Goal: Communication & Community: Answer question/provide support

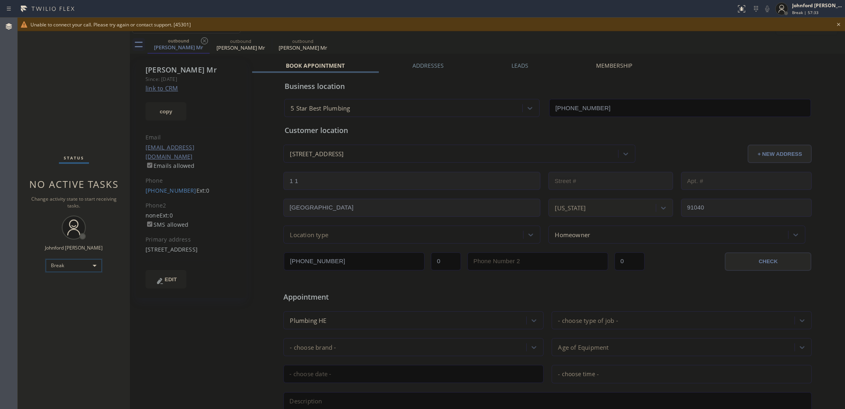
click at [61, 263] on div "Break" at bounding box center [74, 265] width 56 height 13
click at [71, 293] on li "Unavailable" at bounding box center [73, 297] width 55 height 10
click at [61, 95] on div "Status No active tasks Change activity state to start receiving tasks. [PERSON_…" at bounding box center [74, 214] width 112 height 392
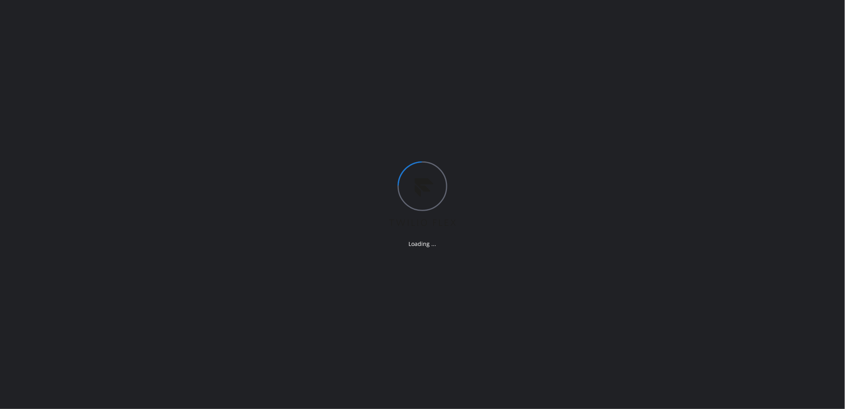
drag, startPoint x: 598, startPoint y: 91, endPoint x: 385, endPoint y: 41, distance: 219.0
click at [599, 91] on div "Loading ..." at bounding box center [422, 204] width 845 height 409
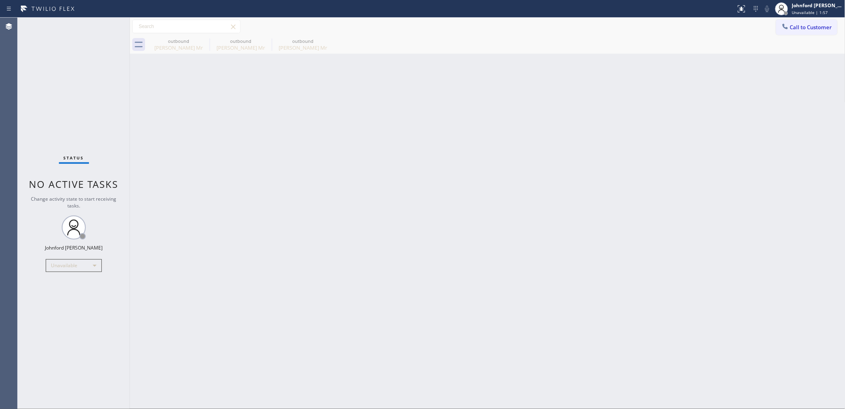
click at [793, 235] on div "Back to Dashboard Change Sender ID Customers Technicians Select a contact Outbo…" at bounding box center [487, 214] width 715 height 392
click at [794, 29] on span "Call to Customer" at bounding box center [811, 27] width 42 height 7
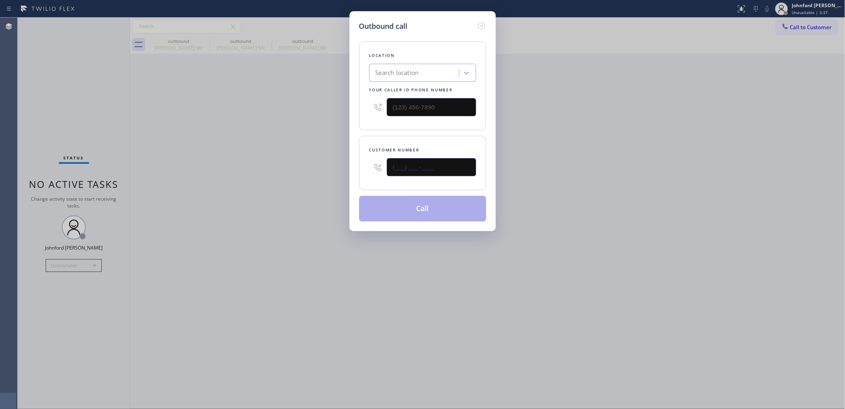
drag, startPoint x: 442, startPoint y: 159, endPoint x: 366, endPoint y: 169, distance: 76.8
click at [366, 169] on div "Customer number (___) ___-____" at bounding box center [422, 163] width 127 height 55
paste input "646) 831-2912"
type input "[PHONE_NUMBER]"
click at [615, 169] on div "Outbound call Location Search location Your caller id phone number Customer num…" at bounding box center [422, 204] width 845 height 409
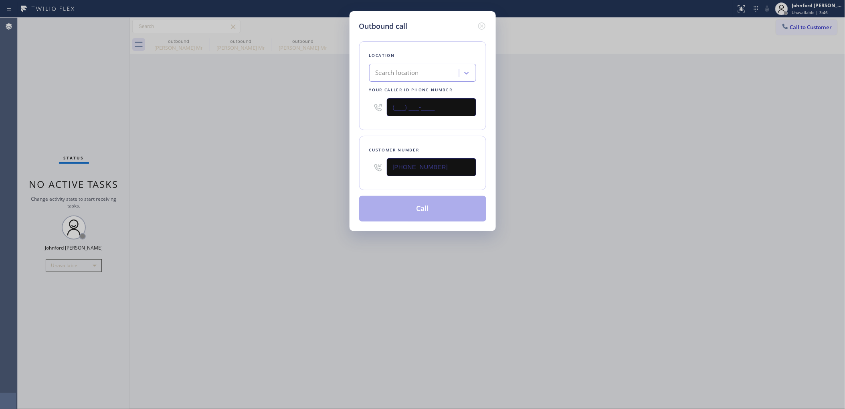
drag, startPoint x: 401, startPoint y: 105, endPoint x: 278, endPoint y: 121, distance: 124.6
click at [349, 105] on div "Outbound call Location Search location Your caller id phone number (___) ___-__…" at bounding box center [422, 204] width 845 height 409
paste input "347) 697-4307"
type input "[PHONE_NUMBER]"
drag, startPoint x: 277, startPoint y: 121, endPoint x: 273, endPoint y: 144, distance: 23.2
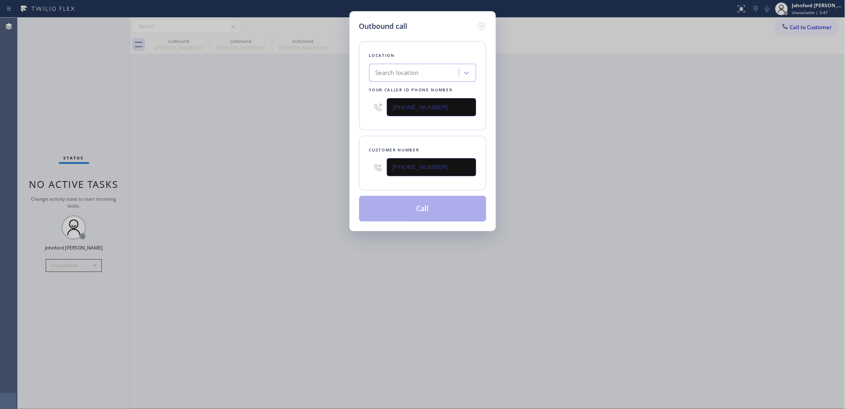
click at [272, 123] on div "Outbound call Location Search location Your caller id phone number [PHONE_NUMBE…" at bounding box center [422, 204] width 845 height 409
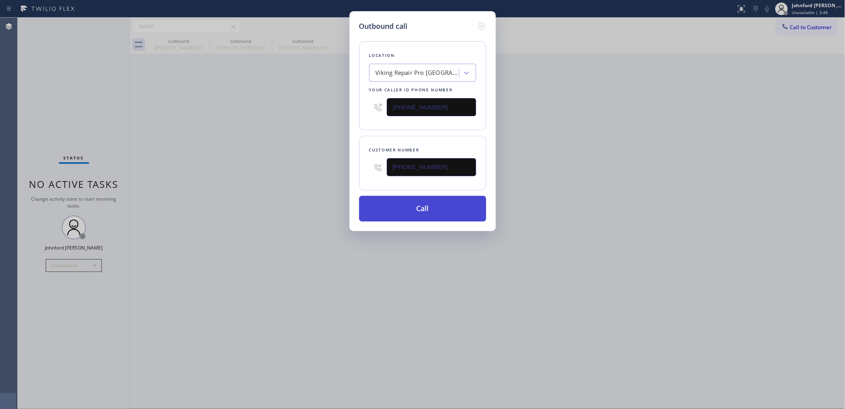
click at [381, 208] on button "Call" at bounding box center [422, 209] width 127 height 26
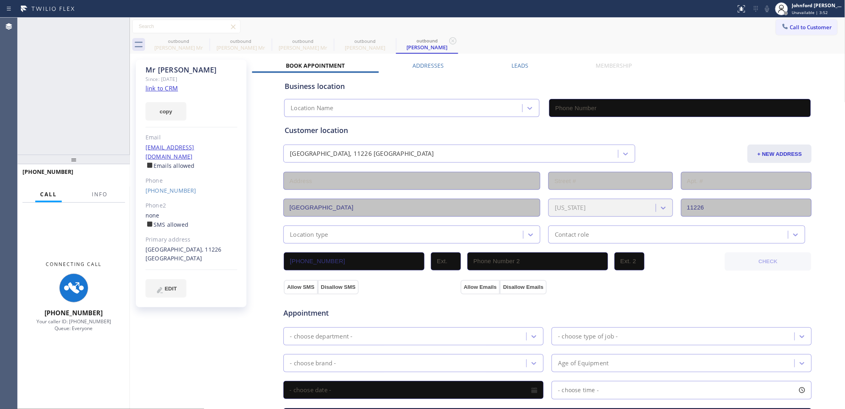
type input "[PHONE_NUMBER]"
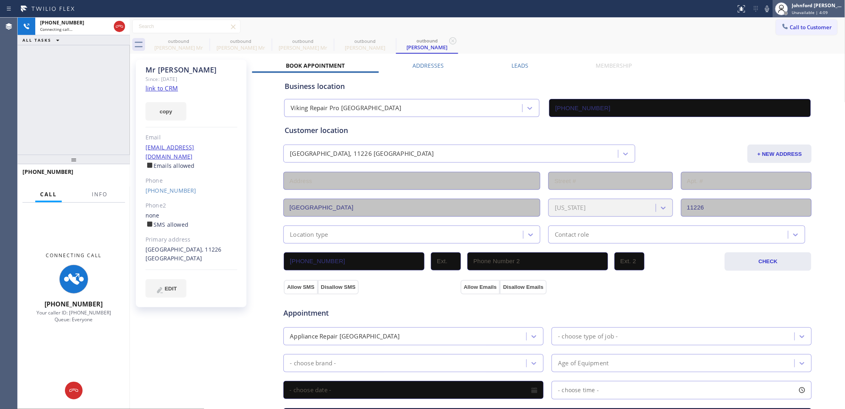
click at [780, 11] on icon at bounding box center [782, 9] width 10 height 10
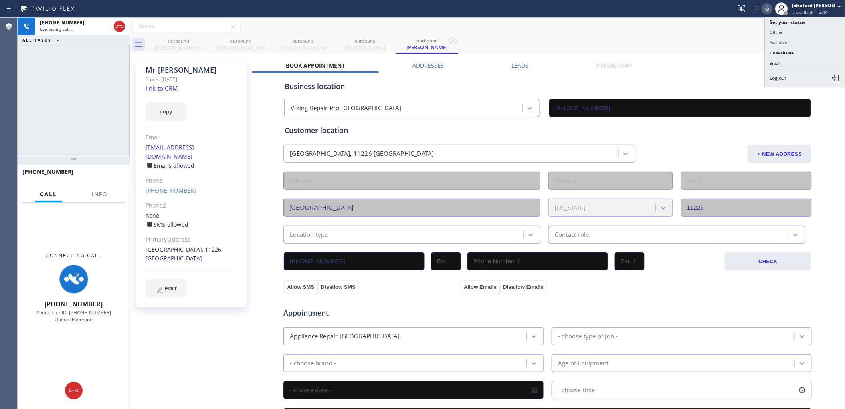
click at [766, 8] on icon at bounding box center [767, 9] width 10 height 10
click at [86, 197] on div "Call Info" at bounding box center [73, 195] width 103 height 16
click at [97, 190] on button "Info" at bounding box center [99, 195] width 25 height 16
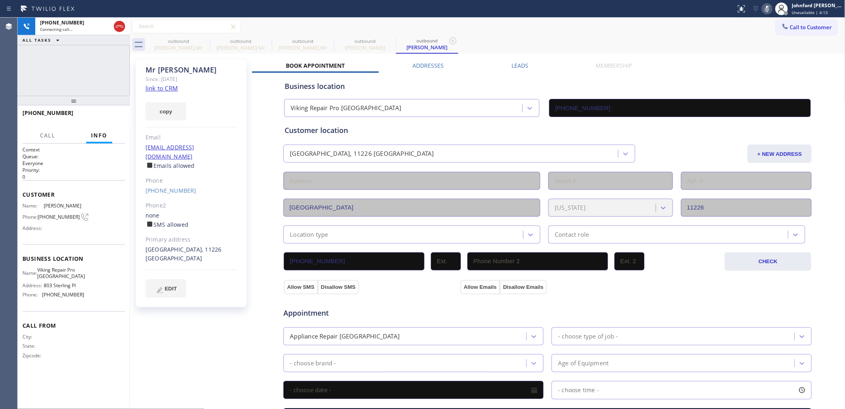
drag, startPoint x: 89, startPoint y: 160, endPoint x: 113, endPoint y: 69, distance: 93.2
click at [113, 69] on div "[PHONE_NUMBER] Connecting call… ALL TASKS ALL TASKS ACTIVE TASKS TASKS IN WRAP …" at bounding box center [74, 214] width 112 height 392
click at [765, 15] on div "Status report No issues detected If you experience an issue, please download th…" at bounding box center [789, 9] width 112 height 18
click at [766, 13] on icon at bounding box center [767, 9] width 10 height 10
drag, startPoint x: 750, startPoint y: 22, endPoint x: 742, endPoint y: 25, distance: 8.5
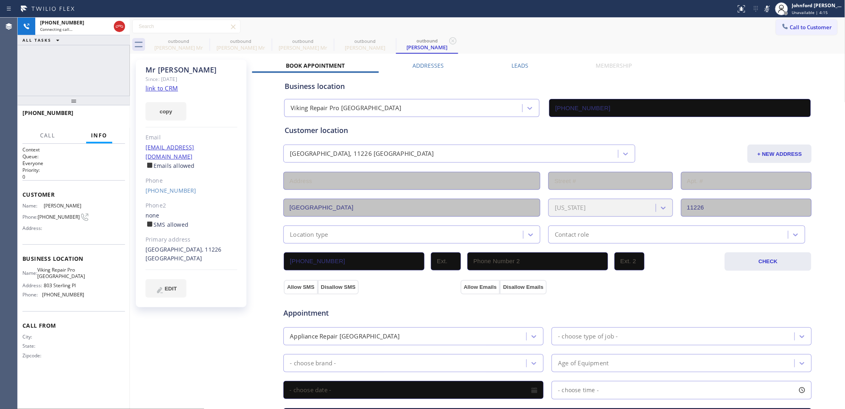
click at [747, 22] on div "Call to Customer Outbound call Location Viking Repair Pro [GEOGRAPHIC_DATA] You…" at bounding box center [487, 27] width 715 height 14
click at [73, 65] on div "[PHONE_NUMBER] Live | 00:00 ALL TASKS ALL TASKS ACTIVE TASKS TASKS IN WRAP UP" at bounding box center [74, 57] width 112 height 78
drag, startPoint x: 114, startPoint y: 117, endPoint x: 131, endPoint y: 160, distance: 46.1
click at [114, 117] on span "HANG UP" at bounding box center [106, 117] width 24 height 6
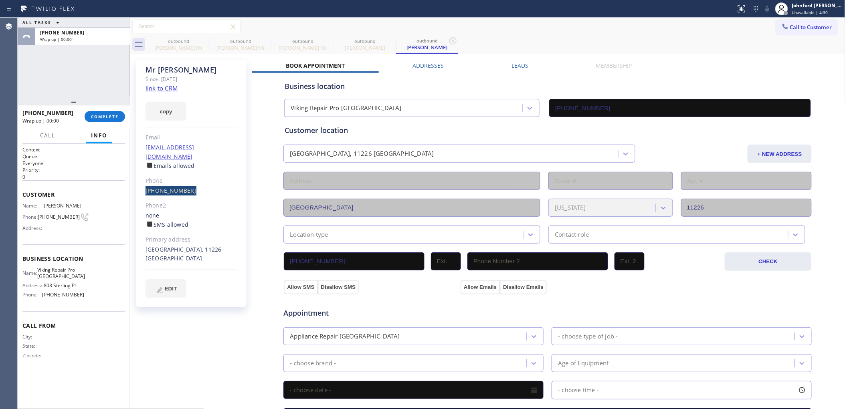
drag, startPoint x: 156, startPoint y: 185, endPoint x: 184, endPoint y: 186, distance: 27.3
click at [184, 186] on div "[PERSON_NAME] Since: [DATE] link to CRM copy Email [EMAIL_ADDRESS][DOMAIN_NAME]…" at bounding box center [191, 184] width 111 height 248
copy link "[PHONE_NUMBER]"
click at [169, 189] on div "[PERSON_NAME] Since: [DATE] link to CRM copy Email [EMAIL_ADDRESS][DOMAIN_NAME]…" at bounding box center [191, 184] width 111 height 248
click at [170, 187] on link "[PHONE_NUMBER]" at bounding box center [170, 191] width 51 height 8
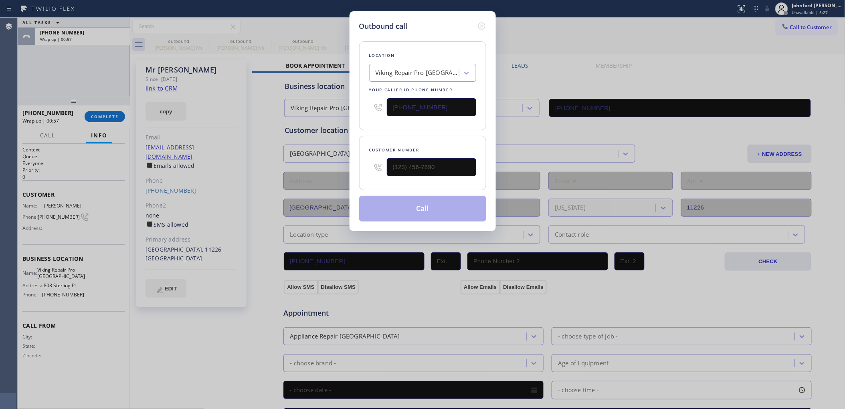
type input "[PHONE_NUMBER]"
click at [445, 202] on button "Call" at bounding box center [422, 209] width 127 height 26
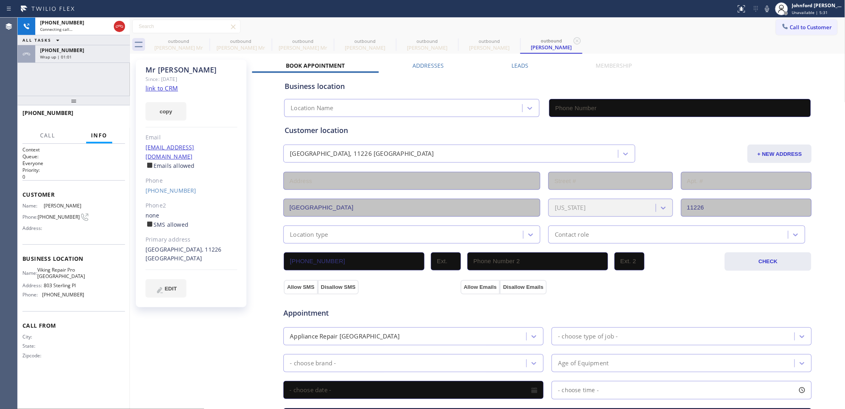
click at [91, 47] on div "[PHONE_NUMBER]" at bounding box center [82, 50] width 85 height 7
type input "[PHONE_NUMBER]"
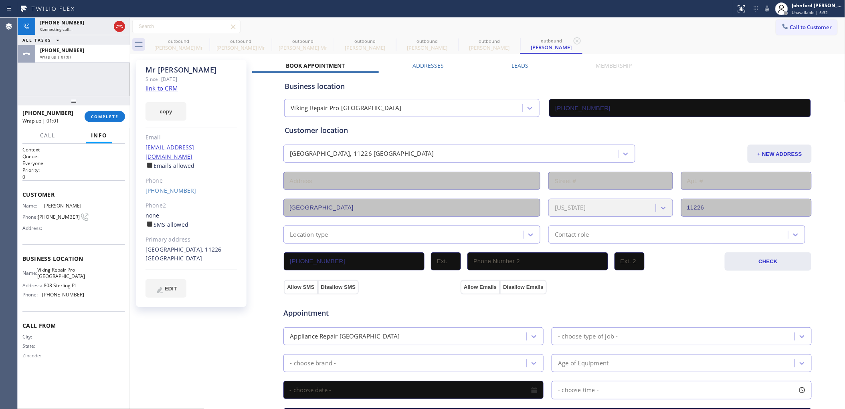
click at [107, 123] on div "[PHONE_NUMBER] Wrap up | 01:01 COMPLETE" at bounding box center [73, 116] width 103 height 21
click at [107, 117] on span "COMPLETE" at bounding box center [105, 117] width 28 height 6
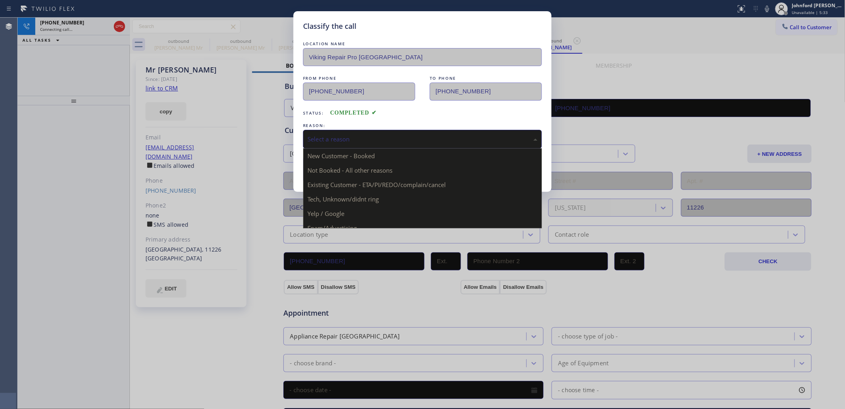
click at [341, 130] on div "Select a reason" at bounding box center [422, 139] width 239 height 19
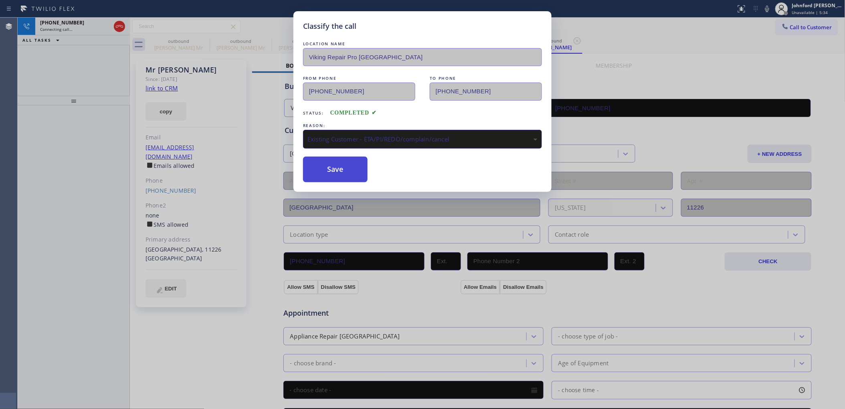
click at [337, 164] on button "Save" at bounding box center [335, 170] width 65 height 26
click at [89, 34] on div "Classify the call LOCATION NAME Viking Repair Pro Brooklyn FROM PHONE [PHONE_NU…" at bounding box center [422, 204] width 845 height 409
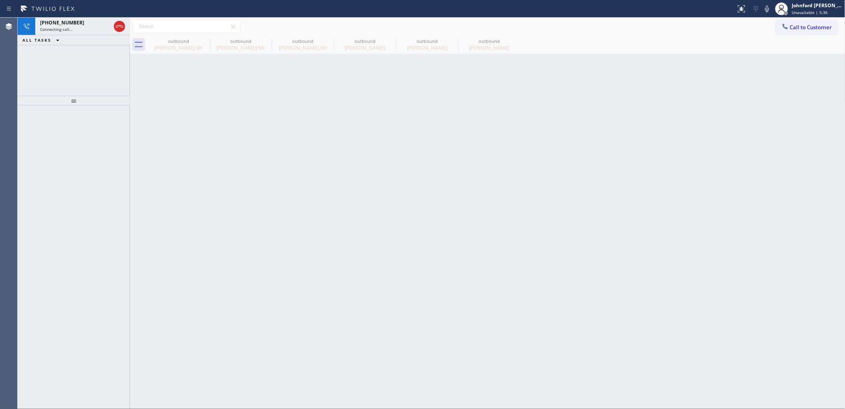
click at [89, 34] on div "[PHONE_NUMBER] Connecting call…" at bounding box center [73, 27] width 77 height 18
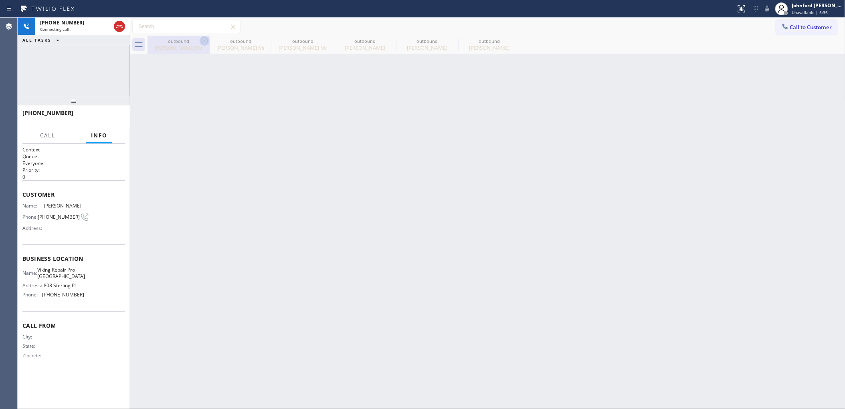
click at [200, 39] on icon at bounding box center [205, 41] width 10 height 10
click at [0, 0] on icon at bounding box center [0, 0] width 0 height 0
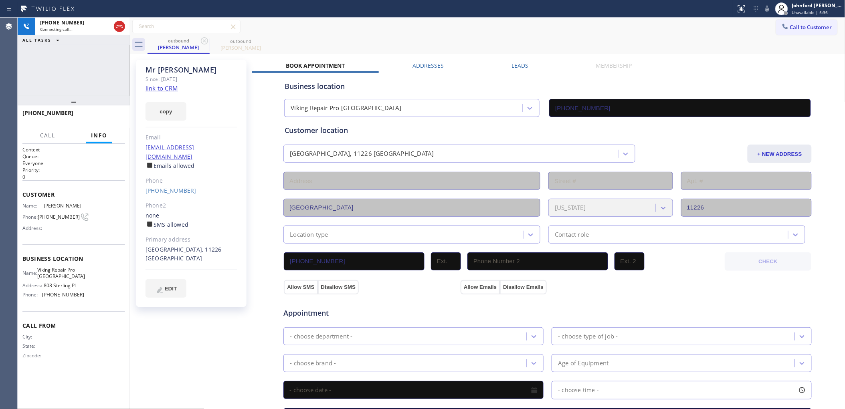
type input "[PHONE_NUMBER]"
click at [766, 13] on button at bounding box center [766, 8] width 11 height 11
click at [763, 8] on icon at bounding box center [767, 9] width 10 height 10
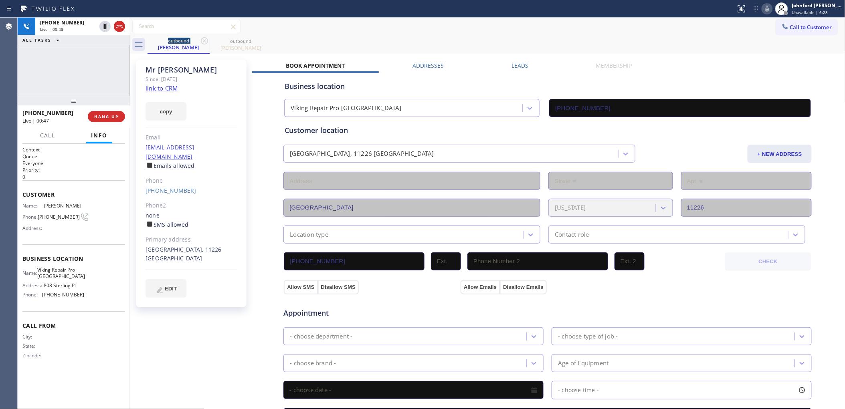
click at [765, 8] on icon at bounding box center [767, 9] width 10 height 10
click at [769, 10] on icon at bounding box center [767, 9] width 4 height 6
click at [771, 8] on icon at bounding box center [767, 9] width 10 height 10
click at [770, 8] on icon at bounding box center [767, 9] width 10 height 10
click at [536, 38] on div "outbound [PERSON_NAME] outbound [PERSON_NAME]" at bounding box center [496, 45] width 698 height 18
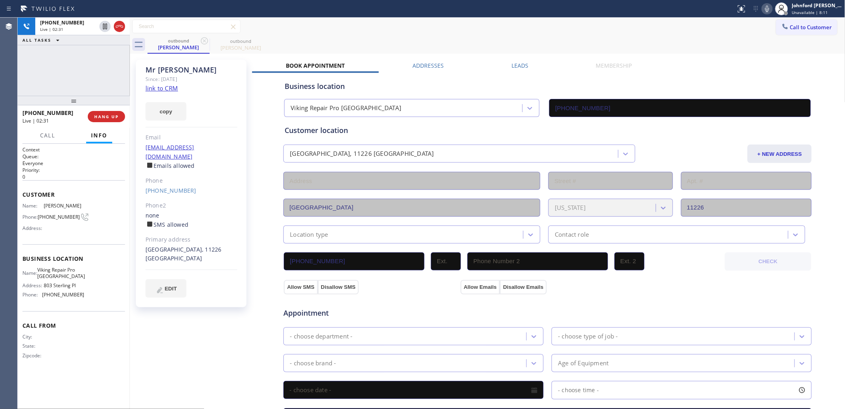
click at [555, 29] on div "Call to Customer Outbound call Location Viking Repair Pro [GEOGRAPHIC_DATA] You…" at bounding box center [487, 27] width 715 height 14
click at [768, 9] on icon at bounding box center [767, 9] width 10 height 10
click at [768, 11] on icon at bounding box center [767, 9] width 10 height 10
click at [769, 7] on icon at bounding box center [767, 9] width 10 height 10
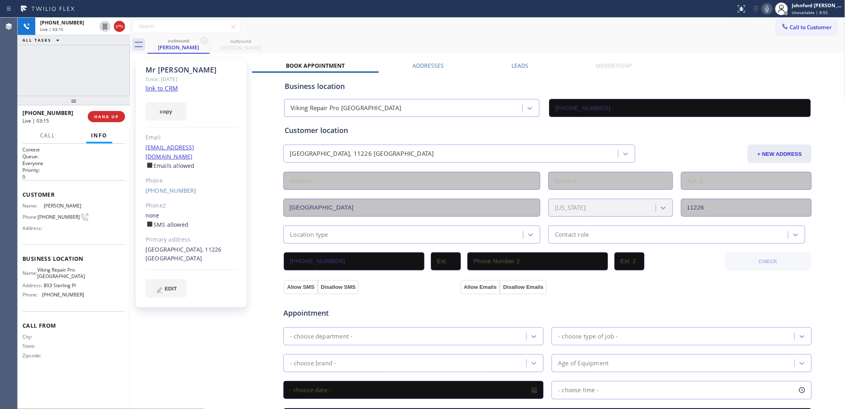
click at [509, 50] on div "outbound [PERSON_NAME] outbound [PERSON_NAME]" at bounding box center [496, 45] width 698 height 18
click at [769, 8] on icon at bounding box center [767, 9] width 4 height 6
drag, startPoint x: 558, startPoint y: 59, endPoint x: 588, endPoint y: 55, distance: 30.0
click at [558, 59] on div "[PERSON_NAME] Since: [DATE] link to CRM copy Email [EMAIL_ADDRESS][DOMAIN_NAME]…" at bounding box center [487, 323] width 711 height 535
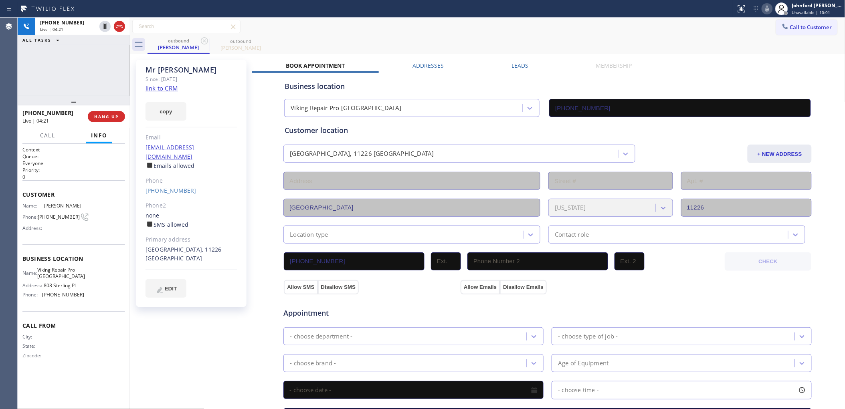
click at [771, 12] on icon at bounding box center [767, 9] width 10 height 10
click at [771, 11] on icon at bounding box center [767, 9] width 10 height 10
click at [183, 245] on div "[GEOGRAPHIC_DATA], 11226 [GEOGRAPHIC_DATA]" at bounding box center [191, 254] width 92 height 18
copy div "11226"
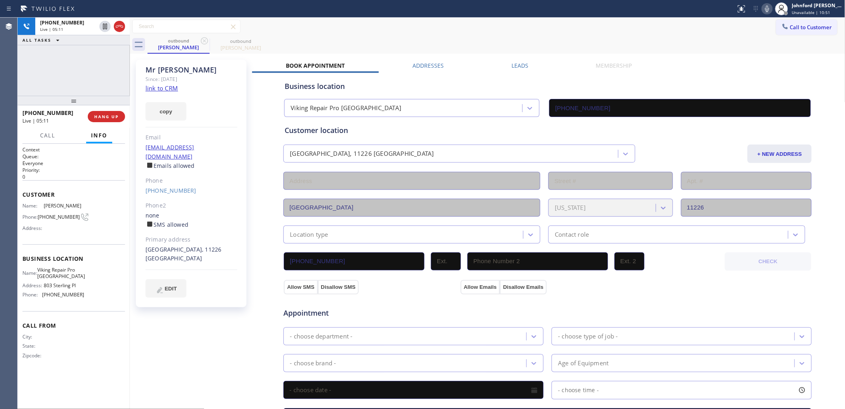
click at [542, 40] on div "outbound [PERSON_NAME] outbound [PERSON_NAME]" at bounding box center [496, 45] width 698 height 18
click at [767, 9] on icon at bounding box center [767, 9] width 10 height 10
click at [546, 45] on div "outbound [PERSON_NAME] outbound [PERSON_NAME]" at bounding box center [496, 45] width 698 height 18
click at [775, 9] on div at bounding box center [781, 8] width 13 height 13
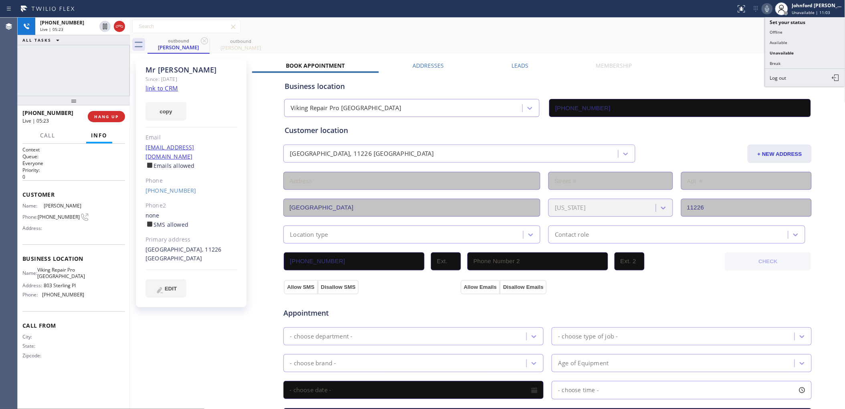
click at [768, 8] on icon at bounding box center [767, 9] width 4 height 6
click at [768, 8] on icon at bounding box center [767, 9] width 10 height 10
click at [767, 11] on icon at bounding box center [767, 9] width 10 height 10
drag, startPoint x: 539, startPoint y: 42, endPoint x: 578, endPoint y: 42, distance: 38.9
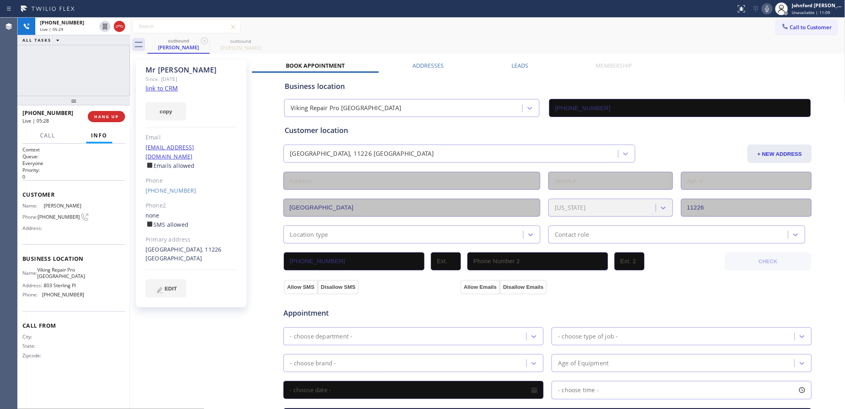
click at [540, 42] on div "outbound [PERSON_NAME] outbound [PERSON_NAME]" at bounding box center [496, 45] width 698 height 18
click at [766, 12] on icon at bounding box center [767, 9] width 10 height 10
click at [766, 11] on icon at bounding box center [767, 9] width 10 height 10
click at [771, 8] on icon at bounding box center [767, 9] width 10 height 10
click at [770, 8] on icon at bounding box center [767, 9] width 10 height 10
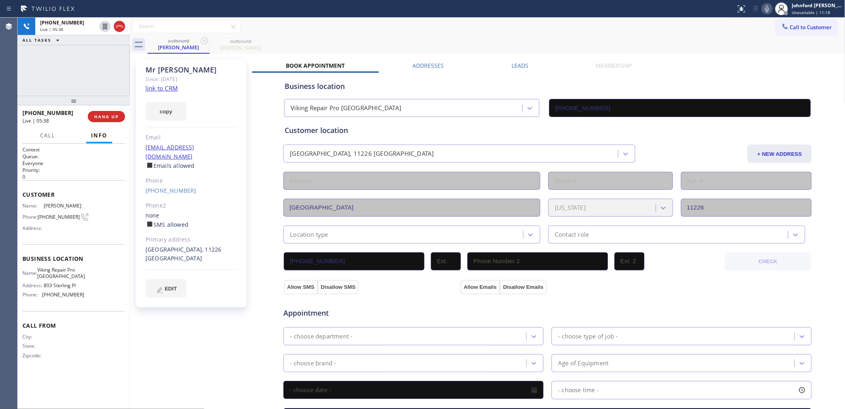
click at [770, 12] on icon at bounding box center [767, 9] width 10 height 10
click at [543, 34] on div "Call to Customer Outbound call Location Viking Repair Pro [GEOGRAPHIC_DATA] You…" at bounding box center [487, 27] width 715 height 18
click at [769, 9] on icon at bounding box center [767, 9] width 10 height 10
click at [437, 43] on div "outbound [PERSON_NAME] outbound [PERSON_NAME]" at bounding box center [496, 45] width 698 height 18
click at [106, 115] on span "HANG UP" at bounding box center [106, 117] width 24 height 6
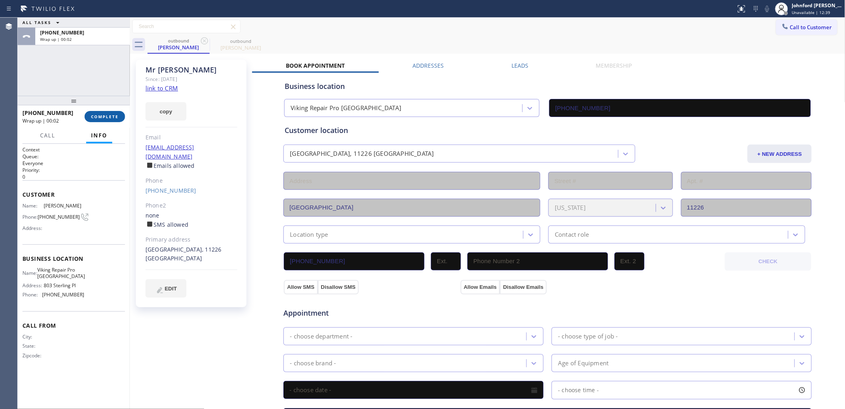
click at [98, 114] on span "COMPLETE" at bounding box center [105, 117] width 28 height 6
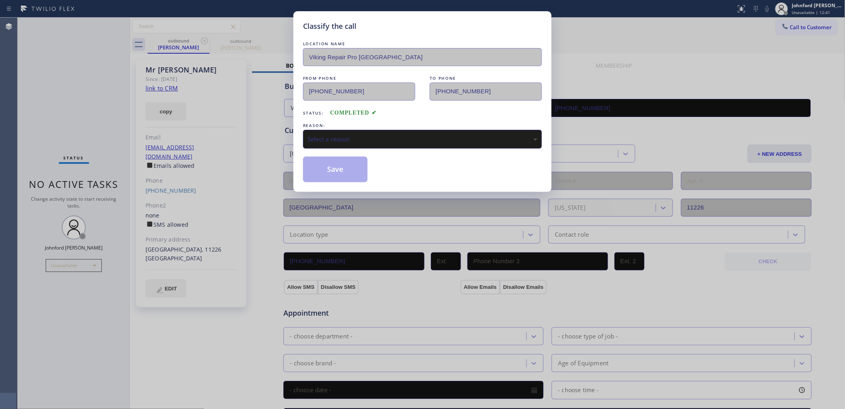
drag, startPoint x: 327, startPoint y: 137, endPoint x: 329, endPoint y: 145, distance: 8.2
click at [327, 137] on div "Select a reason" at bounding box center [422, 139] width 230 height 9
click at [329, 163] on button "Save" at bounding box center [335, 170] width 65 height 26
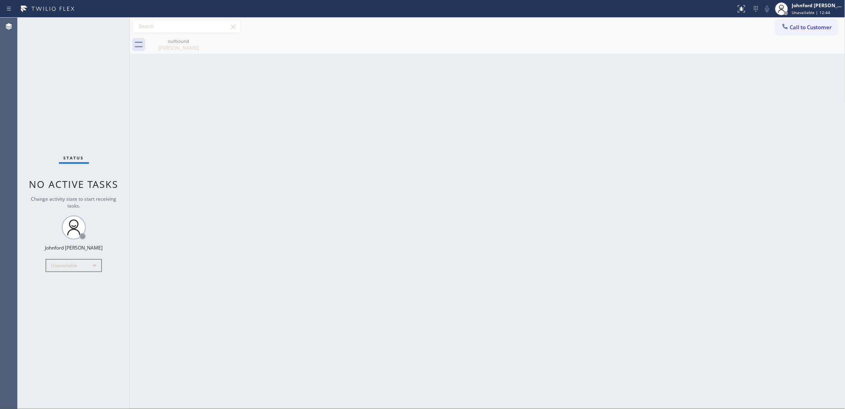
drag, startPoint x: 366, startPoint y: 143, endPoint x: 149, endPoint y: 14, distance: 252.1
click at [344, 134] on div "Back to Dashboard Change Sender ID Customers Technicians Select a contact Outbo…" at bounding box center [487, 214] width 715 height 392
click at [793, 33] on button "Call to Customer" at bounding box center [806, 27] width 61 height 15
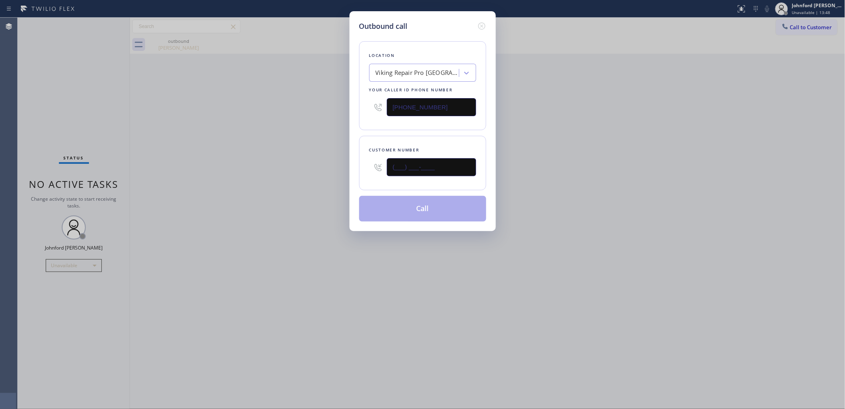
drag, startPoint x: 386, startPoint y: 163, endPoint x: 347, endPoint y: 163, distance: 38.5
click at [347, 163] on div "Outbound call Location Viking Repair Pro [GEOGRAPHIC_DATA] Your caller id phone…" at bounding box center [422, 204] width 845 height 409
paste input "872) 305-5817"
type input "[PHONE_NUMBER]"
drag, startPoint x: 444, startPoint y: 106, endPoint x: 303, endPoint y: 117, distance: 141.1
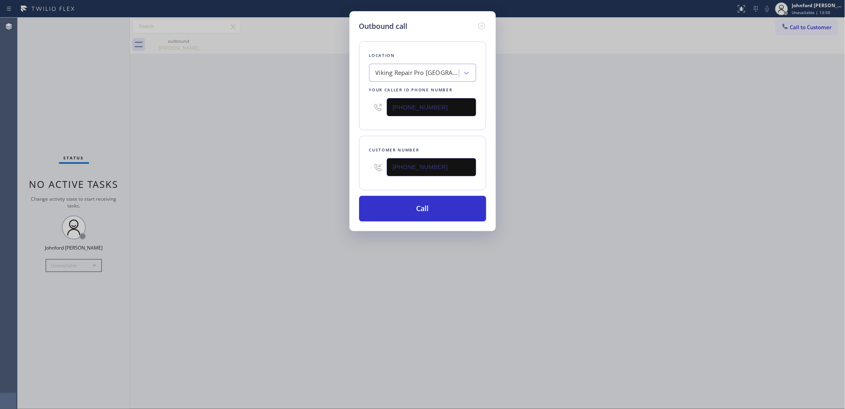
click at [327, 107] on div "Outbound call Location Viking Repair Pro [GEOGRAPHIC_DATA] Your caller id phone…" at bounding box center [422, 204] width 845 height 409
paste input "855) 731-4952"
type input "[PHONE_NUMBER]"
click at [287, 118] on div "Outbound call Location Viking Repair Pro [GEOGRAPHIC_DATA] Your caller id phone…" at bounding box center [422, 204] width 845 height 409
click at [409, 209] on button "Call" at bounding box center [422, 209] width 127 height 26
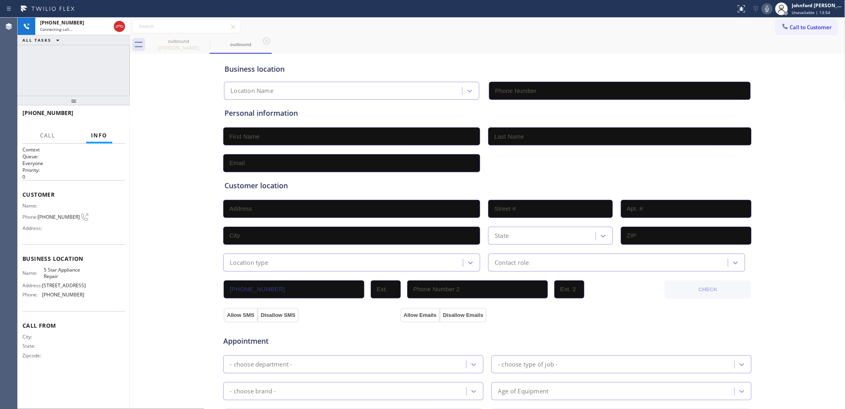
type input "[PHONE_NUMBER]"
drag, startPoint x: 465, startPoint y: 70, endPoint x: 602, endPoint y: 49, distance: 138.2
click at [465, 70] on div "Business location" at bounding box center [487, 69] width 526 height 11
click at [769, 8] on icon at bounding box center [767, 9] width 10 height 10
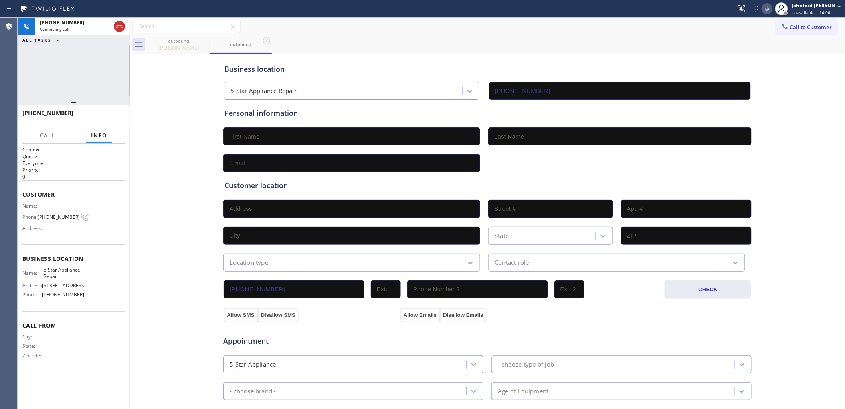
click at [54, 59] on div "[PHONE_NUMBER] Connecting call… ALL TASKS ALL TASKS ACTIVE TASKS TASKS IN WRAP …" at bounding box center [74, 57] width 112 height 78
click at [127, 27] on div "[PHONE_NUMBER] Connecting call…" at bounding box center [74, 27] width 112 height 18
click at [121, 27] on icon at bounding box center [120, 27] width 10 height 10
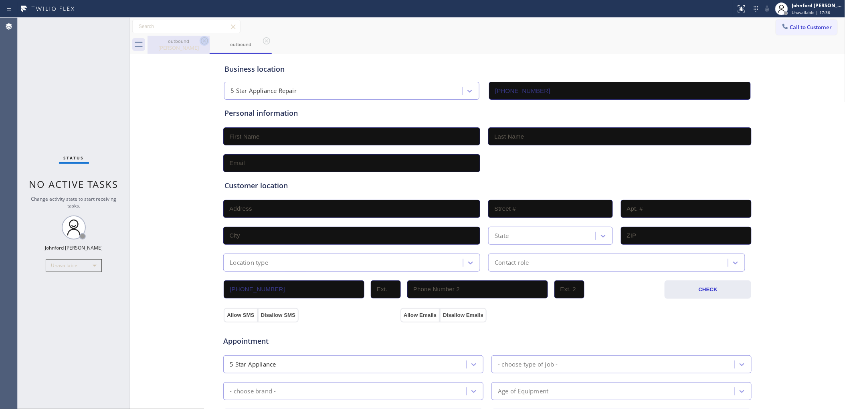
click at [202, 38] on icon at bounding box center [204, 40] width 7 height 7
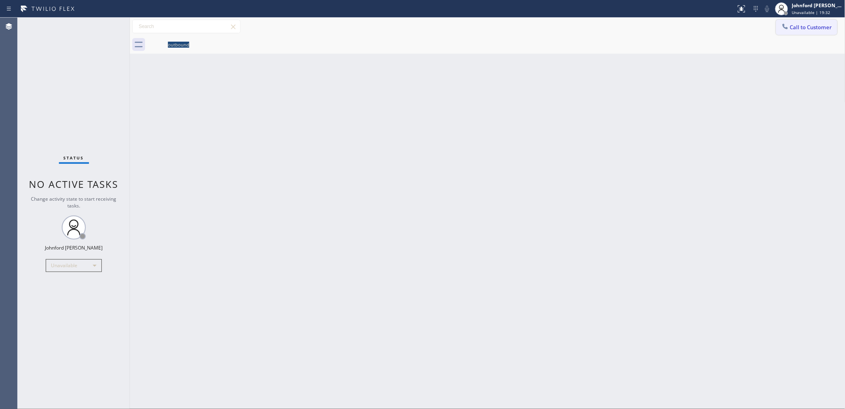
click at [802, 20] on button "Call to Customer" at bounding box center [806, 27] width 61 height 15
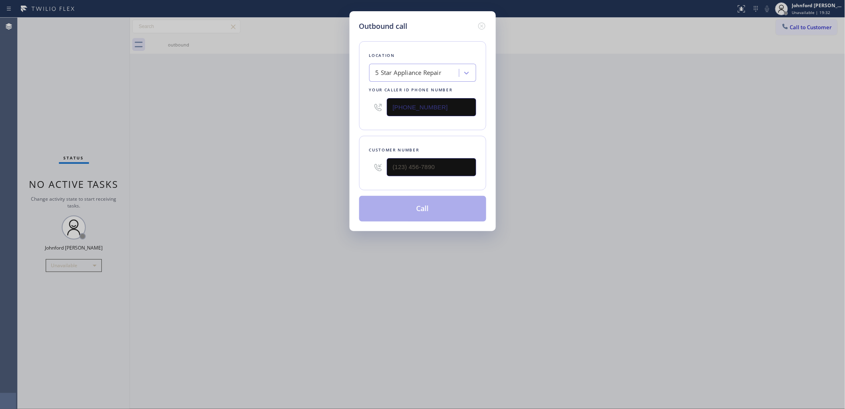
drag, startPoint x: 442, startPoint y: 99, endPoint x: 378, endPoint y: 95, distance: 63.8
click at [378, 95] on div "[PHONE_NUMBER]" at bounding box center [422, 107] width 107 height 26
paste input "650) 243-032"
type input "[PHONE_NUMBER]"
drag, startPoint x: 799, startPoint y: 123, endPoint x: 441, endPoint y: 166, distance: 360.1
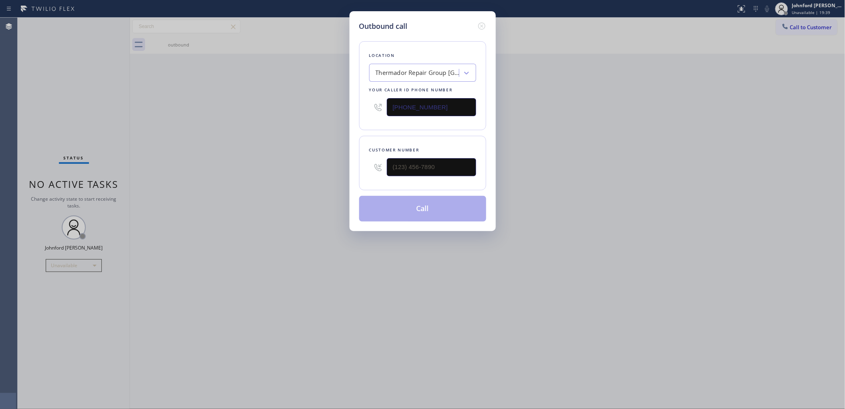
click at [790, 126] on div "Outbound call Location Thermador Repair Group [GEOGRAPHIC_DATA] Your caller id …" at bounding box center [422, 204] width 845 height 409
drag, startPoint x: 415, startPoint y: 178, endPoint x: 346, endPoint y: 179, distance: 69.3
click at [365, 179] on div "Customer number" at bounding box center [422, 163] width 127 height 55
click at [415, 164] on input "(___) ___-____" at bounding box center [431, 167] width 89 height 18
paste input "609) 933-7647"
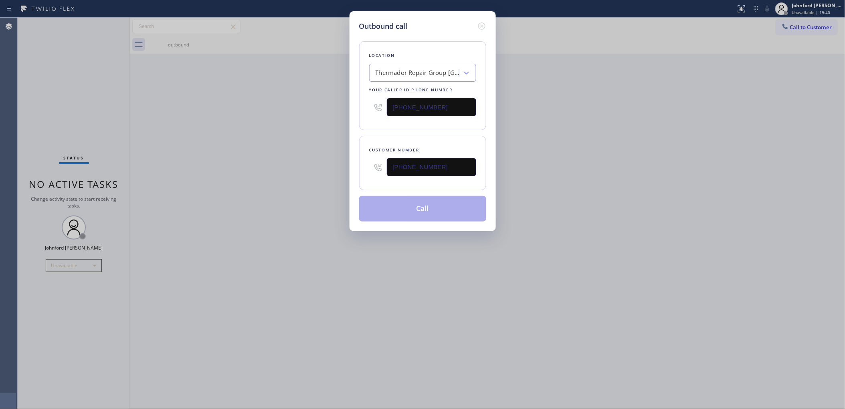
type input "[PHONE_NUMBER]"
click at [302, 173] on div "Outbound call Location Thermador Repair Group [GEOGRAPHIC_DATA] Your caller id …" at bounding box center [422, 204] width 845 height 409
click at [410, 207] on button "Call" at bounding box center [422, 209] width 127 height 26
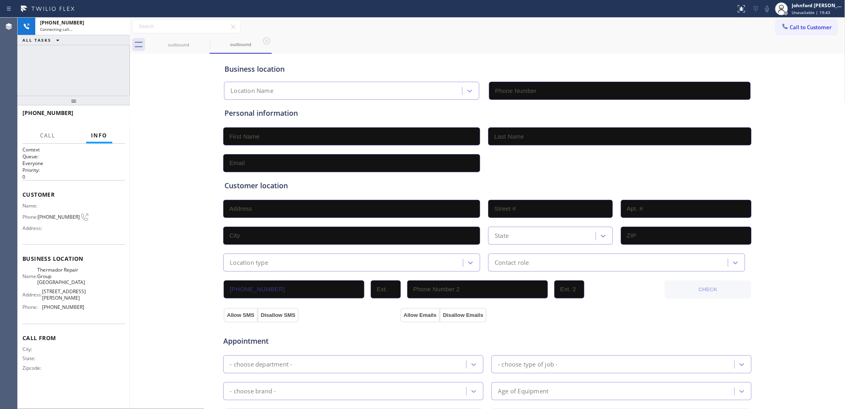
type input "[PHONE_NUMBER]"
click at [91, 77] on div "[PHONE_NUMBER] Connecting call… ALL TASKS ALL TASKS ACTIVE TASKS TASKS IN WRAP …" at bounding box center [74, 57] width 112 height 78
click at [551, 112] on div "Personal information" at bounding box center [487, 113] width 526 height 11
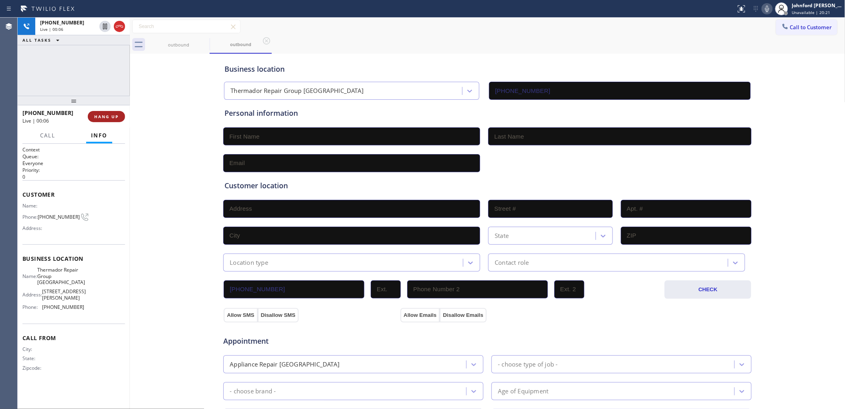
click at [121, 115] on button "HANG UP" at bounding box center [106, 116] width 37 height 11
drag, startPoint x: 564, startPoint y: 41, endPoint x: 279, endPoint y: 8, distance: 286.5
click at [557, 41] on div "outbound outbound" at bounding box center [496, 45] width 698 height 18
click at [102, 121] on button "COMPLETE" at bounding box center [105, 116] width 40 height 11
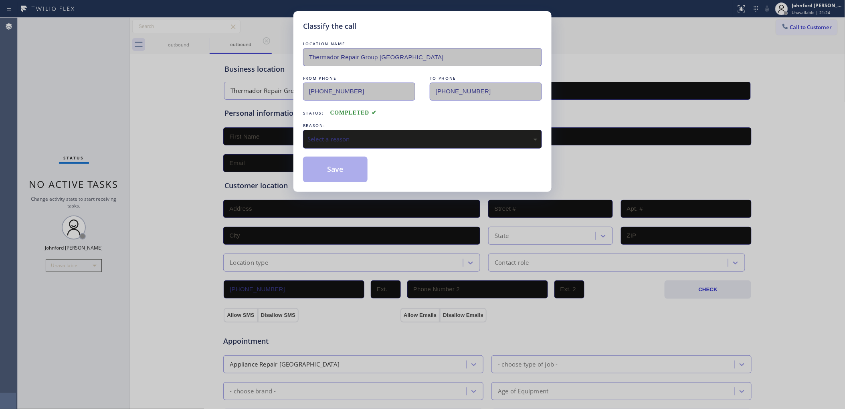
click at [414, 157] on div "Save" at bounding box center [422, 170] width 239 height 26
drag, startPoint x: 409, startPoint y: 144, endPoint x: 416, endPoint y: 144, distance: 6.4
click at [412, 144] on div "Select a reason" at bounding box center [422, 139] width 239 height 19
drag, startPoint x: 341, startPoint y: 171, endPoint x: 306, endPoint y: 63, distance: 113.9
click at [341, 171] on button "Save" at bounding box center [335, 170] width 65 height 26
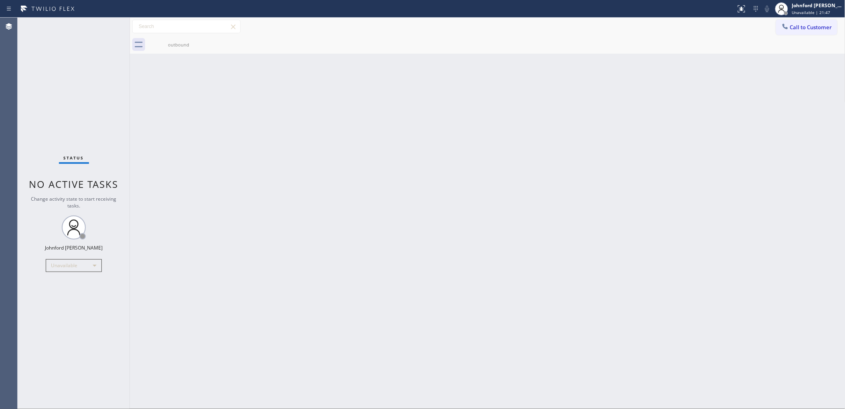
drag, startPoint x: 590, startPoint y: 147, endPoint x: 635, endPoint y: 74, distance: 85.6
click at [590, 147] on div "Back to Dashboard Change Sender ID Customers Technicians Select a contact Outbo…" at bounding box center [487, 214] width 715 height 392
click at [568, 196] on div "Back to Dashboard Change Sender ID Customers Technicians Select a contact Outbo…" at bounding box center [487, 214] width 715 height 392
drag, startPoint x: 537, startPoint y: 183, endPoint x: 540, endPoint y: 155, distance: 28.2
click at [537, 183] on div "Back to Dashboard Change Sender ID Customers Technicians Select a contact Outbo…" at bounding box center [487, 214] width 715 height 392
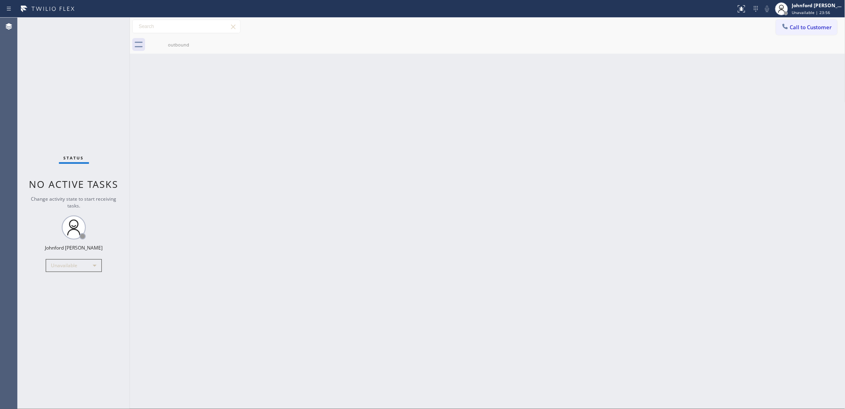
click at [699, 70] on div "Back to Dashboard Change Sender ID Customers Technicians Select a contact Outbo…" at bounding box center [487, 214] width 715 height 392
drag, startPoint x: 792, startPoint y: 25, endPoint x: 562, endPoint y: 125, distance: 250.2
click at [792, 27] on span "Call to Customer" at bounding box center [811, 27] width 42 height 7
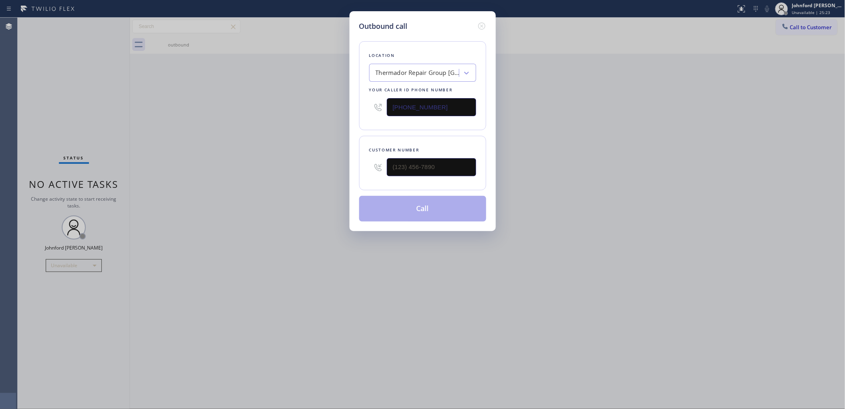
drag, startPoint x: 431, startPoint y: 106, endPoint x: 352, endPoint y: 106, distance: 79.4
click at [352, 106] on div "Outbound call Location Thermador Repair Group [GEOGRAPHIC_DATA] Your caller id …" at bounding box center [422, 121] width 146 height 220
paste input "206) 825-6496"
type input "[PHONE_NUMBER]"
paste input "206) 825-6496"
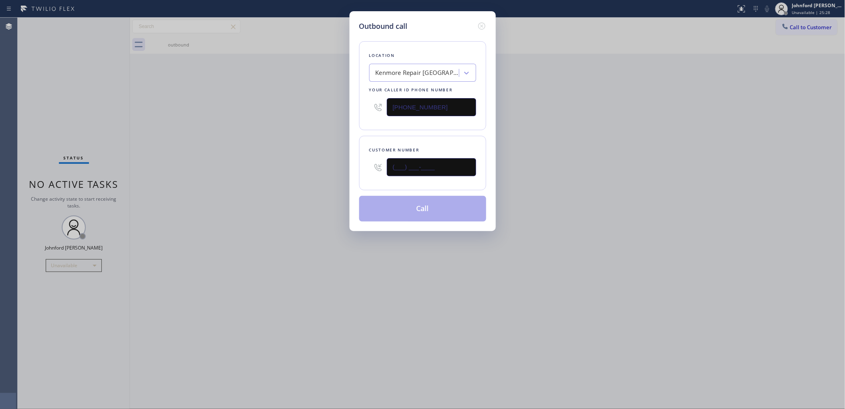
drag, startPoint x: 446, startPoint y: 163, endPoint x: 275, endPoint y: 172, distance: 170.9
click at [308, 174] on div "Outbound call Location [GEOGRAPHIC_DATA] Repair [GEOGRAPHIC_DATA] Your caller i…" at bounding box center [422, 204] width 845 height 409
type input "[PHONE_NUMBER]"
drag, startPoint x: 275, startPoint y: 172, endPoint x: 367, endPoint y: 206, distance: 98.2
click at [275, 172] on div "Outbound call Location [GEOGRAPHIC_DATA] Repair [GEOGRAPHIC_DATA] Your caller i…" at bounding box center [422, 204] width 845 height 409
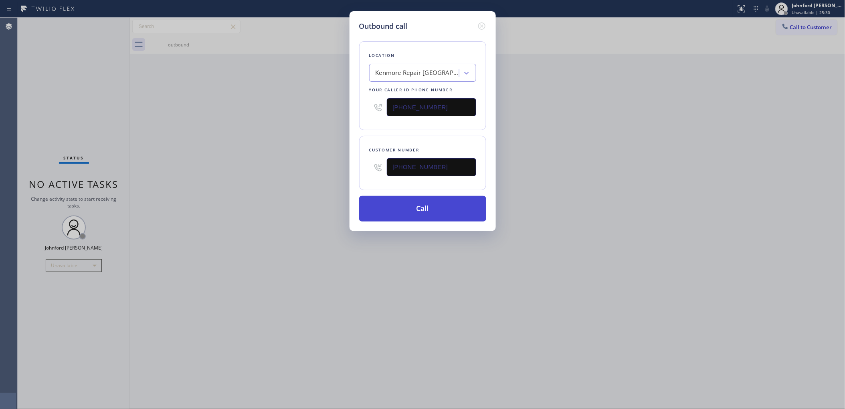
click at [384, 209] on button "Call" at bounding box center [422, 209] width 127 height 26
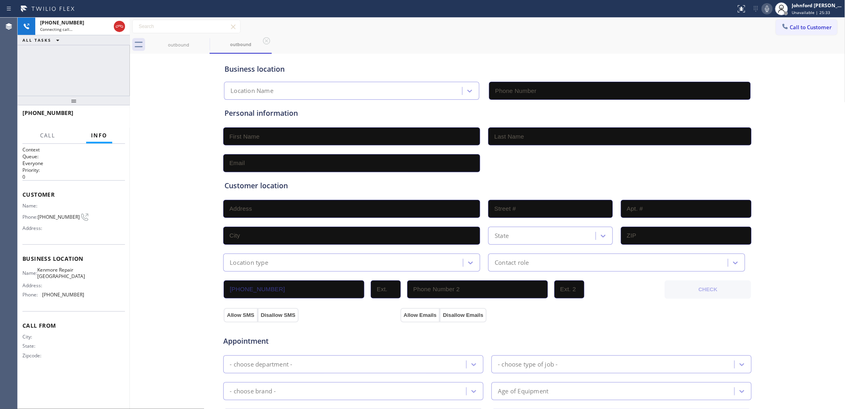
type input "[PHONE_NUMBER]"
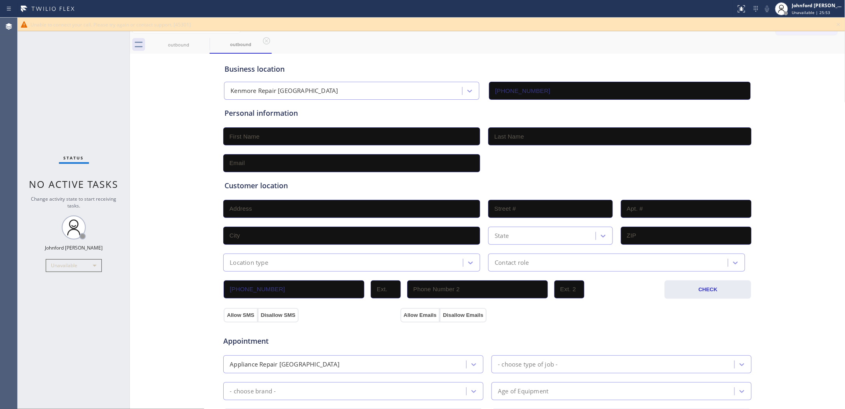
click at [841, 25] on icon at bounding box center [839, 25] width 10 height 10
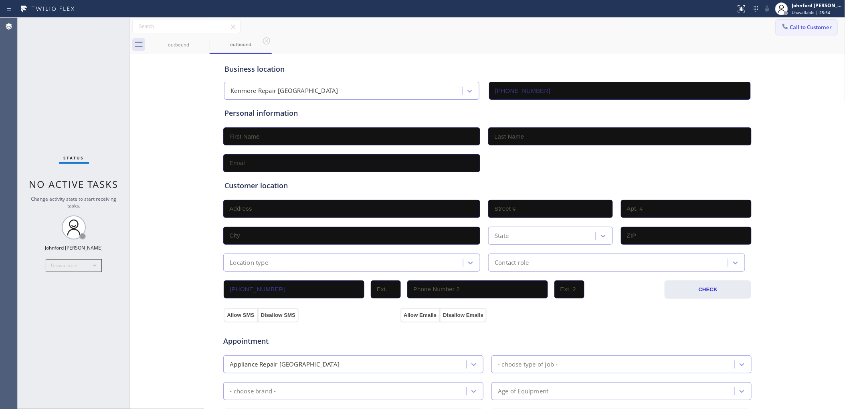
click at [809, 25] on span "Call to Customer" at bounding box center [811, 27] width 42 height 7
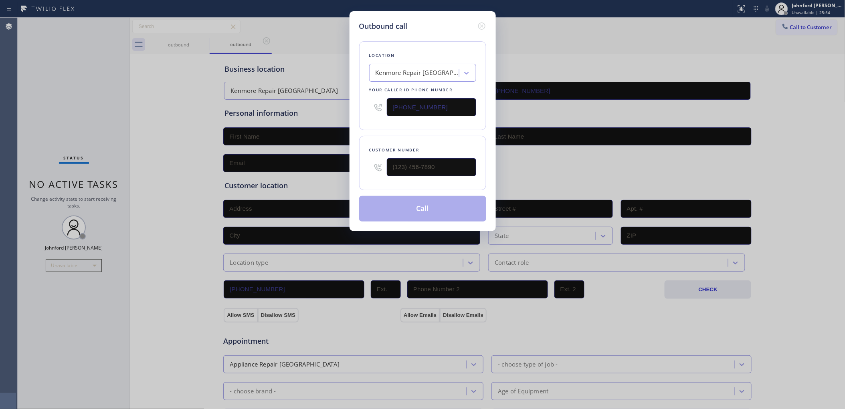
drag, startPoint x: 446, startPoint y: 155, endPoint x: 349, endPoint y: 159, distance: 96.7
click at [351, 159] on div "Outbound call Location [GEOGRAPHIC_DATA] Repair [GEOGRAPHIC_DATA] Your caller i…" at bounding box center [422, 121] width 146 height 220
paste input "206) 403-5513"
drag, startPoint x: 420, startPoint y: 169, endPoint x: 361, endPoint y: 169, distance: 58.1
click at [361, 169] on div "Customer number [PHONE_NUMBER]" at bounding box center [422, 163] width 127 height 55
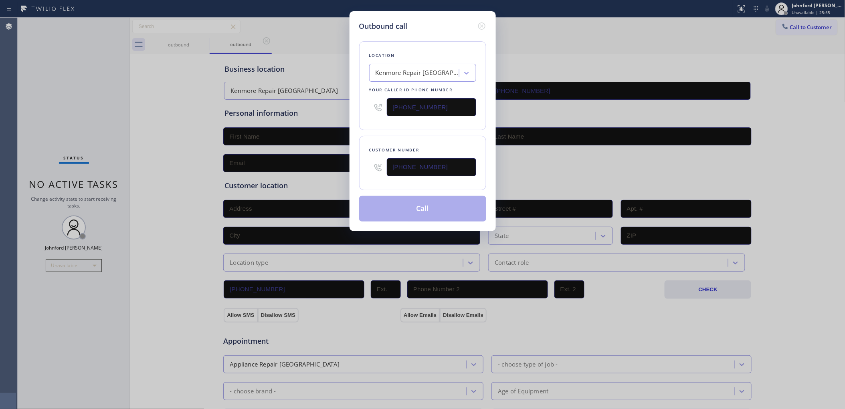
type input "[PHONE_NUMBER]"
click at [399, 142] on div "Customer number [PHONE_NUMBER]" at bounding box center [422, 163] width 127 height 55
click at [426, 209] on button "Call" at bounding box center [422, 209] width 127 height 26
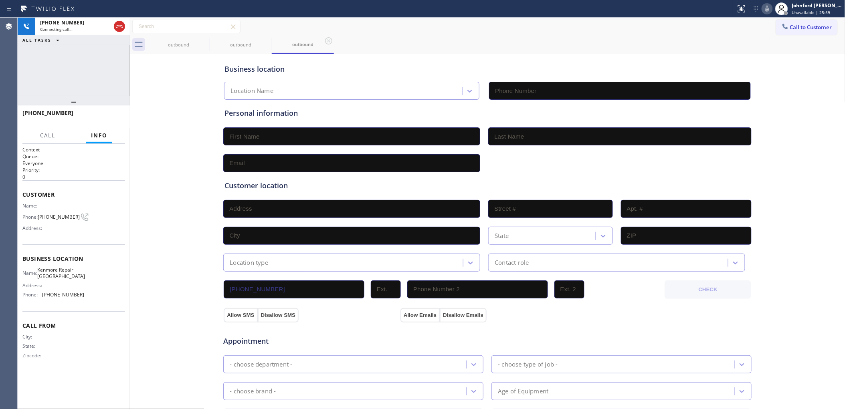
type input "[PHONE_NUMBER]"
click at [424, 43] on div "outbound outbound outbound" at bounding box center [496, 45] width 698 height 18
click at [766, 8] on icon at bounding box center [767, 9] width 10 height 10
click at [768, 9] on icon at bounding box center [767, 9] width 10 height 10
click at [200, 41] on icon at bounding box center [205, 41] width 10 height 10
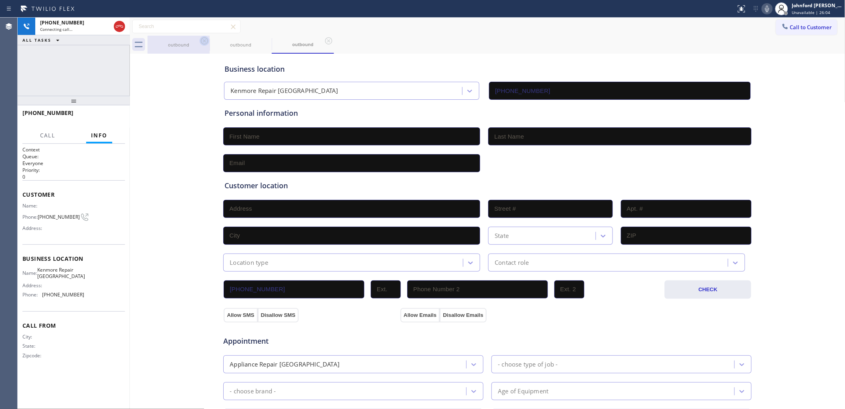
click at [0, 0] on icon at bounding box center [0, 0] width 0 height 0
click at [347, 41] on div "outbound" at bounding box center [496, 45] width 698 height 18
drag, startPoint x: 31, startPoint y: 83, endPoint x: 39, endPoint y: 83, distance: 8.0
click at [31, 83] on div "[PHONE_NUMBER] Connecting call… ALL TASKS ALL TASKS ACTIVE TASKS TASKS IN WRAP …" at bounding box center [74, 57] width 112 height 78
click at [58, 217] on div "Phone: [PHONE_NUMBER]" at bounding box center [53, 217] width 62 height 10
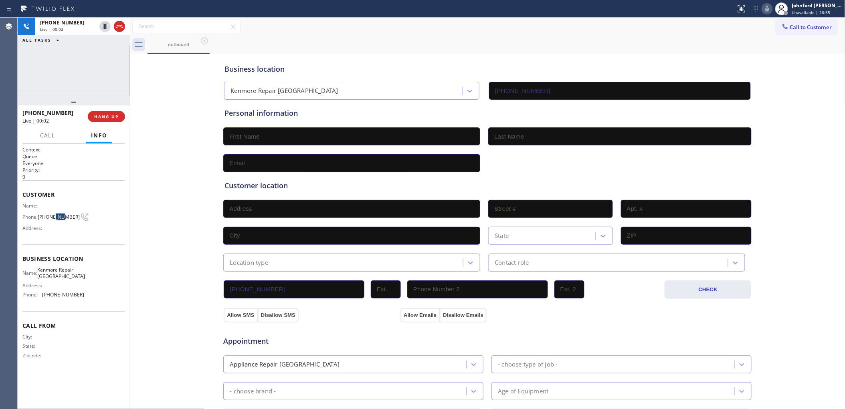
click at [58, 217] on div "Phone: [PHONE_NUMBER]" at bounding box center [53, 217] width 62 height 10
copy div "[PHONE_NUMBER]"
click at [99, 119] on button "HANG UP" at bounding box center [106, 116] width 37 height 11
click at [786, 30] on button "Call to Customer" at bounding box center [806, 27] width 61 height 15
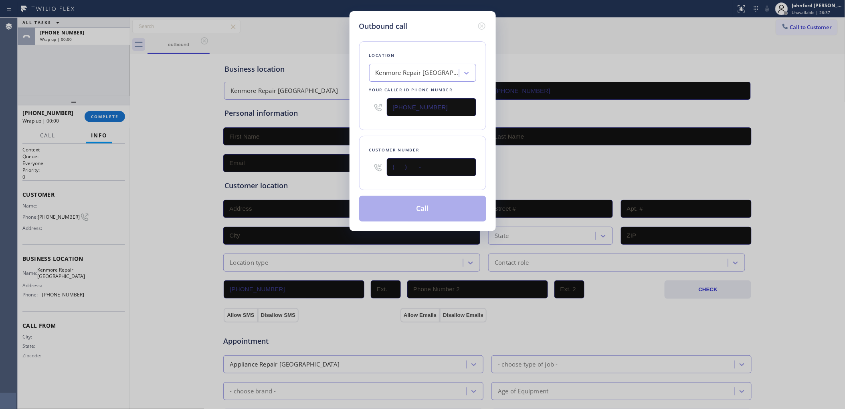
drag, startPoint x: 364, startPoint y: 169, endPoint x: 344, endPoint y: 167, distance: 20.2
click at [351, 167] on div "Outbound call Location [GEOGRAPHIC_DATA] Repair [GEOGRAPHIC_DATA] Your caller i…" at bounding box center [422, 121] width 146 height 220
paste input "206) 403-5513"
type input "[PHONE_NUMBER]"
click at [367, 131] on div "Location [GEOGRAPHIC_DATA] Repair [GEOGRAPHIC_DATA] Your caller id phone number…" at bounding box center [422, 127] width 127 height 190
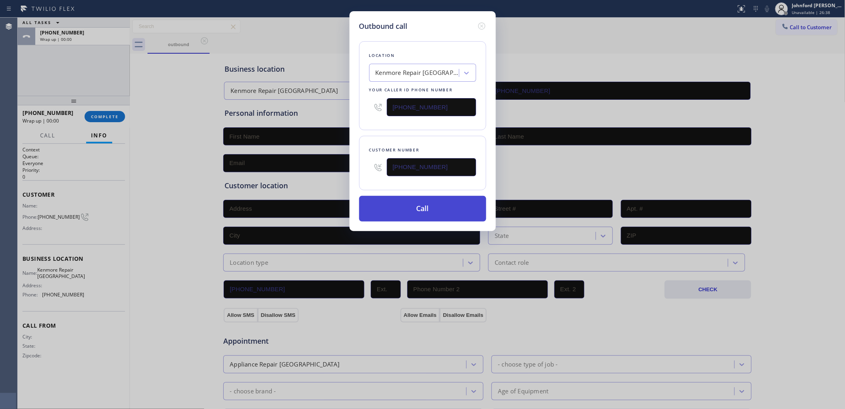
click at [416, 212] on button "Call" at bounding box center [422, 209] width 127 height 26
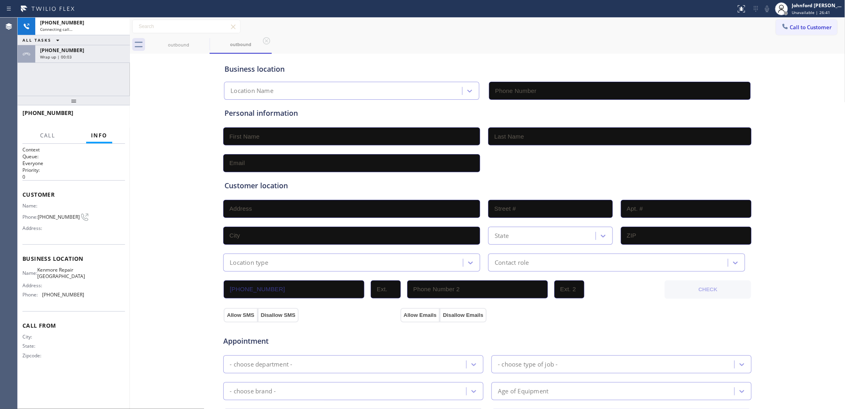
type input "[PHONE_NUMBER]"
click at [555, 52] on div "outbound outbound" at bounding box center [496, 45] width 698 height 18
click at [763, 13] on div "Status report No issues detected If you experience an issue, please download th…" at bounding box center [789, 9] width 112 height 18
click at [767, 8] on icon at bounding box center [767, 9] width 10 height 10
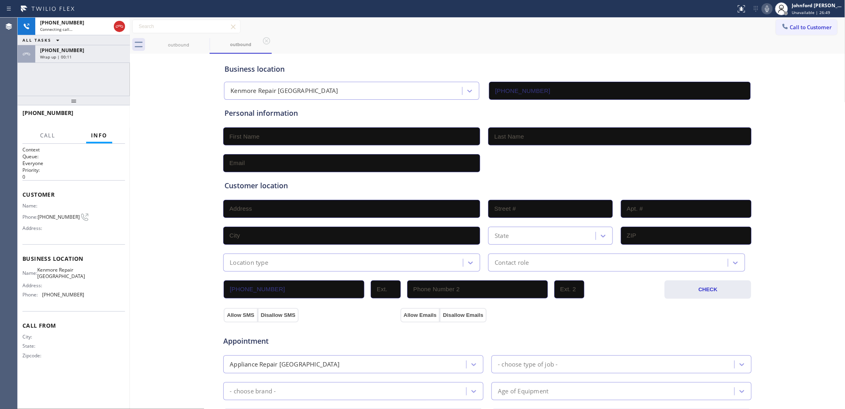
click at [81, 75] on div "[PHONE_NUMBER] Connecting call… ALL TASKS ALL TASKS ACTIVE TASKS TASKS IN WRAP …" at bounding box center [74, 57] width 112 height 78
click at [84, 53] on div "[PHONE_NUMBER]" at bounding box center [82, 50] width 85 height 7
click at [107, 127] on div "[PHONE_NUMBER] Wrap up | 00:12 COMPLETE" at bounding box center [73, 116] width 103 height 21
click at [106, 121] on button "COMPLETE" at bounding box center [105, 116] width 40 height 11
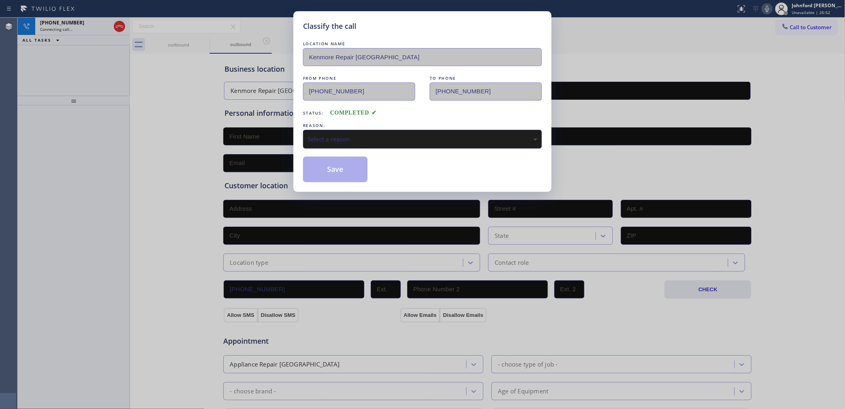
click at [318, 131] on div "Select a reason" at bounding box center [422, 139] width 239 height 19
click at [346, 171] on button "Save" at bounding box center [335, 170] width 65 height 26
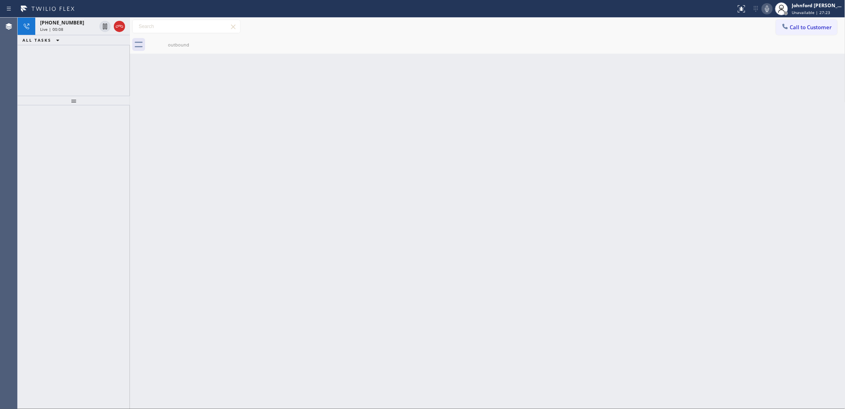
click at [768, 9] on icon at bounding box center [767, 9] width 4 height 6
click at [489, 109] on div "Back to Dashboard Change Sender ID Customers Technicians Select a contact Outbo…" at bounding box center [487, 214] width 715 height 392
click at [115, 28] on icon at bounding box center [120, 27] width 10 height 10
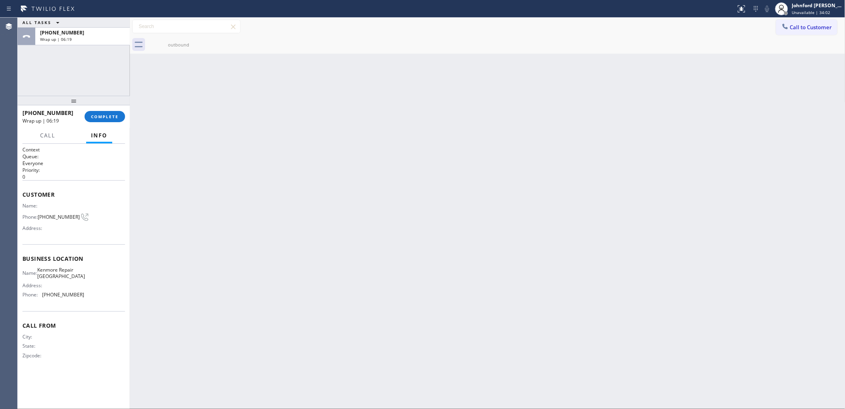
click at [101, 109] on div "[PHONE_NUMBER] Wrap up | 06:19 COMPLETE" at bounding box center [73, 116] width 103 height 21
click at [103, 112] on button "COMPLETE" at bounding box center [105, 116] width 40 height 11
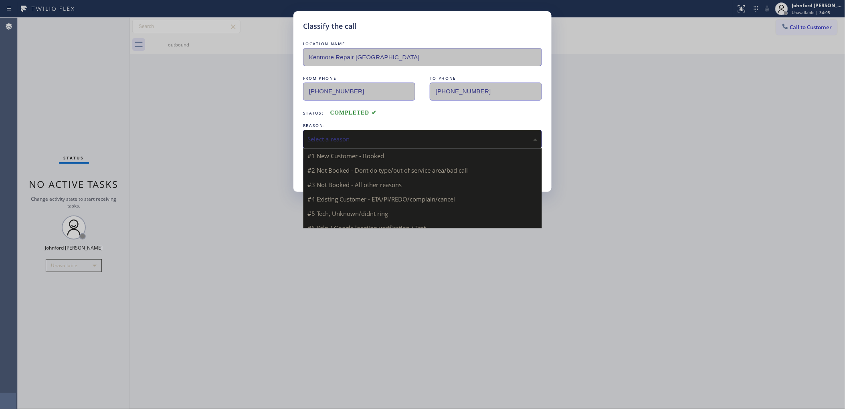
click at [334, 137] on div "Select a reason" at bounding box center [422, 139] width 230 height 9
drag, startPoint x: 358, startPoint y: 188, endPoint x: 355, endPoint y: 180, distance: 8.6
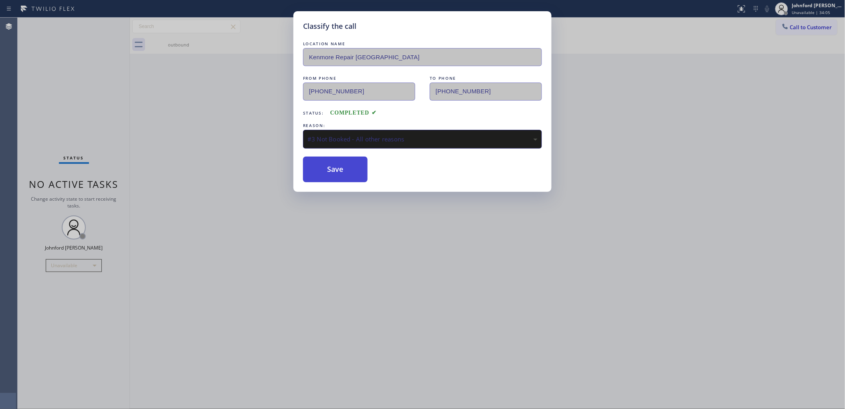
click at [343, 175] on button "Save" at bounding box center [335, 170] width 65 height 26
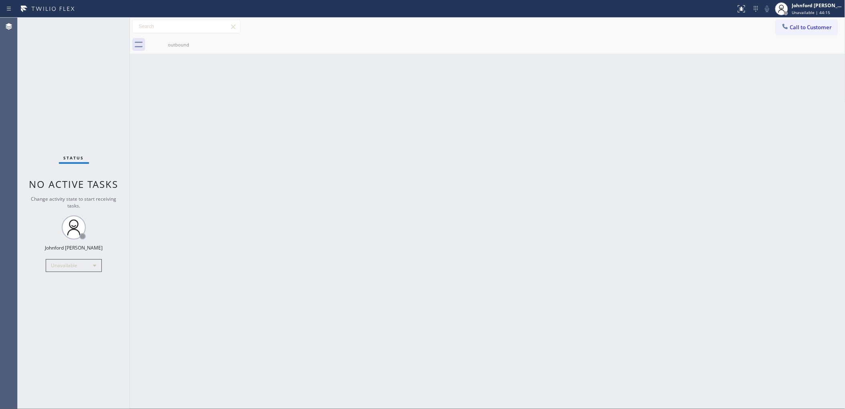
click at [650, 100] on div "Back to Dashboard Change Sender ID Customers Technicians Select a contact Outbo…" at bounding box center [487, 214] width 715 height 392
drag, startPoint x: 51, startPoint y: 34, endPoint x: 57, endPoint y: 10, distance: 24.7
click at [51, 34] on div "Status No active tasks Change activity state to start receiving tasks. [PERSON_…" at bounding box center [74, 214] width 112 height 392
click at [540, 36] on div "outbound" at bounding box center [496, 45] width 698 height 18
click at [781, 34] on button "Call to Customer" at bounding box center [806, 27] width 61 height 15
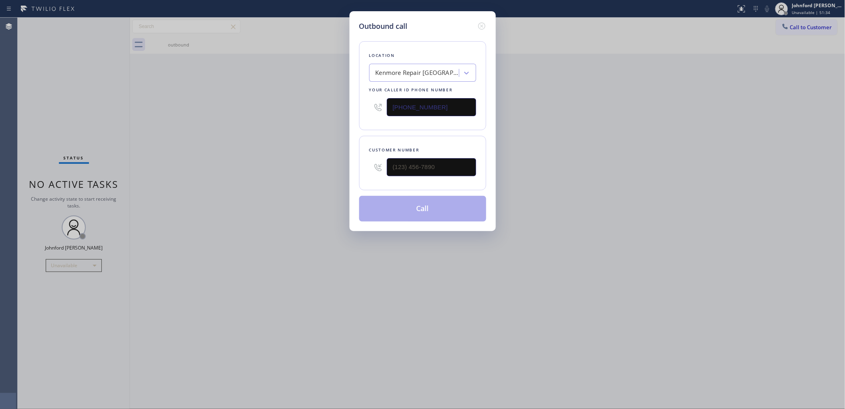
drag, startPoint x: 394, startPoint y: 102, endPoint x: 430, endPoint y: 44, distance: 68.4
click at [331, 102] on div "Outbound call Location [GEOGRAPHIC_DATA] Repair [GEOGRAPHIC_DATA] Your caller i…" at bounding box center [422, 204] width 845 height 409
paste input "619) 592-872"
type input "[PHONE_NUMBER]"
drag, startPoint x: 369, startPoint y: 169, endPoint x: 336, endPoint y: 160, distance: 34.2
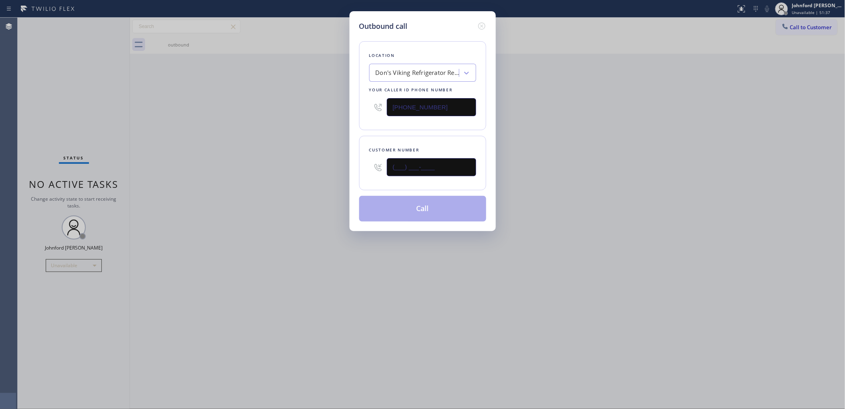
click at [351, 163] on div "Outbound call Location [PERSON_NAME]'s Viking Refrigerator Repair Master Your c…" at bounding box center [422, 121] width 146 height 220
paste input "332) 296-0200"
type input "[PHONE_NUMBER]"
click at [319, 156] on div "Outbound call Location [PERSON_NAME]'s Viking Refrigerator Repair Master Your c…" at bounding box center [422, 204] width 845 height 409
click at [393, 206] on button "Call" at bounding box center [422, 209] width 127 height 26
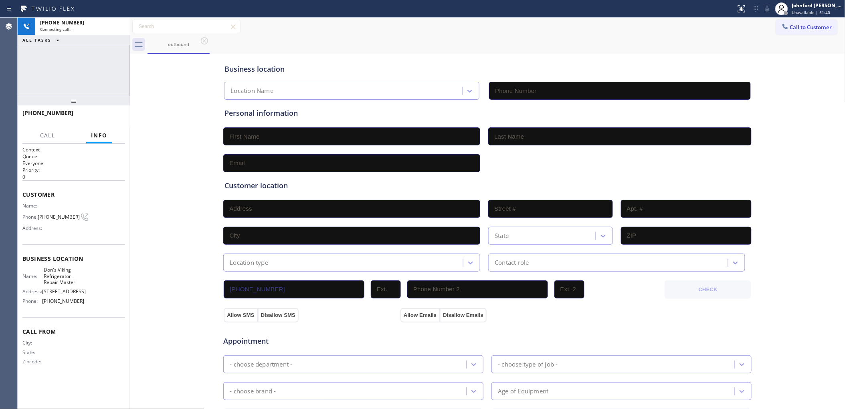
type input "[PHONE_NUMBER]"
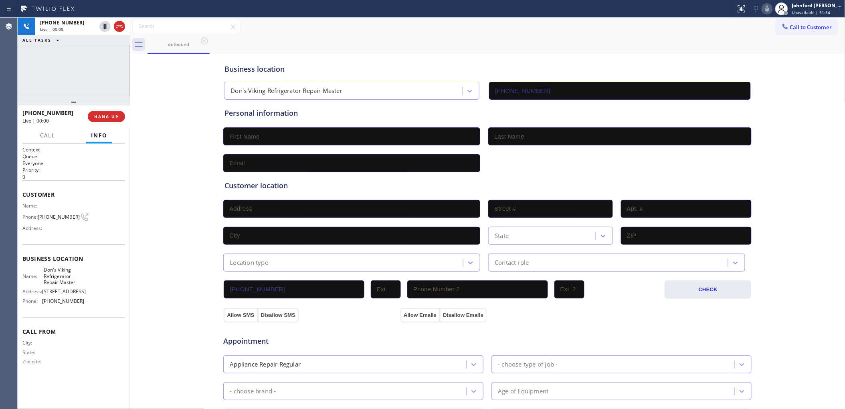
click at [767, 9] on icon at bounding box center [767, 9] width 4 height 6
click at [113, 122] on button "HANG UP" at bounding box center [106, 116] width 37 height 11
click at [59, 220] on div "Name: Phone: [PHONE_NUMBER] Address:" at bounding box center [53, 219] width 62 height 32
click at [57, 216] on span "[PHONE_NUMBER]" at bounding box center [59, 217] width 42 height 6
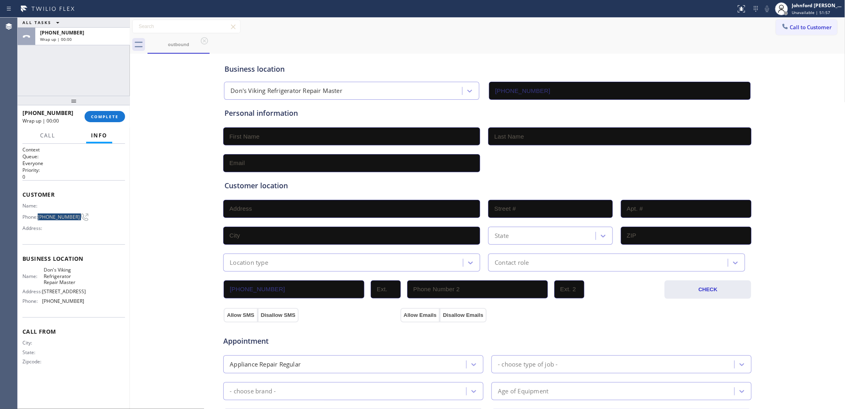
click at [57, 216] on span "[PHONE_NUMBER]" at bounding box center [59, 217] width 42 height 6
copy div "[PHONE_NUMBER]"
click at [781, 28] on icon at bounding box center [785, 26] width 8 height 8
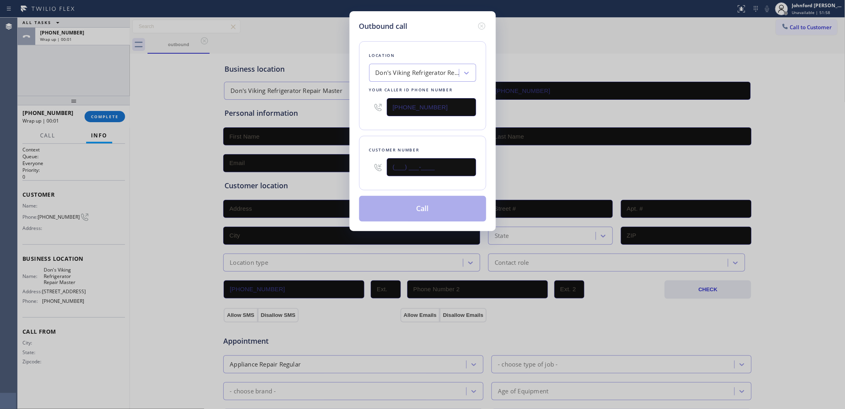
drag, startPoint x: 390, startPoint y: 170, endPoint x: 339, endPoint y: 168, distance: 50.1
click at [343, 168] on div "Outbound call Location [PERSON_NAME]'s Viking Refrigerator Repair Master Your c…" at bounding box center [422, 204] width 845 height 409
paste input "332) 296-0200"
type input "[PHONE_NUMBER]"
click at [390, 125] on div "Location Don's Viking Refrigerator Repair Master Your caller id phone number [P…" at bounding box center [422, 85] width 127 height 89
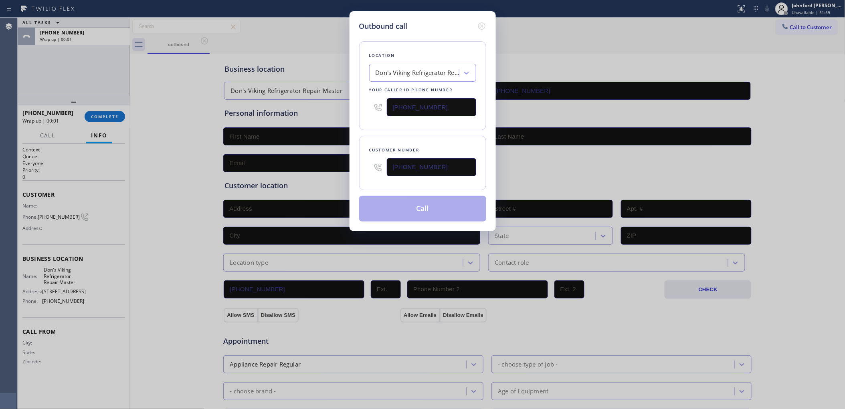
click at [387, 213] on button "Call" at bounding box center [422, 209] width 127 height 26
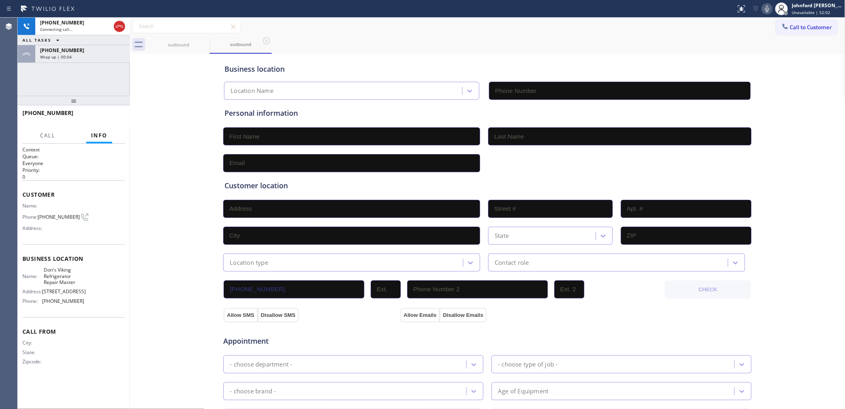
type input "[PHONE_NUMBER]"
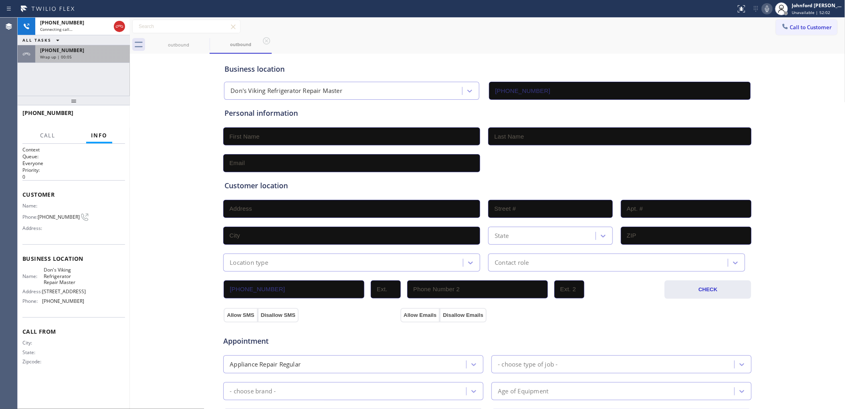
click at [113, 57] on div "Wrap up | 00:05" at bounding box center [82, 57] width 85 height 6
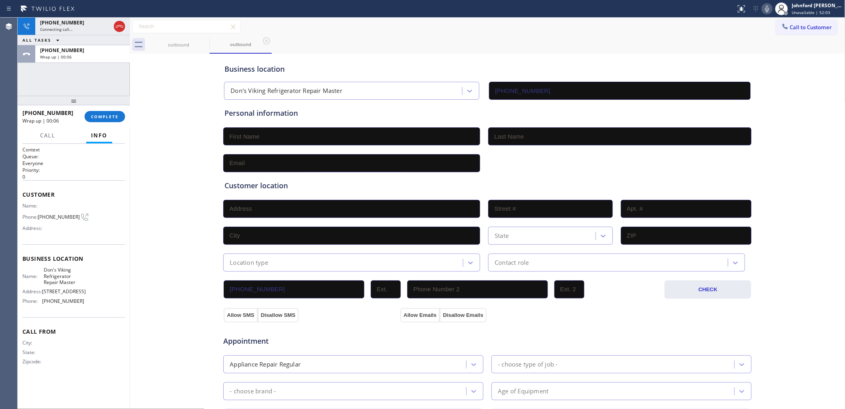
click at [96, 125] on div "[PHONE_NUMBER] Wrap up | 00:06 COMPLETE" at bounding box center [73, 116] width 103 height 21
click at [106, 120] on button "COMPLETE" at bounding box center [105, 116] width 40 height 11
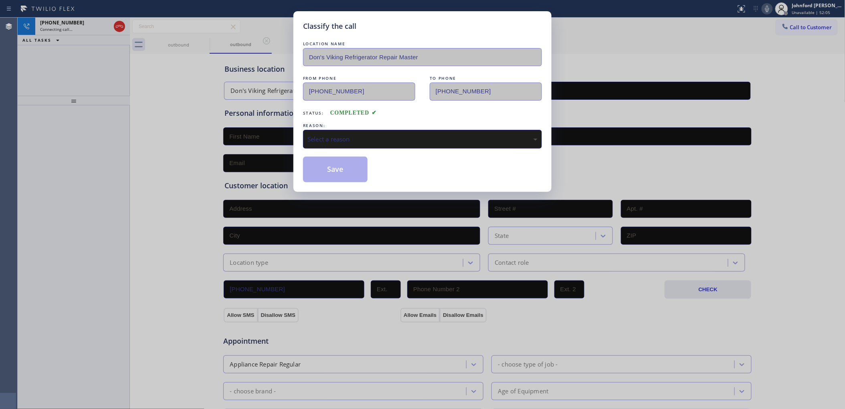
click at [301, 131] on div "Classify the call LOCATION NAME [PERSON_NAME]'s Viking Refrigerator Repair Mast…" at bounding box center [422, 101] width 258 height 181
click at [345, 140] on div "Select a reason" at bounding box center [422, 139] width 230 height 9
drag, startPoint x: 356, startPoint y: 179, endPoint x: 343, endPoint y: 173, distance: 14.3
click at [343, 173] on button "Save" at bounding box center [335, 170] width 65 height 26
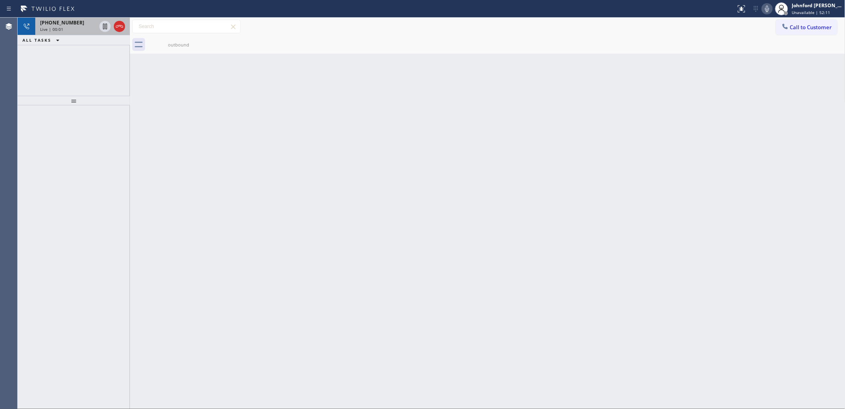
drag, startPoint x: 62, startPoint y: 32, endPoint x: 79, endPoint y: 32, distance: 16.8
click at [62, 32] on div "[PHONE_NUMBER] Live | 00:01" at bounding box center [66, 27] width 63 height 18
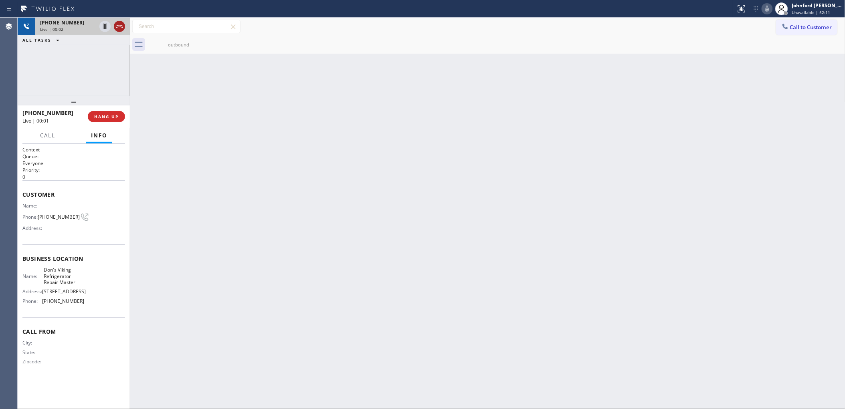
click at [118, 28] on icon at bounding box center [120, 27] width 10 height 10
click at [102, 114] on span "HANG UP" at bounding box center [106, 117] width 24 height 6
click at [102, 114] on span "COMPLETE" at bounding box center [105, 117] width 28 height 6
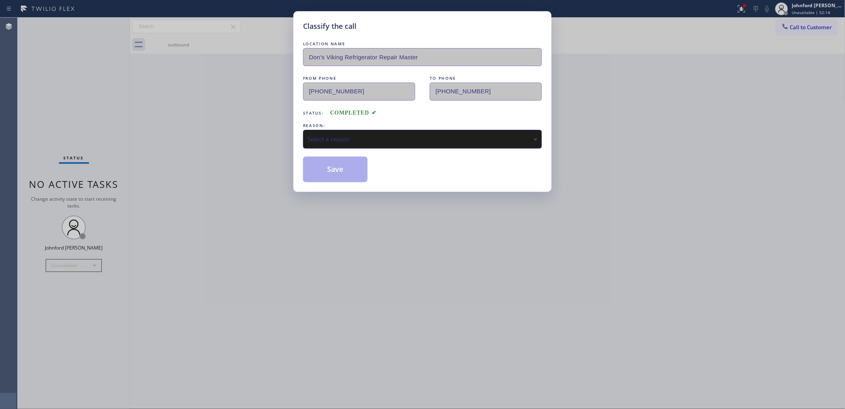
click at [369, 142] on div "Select a reason" at bounding box center [422, 139] width 239 height 19
click at [339, 172] on button "Save" at bounding box center [335, 170] width 65 height 26
click at [113, 251] on div "Classify the call LOCATION NAME [PERSON_NAME]'s Viking Refrigerator Repair Mast…" at bounding box center [422, 204] width 845 height 409
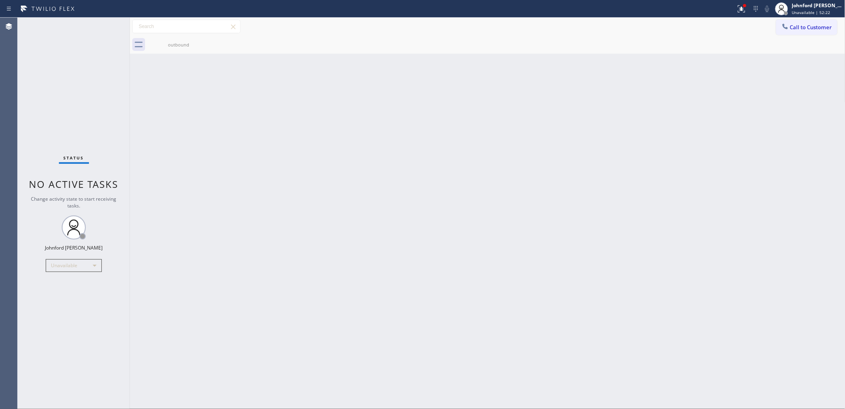
click at [549, 119] on div "Back to Dashboard Change Sender ID Customers Technicians Select a contact Outbo…" at bounding box center [487, 214] width 715 height 392
click at [743, 6] on div at bounding box center [744, 5] width 3 height 3
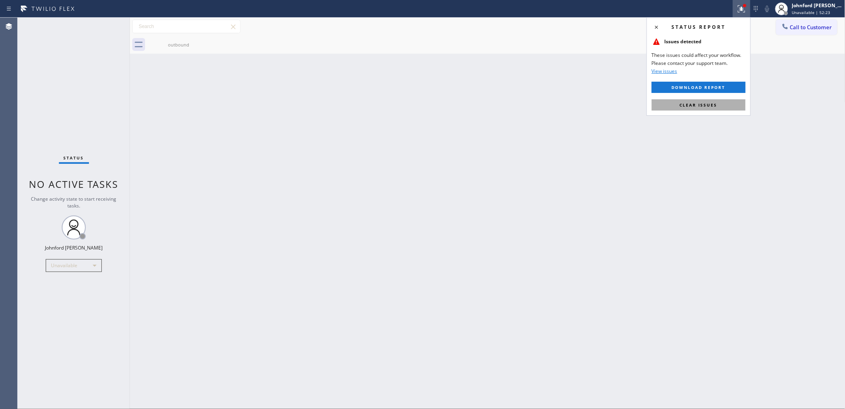
click at [684, 107] on span "Clear issues" at bounding box center [699, 105] width 38 height 6
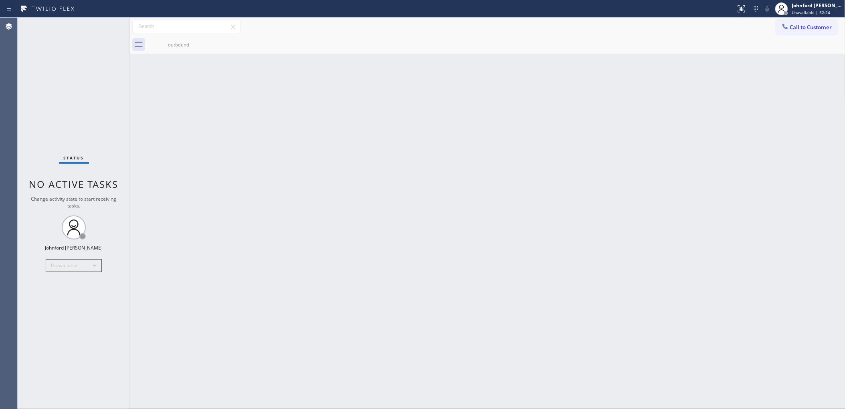
drag, startPoint x: 598, startPoint y: 97, endPoint x: 636, endPoint y: 2, distance: 101.7
click at [598, 97] on div "Back to Dashboard Change Sender ID Customers Technicians Select a contact Outbo…" at bounding box center [487, 214] width 715 height 392
click at [811, 36] on div "outbound" at bounding box center [496, 45] width 698 height 18
drag, startPoint x: 802, startPoint y: 27, endPoint x: 773, endPoint y: 29, distance: 28.9
click at [795, 27] on span "Call to Customer" at bounding box center [811, 27] width 42 height 7
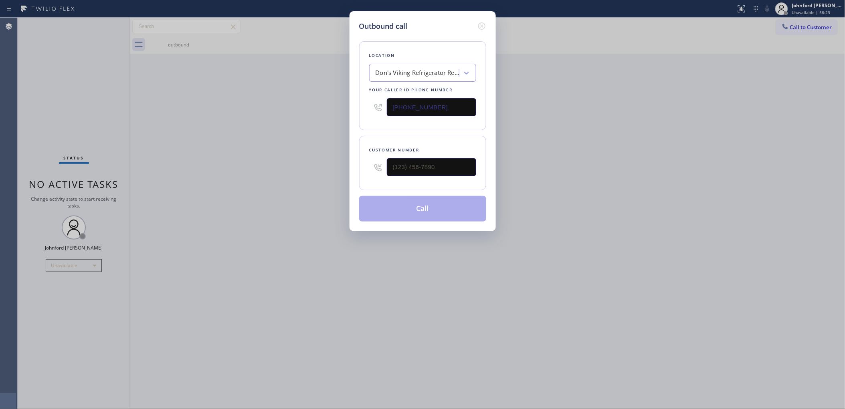
drag, startPoint x: 460, startPoint y: 105, endPoint x: 327, endPoint y: 107, distance: 133.1
click at [327, 107] on div "Outbound call Location [PERSON_NAME]'s Viking Refrigerator Repair Master Your c…" at bounding box center [422, 204] width 845 height 409
paste input "50) 243-0322"
type input "[PHONE_NUMBER]"
drag, startPoint x: 439, startPoint y: 162, endPoint x: 287, endPoint y: 166, distance: 151.9
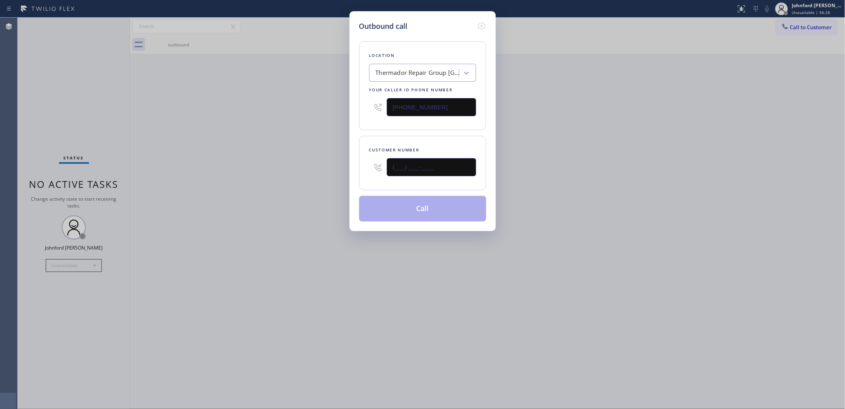
click at [308, 166] on div "Outbound call Location Thermador Repair Group [GEOGRAPHIC_DATA] Your caller id …" at bounding box center [422, 204] width 845 height 409
paste input "609) 933-7647"
type input "[PHONE_NUMBER]"
click at [283, 166] on div "Outbound call Location Thermador Repair Group [GEOGRAPHIC_DATA] Your caller id …" at bounding box center [422, 204] width 845 height 409
click at [367, 208] on button "Call" at bounding box center [422, 209] width 127 height 26
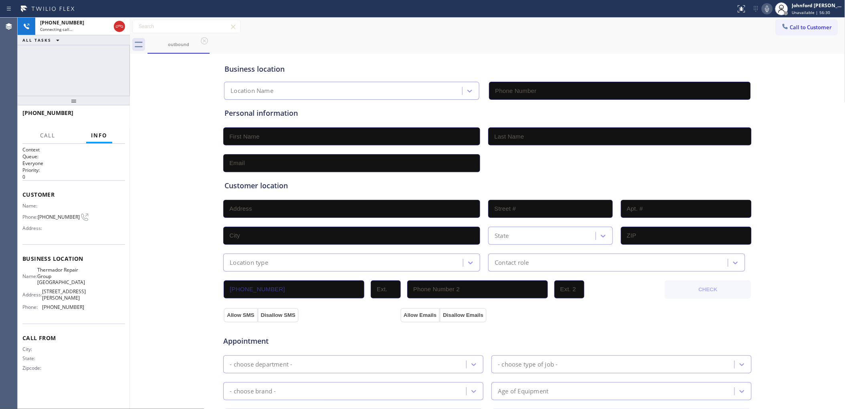
type input "[PHONE_NUMBER]"
click at [71, 67] on div "[PHONE_NUMBER] Connecting call… ALL TASKS ALL TASKS ACTIVE TASKS TASKS IN WRAP …" at bounding box center [74, 57] width 112 height 78
click at [104, 69] on div "[PHONE_NUMBER] Connecting call… ALL TASKS ALL TASKS ACTIVE TASKS TASKS IN WRAP …" at bounding box center [74, 57] width 112 height 78
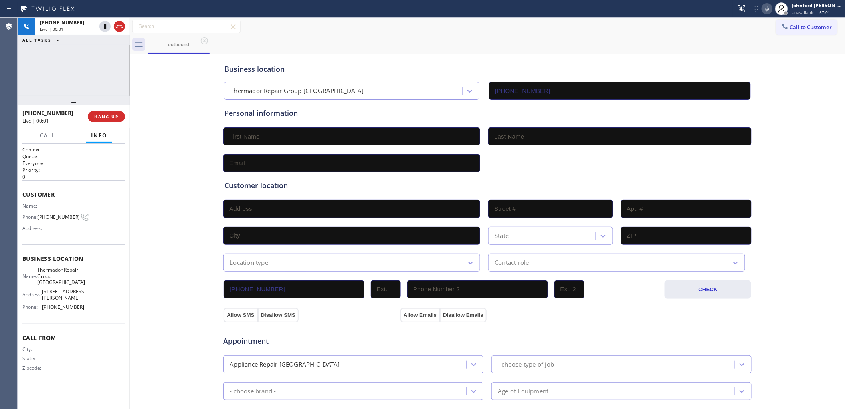
click at [53, 68] on div "[PHONE_NUMBER] Live | 00:01 ALL TASKS ALL TASKS ACTIVE TASKS TASKS IN WRAP UP" at bounding box center [74, 57] width 112 height 78
click at [121, 115] on button "HANG UP" at bounding box center [106, 116] width 37 height 11
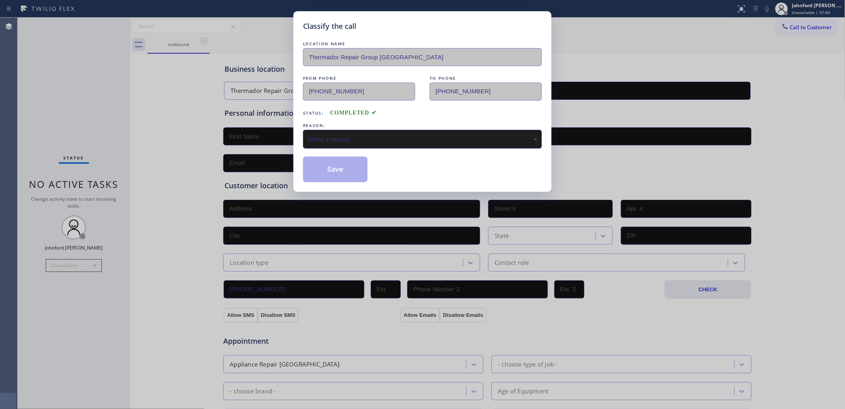
click at [329, 150] on div "LOCATION NAME Thermador Repair Group Menlo Park FROM PHONE [PHONE_NUMBER] TO PH…" at bounding box center [422, 111] width 239 height 143
drag, startPoint x: 351, startPoint y: 137, endPoint x: 383, endPoint y: 140, distance: 31.8
click at [363, 137] on div "Select a reason" at bounding box center [422, 139] width 230 height 9
drag, startPoint x: 348, startPoint y: 170, endPoint x: 235, endPoint y: 141, distance: 116.4
click at [347, 170] on button "Save" at bounding box center [335, 170] width 65 height 26
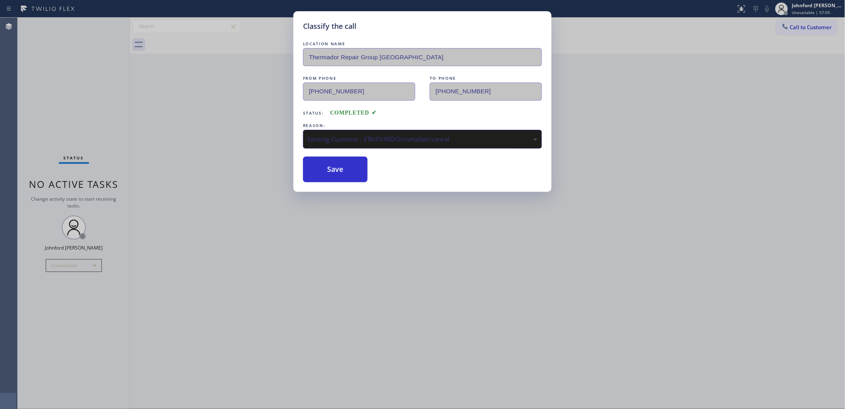
drag, startPoint x: 146, startPoint y: 85, endPoint x: 173, endPoint y: 15, distance: 75.1
click at [145, 85] on div "Classify the call LOCATION NAME Thermador Repair Group Menlo Park FROM PHONE [P…" at bounding box center [422, 204] width 845 height 409
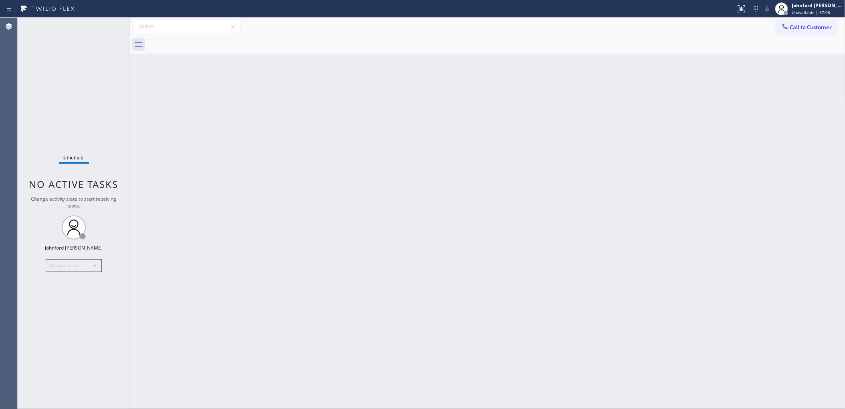
click at [63, 131] on div "Status No active tasks Change activity state to start receiving tasks. [PERSON_…" at bounding box center [74, 214] width 112 height 392
click at [49, 76] on div "Status No active tasks Change activity state to start receiving tasks. [PERSON_…" at bounding box center [74, 214] width 112 height 392
click at [299, 123] on div "Back to Dashboard Change Sender ID Customers Technicians Select a contact Outbo…" at bounding box center [487, 214] width 715 height 392
click at [786, 33] on button "Call to Customer" at bounding box center [806, 27] width 61 height 15
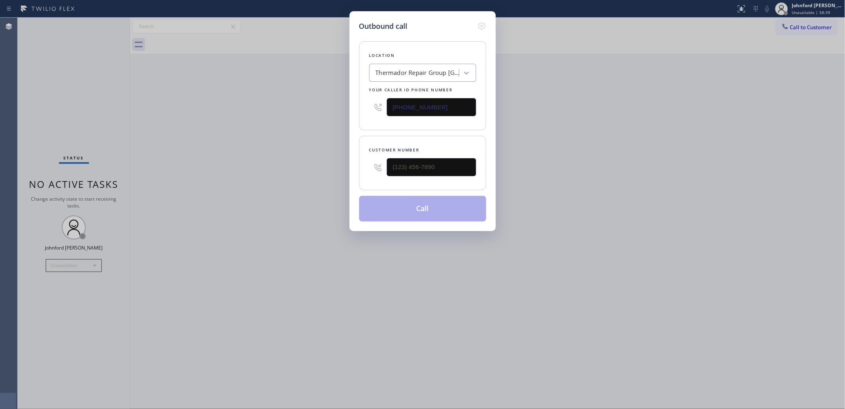
drag, startPoint x: 370, startPoint y: 105, endPoint x: 265, endPoint y: 113, distance: 104.5
click at [301, 105] on div "Outbound call Location Thermador Repair Group [GEOGRAPHIC_DATA] Your caller id …" at bounding box center [422, 204] width 845 height 409
paste input "818) 342-7695"
type input "[PHONE_NUMBER]"
drag, startPoint x: 400, startPoint y: 162, endPoint x: 311, endPoint y: 163, distance: 89.0
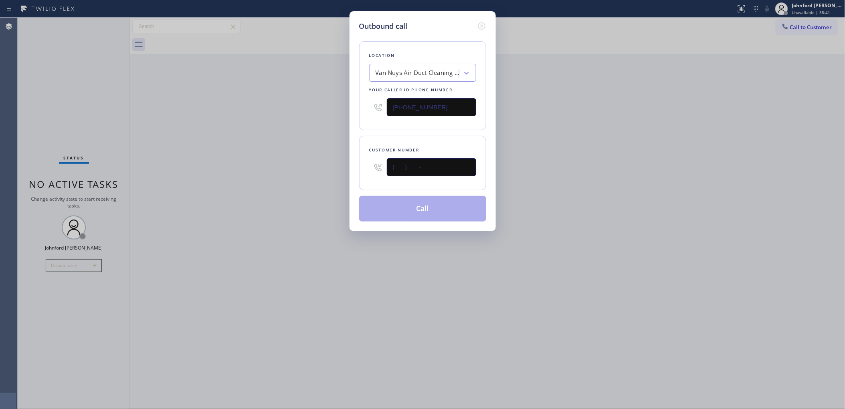
click at [398, 162] on input "(___) ___-____" at bounding box center [431, 167] width 89 height 18
paste input "347) 515-2733"
type input "[PHONE_NUMBER]"
click at [253, 163] on div "Outbound call Location Van Nuys Air Duct Cleaning Pro Your caller id phone numb…" at bounding box center [422, 204] width 845 height 409
click at [380, 205] on button "Call" at bounding box center [422, 209] width 127 height 26
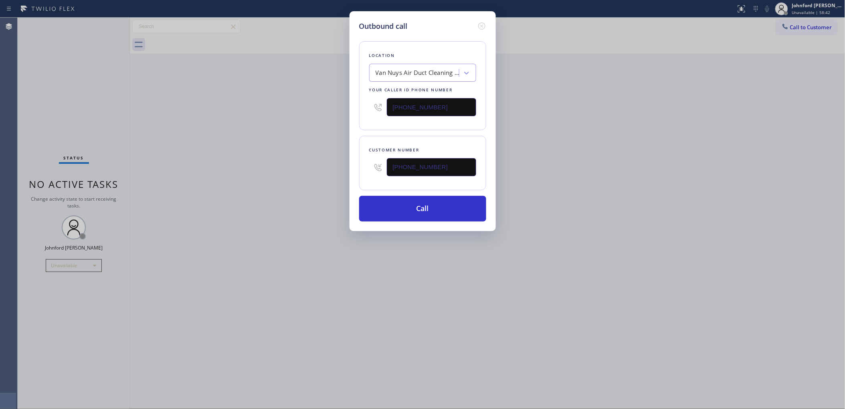
drag, startPoint x: 598, startPoint y: 195, endPoint x: 604, endPoint y: 112, distance: 82.7
click at [600, 190] on div "Outbound call Location Van Nuys Air Duct Cleaning Pro Your caller id phone numb…" at bounding box center [422, 204] width 845 height 409
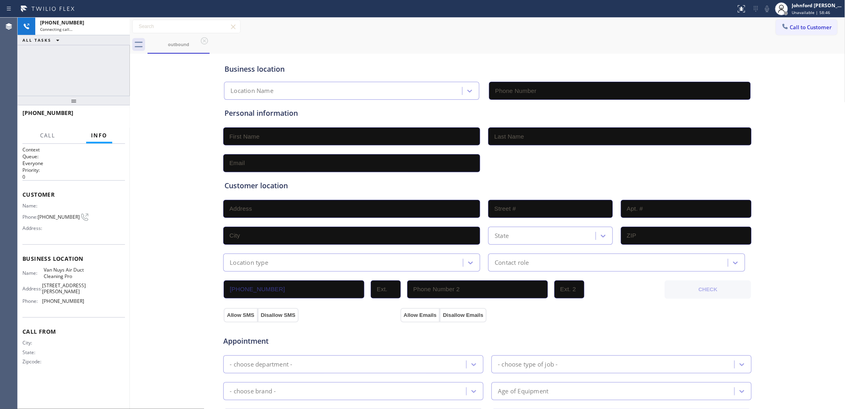
type input "[PHONE_NUMBER]"
click at [58, 63] on div "[PHONE_NUMBER] Connecting call… ALL TASKS ALL TASKS ACTIVE TASKS TASKS IN WRAP …" at bounding box center [74, 57] width 112 height 78
click at [55, 216] on span "[PHONE_NUMBER]" at bounding box center [59, 217] width 42 height 6
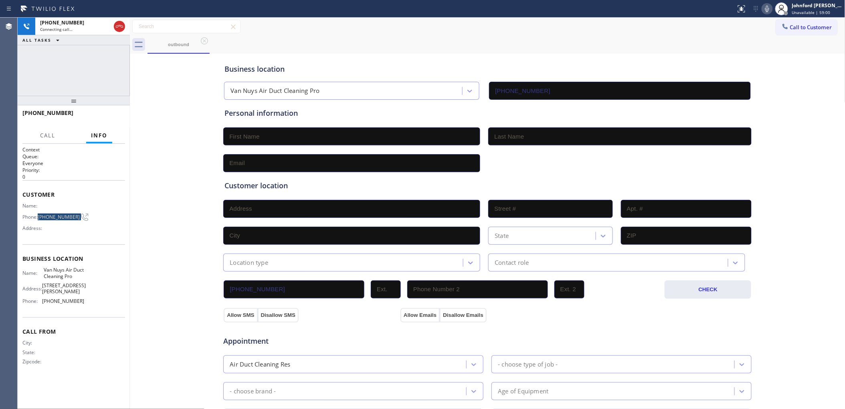
copy div "[PHONE_NUMBER]"
click at [119, 25] on icon at bounding box center [120, 27] width 10 height 10
drag, startPoint x: 785, startPoint y: 28, endPoint x: 752, endPoint y: 42, distance: 35.5
click at [790, 27] on span "Call to Customer" at bounding box center [811, 27] width 42 height 7
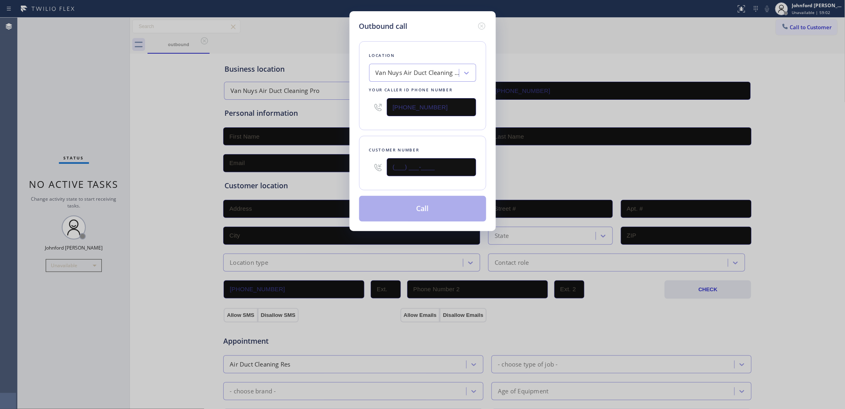
drag, startPoint x: 420, startPoint y: 164, endPoint x: 351, endPoint y: 173, distance: 69.0
click at [351, 173] on div "Outbound call Location Van Nuys Air Duct Cleaning Pro Your caller id phone numb…" at bounding box center [422, 121] width 146 height 220
paste input "347) 515-2733"
type input "[PHONE_NUMBER]"
drag, startPoint x: 393, startPoint y: 122, endPoint x: 393, endPoint y: 151, distance: 29.3
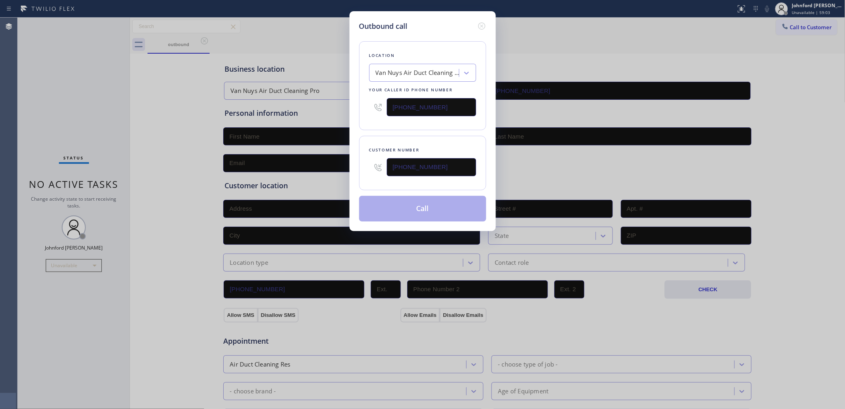
click at [393, 129] on div "Location Van Nuys Air Duct Cleaning Pro Your caller id phone number [PHONE_NUMB…" at bounding box center [422, 127] width 127 height 190
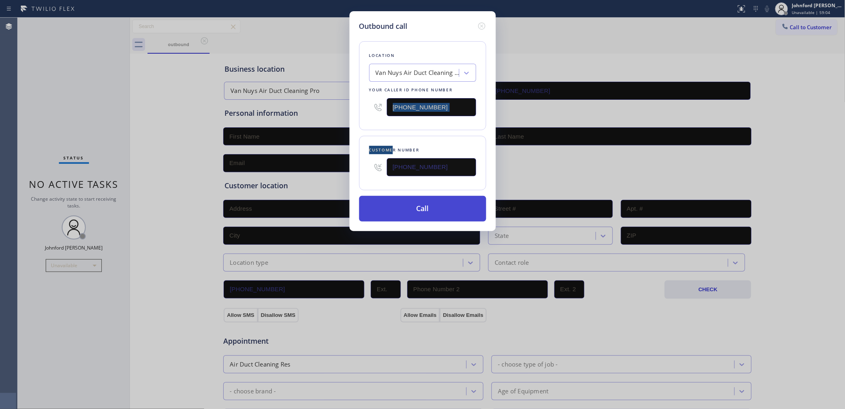
click at [395, 203] on button "Call" at bounding box center [422, 209] width 127 height 26
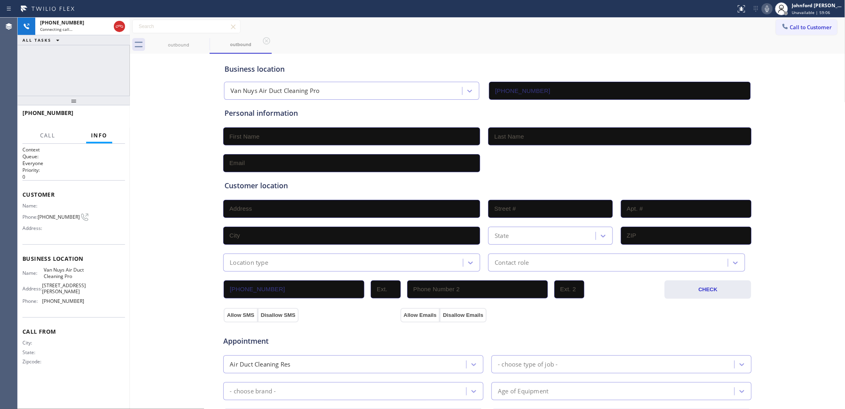
type input "[PHONE_NUMBER]"
click at [70, 75] on div "[PHONE_NUMBER] Connecting call… ALL TASKS ALL TASKS ACTIVE TASKS TASKS IN WRAP …" at bounding box center [74, 57] width 112 height 78
click at [118, 21] on button at bounding box center [119, 26] width 11 height 11
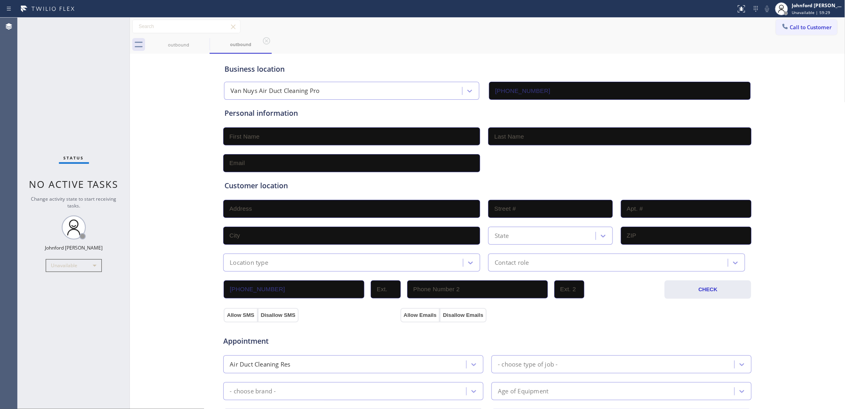
click at [57, 111] on div "Status No active tasks Change activity state to start receiving tasks. [PERSON_…" at bounding box center [74, 214] width 112 height 392
drag, startPoint x: 801, startPoint y: 27, endPoint x: 640, endPoint y: 87, distance: 171.4
click at [792, 26] on span "Call to Customer" at bounding box center [811, 27] width 42 height 7
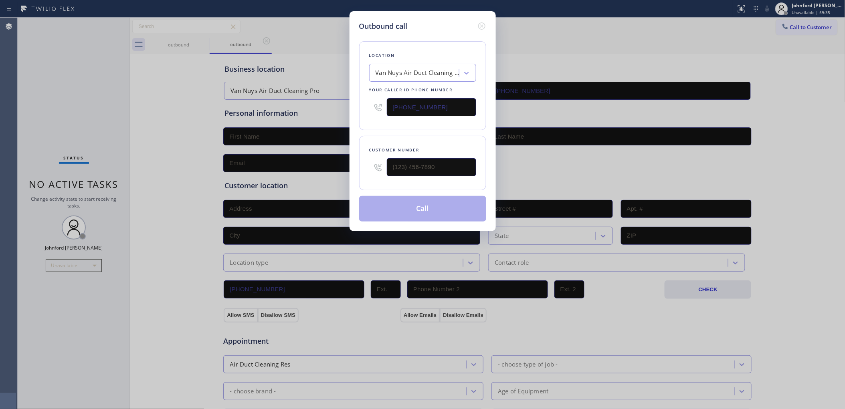
drag, startPoint x: 419, startPoint y: 107, endPoint x: 291, endPoint y: 115, distance: 128.4
click at [311, 113] on div "Outbound call Location Van Nuys Air Duct Cleaning Pro Your caller id phone numb…" at bounding box center [422, 204] width 845 height 409
paste input "347) 690-7214"
type input "[PHONE_NUMBER]"
paste input "347) 588-8706"
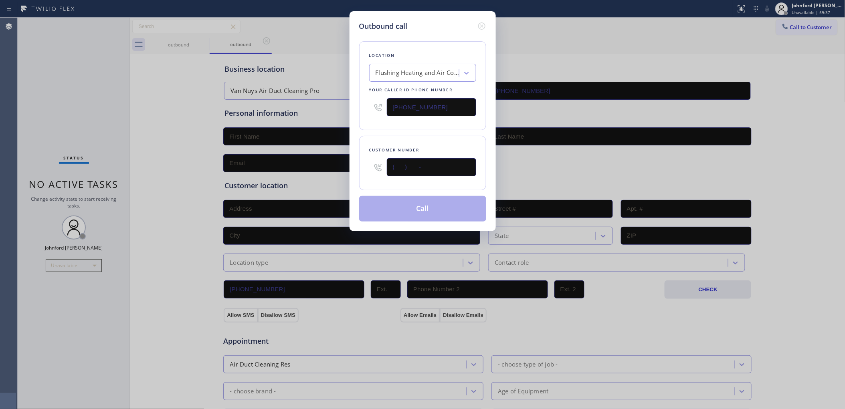
drag, startPoint x: 435, startPoint y: 162, endPoint x: 341, endPoint y: 167, distance: 93.9
click at [343, 167] on div "Outbound call Location Flushing Heating and Air Conditioning Your caller id pho…" at bounding box center [422, 204] width 845 height 409
type input "[PHONE_NUMBER]"
click at [369, 111] on div at bounding box center [378, 107] width 18 height 26
click at [390, 206] on button "Call" at bounding box center [422, 209] width 127 height 26
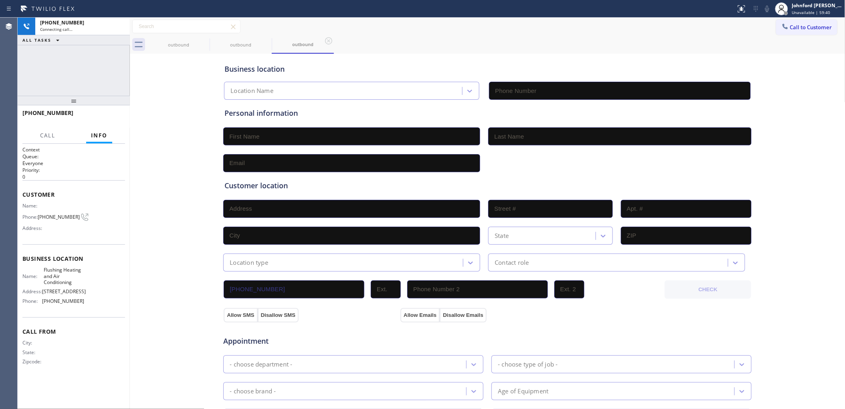
type input "[PHONE_NUMBER]"
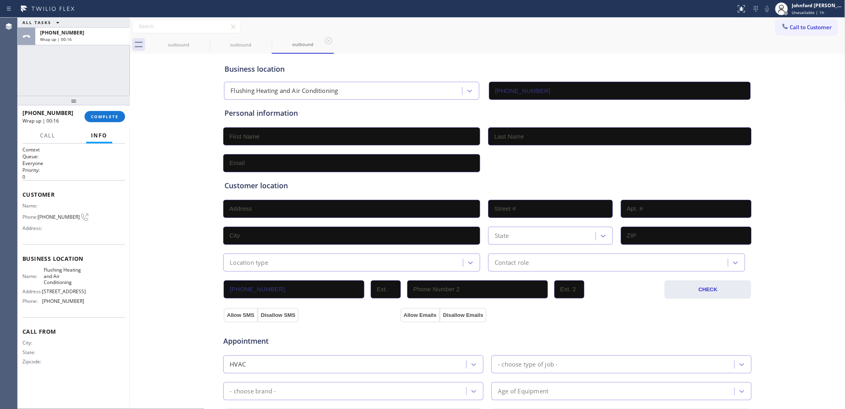
click at [57, 206] on div "Name: Phone: [PHONE_NUMBER] Address:" at bounding box center [53, 219] width 62 height 32
click at [57, 208] on div "Name: Phone: [PHONE_NUMBER] Address:" at bounding box center [53, 219] width 62 height 32
click at [54, 214] on span "[PHONE_NUMBER]" at bounding box center [59, 217] width 42 height 6
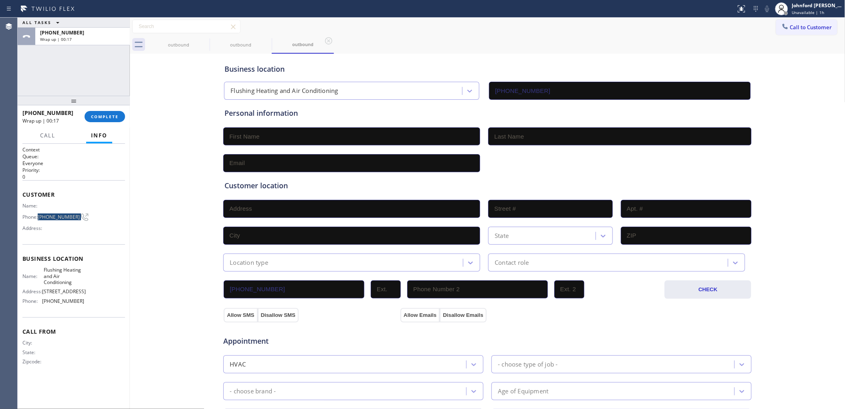
copy div "[PHONE_NUMBER]"
click at [109, 122] on button "COMPLETE" at bounding box center [105, 116] width 40 height 11
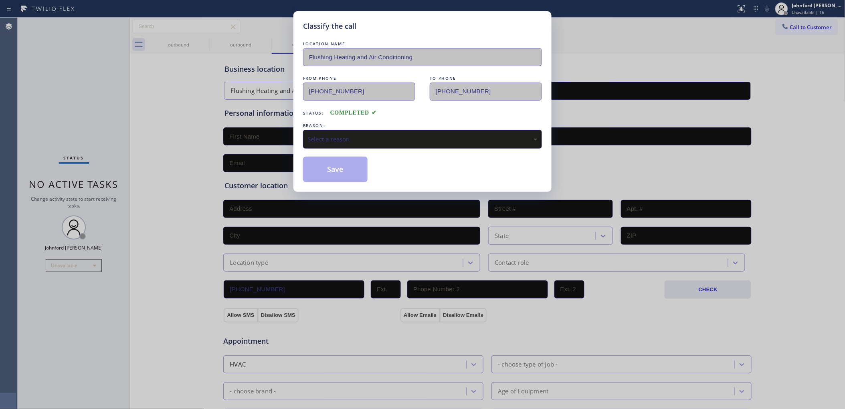
drag, startPoint x: 339, startPoint y: 134, endPoint x: 384, endPoint y: 139, distance: 44.7
click at [343, 135] on div "Select a reason" at bounding box center [422, 139] width 230 height 9
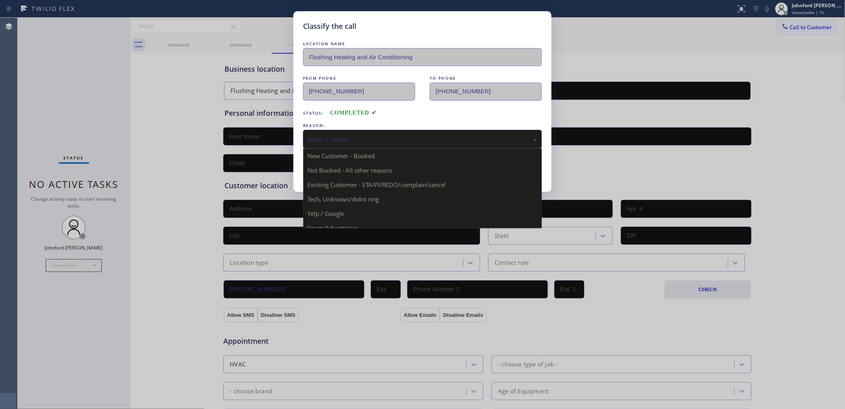
drag, startPoint x: 356, startPoint y: 187, endPoint x: 341, endPoint y: 175, distance: 19.3
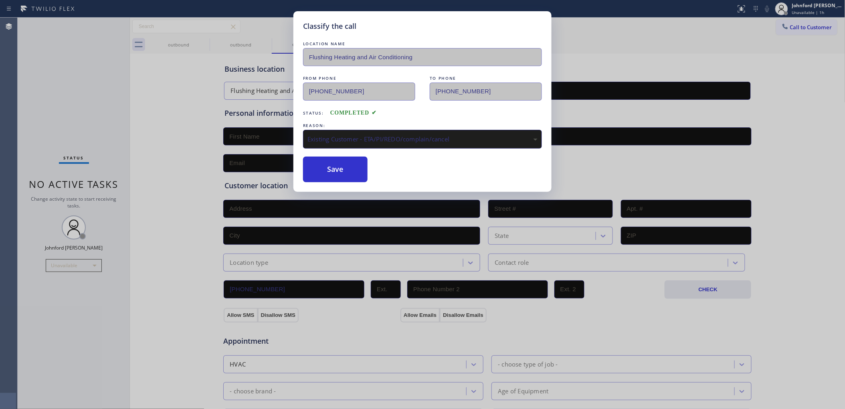
click at [341, 174] on button "Save" at bounding box center [335, 170] width 65 height 26
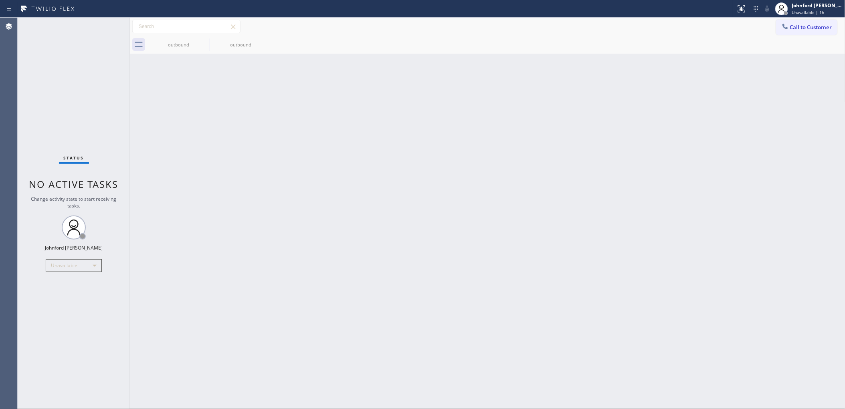
click at [785, 23] on icon at bounding box center [785, 26] width 8 height 8
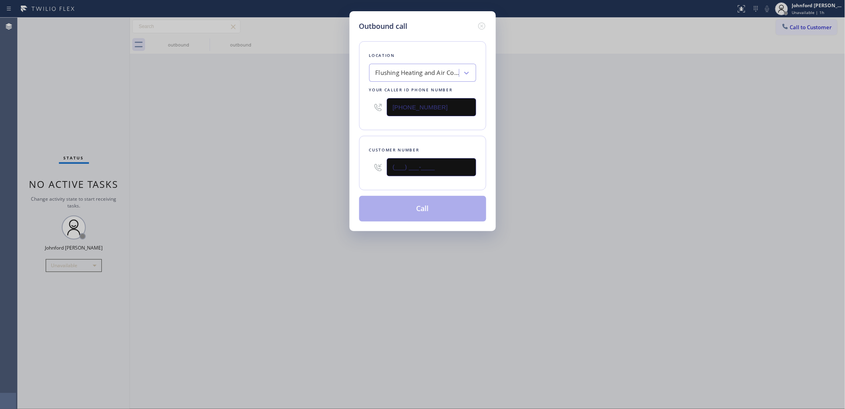
drag, startPoint x: 433, startPoint y: 171, endPoint x: 298, endPoint y: 179, distance: 135.7
click at [325, 176] on div "Outbound call Location Flushing Heating and Air Conditioning Your caller id pho…" at bounding box center [422, 204] width 845 height 409
paste input "347) 588-8706"
type input "[PHONE_NUMBER]"
click at [298, 179] on div "Outbound call Location Flushing Heating and Air Conditioning Your caller id pho…" at bounding box center [422, 204] width 845 height 409
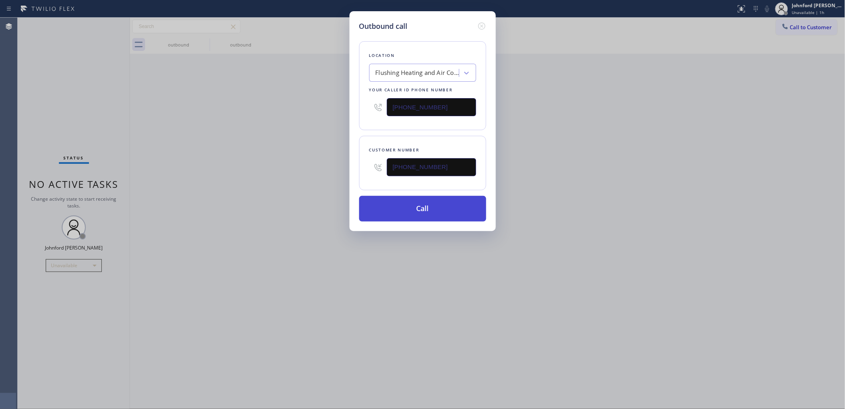
click at [391, 201] on button "Call" at bounding box center [422, 209] width 127 height 26
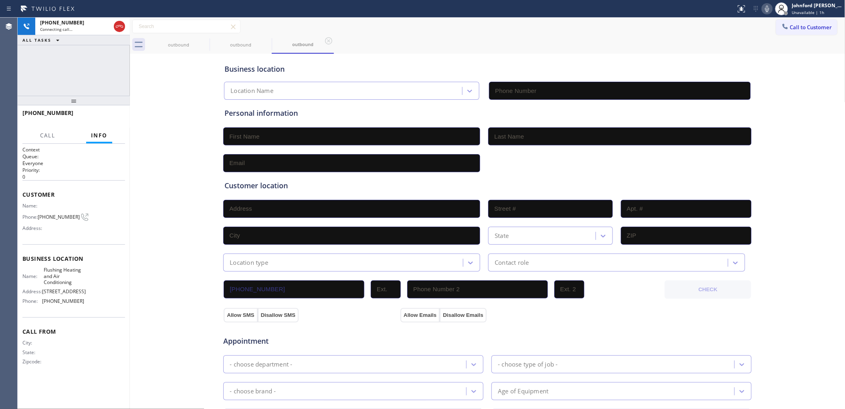
type input "[PHONE_NUMBER]"
click at [189, 77] on div "Business location Flushing Heating and Air Conditioning [PHONE_NUMBER] Personal…" at bounding box center [487, 329] width 711 height 547
click at [781, 29] on icon at bounding box center [785, 26] width 8 height 8
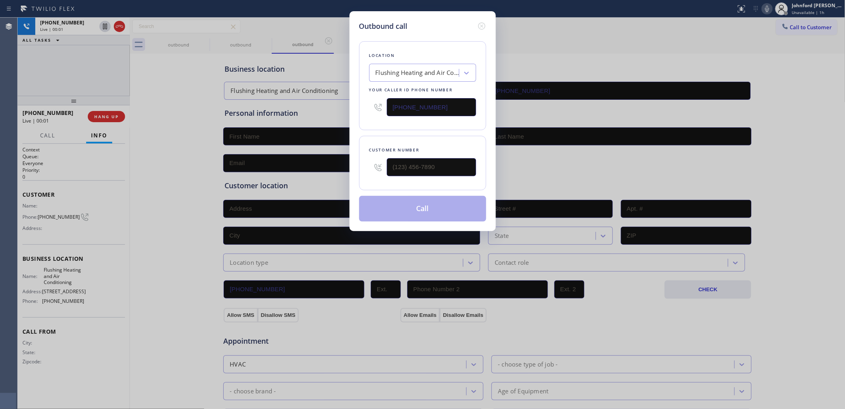
drag, startPoint x: 384, startPoint y: 113, endPoint x: 261, endPoint y: 151, distance: 128.4
click at [320, 121] on div "Outbound call Location Flushing Heating and Air Conditioning Your caller id pho…" at bounding box center [422, 204] width 845 height 409
paste input "866) 530-605"
type input "[PHONE_NUMBER]"
drag, startPoint x: 447, startPoint y: 155, endPoint x: 355, endPoint y: 165, distance: 91.9
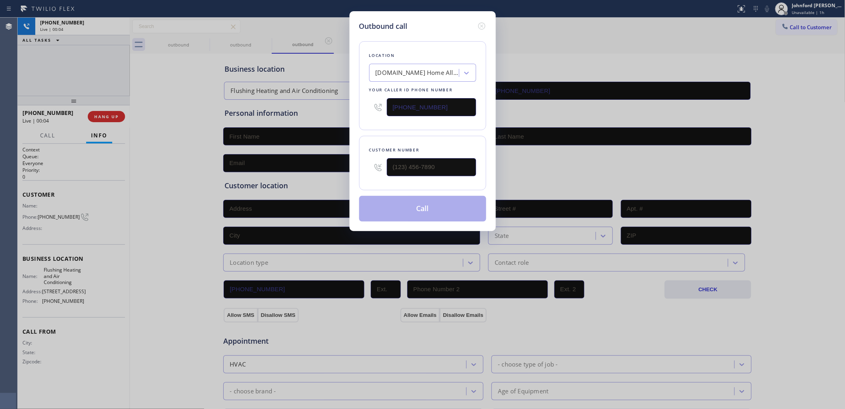
click at [357, 164] on div "Outbound call Location [DOMAIN_NAME] Home Alliance Email Your caller id phone n…" at bounding box center [422, 121] width 146 height 220
paste input "514) 582-2503"
drag, startPoint x: 440, startPoint y: 165, endPoint x: 366, endPoint y: 165, distance: 74.1
click at [367, 165] on div "Customer number (___) ___-____" at bounding box center [422, 163] width 127 height 55
type input "[PHONE_NUMBER]"
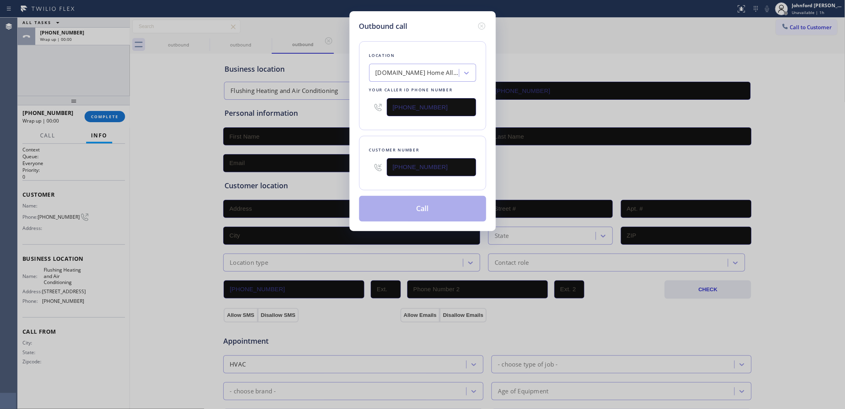
click at [360, 140] on div "Customer number [PHONE_NUMBER]" at bounding box center [422, 163] width 127 height 55
click at [398, 207] on button "Call" at bounding box center [422, 209] width 127 height 26
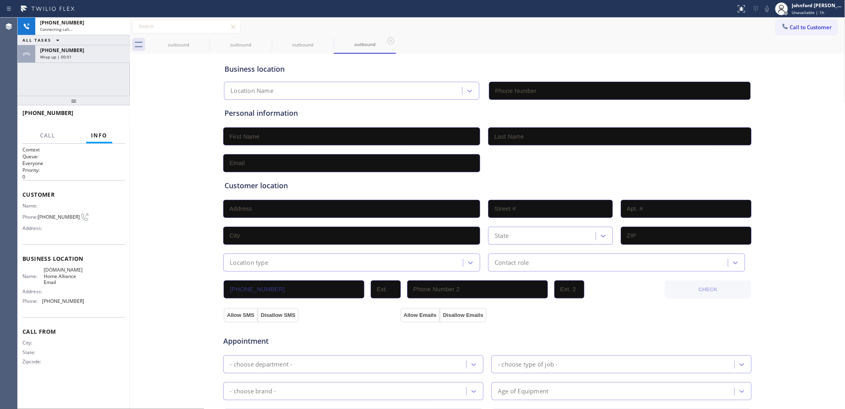
type input "[PHONE_NUMBER]"
drag, startPoint x: 50, startPoint y: 80, endPoint x: 60, endPoint y: 65, distance: 17.7
click at [53, 76] on div "[PHONE_NUMBER] Connecting call… ALL TASKS ALL TASKS ACTIVE TASKS TASKS IN WRAP …" at bounding box center [74, 57] width 112 height 78
click at [75, 53] on div "[PHONE_NUMBER]" at bounding box center [82, 50] width 85 height 7
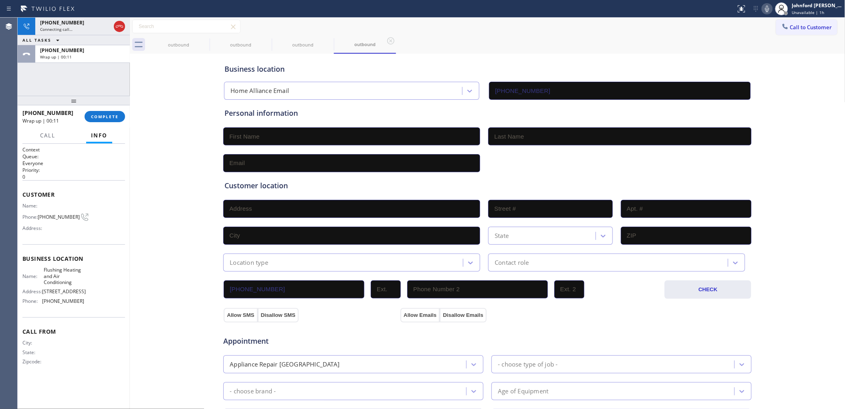
click at [104, 123] on div "[PHONE_NUMBER] Wrap up | 00:11 COMPLETE" at bounding box center [73, 116] width 103 height 21
click at [107, 115] on span "COMPLETE" at bounding box center [105, 117] width 28 height 6
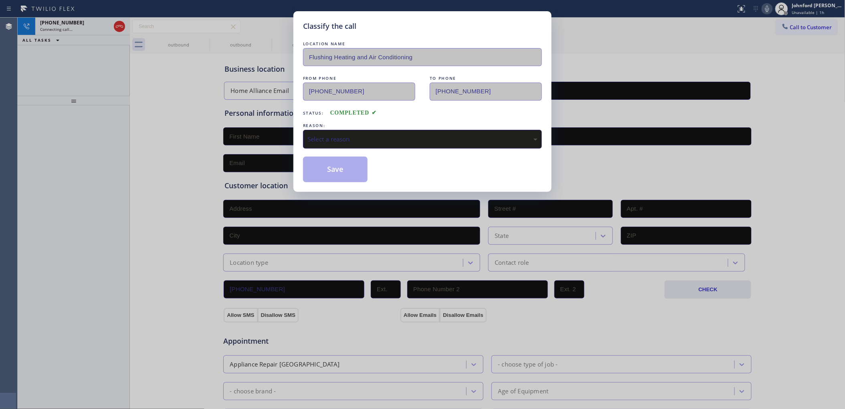
click at [318, 141] on div "Select a reason" at bounding box center [422, 139] width 230 height 9
click at [341, 173] on button "Save" at bounding box center [335, 170] width 65 height 26
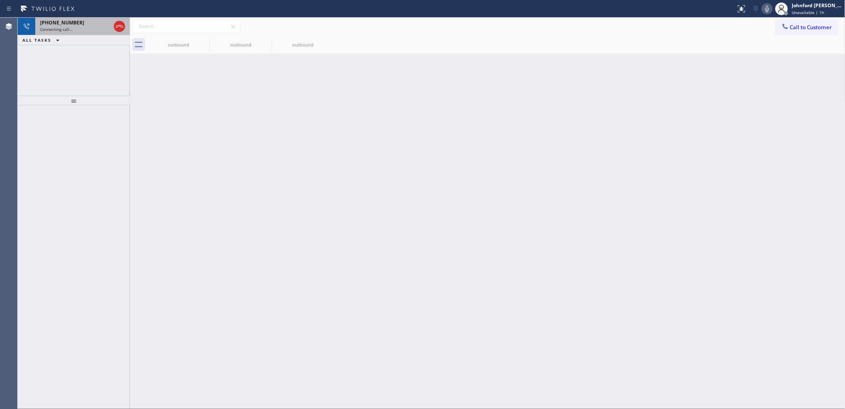
click at [73, 31] on div "Connecting call…" at bounding box center [75, 29] width 71 height 6
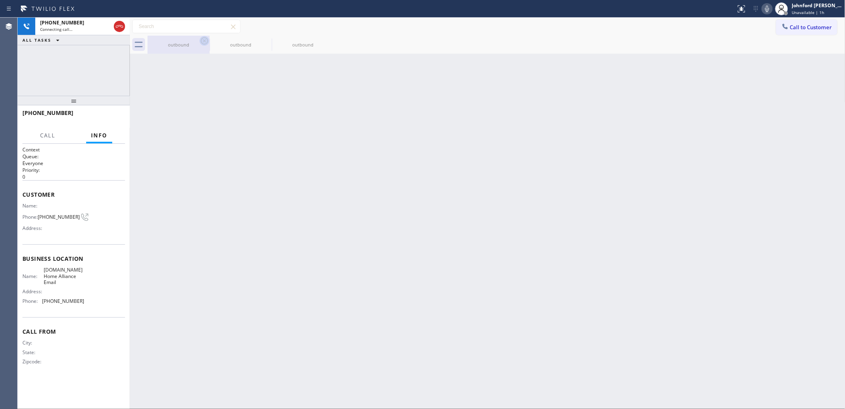
click at [202, 45] on icon at bounding box center [205, 41] width 10 height 10
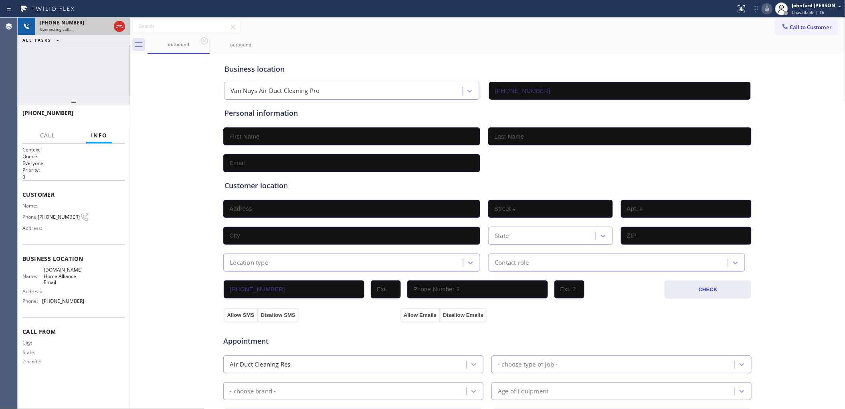
click at [82, 23] on div "[PHONE_NUMBER]" at bounding box center [75, 22] width 71 height 7
click at [203, 41] on icon at bounding box center [205, 41] width 10 height 10
click at [95, 65] on div "[PHONE_NUMBER] Connecting call… ALL TASKS ALL TASKS ACTIVE TASKS TASKS IN WRAP …" at bounding box center [74, 57] width 112 height 78
click at [88, 34] on div "[PHONE_NUMBER] Connecting call… ALL TASKS ALL TASKS ACTIVE TASKS TASKS IN WRAP …" at bounding box center [74, 32] width 112 height 28
click at [117, 25] on icon at bounding box center [120, 27] width 10 height 10
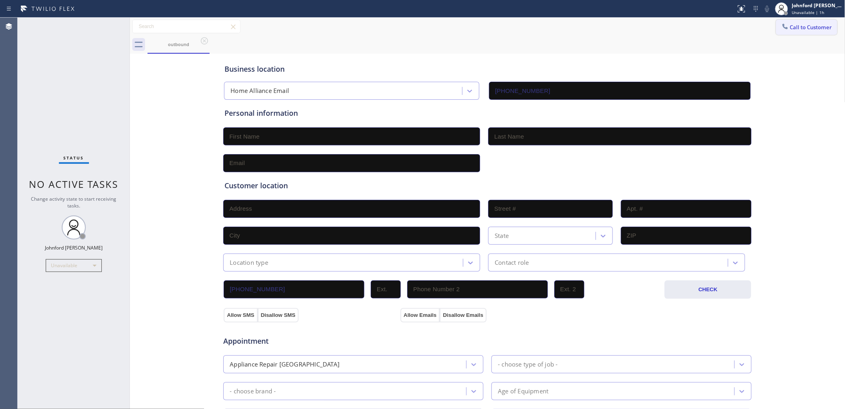
click at [790, 29] on span "Call to Customer" at bounding box center [811, 27] width 42 height 7
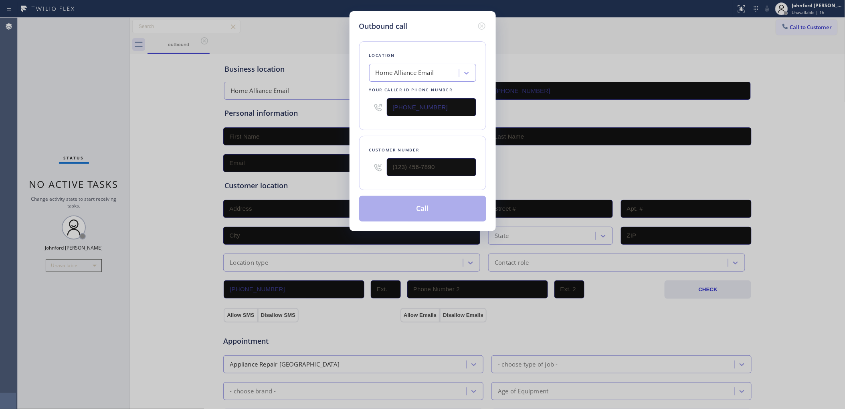
drag, startPoint x: 450, startPoint y: 107, endPoint x: 354, endPoint y: 107, distance: 96.2
click at [368, 107] on div "Location Home Alliance Email Your caller id phone number [PHONE_NUMBER]" at bounding box center [422, 85] width 127 height 89
paste input "2) 415-0430"
type input "[PHONE_NUMBER]"
drag, startPoint x: 428, startPoint y: 169, endPoint x: 321, endPoint y: 171, distance: 106.6
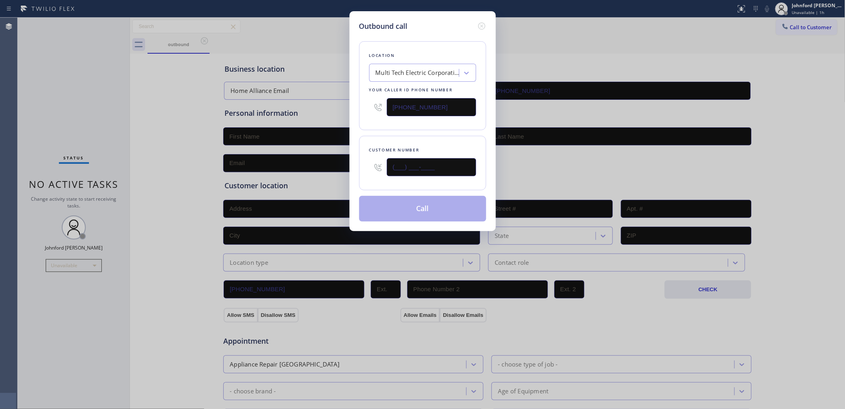
click at [321, 175] on div "Outbound call Location Multi Tech Electric Corporation Your caller id phone num…" at bounding box center [422, 204] width 845 height 409
paste input "386) 381-0191"
type input "[PHONE_NUMBER]"
click at [352, 143] on div "Outbound call Location Multi Tech Electric Corporation Your caller id phone num…" at bounding box center [422, 121] width 146 height 220
click at [385, 203] on button "Call" at bounding box center [422, 209] width 127 height 26
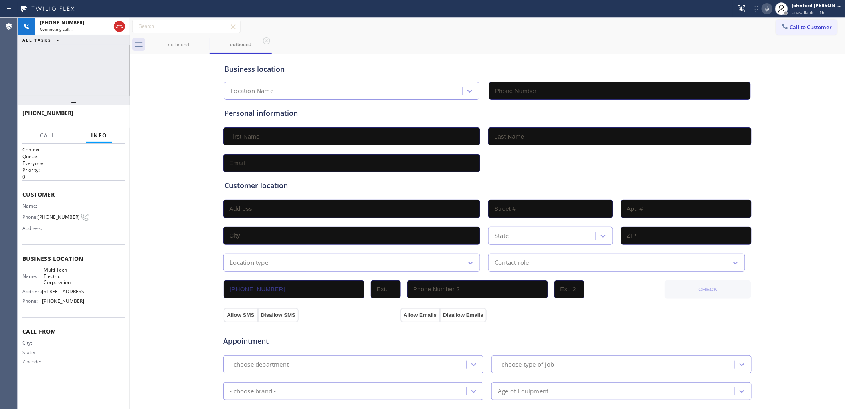
type input "[PHONE_NUMBER]"
click at [57, 61] on div "[PHONE_NUMBER] Live | 00:05 ALL TASKS ALL TASKS ACTIVE TASKS TASKS IN WRAP UP" at bounding box center [74, 57] width 112 height 78
click at [117, 128] on div "Call Info" at bounding box center [73, 136] width 103 height 16
click at [116, 119] on button "HANG UP" at bounding box center [106, 116] width 37 height 11
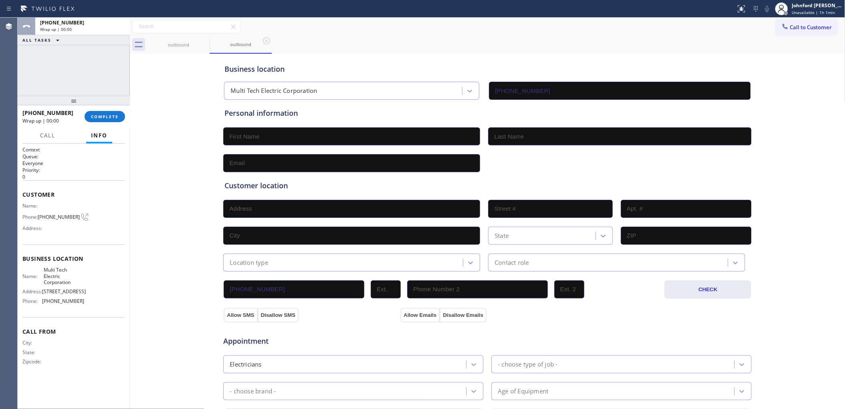
click at [798, 30] on button "Call to Customer" at bounding box center [806, 27] width 61 height 15
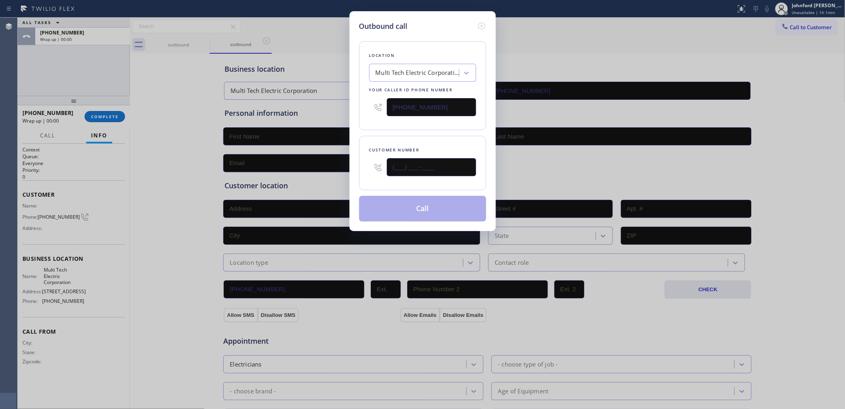
drag, startPoint x: 420, startPoint y: 158, endPoint x: 349, endPoint y: 159, distance: 71.0
click at [361, 159] on div "Customer number (___) ___-____" at bounding box center [422, 163] width 127 height 55
paste input "386) 381-0191"
type input "[PHONE_NUMBER]"
click at [407, 127] on div "Location Multi Tech Electric Corporation Your caller id phone number [PHONE_NUM…" at bounding box center [422, 85] width 127 height 89
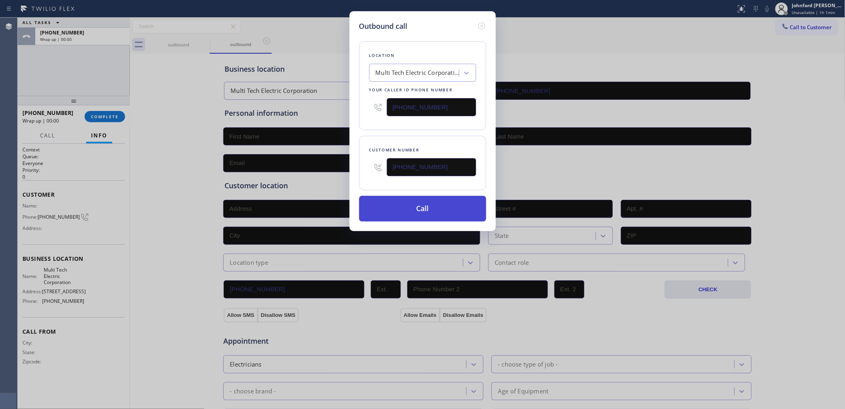
click at [422, 215] on button "Call" at bounding box center [422, 209] width 127 height 26
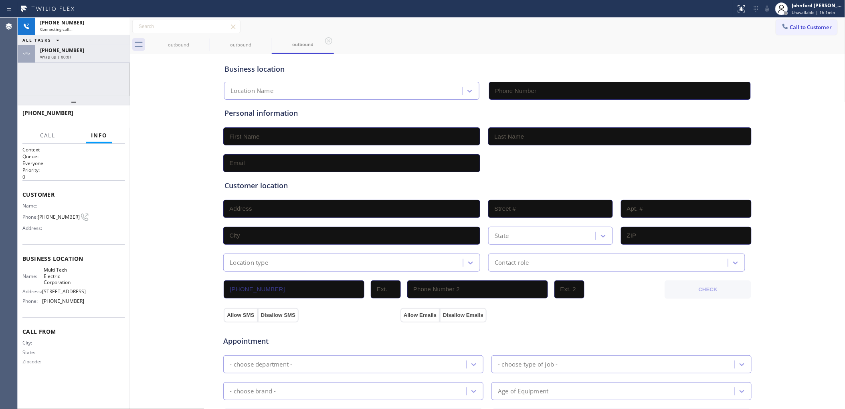
type input "[PHONE_NUMBER]"
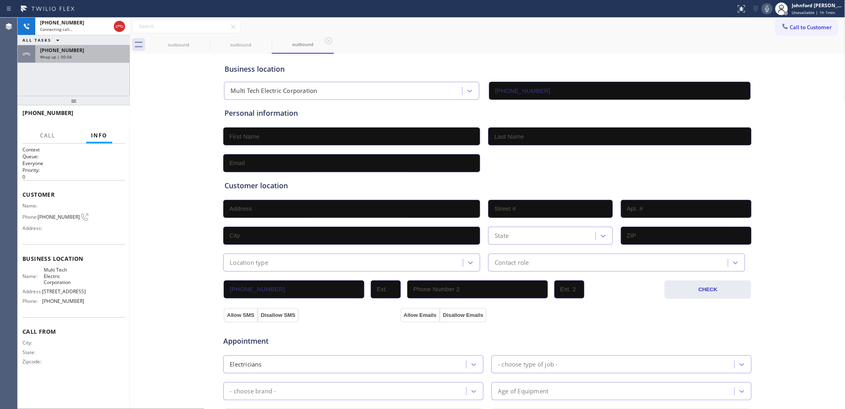
click at [114, 47] on div "[PHONE_NUMBER]" at bounding box center [82, 50] width 85 height 7
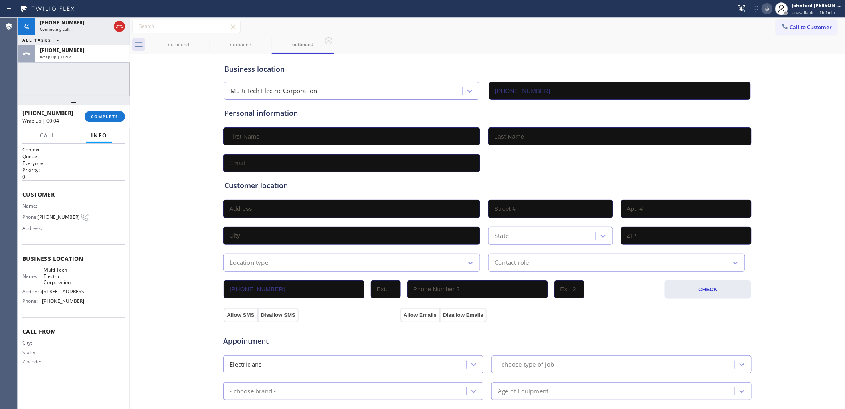
click at [109, 109] on div "[PHONE_NUMBER] Wrap up | 00:04 COMPLETE" at bounding box center [73, 116] width 103 height 21
click at [107, 115] on span "COMPLETE" at bounding box center [105, 117] width 28 height 6
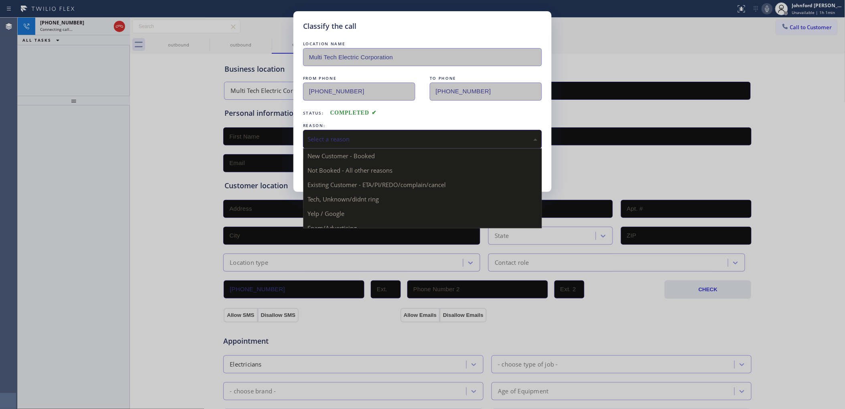
click at [343, 139] on div "Select a reason" at bounding box center [422, 139] width 230 height 9
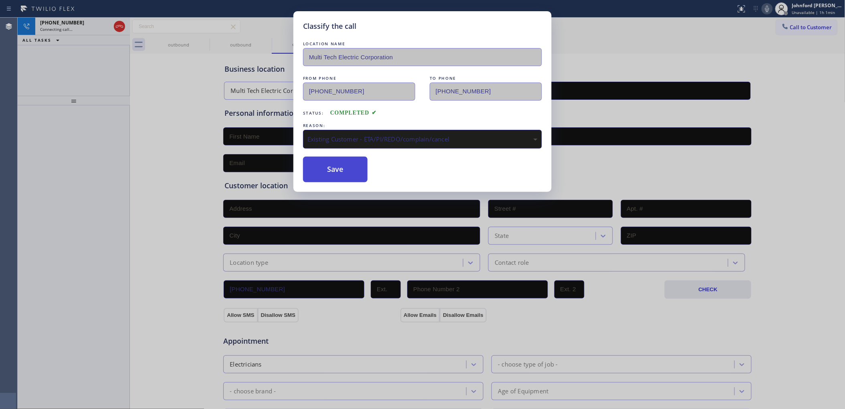
click at [352, 168] on button "Save" at bounding box center [335, 170] width 65 height 26
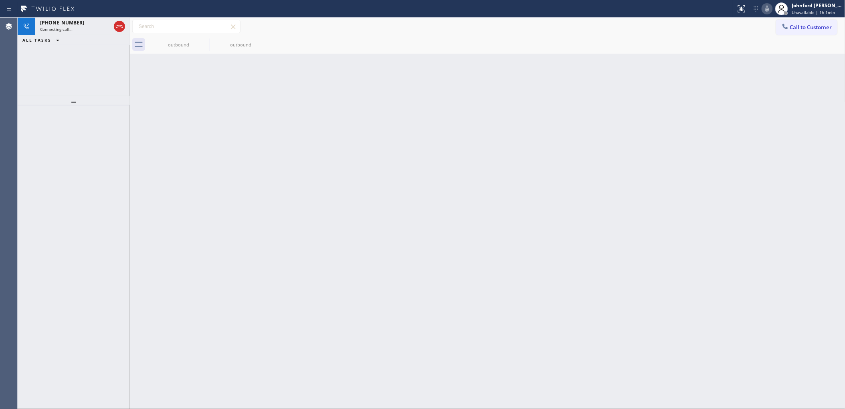
click at [89, 69] on div "[PHONE_NUMBER] Connecting call… ALL TASKS ALL TASKS ACTIVE TASKS TASKS IN WRAP …" at bounding box center [74, 57] width 112 height 78
click at [87, 25] on div "[PHONE_NUMBER]" at bounding box center [68, 22] width 56 height 7
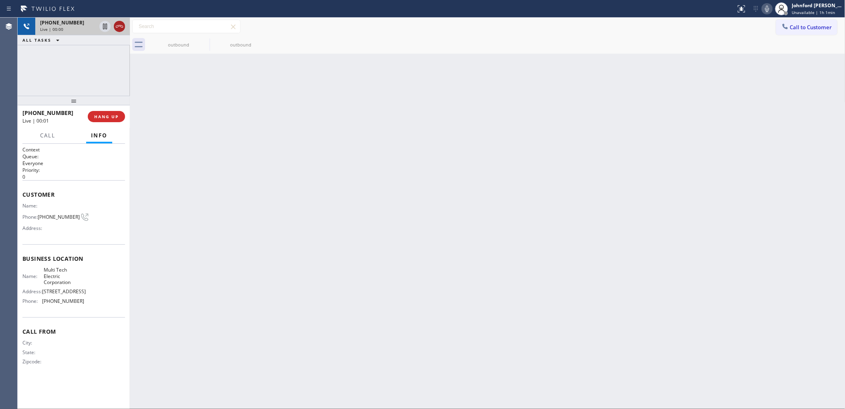
click at [116, 27] on icon at bounding box center [119, 26] width 7 height 2
click at [104, 113] on button "COMPLETE" at bounding box center [105, 116] width 40 height 11
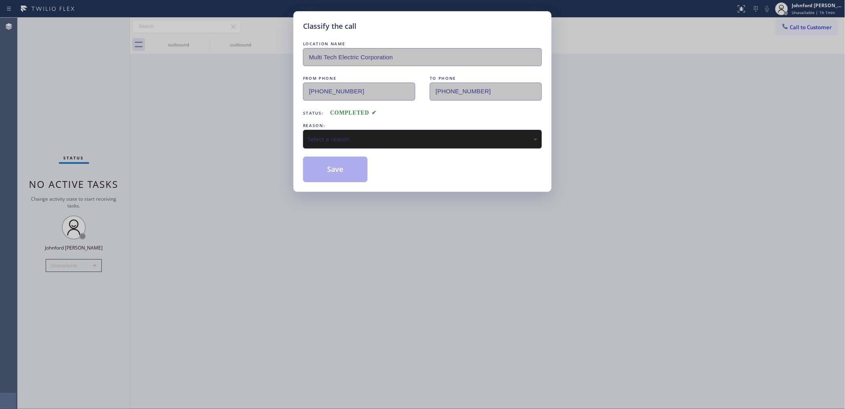
click at [321, 141] on div "Select a reason" at bounding box center [422, 139] width 230 height 9
click at [339, 170] on button "Save" at bounding box center [335, 170] width 65 height 26
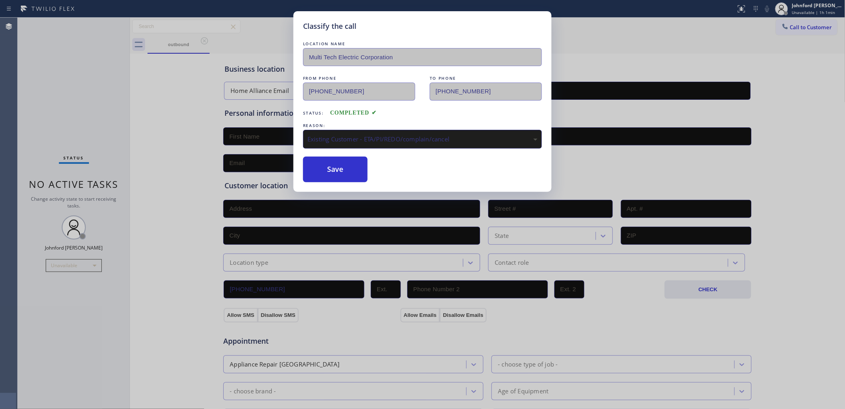
click at [118, 125] on div "Classify the call LOCATION NAME Multi Tech Electric Corporation FROM PHONE [PHO…" at bounding box center [422, 204] width 845 height 409
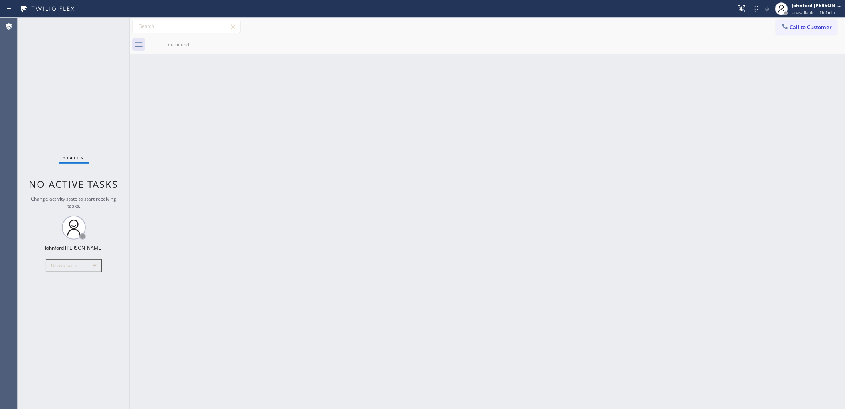
click at [421, 123] on div "Back to Dashboard Change Sender ID Customers Technicians Select a contact Outbo…" at bounding box center [487, 214] width 715 height 392
click at [786, 29] on icon at bounding box center [785, 26] width 8 height 8
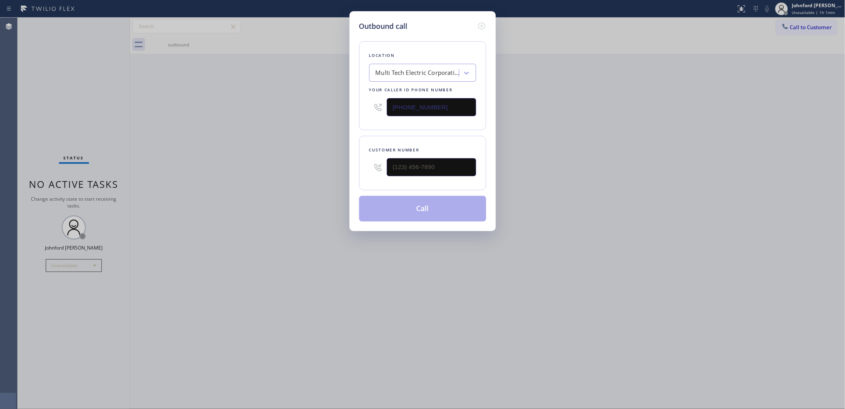
drag, startPoint x: 441, startPoint y: 99, endPoint x: 253, endPoint y: 111, distance: 188.7
click at [281, 106] on div "Outbound call Location Multi Tech Electric Corporation Your caller id phone num…" at bounding box center [422, 204] width 845 height 409
paste input "609) 293-4646"
type input "[PHONE_NUMBER]"
drag, startPoint x: 368, startPoint y: 165, endPoint x: 318, endPoint y: 164, distance: 49.7
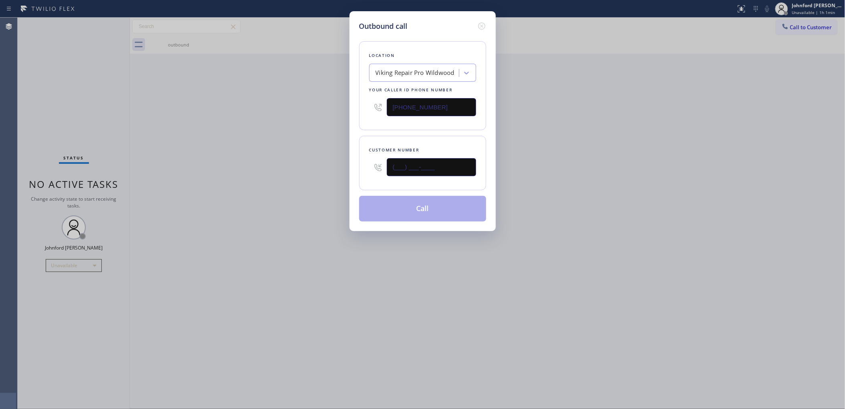
click at [327, 165] on div "Outbound call Location Viking Repair Pro Wildwood Your caller id phone number […" at bounding box center [422, 204] width 845 height 409
paste input "551) 208-8366"
type input "[PHONE_NUMBER]"
click at [234, 171] on div "Outbound call Location Viking Repair Pro Wildwood Your caller id phone number […" at bounding box center [422, 204] width 845 height 409
click at [374, 209] on button "Call" at bounding box center [422, 209] width 127 height 26
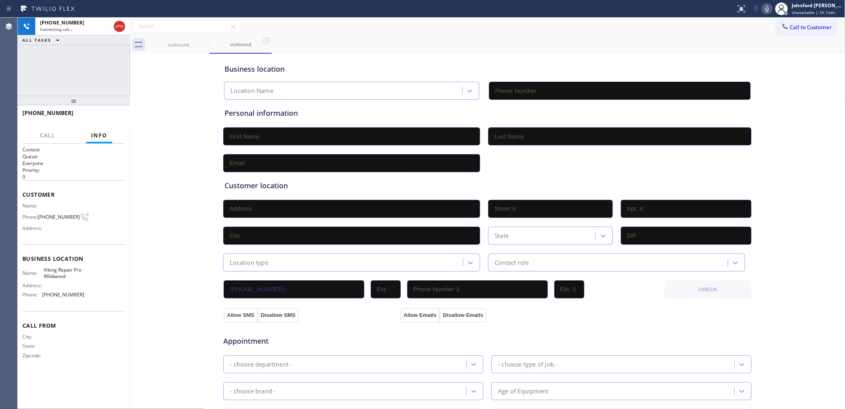
type input "[PHONE_NUMBER]"
click at [110, 114] on span "HANG UP" at bounding box center [106, 117] width 24 height 6
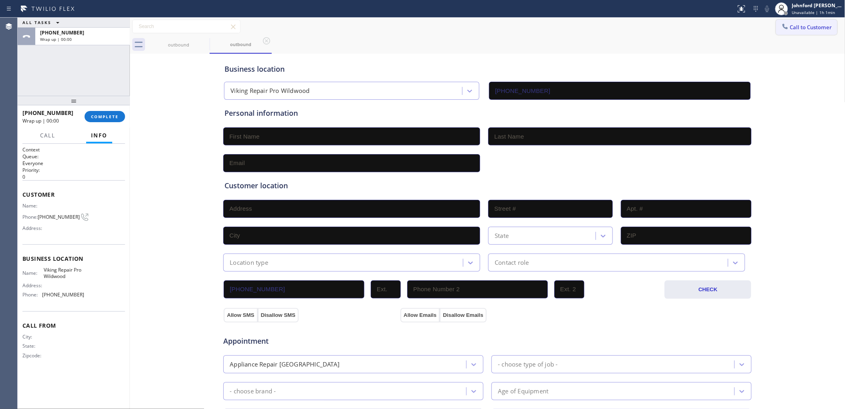
click at [804, 24] on span "Call to Customer" at bounding box center [811, 27] width 42 height 7
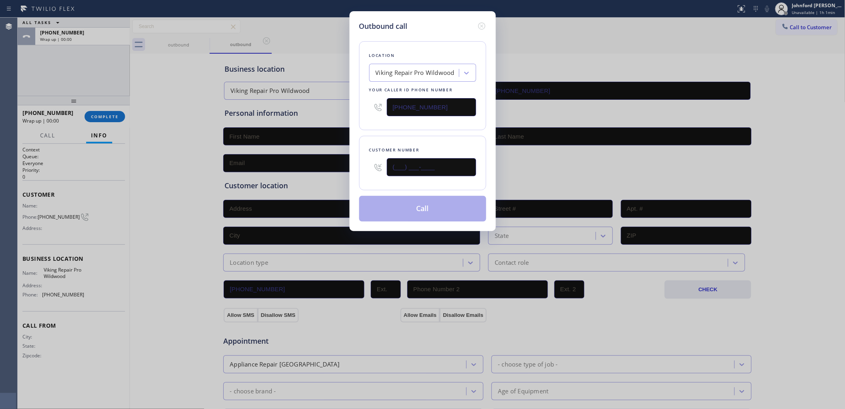
click at [342, 169] on div "Outbound call Location Viking Repair Pro Wildwood Your caller id phone number […" at bounding box center [422, 204] width 845 height 409
paste input "551) 208-8366"
type input "[PHONE_NUMBER]"
click at [383, 123] on div "Location Viking Repair Pro Wildwood Your caller id phone number [PHONE_NUMBER]" at bounding box center [422, 85] width 127 height 89
click at [410, 204] on button "Call" at bounding box center [422, 209] width 127 height 26
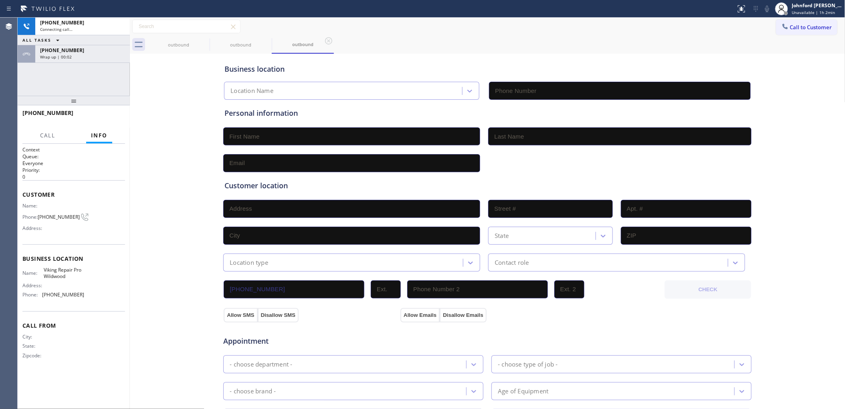
type input "[PHONE_NUMBER]"
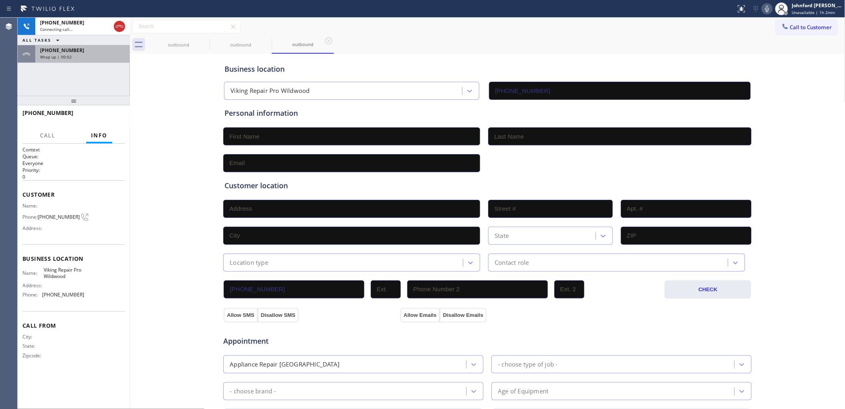
click at [69, 54] on span "Wrap up | 00:02" at bounding box center [56, 57] width 32 height 6
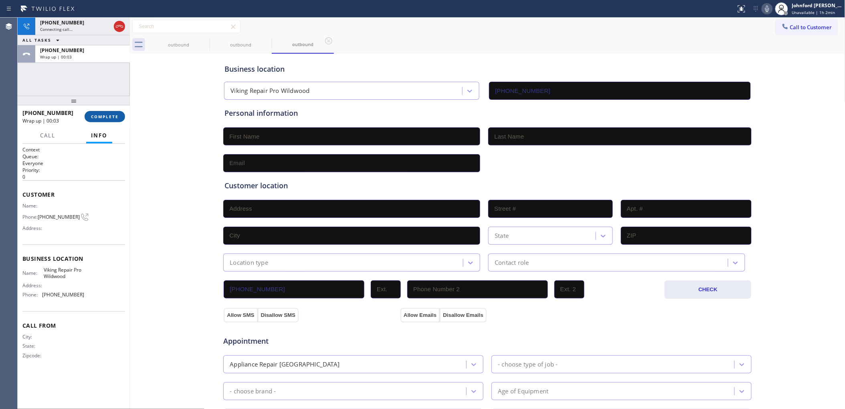
click at [102, 111] on div "[PHONE_NUMBER] Wrap up | 00:03 COMPLETE" at bounding box center [73, 116] width 103 height 21
click at [101, 115] on span "COMPLETE" at bounding box center [105, 117] width 28 height 6
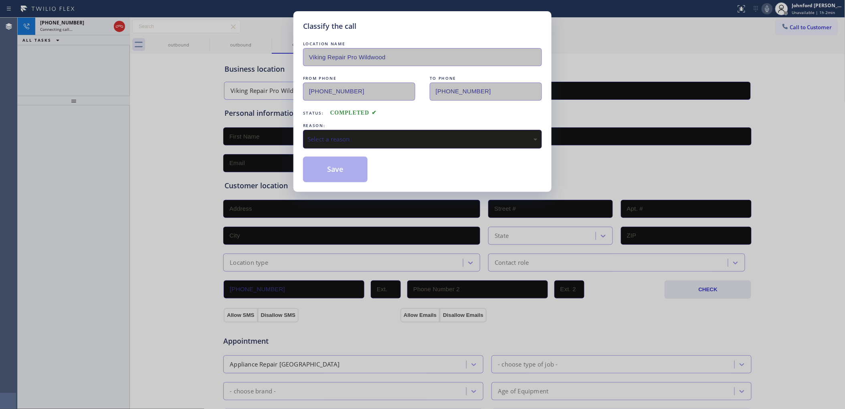
click at [359, 125] on div "REASON:" at bounding box center [422, 125] width 239 height 8
click at [361, 135] on div "Select a reason" at bounding box center [422, 139] width 230 height 9
click at [349, 136] on div "Existing Customer - ETA/PI/REDO/complain/cancel" at bounding box center [422, 139] width 230 height 9
click at [334, 185] on div "Classify the call LOCATION NAME Viking Repair Pro Wildwood FROM PHONE [PHONE_NU…" at bounding box center [422, 101] width 258 height 181
click at [298, 154] on div "Classify the call LOCATION NAME Viking Repair Pro Wildwood FROM PHONE [PHONE_NU…" at bounding box center [422, 101] width 258 height 181
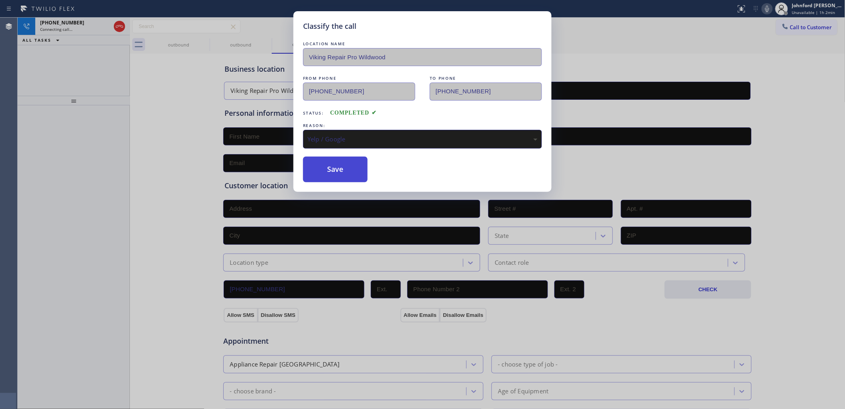
click at [357, 172] on button "Save" at bounding box center [335, 170] width 65 height 26
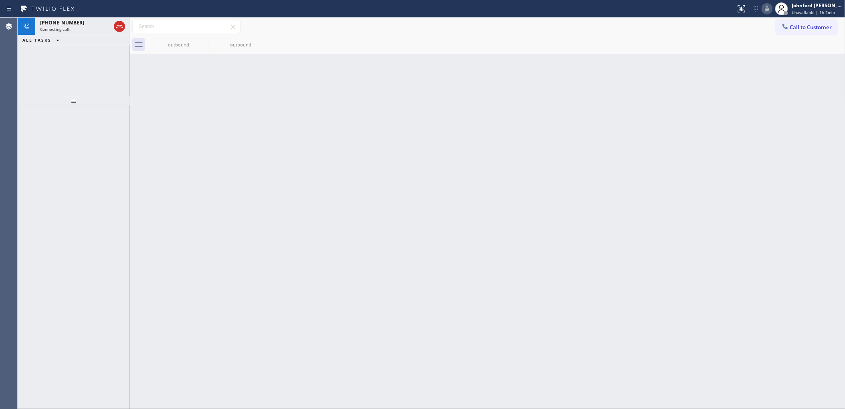
click at [85, 35] on div "ALL TASKS ALL TASKS ACTIVE TASKS TASKS IN WRAP UP" at bounding box center [74, 40] width 112 height 10
click at [84, 26] on div "Connecting call…" at bounding box center [75, 29] width 71 height 6
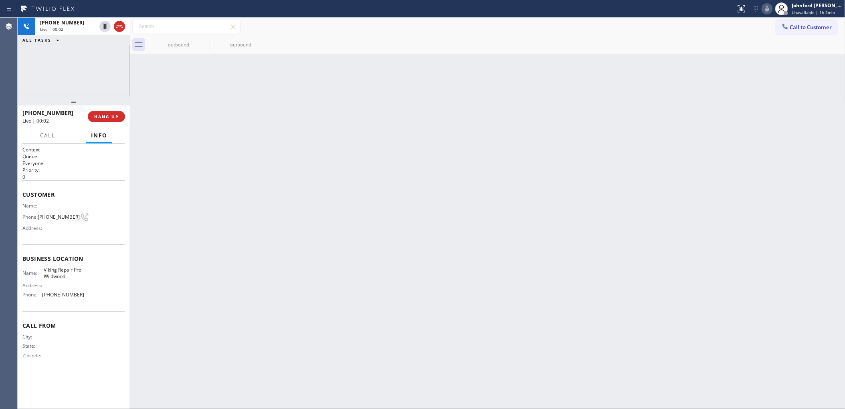
click at [806, 35] on div "Call to Customer Outbound call Location Viking Repair Pro Wildwood Your caller …" at bounding box center [487, 27] width 715 height 18
click at [808, 26] on span "Call to Customer" at bounding box center [811, 27] width 42 height 7
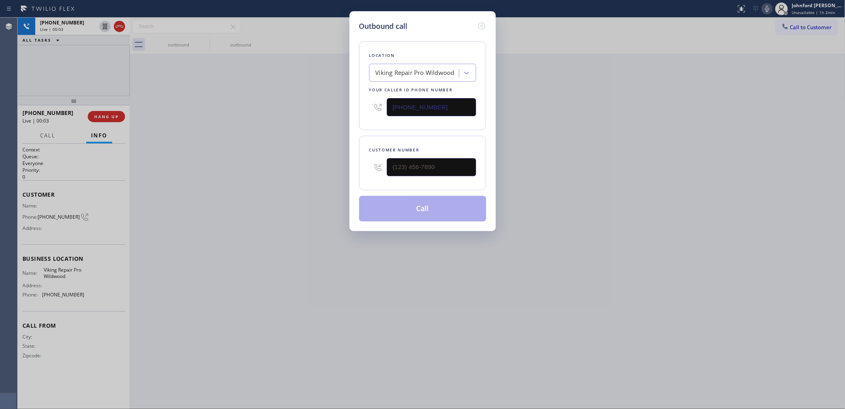
drag, startPoint x: 460, startPoint y: 107, endPoint x: 352, endPoint y: 110, distance: 107.9
click at [355, 109] on div "Outbound call Location Viking Repair Pro Wildwood Your caller id phone number […" at bounding box center [422, 121] width 146 height 220
drag, startPoint x: 440, startPoint y: 99, endPoint x: 345, endPoint y: 99, distance: 94.6
click at [345, 99] on div "Outbound call Location Search location Your caller id phone number (___) ___-__…" at bounding box center [422, 204] width 845 height 409
paste input "973) 791-4828"
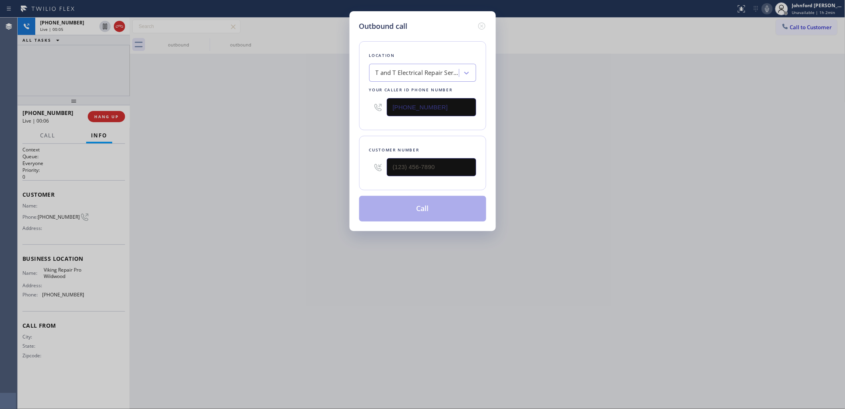
type input "[PHONE_NUMBER]"
click at [240, 133] on div "Outbound call Location T and T Electrical Repair Service [GEOGRAPHIC_DATA](Aeri…" at bounding box center [422, 204] width 845 height 409
click at [480, 24] on icon at bounding box center [482, 26] width 10 height 10
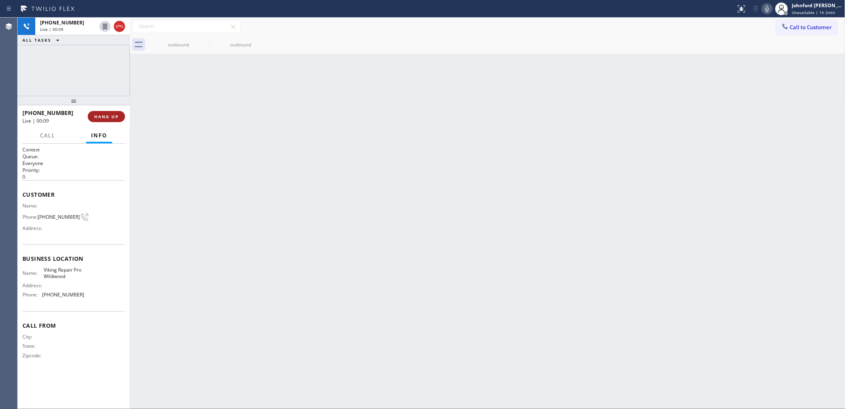
click at [116, 115] on span "HANG UP" at bounding box center [106, 117] width 24 height 6
click at [792, 31] on button "Call to Customer" at bounding box center [806, 27] width 61 height 15
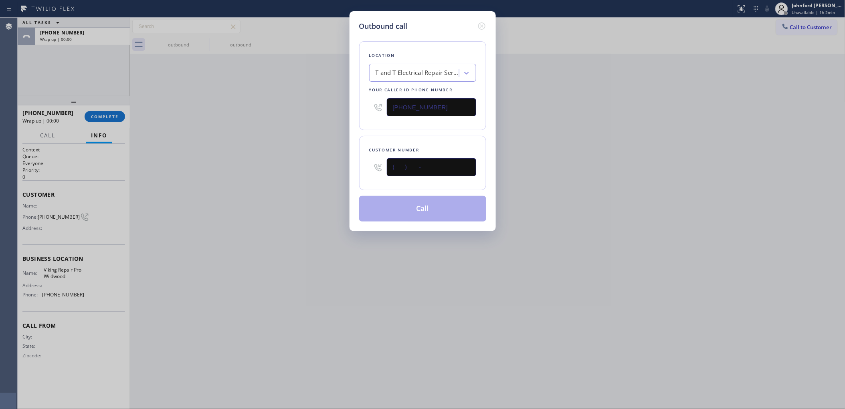
drag, startPoint x: 448, startPoint y: 164, endPoint x: 347, endPoint y: 170, distance: 101.2
click at [349, 169] on div "Outbound call Location T and T Electrical Repair Service [GEOGRAPHIC_DATA](Aeri…" at bounding box center [422, 121] width 146 height 220
paste input "201) 385-5640"
type input "[PHONE_NUMBER]"
click at [325, 172] on div "Outbound call Location T and T Electrical Repair Service [GEOGRAPHIC_DATA](Aeri…" at bounding box center [422, 204] width 845 height 409
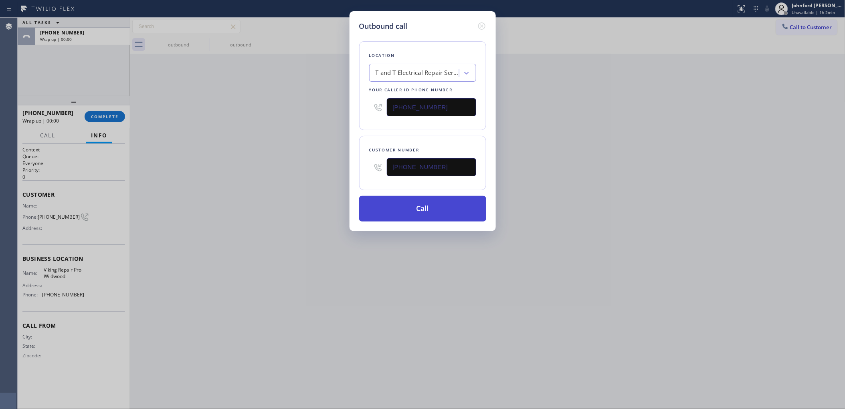
click at [404, 205] on button "Call" at bounding box center [422, 209] width 127 height 26
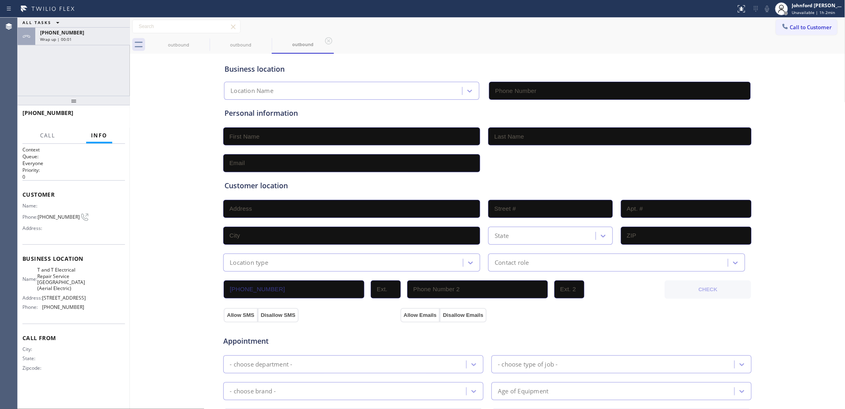
type input "[PHONE_NUMBER]"
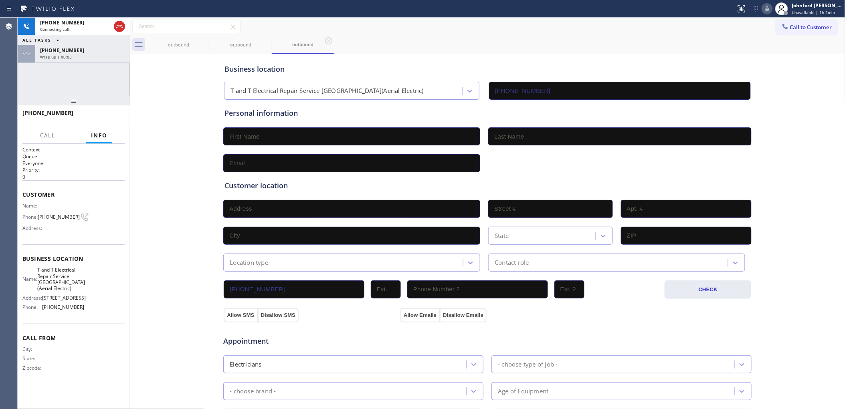
drag, startPoint x: 114, startPoint y: 52, endPoint x: 117, endPoint y: 79, distance: 26.6
click at [114, 52] on div "[PHONE_NUMBER]" at bounding box center [82, 50] width 85 height 7
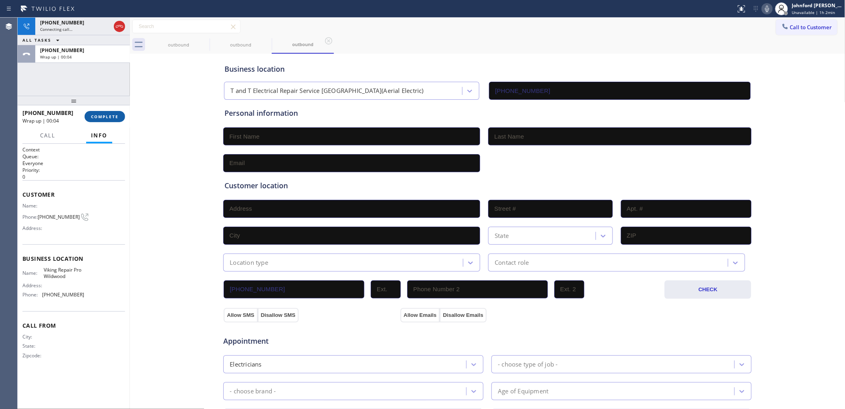
click at [113, 114] on span "COMPLETE" at bounding box center [105, 117] width 28 height 6
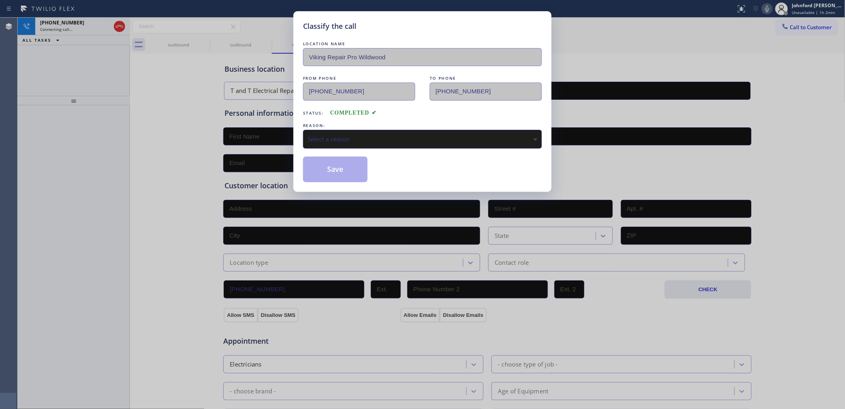
click at [357, 130] on div "Select a reason" at bounding box center [422, 139] width 239 height 19
click at [346, 168] on button "Save" at bounding box center [335, 170] width 65 height 26
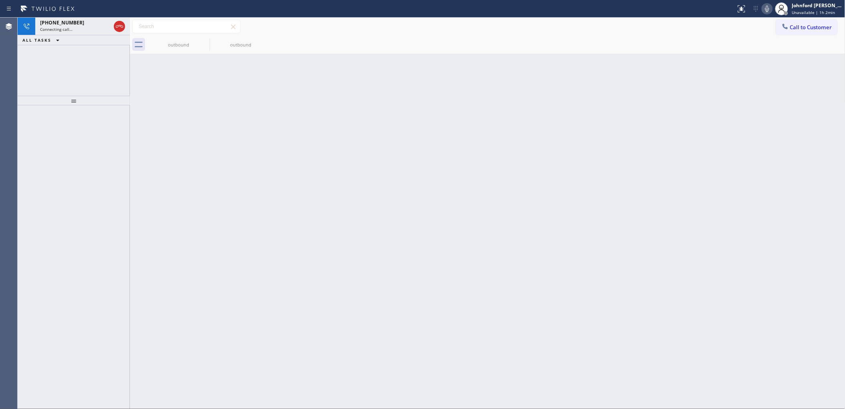
click at [47, 77] on div "[PHONE_NUMBER] Connecting call… ALL TASKS ALL TASKS ACTIVE TASKS TASKS IN WRAP …" at bounding box center [74, 57] width 112 height 78
click at [120, 22] on icon at bounding box center [120, 27] width 10 height 10
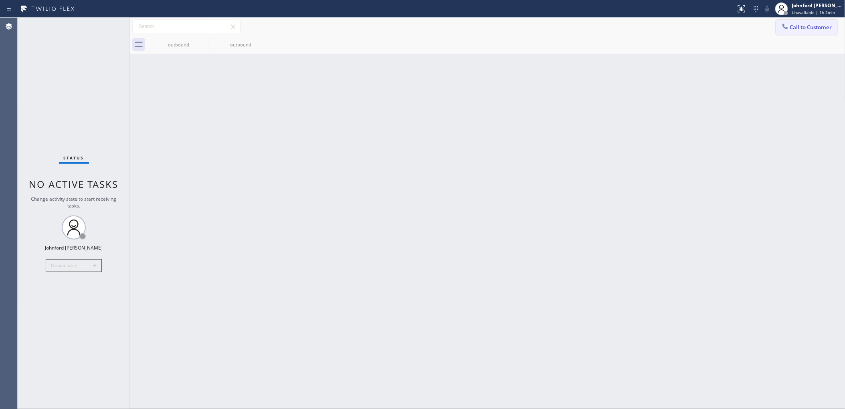
drag, startPoint x: 772, startPoint y: 33, endPoint x: 784, endPoint y: 31, distance: 11.8
click at [780, 31] on div "Call to Customer Outbound call Location T and T Electrical Repair Service [GEOG…" at bounding box center [487, 27] width 715 height 14
click at [786, 31] on div at bounding box center [785, 27] width 10 height 10
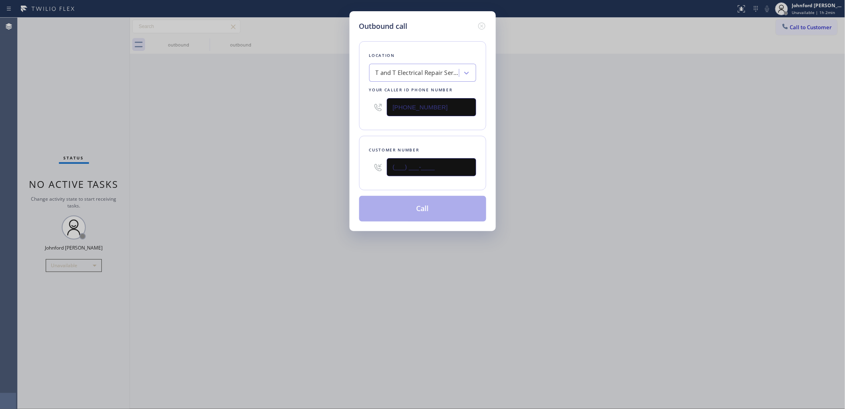
drag, startPoint x: 402, startPoint y: 168, endPoint x: 315, endPoint y: 169, distance: 87.0
click at [319, 168] on div "Outbound call Location T and T Electrical Repair Service [GEOGRAPHIC_DATA](Aeri…" at bounding box center [422, 204] width 845 height 409
paste input "201) 385-5640"
type input "[PHONE_NUMBER]"
click at [250, 169] on div "Outbound call Location T and T Electrical Repair Service [GEOGRAPHIC_DATA](Aeri…" at bounding box center [422, 204] width 845 height 409
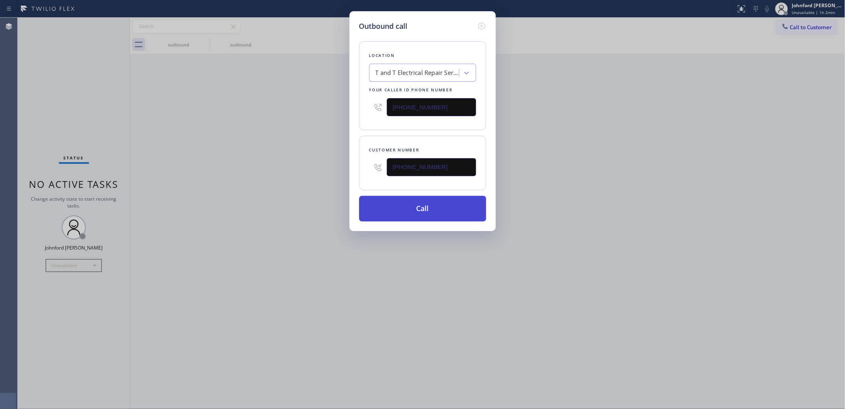
click at [448, 211] on button "Call" at bounding box center [422, 209] width 127 height 26
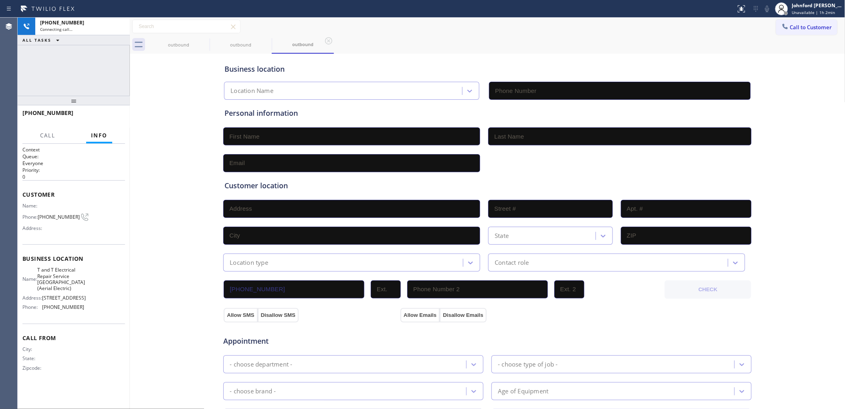
type input "[PHONE_NUMBER]"
click at [154, 83] on div "Business location T and T Electrical Repair Service [GEOGRAPHIC_DATA](Aerial El…" at bounding box center [487, 329] width 711 height 547
click at [798, 25] on span "Call to Customer" at bounding box center [811, 27] width 42 height 7
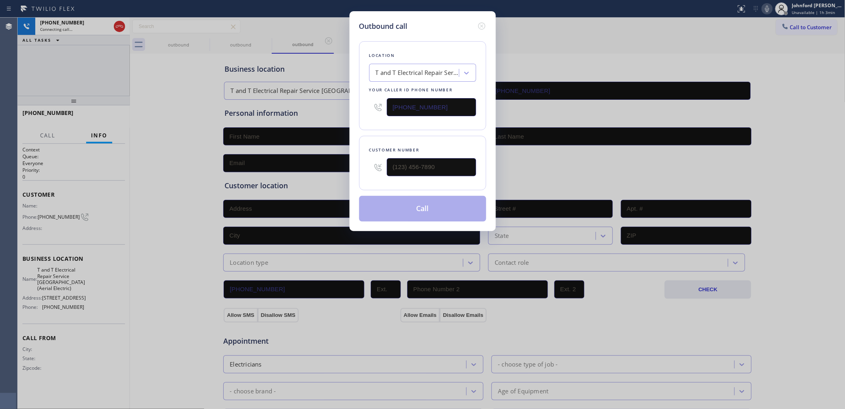
drag, startPoint x: 448, startPoint y: 103, endPoint x: 330, endPoint y: 109, distance: 118.0
click at [333, 107] on div "Outbound call Location T and T Electrical Repair Service [GEOGRAPHIC_DATA](Aeri…" at bounding box center [422, 204] width 845 height 409
paste input "813) 670-6212"
click at [158, 75] on div "Outbound call Location Electripex Your caller id phone number [PHONE_NUMBER] Cu…" at bounding box center [422, 204] width 845 height 409
click at [487, 28] on div "Outbound call Location Electripex Your caller id phone number [PHONE_NUMBER] Cu…" at bounding box center [422, 121] width 146 height 220
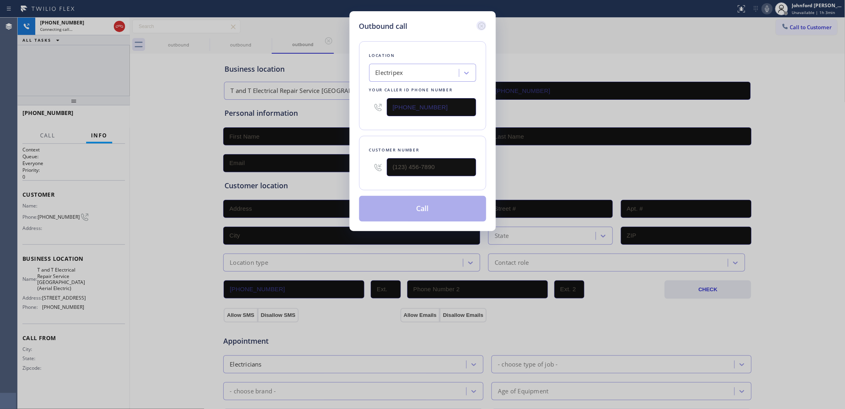
click at [481, 26] on icon at bounding box center [481, 25] width 7 height 7
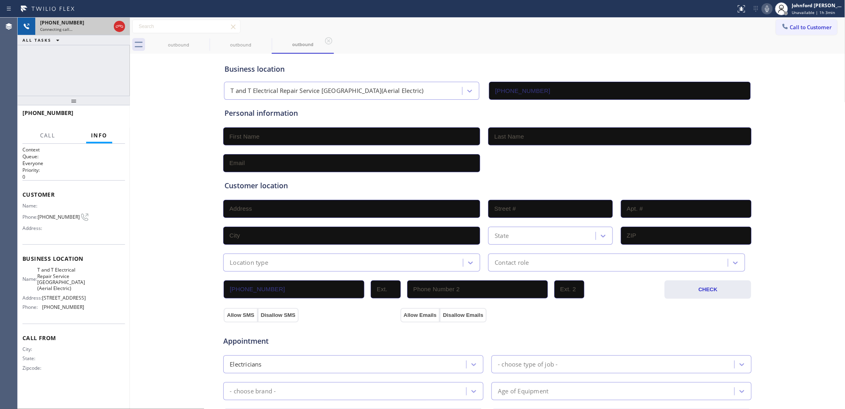
click at [125, 27] on div at bounding box center [119, 27] width 14 height 18
type input "[PHONE_NUMBER]"
click at [121, 26] on icon at bounding box center [120, 27] width 10 height 10
drag, startPoint x: 812, startPoint y: 35, endPoint x: 790, endPoint y: 33, distance: 22.1
click at [811, 35] on div "Call to Customer Outbound call Location Electripex Your caller id phone number …" at bounding box center [487, 36] width 715 height 36
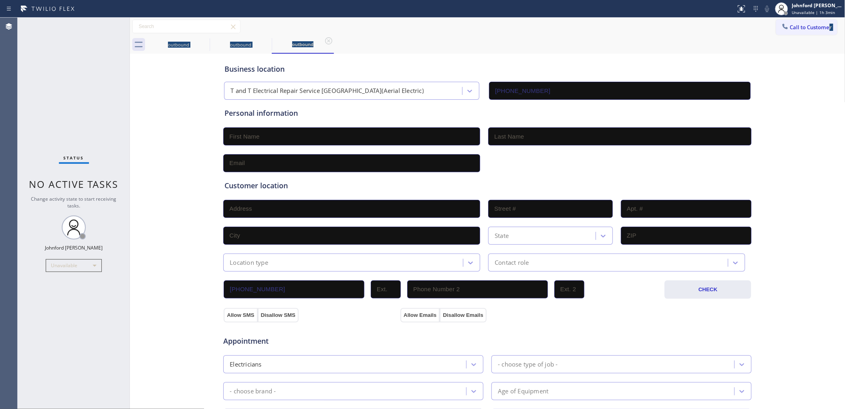
click at [790, 28] on span "Call to Customer" at bounding box center [811, 27] width 42 height 7
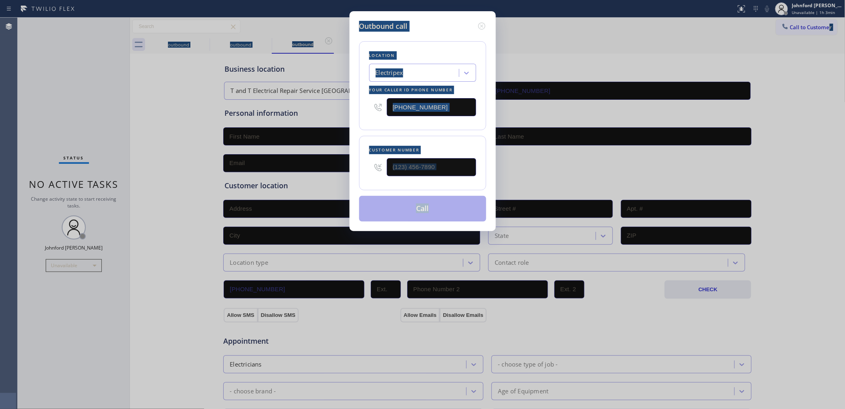
click at [406, 185] on div "Customer number" at bounding box center [422, 163] width 127 height 55
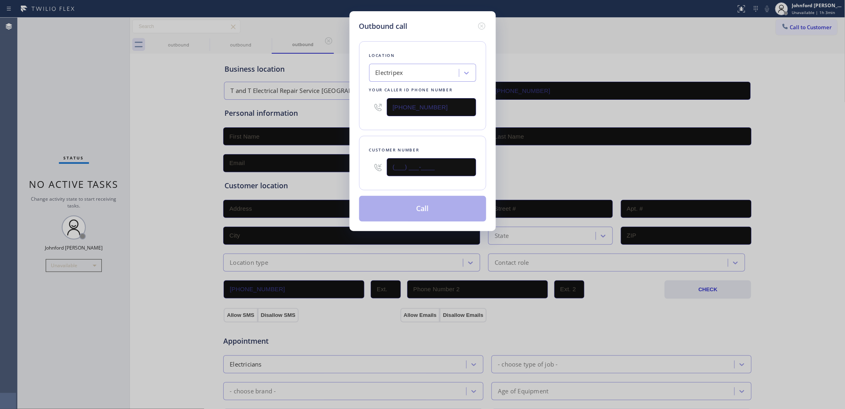
click at [417, 170] on input "(___) ___-____" at bounding box center [431, 167] width 89 height 18
paste input "813) 733-0013"
type input "[PHONE_NUMBER]"
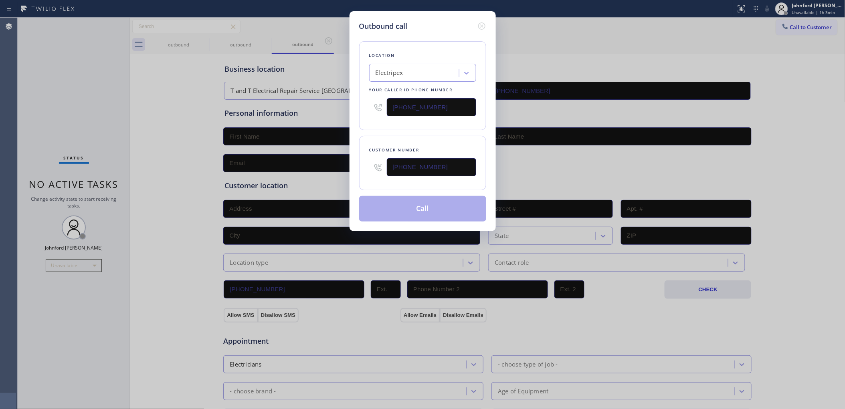
click at [451, 108] on input "[PHONE_NUMBER]" at bounding box center [431, 107] width 89 height 18
click at [401, 218] on button "Call" at bounding box center [422, 209] width 127 height 26
click at [413, 207] on button "Call" at bounding box center [422, 209] width 127 height 26
click at [423, 213] on button "Call" at bounding box center [422, 209] width 127 height 26
drag, startPoint x: 399, startPoint y: 103, endPoint x: 332, endPoint y: 109, distance: 67.2
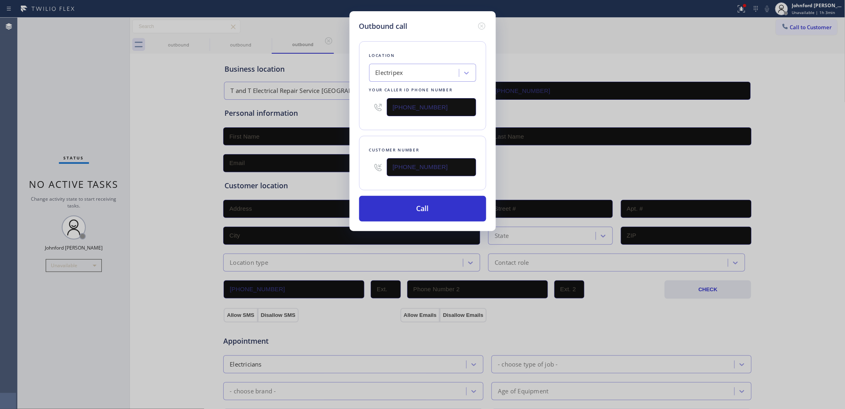
click at [341, 103] on div "Outbound call Location Electripex Your caller id phone number [PHONE_NUMBER] Cu…" at bounding box center [422, 204] width 845 height 409
paste input "text"
type input "[PHONE_NUMBER]"
paste input "text"
drag, startPoint x: 417, startPoint y: 162, endPoint x: 362, endPoint y: 168, distance: 55.6
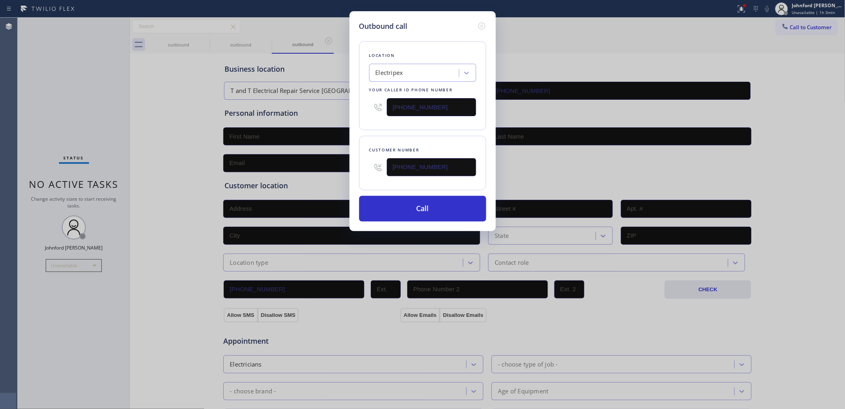
click at [362, 168] on div "Customer number [PHONE_NUMBER]" at bounding box center [422, 163] width 127 height 55
type input "[PHONE_NUMBER]"
click at [375, 137] on div "Customer number [PHONE_NUMBER]" at bounding box center [422, 163] width 127 height 55
click at [391, 205] on button "Call" at bounding box center [422, 209] width 127 height 26
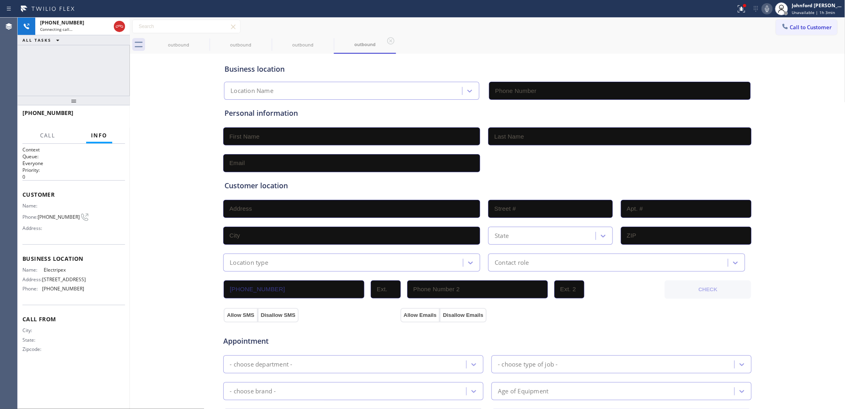
type input "[PHONE_NUMBER]"
click at [203, 39] on icon at bounding box center [204, 40] width 7 height 7
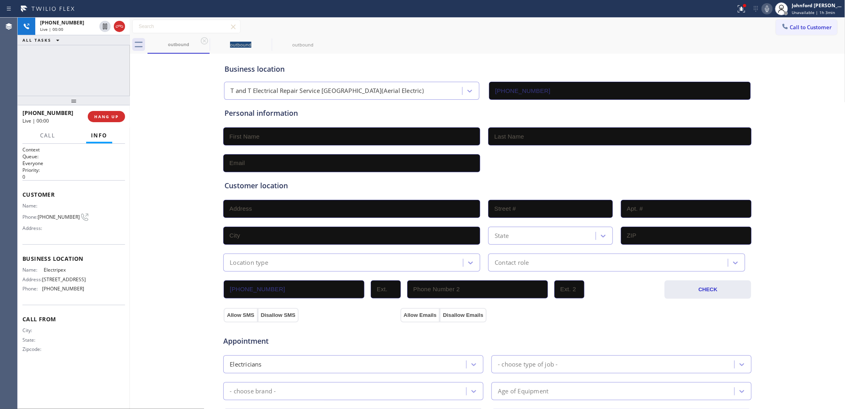
click at [203, 39] on icon at bounding box center [204, 40] width 7 height 7
click at [61, 63] on div "[PHONE_NUMBER] Live | 00:01 ALL TASKS ALL TASKS ACTIVE TASKS TASKS IN WRAP UP" at bounding box center [74, 57] width 112 height 78
click at [97, 116] on span "HANG UP" at bounding box center [106, 117] width 24 height 6
click at [804, 35] on div "Call to Customer Outbound call Location Electripex Your caller id phone number …" at bounding box center [487, 27] width 715 height 18
click at [800, 33] on button "Call to Customer" at bounding box center [806, 27] width 61 height 15
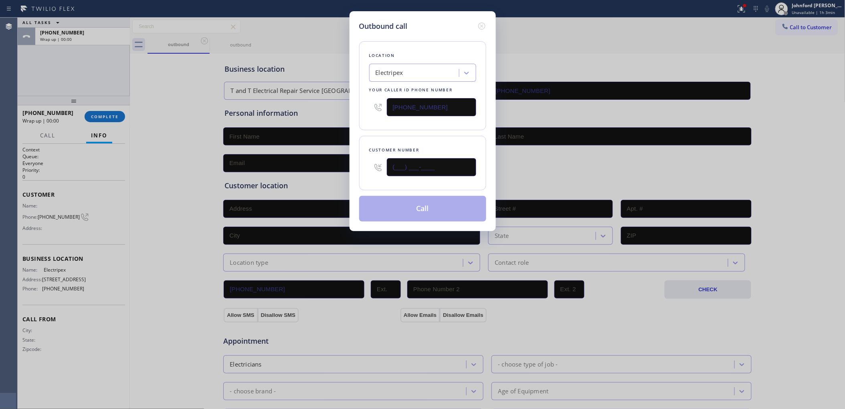
drag, startPoint x: 392, startPoint y: 170, endPoint x: 380, endPoint y: 170, distance: 12.4
click at [380, 170] on div "(___) ___-____" at bounding box center [422, 167] width 107 height 26
paste input "813) 733-0013"
type input "[PHONE_NUMBER]"
click at [380, 142] on div "Customer number [PHONE_NUMBER]" at bounding box center [422, 163] width 127 height 55
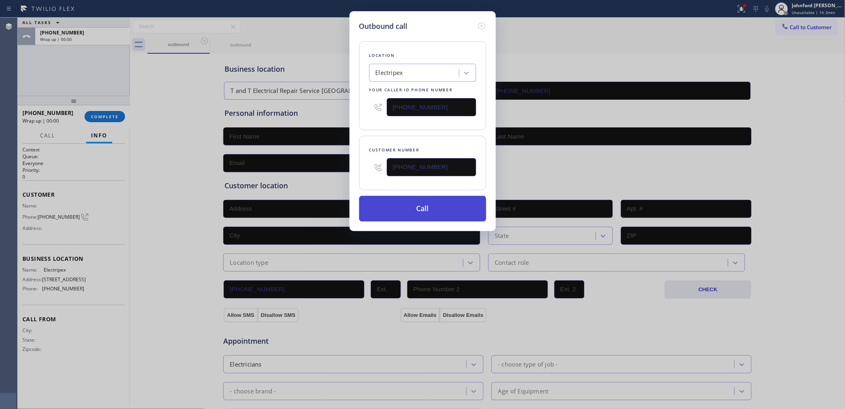
click at [385, 203] on button "Call" at bounding box center [422, 209] width 127 height 26
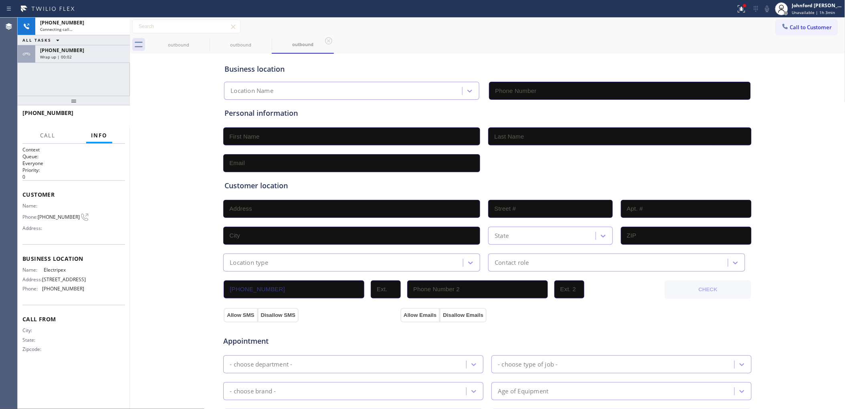
type input "[PHONE_NUMBER]"
drag, startPoint x: 102, startPoint y: 53, endPoint x: 102, endPoint y: 108, distance: 54.9
click at [102, 54] on div "Wrap up | 00:05" at bounding box center [82, 57] width 85 height 6
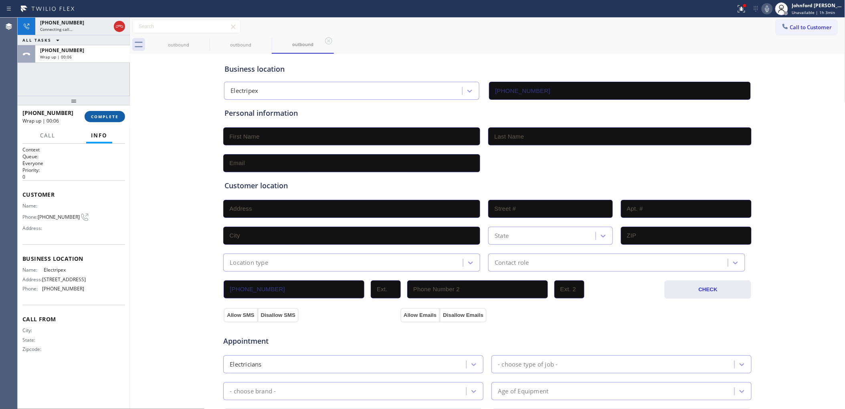
click at [103, 111] on button "COMPLETE" at bounding box center [105, 116] width 40 height 11
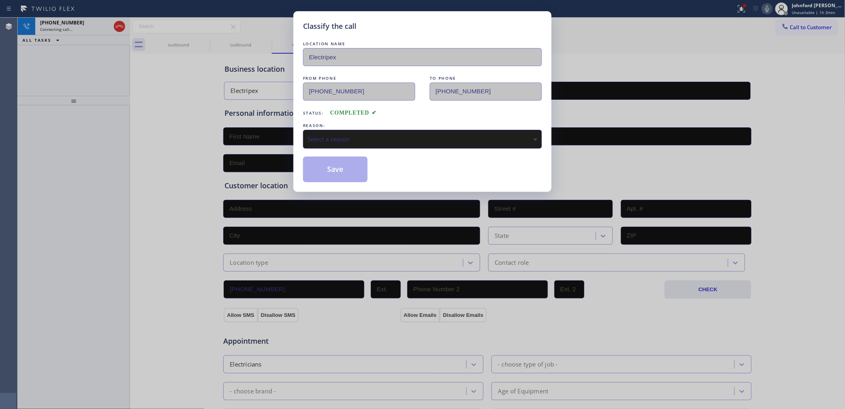
click at [345, 137] on div "Select a reason" at bounding box center [422, 139] width 230 height 9
click at [345, 169] on button "Save" at bounding box center [335, 170] width 65 height 26
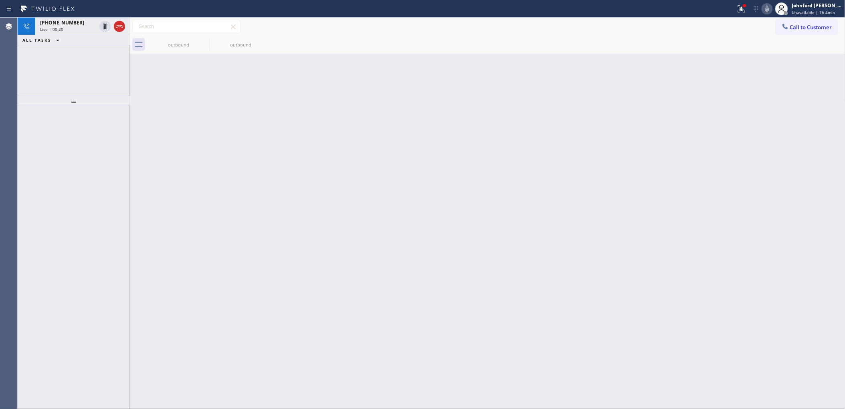
click at [576, 47] on div "outbound outbound" at bounding box center [496, 45] width 698 height 18
click at [119, 25] on icon at bounding box center [120, 27] width 10 height 10
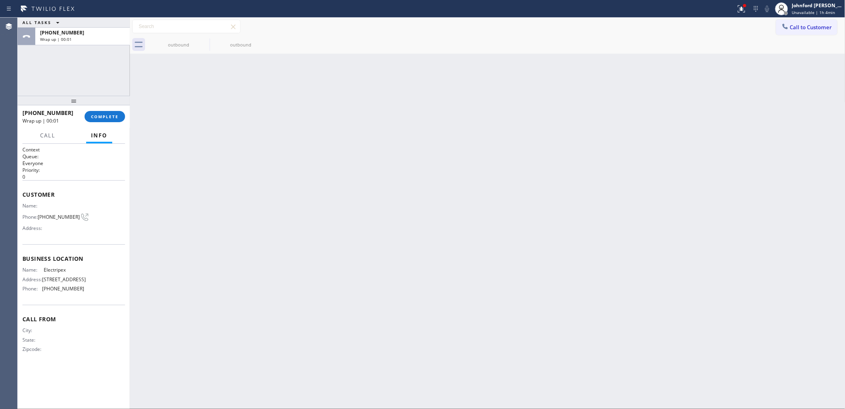
click at [795, 27] on span "Call to Customer" at bounding box center [811, 27] width 42 height 7
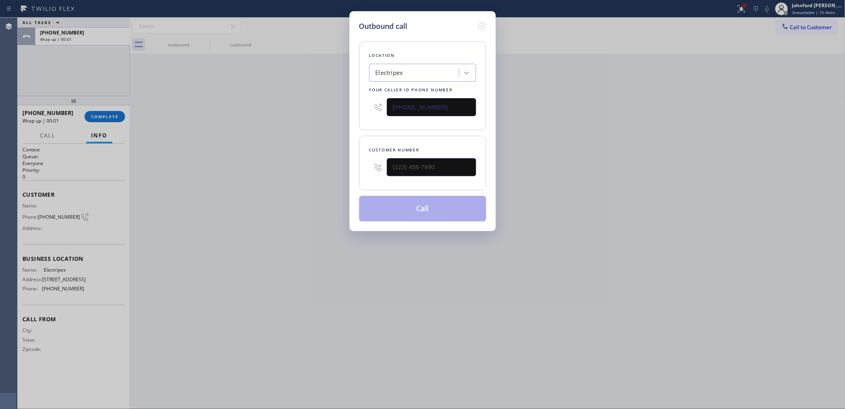
drag, startPoint x: 375, startPoint y: 107, endPoint x: 317, endPoint y: 121, distance: 59.0
click at [355, 107] on div "Outbound call Location Electripex Your caller id phone number [PHONE_NUMBER] Cu…" at bounding box center [422, 121] width 146 height 220
paste input "47) 713-1933"
type input "[PHONE_NUMBER]"
drag, startPoint x: 447, startPoint y: 162, endPoint x: 291, endPoint y: 170, distance: 156.1
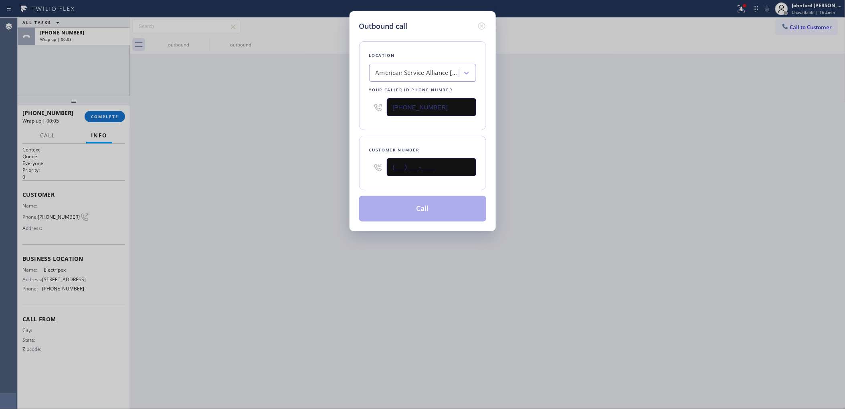
click at [351, 163] on div "Outbound call Location American Service Alliance [GEOGRAPHIC_DATA] Your caller …" at bounding box center [422, 121] width 146 height 220
paste input "309) 370-4938"
type input "[PHONE_NUMBER]"
click at [284, 166] on div "Outbound call Location American Service Alliance [GEOGRAPHIC_DATA] Your caller …" at bounding box center [422, 204] width 845 height 409
click at [429, 214] on button "Call" at bounding box center [422, 209] width 127 height 26
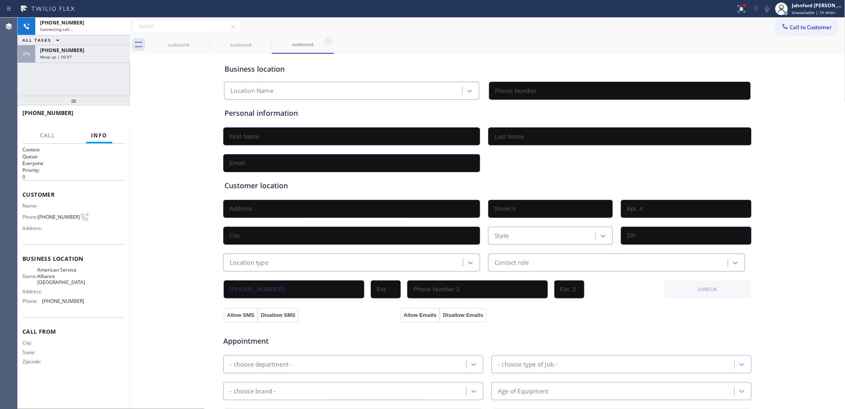
type input "[PHONE_NUMBER]"
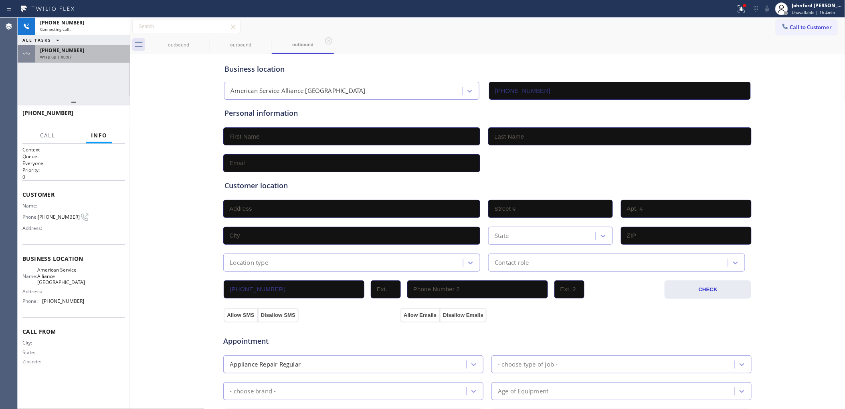
click at [93, 55] on div "Wrap up | 00:07" at bounding box center [82, 57] width 85 height 6
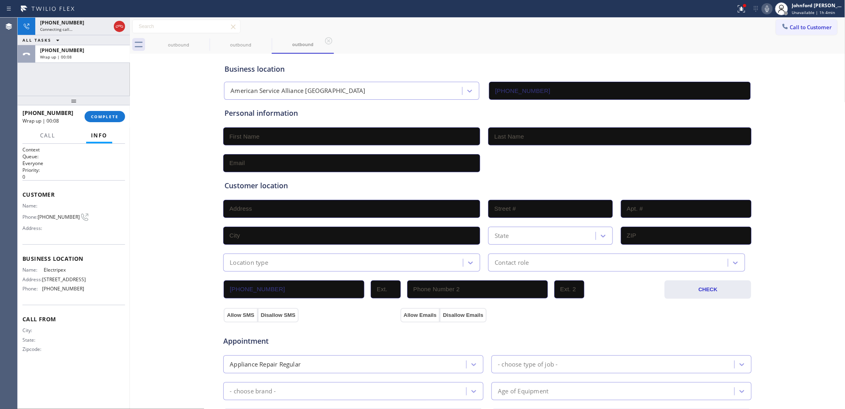
click at [104, 105] on div at bounding box center [74, 101] width 112 height 10
click at [109, 115] on span "COMPLETE" at bounding box center [105, 117] width 28 height 6
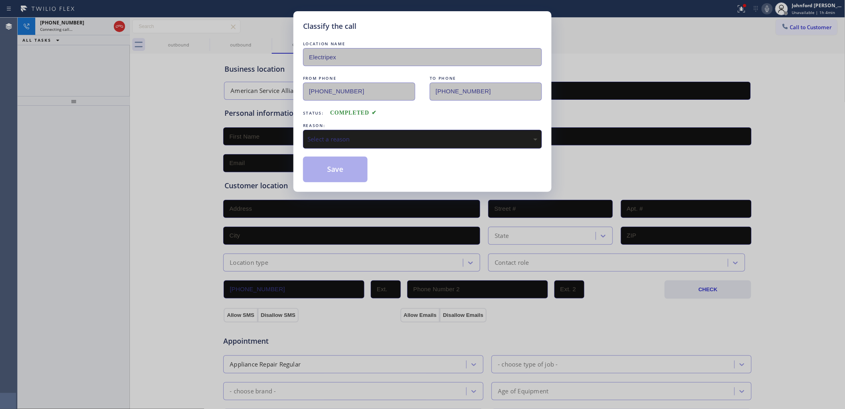
click at [350, 143] on div "Select a reason" at bounding box center [422, 139] width 239 height 19
click at [345, 172] on button "Save" at bounding box center [335, 170] width 65 height 26
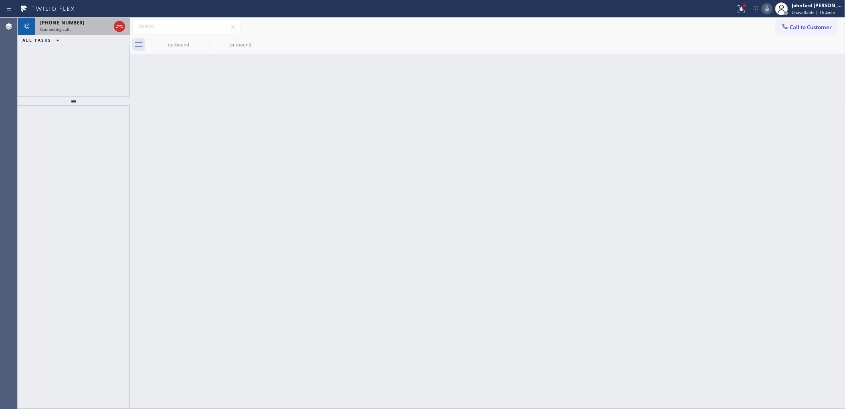
click at [102, 26] on div "Connecting call…" at bounding box center [75, 29] width 71 height 6
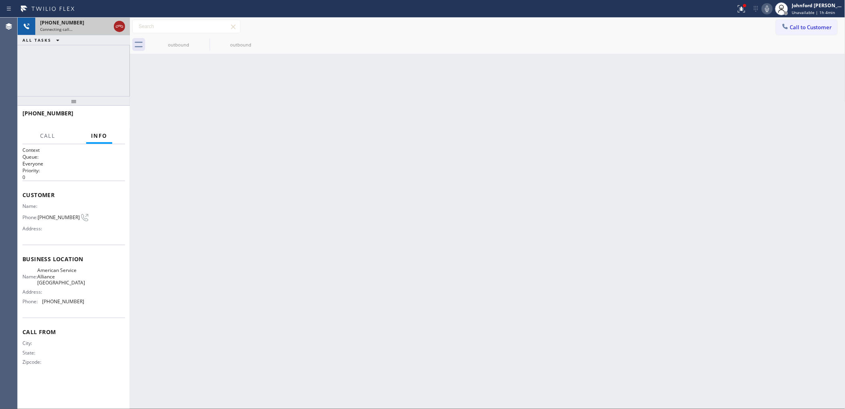
click at [117, 25] on icon at bounding box center [120, 27] width 10 height 10
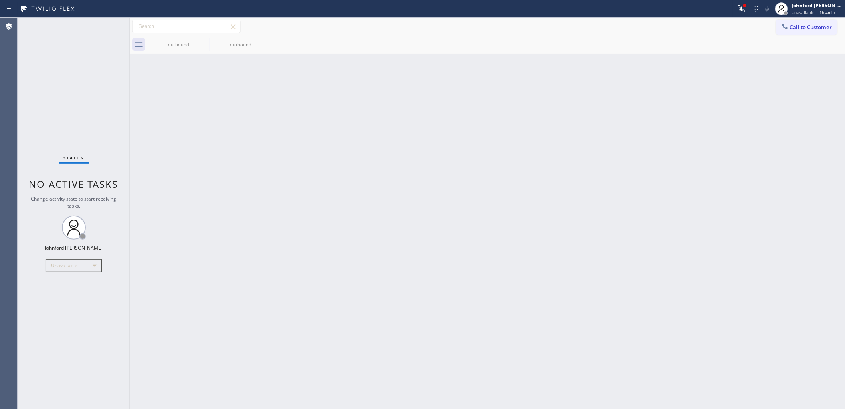
click at [795, 29] on span "Call to Customer" at bounding box center [811, 27] width 42 height 7
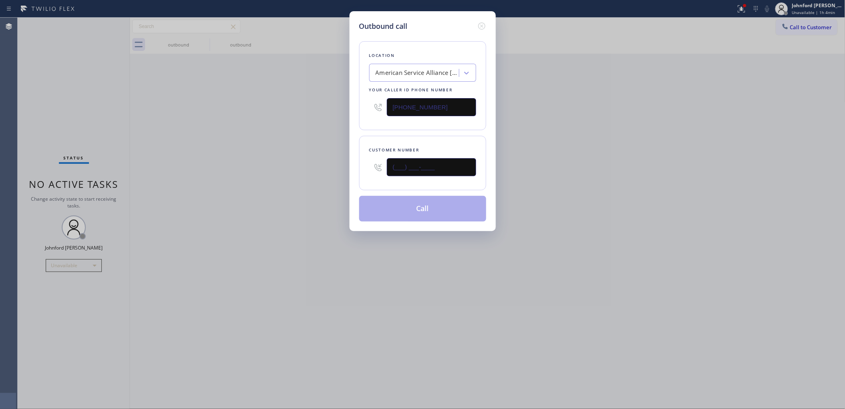
drag, startPoint x: 373, startPoint y: 168, endPoint x: 347, endPoint y: 166, distance: 25.8
click at [351, 166] on div "Outbound call Location American Service Alliance [GEOGRAPHIC_DATA] Your caller …" at bounding box center [422, 121] width 146 height 220
paste input "626) 627-7607"
type input "[PHONE_NUMBER]"
click at [654, 135] on div "Outbound call Location American Service Alliance [GEOGRAPHIC_DATA] Your caller …" at bounding box center [422, 204] width 845 height 409
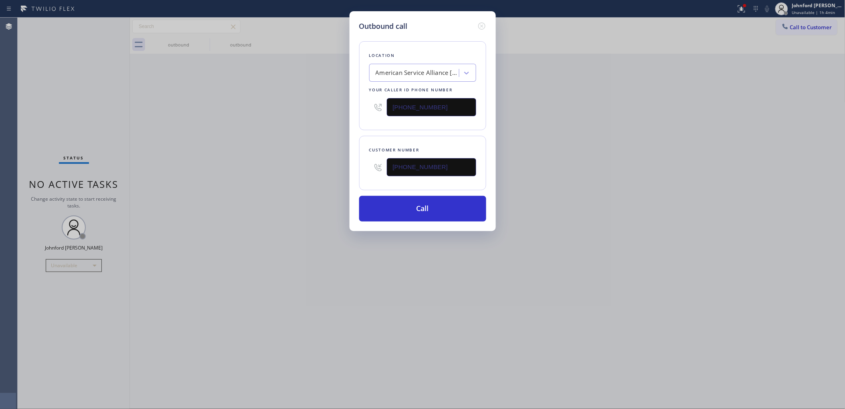
drag, startPoint x: 459, startPoint y: 98, endPoint x: 315, endPoint y: 107, distance: 144.1
click at [323, 105] on div "Outbound call Location American Service Alliance [GEOGRAPHIC_DATA] Your caller …" at bounding box center [422, 204] width 845 height 409
paste input "58) 800-3094"
type input "[PHONE_NUMBER]"
click at [277, 112] on div "Outbound call Location American Service Alliance [GEOGRAPHIC_DATA] Your caller …" at bounding box center [422, 204] width 845 height 409
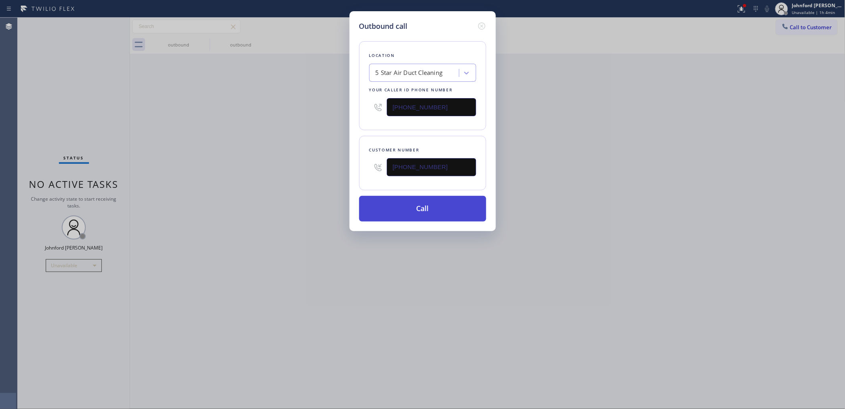
click at [400, 210] on button "Call" at bounding box center [422, 209] width 127 height 26
click at [652, 163] on div "Outbound call Location 5 Star Air Duct Cleaning Your caller id phone number [PH…" at bounding box center [422, 204] width 845 height 409
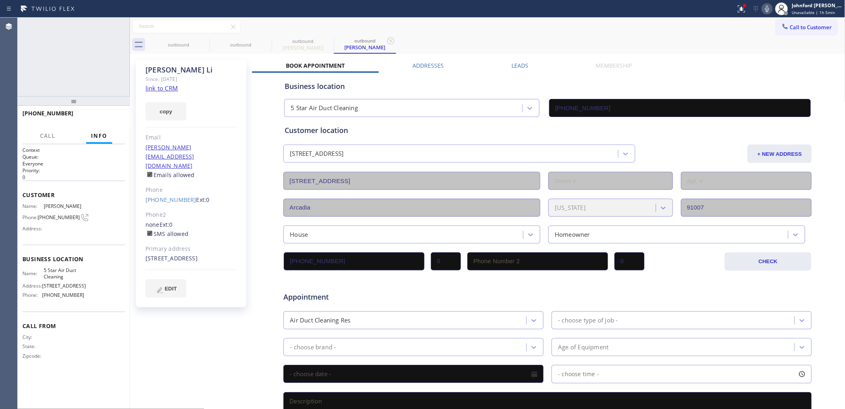
type input "[PHONE_NUMBER]"
click at [115, 115] on span "HANG UP" at bounding box center [106, 117] width 24 height 6
click at [177, 196] on link "[PHONE_NUMBER]" at bounding box center [170, 200] width 51 height 8
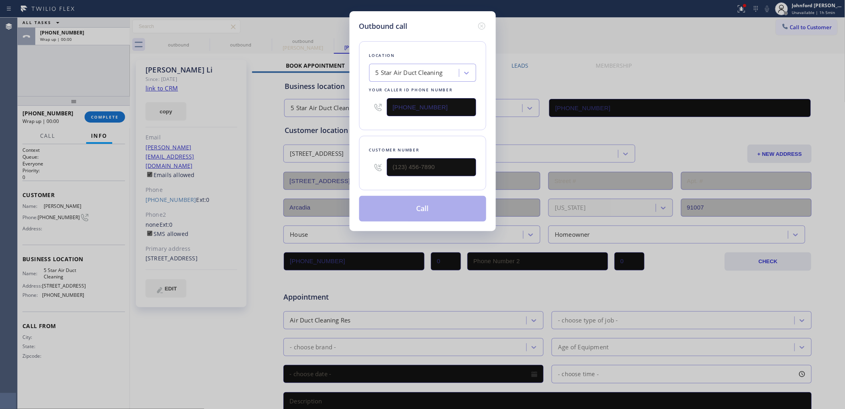
type input "[PHONE_NUMBER]"
drag, startPoint x: 438, startPoint y: 98, endPoint x: 350, endPoint y: 100, distance: 87.8
click at [350, 100] on div "Outbound call Location 5 Star Air Duct Cleaning Your caller id phone number [PH…" at bounding box center [422, 121] width 146 height 220
paste input "5) 900-0015"
type input "[PHONE_NUMBER]"
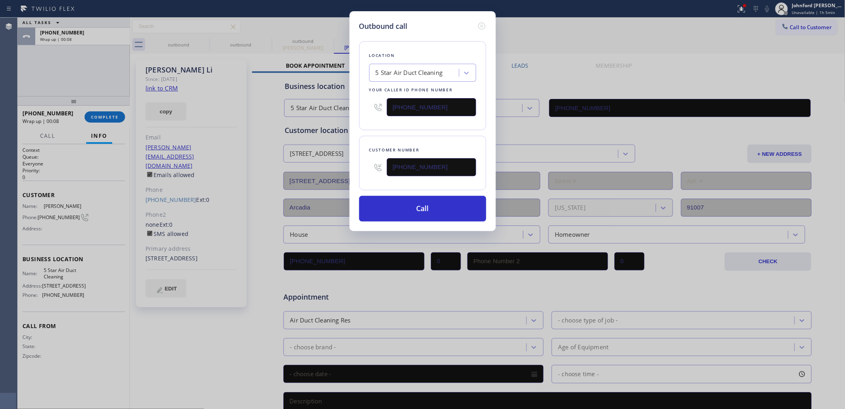
click at [359, 118] on div "Location 5 Star Air Duct Cleaning Your caller id phone number [PHONE_NUMBER]" at bounding box center [422, 85] width 127 height 89
click at [416, 204] on button "Call" at bounding box center [422, 209] width 127 height 26
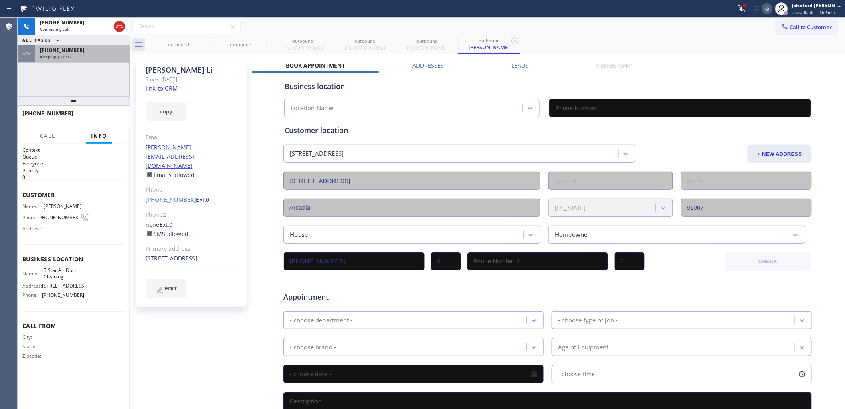
click at [83, 51] on div "[PHONE_NUMBER]" at bounding box center [82, 50] width 85 height 7
click at [91, 61] on div "[PHONE_NUMBER] Wrap up | 00:12" at bounding box center [80, 54] width 91 height 18
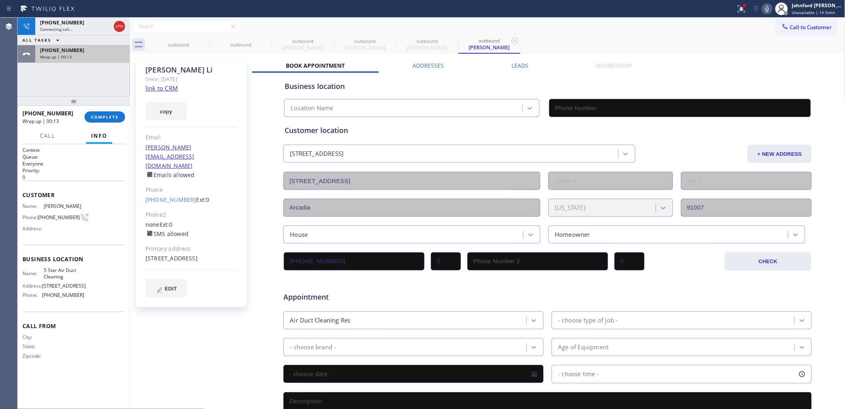
click at [89, 55] on div "Wrap up | 00:13" at bounding box center [82, 57] width 85 height 6
type input "[PHONE_NUMBER]"
click at [105, 115] on span "COMPLETE" at bounding box center [105, 117] width 28 height 6
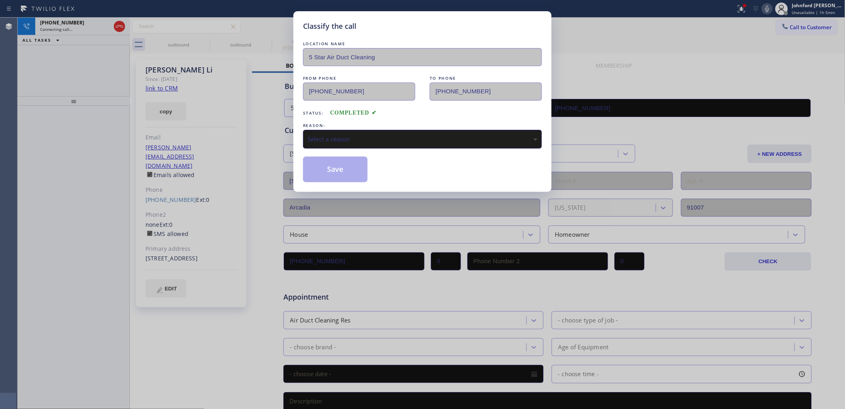
click at [363, 140] on div "Select a reason" at bounding box center [422, 139] width 230 height 9
click at [341, 174] on button "Save" at bounding box center [335, 170] width 65 height 26
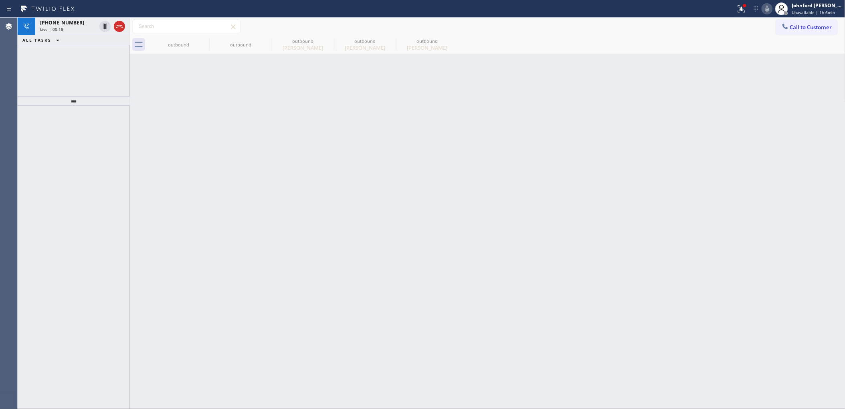
click at [67, 67] on div "[PHONE_NUMBER] Live | 00:18 ALL TASKS ALL TASKS ACTIVE TASKS TASKS IN WRAP UP" at bounding box center [74, 57] width 112 height 79
click at [116, 30] on icon at bounding box center [120, 27] width 10 height 10
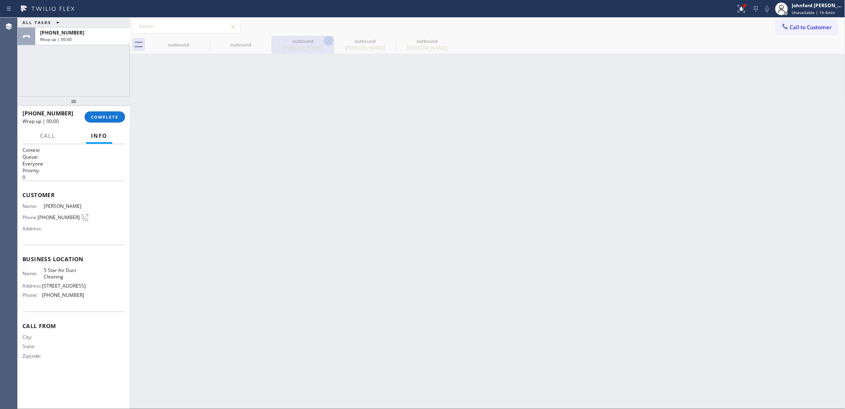
click at [0, 0] on icon at bounding box center [0, 0] width 0 height 0
click at [324, 40] on icon at bounding box center [329, 41] width 10 height 10
click at [0, 0] on icon at bounding box center [0, 0] width 0 height 0
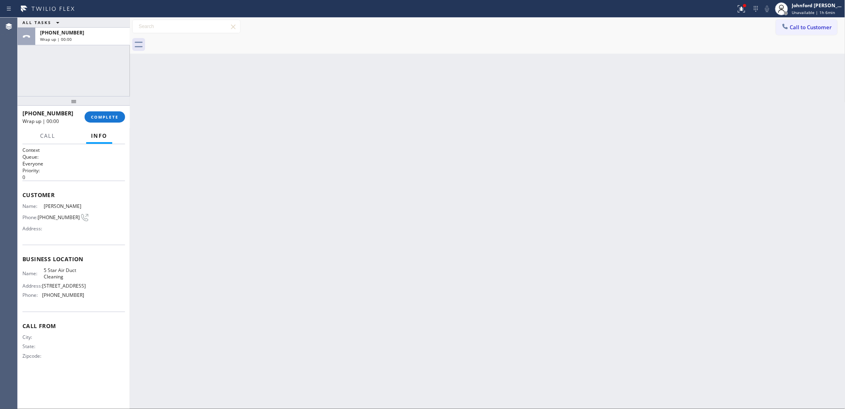
click at [204, 40] on div at bounding box center [496, 45] width 698 height 18
click at [111, 117] on span "COMPLETE" at bounding box center [105, 117] width 28 height 6
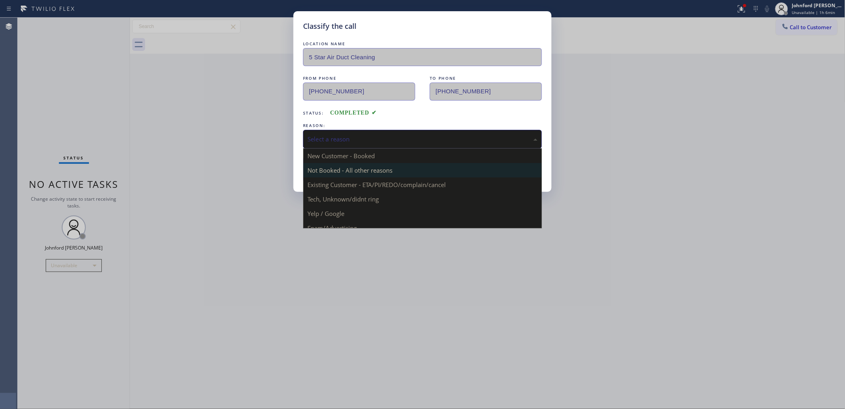
drag, startPoint x: 337, startPoint y: 137, endPoint x: 397, endPoint y: 162, distance: 64.0
click at [339, 137] on div "Select a reason" at bounding box center [422, 139] width 230 height 9
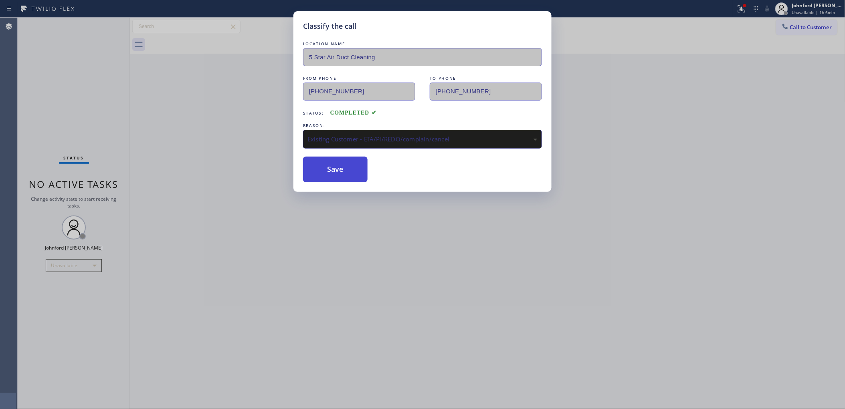
click at [337, 164] on button "Save" at bounding box center [335, 170] width 65 height 26
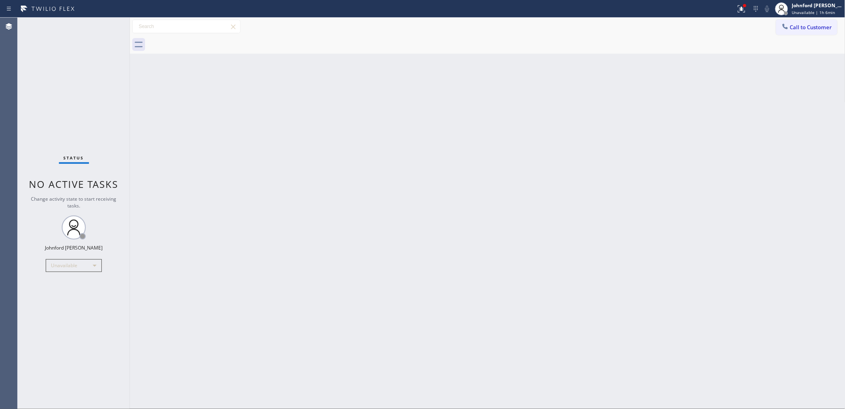
click at [792, 28] on button "Call to Customer" at bounding box center [806, 27] width 61 height 15
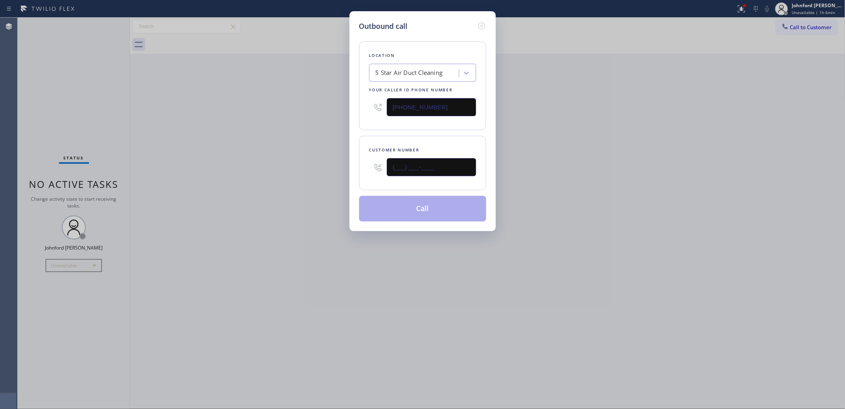
drag, startPoint x: 440, startPoint y: 164, endPoint x: 319, endPoint y: 170, distance: 121.2
click at [327, 168] on div "Outbound call Location 5 Star Air Duct Cleaning Your caller id phone number [PH…" at bounding box center [422, 204] width 845 height 409
paste input "626) 390-1112"
type input "[PHONE_NUMBER]"
click at [277, 174] on div "Outbound call Location 5 Star Air Duct Cleaning Your caller id phone number [PH…" at bounding box center [422, 204] width 845 height 409
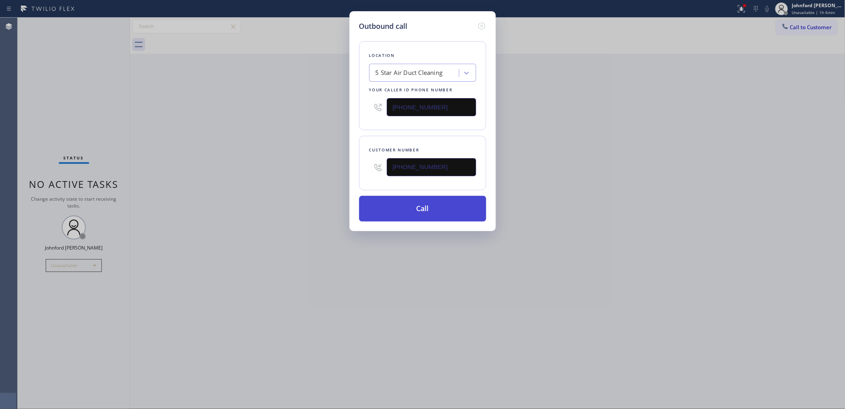
click at [368, 197] on button "Call" at bounding box center [422, 209] width 127 height 26
drag, startPoint x: 646, startPoint y: 144, endPoint x: 664, endPoint y: 1, distance: 144.6
click at [647, 142] on div "Outbound call Location 5 Star Air Duct Cleaning Your caller id phone number [PH…" at bounding box center [422, 204] width 845 height 409
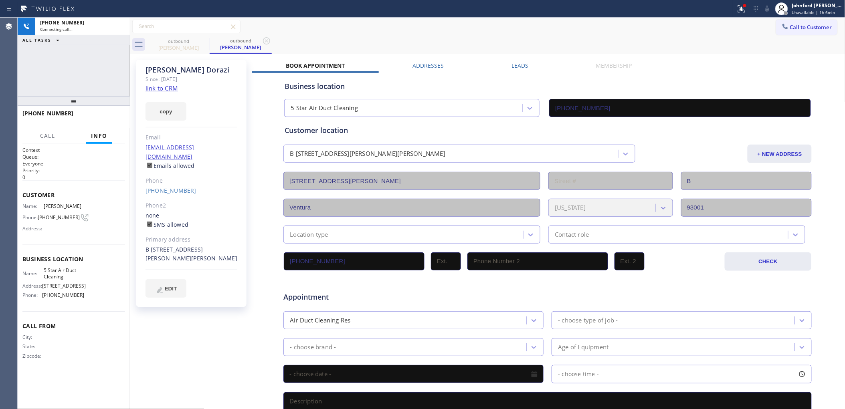
type input "[PHONE_NUMBER]"
click at [767, 9] on icon at bounding box center [767, 9] width 4 height 6
click at [767, 9] on icon at bounding box center [767, 9] width 10 height 10
click at [767, 9] on icon at bounding box center [767, 9] width 4 height 6
click at [767, 9] on icon at bounding box center [767, 9] width 10 height 10
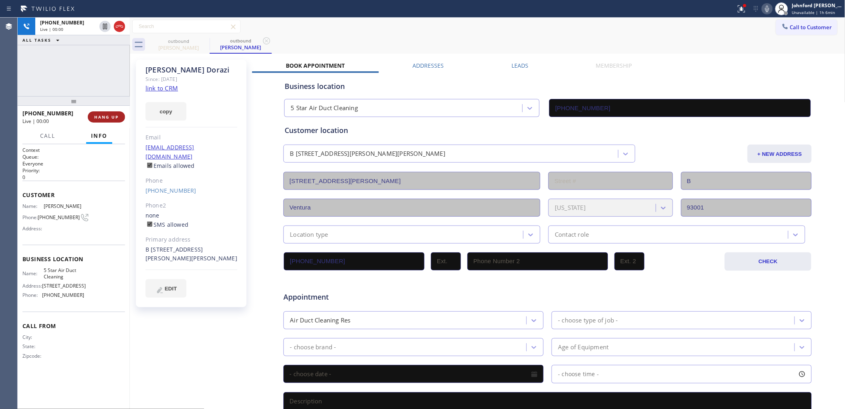
click at [98, 117] on span "HANG UP" at bounding box center [106, 117] width 24 height 6
click at [798, 20] on button "Call to Customer" at bounding box center [806, 27] width 61 height 15
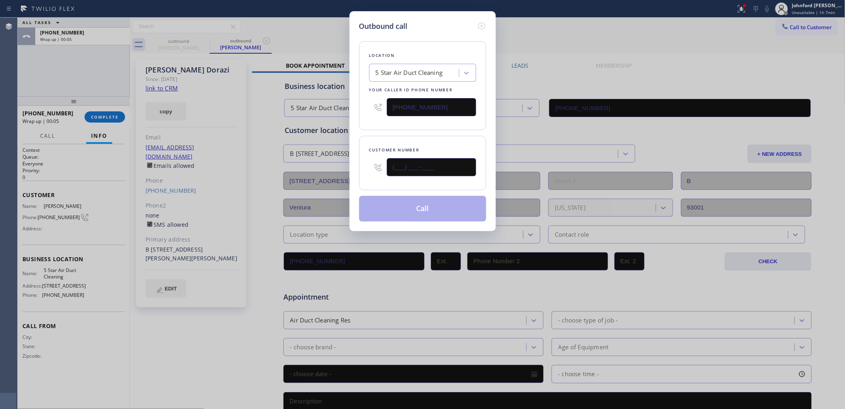
drag, startPoint x: 392, startPoint y: 174, endPoint x: 374, endPoint y: 173, distance: 18.1
click at [376, 173] on div "(___) ___-____" at bounding box center [422, 167] width 107 height 26
paste input "949) 375-4654"
type input "[PHONE_NUMBER]"
click at [423, 201] on button "Call" at bounding box center [422, 209] width 127 height 26
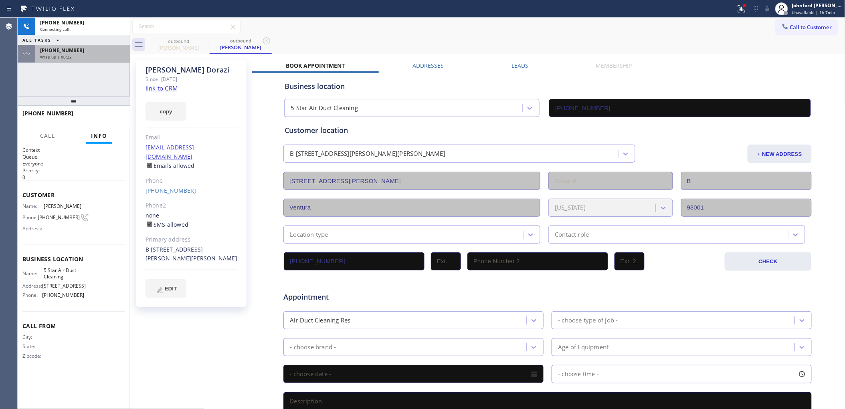
click at [95, 59] on div "Wrap up | 00:22" at bounding box center [82, 57] width 85 height 6
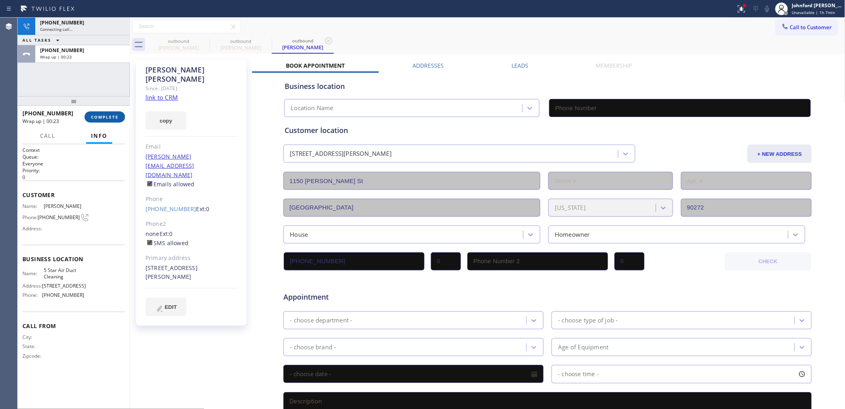
click at [105, 121] on button "COMPLETE" at bounding box center [105, 116] width 40 height 11
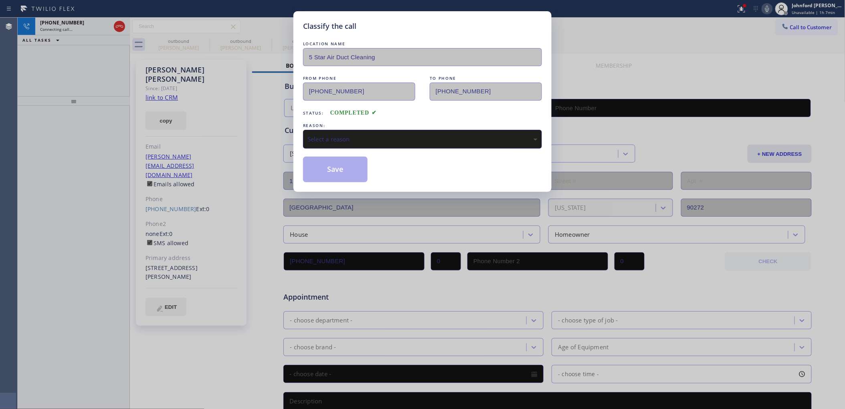
type input "[PHONE_NUMBER]"
drag, startPoint x: 389, startPoint y: 133, endPoint x: 394, endPoint y: 132, distance: 4.9
click at [392, 135] on div "Select a reason" at bounding box center [422, 139] width 230 height 9
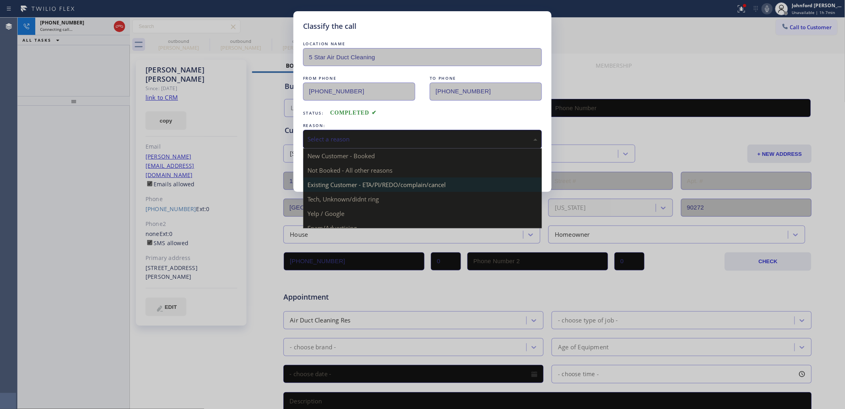
type input "[PHONE_NUMBER]"
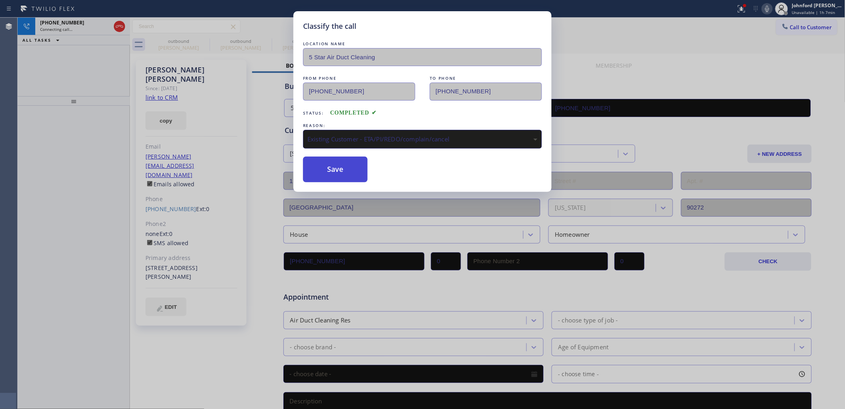
click at [338, 168] on button "Save" at bounding box center [335, 170] width 65 height 26
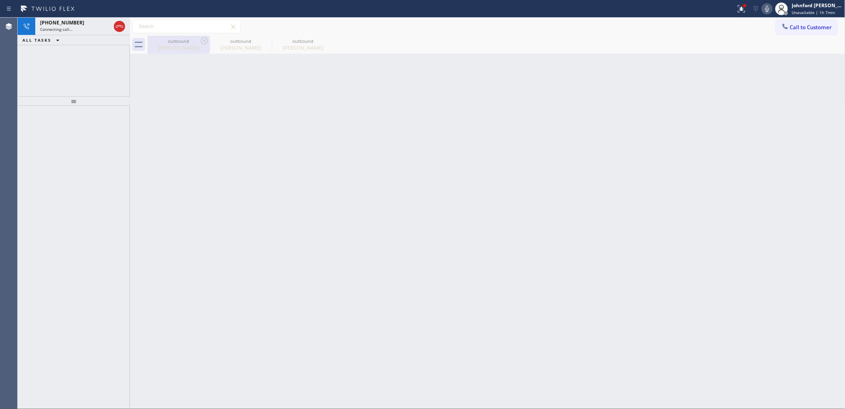
click at [199, 40] on div "outbound" at bounding box center [178, 41] width 61 height 6
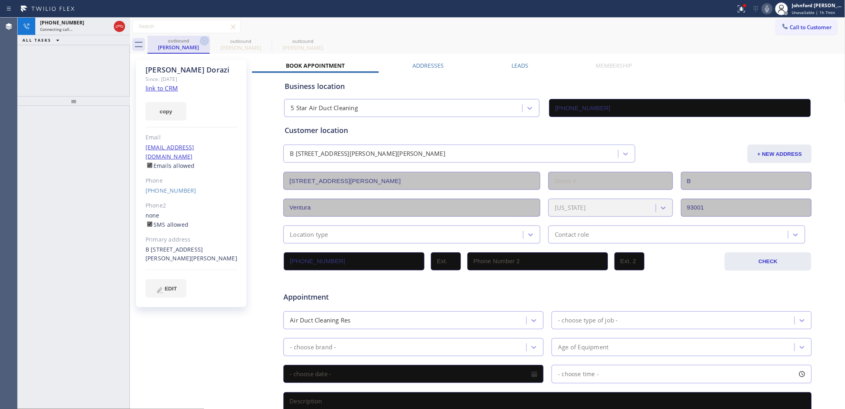
click at [202, 41] on icon at bounding box center [205, 41] width 10 height 10
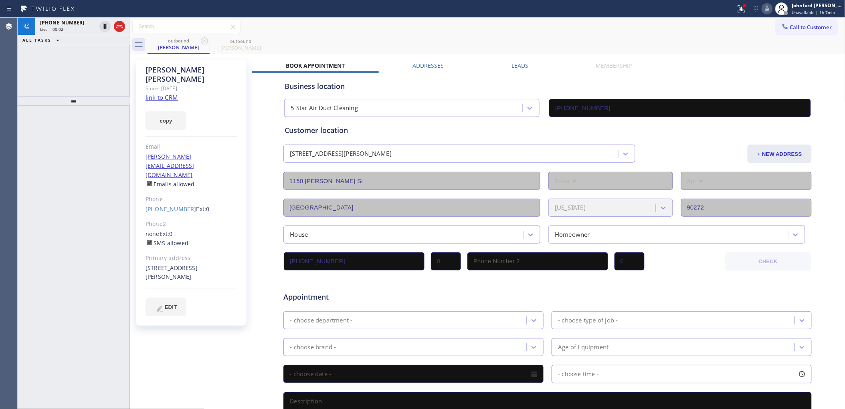
click at [551, 47] on div "outbound [PERSON_NAME] outbound [PERSON_NAME]" at bounding box center [496, 45] width 698 height 18
click at [566, 48] on div "outbound [PERSON_NAME] outbound [PERSON_NAME]" at bounding box center [496, 45] width 698 height 18
click at [115, 29] on icon at bounding box center [120, 27] width 10 height 10
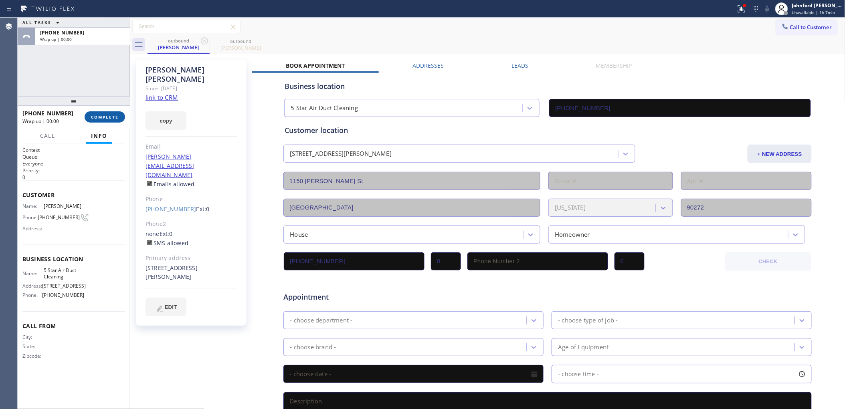
click at [109, 119] on span "COMPLETE" at bounding box center [105, 117] width 28 height 6
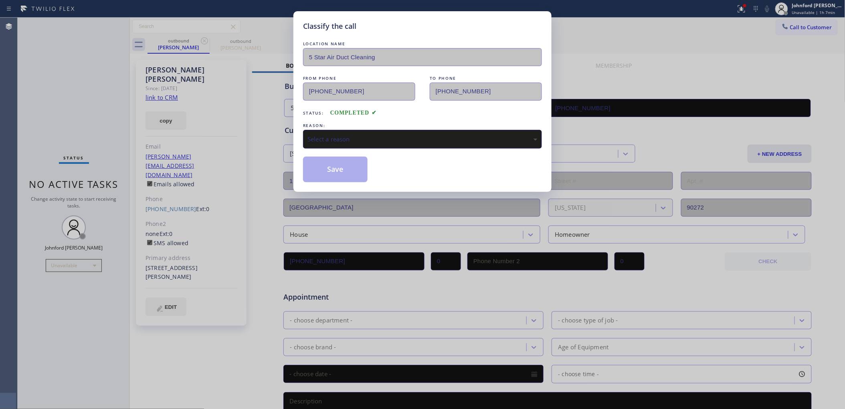
click at [329, 140] on div "Select a reason" at bounding box center [422, 139] width 230 height 9
click at [335, 160] on button "Save" at bounding box center [335, 170] width 65 height 26
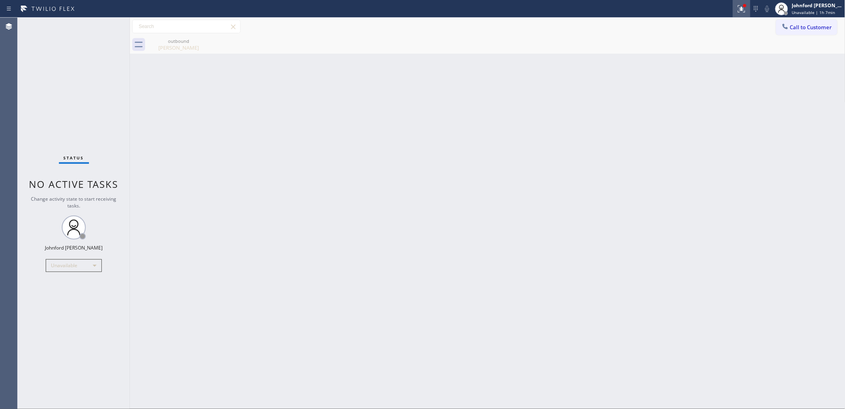
click at [739, 8] on icon at bounding box center [742, 9] width 10 height 10
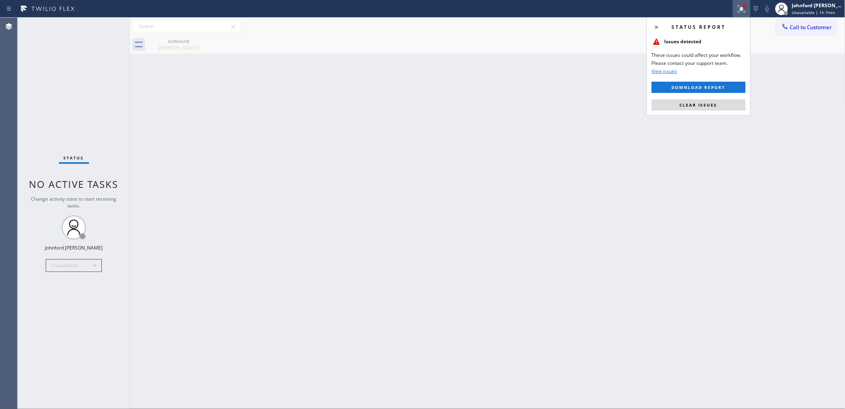
drag, startPoint x: 694, startPoint y: 108, endPoint x: 630, endPoint y: 79, distance: 70.3
click at [693, 107] on button "Clear issues" at bounding box center [699, 104] width 94 height 11
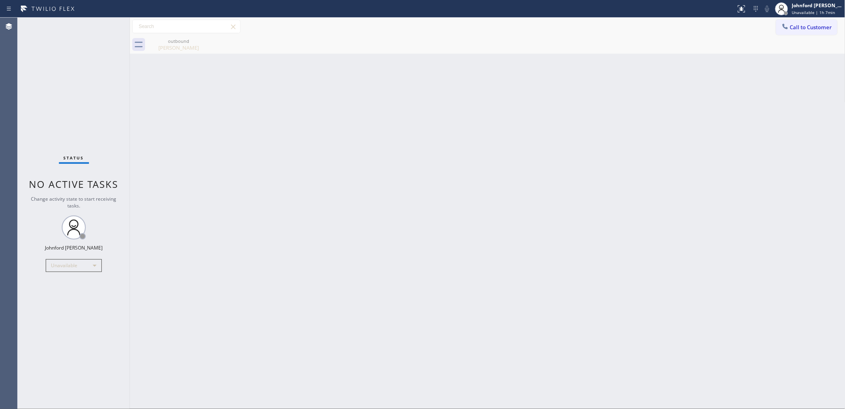
click at [615, 69] on div "Back to Dashboard Change Sender ID Customers Technicians Select a contact Outbo…" at bounding box center [487, 214] width 715 height 392
click at [792, 32] on button "Call to Customer" at bounding box center [806, 27] width 61 height 15
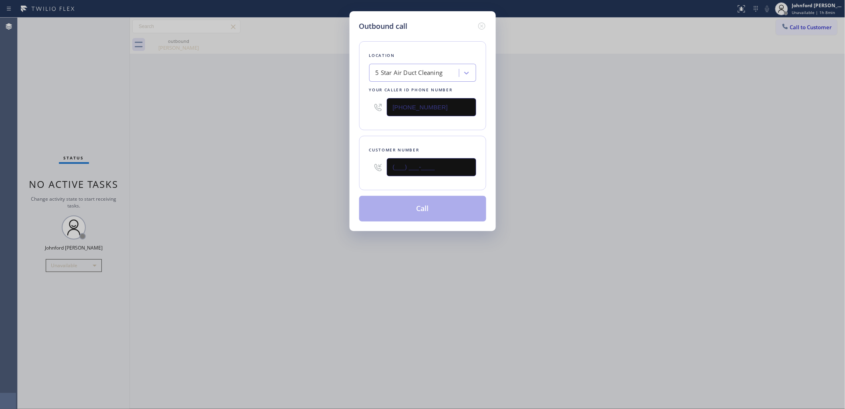
drag, startPoint x: 382, startPoint y: 172, endPoint x: 315, endPoint y: 180, distance: 67.8
click at [321, 180] on div "Outbound call Location 5 Star Air Duct Cleaning Your caller id phone number [PH…" at bounding box center [422, 204] width 845 height 409
paste input "917) 375-1988"
type input "[PHONE_NUMBER]"
click at [307, 182] on div "Outbound call Location 5 Star Air Duct Cleaning Your caller id phone number [PH…" at bounding box center [422, 204] width 845 height 409
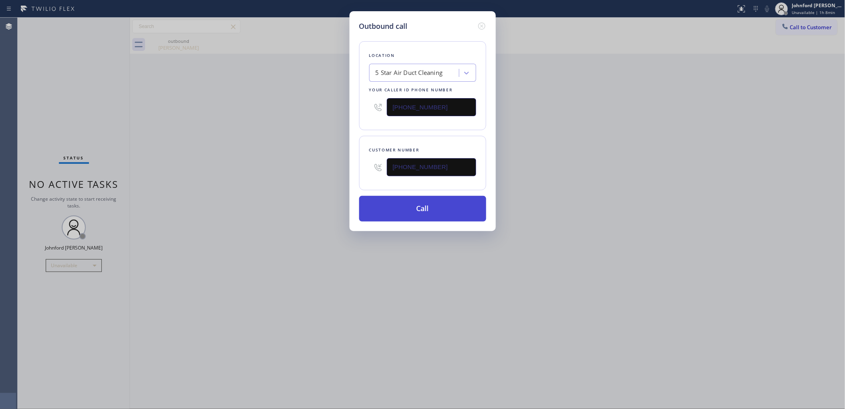
click at [439, 202] on button "Call" at bounding box center [422, 209] width 127 height 26
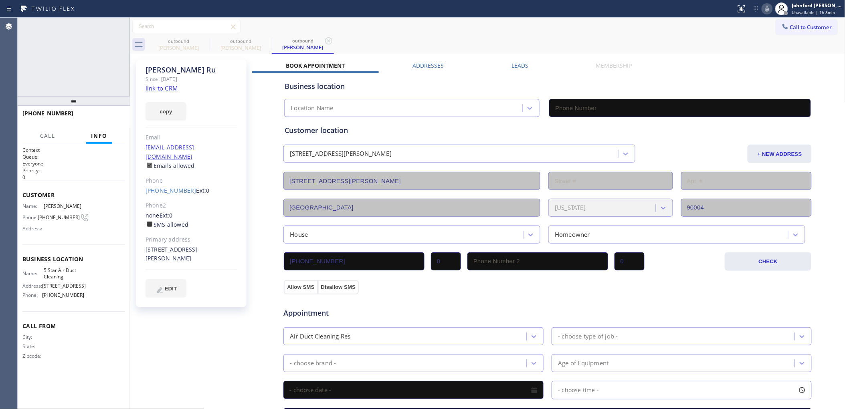
type input "[PHONE_NUMBER]"
click at [119, 26] on icon at bounding box center [119, 26] width 7 height 2
click at [203, 37] on icon at bounding box center [204, 40] width 7 height 7
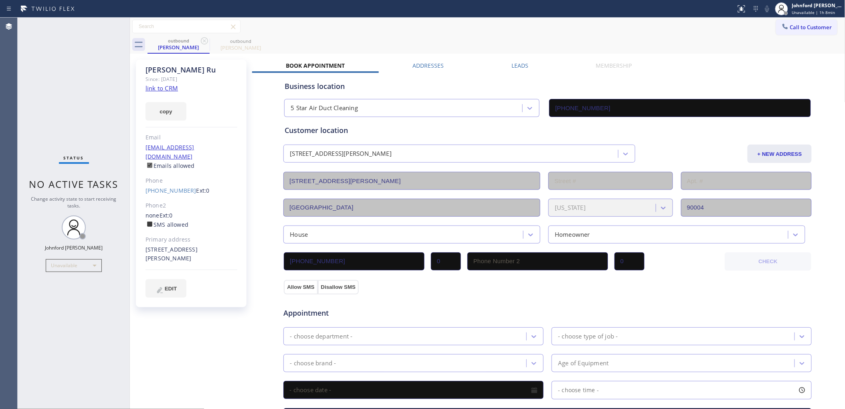
click at [203, 37] on icon at bounding box center [204, 40] width 7 height 7
click at [0, 0] on icon at bounding box center [0, 0] width 0 height 0
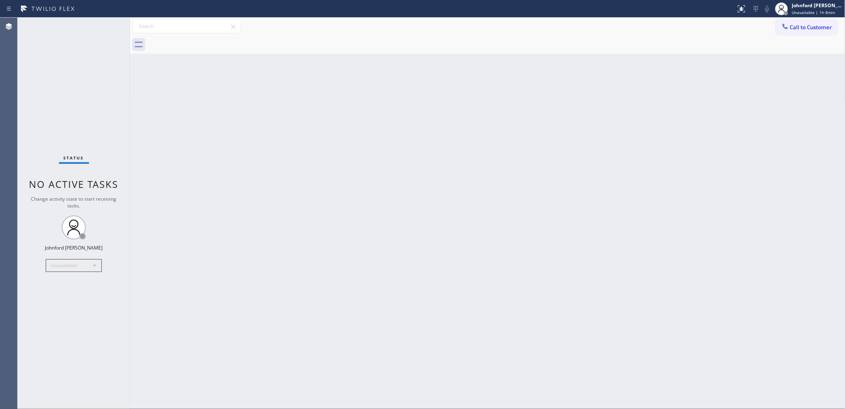
click at [203, 37] on div at bounding box center [496, 45] width 698 height 18
click at [819, 30] on button "Call to Customer" at bounding box center [806, 27] width 61 height 15
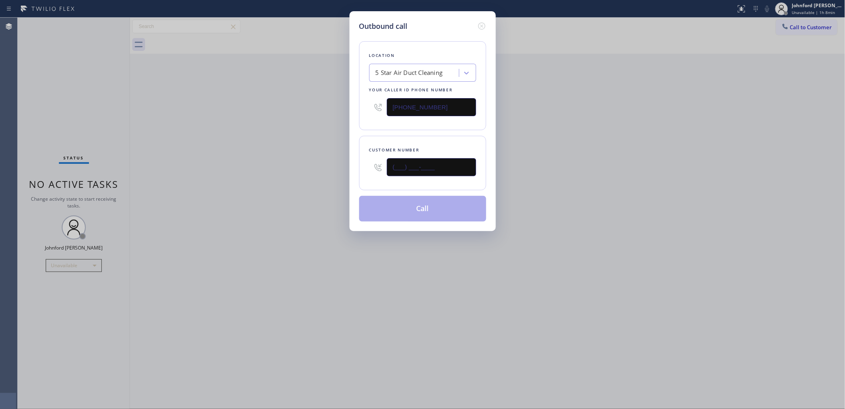
drag, startPoint x: 408, startPoint y: 170, endPoint x: 289, endPoint y: 175, distance: 119.1
click at [309, 171] on div "Outbound call Location 5 Star Air Duct Cleaning Your caller id phone number [PH…" at bounding box center [422, 204] width 845 height 409
paste input "714) 661-3906"
type input "[PHONE_NUMBER]"
click at [267, 179] on div "Outbound call Location 5 Star Air Duct Cleaning Your caller id phone number [PH…" at bounding box center [422, 204] width 845 height 409
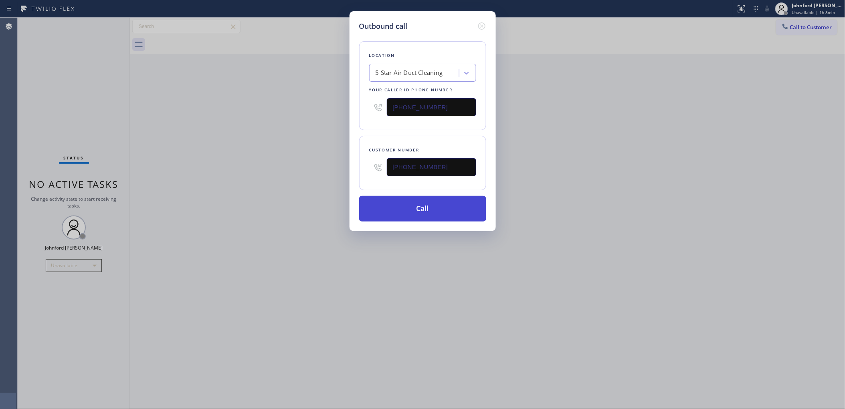
click at [430, 216] on button "Call" at bounding box center [422, 209] width 127 height 26
drag, startPoint x: 576, startPoint y: 173, endPoint x: 651, endPoint y: 7, distance: 182.6
click at [582, 169] on div "Outbound call Location 5 Star Air Duct Cleaning Your caller id phone number [PH…" at bounding box center [422, 204] width 845 height 409
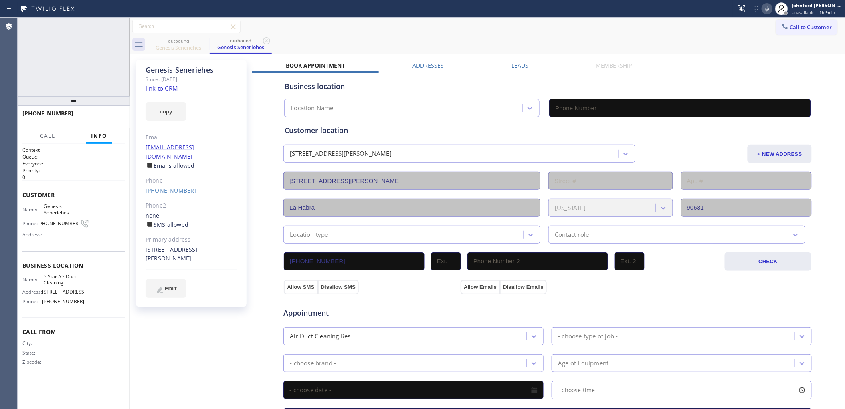
type input "[PHONE_NUMBER]"
click at [105, 114] on span "HANG UP" at bounding box center [106, 117] width 24 height 6
click at [112, 113] on button "COMPLETE" at bounding box center [105, 116] width 40 height 11
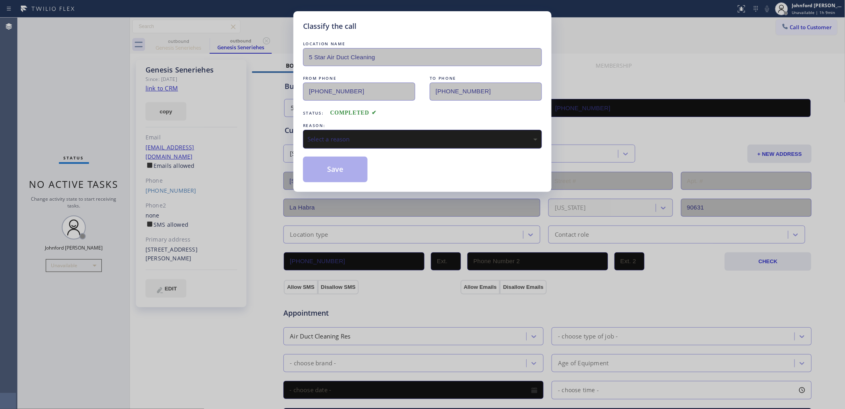
click at [349, 135] on div "Select a reason" at bounding box center [422, 139] width 230 height 9
click at [349, 182] on div "Classify the call LOCATION NAME 5 Star Air Duct Cleaning FROM PHONE [PHONE_NUMB…" at bounding box center [422, 101] width 258 height 181
click at [363, 166] on button "Save" at bounding box center [335, 170] width 65 height 26
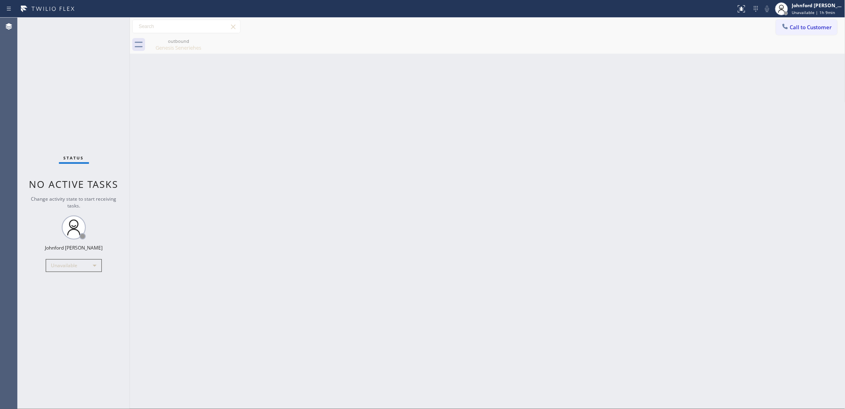
click at [804, 21] on button "Call to Customer" at bounding box center [806, 27] width 61 height 15
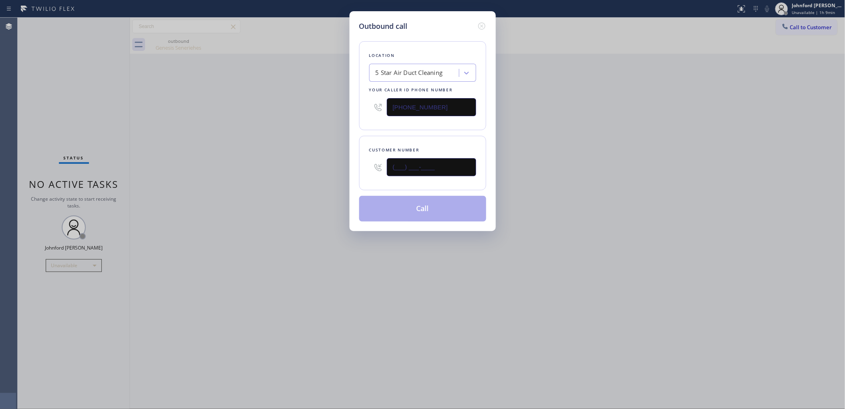
drag, startPoint x: 422, startPoint y: 170, endPoint x: 325, endPoint y: 172, distance: 97.0
click at [331, 172] on div "Outbound call Location 5 Star Air Duct Cleaning Your caller id phone number [PH…" at bounding box center [422, 204] width 845 height 409
paste input "602) 791-1155"
type input "[PHONE_NUMBER]"
click at [313, 172] on div "Outbound call Location 5 Star Air Duct Cleaning Your caller id phone number [PH…" at bounding box center [422, 204] width 845 height 409
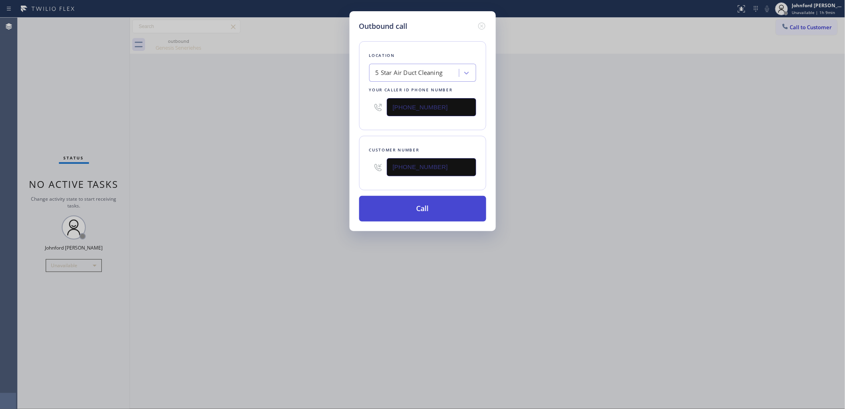
click at [401, 209] on button "Call" at bounding box center [422, 209] width 127 height 26
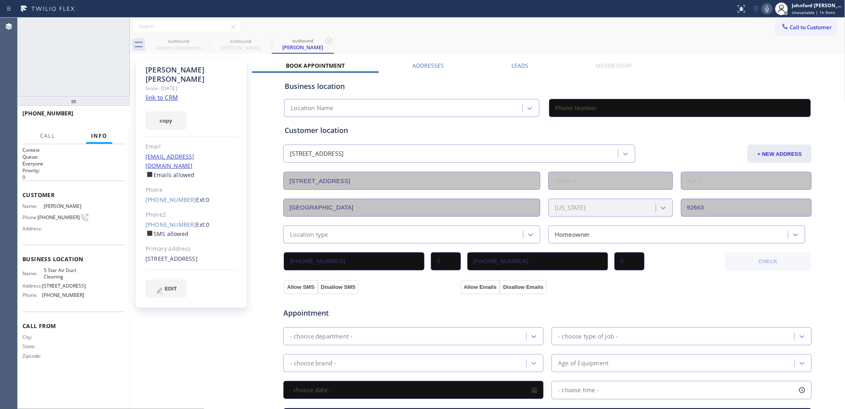
type input "[PHONE_NUMBER]"
click at [772, 5] on div at bounding box center [766, 9] width 11 height 10
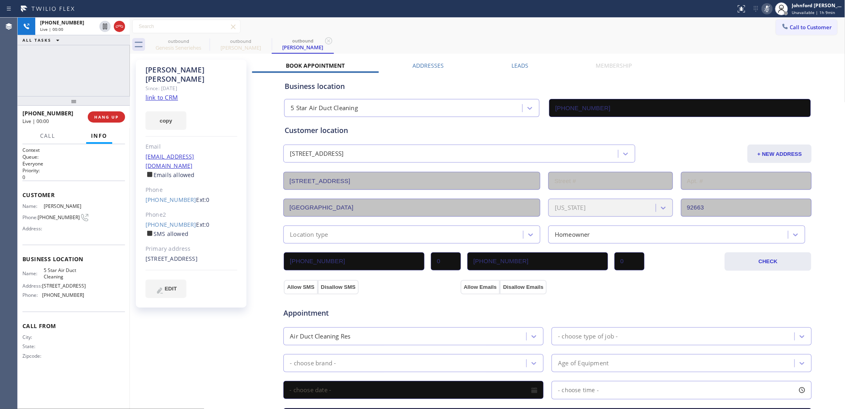
drag, startPoint x: 772, startPoint y: 5, endPoint x: 768, endPoint y: 6, distance: 4.2
click at [768, 6] on icon at bounding box center [767, 9] width 10 height 10
click at [115, 122] on button "COMPLETE" at bounding box center [105, 116] width 40 height 11
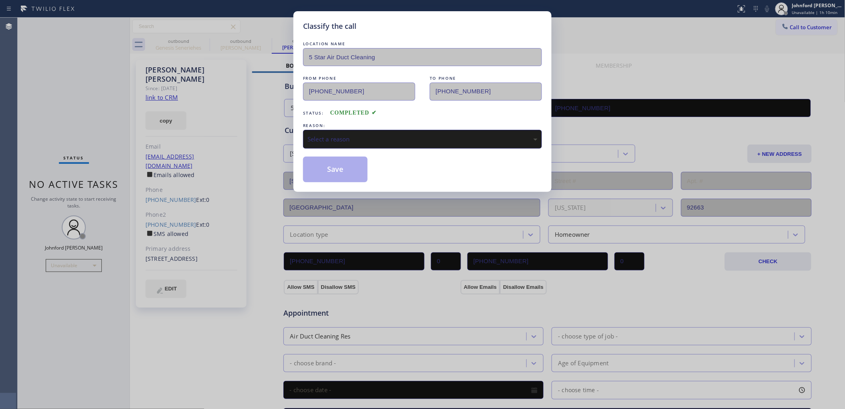
click at [367, 137] on div "Select a reason" at bounding box center [422, 139] width 230 height 9
click at [327, 175] on button "Save" at bounding box center [335, 170] width 65 height 26
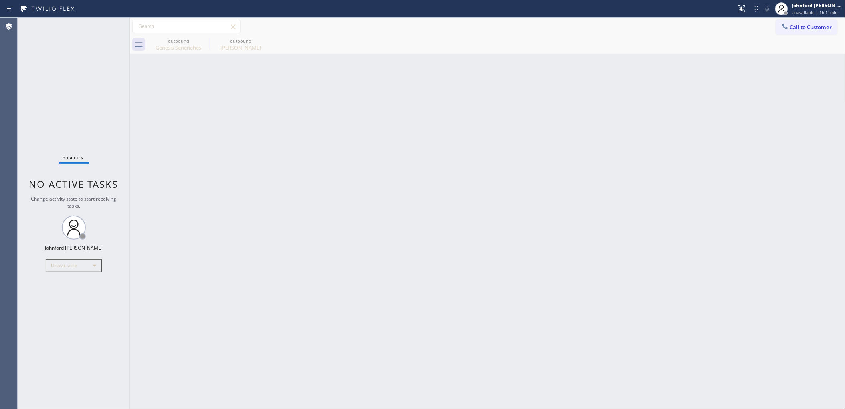
drag, startPoint x: 794, startPoint y: 25, endPoint x: 376, endPoint y: 172, distance: 443.4
click at [794, 25] on span "Call to Customer" at bounding box center [811, 27] width 42 height 7
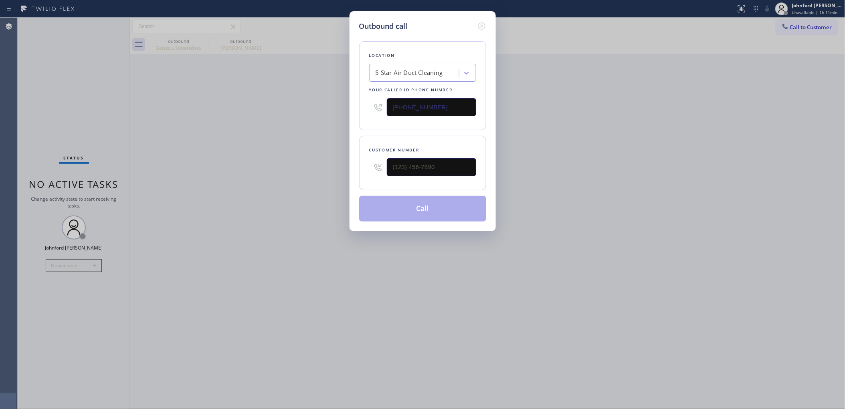
drag, startPoint x: 449, startPoint y: 105, endPoint x: 315, endPoint y: 108, distance: 134.3
click at [329, 105] on div "Outbound call Location 5 Star Air Duct Cleaning Your caller id phone number [PH…" at bounding box center [422, 204] width 845 height 409
paste input "310) 906-2249"
type input "[PHONE_NUMBER]"
paste input "310) 993-6016"
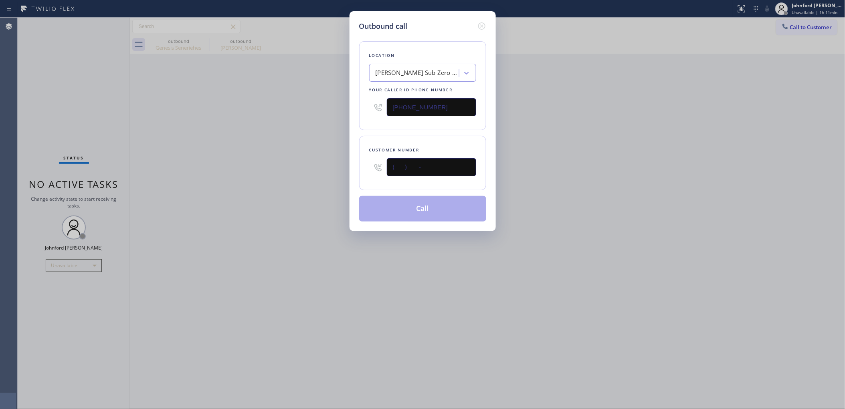
drag, startPoint x: 317, startPoint y: 165, endPoint x: 303, endPoint y: 165, distance: 14.4
click at [307, 165] on div "Outbound call Location [PERSON_NAME] Sub Zero Repair Your caller id phone numbe…" at bounding box center [422, 204] width 845 height 409
type input "[PHONE_NUMBER]"
click at [288, 167] on div "Outbound call Location [PERSON_NAME] Sub Zero Repair Your caller id phone numbe…" at bounding box center [422, 204] width 845 height 409
click at [384, 208] on button "Call" at bounding box center [422, 209] width 127 height 26
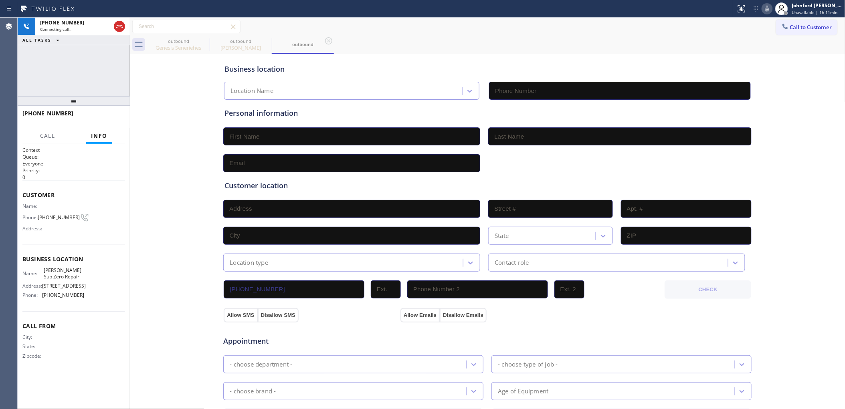
type input "[PHONE_NUMBER]"
click at [202, 45] on icon at bounding box center [205, 41] width 10 height 10
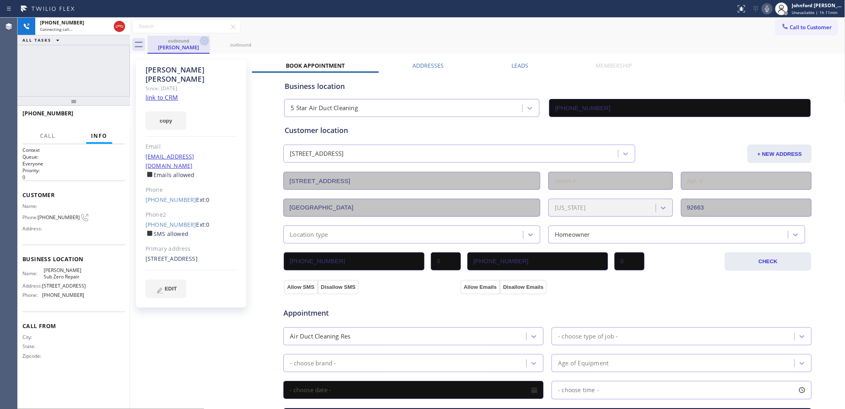
click at [202, 43] on icon at bounding box center [204, 40] width 7 height 7
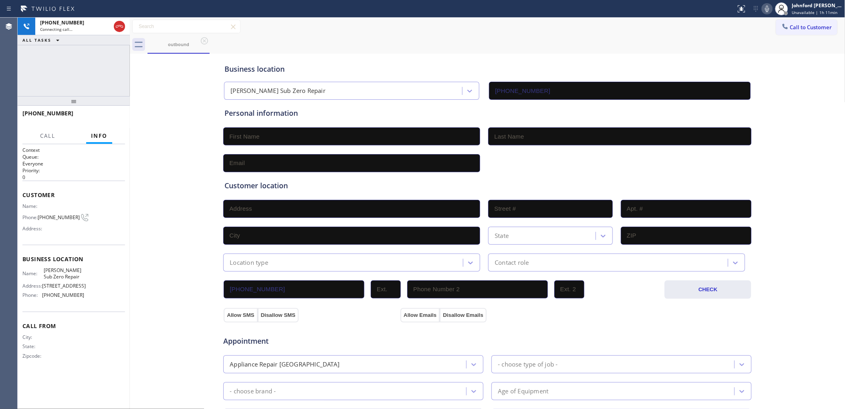
click at [768, 16] on div "Status report No issues detected If you experience an issue, please download th…" at bounding box center [789, 9] width 112 height 18
click at [768, 11] on icon at bounding box center [767, 9] width 10 height 10
click at [133, 114] on div "Business location [PERSON_NAME] Sub Zero Repair [PHONE_NUMBER] Personal informa…" at bounding box center [487, 329] width 711 height 547
click at [112, 115] on span "COMPLETE" at bounding box center [105, 117] width 28 height 6
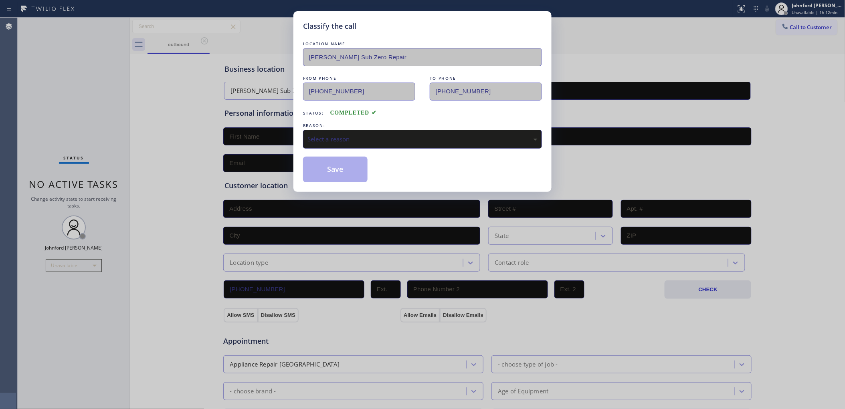
click at [376, 130] on div "Select a reason" at bounding box center [422, 139] width 239 height 19
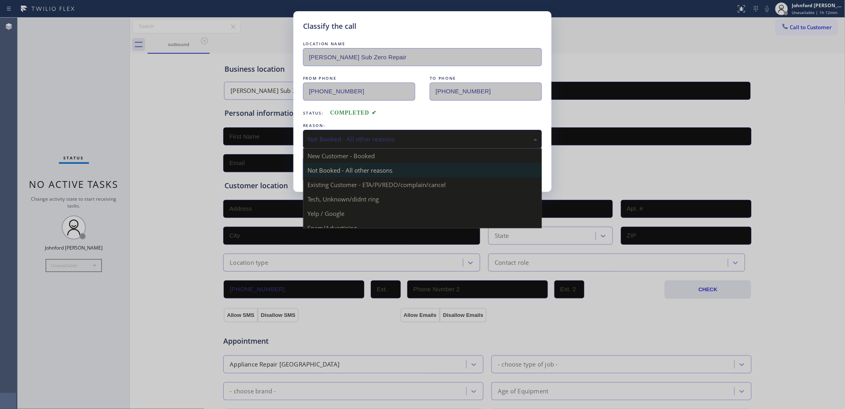
click at [357, 137] on div "Not Booked - All other reasons" at bounding box center [422, 139] width 230 height 9
drag, startPoint x: 363, startPoint y: 181, endPoint x: 338, endPoint y: 174, distance: 26.1
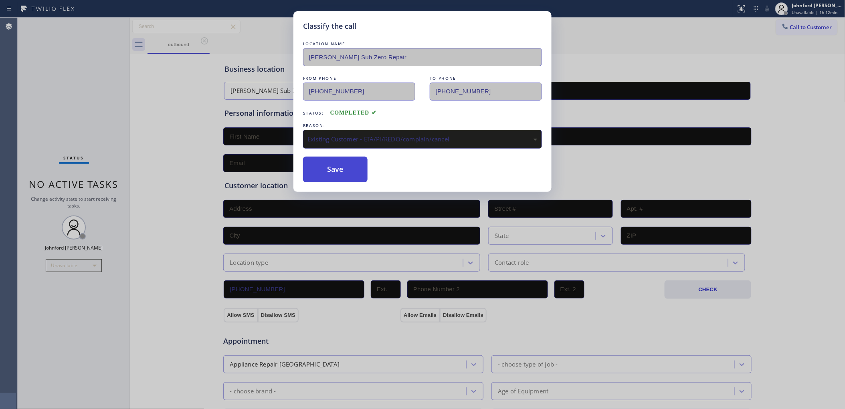
click at [338, 174] on button "Save" at bounding box center [335, 170] width 65 height 26
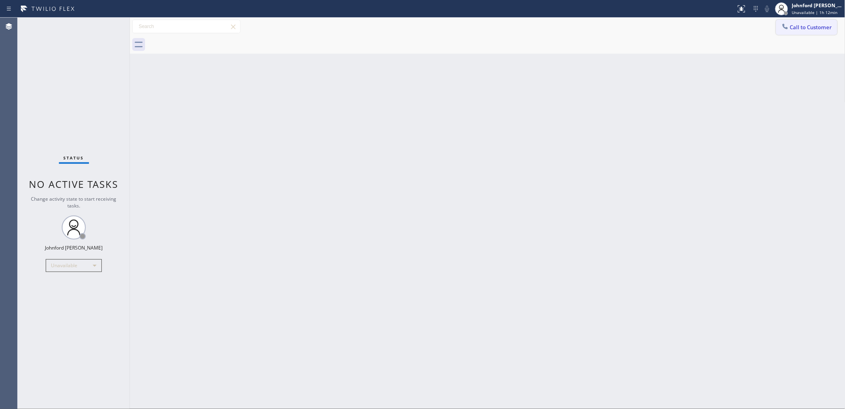
click at [808, 30] on button "Call to Customer" at bounding box center [806, 27] width 61 height 15
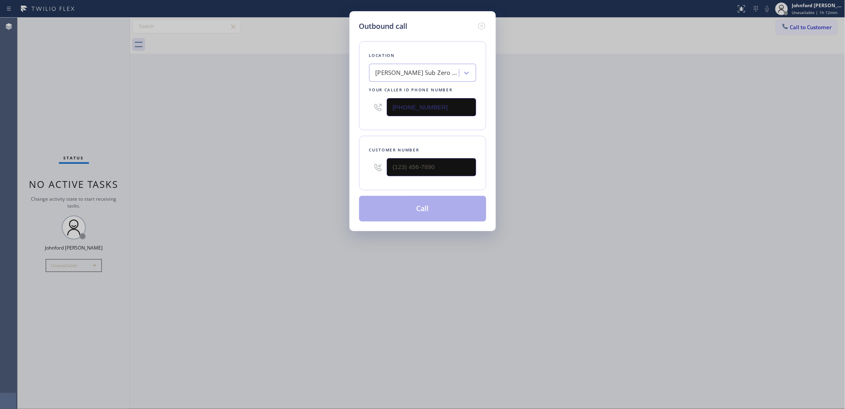
drag, startPoint x: 472, startPoint y: 153, endPoint x: 370, endPoint y: 161, distance: 102.9
click at [351, 161] on div "Outbound call Location [PERSON_NAME] Sub Zero Repair Your caller id phone numbe…" at bounding box center [422, 121] width 146 height 220
drag, startPoint x: 467, startPoint y: 161, endPoint x: 300, endPoint y: 166, distance: 167.6
click at [300, 166] on div "Outbound call Location [PERSON_NAME] Sub Zero Repair Your caller id phone numbe…" at bounding box center [422, 204] width 845 height 409
paste input "661) 904-1910"
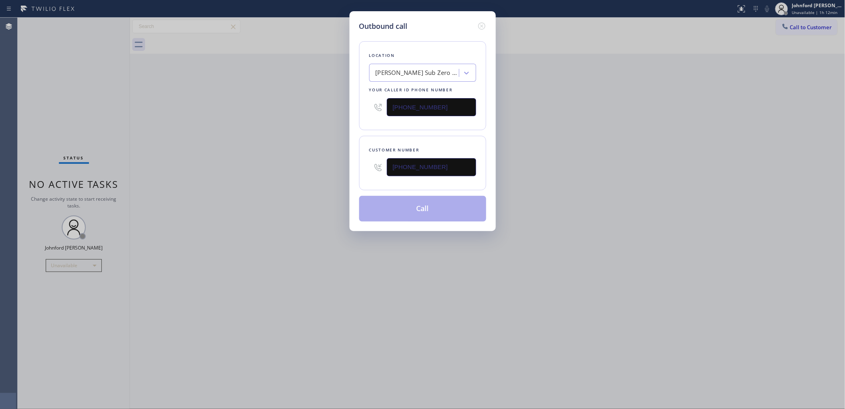
type input "[PHONE_NUMBER]"
drag, startPoint x: 386, startPoint y: 105, endPoint x: 342, endPoint y: 105, distance: 44.1
click at [342, 105] on div "Outbound call Location [PERSON_NAME] Sub Zero Repair Your caller id phone numbe…" at bounding box center [422, 204] width 845 height 409
paste input "858) 800-3094"
type input "[PHONE_NUMBER]"
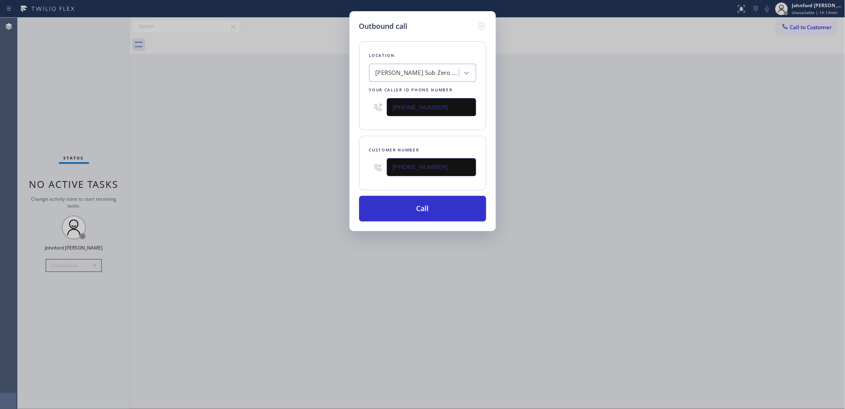
click at [299, 108] on div "Outbound call Location [PERSON_NAME] Sub Zero Repair Your caller id phone numbe…" at bounding box center [422, 204] width 845 height 409
click at [394, 208] on button "Call" at bounding box center [422, 209] width 127 height 26
drag, startPoint x: 618, startPoint y: 171, endPoint x: 639, endPoint y: 117, distance: 58.3
click at [618, 170] on div "Outbound call Location 5 Star Air Duct Cleaning Your caller id phone number [PH…" at bounding box center [422, 204] width 845 height 409
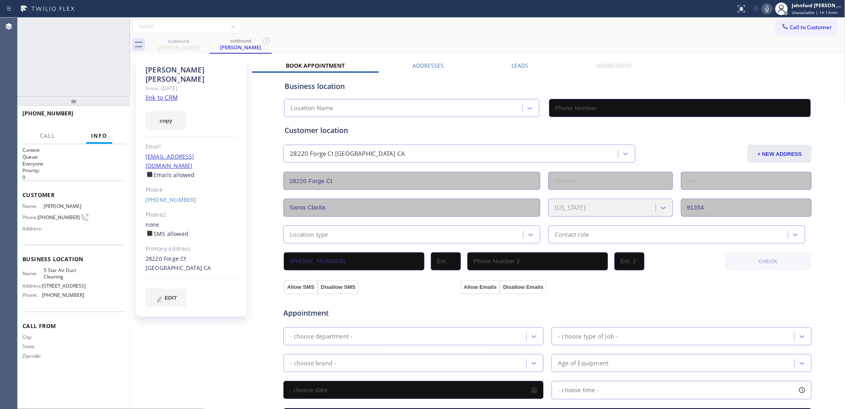
type input "[PHONE_NUMBER]"
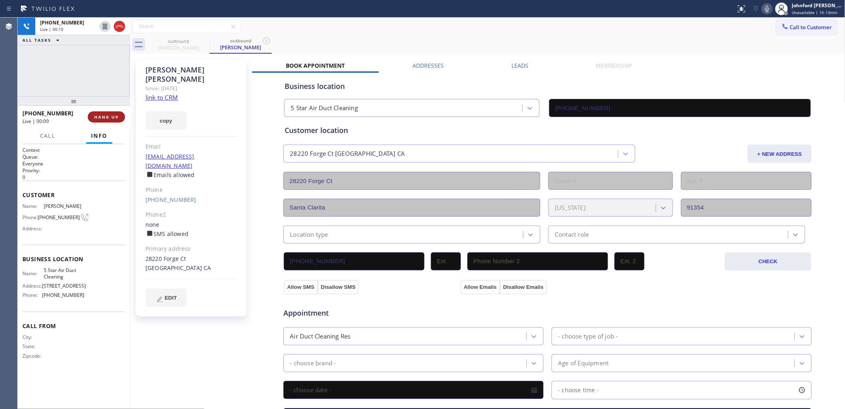
click at [116, 117] on span "HANG UP" at bounding box center [106, 117] width 24 height 6
click at [109, 118] on span "COMPLETE" at bounding box center [105, 117] width 28 height 6
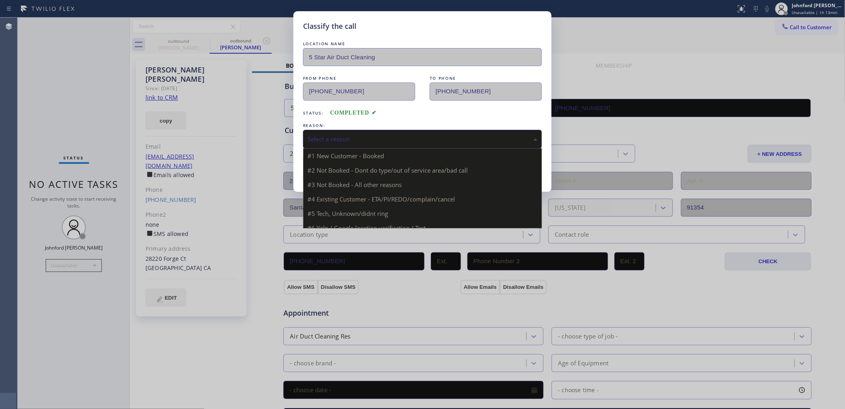
click at [387, 144] on div "Select a reason" at bounding box center [422, 139] width 239 height 19
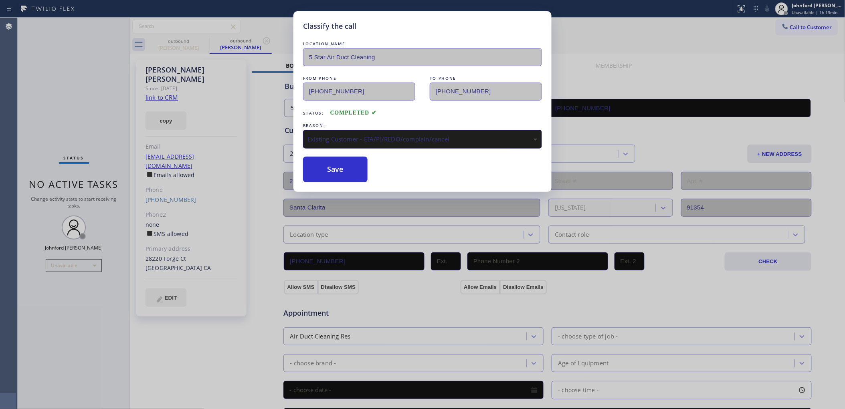
click at [375, 178] on div "Save" at bounding box center [422, 170] width 239 height 26
click at [343, 171] on button "Save" at bounding box center [335, 170] width 65 height 26
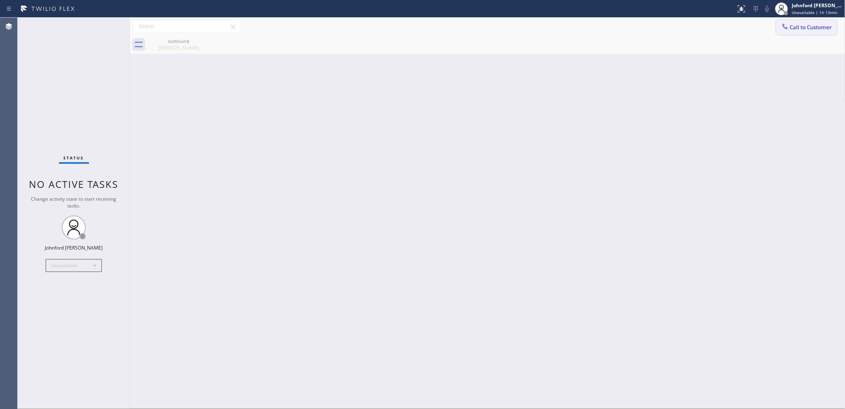
click at [785, 24] on icon at bounding box center [785, 26] width 8 height 8
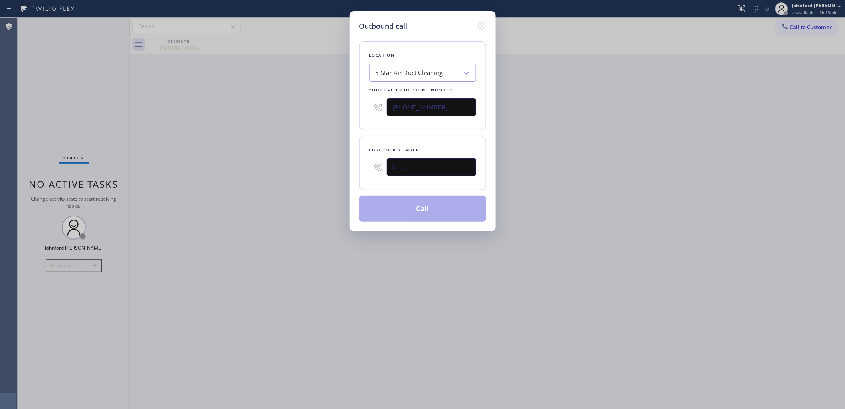
drag, startPoint x: 414, startPoint y: 164, endPoint x: 317, endPoint y: 169, distance: 97.1
click at [331, 168] on div "Outbound call Location 5 Star Air Duct Cleaning Your caller id phone number [PH…" at bounding box center [422, 204] width 845 height 409
paste input "530) 268-5724"
type input "[PHONE_NUMBER]"
click at [278, 174] on div "Outbound call Location 5 Star Air Duct Cleaning Your caller id phone number [PH…" at bounding box center [422, 204] width 845 height 409
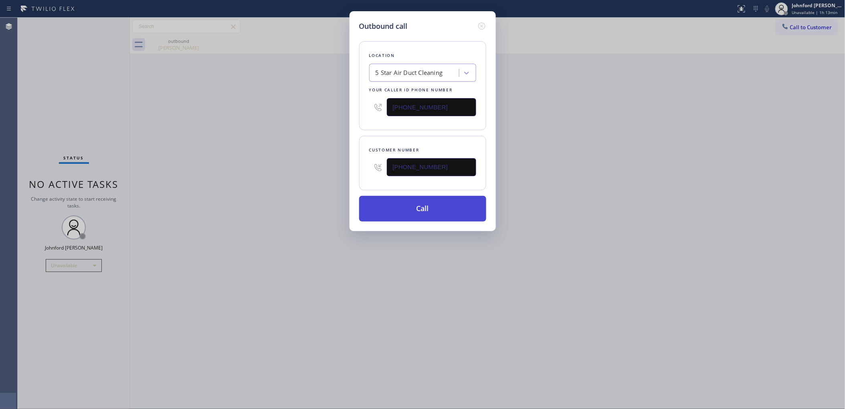
click at [412, 204] on button "Call" at bounding box center [422, 209] width 127 height 26
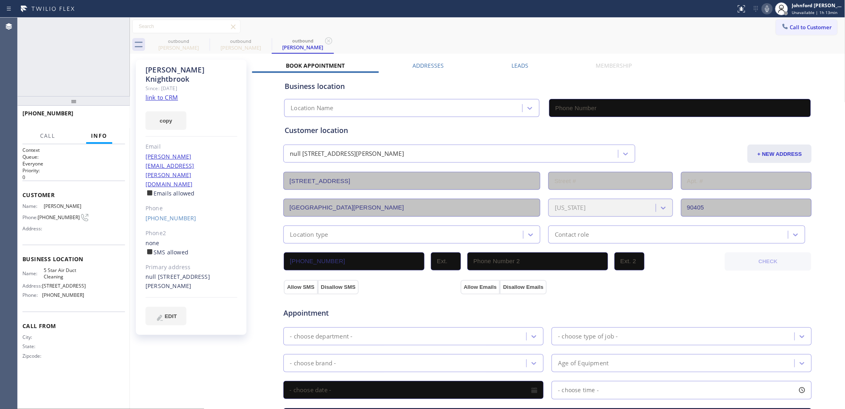
type input "[PHONE_NUMBER]"
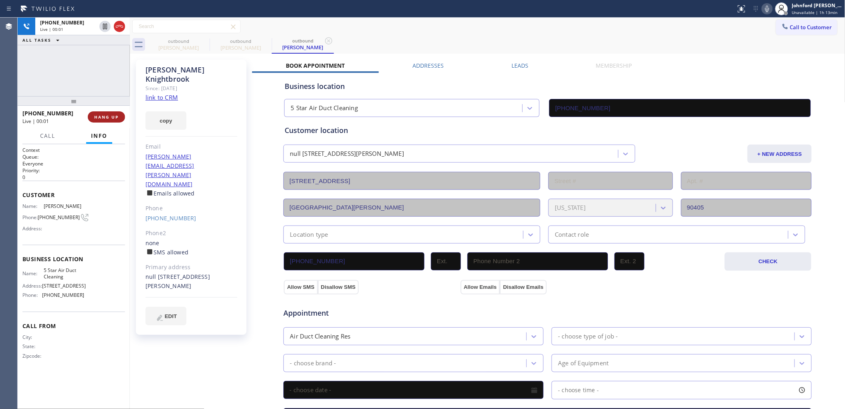
click at [98, 121] on button "HANG UP" at bounding box center [106, 116] width 37 height 11
click at [98, 119] on span "HANG UP" at bounding box center [106, 117] width 24 height 6
click at [98, 119] on span "COMPLETE" at bounding box center [105, 117] width 28 height 6
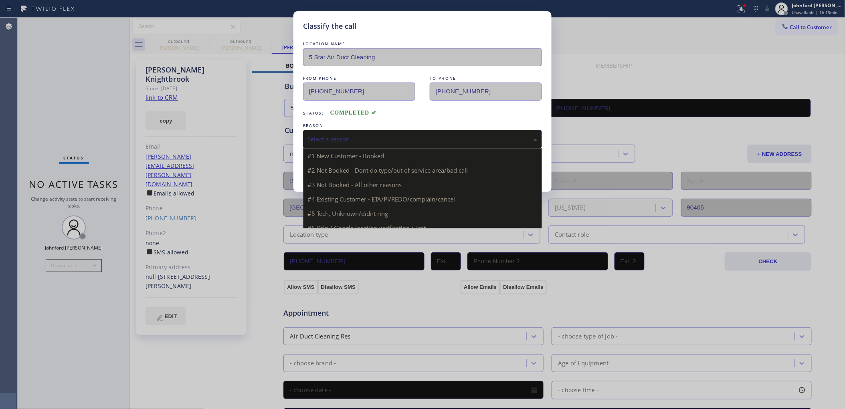
click at [363, 130] on div "Select a reason" at bounding box center [422, 139] width 239 height 19
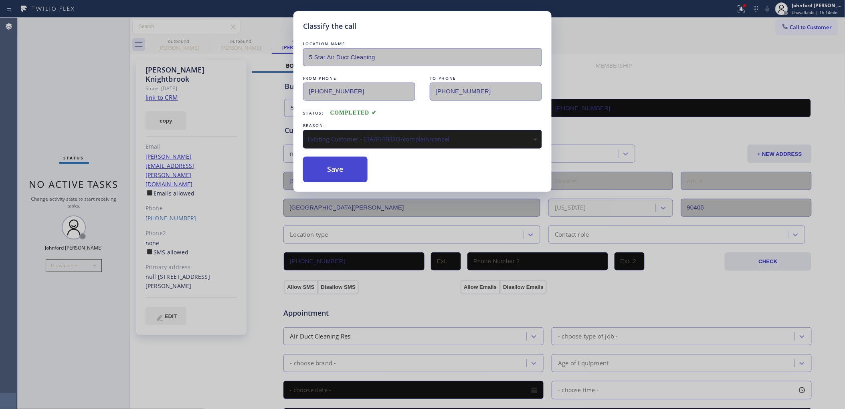
click at [356, 173] on button "Save" at bounding box center [335, 170] width 65 height 26
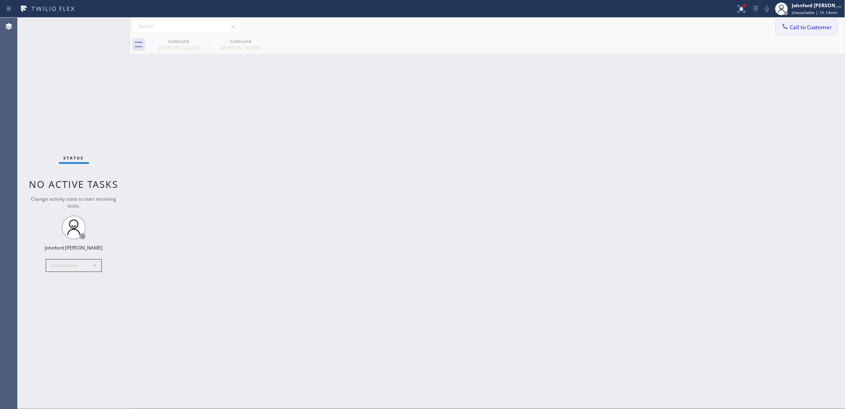
click at [792, 22] on button "Call to Customer" at bounding box center [806, 27] width 61 height 15
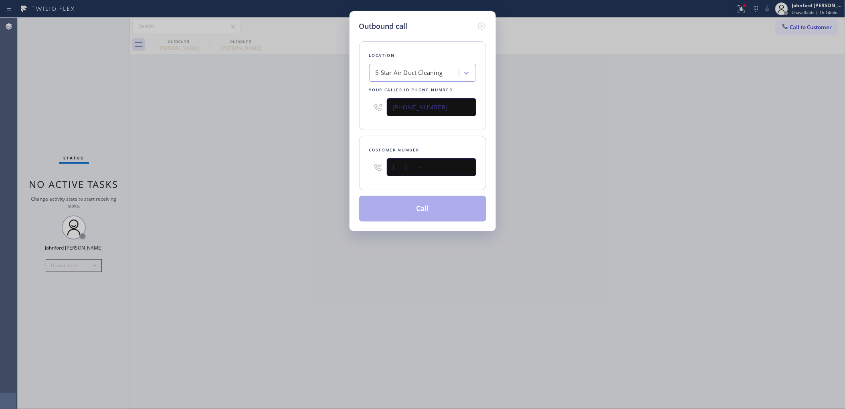
drag, startPoint x: 390, startPoint y: 172, endPoint x: 288, endPoint y: 177, distance: 102.3
click at [333, 172] on div "Outbound call Location 5 Star Air Duct Cleaning Your caller id phone number [PH…" at bounding box center [422, 204] width 845 height 409
paste input "323) 477-1399"
type input "[PHONE_NUMBER]"
click at [256, 180] on div "Outbound call Location 5 Star Air Duct Cleaning Your caller id phone number [PH…" at bounding box center [422, 204] width 845 height 409
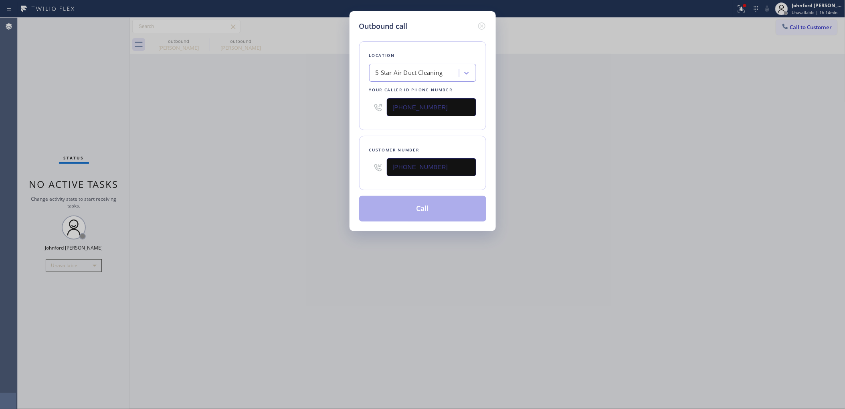
click at [399, 201] on button "Call" at bounding box center [422, 209] width 127 height 26
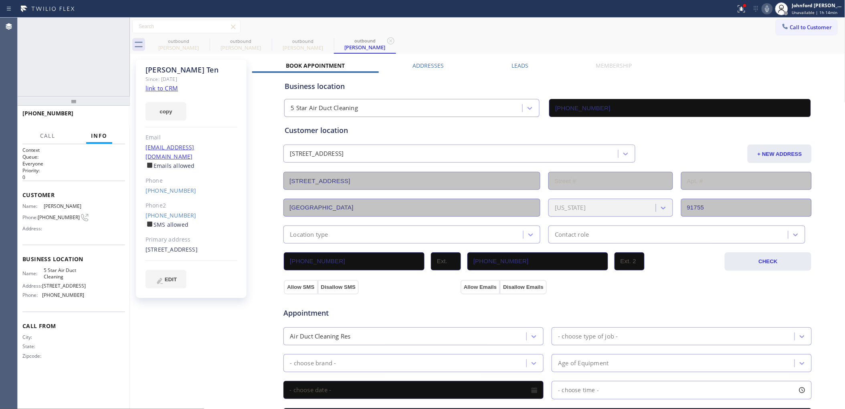
type input "[PHONE_NUMBER]"
click at [740, 1] on button at bounding box center [742, 9] width 18 height 18
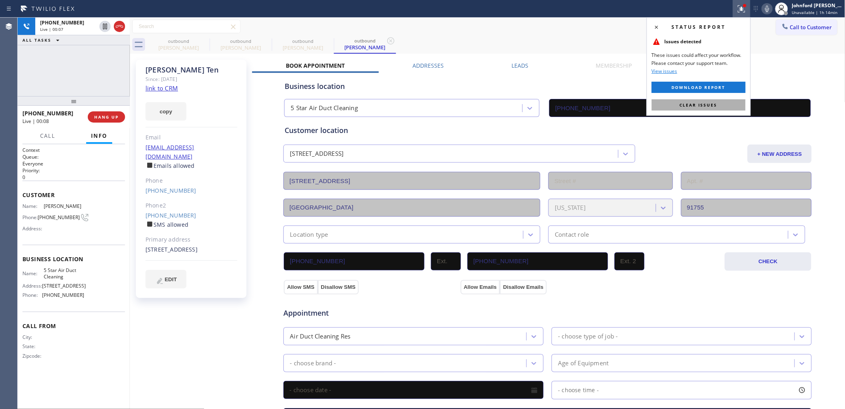
drag, startPoint x: 706, startPoint y: 103, endPoint x: 726, endPoint y: 8, distance: 96.6
click at [706, 101] on button "Clear issues" at bounding box center [699, 104] width 94 height 11
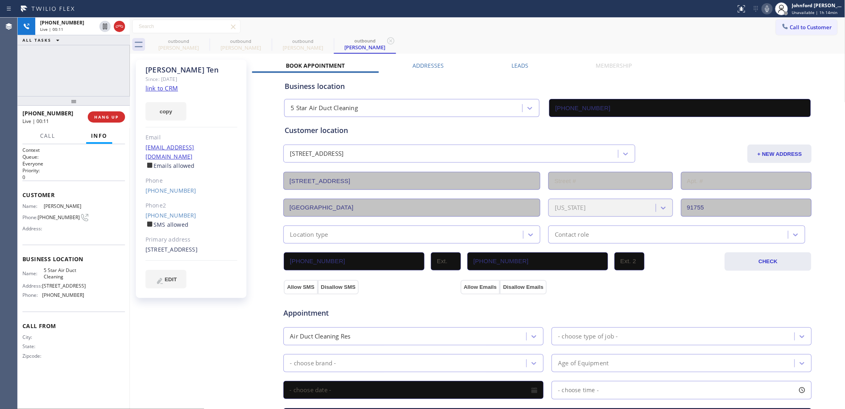
click at [511, 67] on label "Leads" at bounding box center [519, 66] width 17 height 8
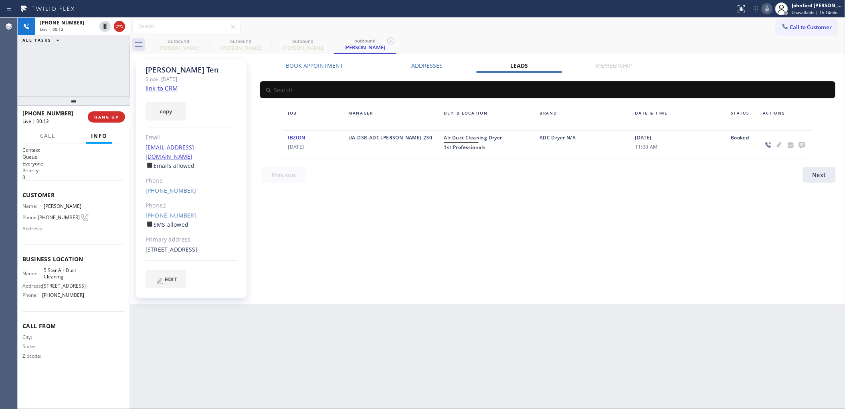
click at [804, 142] on icon at bounding box center [802, 145] width 10 height 10
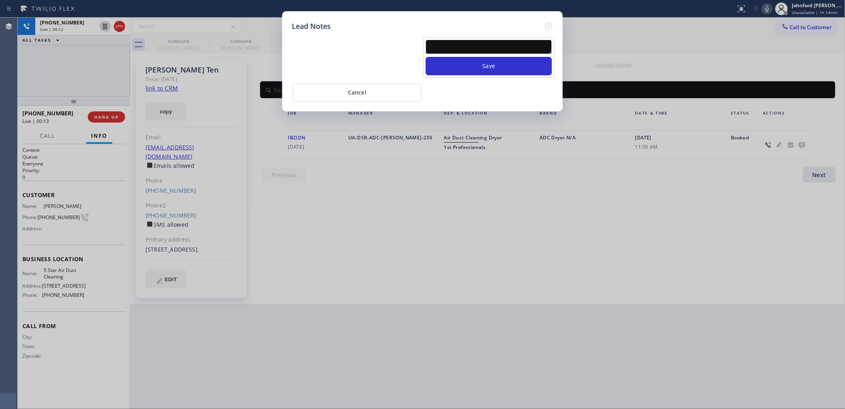
click at [526, 44] on textarea at bounding box center [489, 47] width 126 height 14
paste textarea "Working on this lead - please transfer to me"
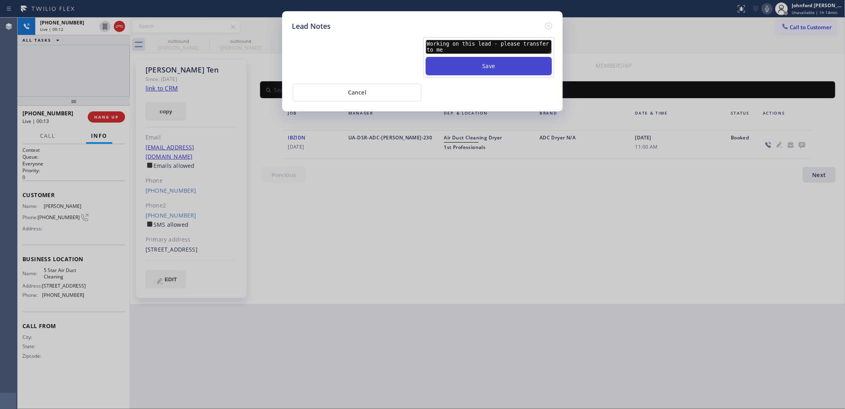
type textarea "Working on this lead - please transfer to me"
click at [507, 57] on button "Save" at bounding box center [489, 66] width 126 height 18
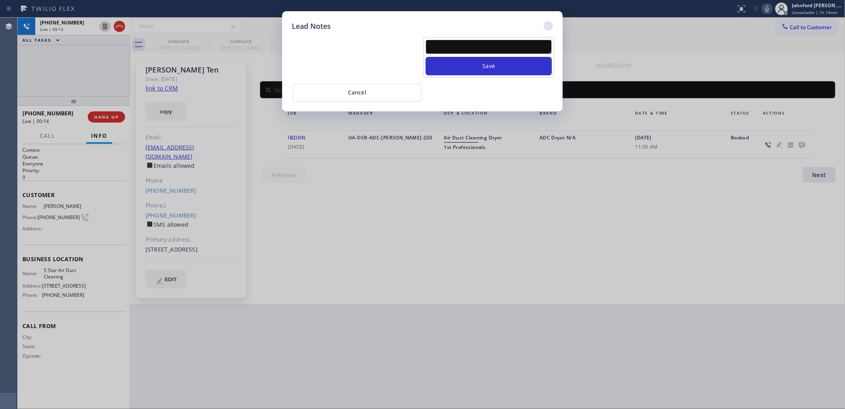
click at [546, 23] on icon at bounding box center [549, 26] width 10 height 10
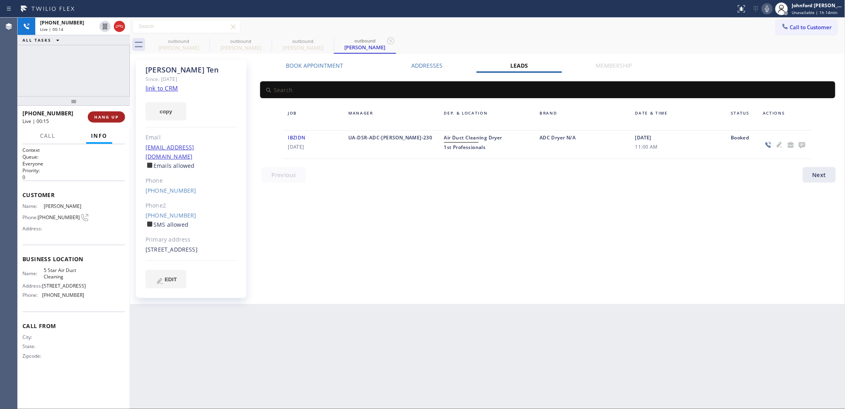
click at [107, 119] on span "HANG UP" at bounding box center [106, 117] width 24 height 6
click at [107, 119] on span "COMPLETE" at bounding box center [105, 117] width 28 height 6
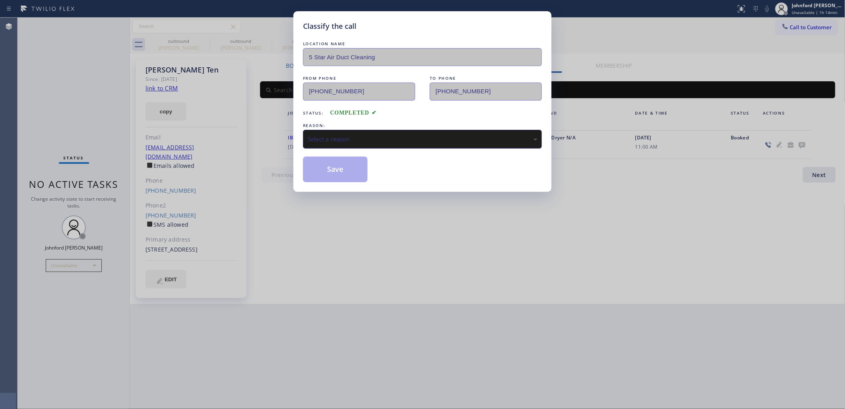
click at [380, 143] on div "Select a reason" at bounding box center [422, 139] width 239 height 19
click at [344, 172] on button "Save" at bounding box center [335, 170] width 65 height 26
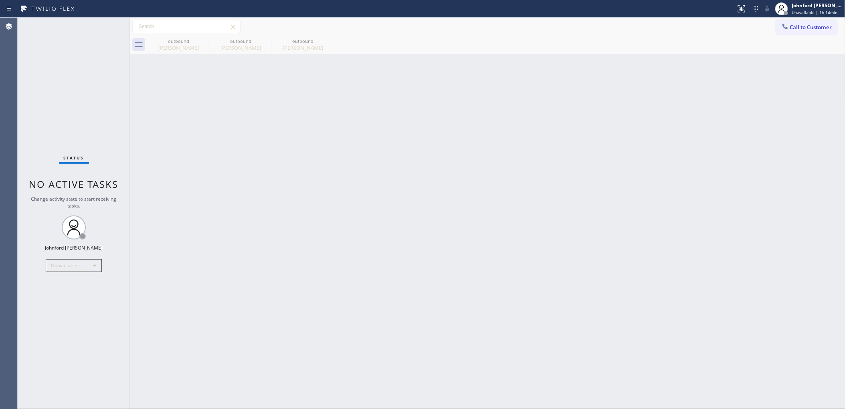
click at [799, 22] on button "Call to Customer" at bounding box center [806, 27] width 61 height 15
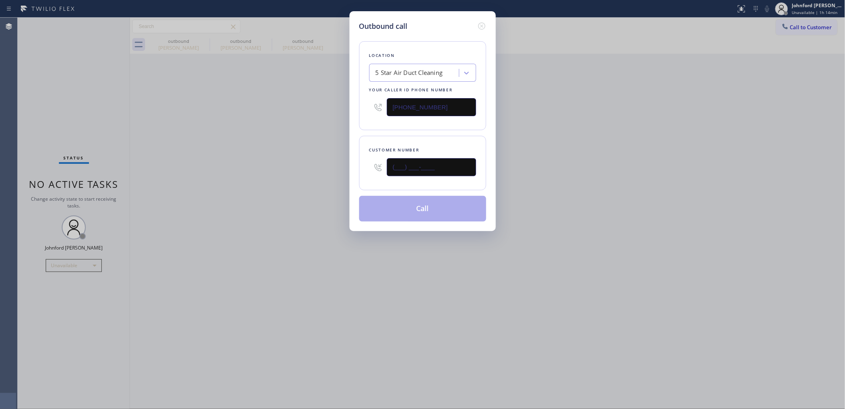
drag, startPoint x: 415, startPoint y: 169, endPoint x: 351, endPoint y: 169, distance: 63.3
click at [355, 169] on div "Outbound call Location 5 Star Air Duct Cleaning Your caller id phone number [PH…" at bounding box center [422, 121] width 146 height 220
paste input "310) 880-0554"
type input "[PHONE_NUMBER]"
click at [310, 169] on div "Outbound call Location 5 Star Air Duct Cleaning Your caller id phone number [PH…" at bounding box center [422, 204] width 845 height 409
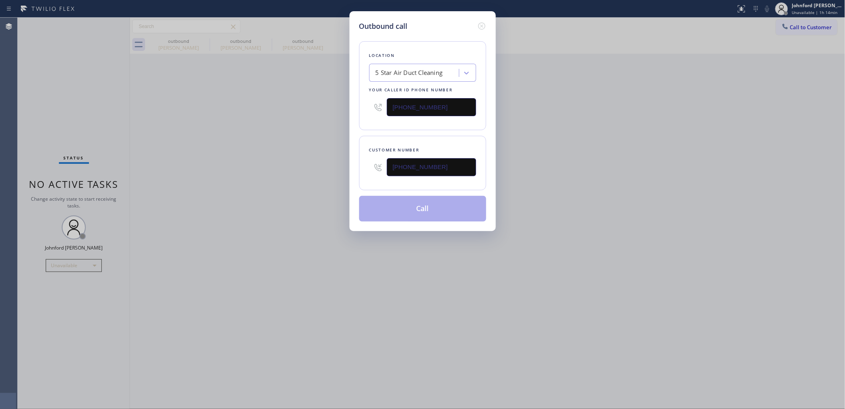
click at [408, 199] on button "Call" at bounding box center [422, 209] width 127 height 26
drag, startPoint x: 621, startPoint y: 188, endPoint x: 652, endPoint y: 45, distance: 146.0
click at [622, 187] on div "Outbound call Location 5 Star Air Duct Cleaning Your caller id phone number [PH…" at bounding box center [422, 204] width 845 height 409
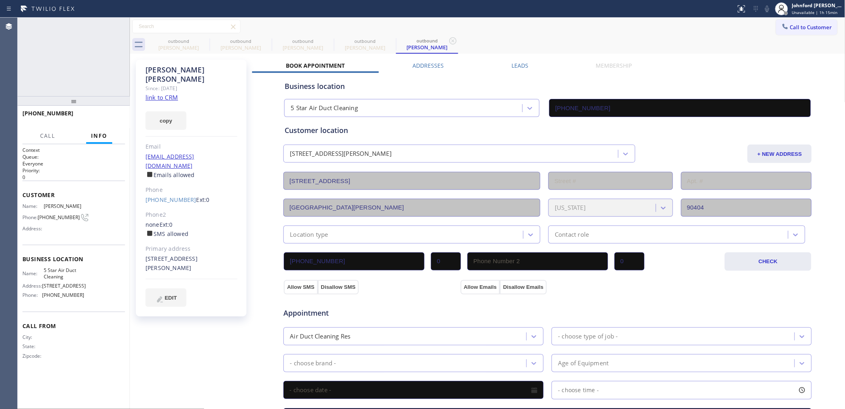
type input "[PHONE_NUMBER]"
click at [119, 28] on icon at bounding box center [120, 27] width 10 height 10
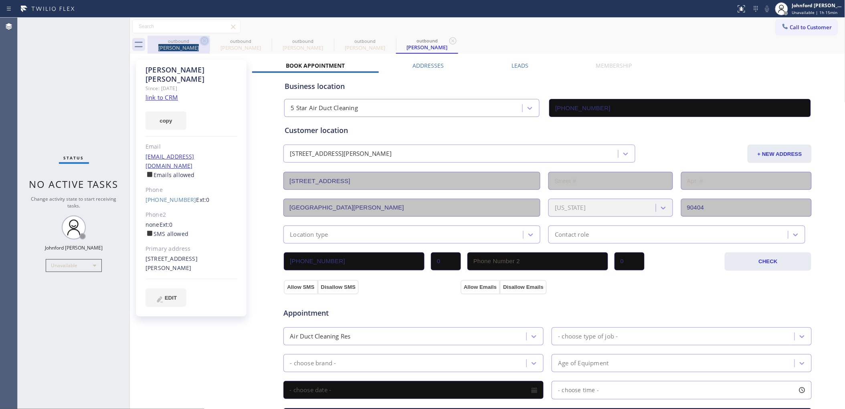
drag, startPoint x: 196, startPoint y: 42, endPoint x: 203, endPoint y: 39, distance: 7.5
click at [203, 39] on div "outbound [PERSON_NAME]" at bounding box center [178, 45] width 62 height 18
click at [203, 39] on icon at bounding box center [205, 41] width 10 height 10
click at [0, 0] on icon at bounding box center [0, 0] width 0 height 0
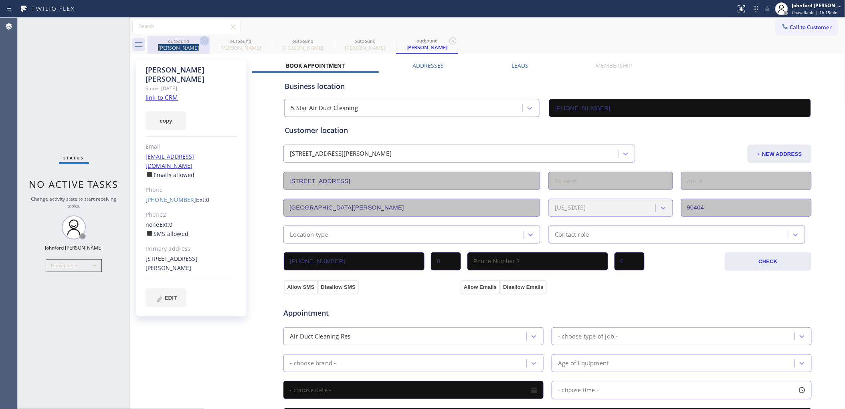
click at [0, 0] on icon at bounding box center [0, 0] width 0 height 0
click at [448, 39] on icon at bounding box center [453, 41] width 10 height 10
click at [203, 39] on div "outbound [PERSON_NAME] outbound [PERSON_NAME] outbound [PERSON_NAME] outbound […" at bounding box center [496, 45] width 698 height 18
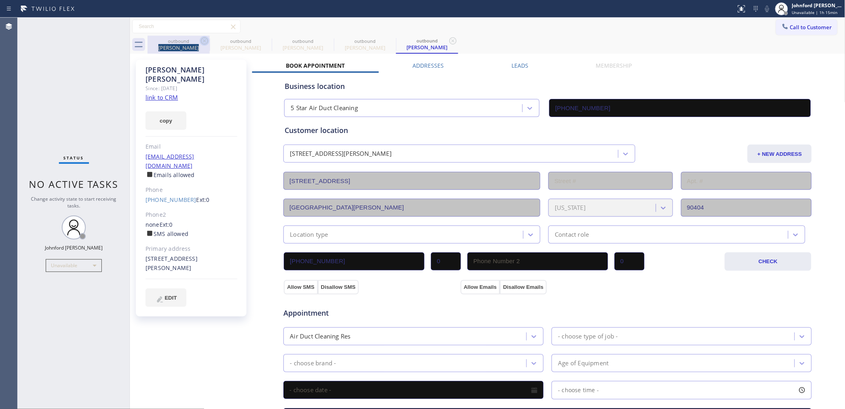
click at [203, 39] on div "outbound [PERSON_NAME] outbound [PERSON_NAME] outbound [PERSON_NAME] outbound […" at bounding box center [496, 45] width 698 height 18
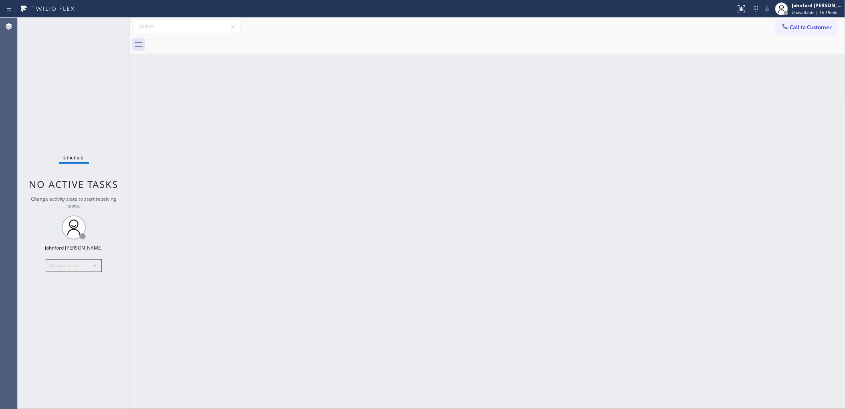
click at [203, 39] on div at bounding box center [496, 45] width 698 height 18
click at [788, 24] on icon at bounding box center [785, 26] width 8 height 8
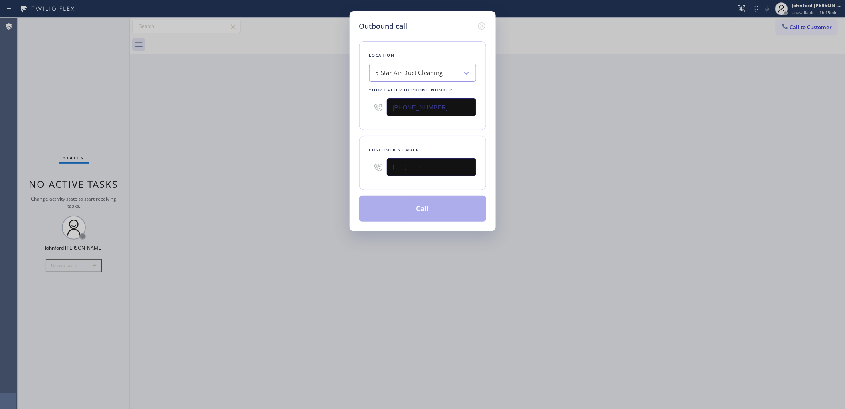
drag, startPoint x: 426, startPoint y: 160, endPoint x: 317, endPoint y: 165, distance: 109.1
click at [346, 155] on div "Outbound call Location 5 Star Air Duct Cleaning Your caller id phone number [PH…" at bounding box center [422, 204] width 845 height 409
paste input "949) 485-0690"
type input "[PHONE_NUMBER]"
click at [289, 170] on div "Outbound call Location 5 Star Air Duct Cleaning Your caller id phone number [PH…" at bounding box center [422, 204] width 845 height 409
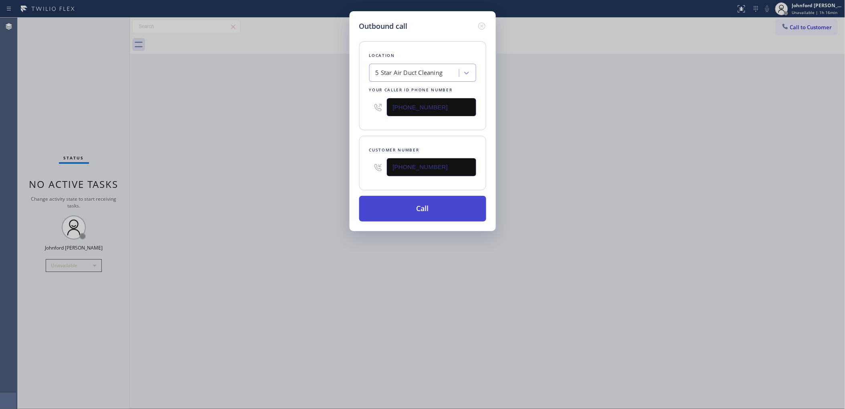
click at [394, 215] on button "Call" at bounding box center [422, 209] width 127 height 26
drag, startPoint x: 681, startPoint y: 135, endPoint x: 709, endPoint y: 4, distance: 133.6
click at [682, 134] on div "Outbound call Location 5 Star Air Duct Cleaning Your caller id phone number [PH…" at bounding box center [422, 204] width 845 height 409
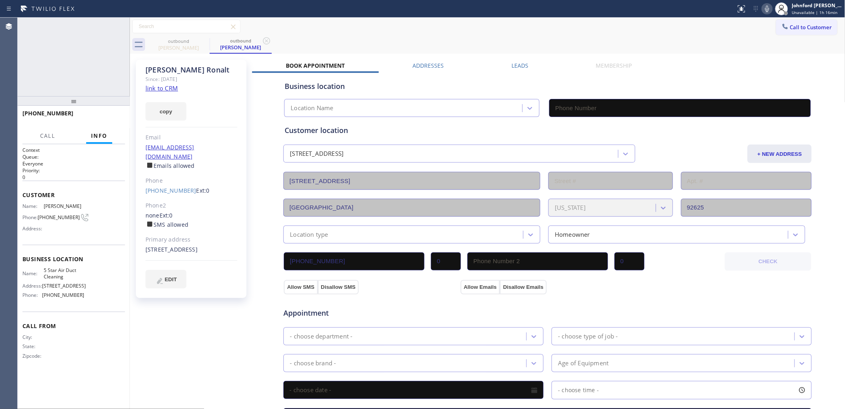
type input "[PHONE_NUMBER]"
click at [770, 4] on icon at bounding box center [767, 9] width 10 height 10
click at [767, 10] on icon at bounding box center [767, 9] width 10 height 10
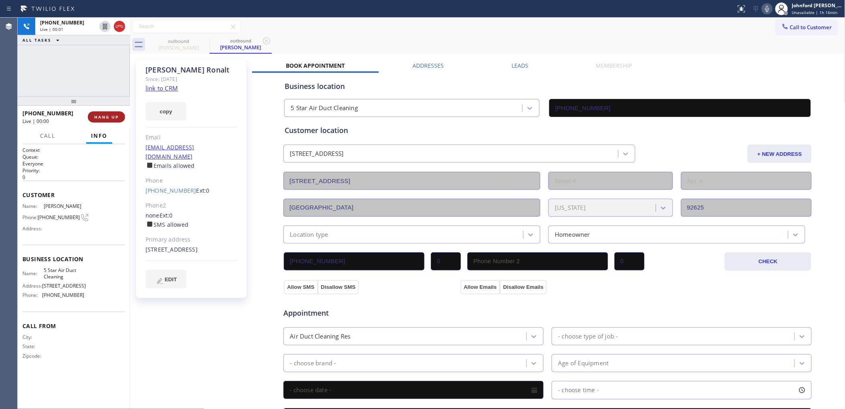
click at [103, 115] on span "HANG UP" at bounding box center [106, 117] width 24 height 6
click at [158, 187] on link "[PHONE_NUMBER]" at bounding box center [170, 191] width 51 height 8
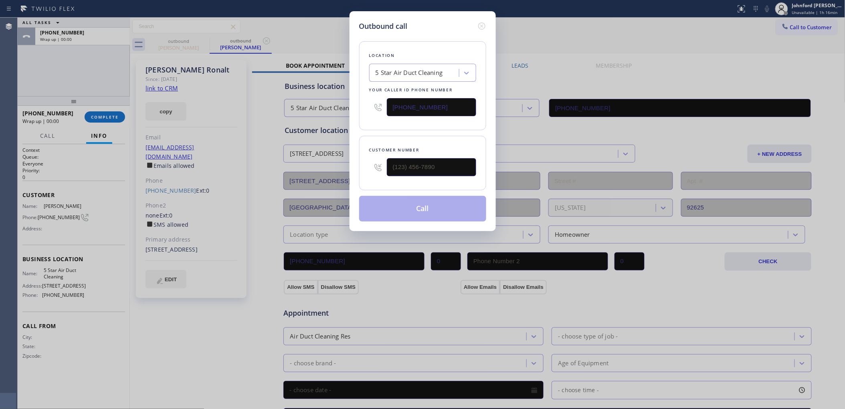
type input "[PHONE_NUMBER]"
click at [414, 209] on button "Call" at bounding box center [422, 209] width 127 height 26
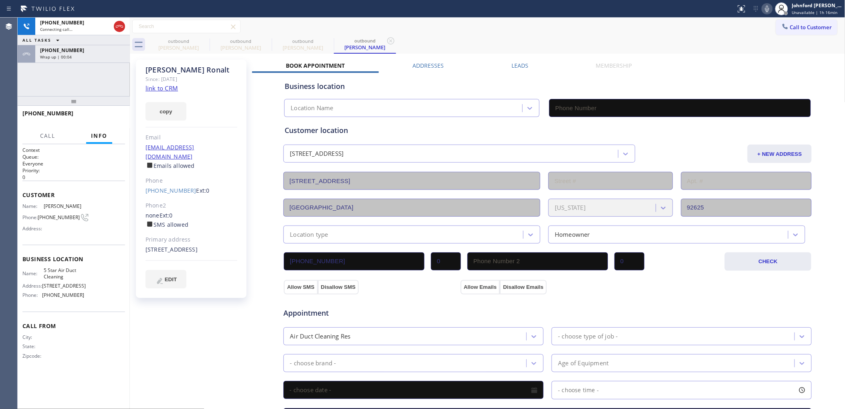
click at [86, 54] on div "Wrap up | 00:04" at bounding box center [82, 57] width 85 height 6
type input "[PHONE_NUMBER]"
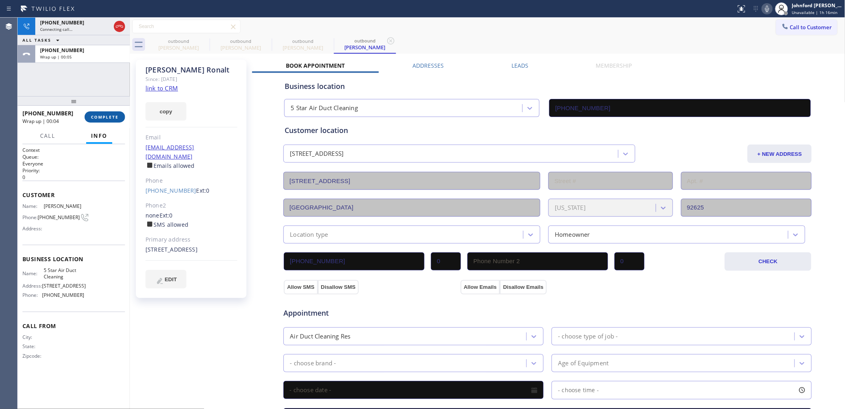
click at [104, 114] on span "COMPLETE" at bounding box center [105, 117] width 28 height 6
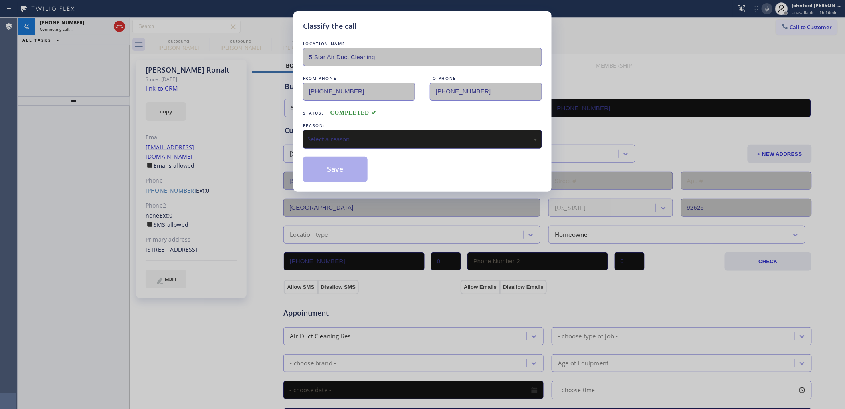
click at [409, 143] on div "Select a reason" at bounding box center [422, 139] width 239 height 19
click at [331, 167] on button "Save" at bounding box center [335, 170] width 65 height 26
click at [74, 73] on div "Classify the call LOCATION NAME Viking Repair Pro [GEOGRAPHIC_DATA] FROM PHONE …" at bounding box center [431, 214] width 827 height 392
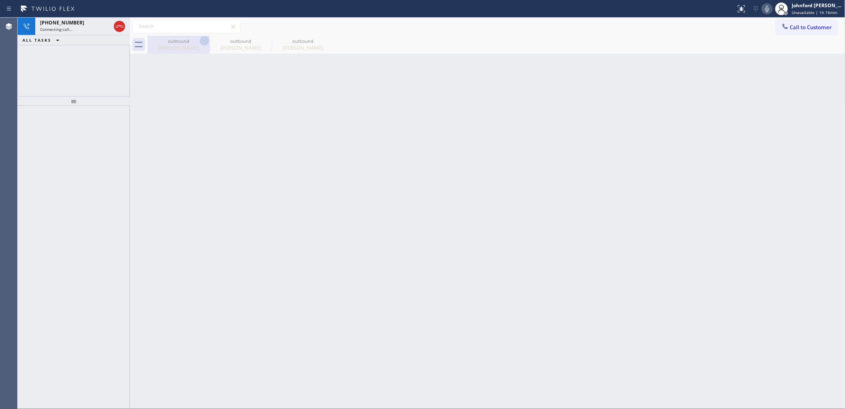
click at [202, 40] on icon at bounding box center [205, 41] width 10 height 10
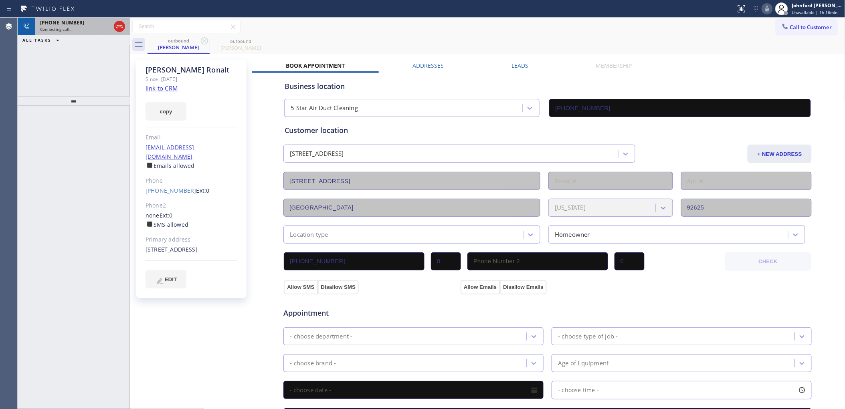
click at [92, 29] on div "Connecting call…" at bounding box center [75, 29] width 71 height 6
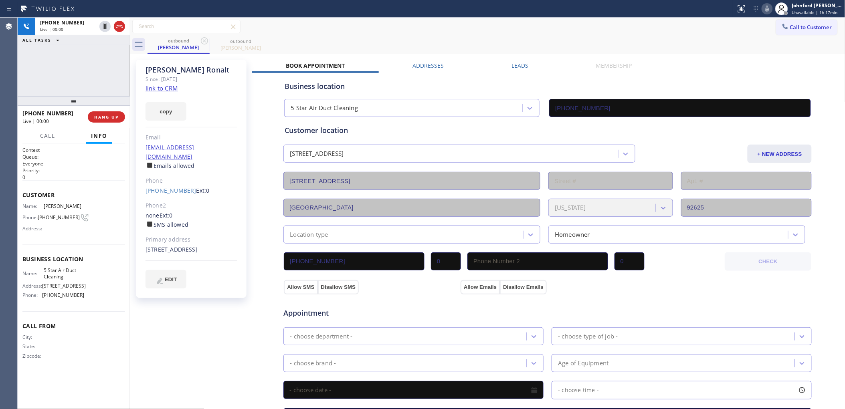
drag, startPoint x: 41, startPoint y: 57, endPoint x: 93, endPoint y: 42, distance: 53.7
click at [41, 57] on div "[PHONE_NUMBER] Live | 00:00 ALL TASKS ALL TASKS ACTIVE TASKS TASKS IN WRAP UP" at bounding box center [74, 57] width 112 height 79
click at [115, 28] on icon at bounding box center [120, 27] width 10 height 10
click at [107, 119] on span "HANG UP" at bounding box center [106, 117] width 24 height 6
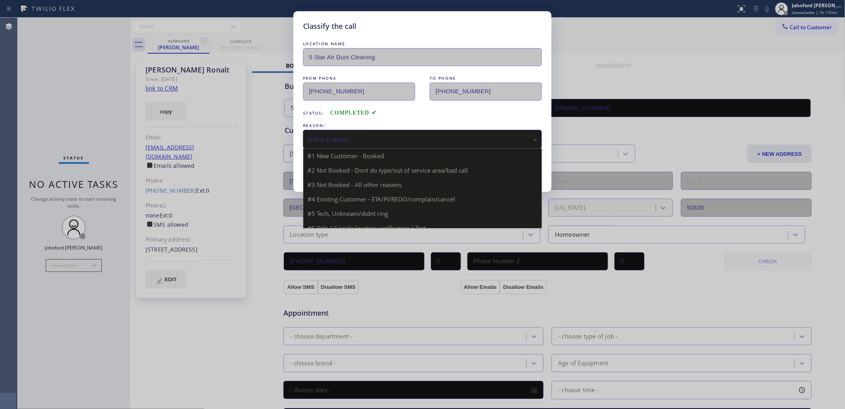
click at [336, 130] on div "Select a reason" at bounding box center [422, 139] width 239 height 19
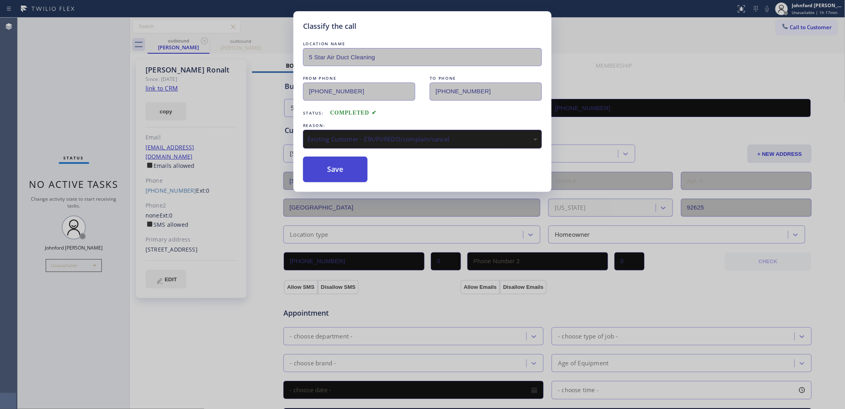
click at [343, 170] on button "Save" at bounding box center [335, 170] width 65 height 26
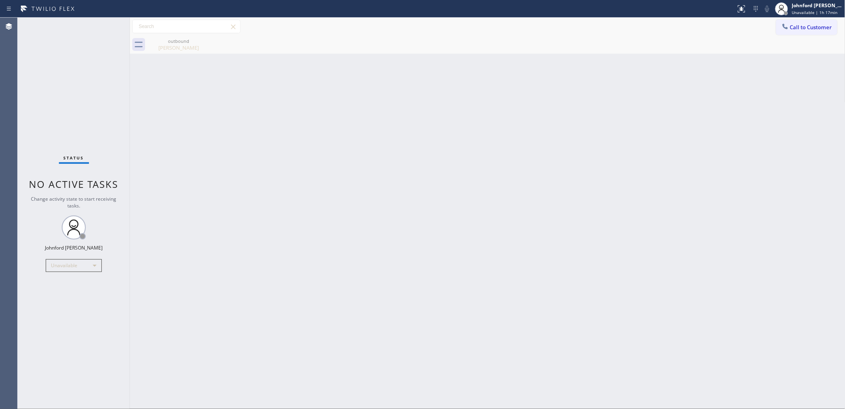
click at [729, 96] on div "Back to Dashboard Change Sender ID Customers Technicians Select a contact Outbo…" at bounding box center [487, 214] width 715 height 392
click at [790, 26] on div at bounding box center [785, 27] width 10 height 10
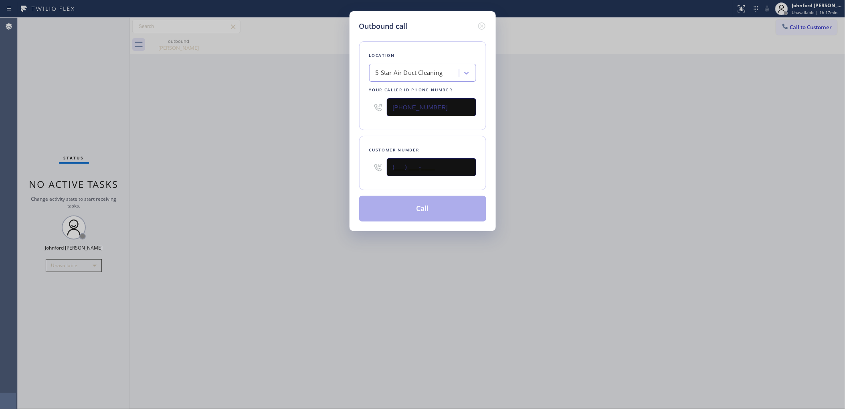
drag, startPoint x: 398, startPoint y: 167, endPoint x: 295, endPoint y: 168, distance: 103.0
click at [295, 168] on div "Outbound call Location 5 Star Air Duct Cleaning Your caller id phone number [PH…" at bounding box center [422, 204] width 845 height 409
paste input "323) 695-9597"
type input "[PHONE_NUMBER]"
click at [226, 170] on div "Outbound call Location 5 Star Air Duct Cleaning Your caller id phone number [PH…" at bounding box center [422, 204] width 845 height 409
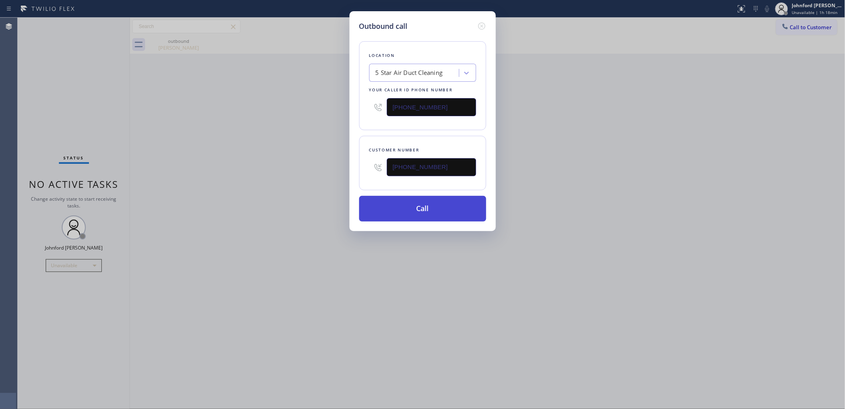
click at [450, 213] on button "Call" at bounding box center [422, 209] width 127 height 26
drag, startPoint x: 584, startPoint y: 142, endPoint x: 614, endPoint y: 31, distance: 114.8
click at [585, 139] on div "Outbound call Location 5 Star Air Duct Cleaning Your caller id phone number [PH…" at bounding box center [422, 204] width 845 height 409
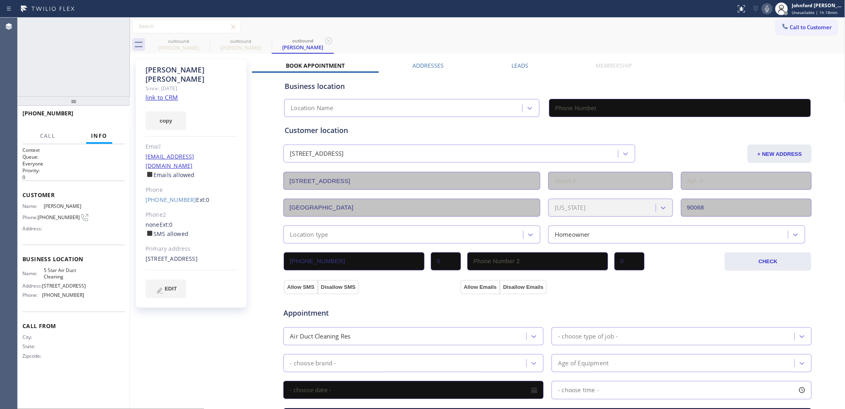
type input "[PHONE_NUMBER]"
click at [119, 121] on button "HANG UP" at bounding box center [106, 116] width 37 height 11
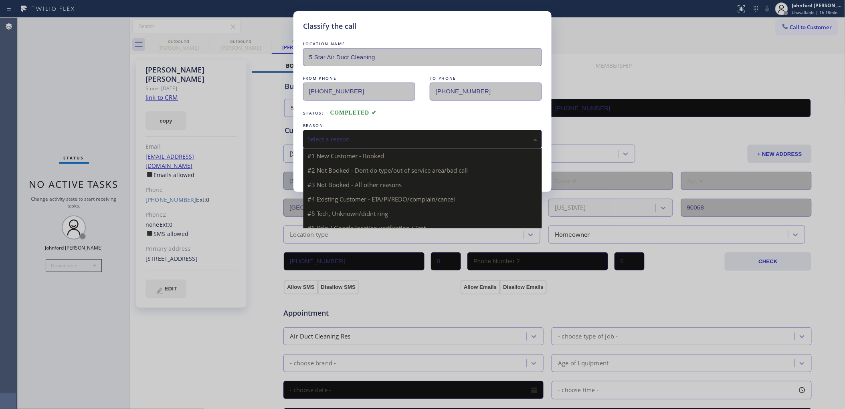
drag, startPoint x: 345, startPoint y: 133, endPoint x: 353, endPoint y: 135, distance: 7.8
click at [351, 135] on div "Select a reason" at bounding box center [422, 139] width 230 height 9
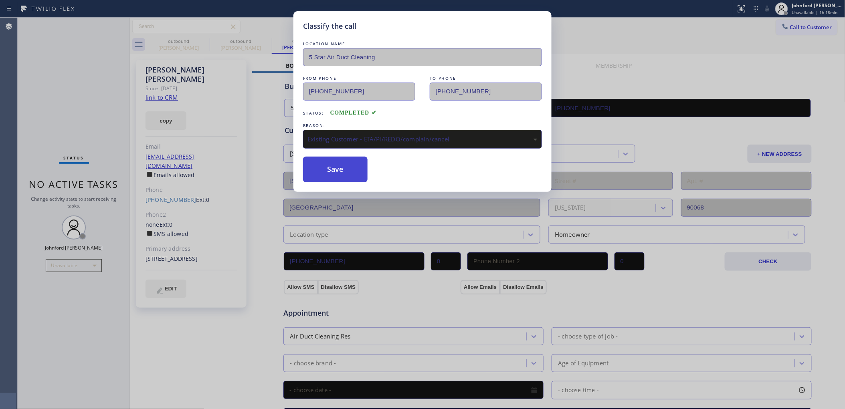
click at [338, 172] on button "Save" at bounding box center [335, 170] width 65 height 26
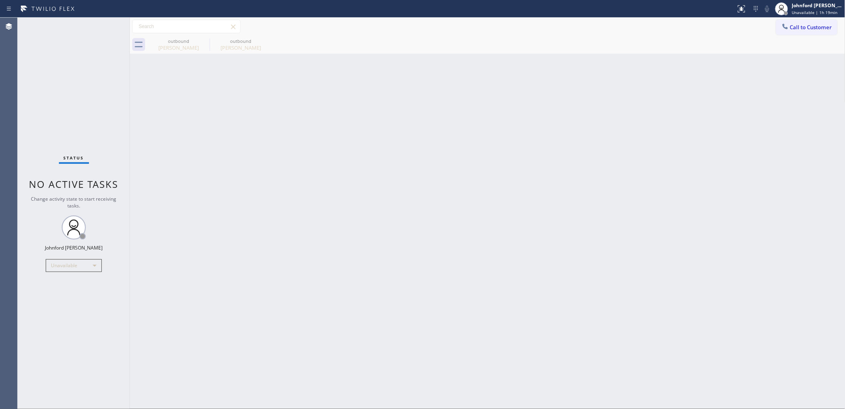
click at [686, 109] on div "Back to Dashboard Change Sender ID Customers Technicians Select a contact Outbo…" at bounding box center [487, 214] width 715 height 392
click at [790, 34] on button "Call to Customer" at bounding box center [806, 27] width 61 height 15
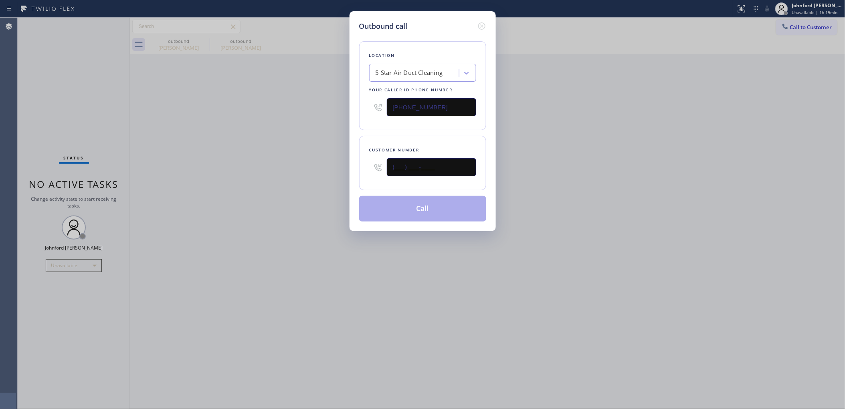
drag, startPoint x: 439, startPoint y: 171, endPoint x: 329, endPoint y: 171, distance: 110.2
click at [329, 171] on div "Outbound call Location 5 Star Air Duct Cleaning Your caller id phone number [PH…" at bounding box center [422, 204] width 845 height 409
paste input "626) 255-5347"
type input "[PHONE_NUMBER]"
click at [240, 176] on div "Outbound call Location 5 Star Air Duct Cleaning Your caller id phone number [PH…" at bounding box center [422, 204] width 845 height 409
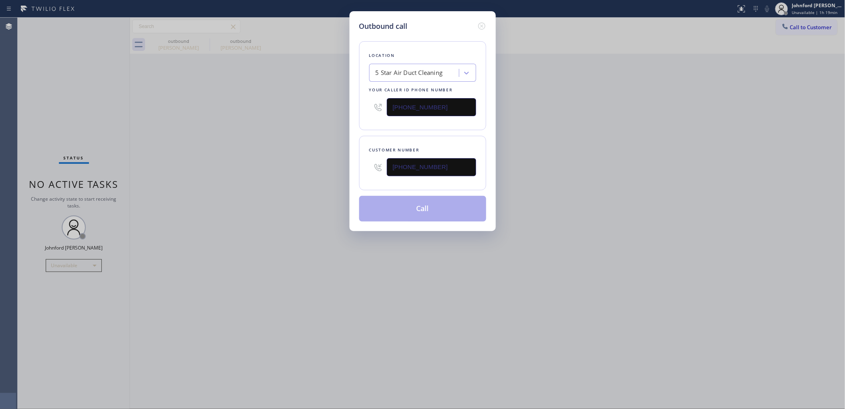
click at [595, 149] on div "Outbound call Location 5 Star Air Duct Cleaning Your caller id phone number [PH…" at bounding box center [422, 204] width 845 height 409
click at [369, 216] on button "Call" at bounding box center [422, 209] width 127 height 26
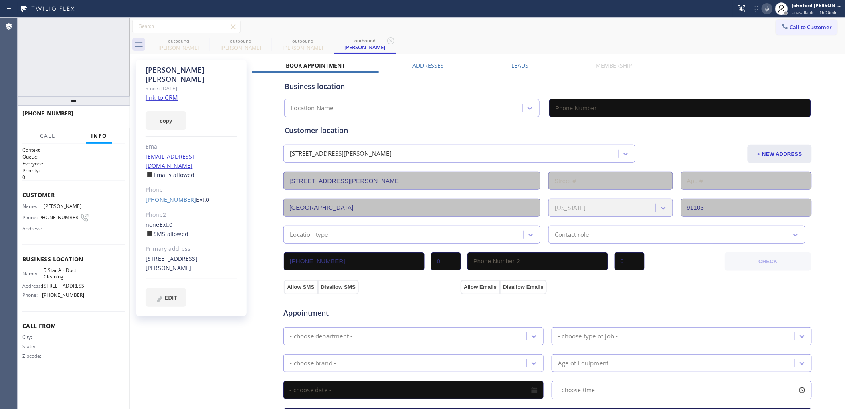
type input "[PHONE_NUMBER]"
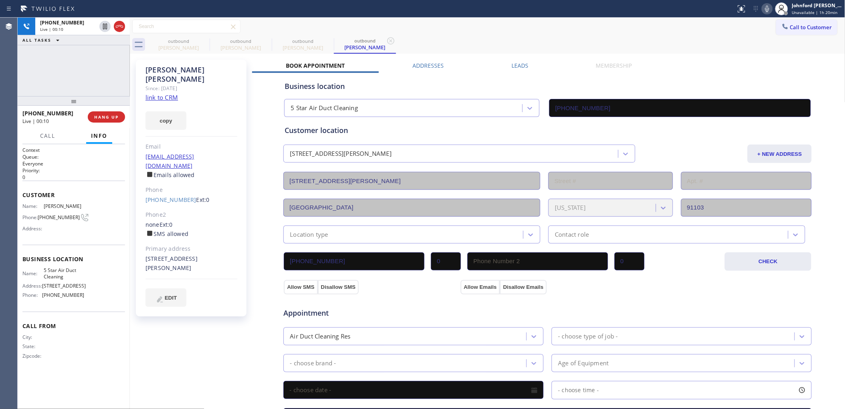
click at [769, 9] on icon at bounding box center [767, 9] width 10 height 10
click at [770, 6] on icon at bounding box center [767, 9] width 10 height 10
click at [771, 11] on icon at bounding box center [767, 9] width 10 height 10
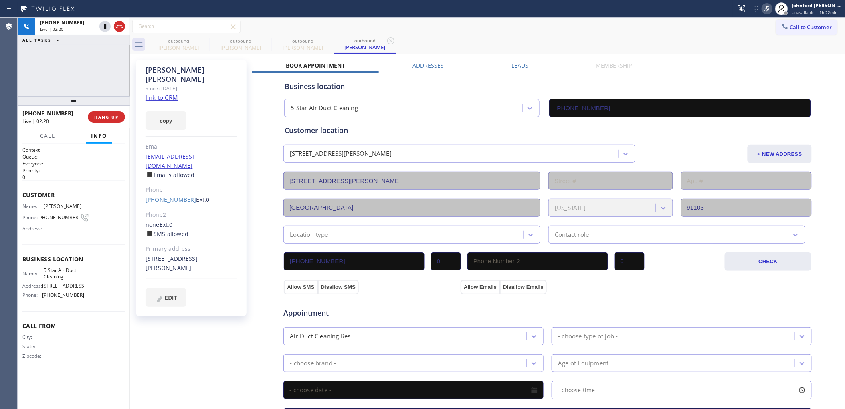
click at [770, 10] on icon at bounding box center [767, 9] width 10 height 10
click at [51, 79] on div "[PHONE_NUMBER] Live | 03:55 ALL TASKS ALL TASKS ACTIVE TASKS TASKS IN WRAP UP" at bounding box center [74, 57] width 112 height 79
click at [115, 121] on button "HANG UP" at bounding box center [106, 116] width 37 height 11
drag, startPoint x: 140, startPoint y: 148, endPoint x: 242, endPoint y: 148, distance: 101.4
click at [242, 148] on div "[PERSON_NAME] Since: [DATE] link to CRM copy Email [EMAIL_ADDRESS][DOMAIN_NAME]…" at bounding box center [191, 188] width 111 height 257
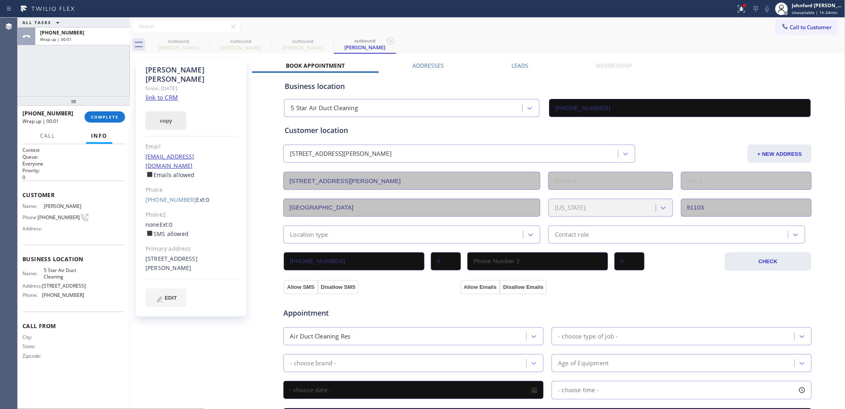
click at [173, 111] on button "copy" at bounding box center [165, 120] width 41 height 18
click at [59, 48] on div "ALL TASKS ALL TASKS ACTIVE TASKS TASKS IN WRAP UP [PHONE_NUMBER] Wrap up | 01:49" at bounding box center [74, 57] width 112 height 79
click at [97, 113] on button "COMPLETE" at bounding box center [105, 116] width 40 height 11
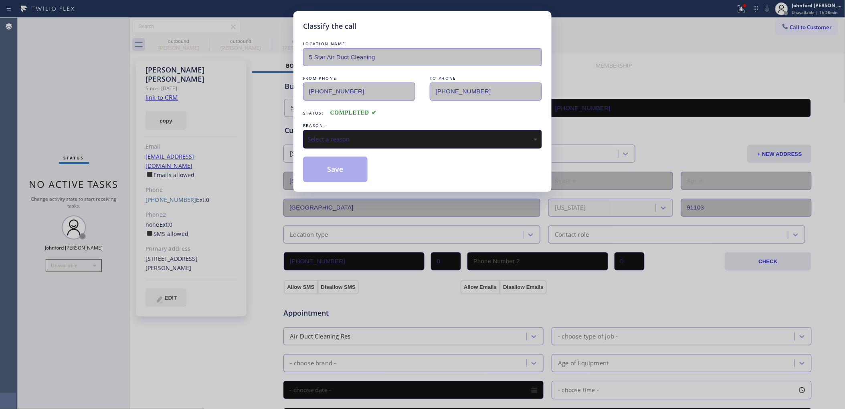
click at [343, 138] on div "Select a reason" at bounding box center [422, 139] width 230 height 9
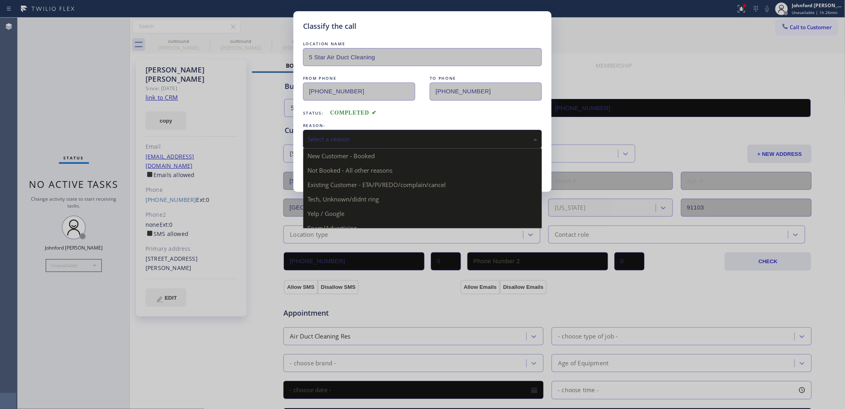
drag, startPoint x: 380, startPoint y: 183, endPoint x: 345, endPoint y: 174, distance: 35.9
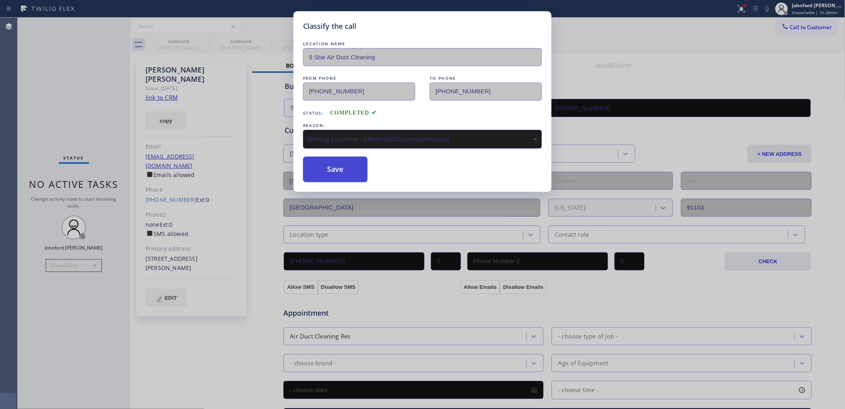
click at [345, 174] on button "Save" at bounding box center [335, 170] width 65 height 26
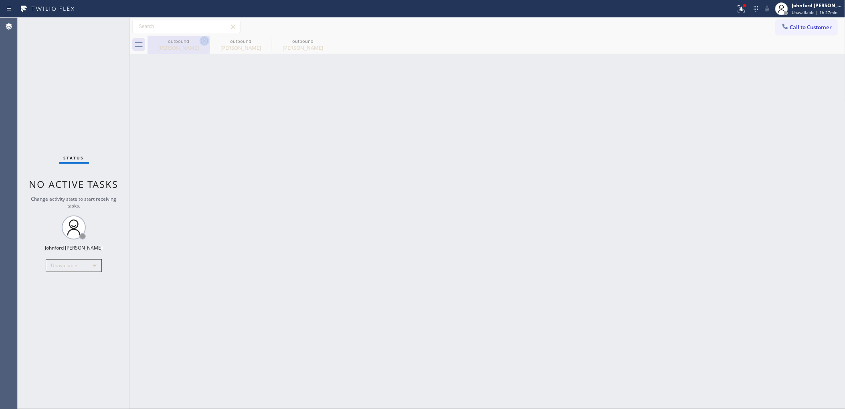
click at [203, 38] on icon at bounding box center [204, 40] width 7 height 7
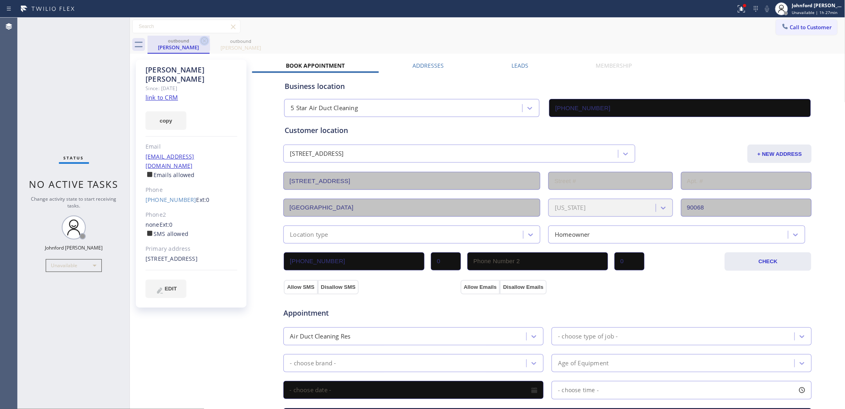
click at [202, 37] on icon at bounding box center [205, 41] width 10 height 10
drag, startPoint x: 141, startPoint y: 147, endPoint x: 243, endPoint y: 147, distance: 102.2
click at [243, 147] on div "[PERSON_NAME] Since: [DATE] link to CRM copy Email [EMAIL_ADDRESS][DOMAIN_NAME]…" at bounding box center [191, 188] width 111 height 257
copy link "[EMAIL_ADDRESS][DOMAIN_NAME]"
click at [521, 31] on div "Call to Customer Outbound call Location 5 Star Air Duct Cleaning Your caller id…" at bounding box center [487, 27] width 715 height 14
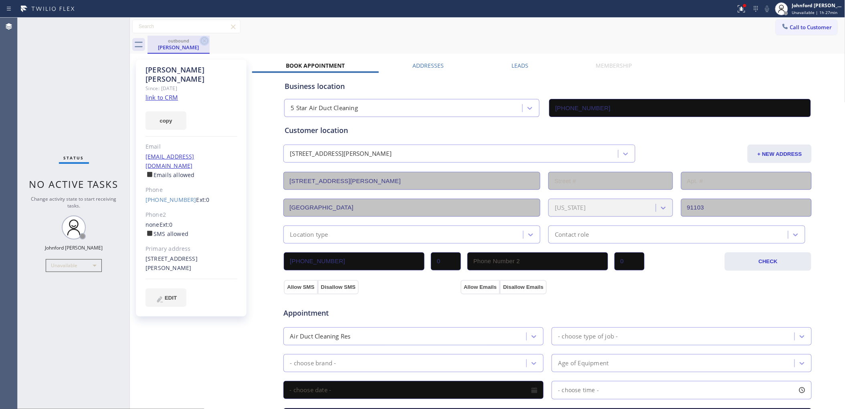
click at [202, 43] on icon at bounding box center [204, 40] width 7 height 7
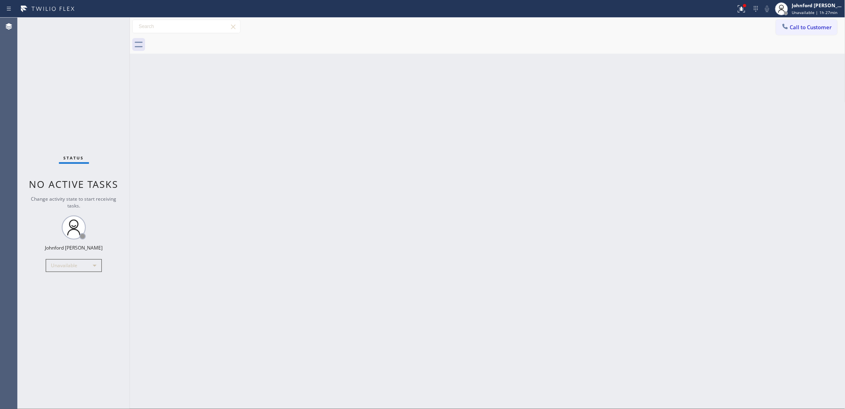
drag, startPoint x: 806, startPoint y: 23, endPoint x: 601, endPoint y: 123, distance: 228.2
click at [806, 24] on button "Call to Customer" at bounding box center [806, 27] width 61 height 15
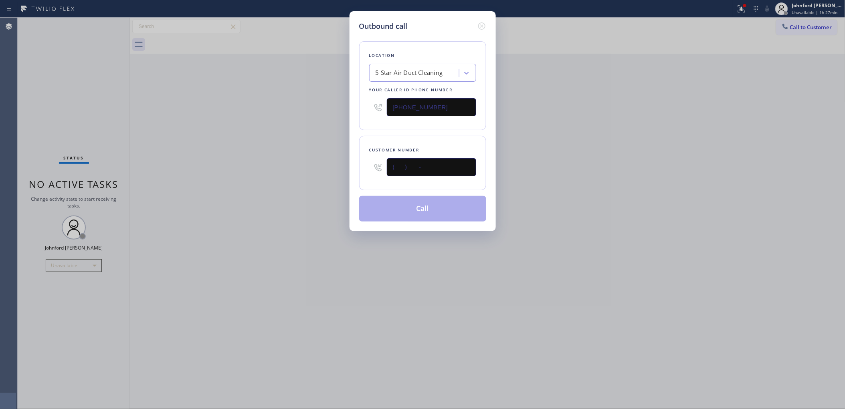
drag, startPoint x: 402, startPoint y: 172, endPoint x: 277, endPoint y: 177, distance: 124.7
click at [291, 176] on div "Outbound call Location 5 Star Air Duct Cleaning Your caller id phone number [PH…" at bounding box center [422, 204] width 845 height 409
paste input "323) 559-1735"
type input "[PHONE_NUMBER]"
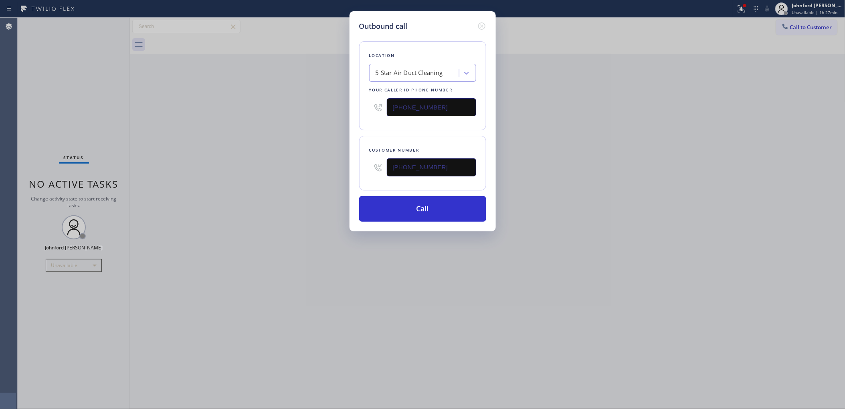
click at [561, 47] on div "Outbound call Location 5 Star Air Duct Cleaning Your caller id phone number [PH…" at bounding box center [422, 204] width 845 height 409
click at [437, 210] on button "Call" at bounding box center [422, 209] width 127 height 26
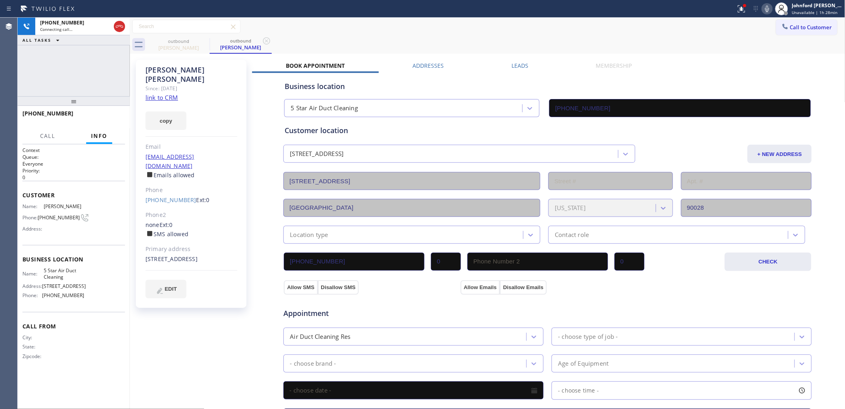
type input "[PHONE_NUMBER]"
click at [79, 65] on div "[PHONE_NUMBER] Connecting call… ALL TASKS ALL TASKS ACTIVE TASKS TASKS IN WRAP …" at bounding box center [74, 57] width 112 height 79
click at [119, 28] on icon at bounding box center [120, 27] width 10 height 10
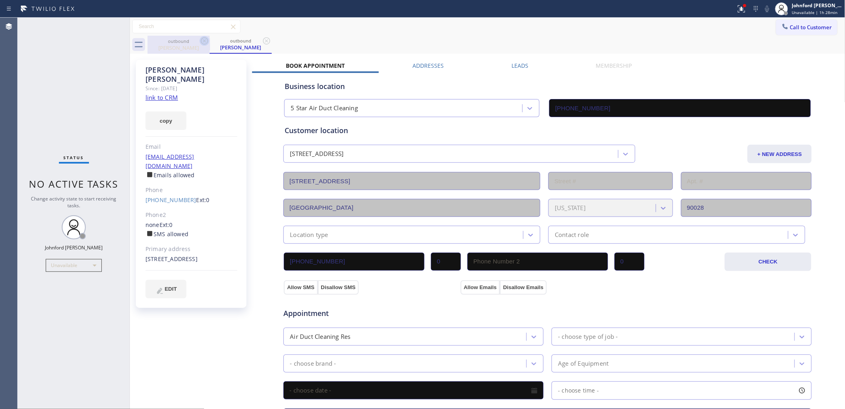
click at [205, 42] on icon at bounding box center [205, 41] width 10 height 10
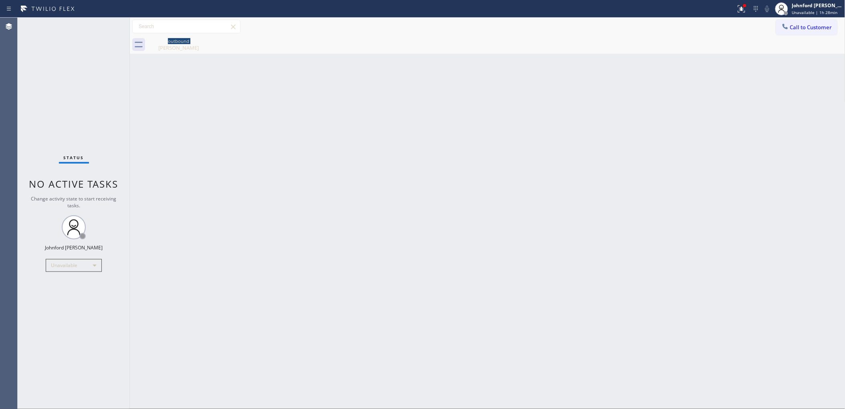
click at [205, 42] on div "outbound [PERSON_NAME]" at bounding box center [178, 45] width 62 height 18
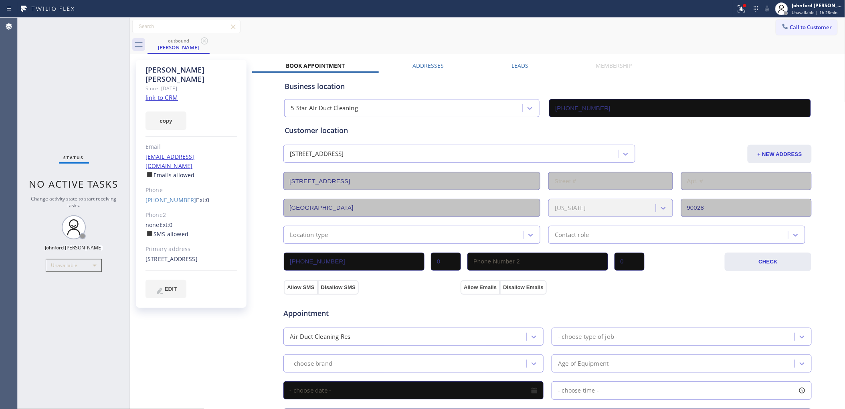
click at [394, 22] on div "Call to Customer Outbound call Location 5 Star Air Duct Cleaning Your caller id…" at bounding box center [487, 27] width 715 height 14
click at [741, 13] on button at bounding box center [742, 9] width 18 height 18
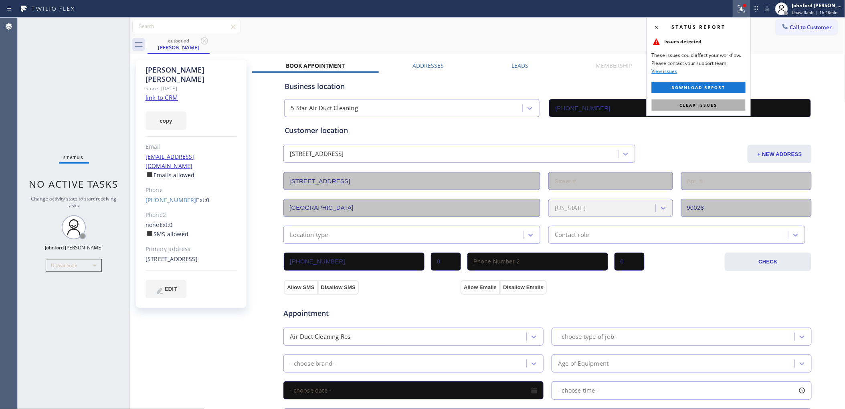
click at [706, 107] on span "Clear issues" at bounding box center [699, 105] width 38 height 6
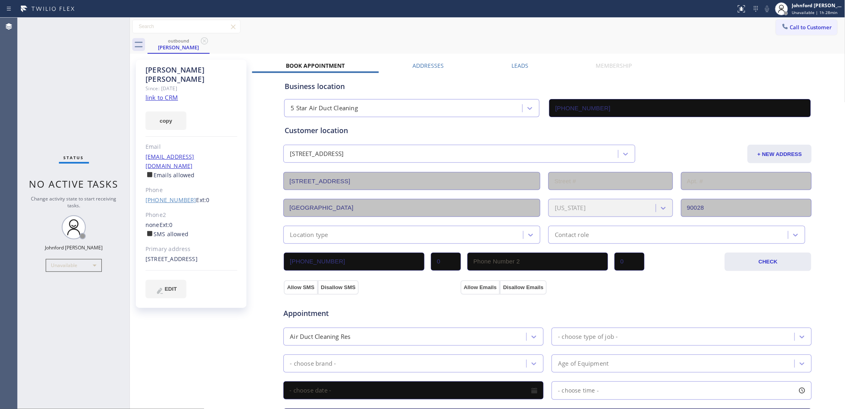
click at [175, 196] on link "[PHONE_NUMBER]" at bounding box center [170, 200] width 51 height 8
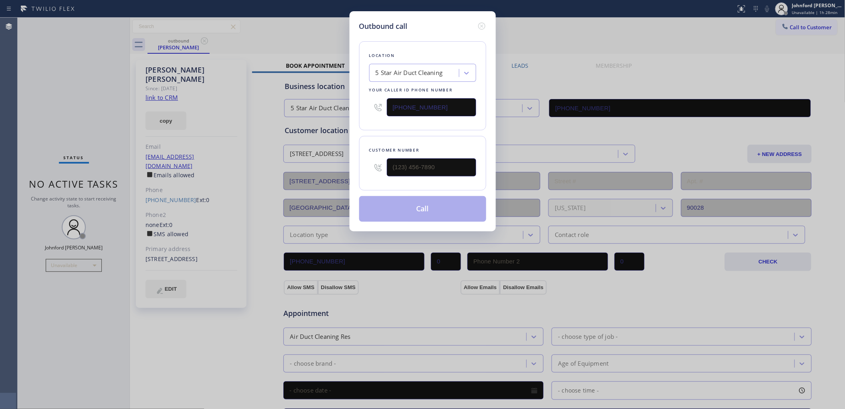
type input "[PHONE_NUMBER]"
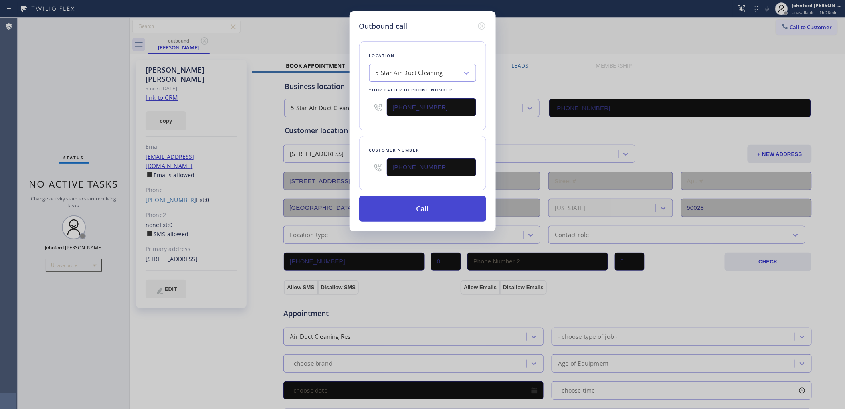
click at [379, 205] on button "Call" at bounding box center [422, 209] width 127 height 26
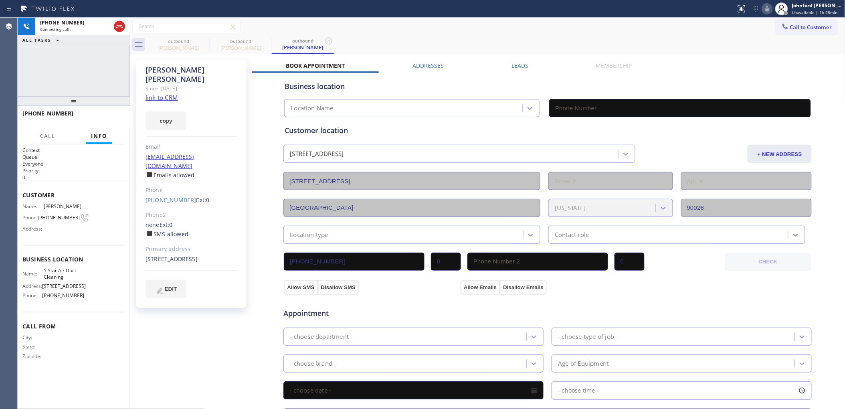
drag, startPoint x: 203, startPoint y: 39, endPoint x: 301, endPoint y: 38, distance: 98.2
click at [0, 0] on icon at bounding box center [0, 0] width 0 height 0
click at [378, 31] on div "Call to Customer Outbound call Location 5 Star Air Duct Cleaning Your caller id…" at bounding box center [487, 27] width 715 height 14
drag, startPoint x: 767, startPoint y: 11, endPoint x: 761, endPoint y: 10, distance: 6.8
click at [768, 10] on icon at bounding box center [767, 9] width 4 height 6
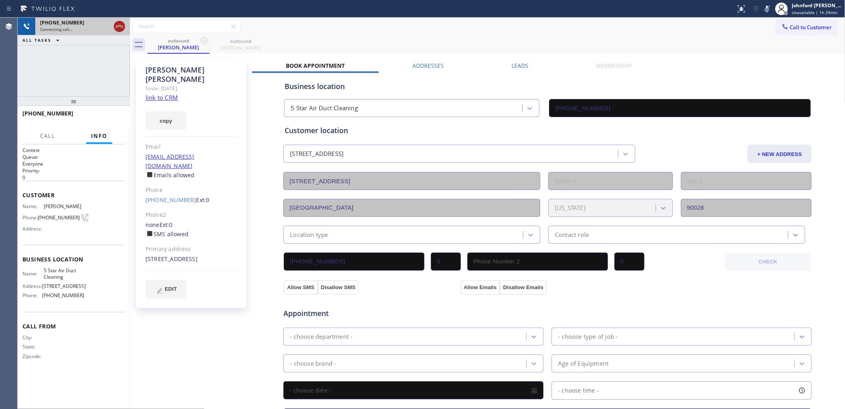
click at [118, 26] on icon at bounding box center [119, 26] width 7 height 2
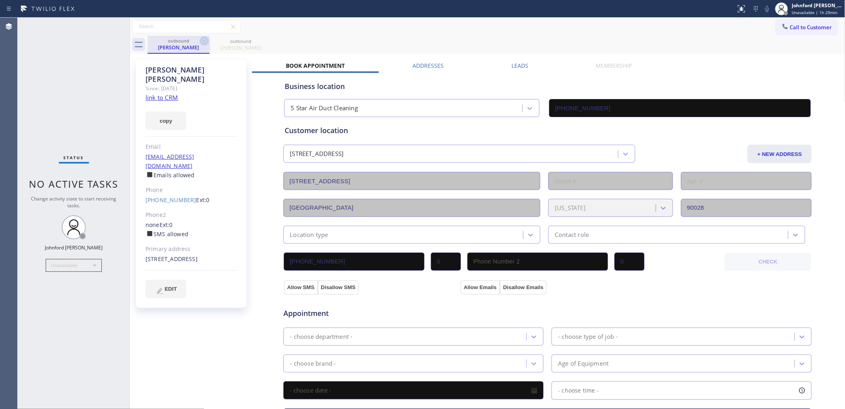
click at [202, 42] on icon at bounding box center [205, 41] width 10 height 10
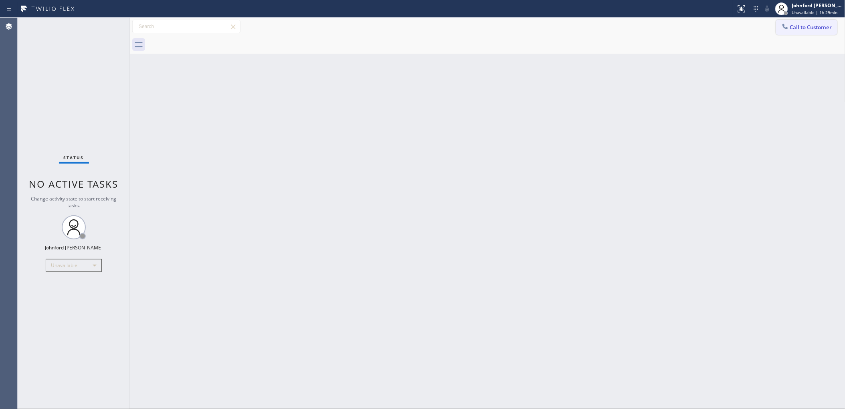
click at [790, 25] on span "Call to Customer" at bounding box center [811, 27] width 42 height 7
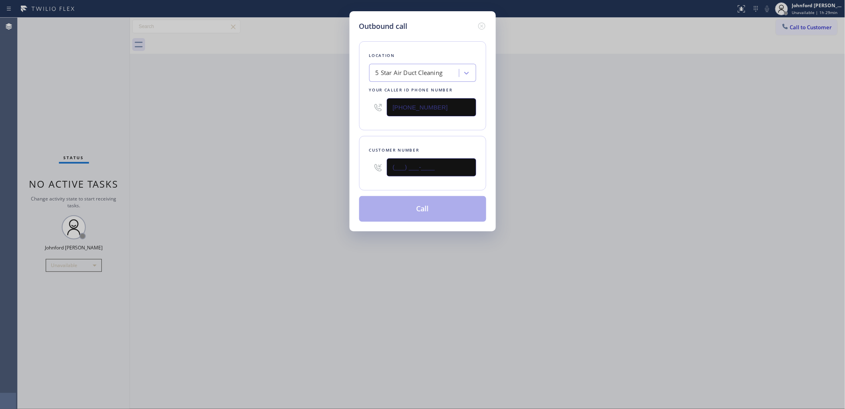
drag, startPoint x: 446, startPoint y: 157, endPoint x: 378, endPoint y: 164, distance: 68.5
click at [378, 164] on div "(___) ___-____" at bounding box center [422, 167] width 107 height 26
paste input "949) 400-6449"
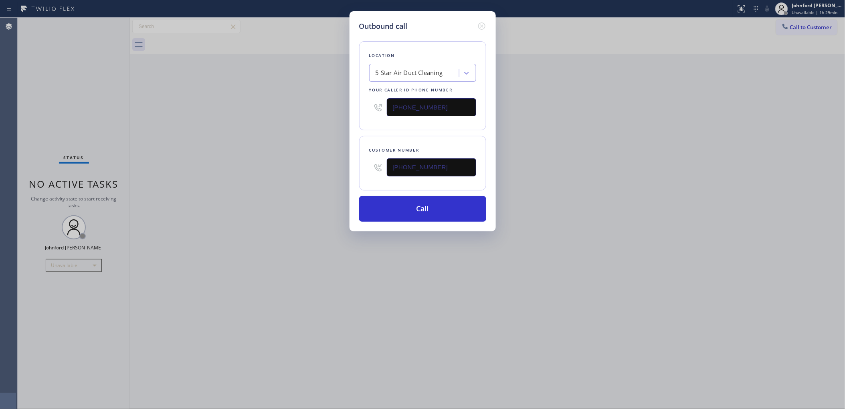
type input "[PHONE_NUMBER]"
click at [574, 127] on div "Outbound call Location 5 Star Air Duct Cleaning Your caller id phone number [PH…" at bounding box center [422, 204] width 845 height 409
drag, startPoint x: 405, startPoint y: 298, endPoint x: 412, endPoint y: 248, distance: 49.8
click at [405, 289] on div "Outbound call Location 5 Star Air Duct Cleaning Your caller id phone number [PH…" at bounding box center [422, 204] width 845 height 409
click at [415, 206] on button "Call" at bounding box center [422, 209] width 127 height 26
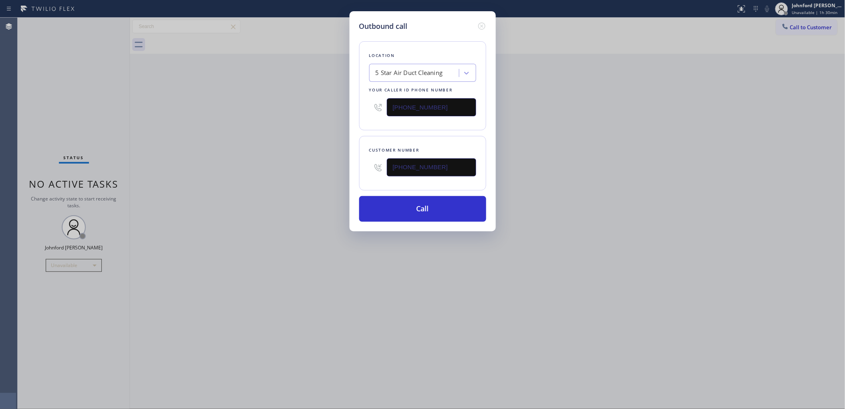
click at [573, 175] on div "Outbound call Location 5 Star Air Duct Cleaning Your caller id phone number [PH…" at bounding box center [422, 204] width 845 height 409
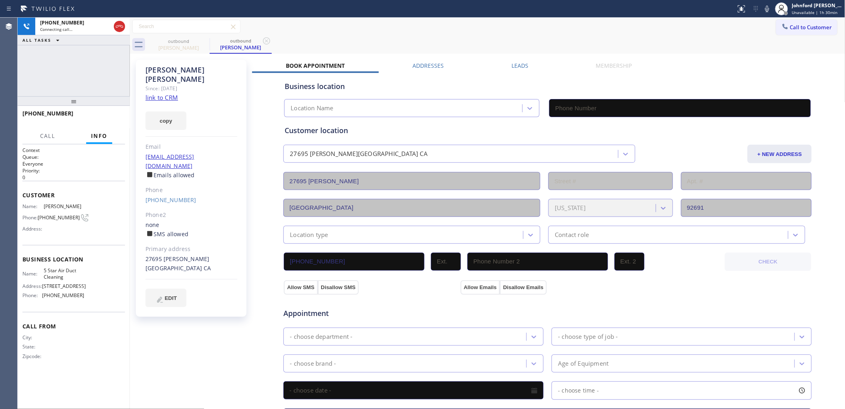
type input "[PHONE_NUMBER]"
click at [68, 66] on div "[PHONE_NUMBER] Live | 00:06 ALL TASKS ALL TASKS ACTIVE TASKS TASKS IN WRAP UP" at bounding box center [74, 57] width 112 height 79
click at [107, 112] on button "HANG UP" at bounding box center [106, 116] width 37 height 11
click at [107, 118] on span "HANG UP" at bounding box center [106, 117] width 24 height 6
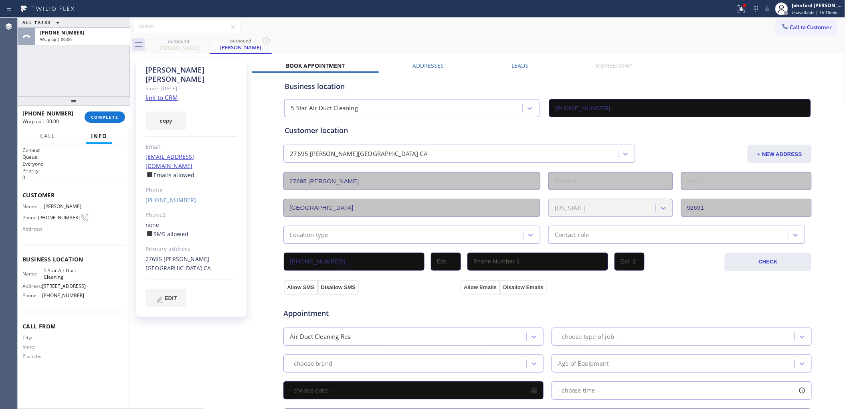
click at [106, 127] on div "[PHONE_NUMBER] Wrap up | 00:00 COMPLETE" at bounding box center [73, 117] width 103 height 21
click at [111, 121] on button "COMPLETE" at bounding box center [105, 116] width 40 height 11
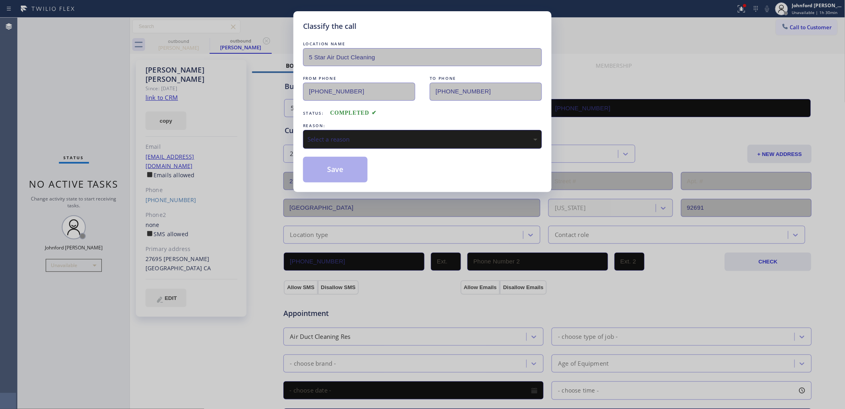
click at [357, 131] on div "Select a reason" at bounding box center [422, 139] width 239 height 19
click at [336, 170] on button "Save" at bounding box center [335, 170] width 65 height 26
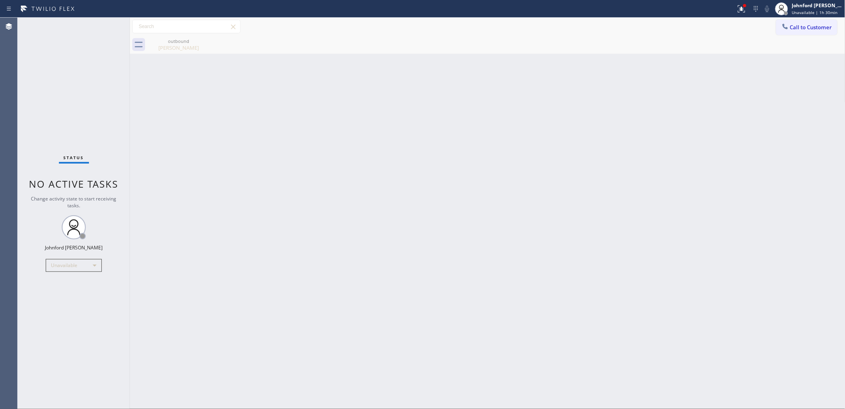
click at [646, 109] on div "Back to Dashboard Change Sender ID Customers Technicians Select a contact Outbo…" at bounding box center [487, 213] width 715 height 391
click at [788, 27] on icon at bounding box center [785, 26] width 8 height 8
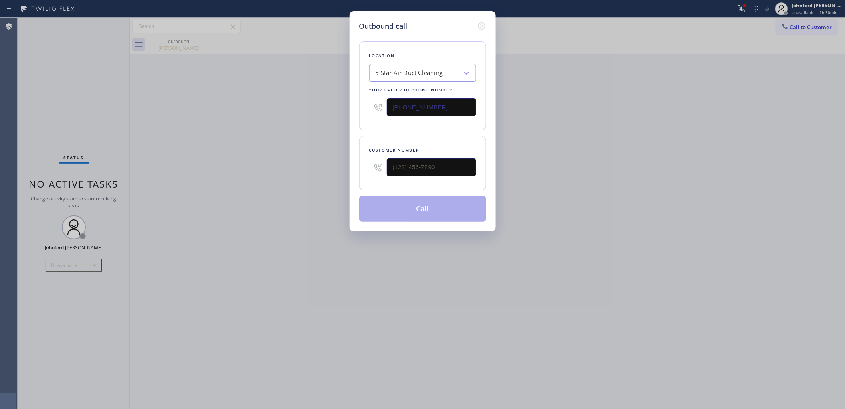
drag, startPoint x: 447, startPoint y: 176, endPoint x: 359, endPoint y: 175, distance: 88.6
click at [363, 175] on div "Customer number" at bounding box center [422, 163] width 127 height 55
click at [414, 165] on input "(___) ___-____" at bounding box center [431, 167] width 89 height 18
paste input "863) 712-4110"
type input "[PHONE_NUMBER]"
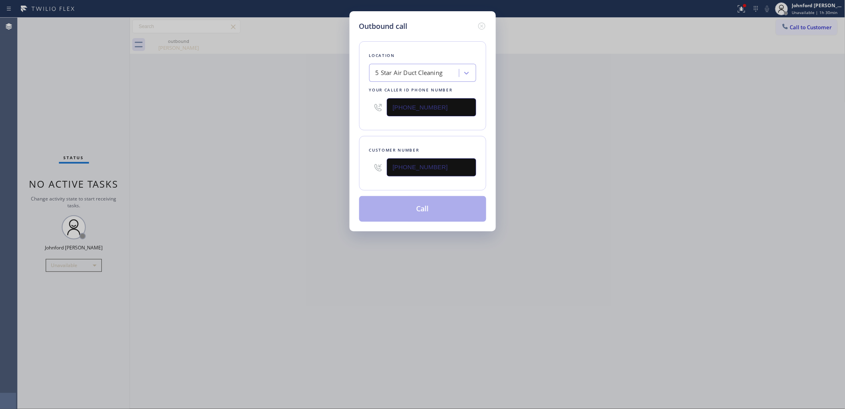
click at [268, 163] on div "Outbound call Location 5 Star Air Duct Cleaning Your caller id phone number [PH…" at bounding box center [422, 204] width 845 height 409
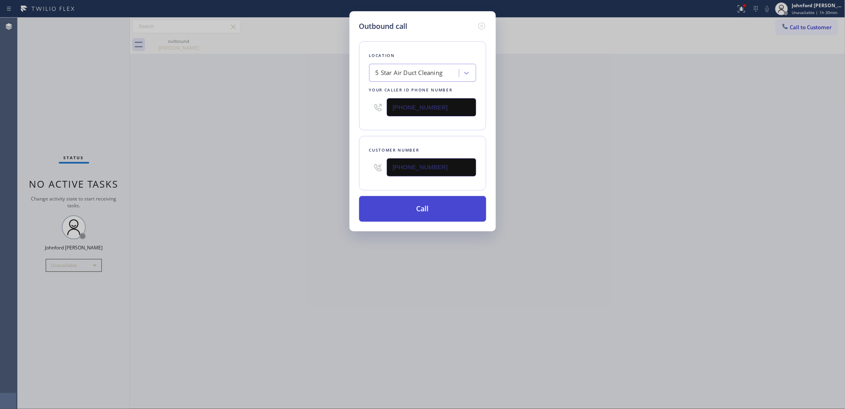
click at [405, 204] on button "Call" at bounding box center [422, 209] width 127 height 26
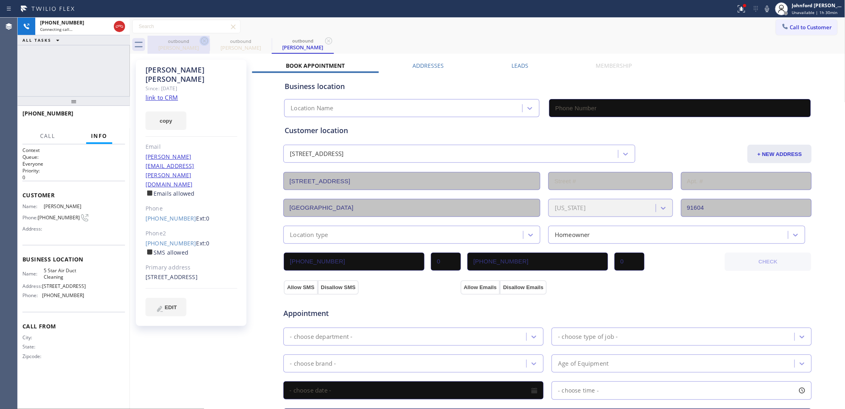
click at [201, 41] on icon at bounding box center [204, 40] width 7 height 7
type input "[PHONE_NUMBER]"
click at [768, 11] on icon at bounding box center [767, 9] width 10 height 10
click at [763, 12] on icon at bounding box center [767, 9] width 10 height 10
click at [716, 12] on div at bounding box center [367, 8] width 729 height 13
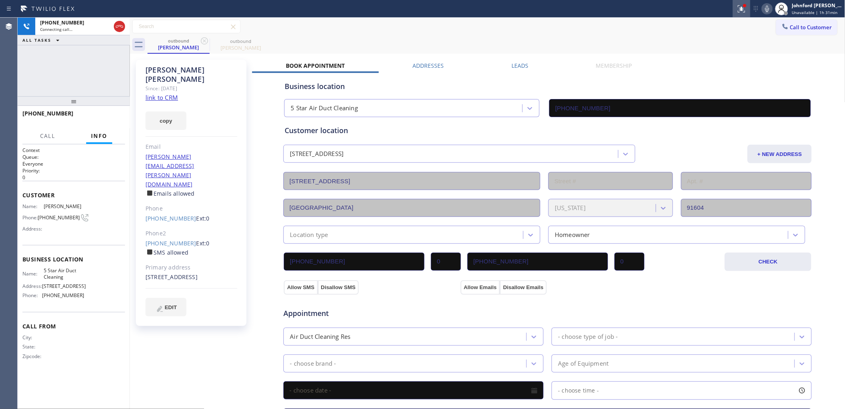
click at [734, 9] on div at bounding box center [742, 9] width 18 height 10
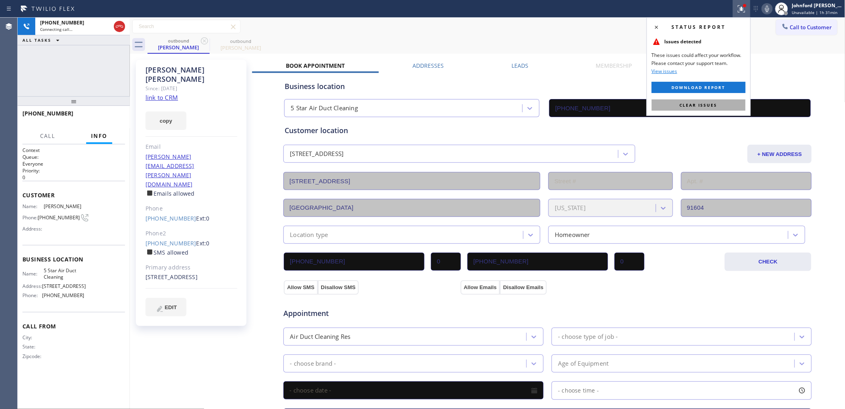
click at [682, 105] on span "Clear issues" at bounding box center [699, 105] width 38 height 6
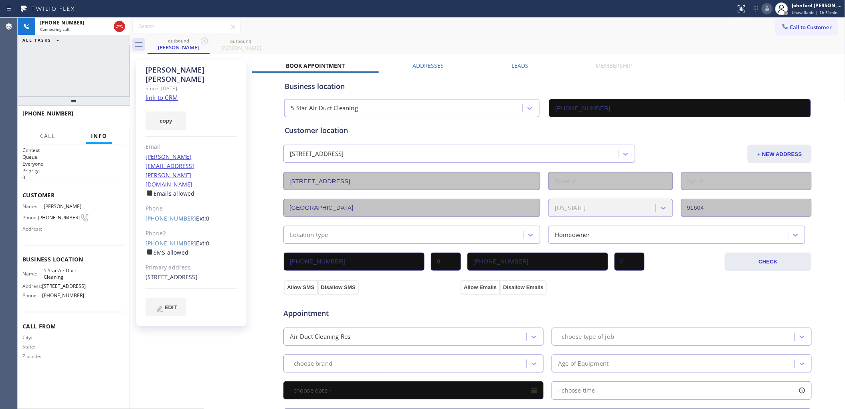
click at [165, 93] on link "link to CRM" at bounding box center [161, 97] width 32 height 8
click at [769, 8] on icon at bounding box center [767, 9] width 10 height 10
click at [119, 21] on button at bounding box center [119, 26] width 11 height 11
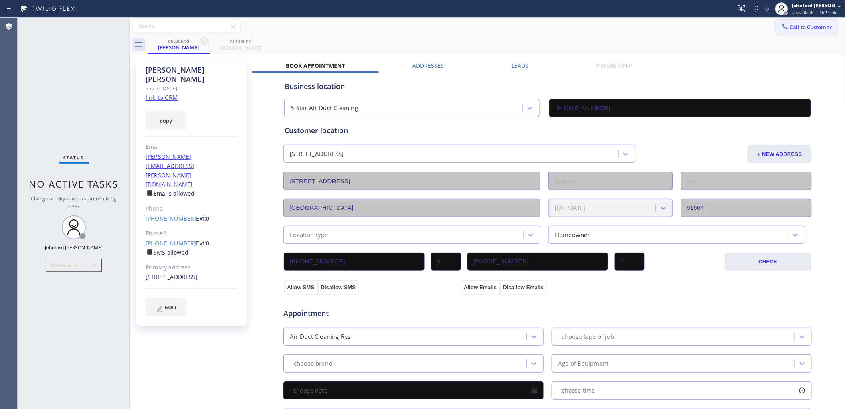
click at [781, 26] on icon at bounding box center [785, 26] width 8 height 8
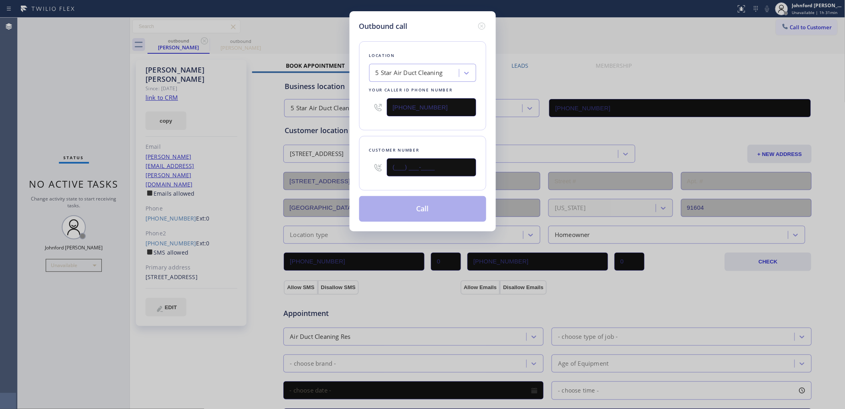
drag, startPoint x: 442, startPoint y: 159, endPoint x: 369, endPoint y: 163, distance: 72.7
click at [369, 163] on div "(___) ___-____" at bounding box center [422, 167] width 107 height 26
paste input "310) 844-8141"
type input "[PHONE_NUMBER]"
click at [387, 137] on div "Customer number [PHONE_NUMBER]" at bounding box center [422, 163] width 127 height 55
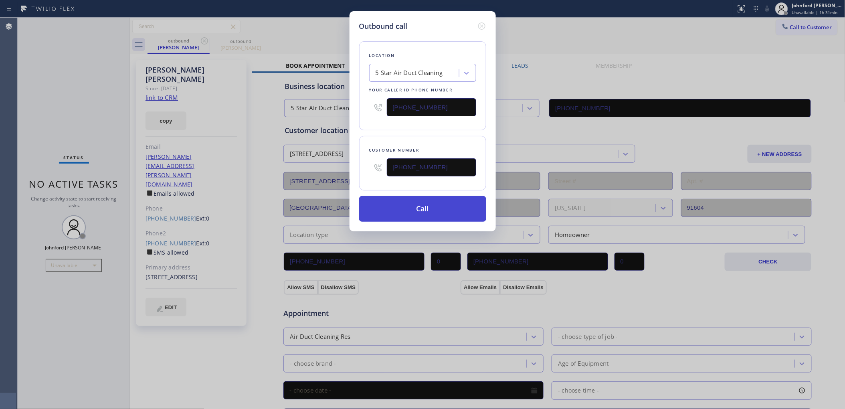
click at [390, 213] on button "Call" at bounding box center [422, 209] width 127 height 26
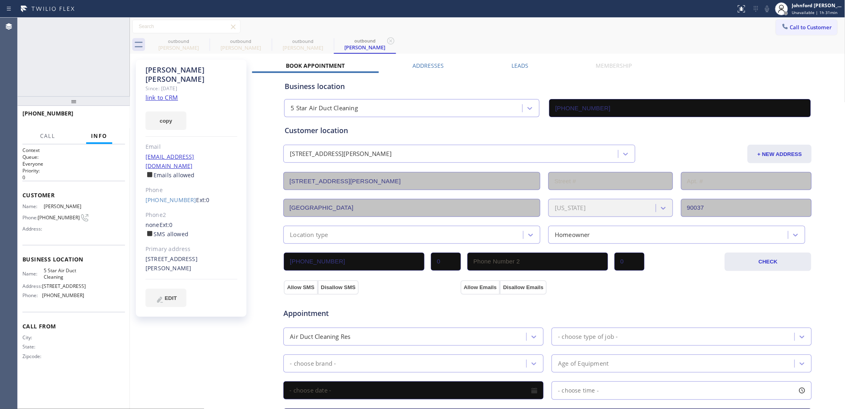
type input "[PHONE_NUMBER]"
click at [205, 45] on icon at bounding box center [205, 41] width 10 height 10
click at [0, 0] on icon at bounding box center [0, 0] width 0 height 0
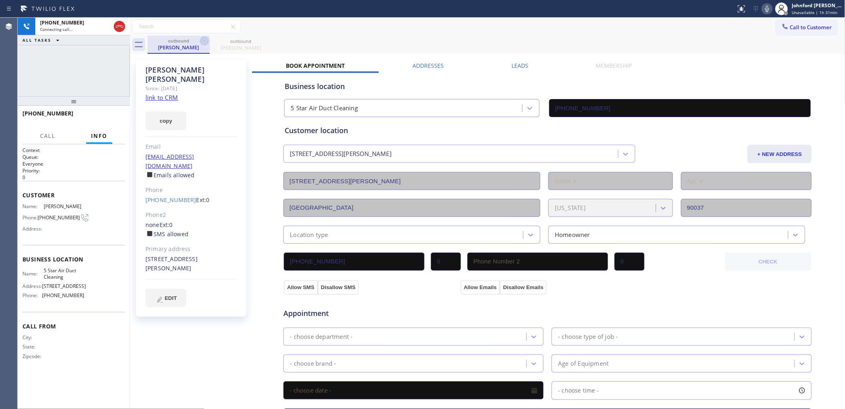
click at [200, 39] on icon at bounding box center [205, 41] width 10 height 10
click at [325, 36] on div "outbound [PERSON_NAME]" at bounding box center [496, 45] width 698 height 18
click at [102, 121] on button "HANG UP" at bounding box center [106, 116] width 37 height 11
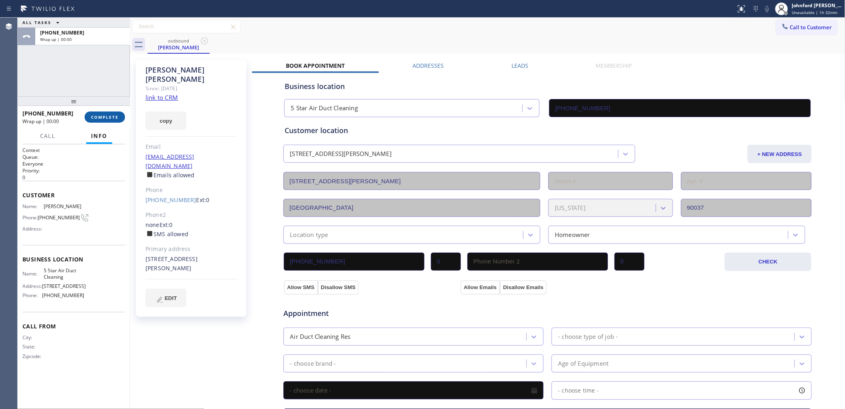
click at [103, 120] on button "COMPLETE" at bounding box center [105, 116] width 40 height 11
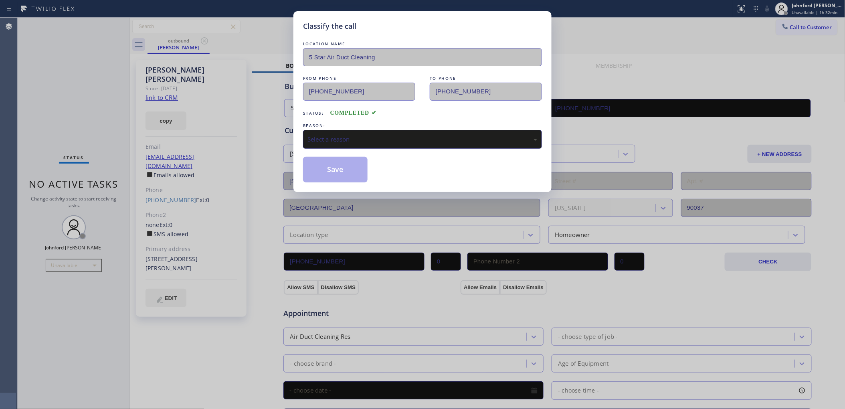
click at [374, 137] on div "Select a reason" at bounding box center [422, 139] width 230 height 9
click at [347, 166] on button "Save" at bounding box center [335, 170] width 65 height 26
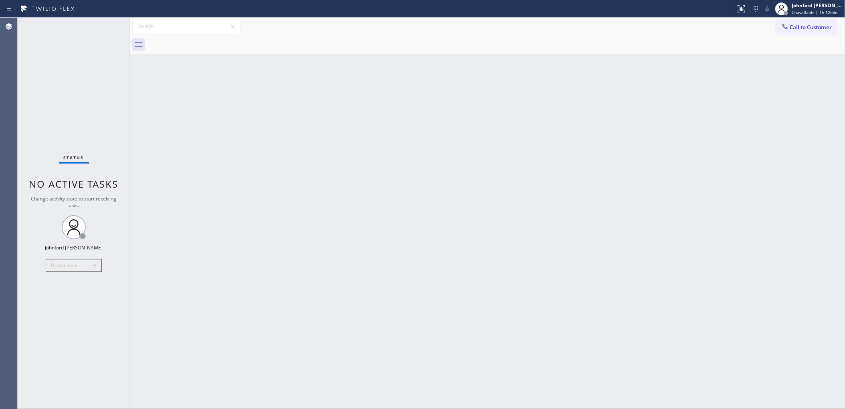
click at [802, 25] on span "Call to Customer" at bounding box center [811, 27] width 42 height 7
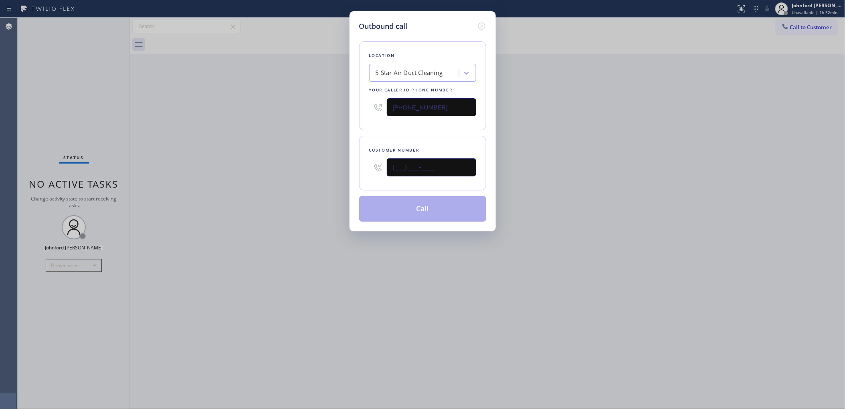
drag, startPoint x: 447, startPoint y: 170, endPoint x: 317, endPoint y: 171, distance: 129.9
click at [321, 171] on div "Outbound call Location 5 Star Air Duct Cleaning Your caller id phone number [PH…" at bounding box center [422, 204] width 845 height 409
paste input "949) 302-8174"
type input "[PHONE_NUMBER]"
click at [281, 171] on div "Outbound call Location 5 Star Air Duct Cleaning Your caller id phone number [PH…" at bounding box center [422, 204] width 845 height 409
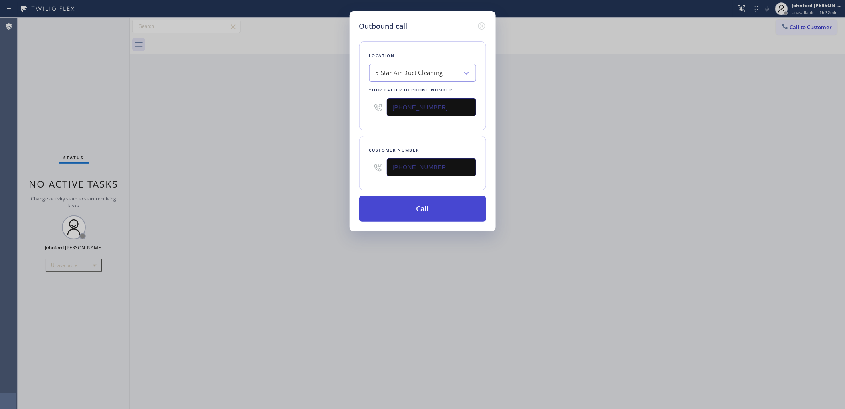
click at [440, 201] on button "Call" at bounding box center [422, 209] width 127 height 26
drag, startPoint x: 541, startPoint y: 155, endPoint x: 576, endPoint y: 69, distance: 92.7
click at [541, 155] on div "Outbound call Location 5 Star Air Duct Cleaning Your caller id phone number [PH…" at bounding box center [422, 204] width 845 height 409
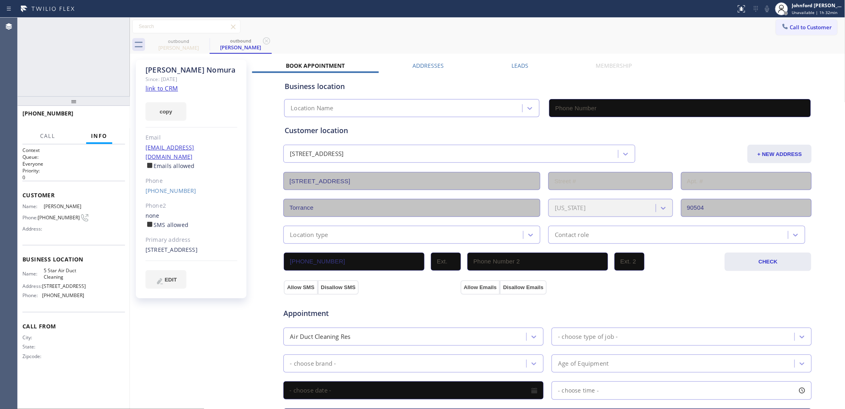
type input "[PHONE_NUMBER]"
drag, startPoint x: 95, startPoint y: 62, endPoint x: 94, endPoint y: 47, distance: 14.9
click at [95, 62] on div "[PHONE_NUMBER] Connecting call… ALL TASKS ALL TASKS ACTIVE TASKS TASKS IN WRAP …" at bounding box center [74, 57] width 112 height 79
click at [89, 28] on div "Connecting call…" at bounding box center [75, 29] width 71 height 6
click at [767, 10] on icon at bounding box center [767, 9] width 4 height 6
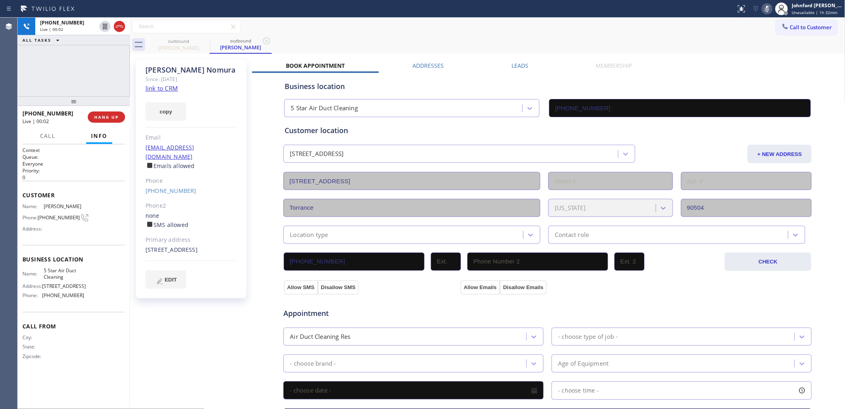
click at [767, 10] on icon at bounding box center [767, 9] width 4 height 6
click at [110, 115] on span "HANG UP" at bounding box center [106, 117] width 24 height 6
click at [106, 119] on span "COMPLETE" at bounding box center [105, 117] width 28 height 6
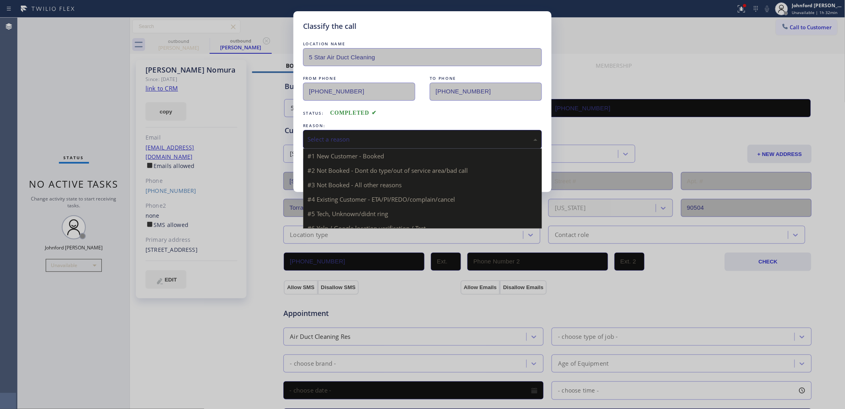
drag, startPoint x: 335, startPoint y: 137, endPoint x: 365, endPoint y: 144, distance: 31.0
click at [335, 137] on div "Select a reason" at bounding box center [422, 139] width 230 height 9
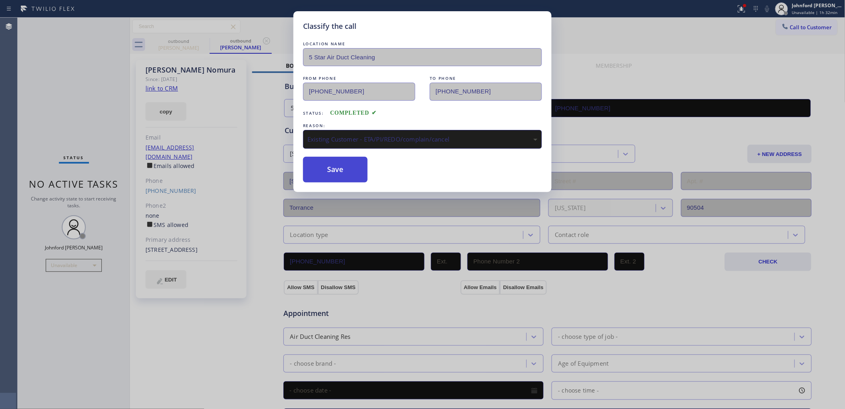
click at [333, 170] on button "Save" at bounding box center [335, 170] width 65 height 26
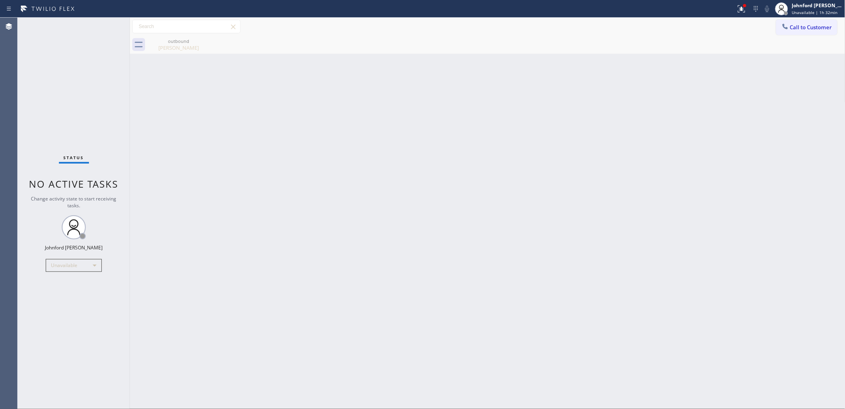
click at [797, 25] on span "Call to Customer" at bounding box center [811, 27] width 42 height 7
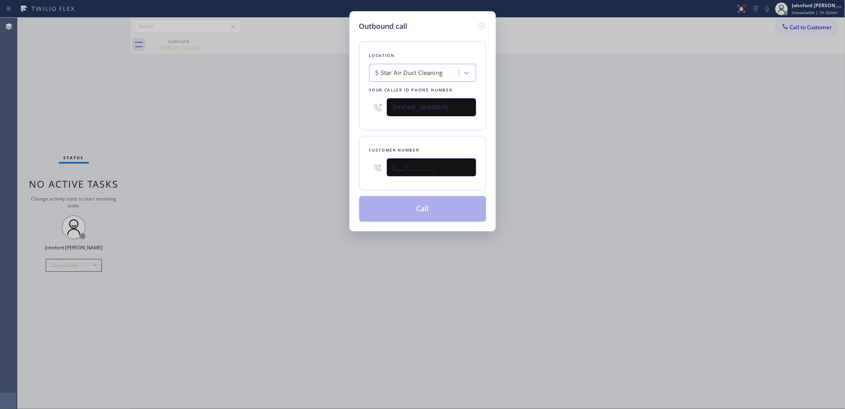
drag, startPoint x: 435, startPoint y: 170, endPoint x: 347, endPoint y: 173, distance: 88.2
click at [351, 173] on div "Outbound call Location 5 Star Air Duct Cleaning Your caller id phone number [PH…" at bounding box center [422, 121] width 146 height 220
paste input "310) 600-9731"
type input "[PHONE_NUMBER]"
click at [305, 181] on div "Outbound call Location 5 Star Air Duct Cleaning Your caller id phone number [PH…" at bounding box center [422, 204] width 845 height 409
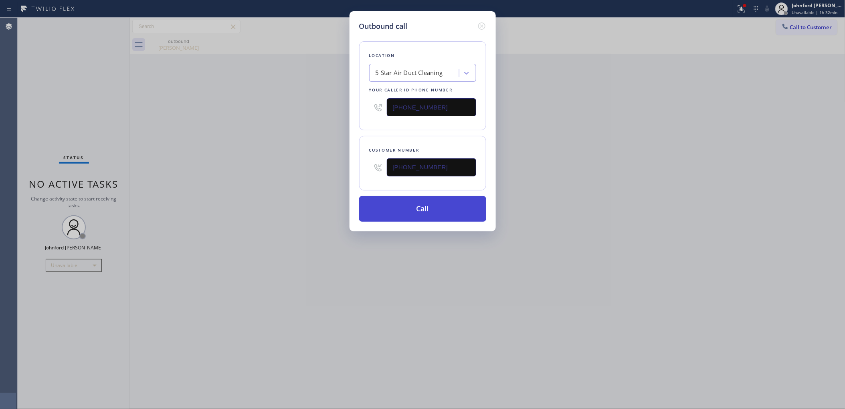
click at [413, 214] on button "Call" at bounding box center [422, 209] width 127 height 26
drag, startPoint x: 737, startPoint y: 161, endPoint x: 714, endPoint y: 13, distance: 149.7
click at [740, 153] on div "Outbound call Location 5 Star Air Duct Cleaning Your caller id phone number [PH…" at bounding box center [422, 204] width 845 height 409
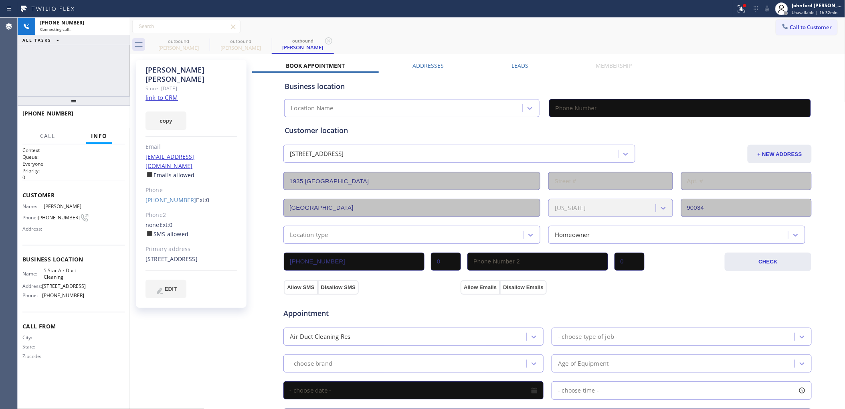
type input "[PHONE_NUMBER]"
click at [739, 8] on icon at bounding box center [742, 9] width 10 height 10
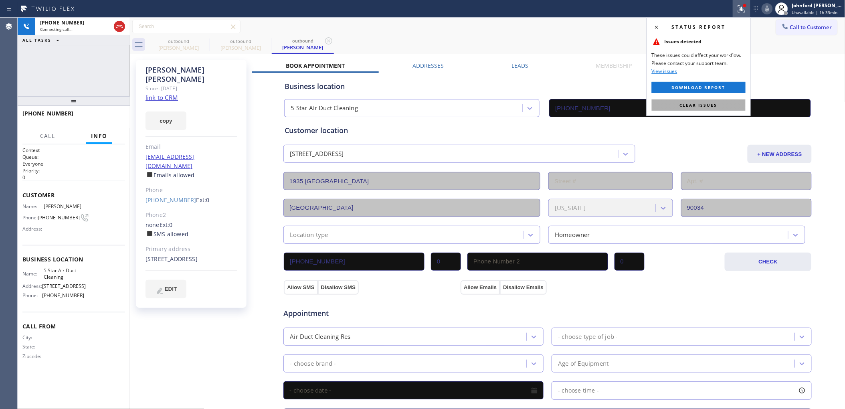
click at [701, 105] on span "Clear issues" at bounding box center [699, 105] width 38 height 6
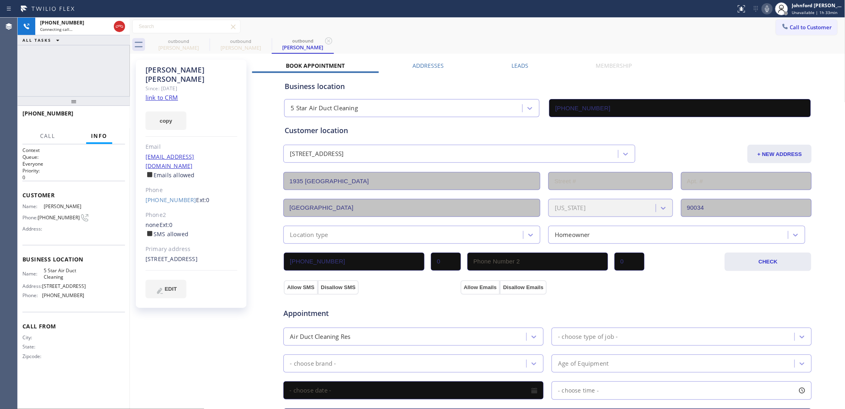
click at [602, 21] on div "Call to Customer Outbound call Location 5 Star Air Duct Cleaning Your caller id…" at bounding box center [487, 27] width 715 height 14
click at [125, 111] on div "[PHONE_NUMBER] Live | 00:04 HANG UP" at bounding box center [74, 117] width 112 height 22
click at [118, 113] on button "HANG UP" at bounding box center [106, 116] width 37 height 11
click at [118, 113] on button "COMPLETE" at bounding box center [105, 116] width 40 height 11
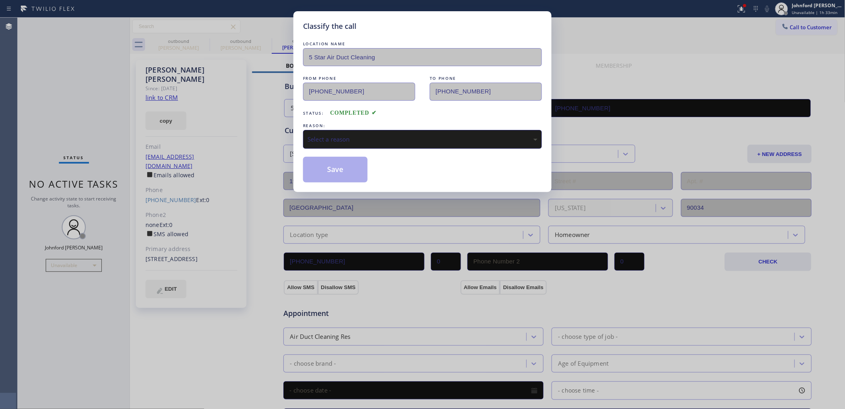
click at [345, 137] on div "Select a reason" at bounding box center [422, 139] width 230 height 9
click at [334, 166] on button "Save" at bounding box center [335, 170] width 65 height 26
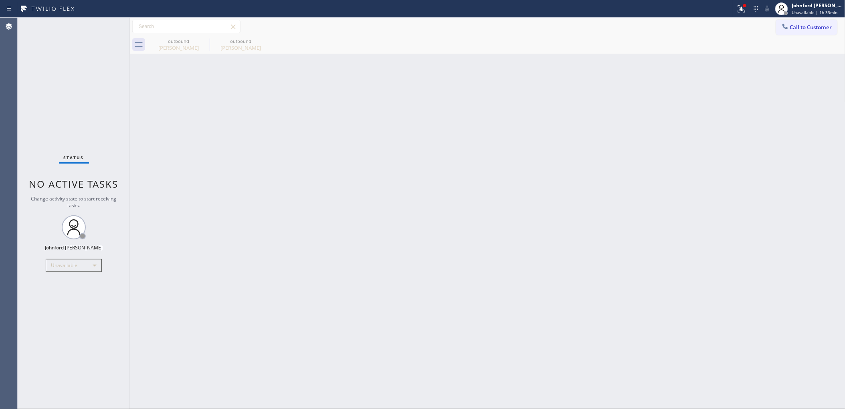
drag, startPoint x: 548, startPoint y: 75, endPoint x: 548, endPoint y: 61, distance: 14.4
click at [548, 75] on div "Back to Dashboard Change Sender ID Customers Technicians Select a contact Outbo…" at bounding box center [487, 213] width 715 height 391
click at [775, 23] on div "Call to Customer Outbound call Location 5 Star Air Duct Cleaning Your caller id…" at bounding box center [487, 27] width 715 height 14
drag, startPoint x: 776, startPoint y: 37, endPoint x: 785, endPoint y: 31, distance: 10.1
click at [780, 34] on div "Call to Customer Outbound call Location 5 Star Air Duct Cleaning Your caller id…" at bounding box center [487, 36] width 715 height 36
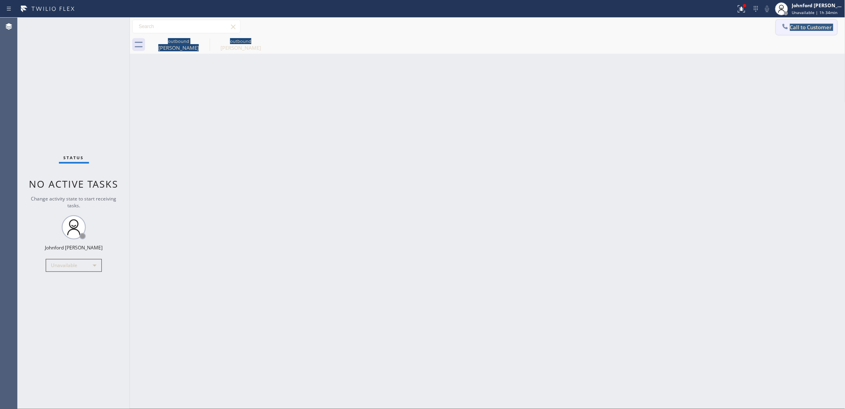
click at [785, 31] on div at bounding box center [785, 27] width 10 height 10
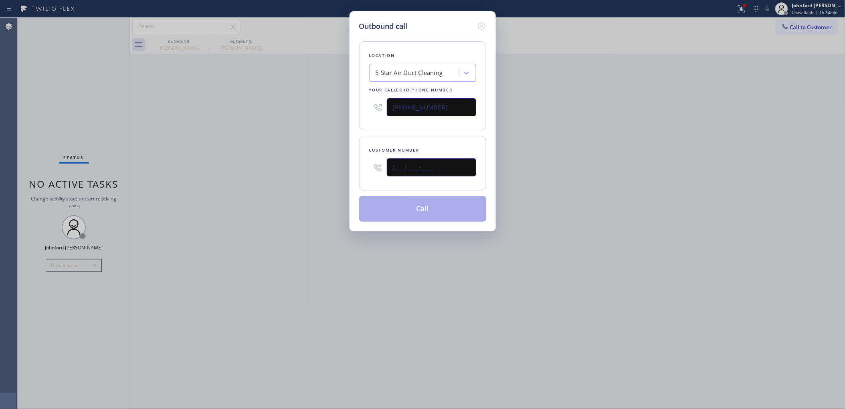
click at [439, 173] on input "(___) ___-____" at bounding box center [431, 167] width 89 height 18
drag, startPoint x: 453, startPoint y: 168, endPoint x: 317, endPoint y: 170, distance: 136.7
click at [329, 168] on div "Outbound call Location 5 Star Air Duct Cleaning Your caller id phone number [PH…" at bounding box center [422, 204] width 845 height 409
paste input "818) 455-1277"
type input "[PHONE_NUMBER]"
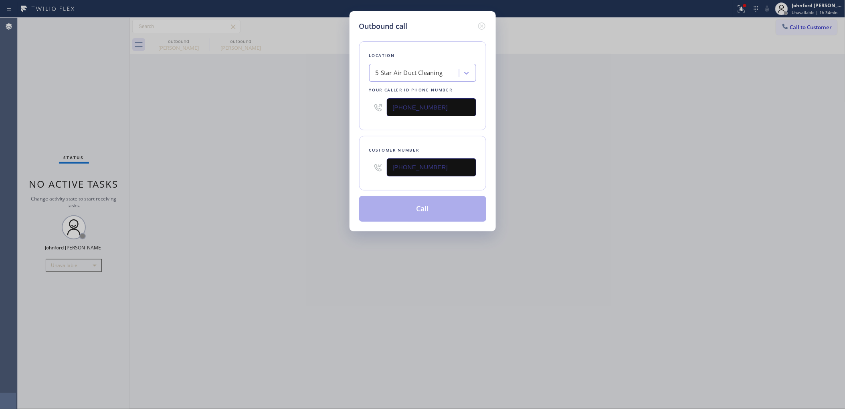
click at [317, 170] on div "Outbound call Location 5 Star Air Duct Cleaning Your caller id phone number [PH…" at bounding box center [422, 204] width 845 height 409
click at [412, 203] on button "Call" at bounding box center [422, 209] width 127 height 26
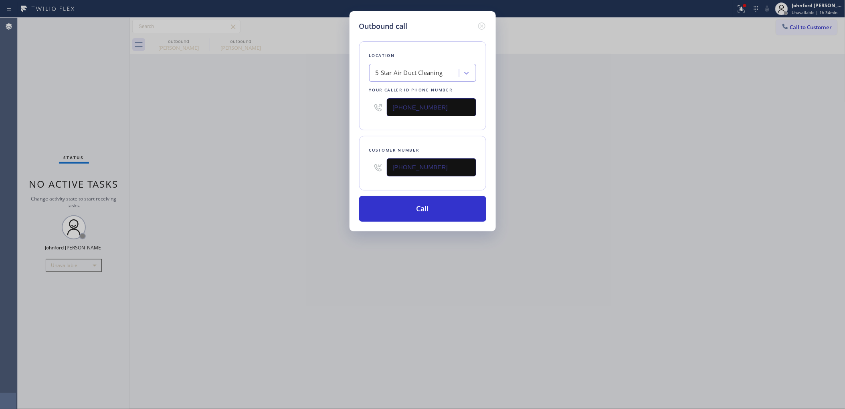
drag, startPoint x: 574, startPoint y: 182, endPoint x: 628, endPoint y: 27, distance: 164.5
click at [582, 177] on div "Outbound call Location 5 Star Air Duct Cleaning Your caller id phone number [PH…" at bounding box center [422, 204] width 845 height 409
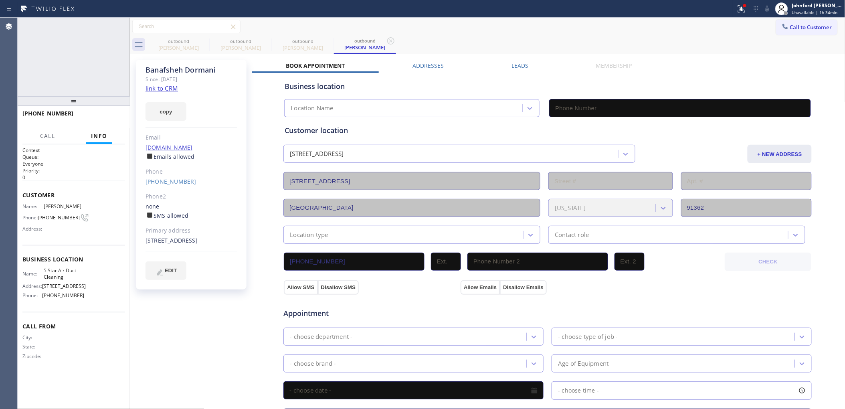
type input "[PHONE_NUMBER]"
click at [764, 8] on icon at bounding box center [767, 9] width 10 height 10
click at [744, 9] on icon at bounding box center [742, 9] width 10 height 10
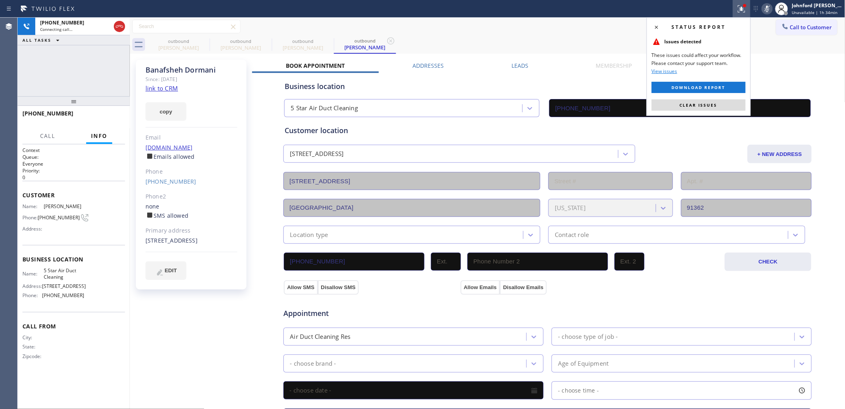
click at [722, 99] on button "Clear issues" at bounding box center [699, 104] width 94 height 11
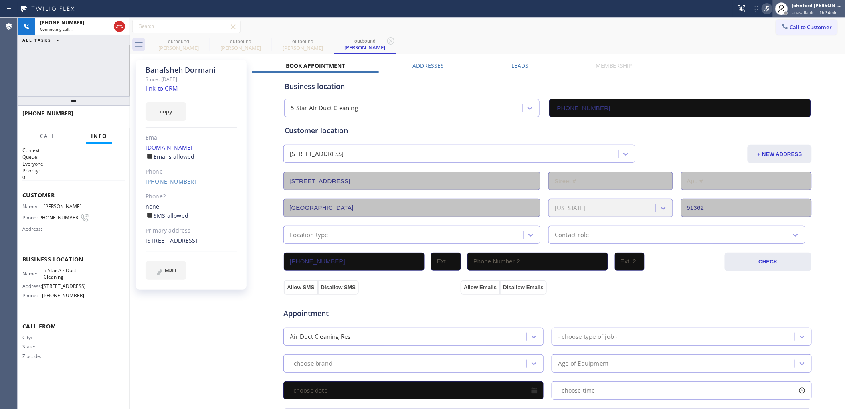
click at [773, 11] on div at bounding box center [782, 9] width 18 height 18
click at [766, 10] on icon at bounding box center [767, 9] width 10 height 10
click at [0, 0] on icon at bounding box center [0, 0] width 0 height 0
click at [263, 43] on icon at bounding box center [266, 40] width 7 height 7
click at [121, 61] on div "[PHONE_NUMBER] Connecting call… ALL TASKS ALL TASKS ACTIVE TASKS TASKS IN WRAP …" at bounding box center [74, 57] width 112 height 79
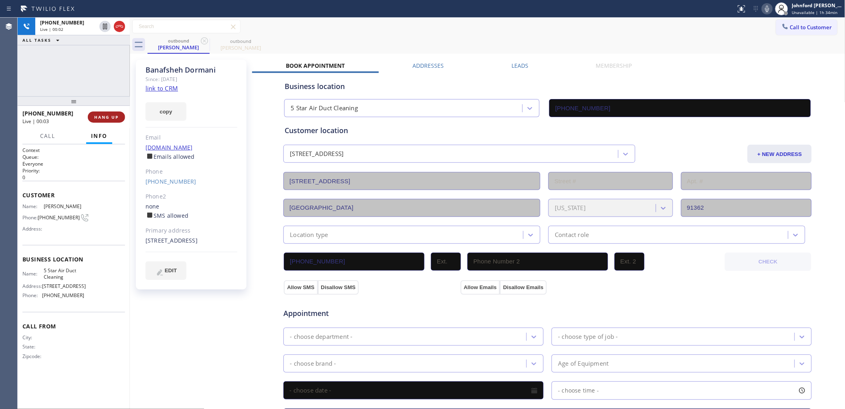
click at [99, 116] on span "HANG UP" at bounding box center [106, 117] width 24 height 6
click at [93, 120] on button "COMPLETE" at bounding box center [105, 116] width 40 height 11
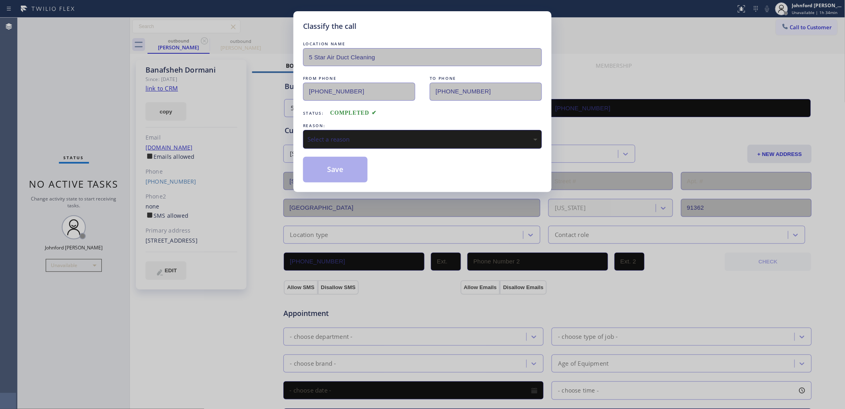
click at [368, 135] on div "Select a reason" at bounding box center [422, 139] width 230 height 9
click at [345, 173] on button "Save" at bounding box center [335, 170] width 65 height 26
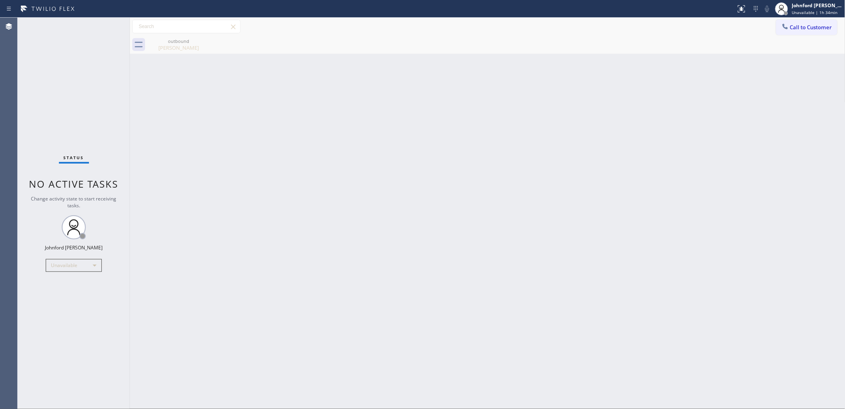
click at [806, 35] on div "Call to Customer Outbound call Location 5 Star Air Duct Cleaning Your caller id…" at bounding box center [487, 27] width 715 height 18
click at [784, 31] on div at bounding box center [785, 27] width 10 height 10
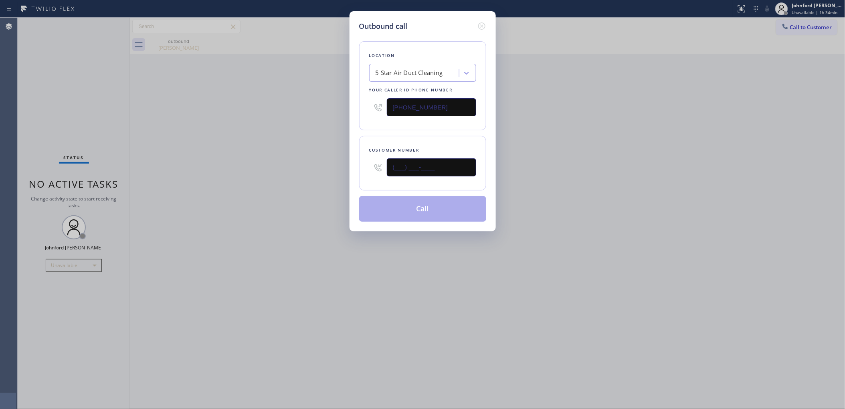
drag, startPoint x: 395, startPoint y: 173, endPoint x: 345, endPoint y: 173, distance: 50.1
click at [351, 173] on div "Outbound call Location 5 Star Air Duct Cleaning Your caller id phone number [PH…" at bounding box center [422, 121] width 146 height 220
paste input "626) 332-3344"
type input "[PHONE_NUMBER]"
click at [277, 194] on div "Outbound call Location 5 Star Air Duct Cleaning Your caller id phone number [PH…" at bounding box center [422, 204] width 845 height 409
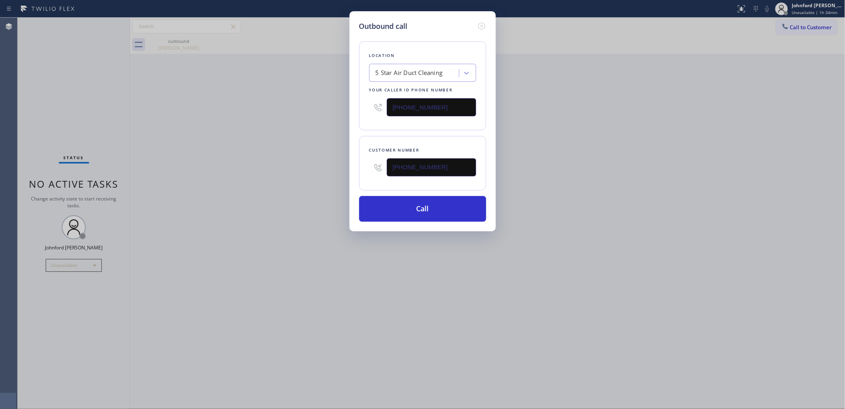
drag, startPoint x: 640, startPoint y: 126, endPoint x: 648, endPoint y: 3, distance: 123.7
click at [646, 124] on div "Outbound call Location 5 Star Air Duct Cleaning Your caller id phone number [PH…" at bounding box center [422, 204] width 845 height 409
click at [436, 203] on button "Call" at bounding box center [422, 209] width 127 height 26
click at [641, 111] on div "Outbound call Location 5 Star Air Duct Cleaning Your caller id phone number [PH…" at bounding box center [422, 204] width 845 height 409
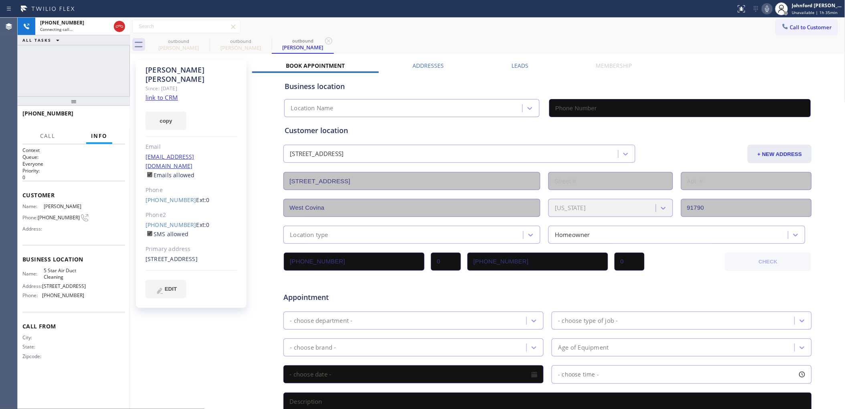
click at [0, 0] on icon at bounding box center [0, 0] width 0 height 0
type input "[PHONE_NUMBER]"
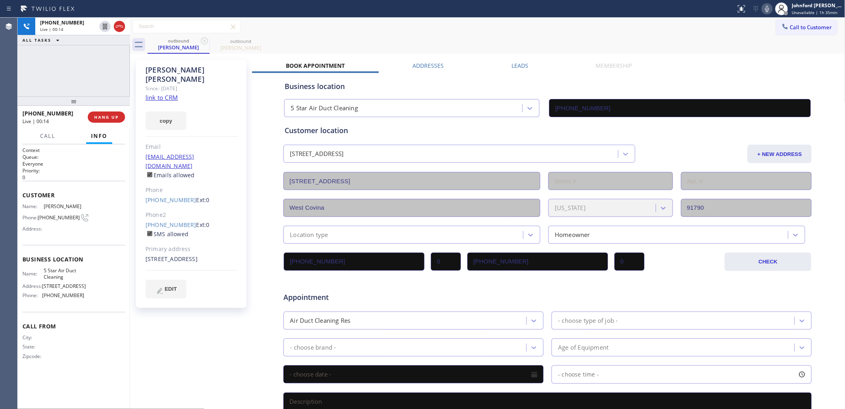
click at [71, 75] on div "[PHONE_NUMBER] Live | 00:14 ALL TASKS ALL TASKS ACTIVE TASKS TASKS IN WRAP UP" at bounding box center [74, 57] width 112 height 79
click at [116, 119] on span "HANG UP" at bounding box center [106, 117] width 24 height 6
click at [165, 220] on div "[PHONE_NUMBER] Ext: 0 SMS allowed" at bounding box center [191, 229] width 92 height 18
click at [111, 106] on div at bounding box center [74, 101] width 112 height 10
click at [111, 118] on span "COMPLETE" at bounding box center [105, 117] width 28 height 6
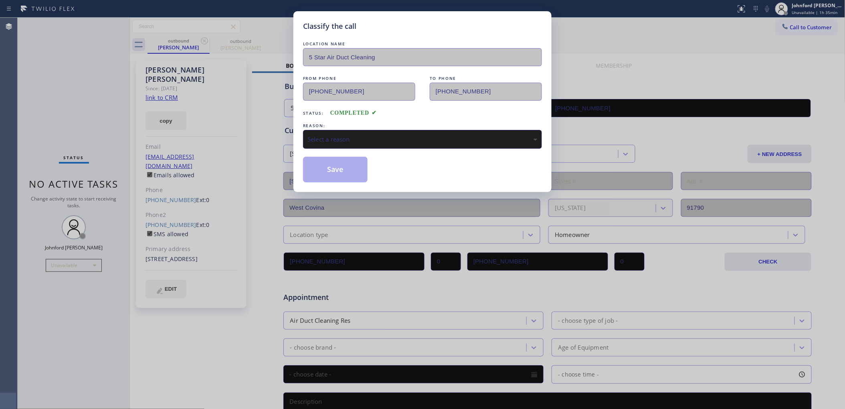
click at [305, 143] on div "Select a reason" at bounding box center [422, 139] width 239 height 19
click at [355, 161] on button "Save" at bounding box center [335, 170] width 65 height 26
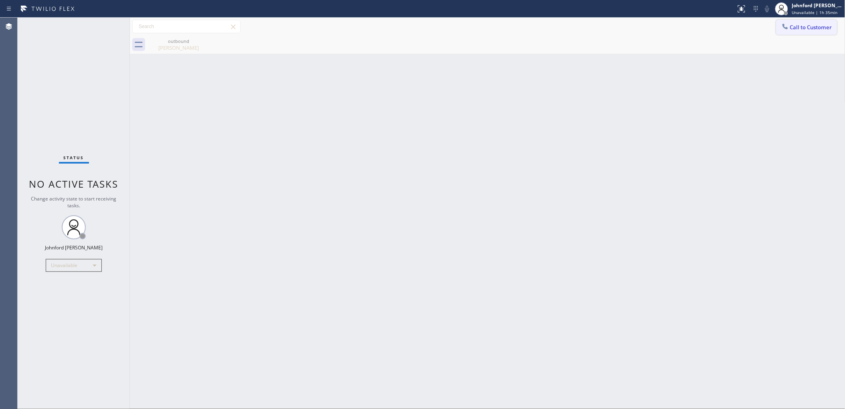
click at [783, 25] on icon at bounding box center [784, 26] width 5 height 5
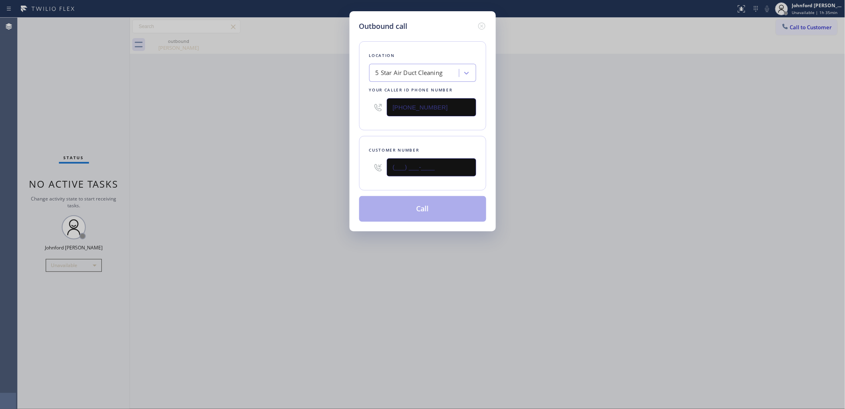
drag, startPoint x: 441, startPoint y: 166, endPoint x: 354, endPoint y: 166, distance: 87.4
click at [354, 166] on div "Outbound call Location 5 Star Air Duct Cleaning Your caller id phone number [PH…" at bounding box center [422, 121] width 146 height 220
paste input "310) 710-8711"
type input "[PHONE_NUMBER]"
click at [305, 166] on div "Outbound call Location 5 Star Air Duct Cleaning Your caller id phone number [PH…" at bounding box center [422, 204] width 845 height 409
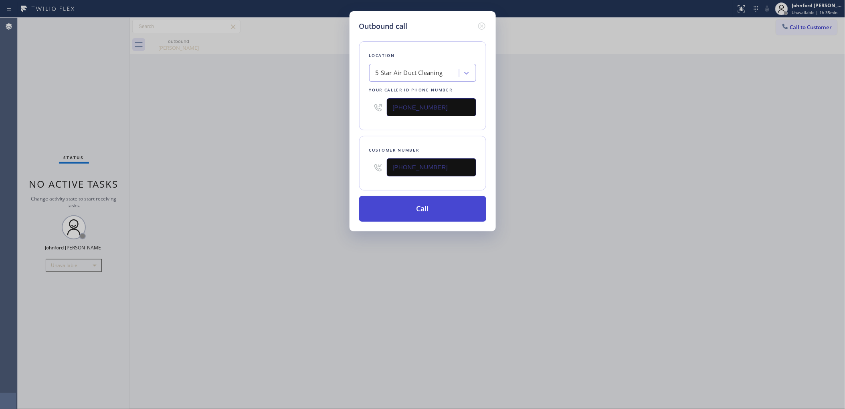
click at [434, 205] on button "Call" at bounding box center [422, 209] width 127 height 26
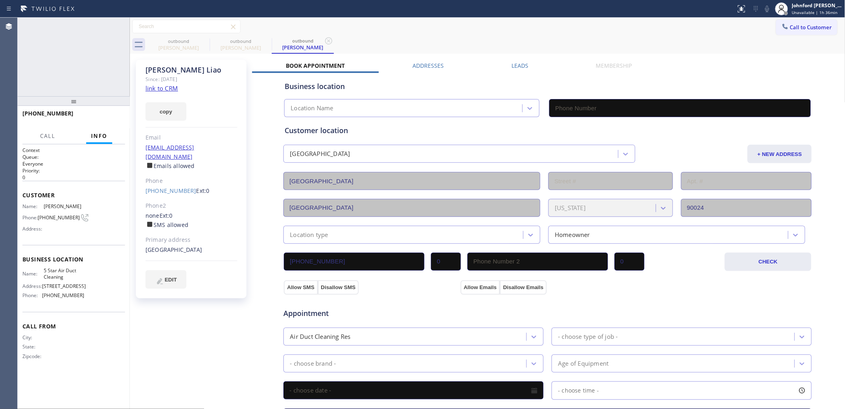
type input "[PHONE_NUMBER]"
click at [771, 11] on icon at bounding box center [767, 9] width 10 height 10
click at [513, 40] on div "outbound [PERSON_NAME] outbound [PERSON_NAME] outbound [PERSON_NAME]" at bounding box center [496, 45] width 698 height 18
click at [104, 118] on span "HANG UP" at bounding box center [106, 117] width 24 height 6
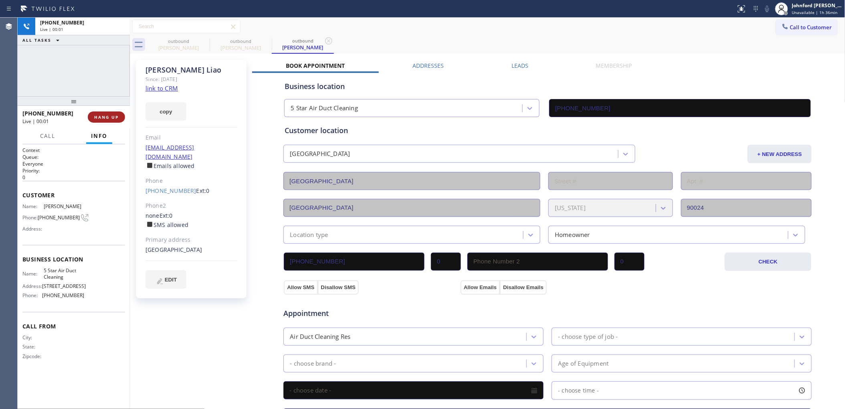
click at [104, 118] on span "HANG UP" at bounding box center [106, 117] width 24 height 6
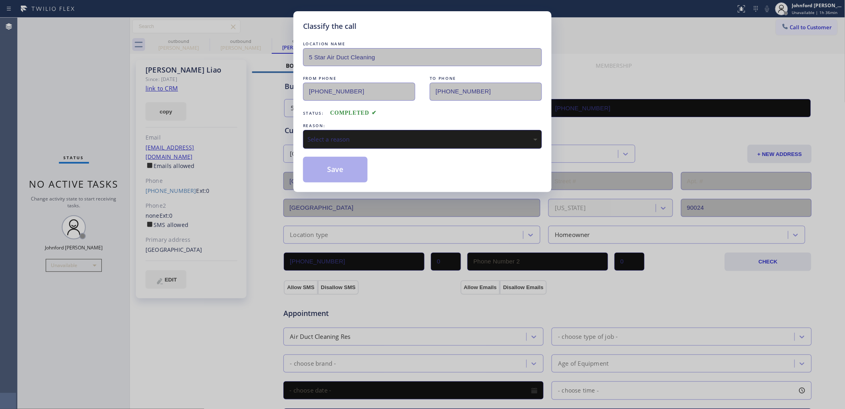
drag, startPoint x: 327, startPoint y: 133, endPoint x: 331, endPoint y: 131, distance: 4.1
click at [327, 135] on div "Select a reason" at bounding box center [422, 139] width 230 height 9
click at [343, 170] on button "Save" at bounding box center [335, 170] width 65 height 26
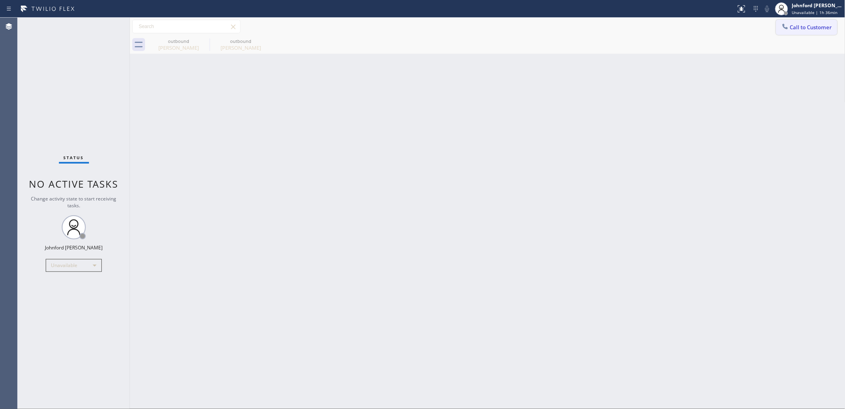
click at [793, 28] on span "Call to Customer" at bounding box center [811, 27] width 42 height 7
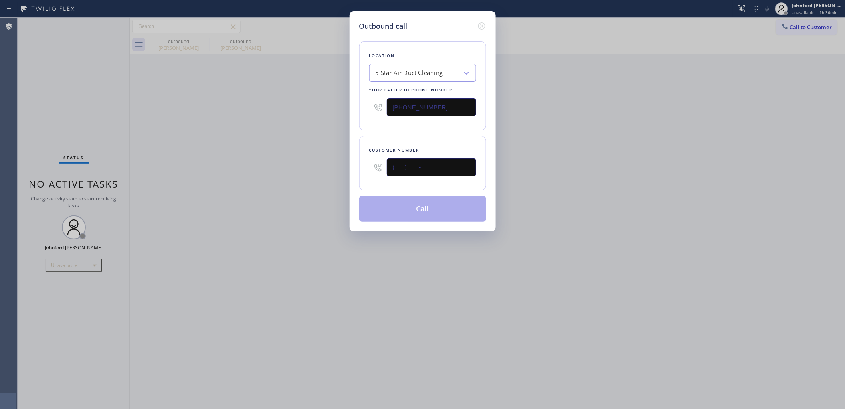
drag, startPoint x: 439, startPoint y: 171, endPoint x: 355, endPoint y: 173, distance: 83.4
click at [375, 171] on div "(___) ___-____" at bounding box center [422, 167] width 107 height 26
paste input "949) 235-1889"
type input "[PHONE_NUMBER]"
click at [283, 178] on div "Outbound call Location 5 Star Air Duct Cleaning Your caller id phone number [PH…" at bounding box center [422, 204] width 845 height 409
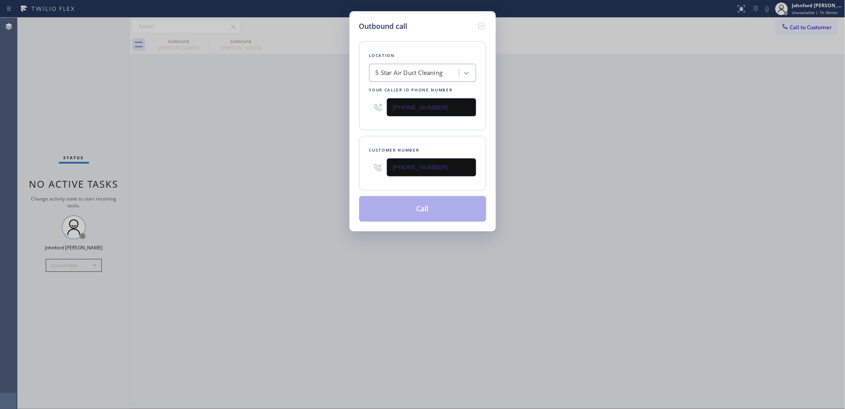
click at [387, 206] on button "Call" at bounding box center [422, 209] width 127 height 26
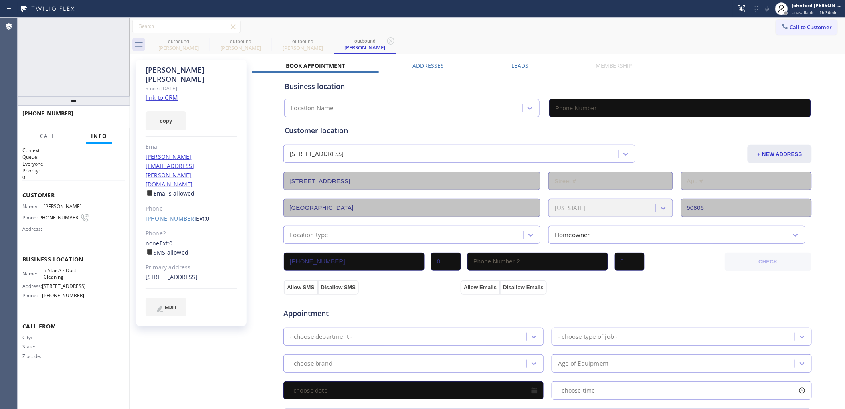
type input "[PHONE_NUMBER]"
click at [206, 45] on icon at bounding box center [205, 41] width 10 height 10
click at [0, 0] on icon at bounding box center [0, 0] width 0 height 0
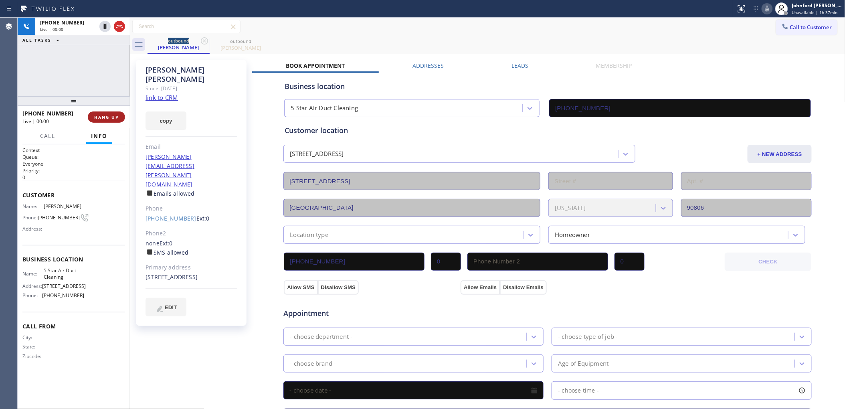
click at [111, 120] on button "HANG UP" at bounding box center [106, 116] width 37 height 11
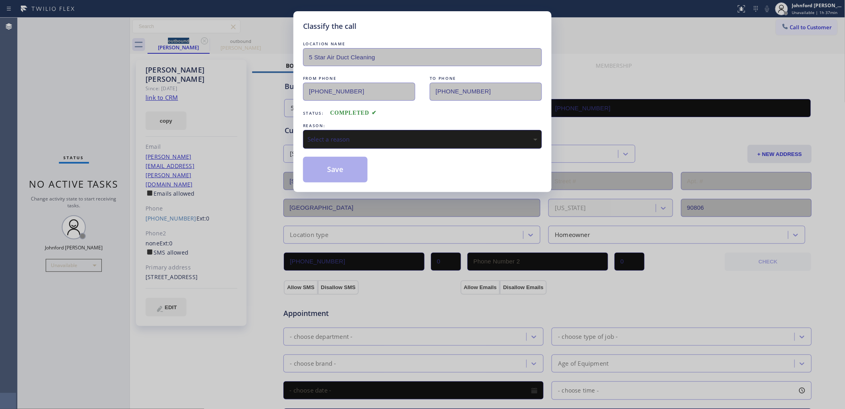
click at [107, 119] on div "Classify the call LOCATION NAME 5 Star Air Duct Cleaning FROM PHONE [PHONE_NUMB…" at bounding box center [422, 204] width 845 height 409
click at [321, 139] on div "Select a reason" at bounding box center [422, 139] width 230 height 9
click at [329, 173] on button "Save" at bounding box center [335, 170] width 65 height 26
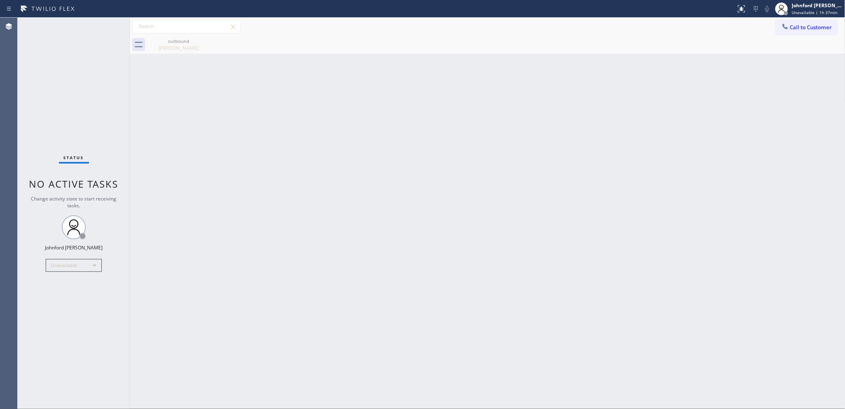
click at [784, 22] on button "Call to Customer" at bounding box center [806, 27] width 61 height 15
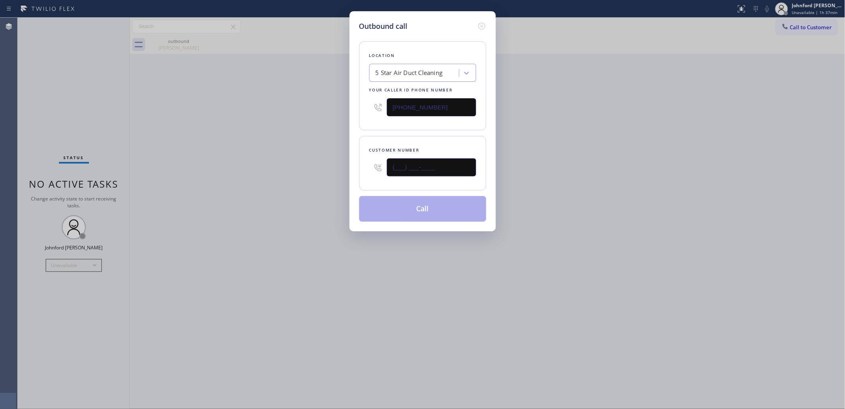
drag, startPoint x: 383, startPoint y: 170, endPoint x: 296, endPoint y: 175, distance: 87.5
click at [317, 170] on div "Outbound call Location 5 Star Air Duct Cleaning Your caller id phone number [PH…" at bounding box center [422, 204] width 845 height 409
paste input "323) 695-9597"
type input "[PHONE_NUMBER]"
click at [345, 197] on div "Outbound call Location 5 Star Air Duct Cleaning Your caller id phone number [PH…" at bounding box center [422, 204] width 845 height 409
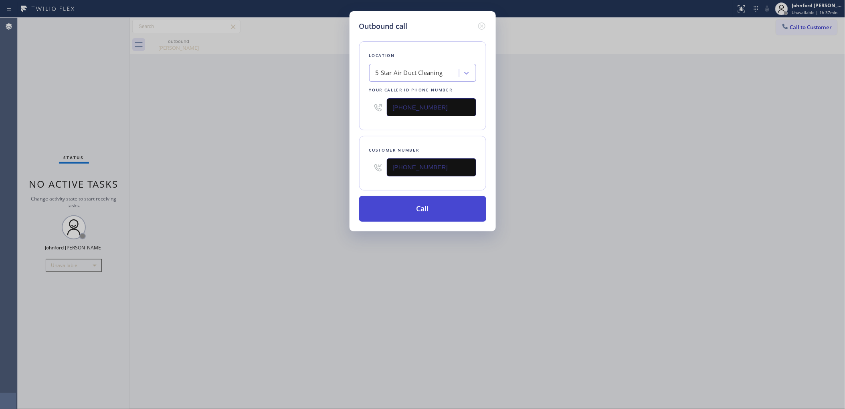
click at [414, 219] on button "Call" at bounding box center [422, 209] width 127 height 26
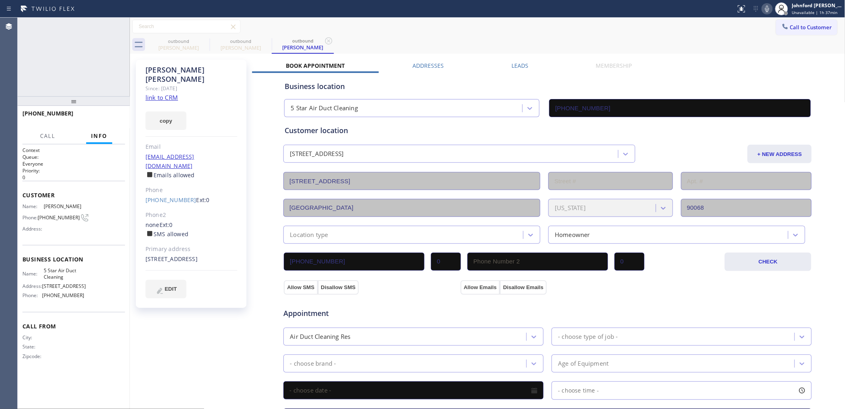
type input "[PHONE_NUMBER]"
click at [769, 7] on icon at bounding box center [767, 9] width 10 height 10
click at [209, 40] on icon at bounding box center [205, 41] width 10 height 10
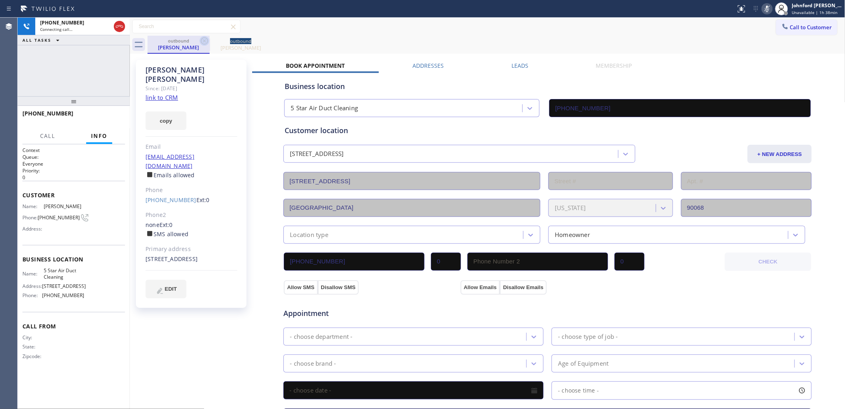
click at [209, 40] on icon at bounding box center [205, 41] width 10 height 10
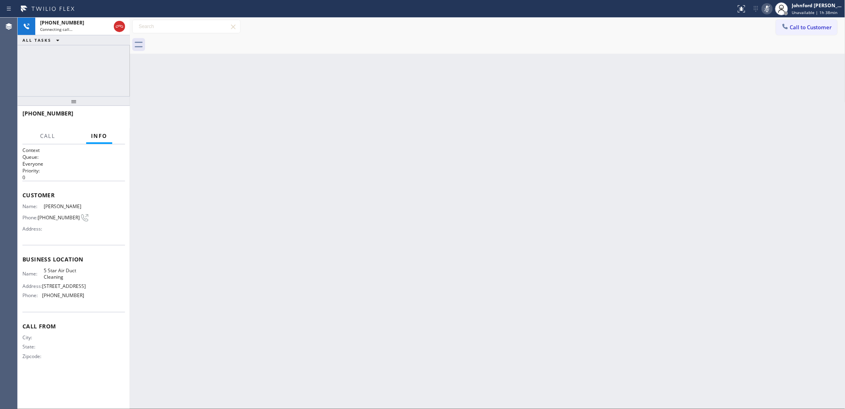
click at [209, 40] on div at bounding box center [496, 45] width 698 height 18
click at [118, 25] on icon at bounding box center [120, 27] width 10 height 10
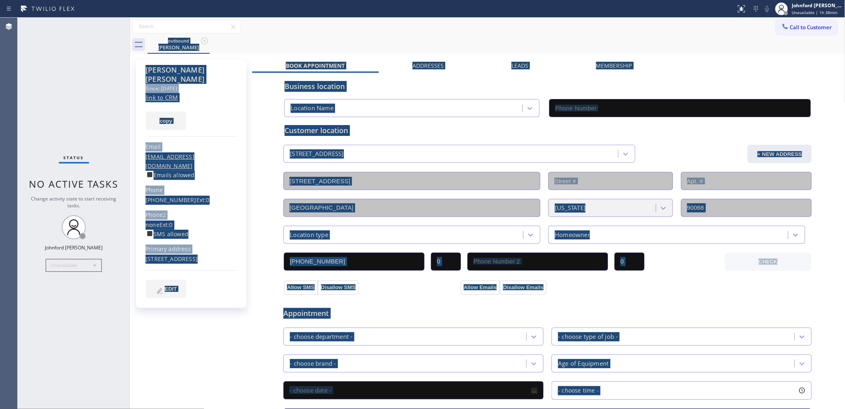
type input "[PHONE_NUMBER]"
click at [781, 24] on icon at bounding box center [785, 26] width 8 height 8
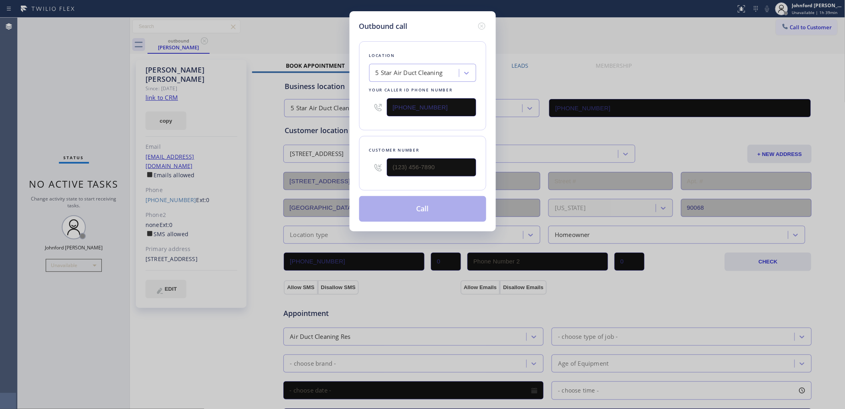
click at [677, 39] on div "Outbound call Location 5 Star Air Duct Cleaning Your caller id phone number [PH…" at bounding box center [422, 204] width 845 height 409
drag, startPoint x: 449, startPoint y: 159, endPoint x: 358, endPoint y: 176, distance: 92.8
click at [358, 176] on div "Outbound call Location 5 Star Air Duct Cleaning Your caller id phone number [PH…" at bounding box center [422, 121] width 146 height 220
paste input "818) 383-2505"
type input "[PHONE_NUMBER]"
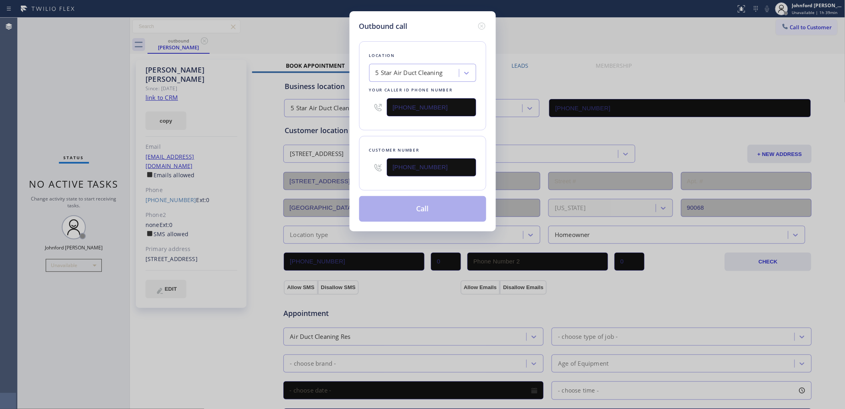
click at [372, 136] on div "Customer number [PHONE_NUMBER]" at bounding box center [422, 163] width 127 height 55
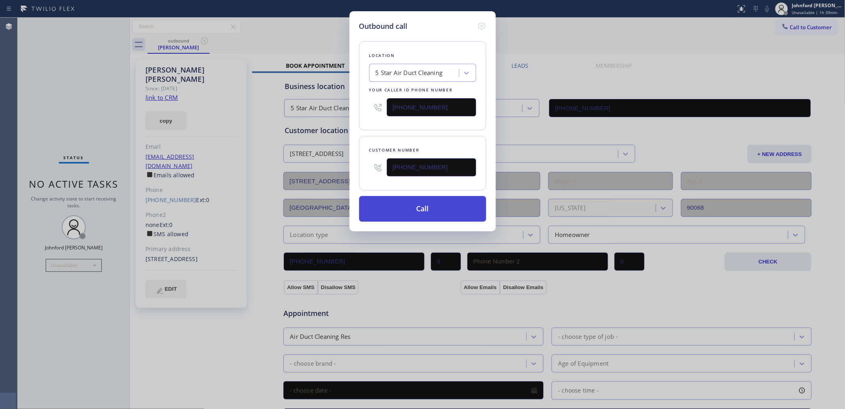
click at [398, 212] on button "Call" at bounding box center [422, 209] width 127 height 26
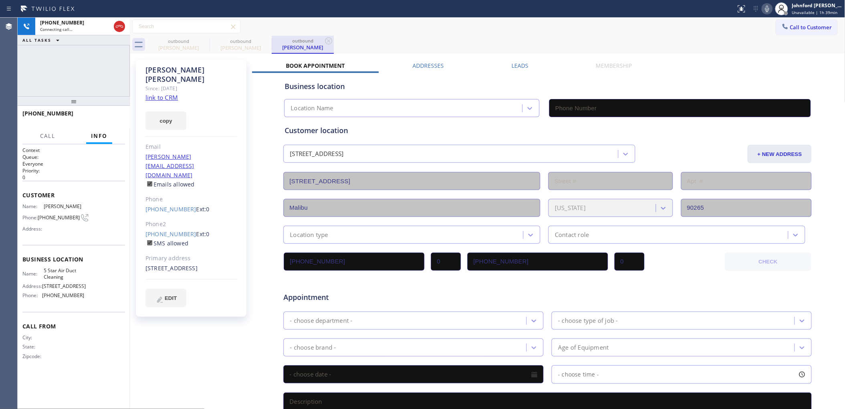
click at [0, 0] on icon at bounding box center [0, 0] width 0 height 0
click at [273, 40] on div "outbound" at bounding box center [303, 41] width 61 height 6
type input "[PHONE_NUMBER]"
click at [468, 27] on div "Call to Customer Outbound call Location 5 Star Air Duct Cleaning Your caller id…" at bounding box center [487, 27] width 715 height 14
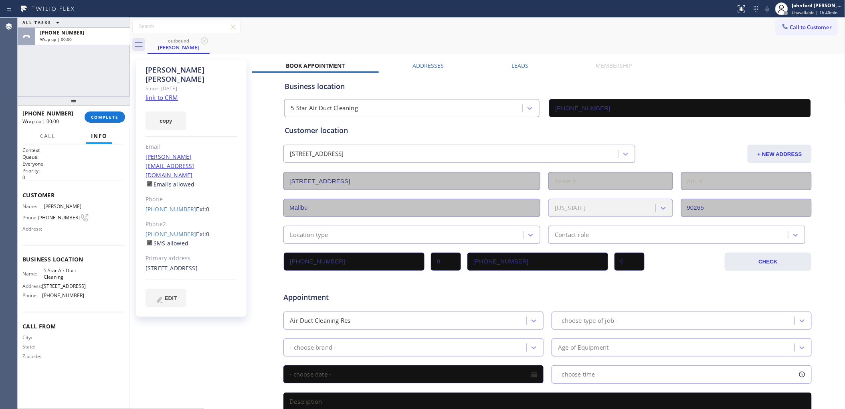
click at [130, 118] on div at bounding box center [130, 213] width 0 height 391
click at [125, 118] on div "[PHONE_NUMBER] Wrap up | 00:00 COMPLETE" at bounding box center [74, 117] width 112 height 22
click at [125, 118] on div "[PHONE_NUMBER] Wrap up | 00:01 COMPLETE" at bounding box center [74, 117] width 112 height 22
click at [99, 118] on span "COMPLETE" at bounding box center [105, 117] width 28 height 6
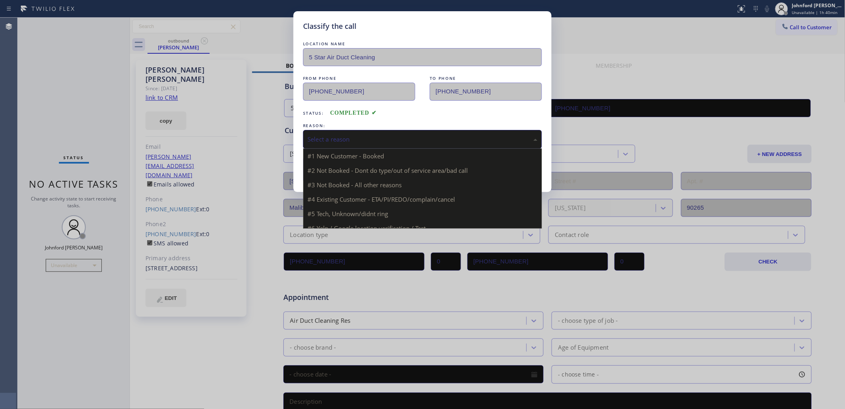
click at [349, 135] on div "Select a reason" at bounding box center [422, 139] width 230 height 9
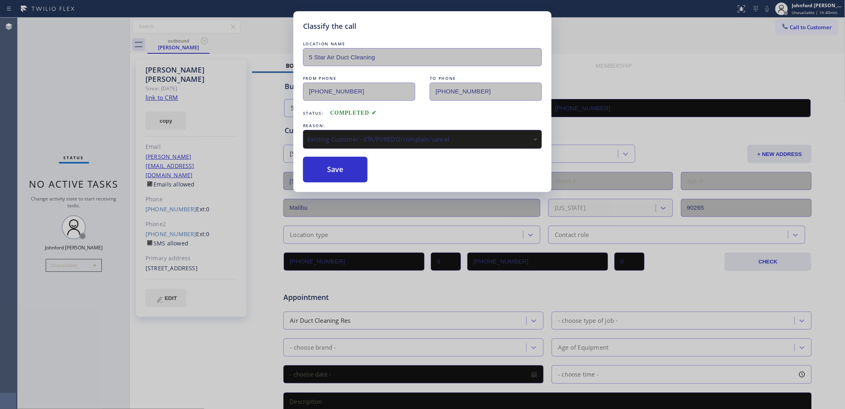
click at [344, 174] on button "Save" at bounding box center [335, 170] width 65 height 26
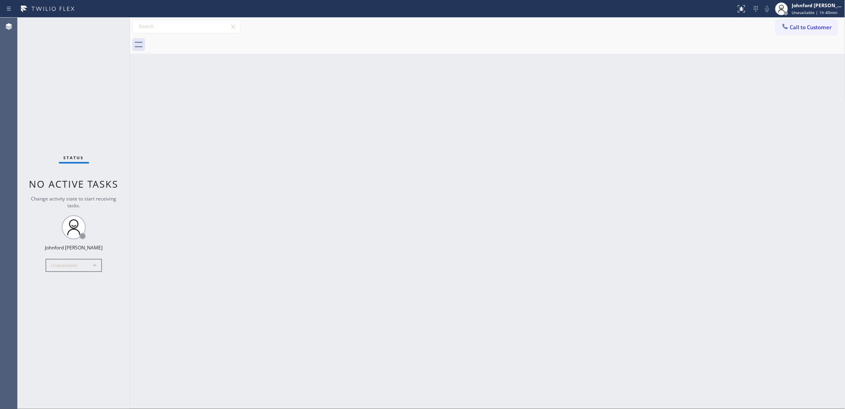
click at [790, 24] on span "Call to Customer" at bounding box center [811, 27] width 42 height 7
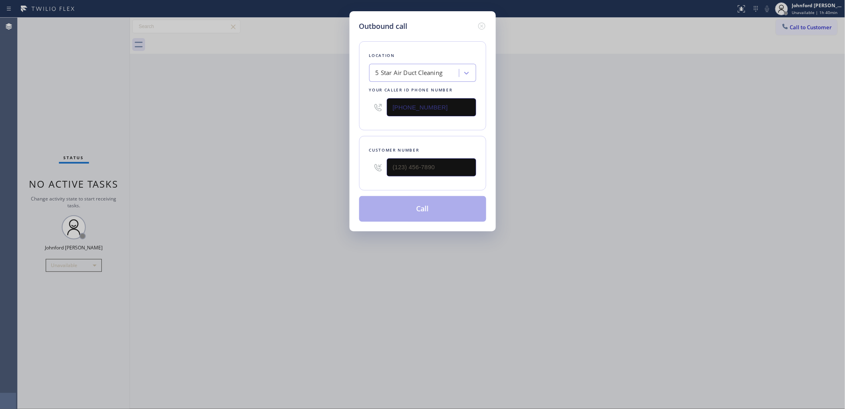
drag, startPoint x: 440, startPoint y: 177, endPoint x: 338, endPoint y: 172, distance: 101.9
click at [338, 172] on div "Outbound call Location 5 Star Air Duct Cleaning Your caller id phone number [PH…" at bounding box center [422, 204] width 845 height 409
click at [406, 161] on input "(___) ___-____" at bounding box center [431, 167] width 89 height 18
paste input "714) 234-9042"
type input "[PHONE_NUMBER]"
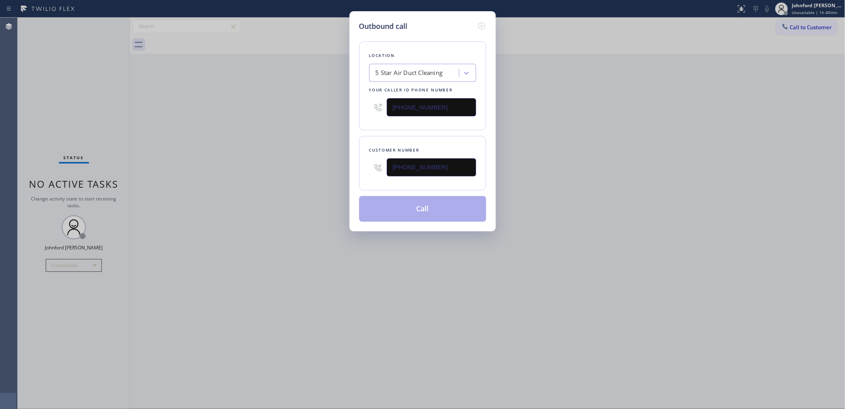
click at [294, 173] on div "Outbound call Location 5 Star Air Duct Cleaning Your caller id phone number [PH…" at bounding box center [422, 204] width 845 height 409
click at [387, 212] on button "Call" at bounding box center [422, 209] width 127 height 26
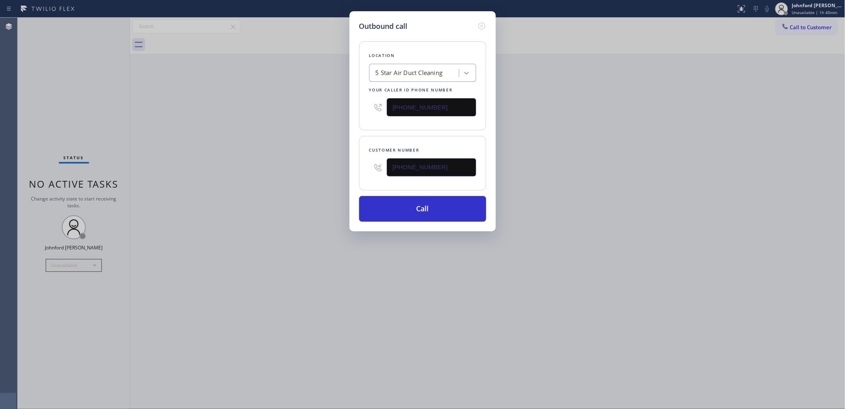
drag, startPoint x: 686, startPoint y: 123, endPoint x: 660, endPoint y: 1, distance: 124.5
click at [688, 111] on div "Outbound call Location 5 Star Air Duct Cleaning Your caller id phone number [PH…" at bounding box center [422, 204] width 845 height 409
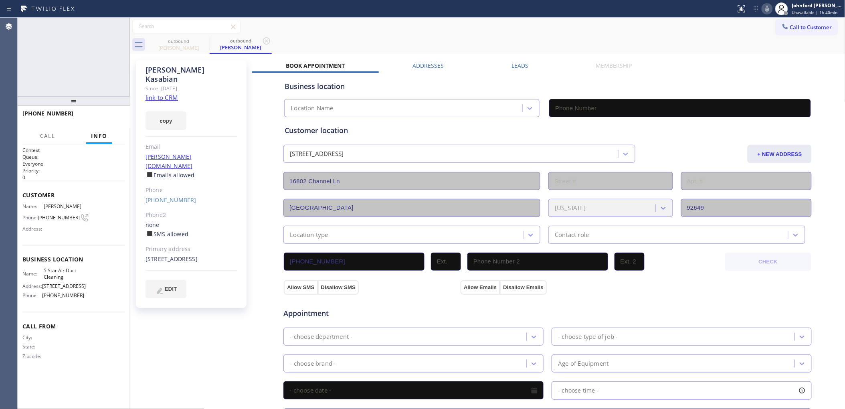
type input "[PHONE_NUMBER]"
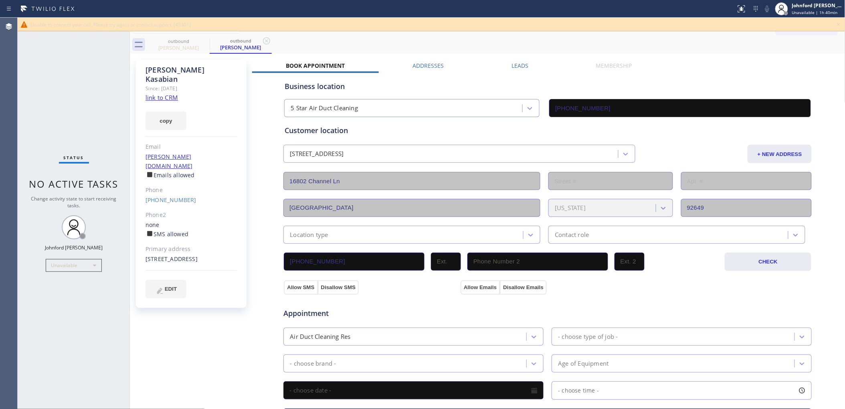
click at [838, 23] on icon at bounding box center [839, 25] width 10 height 10
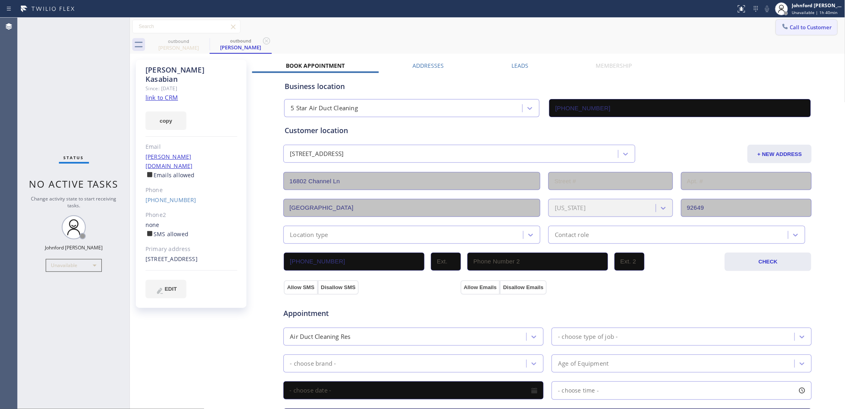
click at [804, 23] on button "Call to Customer" at bounding box center [806, 27] width 61 height 15
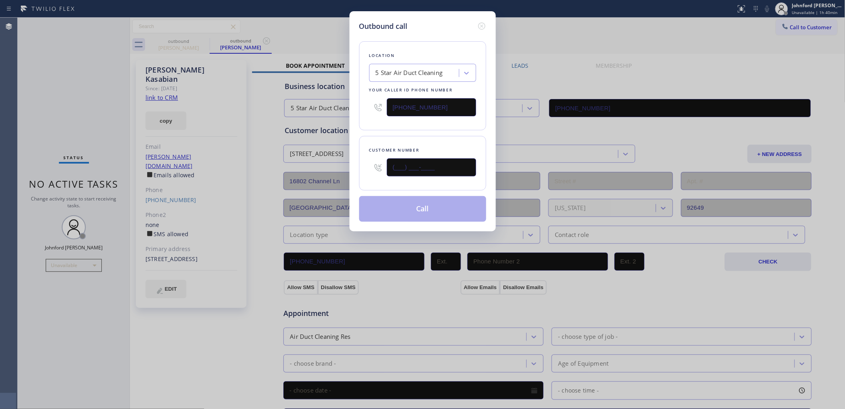
drag, startPoint x: 450, startPoint y: 161, endPoint x: 357, endPoint y: 161, distance: 92.2
click at [357, 161] on div "Outbound call Location 5 Star Air Duct Cleaning Your caller id phone number [PH…" at bounding box center [422, 121] width 146 height 220
paste input "626) 622-6953"
type input "[PHONE_NUMBER]"
click at [385, 119] on div "Location 5 Star Air Duct Cleaning Your caller id phone number [PHONE_NUMBER]" at bounding box center [422, 85] width 127 height 89
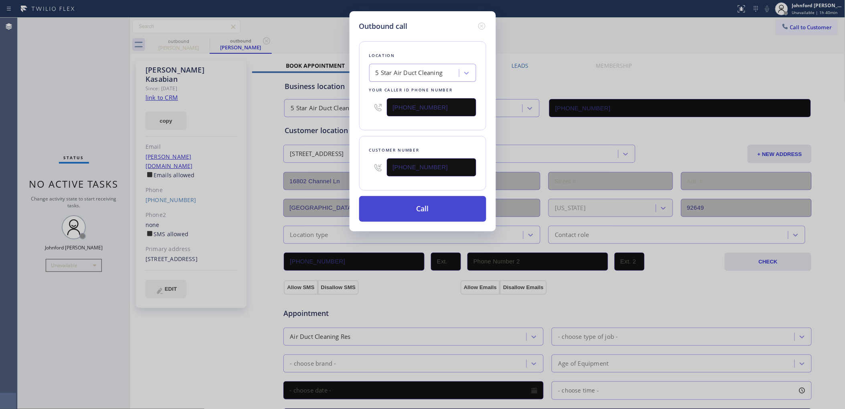
click at [413, 214] on button "Call" at bounding box center [422, 209] width 127 height 26
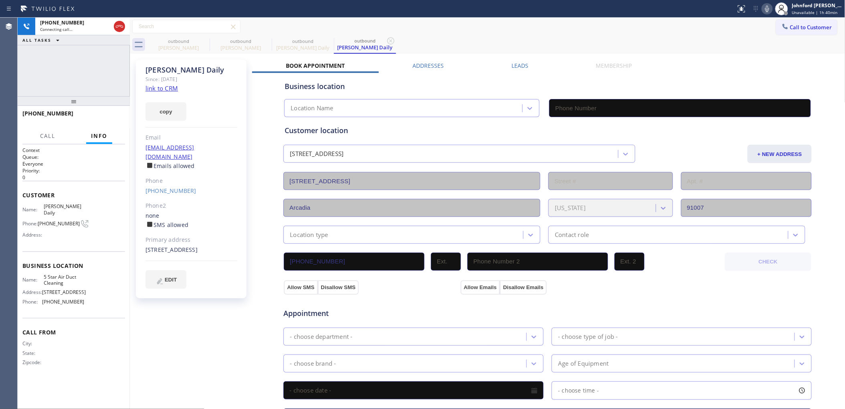
type input "[PHONE_NUMBER]"
click at [107, 116] on span "HANG UP" at bounding box center [106, 117] width 24 height 6
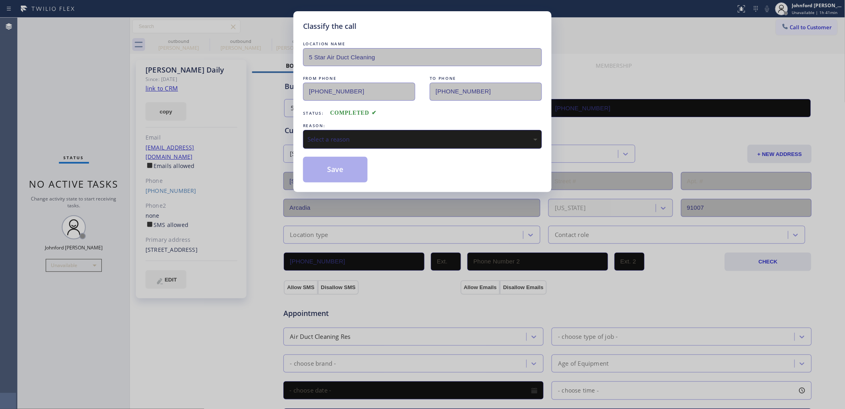
click at [370, 143] on div "Select a reason" at bounding box center [422, 139] width 239 height 19
click at [335, 172] on button "Save" at bounding box center [335, 170] width 65 height 26
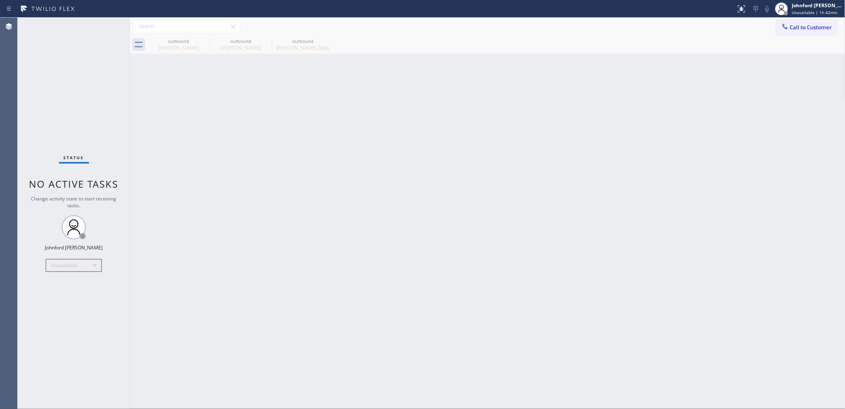
click at [787, 23] on icon at bounding box center [785, 26] width 8 height 8
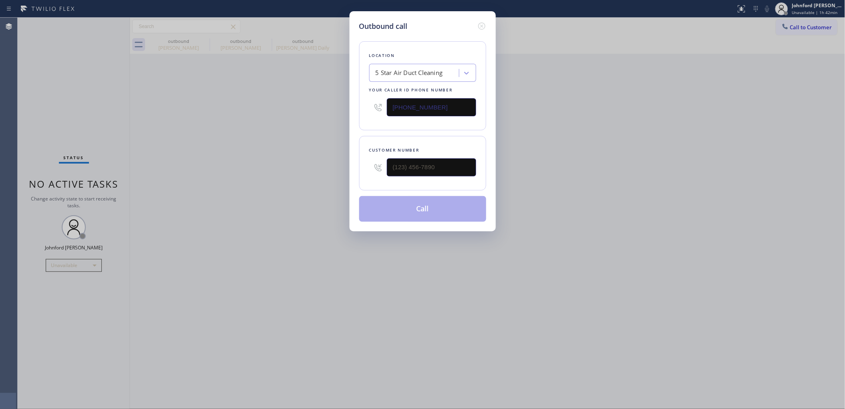
drag, startPoint x: 439, startPoint y: 154, endPoint x: 335, endPoint y: 166, distance: 105.3
click at [335, 166] on div "Outbound call Location 5 Star Air Duct Cleaning Your caller id phone number [PH…" at bounding box center [422, 204] width 845 height 409
paste input "714) 401-7402"
drag, startPoint x: 423, startPoint y: 167, endPoint x: 271, endPoint y: 167, distance: 151.5
click at [271, 167] on div "Outbound call Location 5 Star Air Duct Cleaning Your caller id phone number [PH…" at bounding box center [422, 204] width 845 height 409
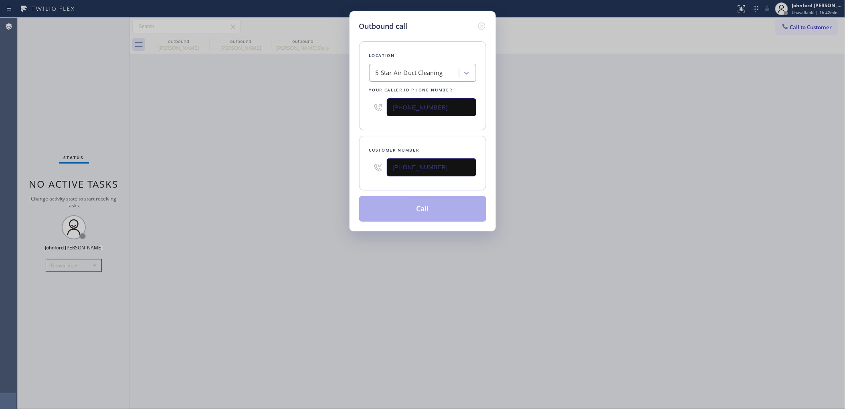
type input "[PHONE_NUMBER]"
click at [250, 171] on div "Outbound call Location 5 Star Air Duct Cleaning Your caller id phone number [PH…" at bounding box center [422, 204] width 845 height 409
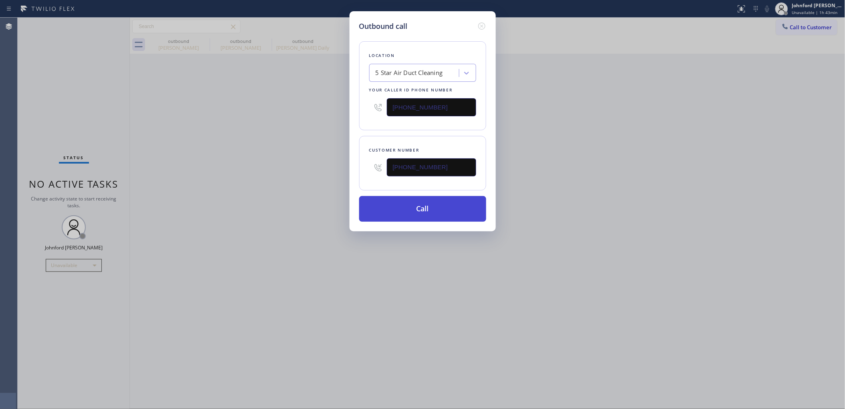
click at [458, 205] on button "Call" at bounding box center [422, 209] width 127 height 26
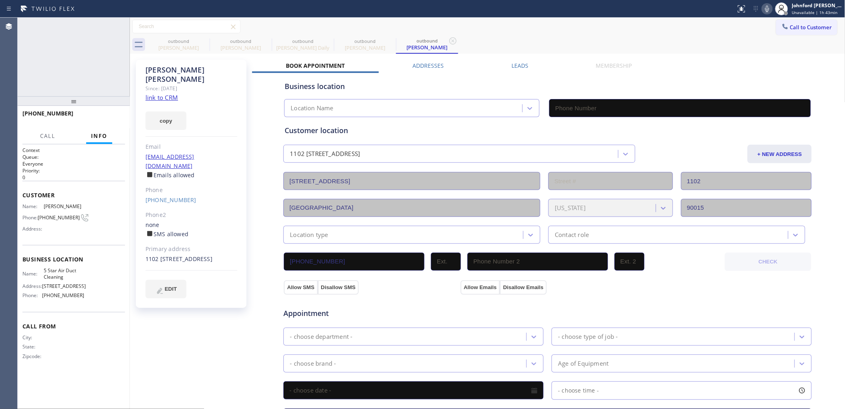
type input "[PHONE_NUMBER]"
click at [205, 40] on icon at bounding box center [204, 40] width 7 height 7
click at [0, 0] on icon at bounding box center [0, 0] width 0 height 0
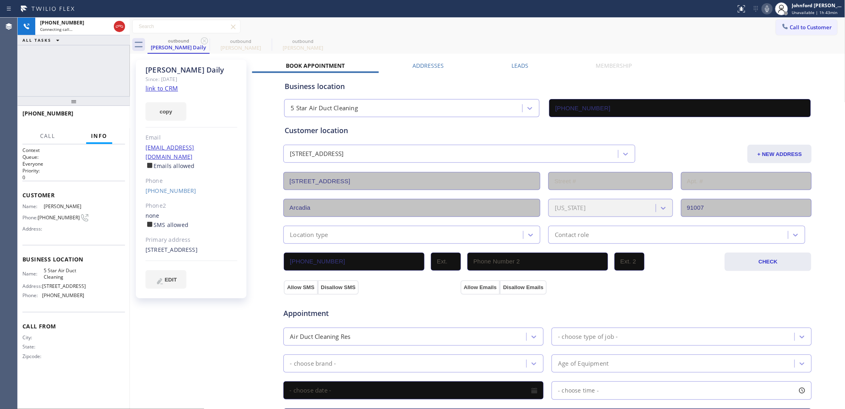
click at [205, 40] on icon at bounding box center [204, 40] width 7 height 7
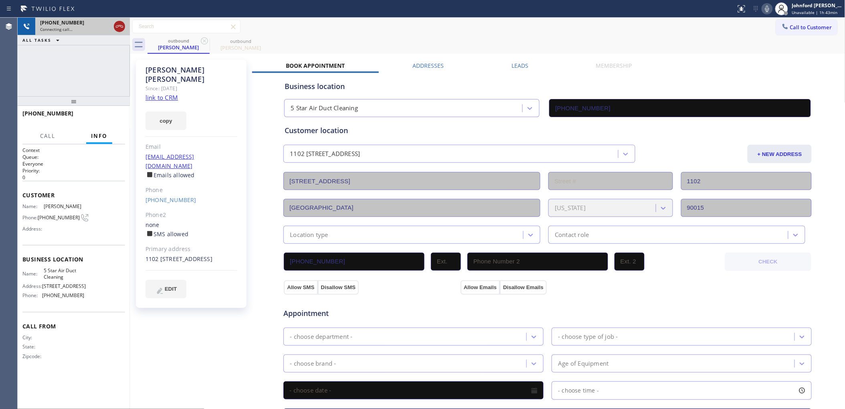
click at [115, 26] on icon at bounding box center [120, 27] width 10 height 10
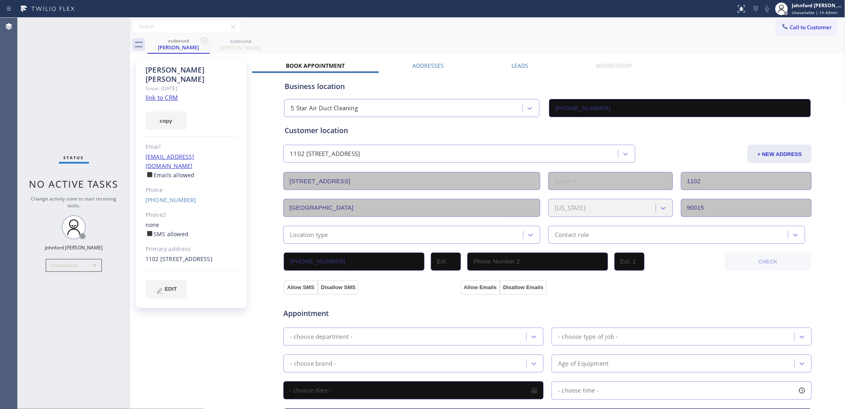
click at [792, 27] on span "Call to Customer" at bounding box center [811, 27] width 42 height 7
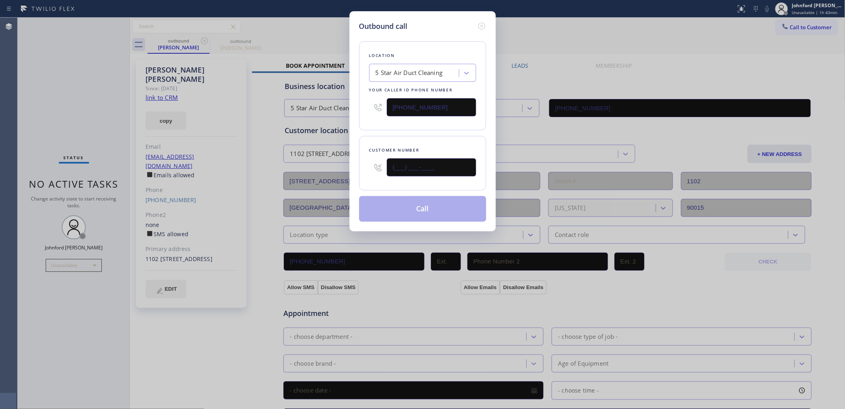
click at [345, 168] on div "Outbound call Location 5 Star Air Duct Cleaning Your caller id phone number [PH…" at bounding box center [422, 204] width 845 height 409
paste input "909) 392-3670"
click at [408, 154] on div "[PHONE_NUMBER]" at bounding box center [431, 167] width 89 height 26
click at [408, 158] on input "[PHONE_NUMBER]" at bounding box center [431, 167] width 89 height 18
click at [409, 167] on input "[PHONE_NUMBER]" at bounding box center [431, 167] width 89 height 18
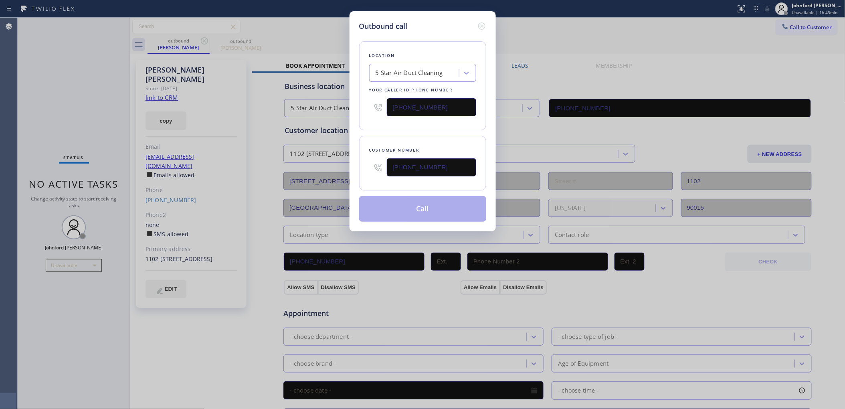
click at [397, 166] on input "[PHONE_NUMBER]" at bounding box center [431, 167] width 89 height 18
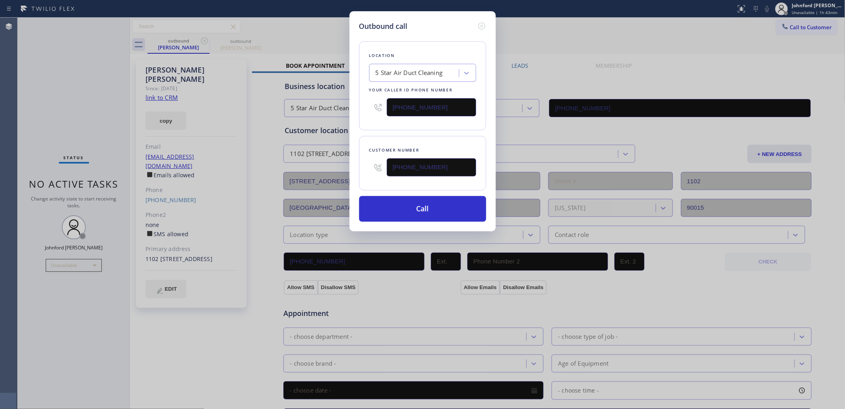
paste input "90) 939-2367"
drag, startPoint x: 457, startPoint y: 159, endPoint x: 353, endPoint y: 162, distance: 103.8
click at [353, 162] on div "Outbound call Location 5 Star Air Duct Cleaning Your caller id phone number [PH…" at bounding box center [422, 121] width 146 height 220
paste input "09) 392-3670"
click at [409, 136] on div "Customer number [PHONE_NUMBER]" at bounding box center [422, 163] width 127 height 55
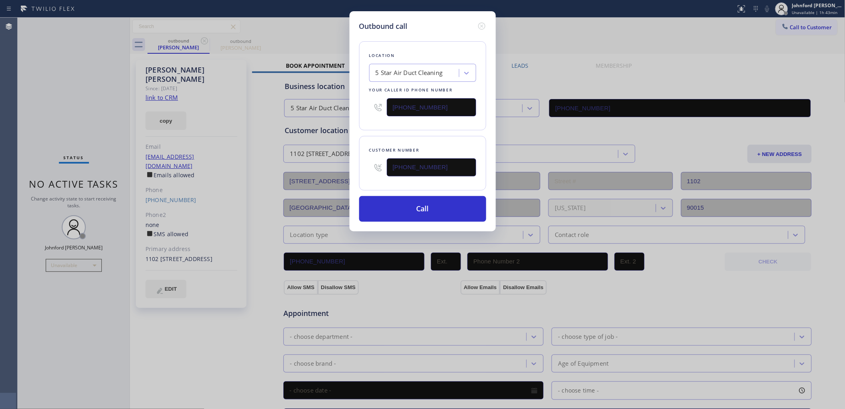
drag, startPoint x: 440, startPoint y: 159, endPoint x: 342, endPoint y: 169, distance: 98.3
click at [342, 169] on div "Outbound call Location 5 Star Air Duct Cleaning Your caller id phone number [PH…" at bounding box center [422, 204] width 845 height 409
paste input "text"
click at [397, 130] on div "Location 5 Star Air Duct Cleaning Your caller id phone number [PHONE_NUMBER] Cu…" at bounding box center [422, 127] width 127 height 190
drag, startPoint x: 779, startPoint y: 22, endPoint x: 485, endPoint y: 117, distance: 308.9
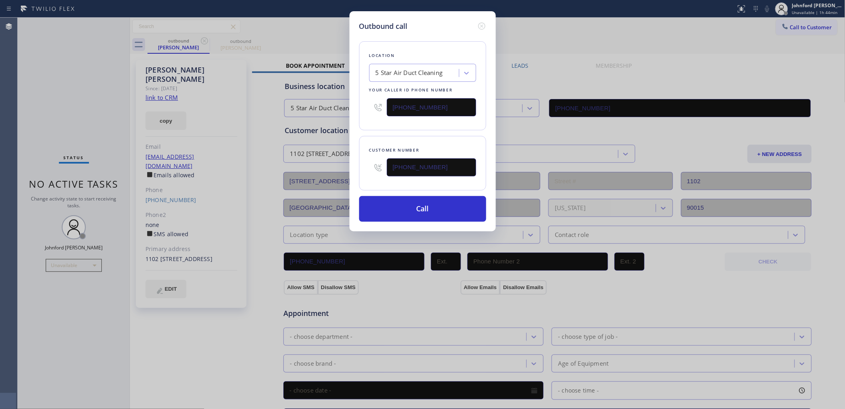
click at [779, 23] on div "Outbound call Location 5 Star Air Duct Cleaning Your caller id phone number [PH…" at bounding box center [422, 204] width 845 height 409
drag, startPoint x: 451, startPoint y: 172, endPoint x: 337, endPoint y: 177, distance: 114.0
click at [337, 177] on div "Outbound call Location 5 Star Air Duct Cleaning Your caller id phone number [PH…" at bounding box center [422, 204] width 845 height 409
paste input "text"
type input "[PHONE_NUMBER]"
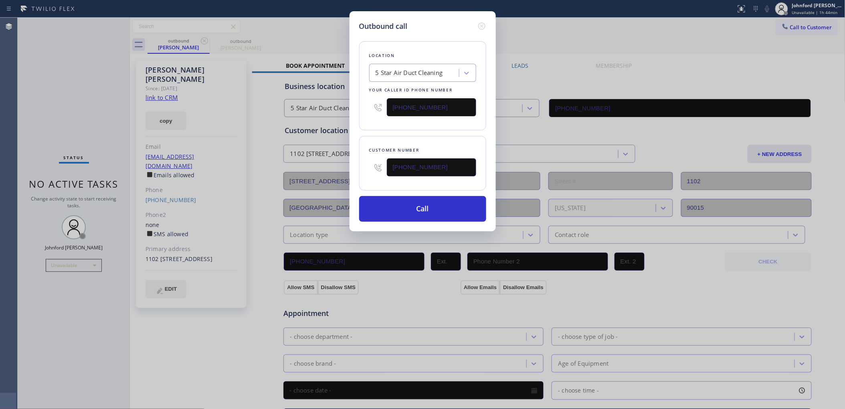
click at [406, 140] on div "Customer number [PHONE_NUMBER]" at bounding box center [422, 163] width 127 height 55
click at [399, 133] on div "Location 5 Star Air Duct Cleaning Your caller id phone number [PHONE_NUMBER] Cu…" at bounding box center [422, 127] width 127 height 190
click at [399, 130] on div "Location 5 Star Air Duct Cleaning Your caller id phone number [PHONE_NUMBER] Cu…" at bounding box center [422, 127] width 127 height 190
click at [401, 210] on button "Call" at bounding box center [422, 209] width 127 height 26
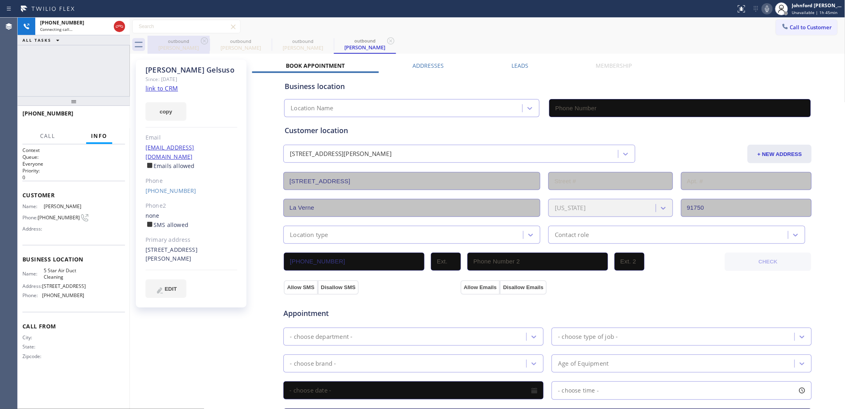
click at [205, 39] on icon at bounding box center [205, 41] width 10 height 10
click at [0, 0] on icon at bounding box center [0, 0] width 0 height 0
click at [453, 37] on div "outbound [PERSON_NAME] outbound [PERSON_NAME]" at bounding box center [496, 45] width 698 height 18
type input "[PHONE_NUMBER]"
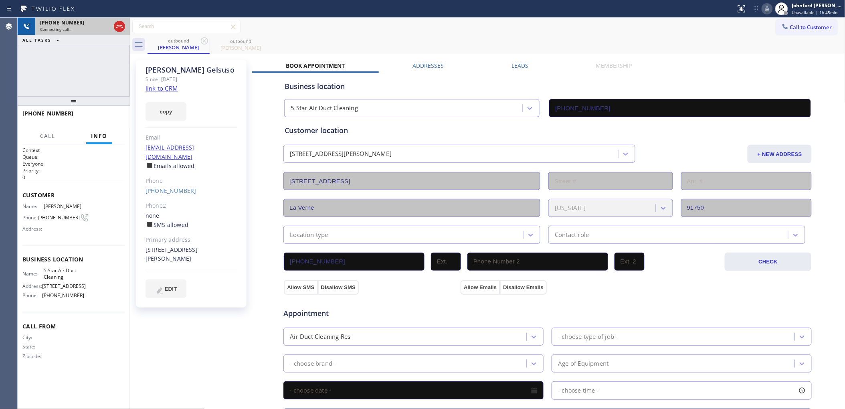
click at [89, 20] on div "[PHONE_NUMBER]" at bounding box center [75, 22] width 71 height 7
click at [89, 35] on div "ALL TASKS ALL TASKS ACTIVE TASKS TASKS IN WRAP UP" at bounding box center [74, 40] width 112 height 10
click at [101, 29] on div "Connecting call…" at bounding box center [75, 29] width 71 height 6
click at [120, 27] on icon at bounding box center [120, 27] width 10 height 10
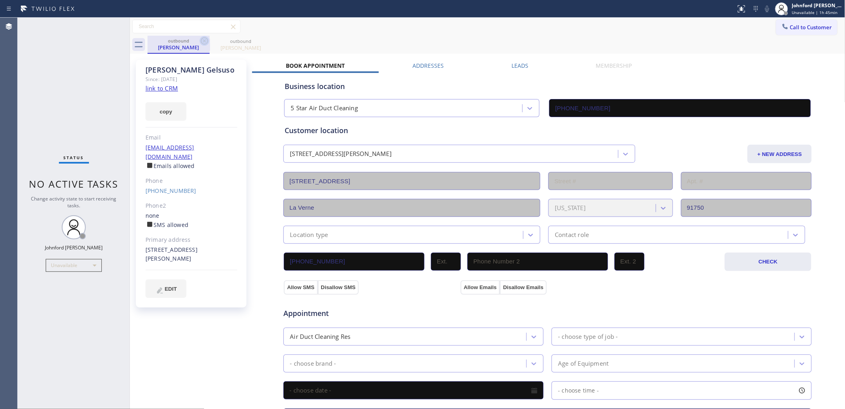
click at [202, 43] on icon at bounding box center [204, 40] width 7 height 7
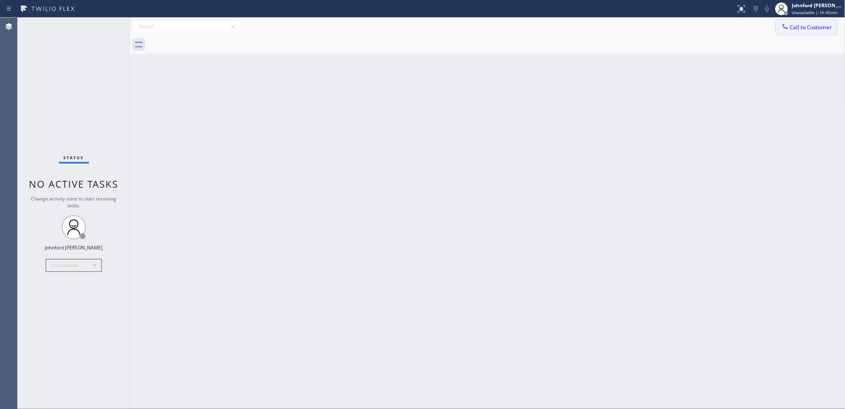
click at [794, 23] on button "Call to Customer" at bounding box center [806, 27] width 61 height 15
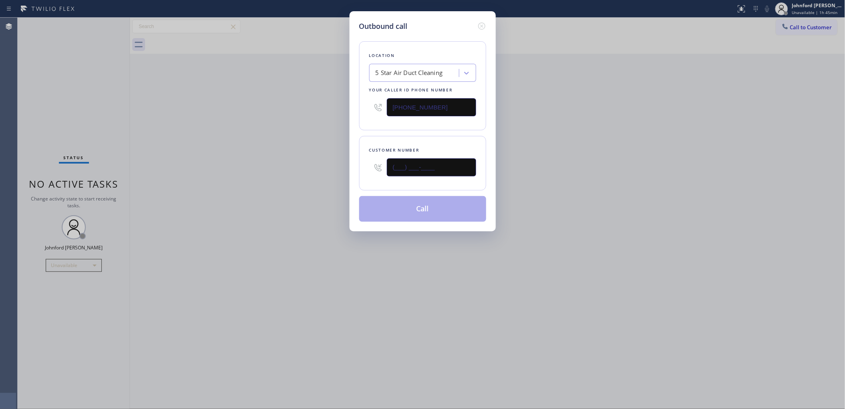
click at [344, 170] on div "Outbound call Location 5 Star Air Duct Cleaning Your caller id phone number [PH…" at bounding box center [422, 204] width 845 height 409
click at [435, 164] on input "(___) ___-____" at bounding box center [431, 167] width 89 height 18
paste input "text"
type input "(___) ___-____"
click at [245, 173] on div "Outbound call Location 5 Star Air Duct Cleaning Your caller id phone number [PH…" at bounding box center [422, 204] width 845 height 409
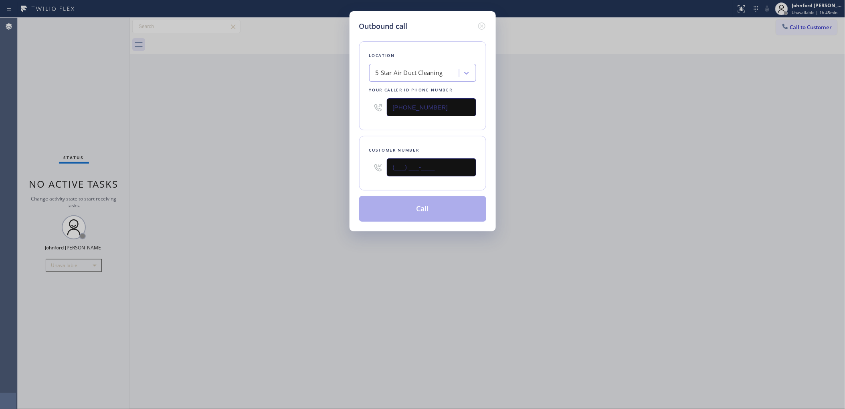
drag, startPoint x: 455, startPoint y: 171, endPoint x: 297, endPoint y: 179, distance: 158.5
click at [314, 175] on div "Outbound call Location 5 Star Air Duct Cleaning Your caller id phone number [PH…" at bounding box center [422, 204] width 845 height 409
paste input "909) 776-6363"
type input "[PHONE_NUMBER]"
click at [220, 190] on div "Outbound call Location 5 Star Air Duct Cleaning Your caller id phone number [PH…" at bounding box center [422, 204] width 845 height 409
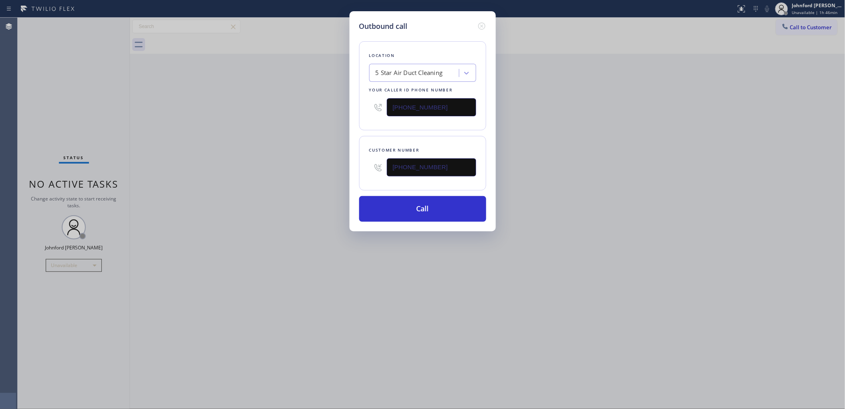
drag, startPoint x: 52, startPoint y: 61, endPoint x: 77, endPoint y: 3, distance: 63.4
click at [51, 59] on div "Outbound call Location 5 Star Air Duct Cleaning Your caller id phone number [PH…" at bounding box center [422, 204] width 845 height 409
click at [450, 202] on button "Call" at bounding box center [422, 209] width 127 height 26
click at [614, 153] on div "Outbound call Location 5 Star Air Duct Cleaning Your caller id phone number [PH…" at bounding box center [422, 204] width 845 height 409
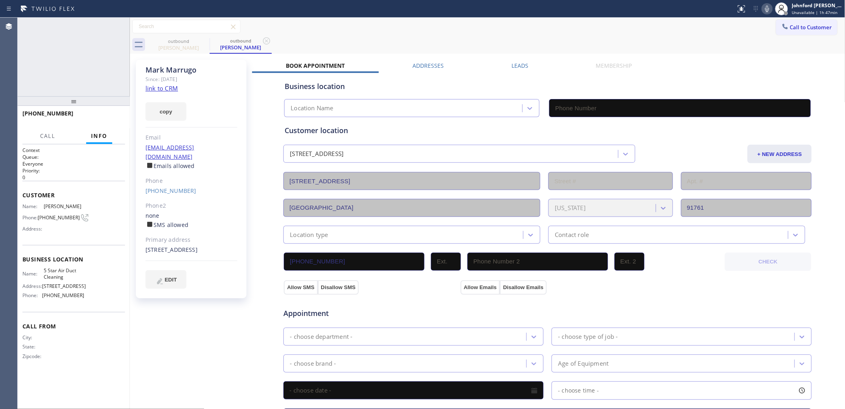
type input "[PHONE_NUMBER]"
click at [125, 117] on button "HANG UP" at bounding box center [106, 116] width 37 height 11
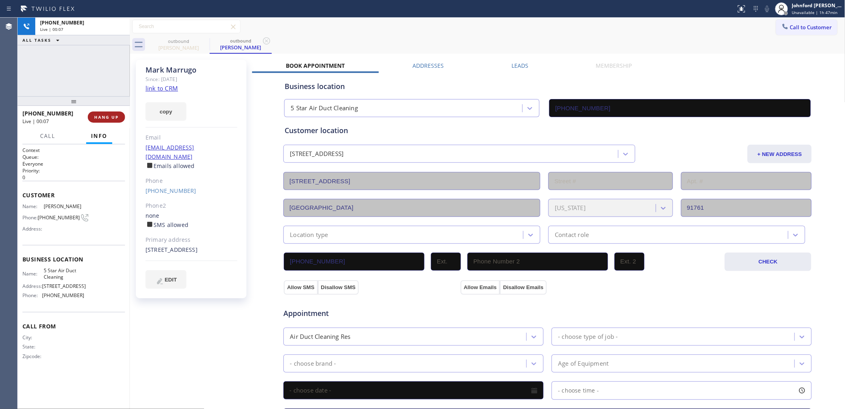
click at [121, 118] on button "HANG UP" at bounding box center [106, 116] width 37 height 11
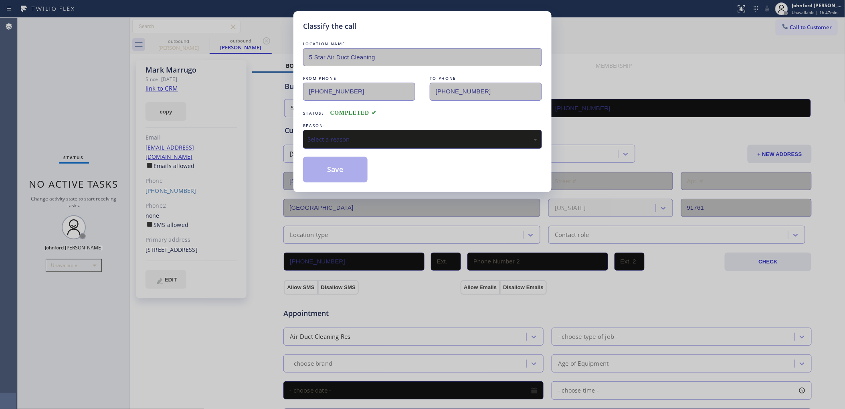
click at [381, 135] on div "Select a reason" at bounding box center [422, 139] width 230 height 9
click at [353, 181] on div "Classify the call LOCATION NAME 5 Star Air Duct Cleaning FROM PHONE [PHONE_NUMB…" at bounding box center [422, 101] width 258 height 181
click at [558, 35] on div "Classify the call LOCATION NAME 5 Star Air Duct Cleaning FROM PHONE [PHONE_NUMB…" at bounding box center [422, 204] width 845 height 409
click at [347, 161] on button "Save" at bounding box center [335, 170] width 65 height 26
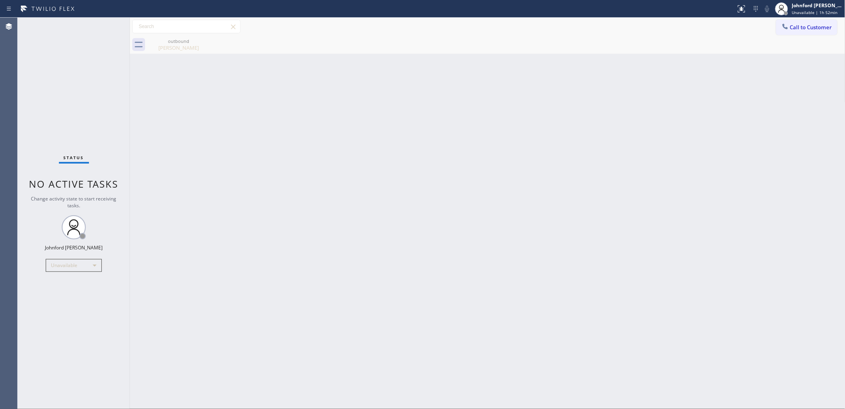
click at [565, 97] on div "Back to Dashboard Change Sender ID Customers Technicians Select a contact Outbo…" at bounding box center [487, 213] width 715 height 391
click at [541, 137] on div "Back to Dashboard Change Sender ID Customers Technicians Select a contact Outbo…" at bounding box center [487, 213] width 715 height 391
click at [44, 85] on div "Status No active tasks Change activity state to start receiving tasks. [PERSON_…" at bounding box center [74, 213] width 112 height 391
click at [789, 21] on button "Call to Customer" at bounding box center [806, 27] width 61 height 15
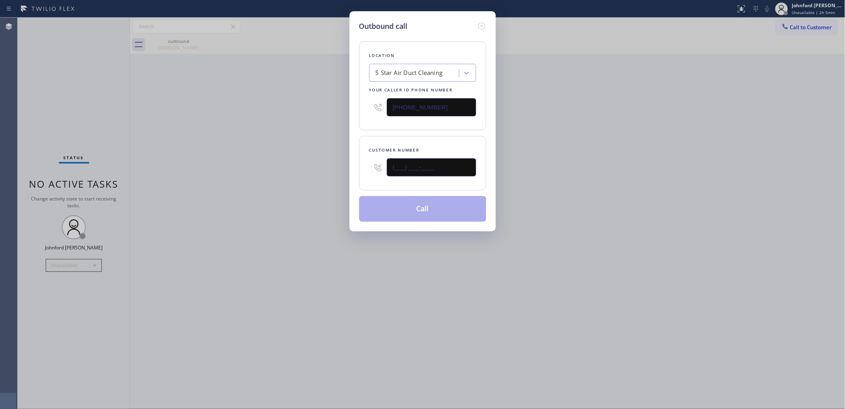
drag, startPoint x: 432, startPoint y: 168, endPoint x: 329, endPoint y: 151, distance: 104.3
click at [343, 162] on div "Outbound call Location 5 Star Air Duct Cleaning Your caller id phone number [PH…" at bounding box center [422, 204] width 845 height 409
paste input "323) 804-9499"
type input "[PHONE_NUMBER]"
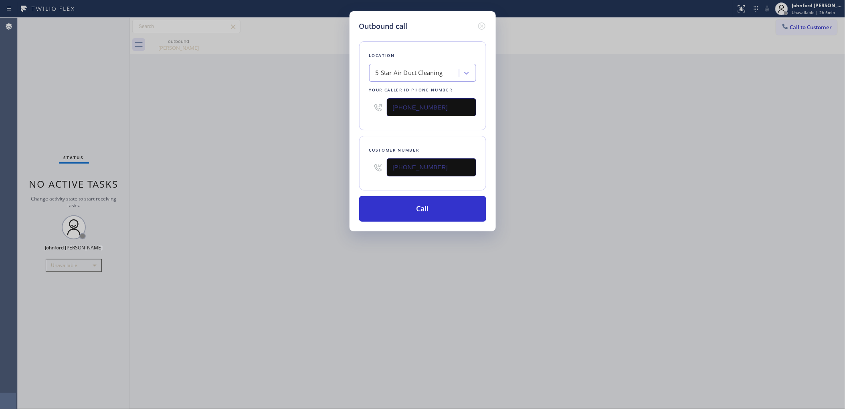
drag, startPoint x: 746, startPoint y: 55, endPoint x: 780, endPoint y: 44, distance: 35.2
click at [749, 54] on div "Outbound call Location 5 Star Air Duct Cleaning Your caller id phone number [PH…" at bounding box center [422, 204] width 845 height 409
click at [792, 26] on div "Outbound call Location 5 Star Air Duct Cleaning Your caller id phone number [PH…" at bounding box center [422, 204] width 845 height 409
click at [444, 71] on div "5 Star Air Duct Cleaning" at bounding box center [415, 73] width 87 height 14
paste input "[PERSON_NAME] & Dryer Repair"
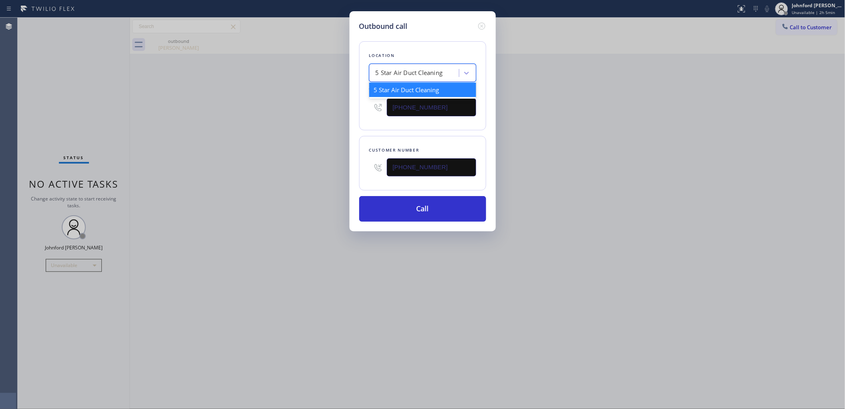
type input "[PERSON_NAME] & Dryer Repair"
click at [420, 84] on div "[PERSON_NAME] & Dryer Repair" at bounding box center [422, 90] width 107 height 14
type input "[PHONE_NUMBER]"
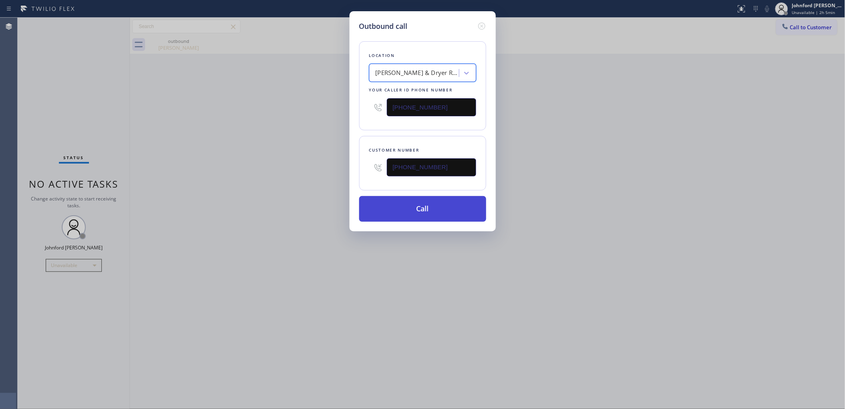
click at [434, 212] on button "Call" at bounding box center [422, 209] width 127 height 26
click at [598, 186] on div "Outbound call Location Elle Washer & Dryer Repair Your caller id phone number […" at bounding box center [422, 204] width 845 height 409
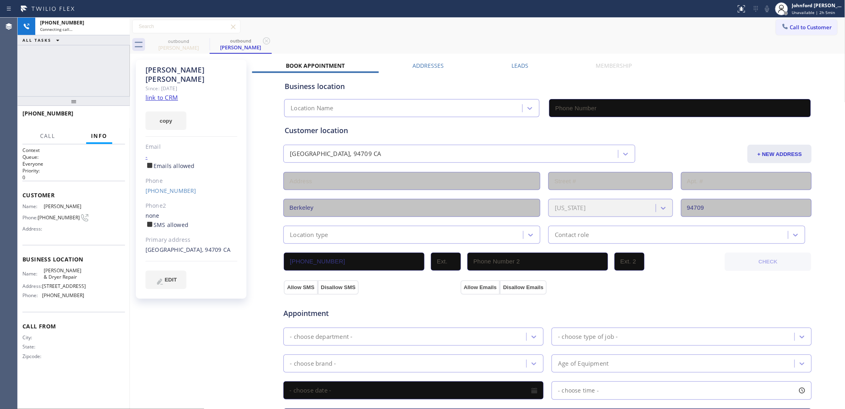
click at [0, 0] on icon at bounding box center [0, 0] width 0 height 0
type input "[PHONE_NUMBER]"
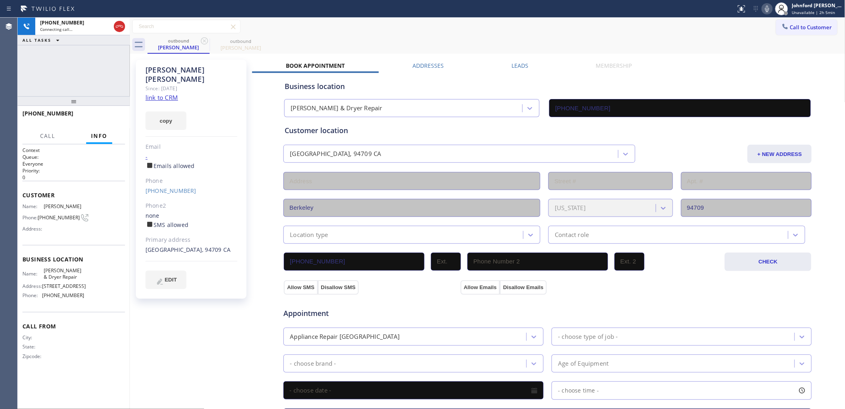
click at [173, 93] on link "link to CRM" at bounding box center [161, 97] width 32 height 8
click at [100, 117] on span "HANG UP" at bounding box center [106, 117] width 24 height 6
click at [100, 117] on span "COMPLETE" at bounding box center [105, 117] width 28 height 6
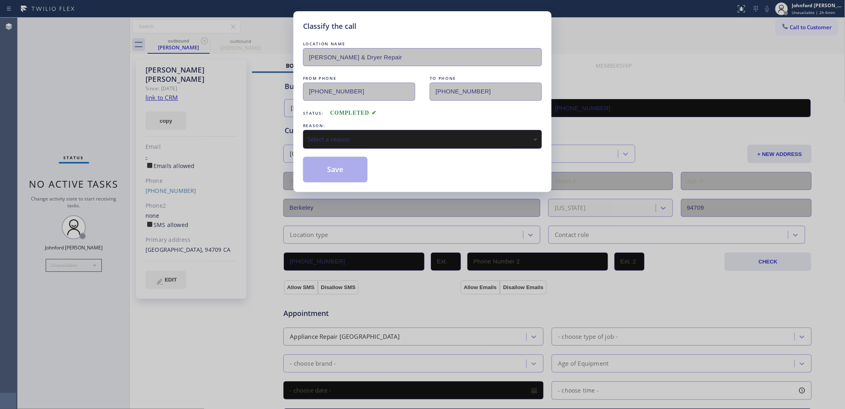
click at [380, 140] on div "Select a reason" at bounding box center [422, 139] width 230 height 9
click at [363, 172] on button "Save" at bounding box center [335, 170] width 65 height 26
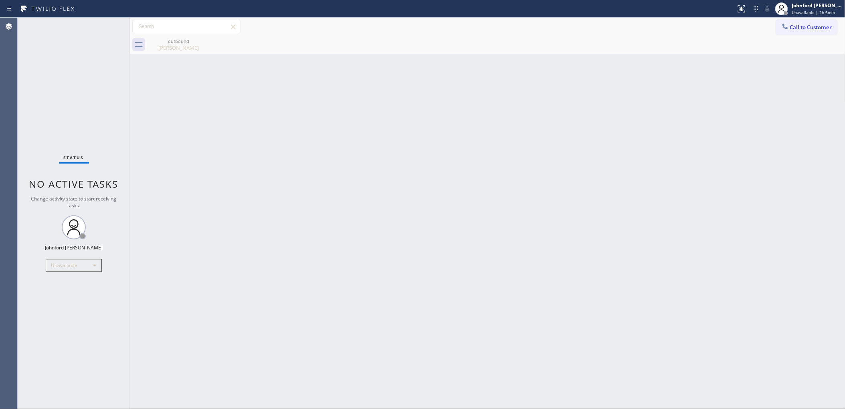
drag, startPoint x: 598, startPoint y: 79, endPoint x: 252, endPoint y: 59, distance: 346.1
click at [598, 80] on div "Back to Dashboard Change Sender ID Customers Technicians Select a contact Outbo…" at bounding box center [487, 213] width 715 height 391
drag, startPoint x: 808, startPoint y: 27, endPoint x: 487, endPoint y: 113, distance: 331.9
click at [806, 27] on span "Call to Customer" at bounding box center [811, 27] width 42 height 7
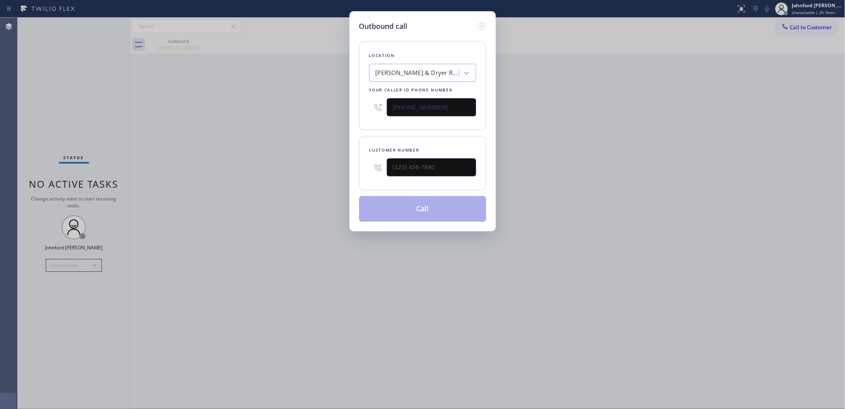
drag, startPoint x: 372, startPoint y: 107, endPoint x: 364, endPoint y: 108, distance: 7.7
click at [366, 108] on div "Location [PERSON_NAME] & Dryer Repair Your caller id phone number [PHONE_NUMBER]" at bounding box center [422, 85] width 127 height 89
paste input "text"
type input "[PHONE_NUMBER]"
drag, startPoint x: 467, startPoint y: 161, endPoint x: 324, endPoint y: 170, distance: 143.3
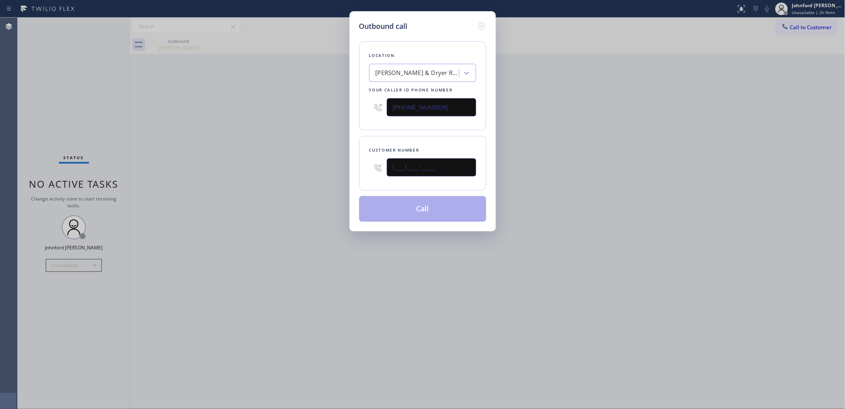
click at [334, 167] on div "Outbound call Location Elle Washer & Dryer Repair Your caller id phone number […" at bounding box center [422, 204] width 845 height 409
paste input "323) 804-9499"
type input "[PHONE_NUMBER]"
click at [297, 172] on div "Outbound call Location Elle Washer & Dryer Repair Your caller id phone number […" at bounding box center [422, 204] width 845 height 409
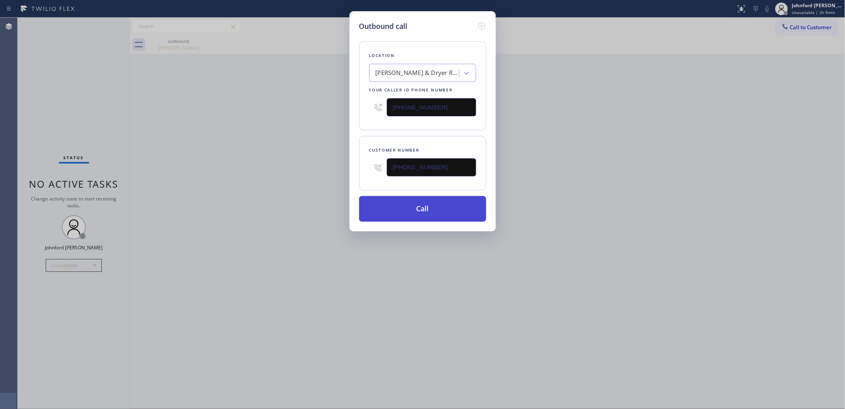
click at [377, 198] on button "Call" at bounding box center [422, 209] width 127 height 26
drag, startPoint x: 614, startPoint y: 164, endPoint x: 653, endPoint y: 59, distance: 112.2
click at [626, 149] on div "Outbound call Location Elle Washer & Dryer Repair Your caller id phone number […" at bounding box center [422, 204] width 845 height 409
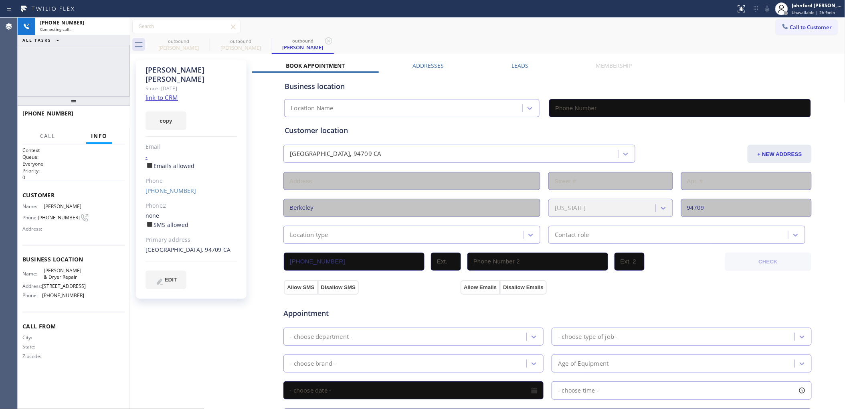
type input "[PHONE_NUMBER]"
click at [41, 73] on div "[PHONE_NUMBER] Connecting call… ALL TASKS ALL TASKS ACTIVE TASKS TASKS IN WRAP …" at bounding box center [74, 57] width 112 height 79
click at [739, 6] on icon at bounding box center [742, 9] width 10 height 10
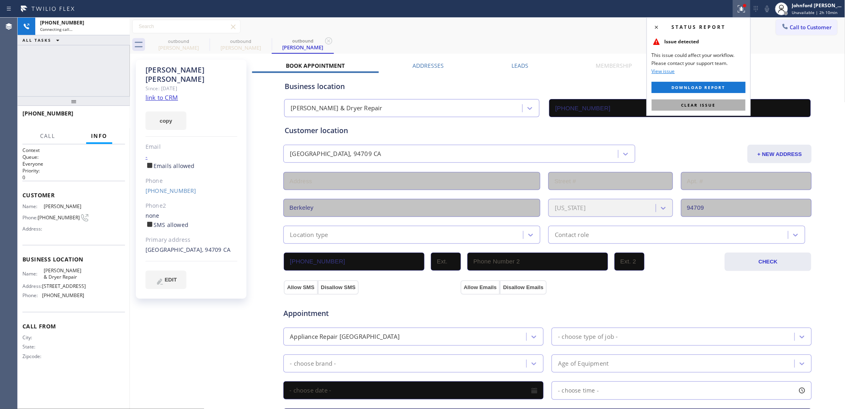
click at [719, 101] on button "Clear issue" at bounding box center [699, 104] width 94 height 11
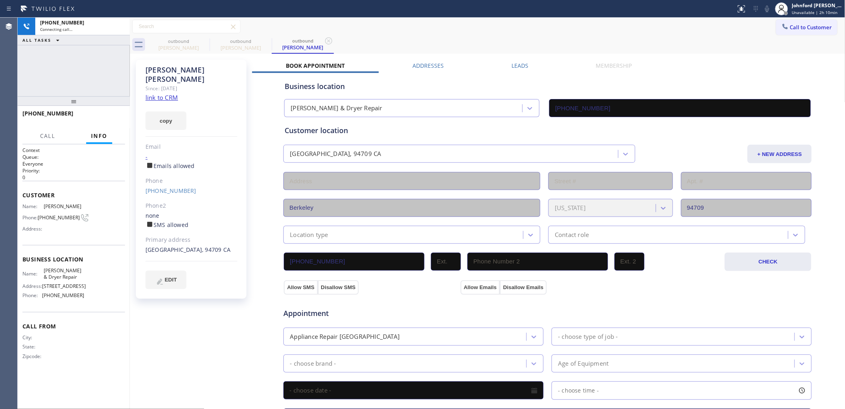
click at [700, 30] on div "Call to Customer Outbound call Location Elle Washer & Dryer Repair Your caller …" at bounding box center [487, 27] width 715 height 14
click at [47, 55] on div "[PHONE_NUMBER] Connecting call… ALL TASKS ALL TASKS ACTIVE TASKS TASKS IN WRAP …" at bounding box center [74, 57] width 112 height 79
click at [798, 5] on div "Johnford [PERSON_NAME]" at bounding box center [817, 5] width 50 height 7
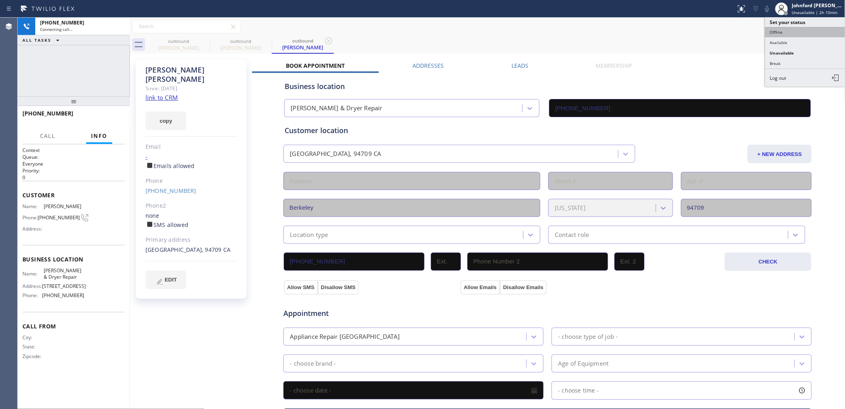
click at [782, 36] on button "Offline" at bounding box center [805, 32] width 80 height 10
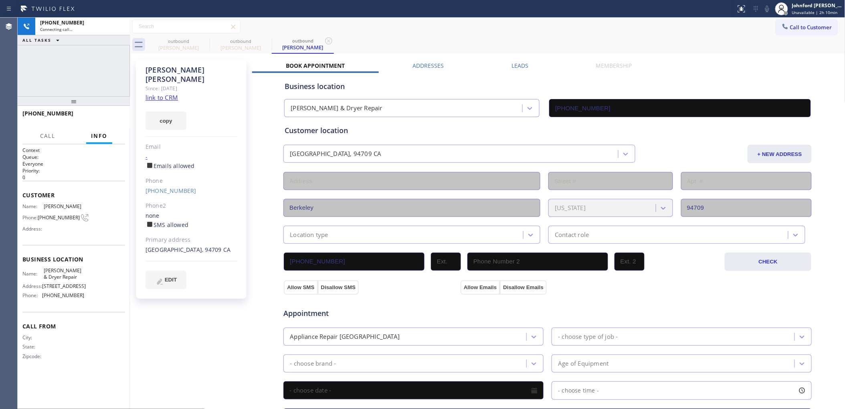
drag, startPoint x: 798, startPoint y: 11, endPoint x: 805, endPoint y: 34, distance: 24.6
click at [798, 11] on span "Unavailable | 2h 10min" at bounding box center [815, 13] width 46 height 6
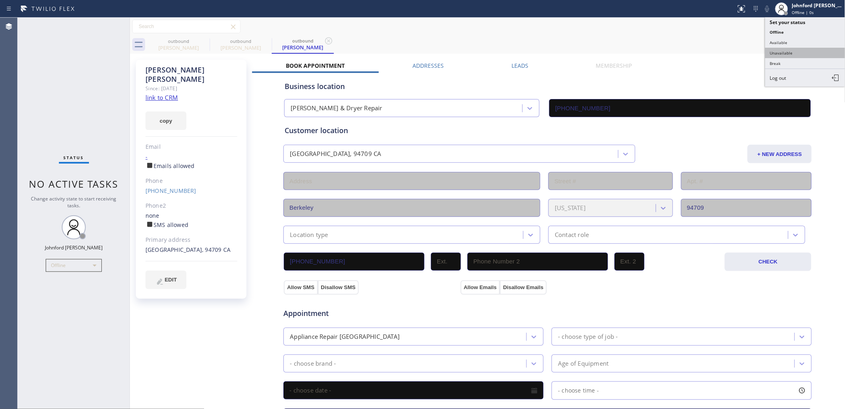
click at [787, 49] on button "Unavailable" at bounding box center [805, 53] width 80 height 10
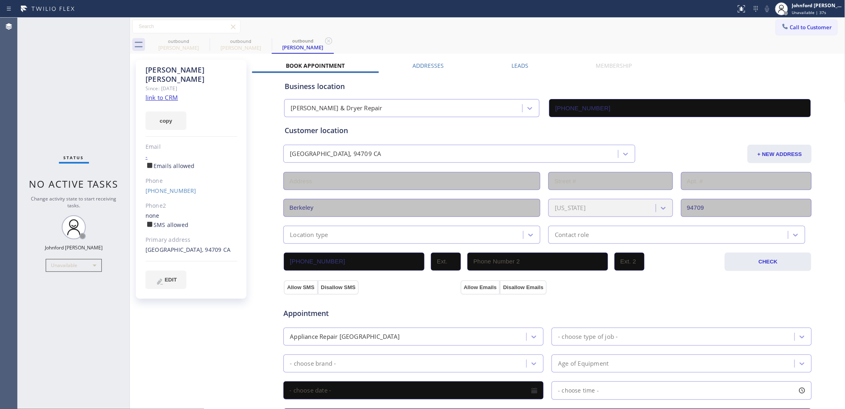
click at [43, 71] on div "Status No active tasks Change activity state to start receiving tasks. [PERSON_…" at bounding box center [74, 213] width 112 height 391
click at [72, 71] on div "Status No active tasks Change activity state to start receiving tasks. [PERSON_…" at bounding box center [74, 213] width 112 height 391
click at [199, 34] on div "Call to Customer Outbound call Location Elle Washer & Dryer Repair Your caller …" at bounding box center [487, 27] width 715 height 18
click at [205, 39] on icon at bounding box center [204, 40] width 7 height 7
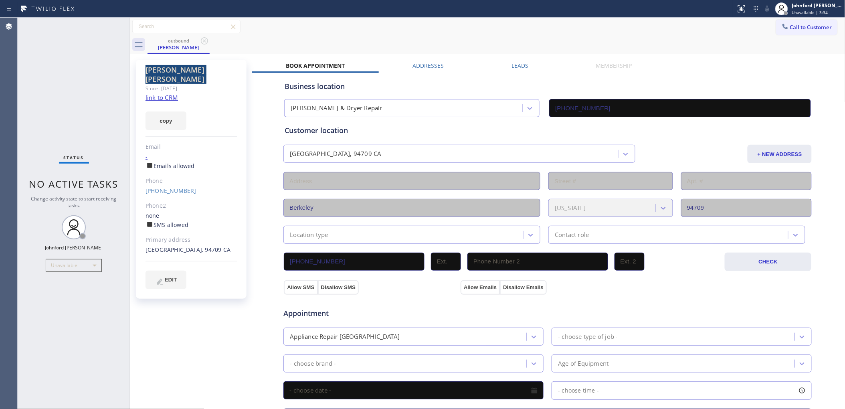
click at [205, 39] on icon at bounding box center [204, 40] width 7 height 7
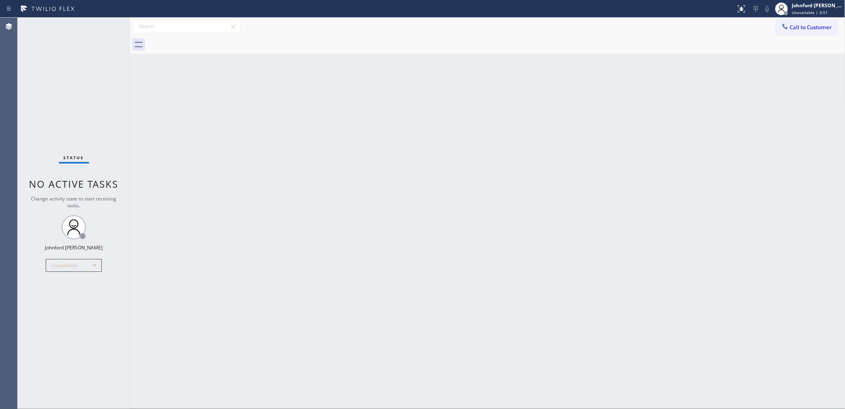
drag, startPoint x: 73, startPoint y: 37, endPoint x: 69, endPoint y: 35, distance: 4.1
click at [71, 37] on div "Status No active tasks Change activity state to start receiving tasks. [PERSON_…" at bounding box center [74, 213] width 112 height 391
click at [796, 32] on button "Call to Customer" at bounding box center [806, 27] width 61 height 15
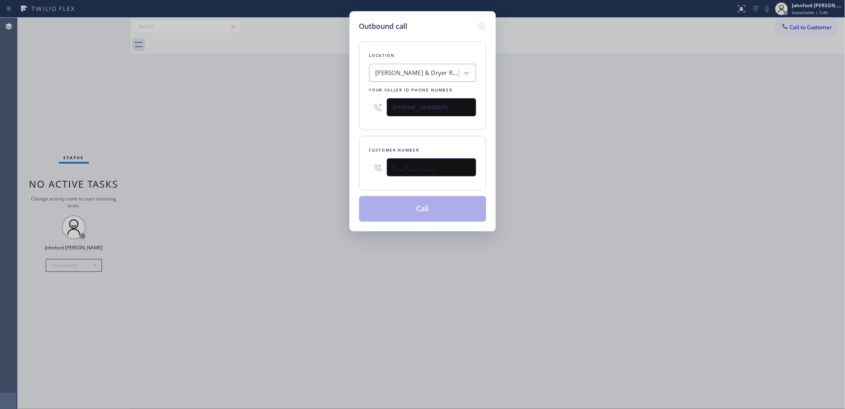
drag, startPoint x: 438, startPoint y: 173, endPoint x: 337, endPoint y: 173, distance: 100.2
click at [339, 173] on div "Outbound call Location Elle Washer & Dryer Repair Your caller id phone number […" at bounding box center [422, 204] width 845 height 409
paste input "626) 833-8772"
type input "[PHONE_NUMBER]"
click at [314, 171] on div "Outbound call Location Elle Washer & Dryer Repair Your caller id phone number […" at bounding box center [422, 204] width 845 height 409
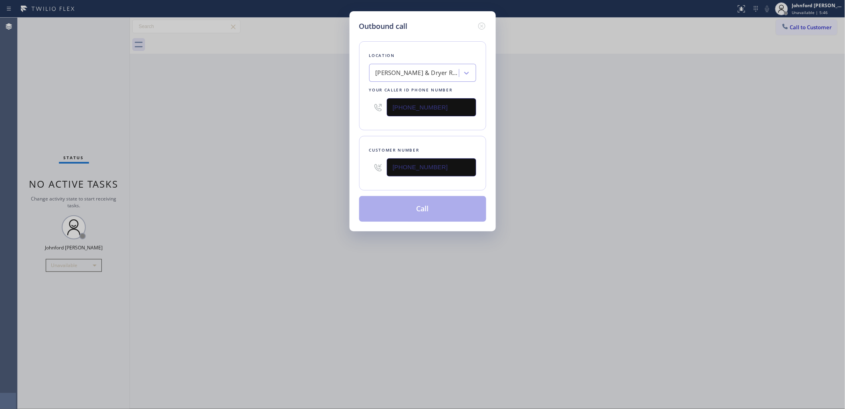
drag, startPoint x: 688, startPoint y: 162, endPoint x: 686, endPoint y: 29, distance: 133.5
click at [689, 153] on div "Outbound call Location Elle Washer & Dryer Repair Your caller id phone number […" at bounding box center [422, 204] width 845 height 409
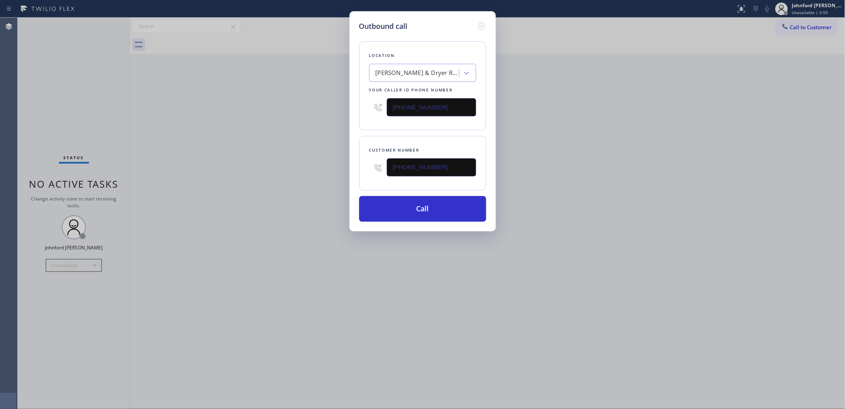
drag, startPoint x: 384, startPoint y: 103, endPoint x: 339, endPoint y: 105, distance: 45.0
click at [369, 103] on div "[PHONE_NUMBER]" at bounding box center [422, 107] width 107 height 26
paste input "866) 702-1734"
type input "[PHONE_NUMBER]"
click at [303, 108] on div "Outbound call Location Elle Washer & Dryer Repair Your caller id phone number […" at bounding box center [422, 204] width 845 height 409
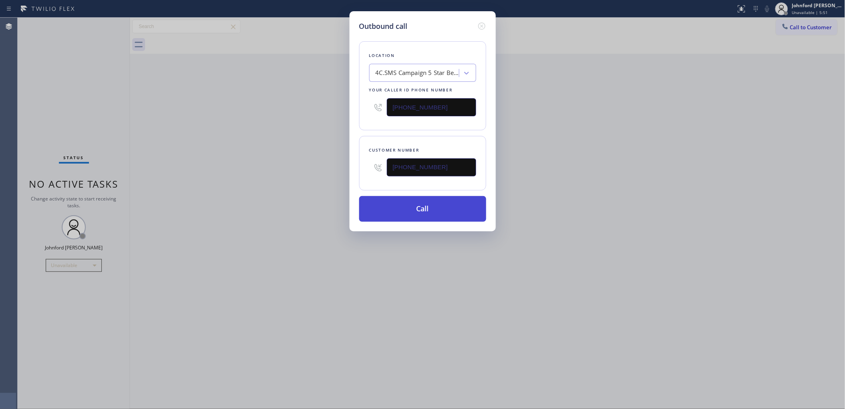
click at [413, 208] on button "Call" at bounding box center [422, 209] width 127 height 26
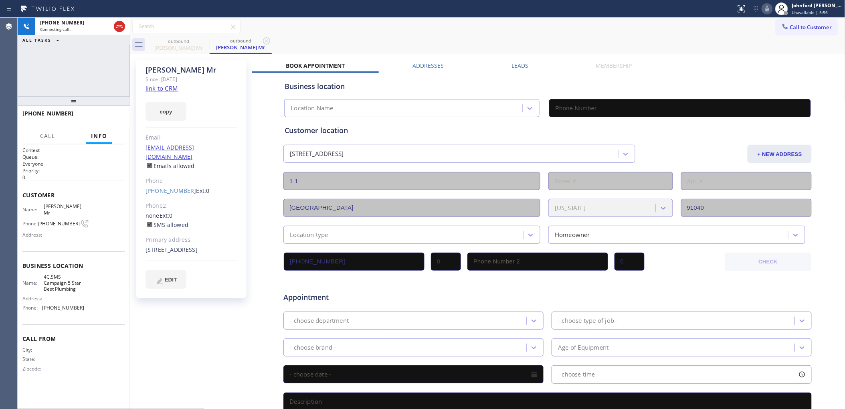
type input "[PHONE_NUMBER]"
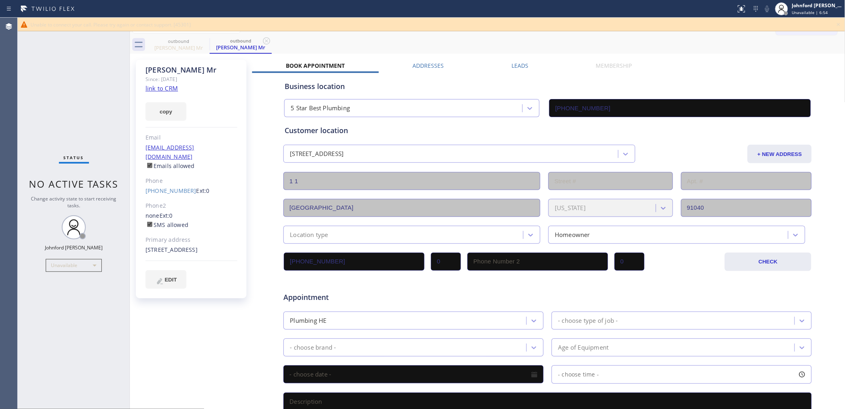
click at [836, 22] on icon at bounding box center [839, 25] width 10 height 10
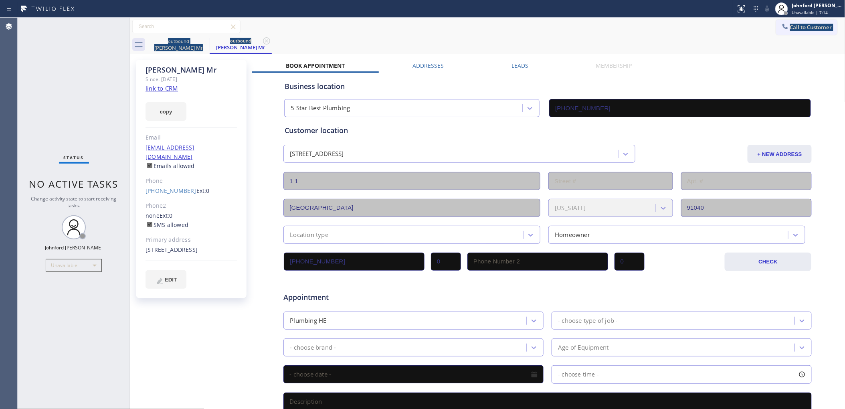
click at [616, 35] on div "Call to Customer Outbound call Location 5 Star Best Plumbing Your caller id pho…" at bounding box center [487, 36] width 715 height 36
click at [803, 27] on span "Call to Customer" at bounding box center [811, 27] width 42 height 7
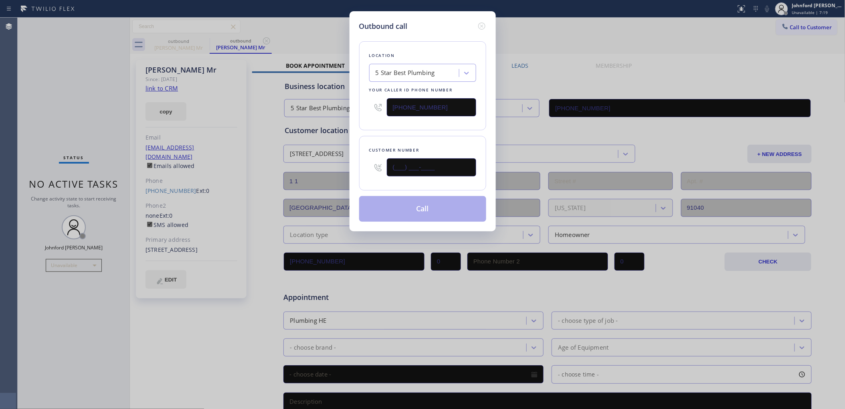
drag, startPoint x: 460, startPoint y: 164, endPoint x: 386, endPoint y: 170, distance: 74.5
click at [386, 170] on div "(___) ___-____" at bounding box center [422, 167] width 107 height 26
click at [429, 165] on input "(___) ___-____" at bounding box center [431, 167] width 89 height 18
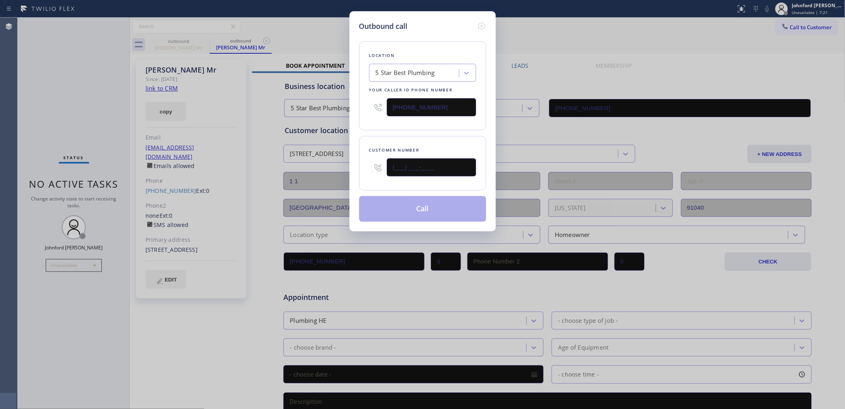
paste input "626) 833-8772"
type input "[PHONE_NUMBER]"
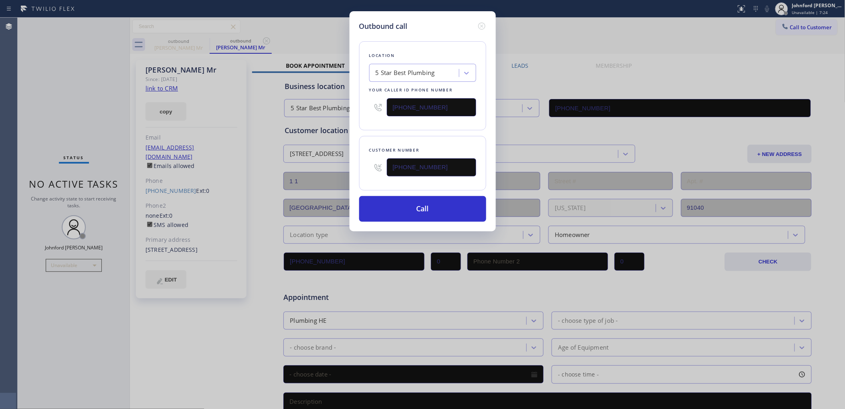
drag, startPoint x: 452, startPoint y: 107, endPoint x: 353, endPoint y: 119, distance: 99.7
click at [374, 107] on div "[PHONE_NUMBER]" at bounding box center [422, 107] width 107 height 26
paste input "55) 731-4952"
type input "[PHONE_NUMBER]"
click at [357, 124] on div "Outbound call Location 5 Star Best Plumbing Your caller id phone number [PHONE_…" at bounding box center [422, 121] width 146 height 220
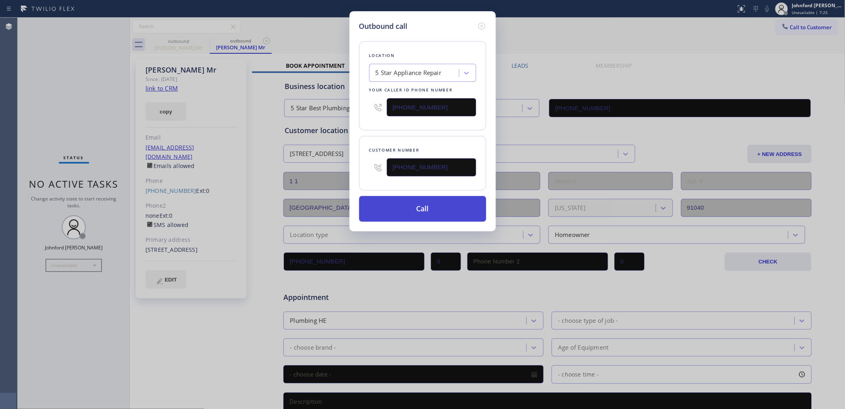
click at [390, 210] on button "Call" at bounding box center [422, 209] width 127 height 26
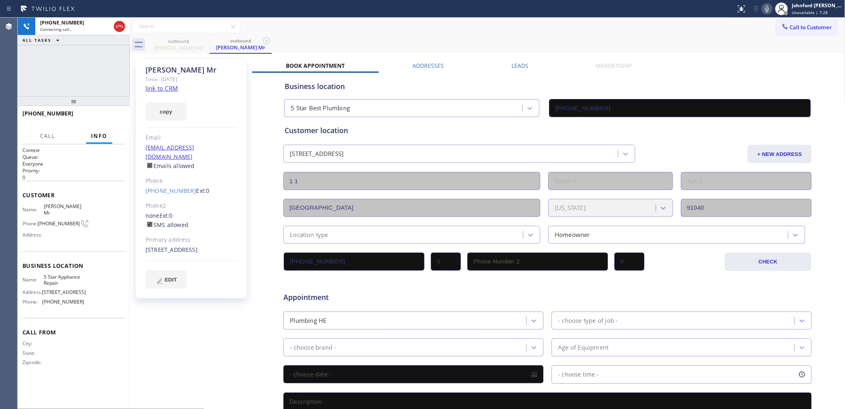
click at [423, 42] on div "outbound [PERSON_NAME] Mr outbound [PERSON_NAME] Mr" at bounding box center [496, 45] width 698 height 18
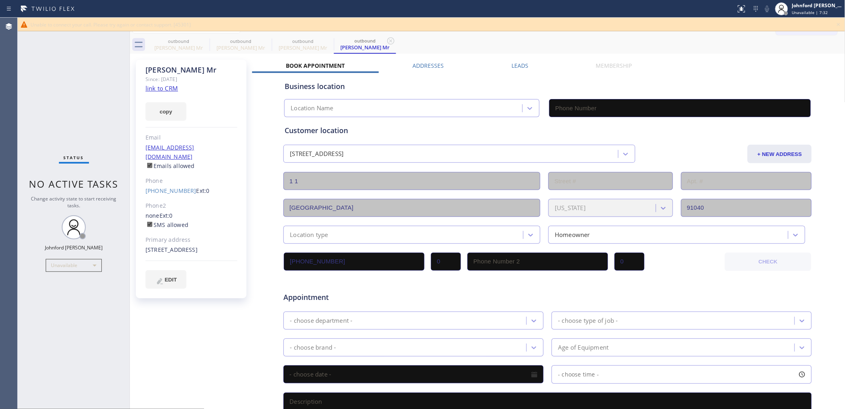
click at [581, 31] on div "Call to Customer Outbound call Location 5 Star Appliance Repair Your caller id …" at bounding box center [487, 27] width 715 height 14
type input "[PHONE_NUMBER]"
click at [171, 187] on link "[PHONE_NUMBER]" at bounding box center [170, 191] width 51 height 8
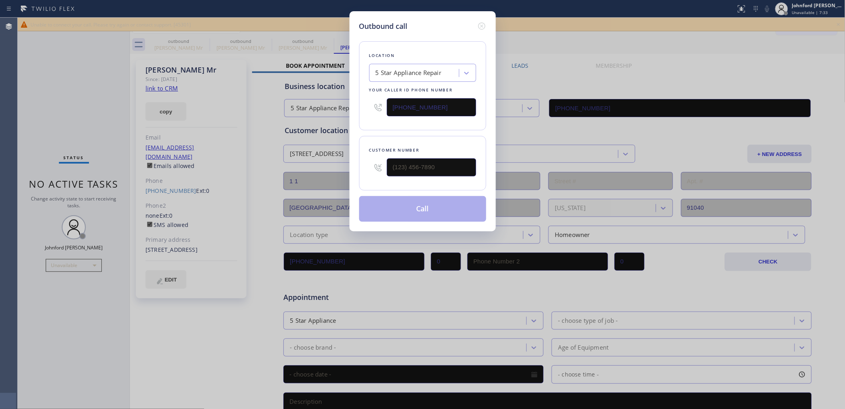
type input "[PHONE_NUMBER]"
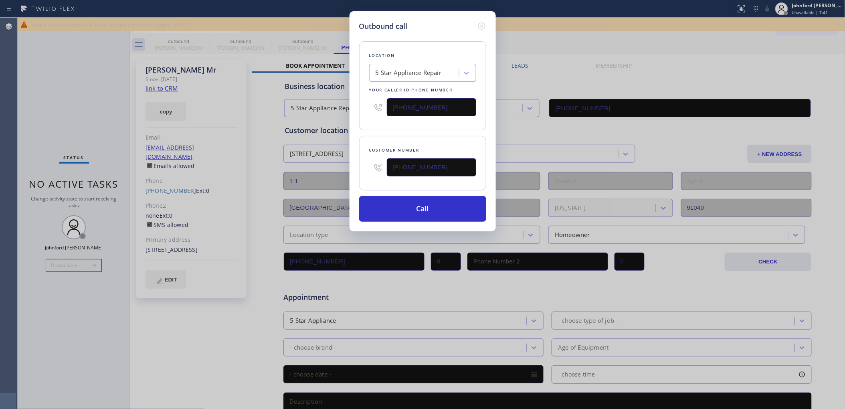
drag, startPoint x: 447, startPoint y: 103, endPoint x: 353, endPoint y: 109, distance: 93.5
click at [353, 109] on div "Outbound call Location 5 Star Appliance Repair Your caller id phone number [PHO…" at bounding box center [422, 121] width 146 height 220
paste input "05) 883-6154"
type input "[PHONE_NUMBER]"
drag, startPoint x: 353, startPoint y: 119, endPoint x: 391, endPoint y: 177, distance: 68.7
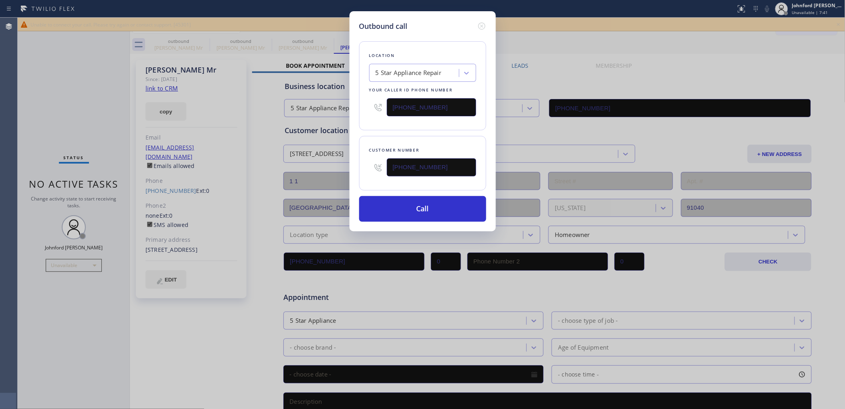
click at [355, 121] on div "Outbound call Location 5 Star Appliance Repair Your caller id phone number [PHO…" at bounding box center [422, 121] width 146 height 220
click at [396, 202] on button "Call" at bounding box center [422, 209] width 127 height 26
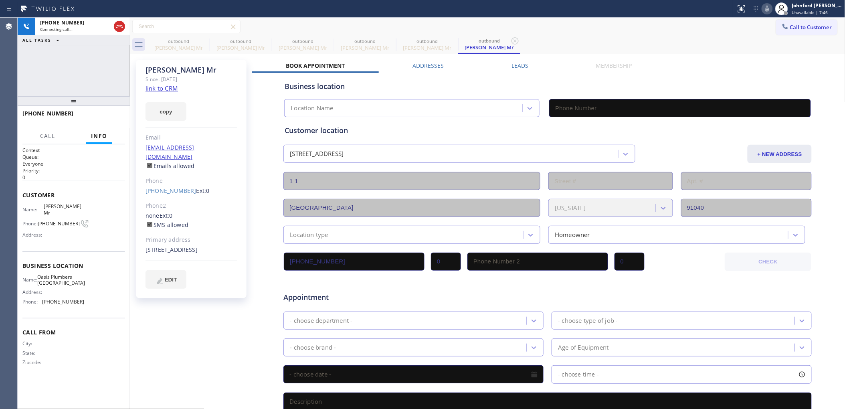
drag, startPoint x: 209, startPoint y: 46, endPoint x: 109, endPoint y: 61, distance: 100.4
click at [209, 46] on div "outbound [PERSON_NAME] Mr" at bounding box center [178, 45] width 62 height 18
click at [0, 0] on icon at bounding box center [0, 0] width 0 height 0
click at [109, 61] on div "[PHONE_NUMBER] Connecting call… ALL TASKS ALL TASKS ACTIVE TASKS TASKS IN WRAP …" at bounding box center [74, 57] width 112 height 79
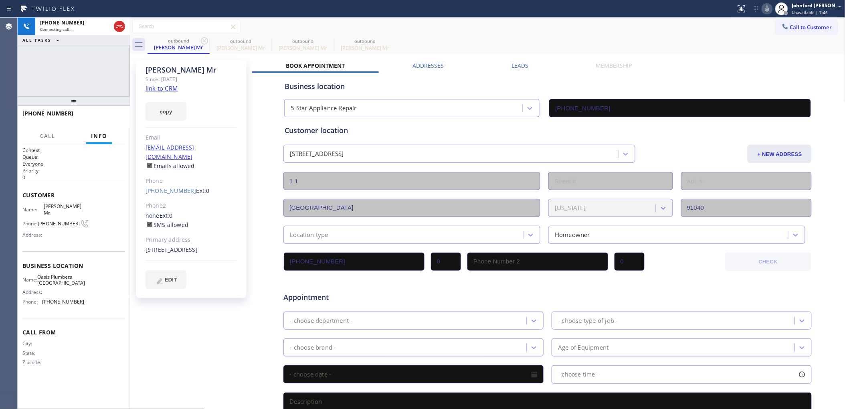
type input "[PHONE_NUMBER]"
click at [198, 44] on div "[PERSON_NAME] Mr" at bounding box center [178, 47] width 61 height 7
click at [201, 42] on icon at bounding box center [205, 41] width 10 height 10
type input "[PHONE_NUMBER]"
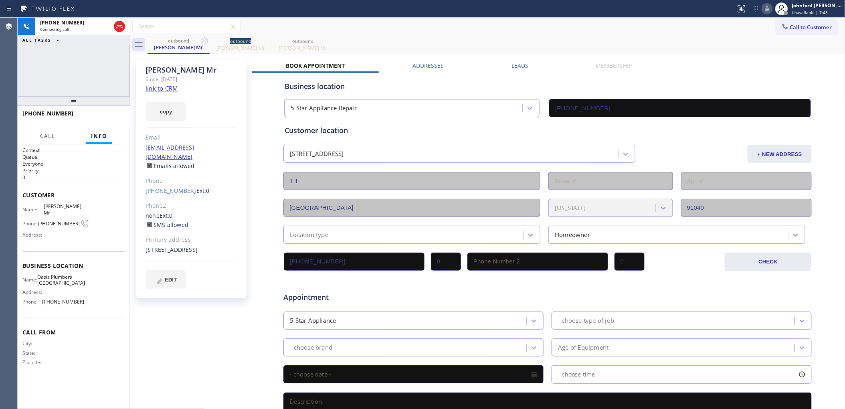
click at [201, 42] on icon at bounding box center [205, 41] width 10 height 10
type input "[PHONE_NUMBER]"
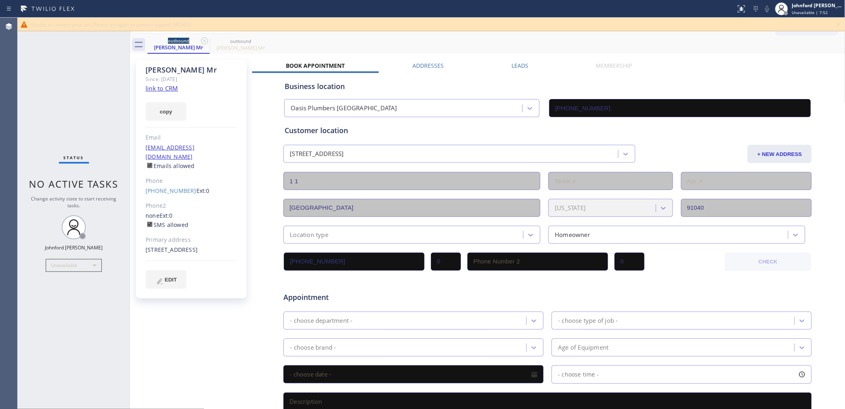
drag, startPoint x: 45, startPoint y: 85, endPoint x: 95, endPoint y: 135, distance: 70.6
click at [45, 85] on div "Status No active tasks Change activity state to start receiving tasks. [PERSON_…" at bounding box center [74, 213] width 112 height 391
click at [836, 23] on icon at bounding box center [839, 25] width 10 height 10
drag, startPoint x: 836, startPoint y: 23, endPoint x: 828, endPoint y: 23, distance: 8.4
click at [836, 23] on div "Call to Customer Outbound call Location 5 Star Appliance Repair Your caller id …" at bounding box center [810, 27] width 69 height 14
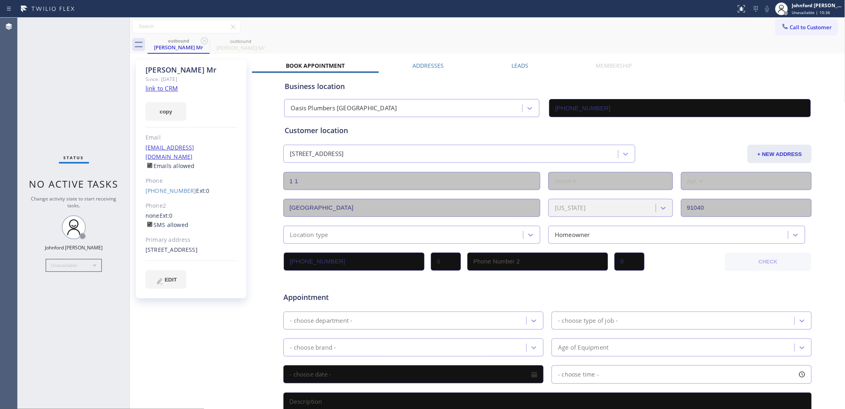
drag, startPoint x: 788, startPoint y: 23, endPoint x: 777, endPoint y: 22, distance: 10.9
click at [785, 22] on button "Call to Customer" at bounding box center [806, 27] width 61 height 15
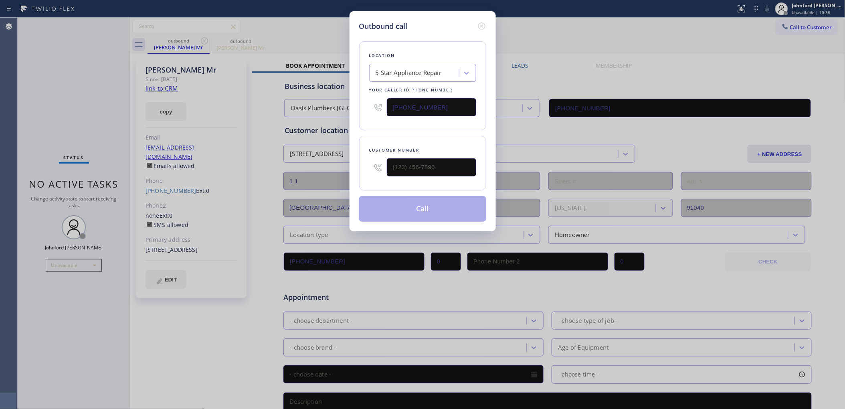
drag, startPoint x: 441, startPoint y: 99, endPoint x: 353, endPoint y: 99, distance: 88.6
click at [359, 99] on div "Location 5 Star Appliance Repair Your caller id phone number [PHONE_NUMBER]" at bounding box center [422, 85] width 127 height 89
paste input "05) 883-6154"
type input "[PHONE_NUMBER]"
drag, startPoint x: 412, startPoint y: 153, endPoint x: 335, endPoint y: 172, distance: 79.1
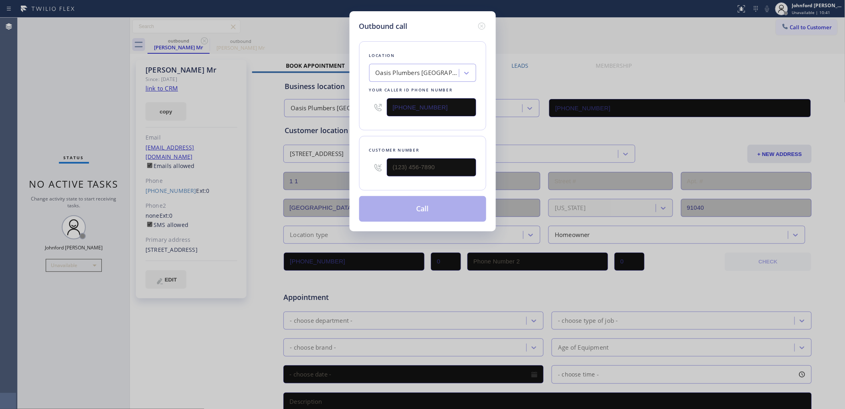
click at [335, 172] on div "Outbound call Location [GEOGRAPHIC_DATA] [GEOGRAPHIC_DATA] Your caller id phone…" at bounding box center [422, 204] width 845 height 409
click at [399, 159] on input "(___) ___-____" at bounding box center [431, 167] width 89 height 18
paste input "626) 833-8772"
type input "[PHONE_NUMBER]"
click at [394, 133] on div "Location [GEOGRAPHIC_DATA] Your caller id phone number [PHONE_NUMBER] Customer …" at bounding box center [422, 127] width 127 height 190
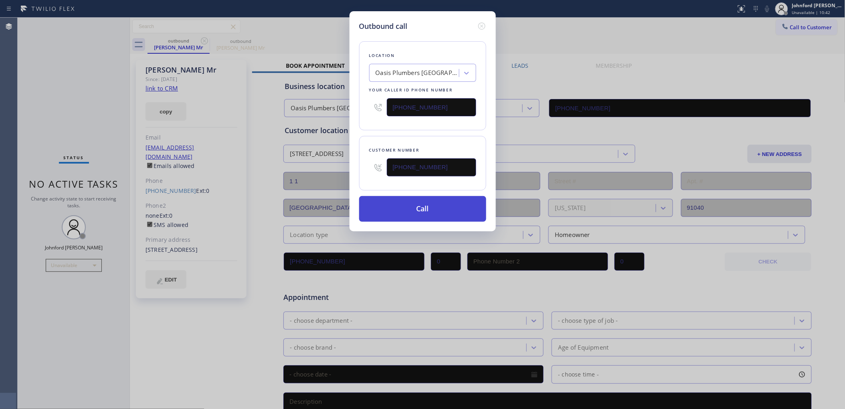
click at [429, 215] on button "Call" at bounding box center [422, 209] width 127 height 26
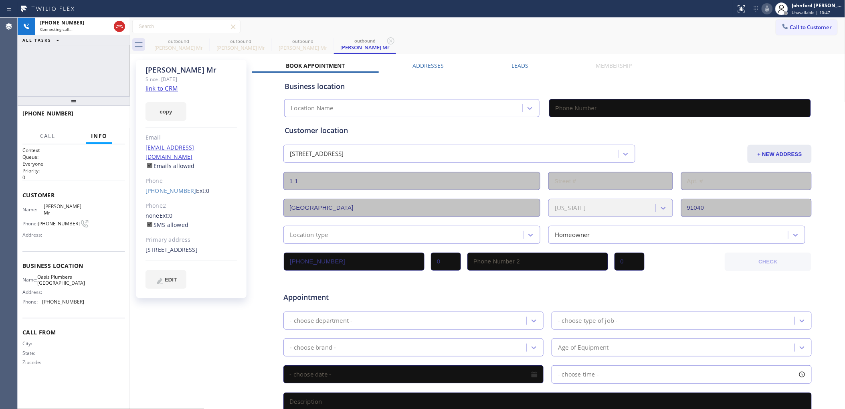
type input "[PHONE_NUMBER]"
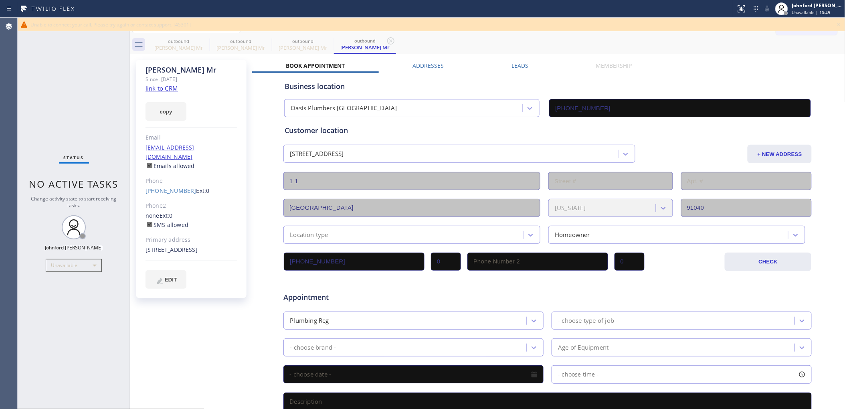
click at [62, 75] on div "Status No active tasks Change activity state to start receiving tasks. [PERSON_…" at bounding box center [74, 213] width 112 height 391
click at [165, 187] on link "[PHONE_NUMBER]" at bounding box center [170, 191] width 51 height 8
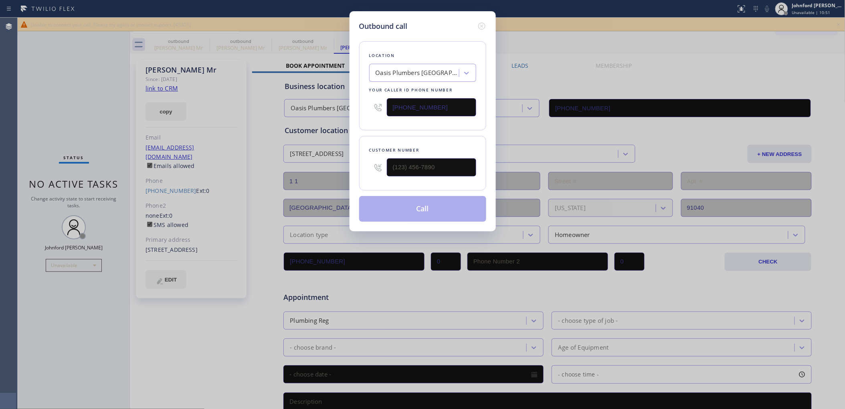
type input "[PHONE_NUMBER]"
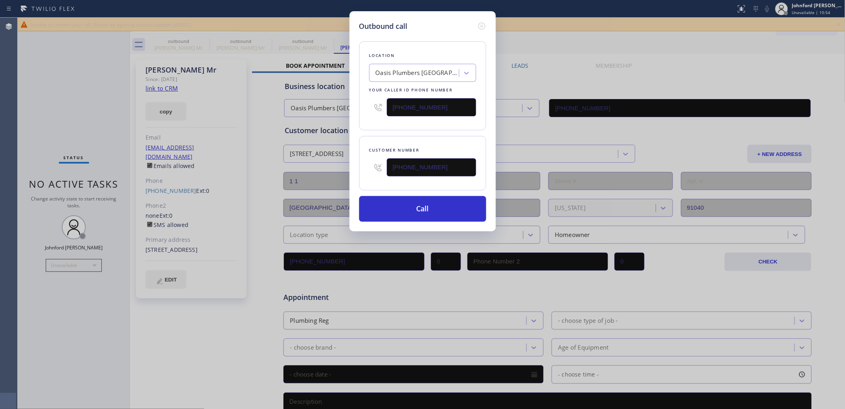
drag, startPoint x: 411, startPoint y: 108, endPoint x: 365, endPoint y: 113, distance: 46.3
click at [368, 113] on div "Location [GEOGRAPHIC_DATA] Your caller id phone number [PHONE_NUMBER]" at bounding box center [422, 85] width 127 height 89
paste input "66) 702-173"
type input "[PHONE_NUMBER]"
drag, startPoint x: 368, startPoint y: 125, endPoint x: 436, endPoint y: 186, distance: 91.4
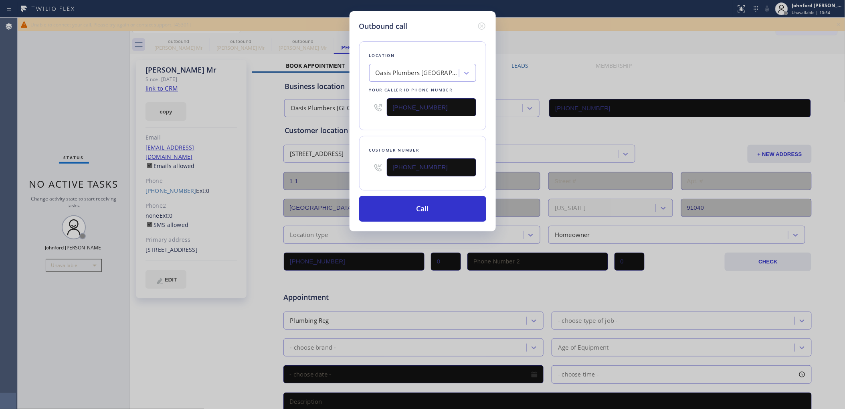
click at [379, 129] on div "Location [GEOGRAPHIC_DATA] Your caller id phone number [PHONE_NUMBER] Customer …" at bounding box center [422, 127] width 127 height 190
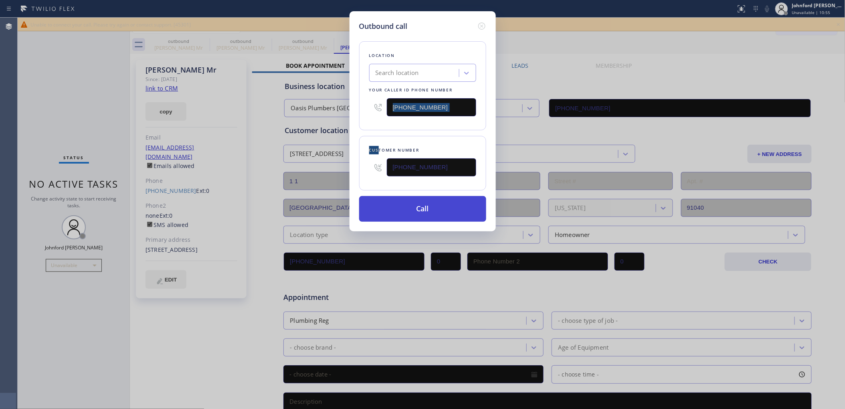
click at [438, 206] on button "Call" at bounding box center [422, 209] width 127 height 26
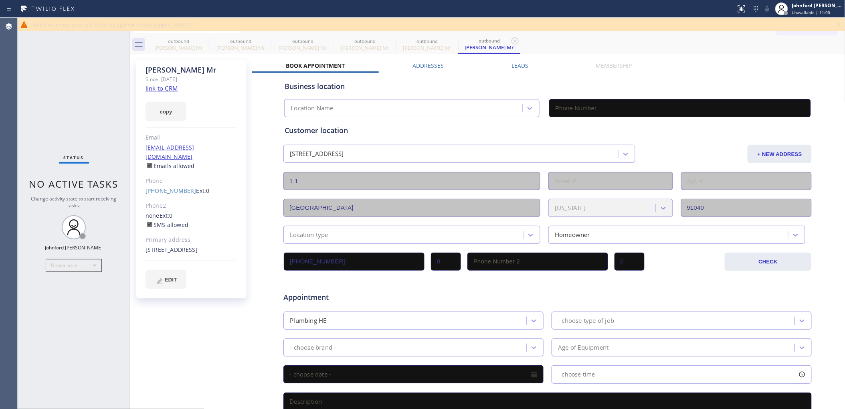
type input "[PHONE_NUMBER]"
drag, startPoint x: 141, startPoint y: 183, endPoint x: 185, endPoint y: 183, distance: 43.7
click at [185, 183] on div "[PERSON_NAME] Mr Since: [DATE] link to CRM copy Email [EMAIL_ADDRESS][DOMAIN_NA…" at bounding box center [191, 179] width 111 height 238
copy link "[PHONE_NUMBER]"
click at [840, 25] on icon at bounding box center [839, 25] width 10 height 10
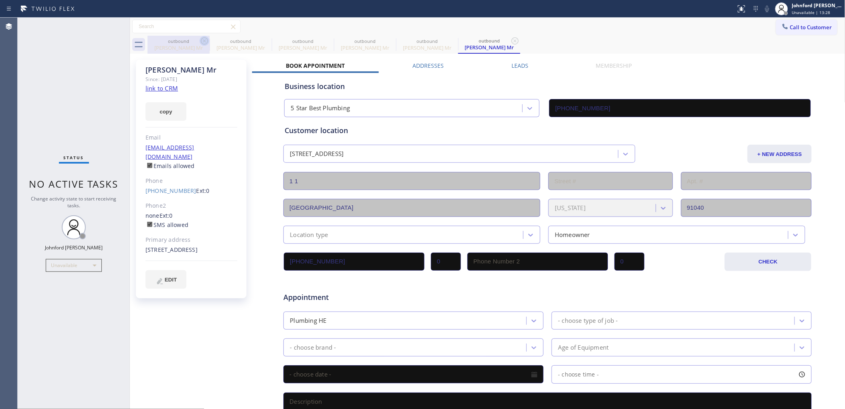
click at [206, 43] on icon at bounding box center [204, 40] width 7 height 7
click at [263, 43] on icon at bounding box center [266, 40] width 7 height 7
click at [0, 0] on icon at bounding box center [0, 0] width 0 height 0
click at [204, 41] on icon at bounding box center [205, 41] width 10 height 10
type input "[PHONE_NUMBER]"
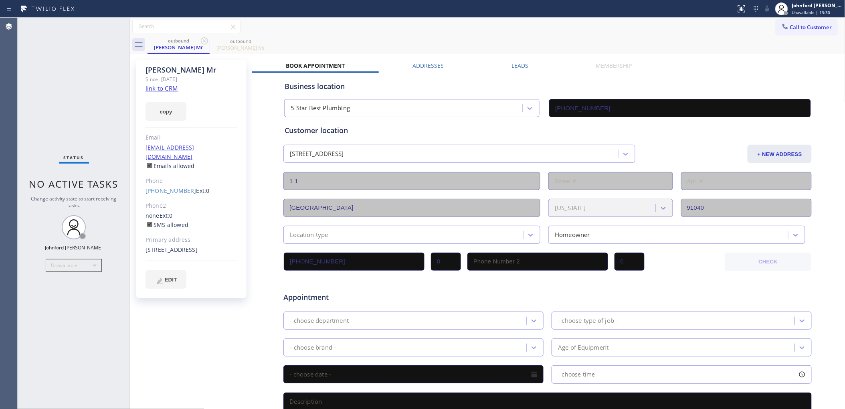
click at [402, 30] on div "Call to Customer Outbound call Location Oasis [GEOGRAPHIC_DATA] Your caller id …" at bounding box center [487, 27] width 715 height 14
click at [556, 77] on div "Business location 5 Star Best Plumbing [PHONE_NUMBER]" at bounding box center [547, 95] width 529 height 44
click at [727, 41] on div "outbound [PERSON_NAME] Mr outbound [PERSON_NAME] Mr" at bounding box center [496, 45] width 698 height 18
click at [299, 41] on div "outbound [PERSON_NAME] Mr outbound [PERSON_NAME] Mr" at bounding box center [496, 45] width 698 height 18
click at [780, 30] on div at bounding box center [785, 27] width 10 height 10
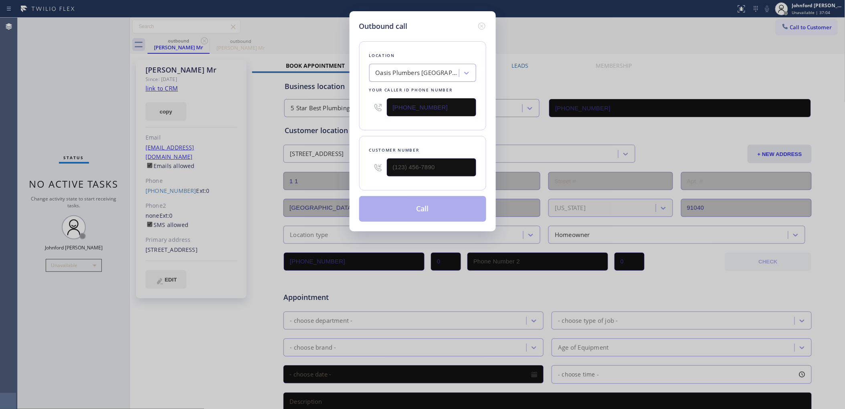
drag, startPoint x: 448, startPoint y: 109, endPoint x: 361, endPoint y: 111, distance: 86.6
click at [335, 114] on div "Outbound call Location [GEOGRAPHIC_DATA] [GEOGRAPHIC_DATA] Your caller id phone…" at bounding box center [422, 204] width 845 height 409
paste input "619) 459-5690"
type input "[PHONE_NUMBER]"
type input "(___) ___-____"
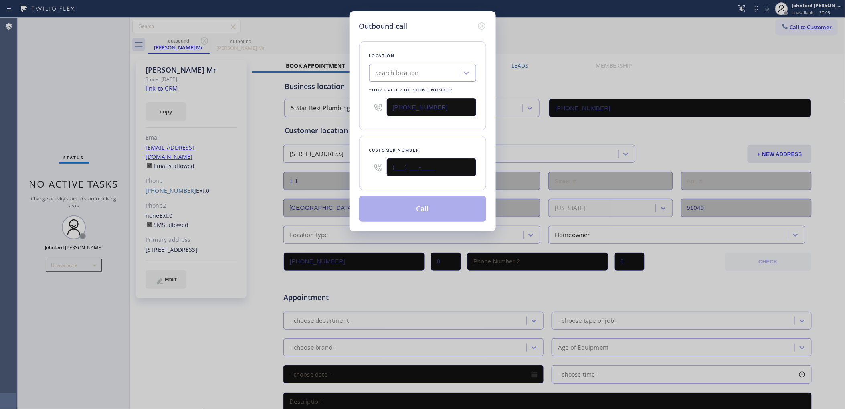
drag, startPoint x: 396, startPoint y: 170, endPoint x: 341, endPoint y: 159, distance: 55.5
click at [353, 170] on div "Outbound call Location Search location Your caller id phone number [PHONE_NUMBE…" at bounding box center [422, 121] width 146 height 220
type input "[PHONE_NUMBER]"
paste input "619) 459-5690"
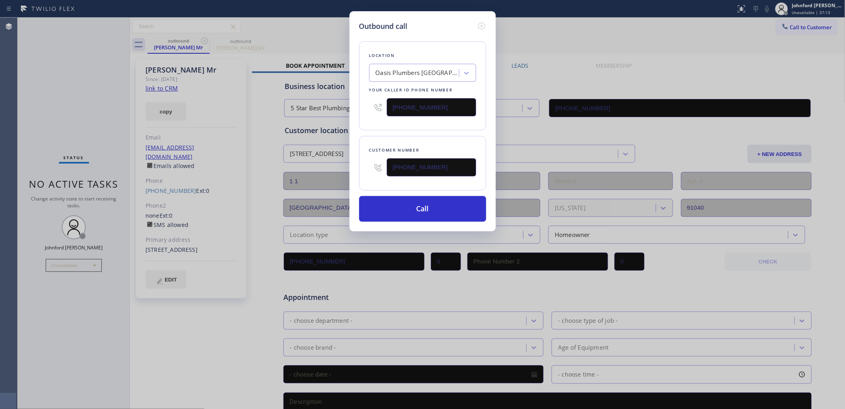
drag, startPoint x: 403, startPoint y: 161, endPoint x: 356, endPoint y: 166, distance: 47.5
click at [356, 166] on div "Outbound call Location Oasis [GEOGRAPHIC_DATA] Your caller id phone number [PHO…" at bounding box center [422, 121] width 146 height 220
paste input "text"
type input "[PHONE_NUMBER]"
click at [397, 136] on div "Customer number [PHONE_NUMBER]" at bounding box center [422, 163] width 127 height 55
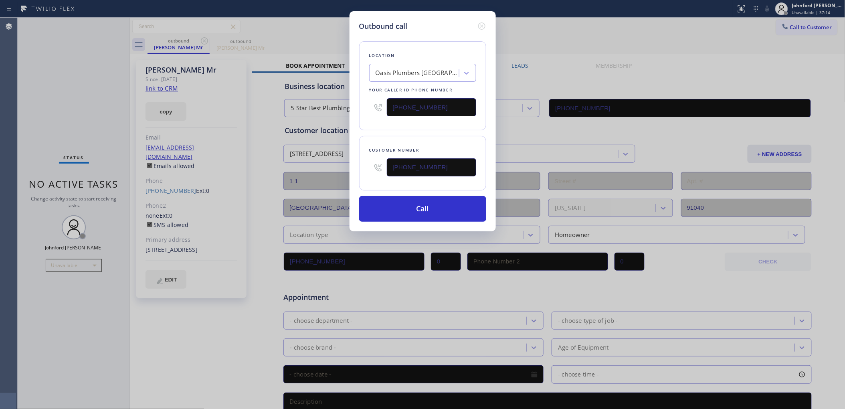
drag, startPoint x: 444, startPoint y: 104, endPoint x: 321, endPoint y: 108, distance: 122.3
click at [323, 108] on div "Outbound call Location Oasis [GEOGRAPHIC_DATA] Your caller id phone number [PHO…" at bounding box center [422, 204] width 845 height 409
paste input "619) 459-5690"
type input "[PHONE_NUMBER]"
drag, startPoint x: 361, startPoint y: 157, endPoint x: 341, endPoint y: 157, distance: 19.2
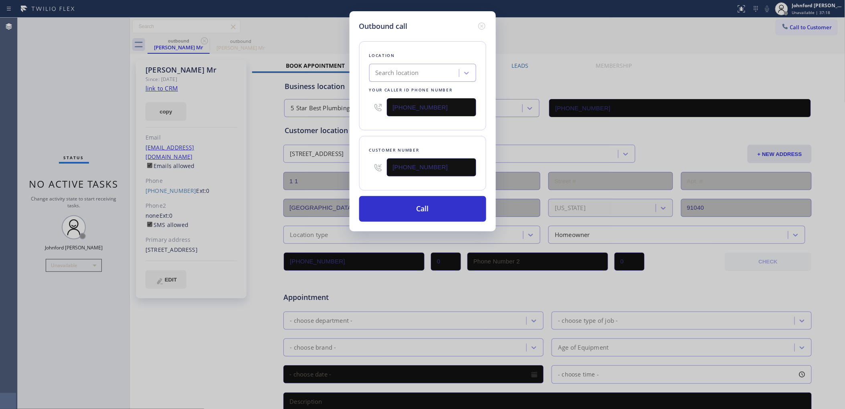
click at [341, 157] on div "Outbound call Location Search location Your caller id phone number [PHONE_NUMBE…" at bounding box center [422, 204] width 845 height 409
paste input "text"
type input "[PHONE_NUMBER]"
drag, startPoint x: 384, startPoint y: 113, endPoint x: 370, endPoint y: 115, distance: 14.2
click at [370, 115] on div "[PHONE_NUMBER]" at bounding box center [422, 107] width 107 height 26
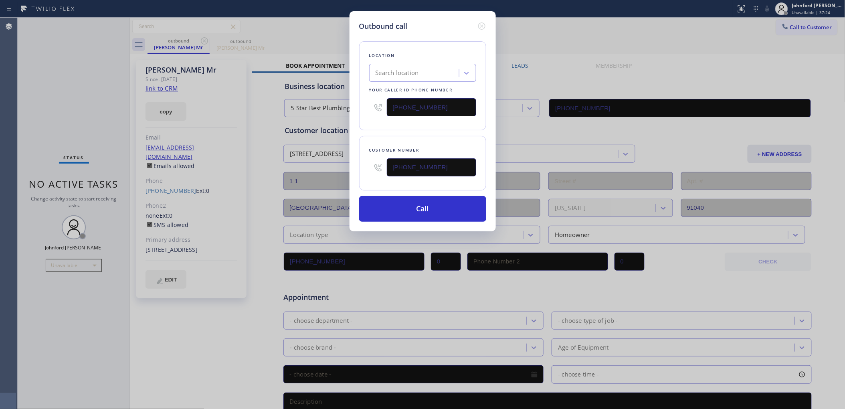
paste input "202-8446"
type input "[PHONE_NUMBER]"
drag, startPoint x: 365, startPoint y: 129, endPoint x: 357, endPoint y: 130, distance: 7.8
click at [359, 130] on div "Location Search location Your caller id phone number [PHONE_NUMBER] Customer nu…" at bounding box center [422, 127] width 127 height 190
click at [387, 211] on button "Call" at bounding box center [422, 209] width 127 height 26
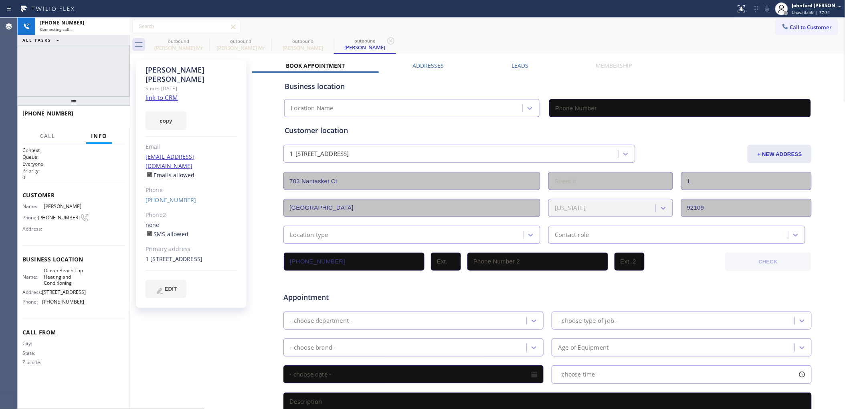
type input "[PHONE_NUMBER]"
click at [204, 40] on icon at bounding box center [204, 40] width 7 height 7
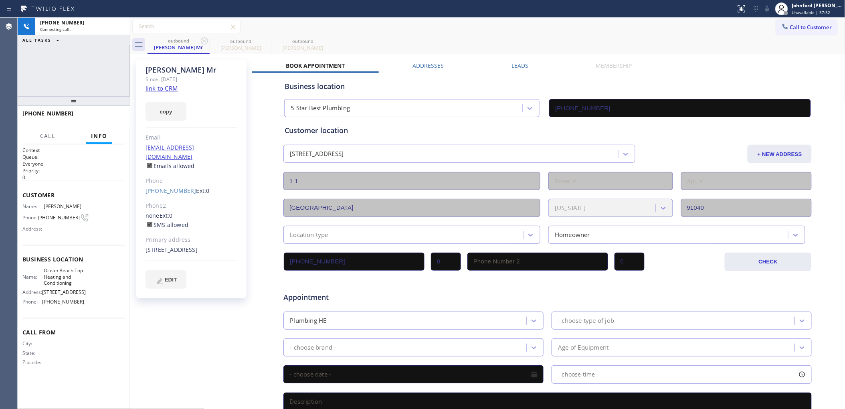
click at [204, 40] on icon at bounding box center [204, 40] width 7 height 7
type input "[PHONE_NUMBER]"
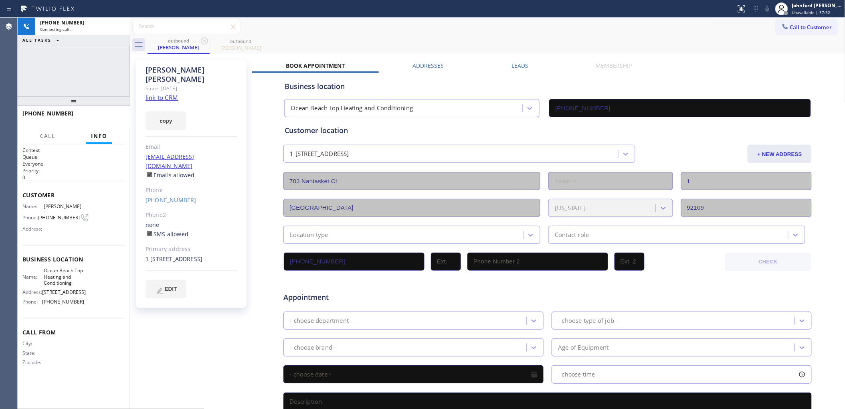
click at [554, 29] on div "Call to Customer Outbound call Location [GEOGRAPHIC_DATA] Top Heating and Condi…" at bounding box center [487, 27] width 715 height 14
click at [767, 10] on icon at bounding box center [767, 9] width 10 height 10
click at [765, 12] on icon at bounding box center [767, 9] width 10 height 10
click at [160, 254] on div "1 [STREET_ADDRESS]" at bounding box center [191, 258] width 92 height 9
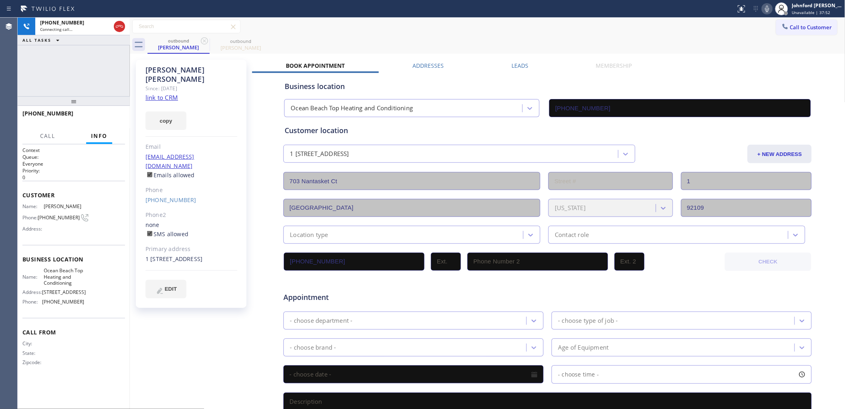
copy div "92109"
drag, startPoint x: 55, startPoint y: 61, endPoint x: 68, endPoint y: 94, distance: 36.2
click at [55, 61] on div "[PHONE_NUMBER] Live | 00:02 ALL TASKS ALL TASKS ACTIVE TASKS TASKS IN WRAP UP" at bounding box center [74, 57] width 112 height 79
click at [99, 117] on span "HANG UP" at bounding box center [106, 117] width 24 height 6
click at [121, 113] on button "COMPLETE" at bounding box center [105, 116] width 40 height 11
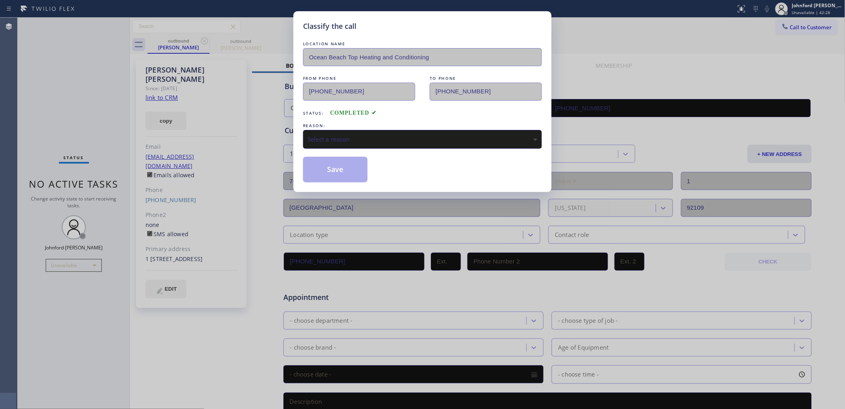
click at [327, 140] on div "Select a reason" at bounding box center [422, 139] width 230 height 9
click at [342, 170] on button "Save" at bounding box center [335, 170] width 65 height 26
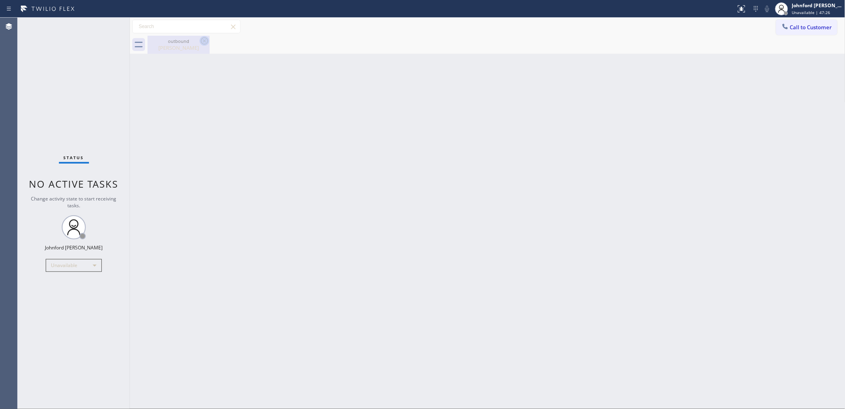
click at [202, 38] on icon at bounding box center [205, 41] width 10 height 10
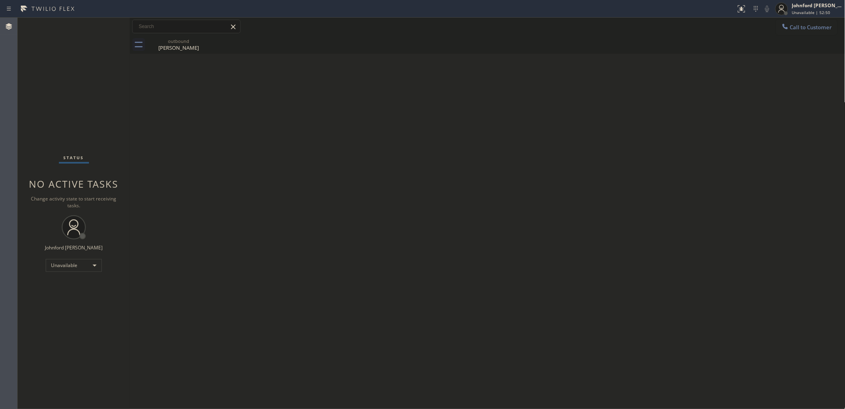
drag, startPoint x: 12, startPoint y: 81, endPoint x: 29, endPoint y: 75, distance: 17.9
click at [12, 81] on div "Agent Desktop" at bounding box center [8, 213] width 17 height 391
click at [818, 30] on button "Call to Customer" at bounding box center [806, 27] width 61 height 15
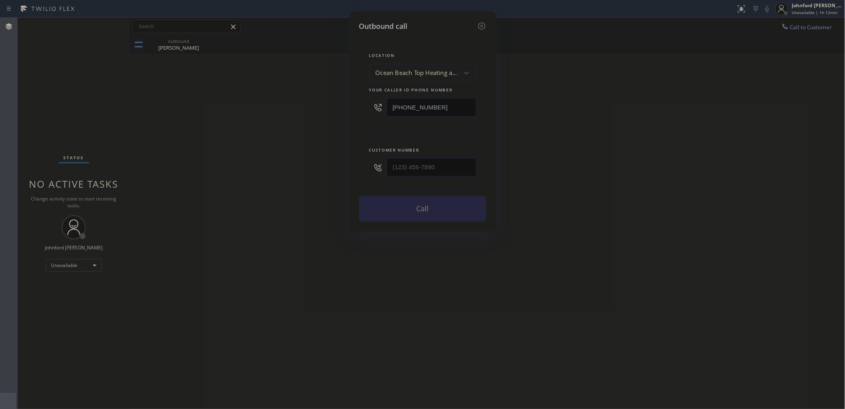
drag, startPoint x: 436, startPoint y: 107, endPoint x: 233, endPoint y: 111, distance: 202.8
click at [254, 107] on div "Outbound call Location Ocean Beach Top Heating and Conditioning Your caller id …" at bounding box center [422, 204] width 845 height 409
paste input "813) 285-4401"
type input "(813) 285-4401"
drag, startPoint x: 374, startPoint y: 163, endPoint x: 321, endPoint y: 175, distance: 53.5
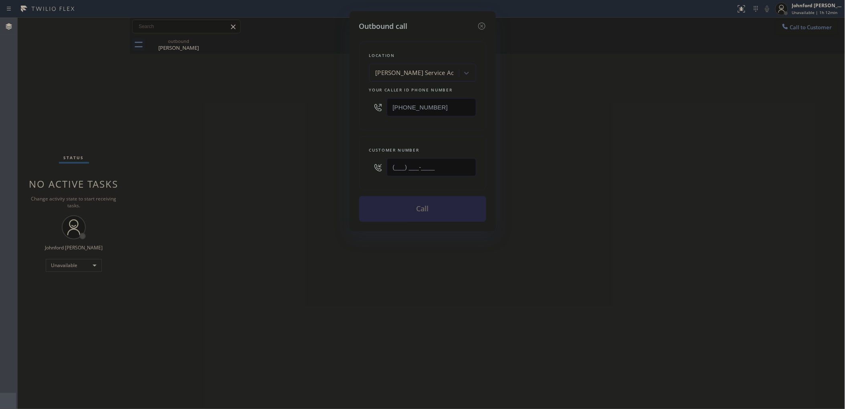
click at [365, 165] on div "Customer number (___) ___-____" at bounding box center [422, 163] width 127 height 55
paste input "386) 242-9775"
type input "(386) 242-9775"
click at [318, 176] on div "Outbound call Location Brandon Service Ac Your caller id phone number (813) 285…" at bounding box center [422, 204] width 845 height 409
click at [422, 206] on button "Call" at bounding box center [422, 209] width 127 height 26
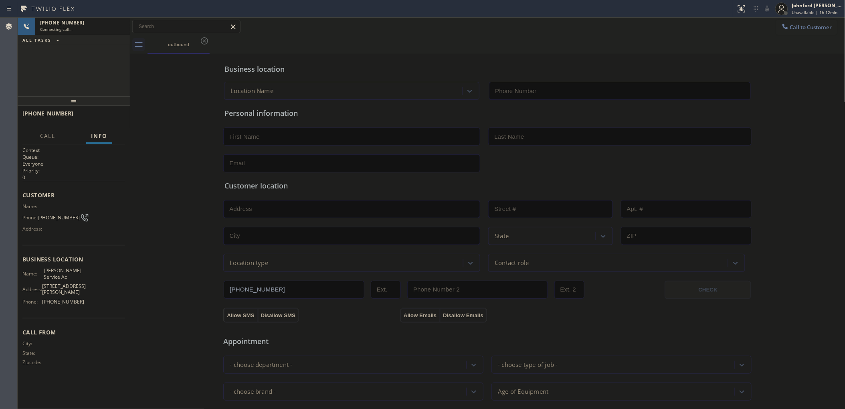
type input "(813) 285-4401"
click at [115, 118] on span "HANG UP" at bounding box center [106, 117] width 24 height 6
click at [810, 23] on button "Call to Customer" at bounding box center [806, 27] width 61 height 15
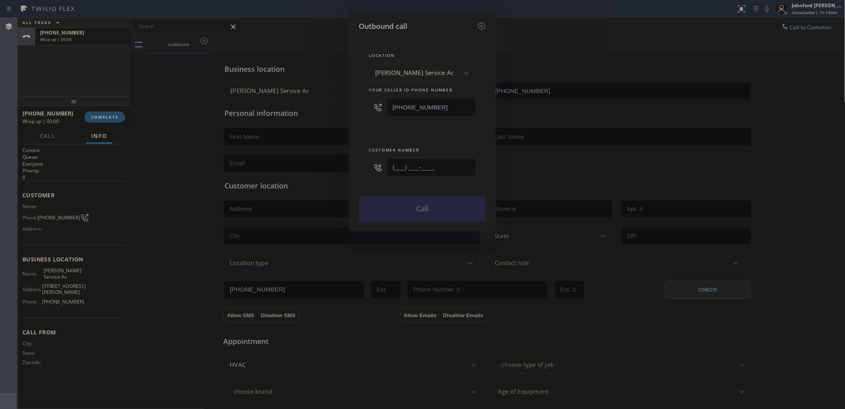
drag, startPoint x: 446, startPoint y: 164, endPoint x: 335, endPoint y: 174, distance: 111.0
click at [339, 174] on div "Outbound call Location Brandon Service Ac Your caller id phone number (813) 285…" at bounding box center [422, 204] width 845 height 409
paste input "386) 242-9775"
type input "(386) 242-9775"
click at [363, 141] on div "Customer number (386) 242-9775" at bounding box center [422, 163] width 127 height 55
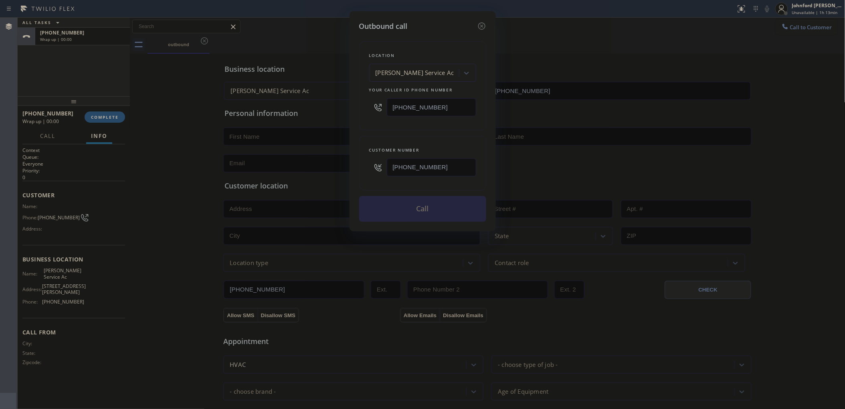
click at [411, 210] on button "Call" at bounding box center [422, 209] width 127 height 26
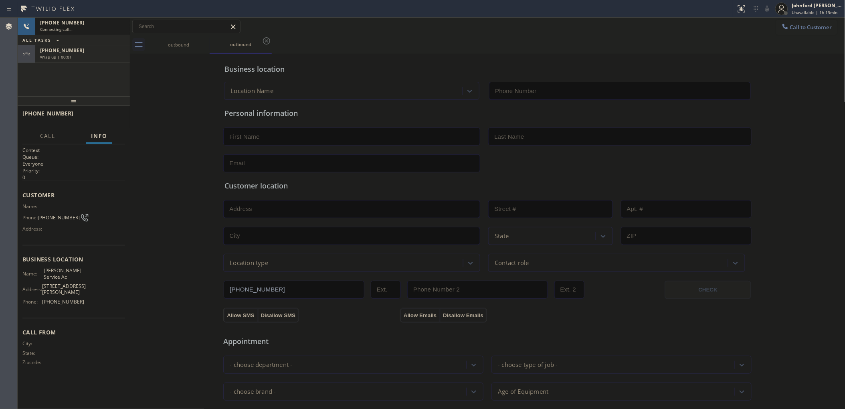
type input "(813) 285-4401"
click at [118, 25] on icon at bounding box center [120, 27] width 10 height 10
click at [102, 113] on button "COMPLETE" at bounding box center [105, 116] width 40 height 11
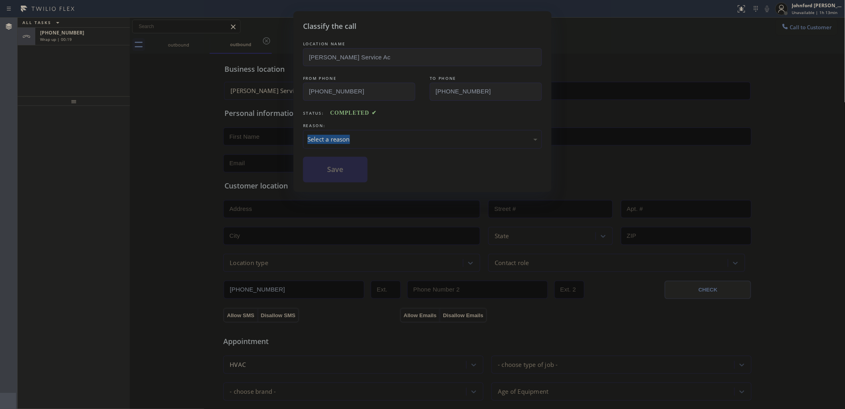
click at [359, 127] on div "REASON: Select a reason" at bounding box center [422, 134] width 239 height 27
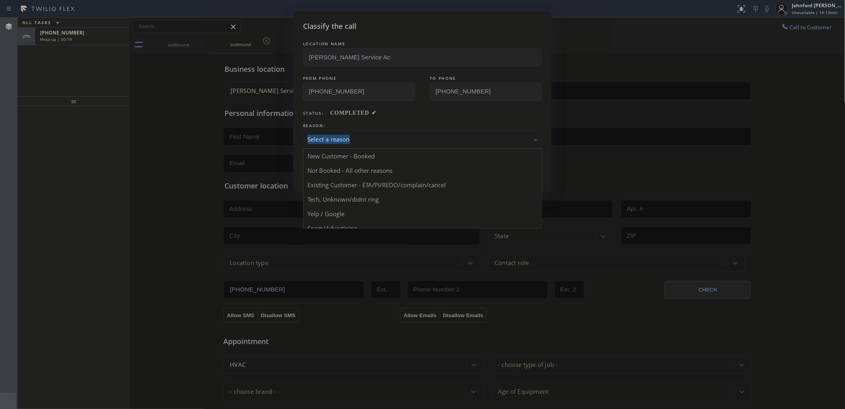
click at [365, 135] on div "Select a reason" at bounding box center [422, 139] width 230 height 9
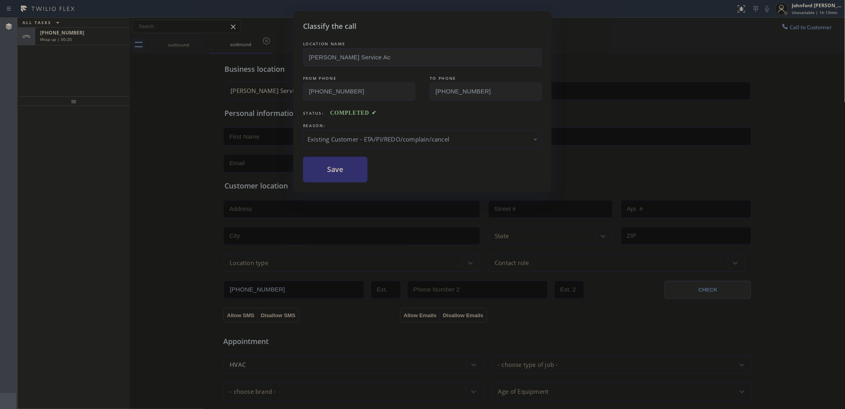
click at [353, 169] on button "Save" at bounding box center [335, 170] width 65 height 26
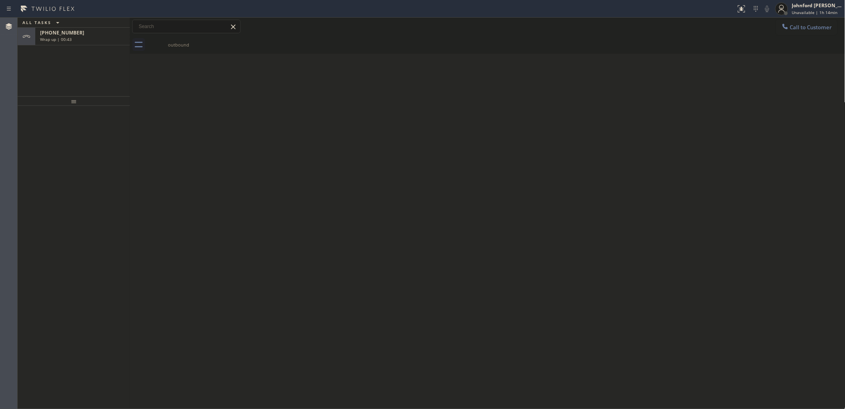
drag, startPoint x: 801, startPoint y: 30, endPoint x: 622, endPoint y: 95, distance: 189.9
click at [800, 30] on button "Call to Customer" at bounding box center [806, 27] width 61 height 15
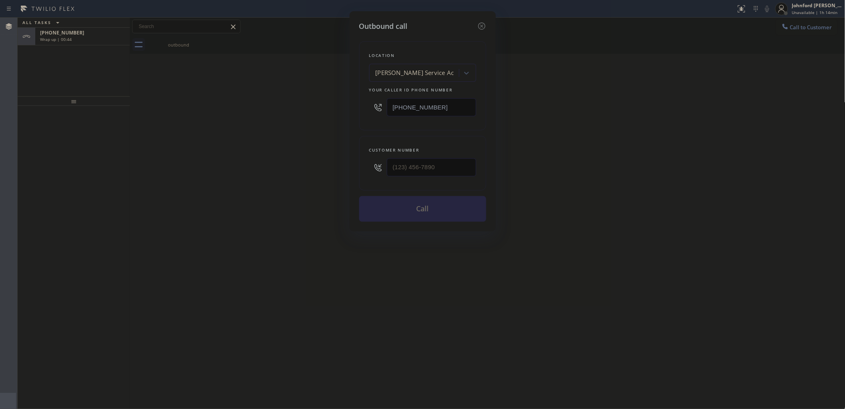
drag, startPoint x: 411, startPoint y: 106, endPoint x: 346, endPoint y: 106, distance: 65.3
click at [349, 106] on div "Outbound call Location Brandon Service Ac Your caller id phone number (813) 285…" at bounding box center [422, 204] width 845 height 409
paste input "55) 641-4362"
type input "(855) 641-4362"
drag, startPoint x: 331, startPoint y: 173, endPoint x: 321, endPoint y: 175, distance: 9.8
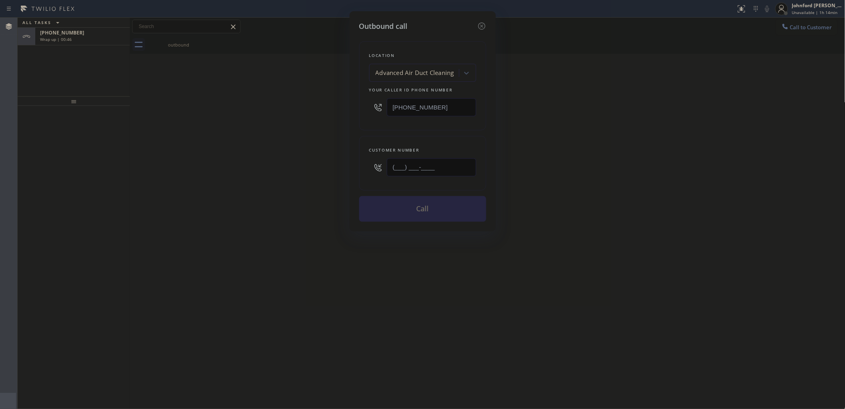
click at [321, 175] on div "Outbound call Location Advanced Air Duct Cleaning Your caller id phone number (…" at bounding box center [422, 204] width 845 height 409
paste input "912) 537-8588"
type input "(912) 537-8588"
click at [250, 183] on div "Outbound call Location Advanced Air Duct Cleaning Your caller id phone number (…" at bounding box center [422, 204] width 845 height 409
click at [421, 212] on button "Call" at bounding box center [422, 209] width 127 height 26
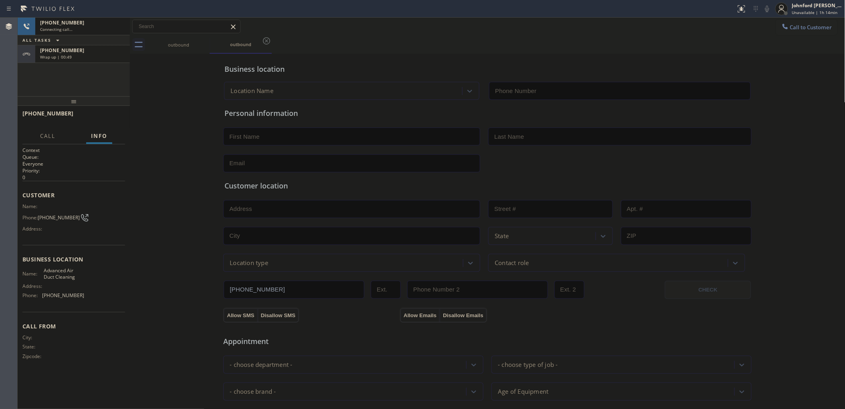
click at [103, 45] on div "+13862429775 Wrap up | 00:49" at bounding box center [80, 54] width 91 height 18
click at [96, 63] on div "+19125378588 Connecting call… ALL TASKS ALL TASKS ACTIVE TASKS TASKS IN WRAP UP…" at bounding box center [74, 57] width 112 height 79
click at [93, 54] on div "Wrap up | 00:51" at bounding box center [82, 57] width 85 height 6
type input "(855) 641-4362"
click at [99, 115] on span "COMPLETE" at bounding box center [105, 117] width 28 height 6
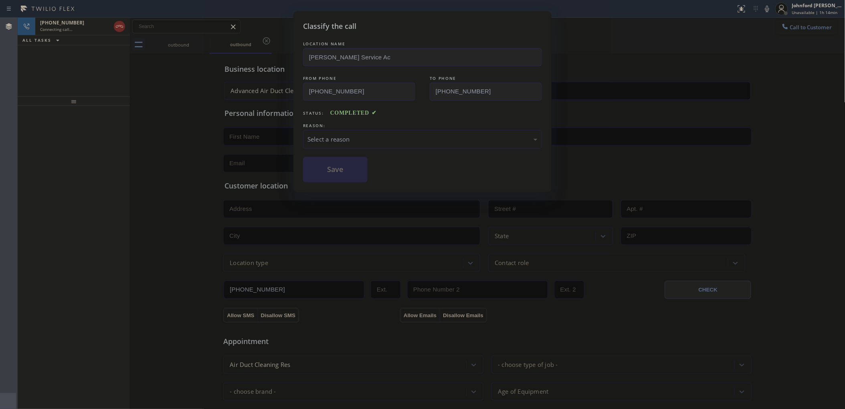
click at [357, 130] on div "Select a reason" at bounding box center [422, 139] width 239 height 19
click at [353, 178] on button "Save" at bounding box center [335, 170] width 65 height 26
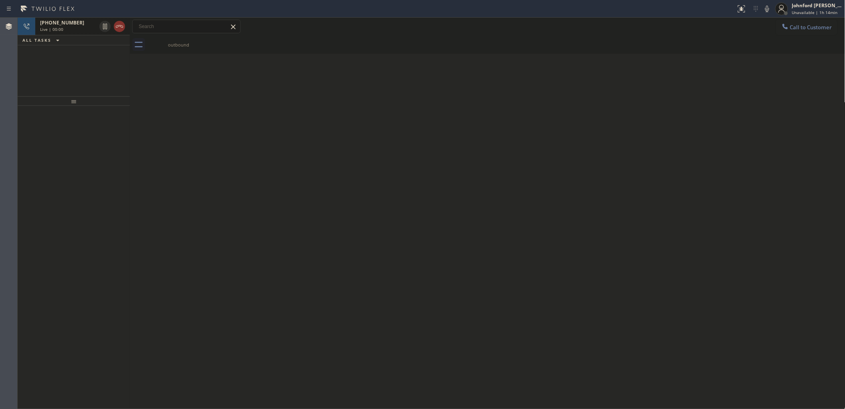
click at [123, 34] on div at bounding box center [112, 27] width 29 height 18
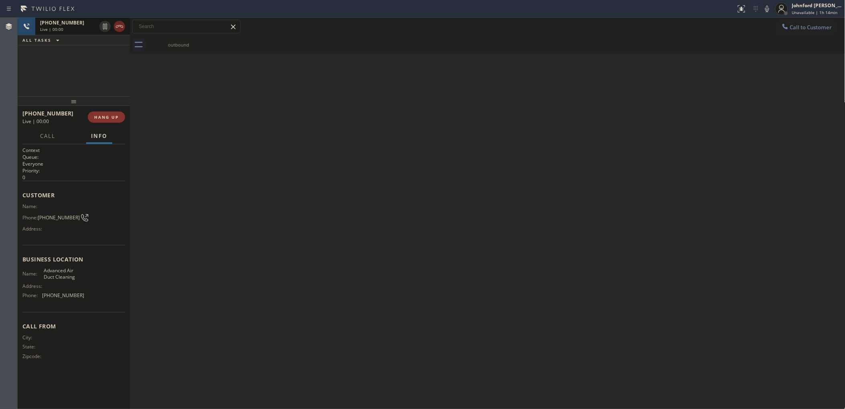
click at [121, 29] on icon at bounding box center [120, 27] width 10 height 10
click at [798, 22] on button "Call to Customer" at bounding box center [806, 27] width 61 height 15
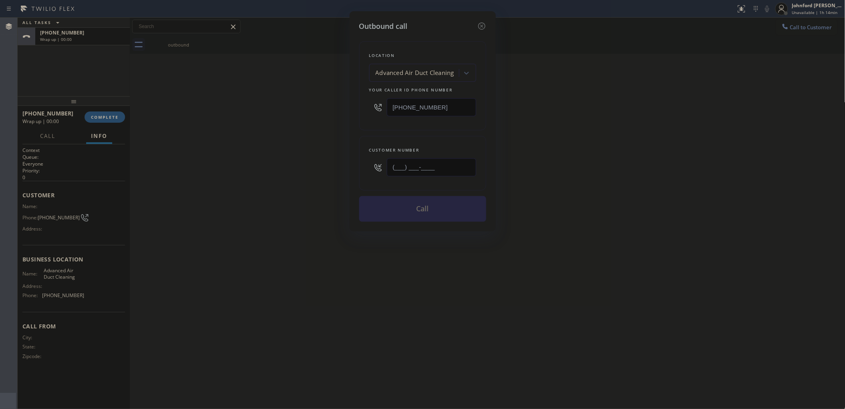
drag, startPoint x: 420, startPoint y: 167, endPoint x: 315, endPoint y: 172, distance: 105.5
click at [347, 172] on div "Outbound call Location Advanced Air Duct Cleaning Your caller id phone number (…" at bounding box center [422, 204] width 845 height 409
paste input "912) 537-8588"
type input "(912) 537-8588"
click at [285, 176] on div "Outbound call Location Advanced Air Duct Cleaning Your caller id phone number (…" at bounding box center [422, 204] width 845 height 409
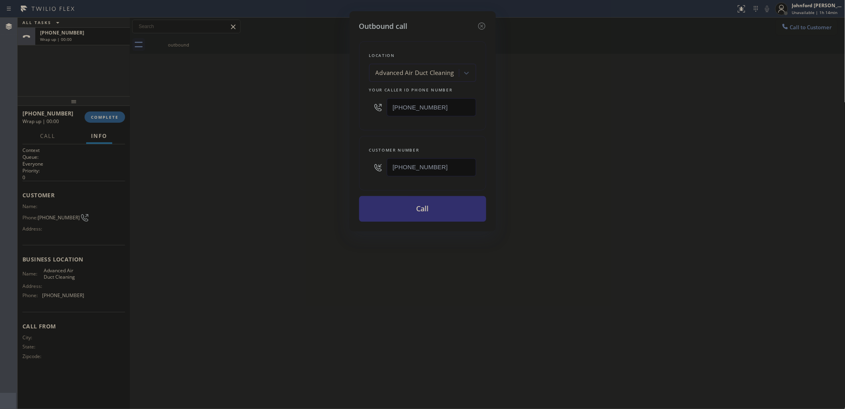
click at [396, 202] on button "Call" at bounding box center [422, 209] width 127 height 26
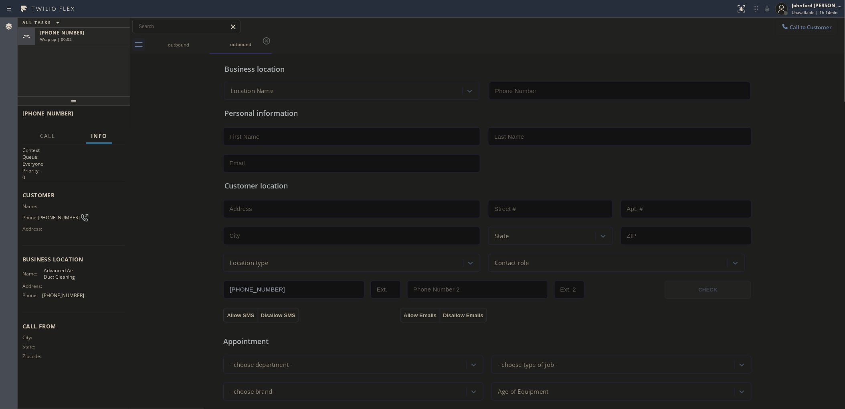
type input "(855) 641-4362"
drag, startPoint x: 57, startPoint y: 61, endPoint x: 63, endPoint y: 69, distance: 9.5
click at [57, 61] on div "+19125378588 Wrap up | 00:03" at bounding box center [80, 54] width 91 height 18
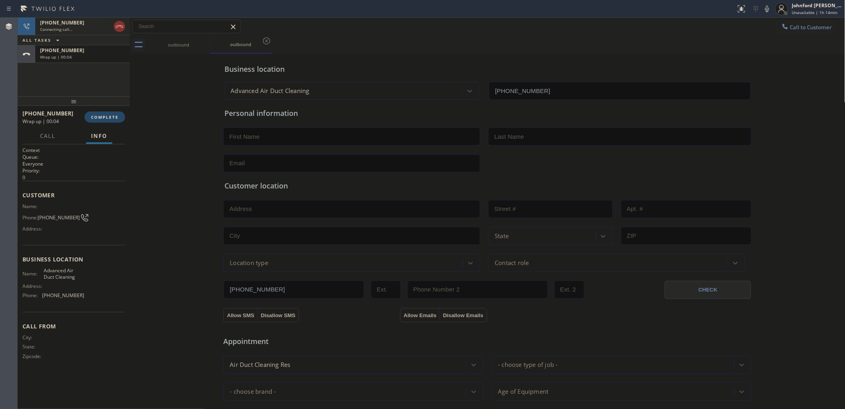
click at [94, 111] on button "COMPLETE" at bounding box center [105, 116] width 40 height 11
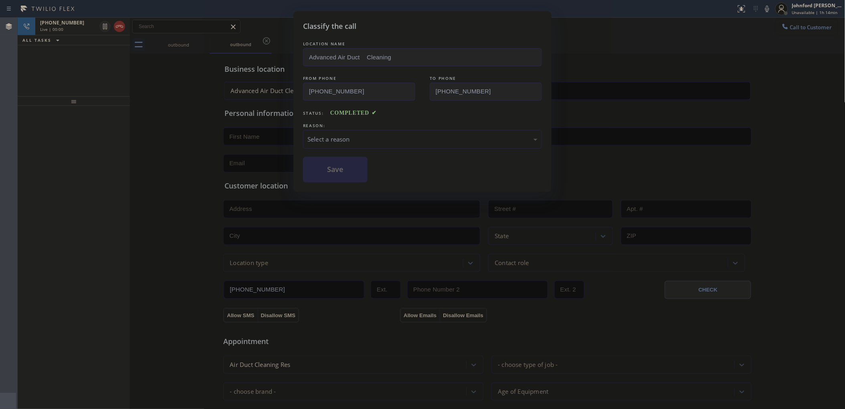
drag, startPoint x: 355, startPoint y: 139, endPoint x: 380, endPoint y: 142, distance: 25.5
click at [358, 139] on div "Select a reason" at bounding box center [422, 139] width 230 height 9
click at [351, 176] on button "Save" at bounding box center [335, 170] width 65 height 26
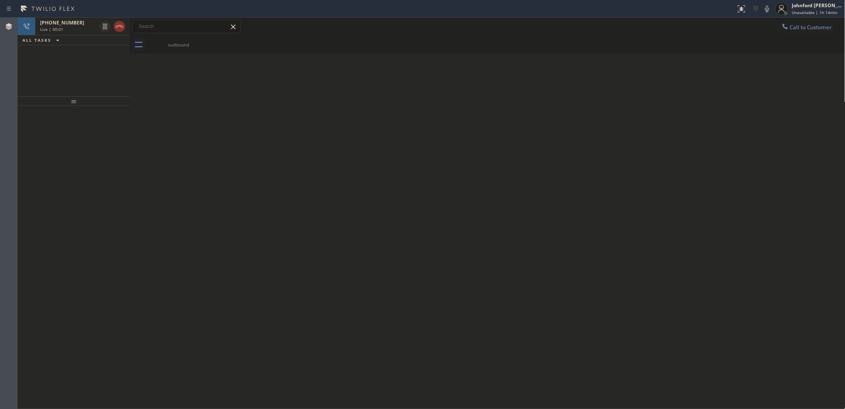
drag, startPoint x: 123, startPoint y: 28, endPoint x: 57, endPoint y: 105, distance: 101.2
click at [123, 28] on icon at bounding box center [120, 27] width 10 height 10
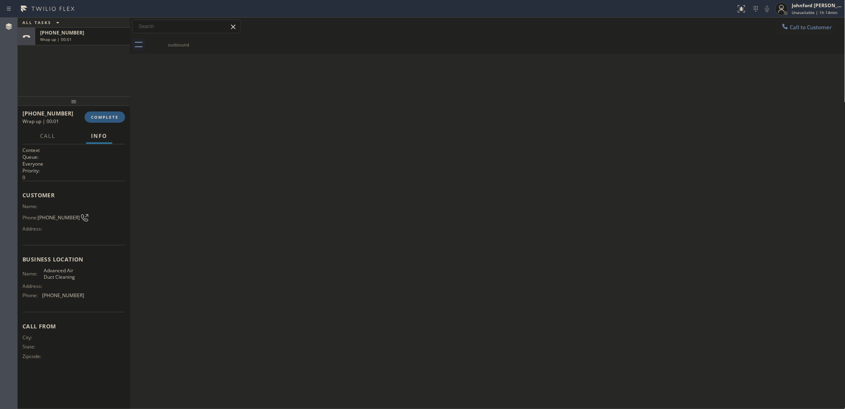
click at [218, 76] on div "Back to Dashboard Change Sender ID Customers Technicians Select a contact Outbo…" at bounding box center [487, 213] width 715 height 391
click at [99, 117] on span "COMPLETE" at bounding box center [105, 117] width 28 height 6
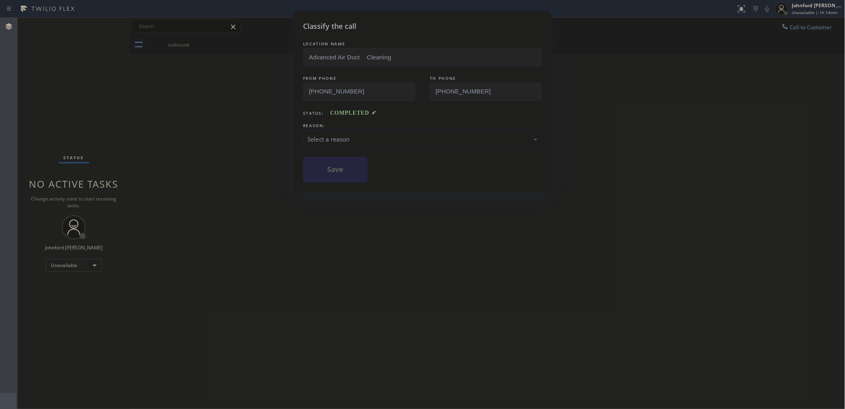
click at [368, 139] on div "Select a reason" at bounding box center [422, 139] width 230 height 9
click at [323, 172] on button "Save" at bounding box center [335, 170] width 65 height 26
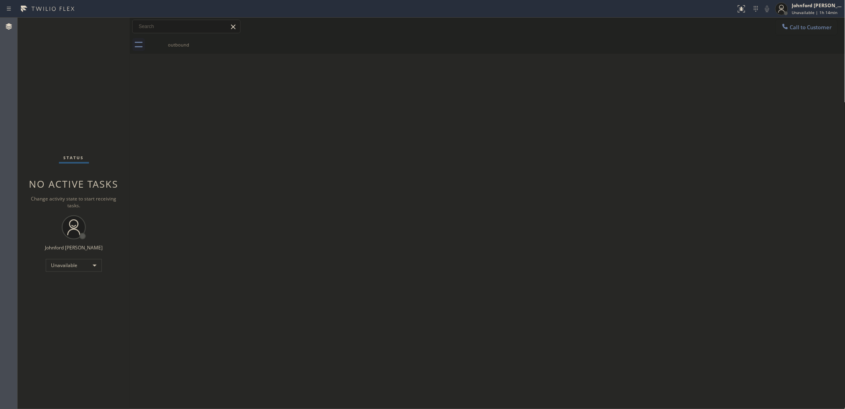
click at [723, 182] on div "Back to Dashboard Change Sender ID Customers Technicians Select a contact Outbo…" at bounding box center [487, 213] width 715 height 391
click at [798, 28] on span "Call to Customer" at bounding box center [811, 27] width 42 height 7
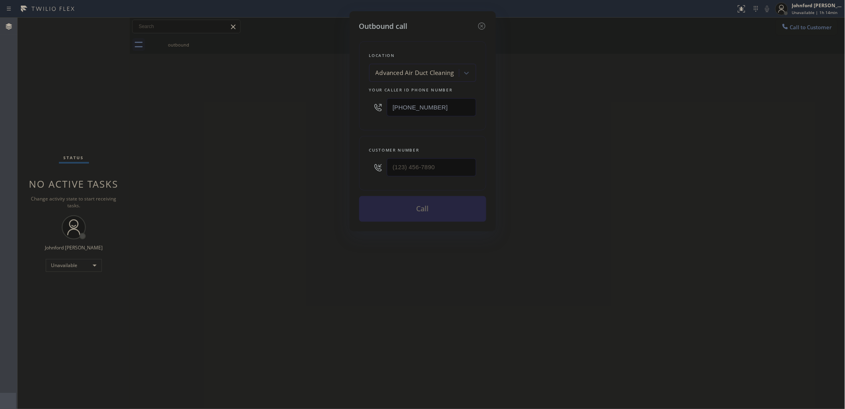
drag, startPoint x: 441, startPoint y: 105, endPoint x: 309, endPoint y: 121, distance: 133.1
click at [309, 121] on div "Outbound call Location Advanced Air Duct Cleaning Your caller id phone number (…" at bounding box center [422, 204] width 845 height 409
paste input "954) 835-4535"
type input "(954) 835-4535"
click at [415, 170] on input "text" at bounding box center [431, 167] width 89 height 18
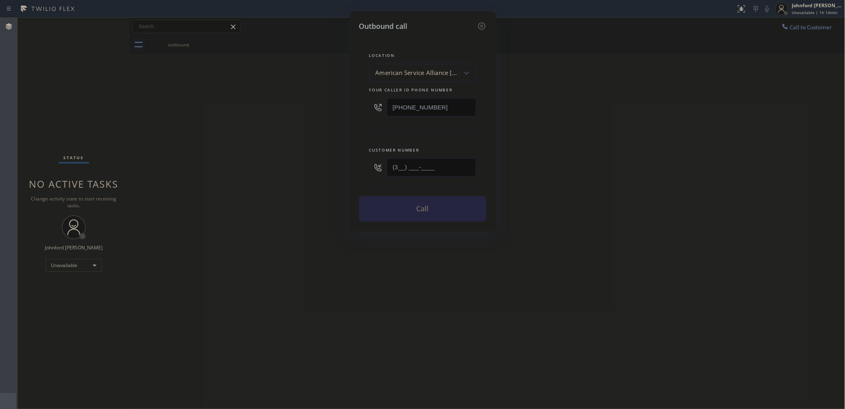
paste input "01) 910-9717"
type input "(301) 910-9717"
drag, startPoint x: 313, startPoint y: 162, endPoint x: 314, endPoint y: 171, distance: 9.7
click at [312, 162] on div "Outbound call Location American Service Alliance Coral Springs Your caller id p…" at bounding box center [422, 204] width 845 height 409
click at [373, 201] on button "Call" at bounding box center [422, 209] width 127 height 26
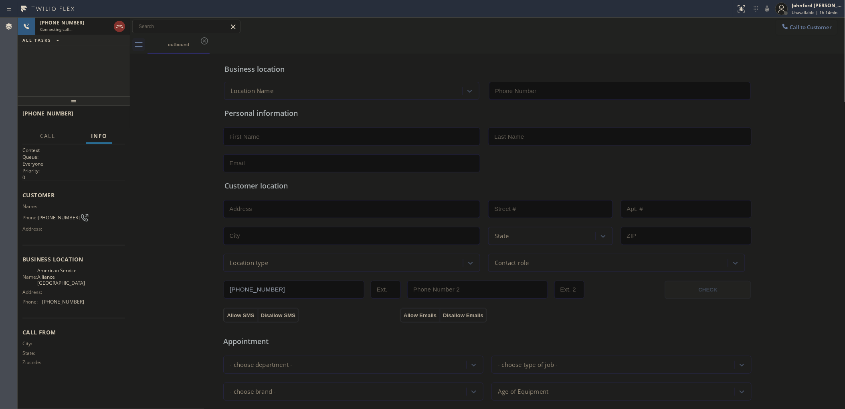
type input "(954) 835-4535"
click at [153, 83] on div "Business location American Service Alliance Coral Springs (954) 835-4535 Person…" at bounding box center [487, 329] width 711 height 547
click at [71, 31] on div "Connecting call…" at bounding box center [75, 29] width 71 height 6
click at [801, 25] on span "Call to Customer" at bounding box center [811, 27] width 42 height 7
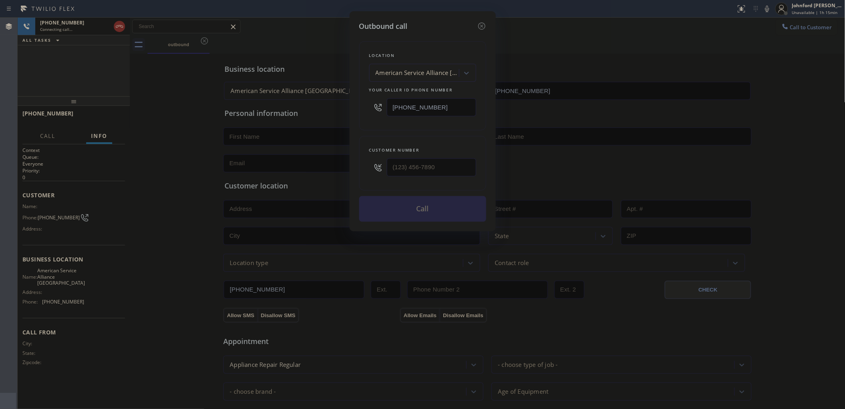
drag, startPoint x: 447, startPoint y: 104, endPoint x: 299, endPoint y: 111, distance: 148.0
click at [313, 111] on div "Outbound call Location American Service Alliance Coral Springs Your caller id p…" at bounding box center [422, 204] width 845 height 409
paste input "786) 465-5241"
type input "(786) 465-5241"
click at [481, 22] on icon at bounding box center [481, 25] width 7 height 7
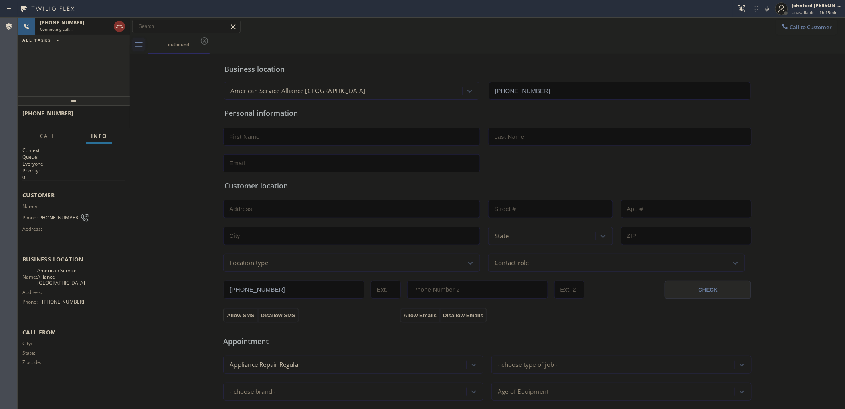
drag, startPoint x: 193, startPoint y: 55, endPoint x: 140, endPoint y: 39, distance: 55.0
click at [189, 56] on div "Business location American Service Alliance Coral Springs (954) 835-4535 Person…" at bounding box center [487, 329] width 711 height 547
click at [119, 22] on icon at bounding box center [120, 27] width 10 height 10
click at [782, 28] on icon at bounding box center [784, 26] width 5 height 5
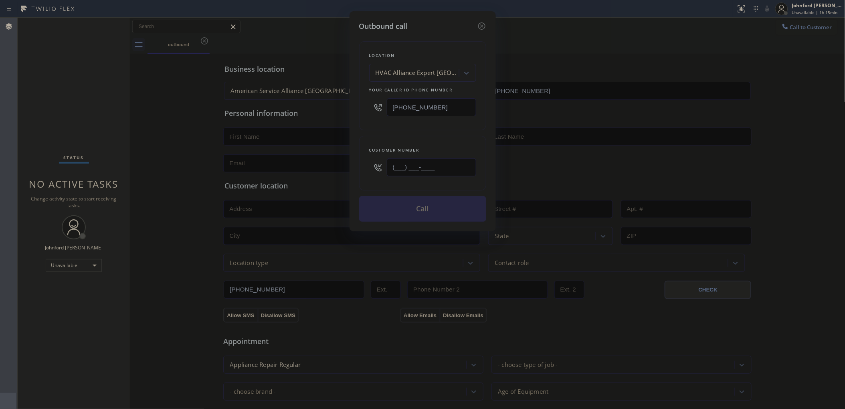
drag, startPoint x: 430, startPoint y: 164, endPoint x: 339, endPoint y: 166, distance: 91.4
click at [341, 164] on div "Outbound call Location HVAC Alliance Expert Three Lakes Your caller id phone nu…" at bounding box center [422, 204] width 845 height 409
paste input "786) 957-6226"
type input "(786) 957-6226"
click at [367, 123] on div "Location HVAC Alliance Expert Three Lakes Your caller id phone number (786) 465…" at bounding box center [422, 85] width 127 height 89
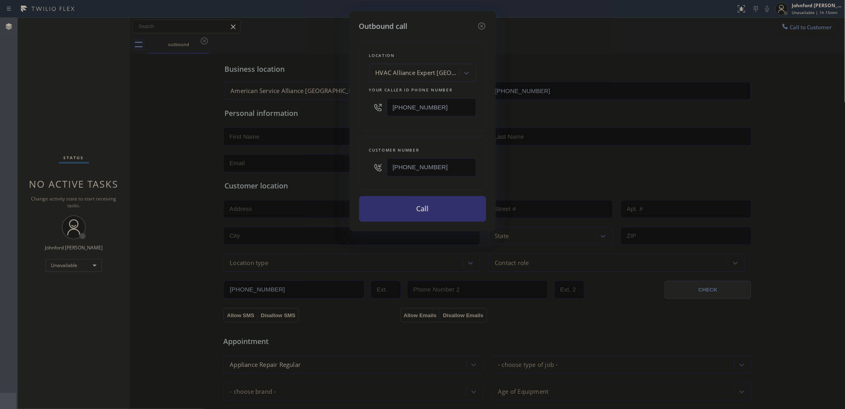
click at [400, 210] on button "Call" at bounding box center [422, 209] width 127 height 26
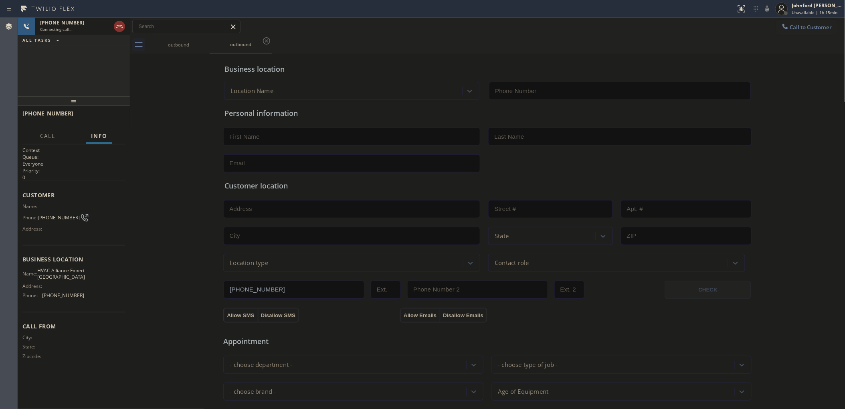
type input "(786) 465-5241"
click at [117, 26] on icon at bounding box center [120, 27] width 10 height 10
click at [109, 111] on div "+17869576226 Wrap up | 00:33 COMPLETE" at bounding box center [73, 117] width 103 height 21
click at [111, 120] on button "COMPLETE" at bounding box center [105, 116] width 40 height 11
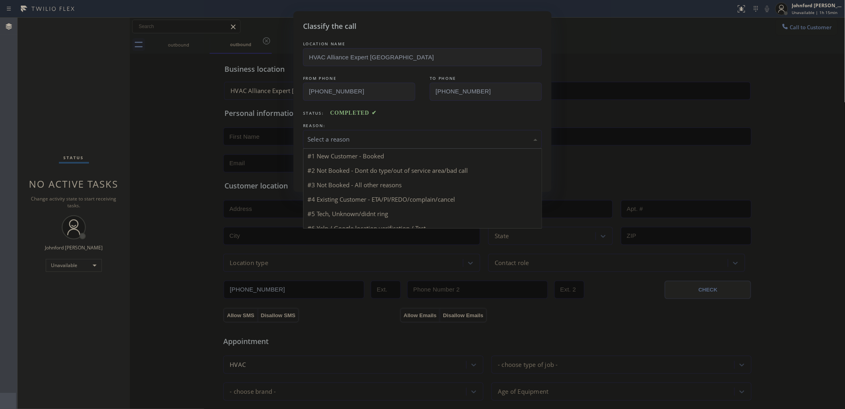
click at [325, 140] on div "Select a reason" at bounding box center [422, 139] width 230 height 9
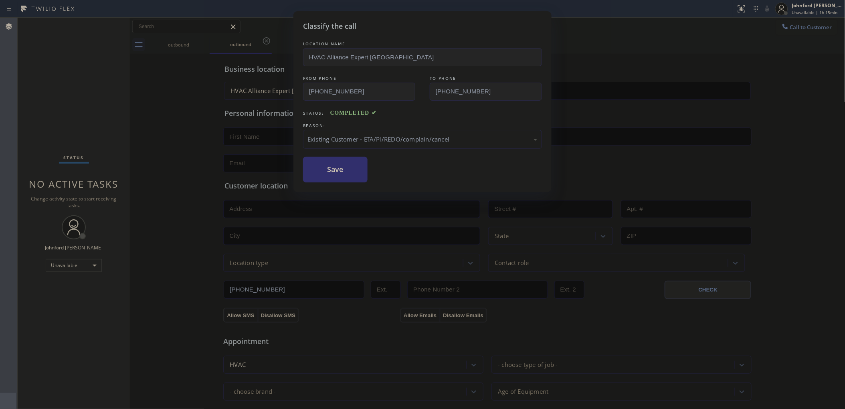
click at [321, 169] on button "Save" at bounding box center [335, 170] width 65 height 26
click at [777, 27] on button "Call to Customer" at bounding box center [806, 27] width 61 height 15
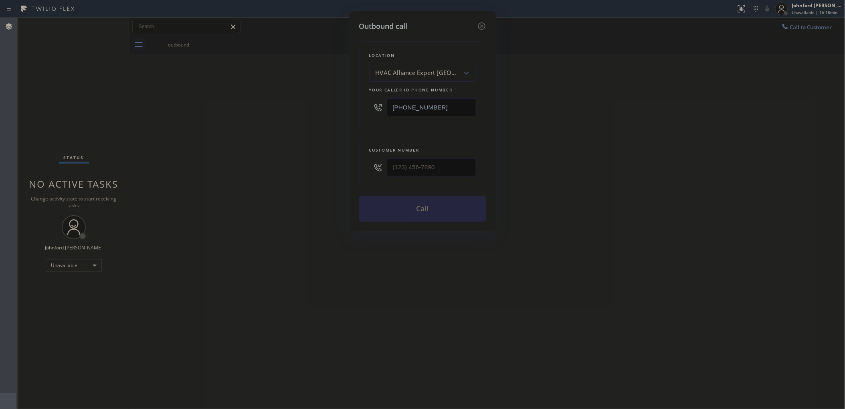
drag, startPoint x: 437, startPoint y: 93, endPoint x: 423, endPoint y: 102, distance: 16.7
click at [435, 94] on div "(786) 465-5241" at bounding box center [422, 107] width 107 height 26
click at [429, 105] on input "(786) 465-5241" at bounding box center [431, 107] width 89 height 18
drag, startPoint x: 441, startPoint y: 105, endPoint x: 352, endPoint y: 107, distance: 89.0
click at [355, 105] on div "Outbound call Location HVAC Alliance Expert Three Lakes Your caller id phone nu…" at bounding box center [422, 121] width 146 height 220
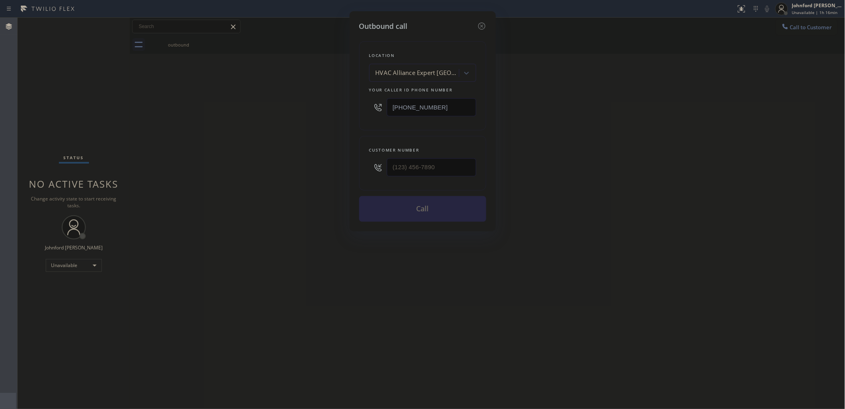
paste input "73) 341-2560"
type input "(773) 341-2560"
drag, startPoint x: 331, startPoint y: 170, endPoint x: 301, endPoint y: 170, distance: 29.3
click at [311, 170] on div "Outbound call Location Whirlpool Appliance Repair Co Chicago Your caller id pho…" at bounding box center [422, 204] width 845 height 409
paste input "773) 345-5282"
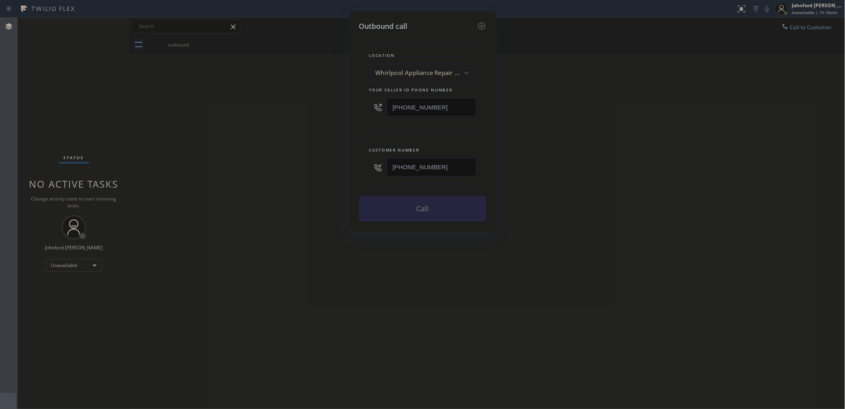
type input "(773) 345-5282"
click at [253, 170] on div "Outbound call Location Whirlpool Appliance Repair Co Chicago Your caller id pho…" at bounding box center [422, 204] width 845 height 409
click at [381, 202] on button "Call" at bounding box center [422, 209] width 127 height 26
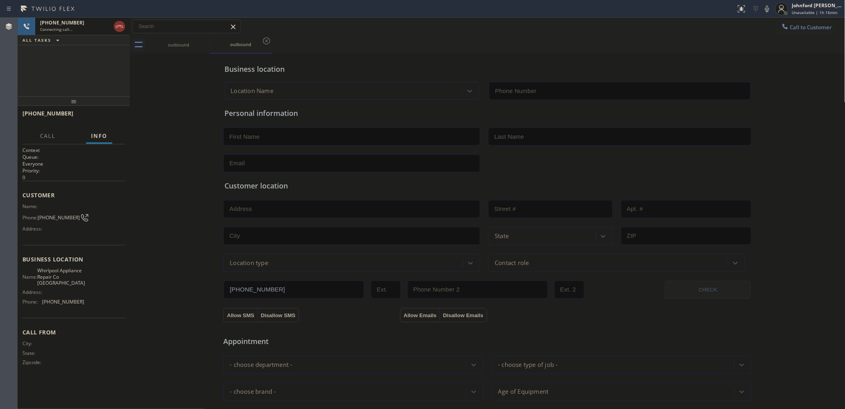
type input "(773) 341-2560"
click at [535, 52] on div "outbound outbound" at bounding box center [496, 45] width 698 height 18
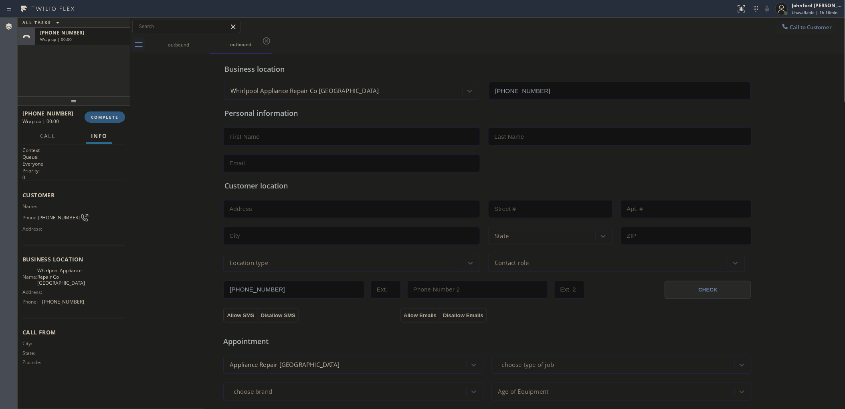
click at [782, 31] on div at bounding box center [785, 27] width 10 height 10
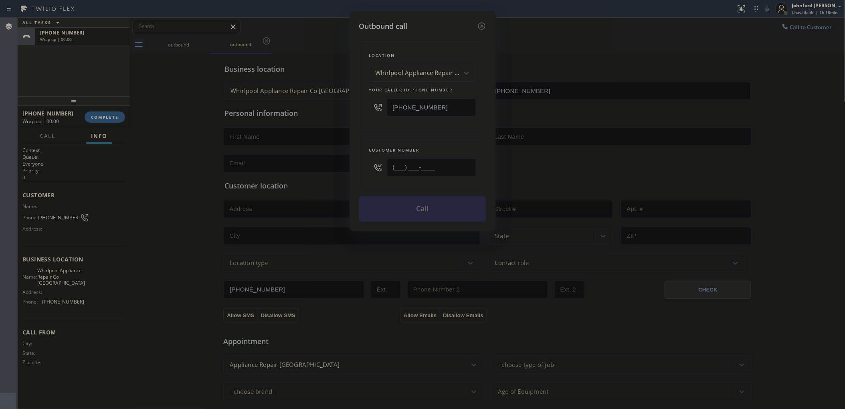
drag, startPoint x: 402, startPoint y: 171, endPoint x: 337, endPoint y: 180, distance: 65.6
click at [337, 180] on div "Outbound call Location Whirlpool Appliance Repair Co Chicago Your caller id pho…" at bounding box center [422, 204] width 845 height 409
paste input "773) 345-5282"
type input "(773) 345-5282"
click at [389, 137] on div "Customer number (773) 345-5282" at bounding box center [422, 163] width 127 height 55
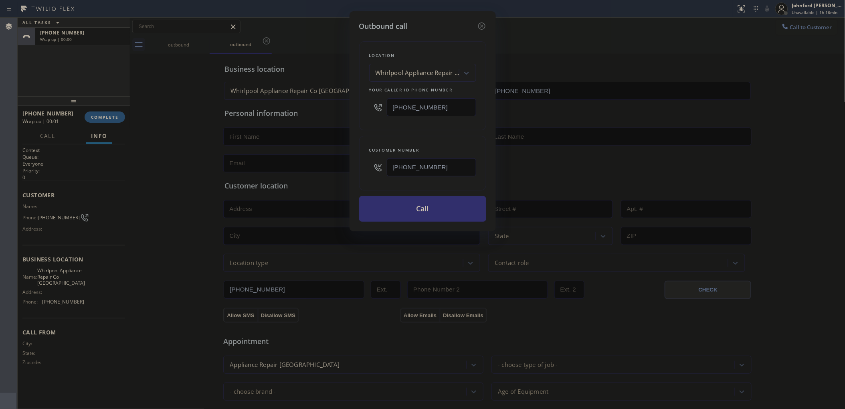
click at [390, 208] on button "Call" at bounding box center [422, 209] width 127 height 26
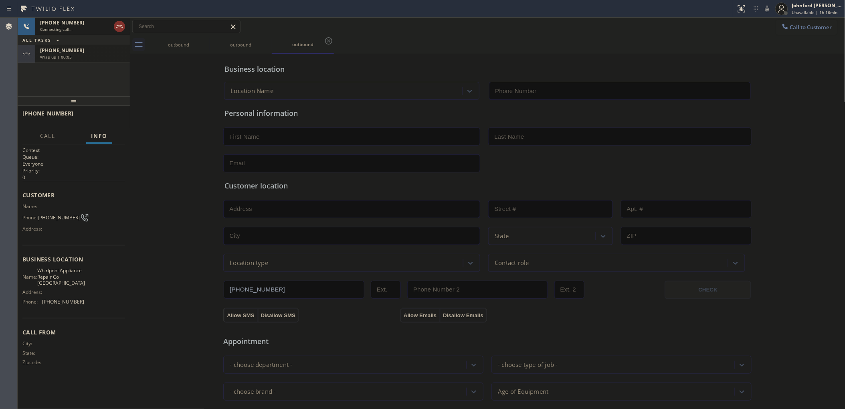
click at [81, 62] on div "+17733455282 Wrap up | 00:05" at bounding box center [80, 54] width 91 height 18
type input "(773) 341-2560"
click at [107, 116] on span "COMPLETE" at bounding box center [105, 117] width 28 height 6
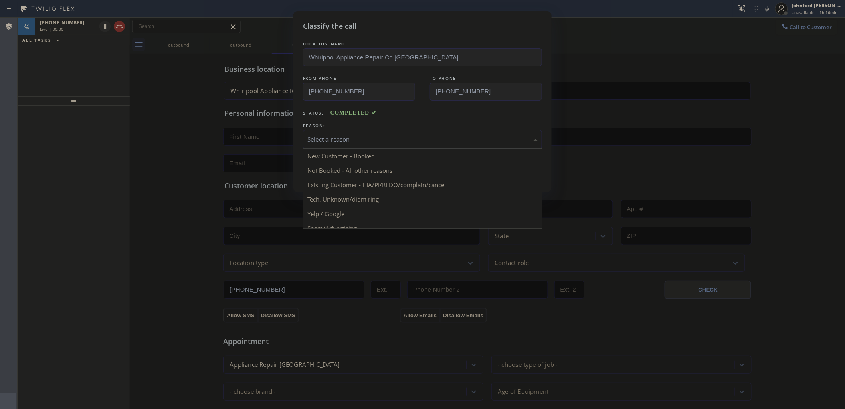
click at [357, 139] on div "Select a reason" at bounding box center [422, 139] width 230 height 9
click at [335, 143] on div "Existing Customer - ETA/PI/REDO/complain/cancel" at bounding box center [422, 139] width 239 height 19
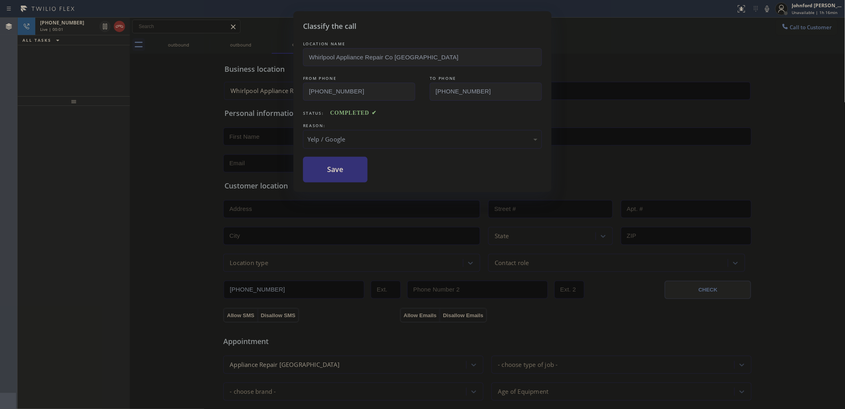
click at [327, 186] on div "Classify the call LOCATION NAME Whirlpool Appliance Repair Co Chicago FROM PHON…" at bounding box center [422, 101] width 258 height 181
click at [327, 181] on div "Classify the call LOCATION NAME Whirlpool Appliance Repair Co Chicago FROM PHON…" at bounding box center [422, 101] width 258 height 181
click at [327, 142] on div "Yelp / Google" at bounding box center [422, 139] width 239 height 19
click at [337, 182] on div "Classify the call LOCATION NAME Whirlpool Appliance Repair Co Chicago FROM PHON…" at bounding box center [422, 101] width 258 height 181
click at [337, 171] on button "Save" at bounding box center [335, 170] width 65 height 26
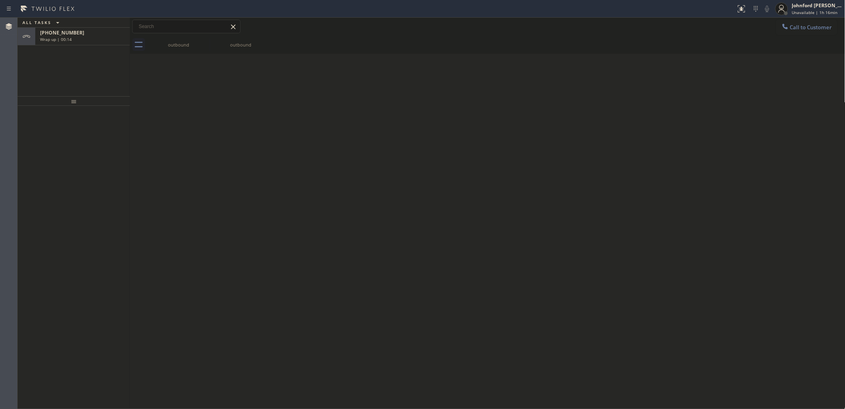
click at [238, 149] on div "Back to Dashboard Change Sender ID Customers Technicians Select a contact Outbo…" at bounding box center [487, 213] width 715 height 391
click at [802, 29] on span "Call to Customer" at bounding box center [811, 27] width 42 height 7
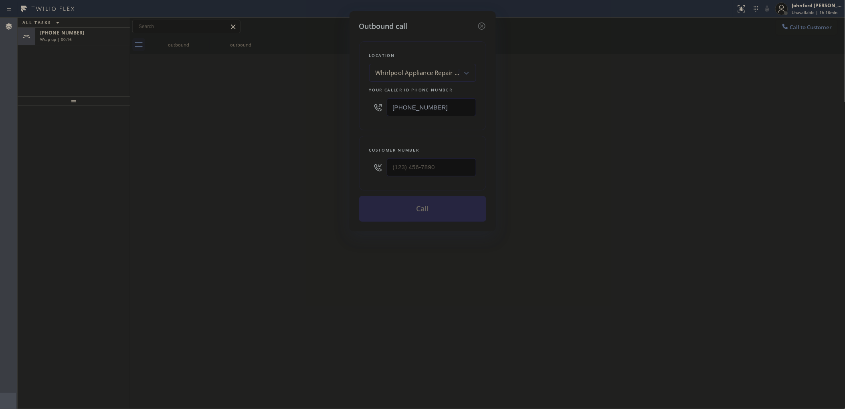
drag, startPoint x: 467, startPoint y: 97, endPoint x: 363, endPoint y: 109, distance: 105.3
click at [363, 109] on div "Location Whirlpool Appliance Repair Co Chicago Your caller id phone number (773…" at bounding box center [422, 85] width 127 height 89
paste input "213) 895-4003"
type input "(213) 895-4003"
drag, startPoint x: 468, startPoint y: 178, endPoint x: 378, endPoint y: 166, distance: 91.5
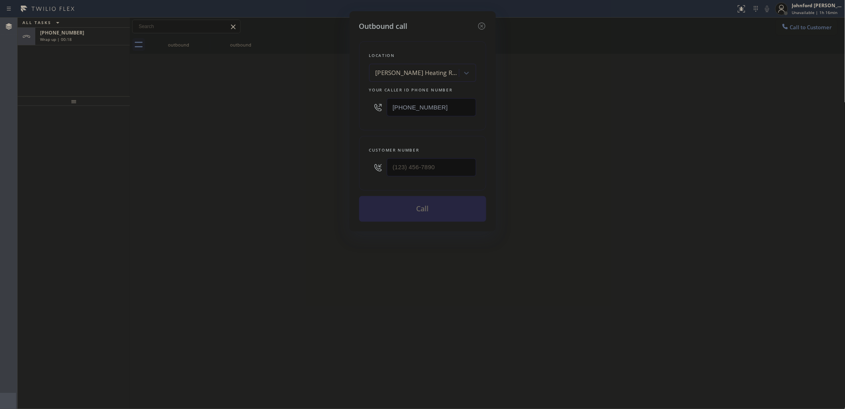
click at [378, 166] on div "Customer number" at bounding box center [422, 163] width 127 height 55
click at [423, 160] on input "(___) ___-____" at bounding box center [431, 167] width 89 height 18
paste input "754) 336-6802"
type input "(754) 336-6802"
click at [279, 160] on div "Outbound call Location Panfilo Heating Repair & Electrical Services Your caller…" at bounding box center [422, 204] width 845 height 409
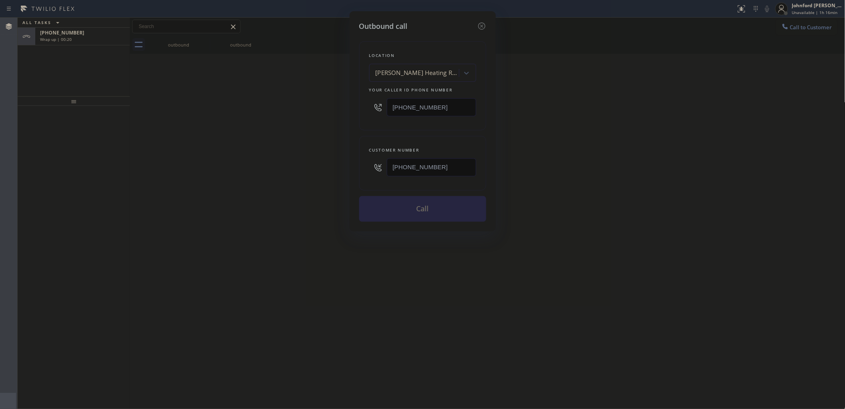
click at [388, 200] on button "Call" at bounding box center [422, 209] width 127 height 26
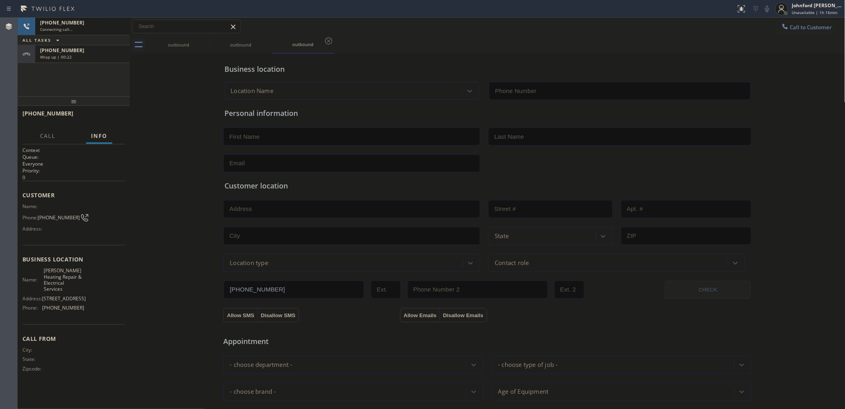
click at [97, 44] on div "+17543366802 Connecting call… ALL TASKS ALL TASKS ACTIVE TASKS TASKS IN WRAP UP…" at bounding box center [74, 40] width 112 height 45
click at [109, 58] on div "Wrap up | 00:22" at bounding box center [82, 57] width 85 height 6
type input "(213) 895-4003"
click at [105, 111] on button "COMPLETE" at bounding box center [105, 116] width 40 height 11
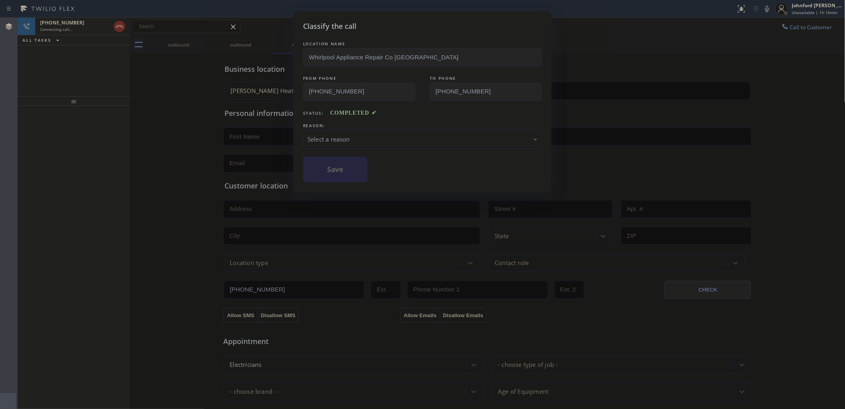
drag, startPoint x: 355, startPoint y: 138, endPoint x: 402, endPoint y: 142, distance: 47.5
click at [361, 137] on div "Select a reason" at bounding box center [422, 139] width 230 height 9
click at [339, 171] on button "Save" at bounding box center [335, 170] width 65 height 26
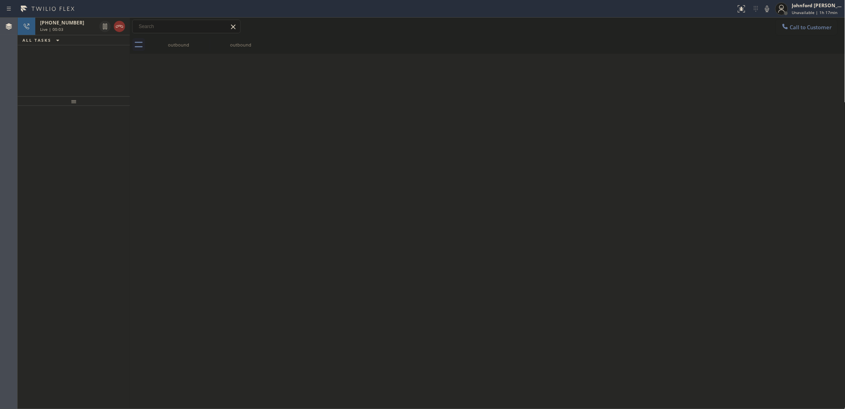
drag, startPoint x: 119, startPoint y: 27, endPoint x: 285, endPoint y: 111, distance: 185.9
click at [119, 27] on icon at bounding box center [120, 27] width 10 height 10
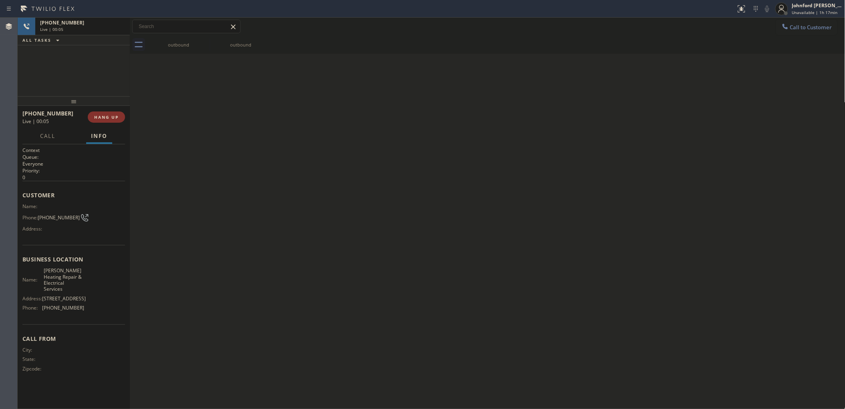
click at [285, 111] on div "Back to Dashboard Change Sender ID Customers Technicians Select a contact Outbo…" at bounding box center [487, 213] width 715 height 391
click at [108, 113] on button "COMPLETE" at bounding box center [105, 116] width 40 height 11
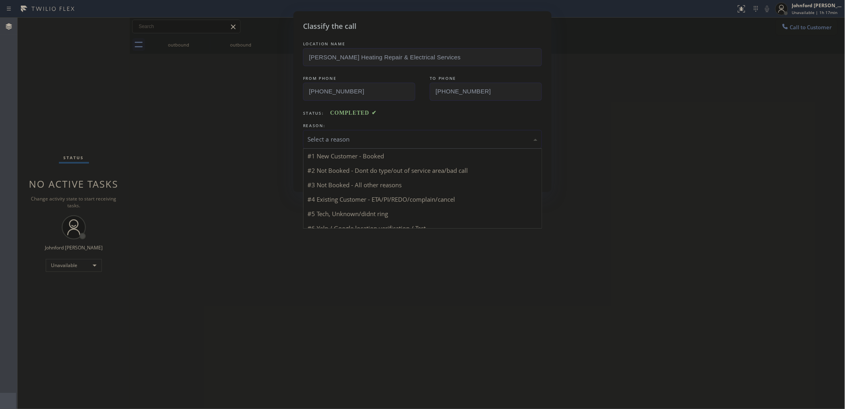
click at [327, 130] on div "Select a reason" at bounding box center [422, 139] width 239 height 19
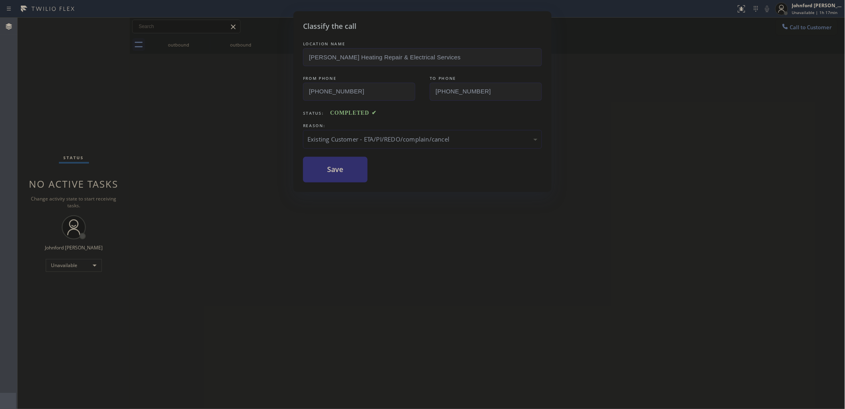
click at [344, 176] on button "Save" at bounding box center [335, 170] width 65 height 26
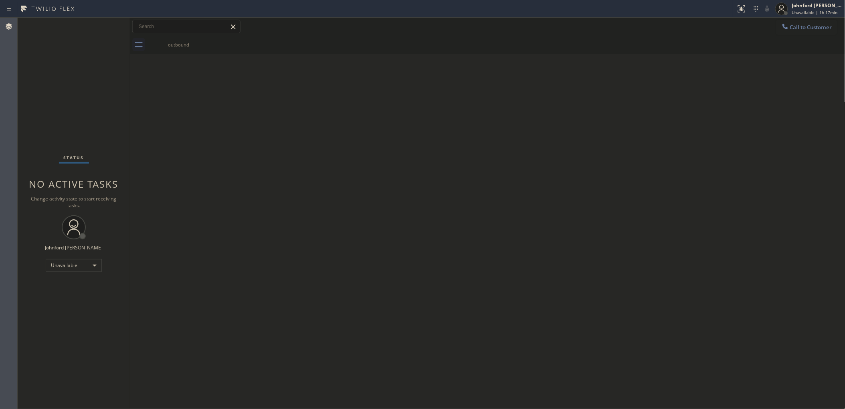
drag, startPoint x: 795, startPoint y: 28, endPoint x: 706, endPoint y: 65, distance: 96.1
click at [796, 27] on span "Call to Customer" at bounding box center [811, 27] width 42 height 7
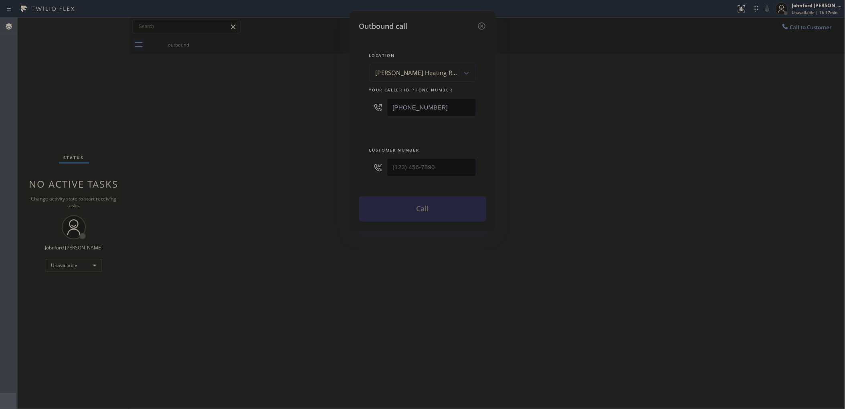
drag, startPoint x: 440, startPoint y: 113, endPoint x: 315, endPoint y: 112, distance: 124.6
click at [316, 112] on div "Outbound call Location Panfilo Heating Repair & Electrical Services Your caller…" at bounding box center [422, 204] width 845 height 409
paste input "786) 971-6587"
type input "(786) 971-6587"
drag, startPoint x: 425, startPoint y: 169, endPoint x: 329, endPoint y: 169, distance: 95.8
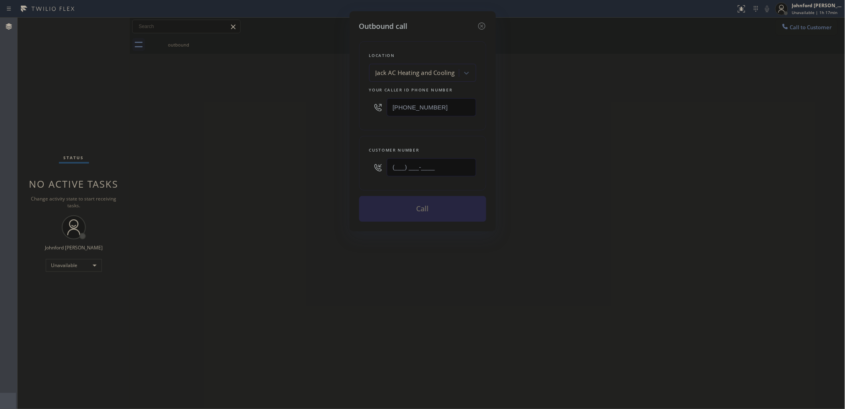
click at [329, 169] on div "Outbound call Location Jack AC Heating and Cooling Your caller id phone number …" at bounding box center [422, 204] width 845 height 409
paste input "754) 336-6817"
type input "(754) 336-6817"
click at [325, 170] on div "Outbound call Location Jack AC Heating and Cooling Your caller id phone number …" at bounding box center [422, 204] width 845 height 409
click at [396, 209] on button "Call" at bounding box center [422, 209] width 127 height 26
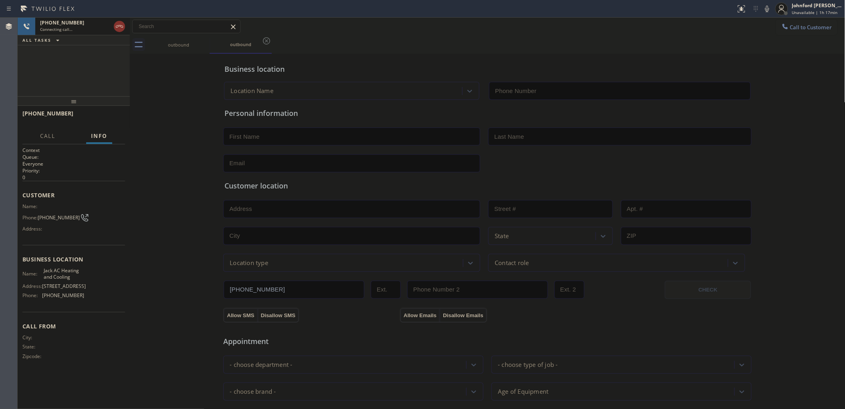
type input "(786) 971-6587"
click at [46, 214] on span "(754) 336-6817" at bounding box center [59, 217] width 42 height 6
copy div "(754) 336-6817"
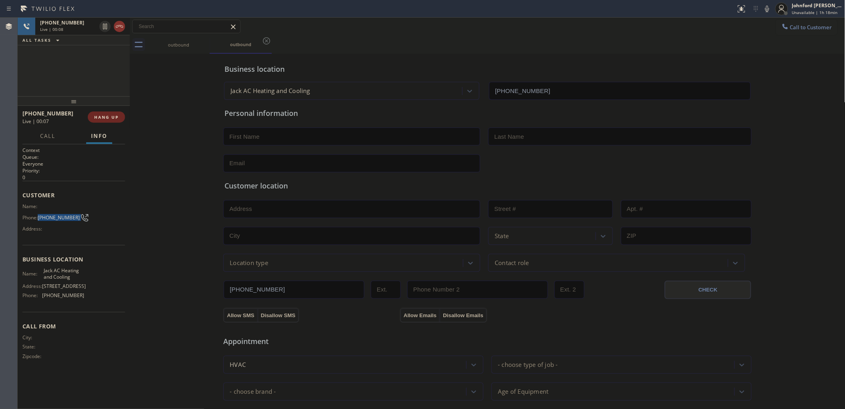
click at [114, 115] on span "HANG UP" at bounding box center [106, 117] width 24 height 6
click at [796, 35] on div "Call to Customer Outbound call Location Jack AC Heating and Cooling Your caller…" at bounding box center [487, 27] width 715 height 18
click at [795, 24] on span "Call to Customer" at bounding box center [811, 27] width 42 height 7
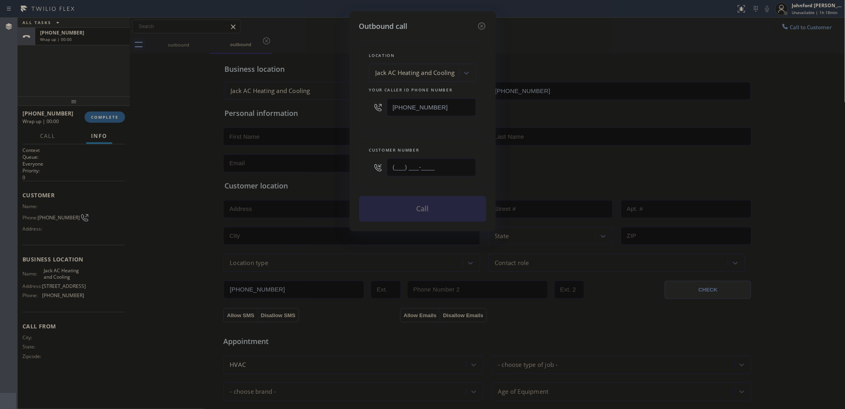
drag, startPoint x: 398, startPoint y: 170, endPoint x: 365, endPoint y: 170, distance: 32.9
click at [365, 170] on div "Customer number (___) ___-____" at bounding box center [422, 163] width 127 height 55
paste input "754) 336-6817"
type input "(754) 336-6817"
click at [379, 131] on div "Location Jack AC Heating and Cooling Your caller id phone number (786) 971-6587…" at bounding box center [422, 127] width 127 height 190
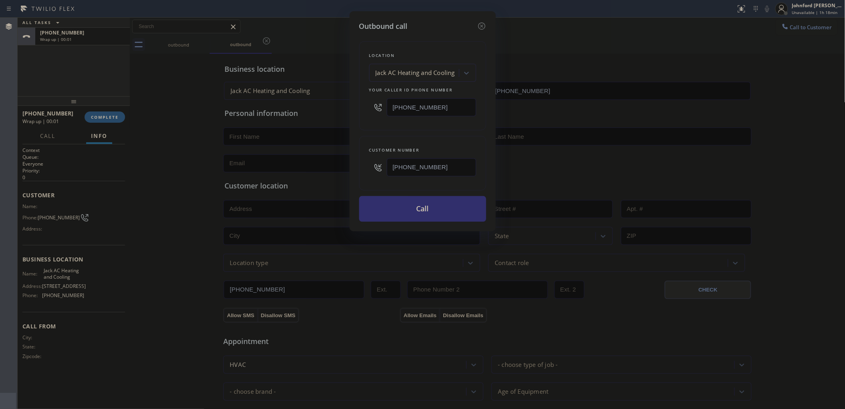
click at [393, 207] on button "Call" at bounding box center [422, 209] width 127 height 26
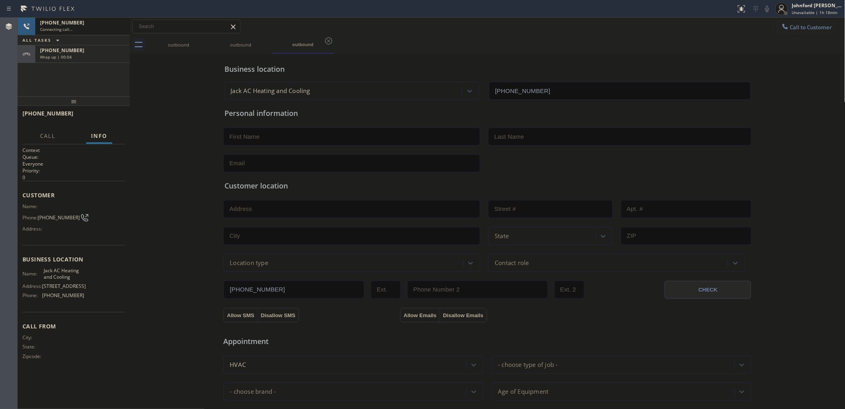
type input "(786) 971-6587"
click at [104, 61] on div "+17543366817 Wrap up | 00:07" at bounding box center [80, 54] width 91 height 18
click at [110, 119] on span "COMPLETE" at bounding box center [105, 117] width 28 height 6
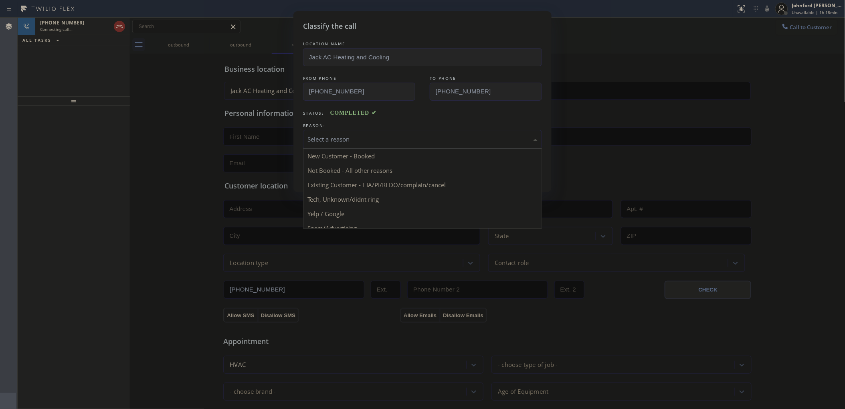
click at [320, 130] on div "Select a reason" at bounding box center [422, 139] width 239 height 19
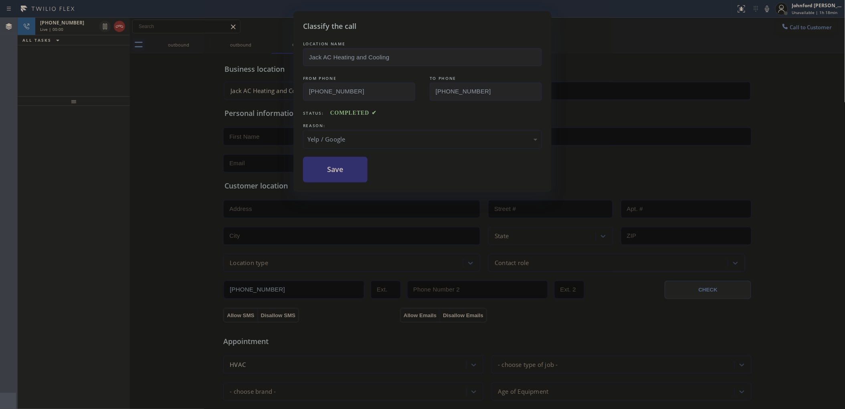
click at [335, 167] on button "Save" at bounding box center [335, 170] width 65 height 26
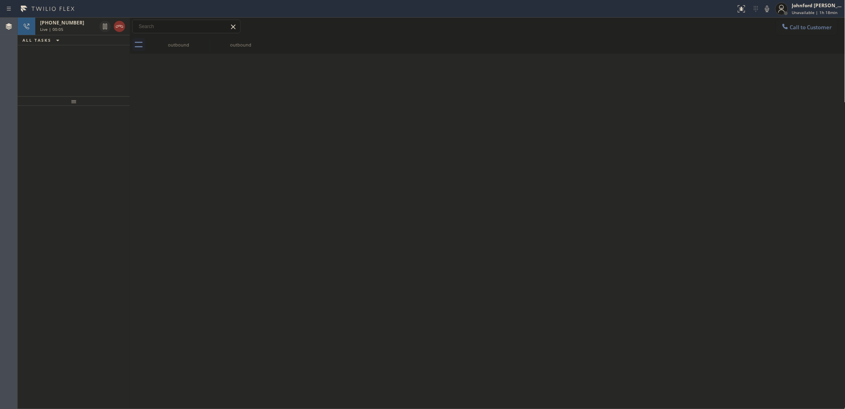
click at [121, 25] on icon at bounding box center [120, 27] width 10 height 10
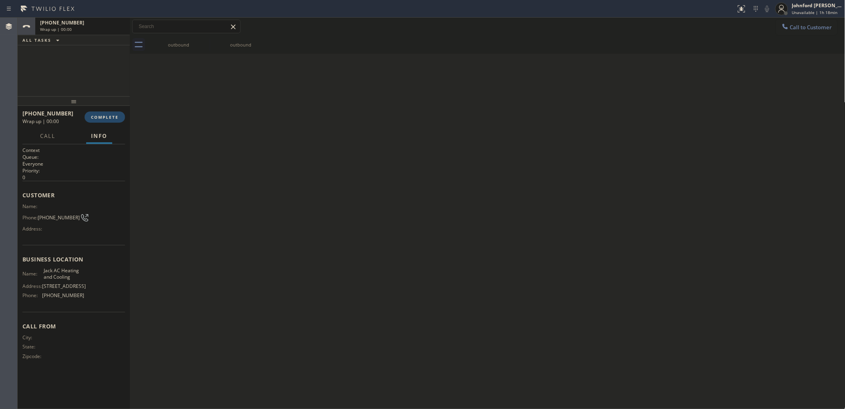
click at [110, 119] on span "COMPLETE" at bounding box center [105, 117] width 28 height 6
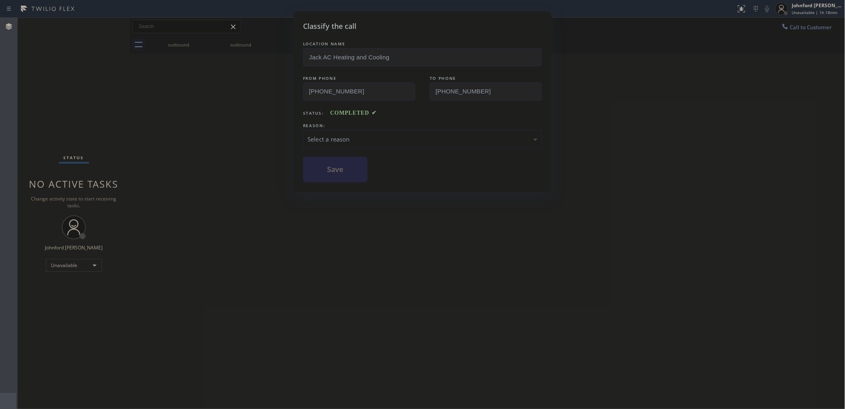
click at [349, 137] on div "Select a reason" at bounding box center [422, 139] width 230 height 9
click at [333, 161] on button "Save" at bounding box center [335, 170] width 65 height 26
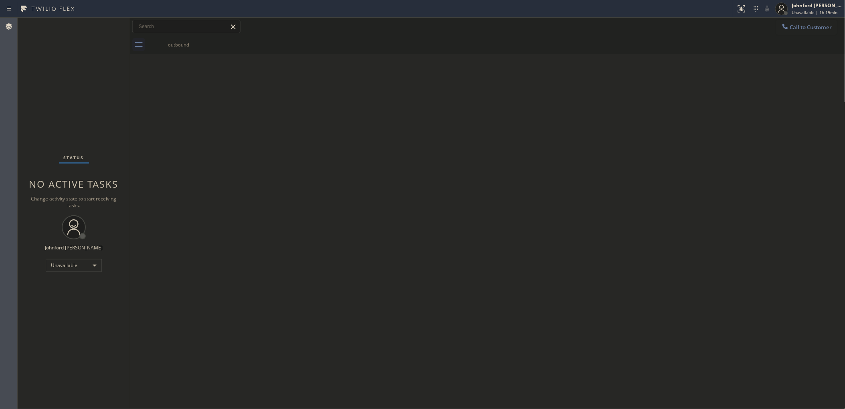
click at [662, 111] on div "Back to Dashboard Change Sender ID Customers Technicians Select a contact Outbo…" at bounding box center [487, 213] width 715 height 391
click at [811, 33] on button "Call to Customer" at bounding box center [806, 27] width 61 height 15
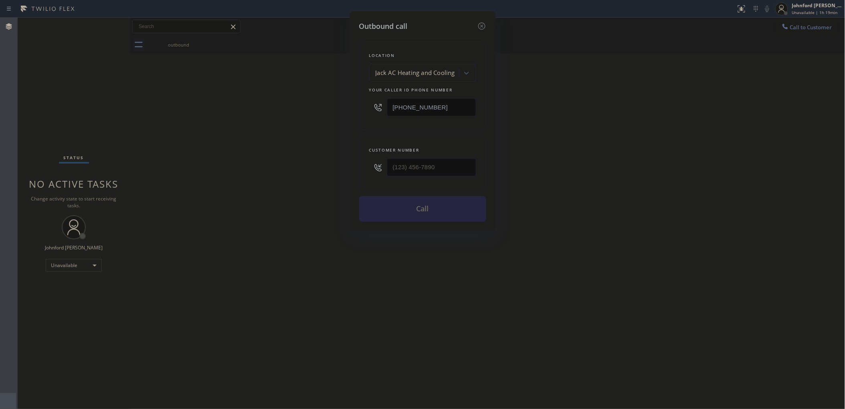
drag, startPoint x: 453, startPoint y: 106, endPoint x: 326, endPoint y: 111, distance: 127.1
click at [336, 111] on div "Outbound call Location Jack AC Heating and Cooling Your caller id phone number …" at bounding box center [422, 204] width 845 height 409
paste input "561) 944-5646"
type input "(561) 944-5646"
drag, startPoint x: 660, startPoint y: 111, endPoint x: 576, endPoint y: 139, distance: 89.1
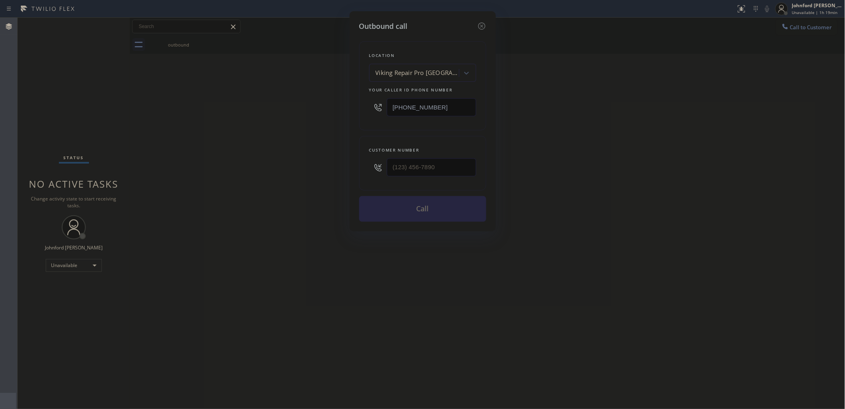
click at [655, 114] on div "Outbound call Location Viking Repair Pro Boca Raton Your caller id phone number…" at bounding box center [422, 204] width 845 height 409
drag, startPoint x: 443, startPoint y: 165, endPoint x: 337, endPoint y: 165, distance: 105.8
click at [339, 165] on div "Outbound call Location Viking Repair Pro Boca Raton Your caller id phone number…" at bounding box center [422, 204] width 845 height 409
paste input "754) 283-6398"
type input "(754) 283-6398"
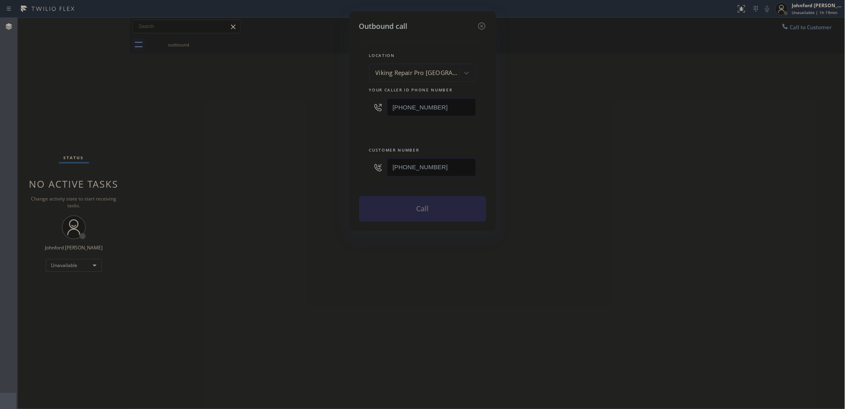
click at [337, 165] on div "Outbound call Location Viking Repair Pro Boca Raton Your caller id phone number…" at bounding box center [422, 204] width 845 height 409
click at [427, 210] on button "Call" at bounding box center [422, 209] width 127 height 26
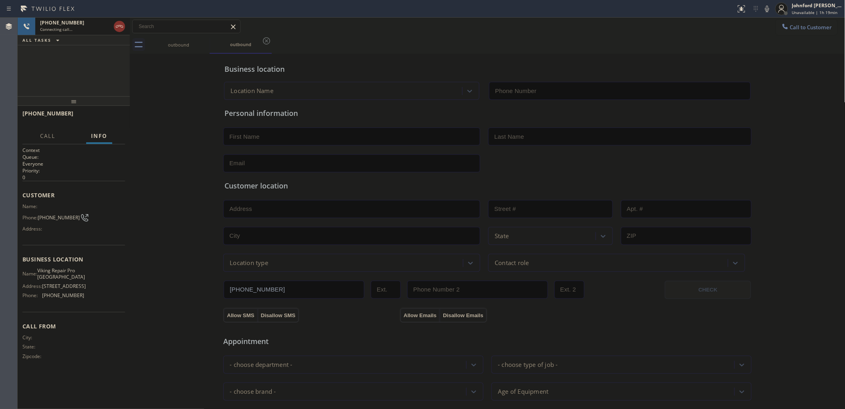
type input "(561) 944-5646"
click at [115, 119] on span "HANG UP" at bounding box center [106, 117] width 24 height 6
click at [781, 26] on icon at bounding box center [785, 26] width 8 height 8
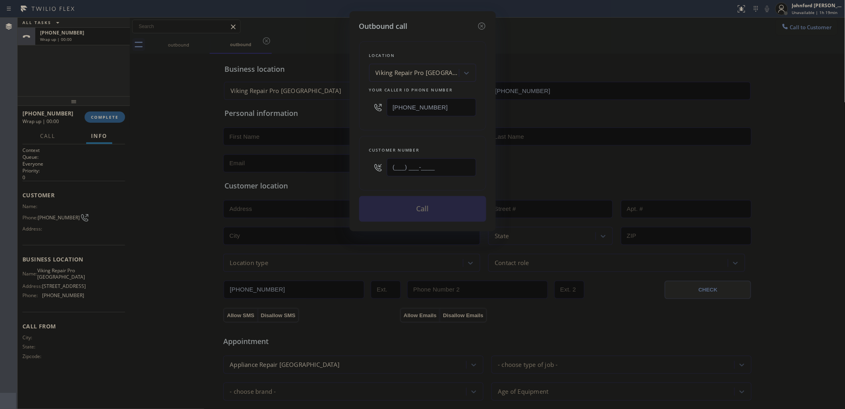
drag, startPoint x: 426, startPoint y: 169, endPoint x: 343, endPoint y: 167, distance: 83.4
click at [344, 167] on div "Outbound call Location Viking Repair Pro Boca Raton Your caller id phone number…" at bounding box center [422, 204] width 845 height 409
paste input "754) 283-6398"
type input "(754) 283-6398"
click at [355, 137] on div "Outbound call Location Viking Repair Pro Boca Raton Your caller id phone number…" at bounding box center [422, 121] width 146 height 220
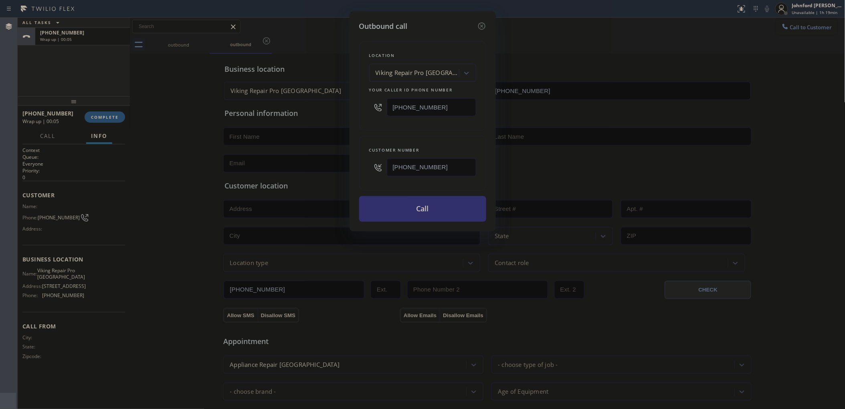
click at [446, 198] on button "Call" at bounding box center [422, 209] width 127 height 26
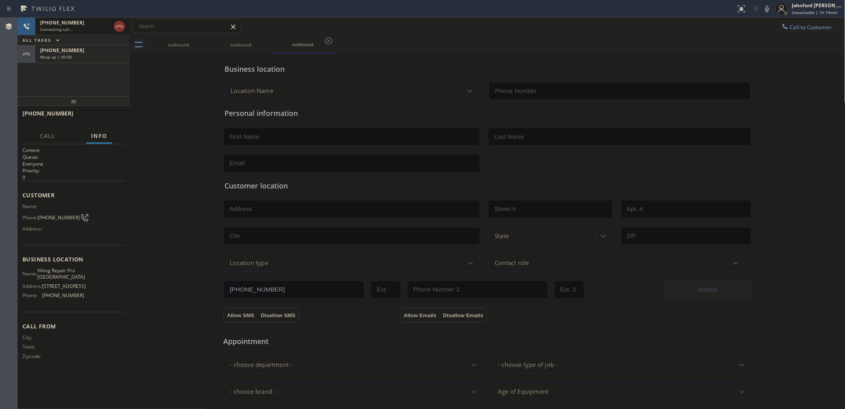
click at [97, 58] on div "Wrap up | 00:08" at bounding box center [82, 57] width 85 height 6
type input "(561) 944-5646"
click at [107, 113] on button "COMPLETE" at bounding box center [105, 116] width 40 height 11
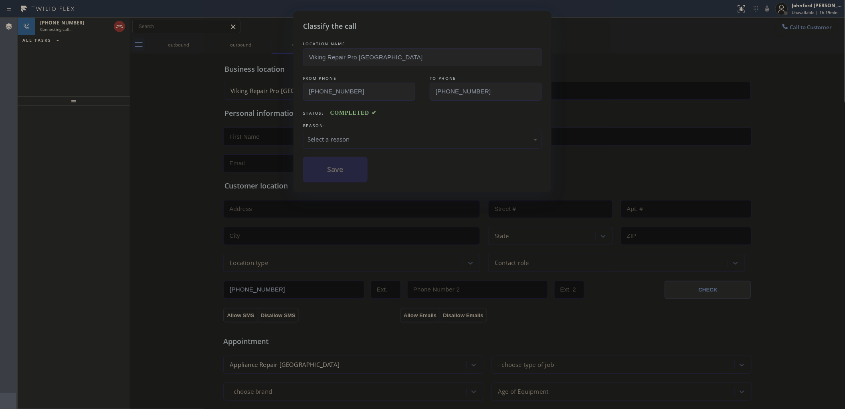
click at [335, 143] on div "Select a reason" at bounding box center [422, 139] width 239 height 19
click at [329, 174] on button "Save" at bounding box center [335, 170] width 65 height 26
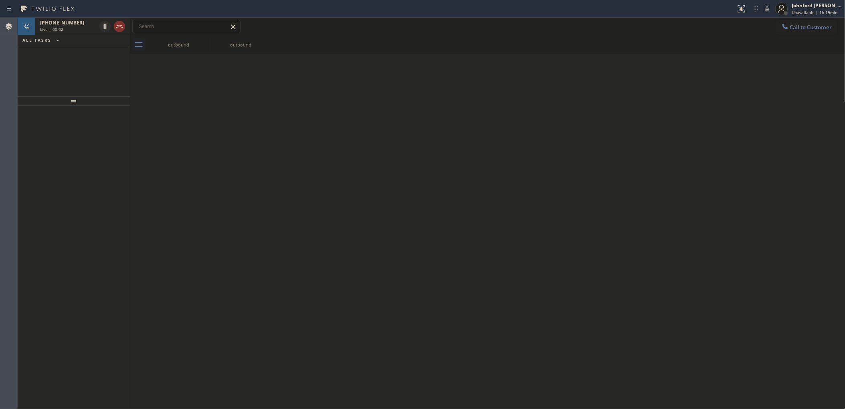
drag, startPoint x: 193, startPoint y: 263, endPoint x: 193, endPoint y: 255, distance: 7.6
click at [193, 261] on div "Back to Dashboard Change Sender ID Customers Technicians Select a contact Outbo…" at bounding box center [487, 213] width 715 height 391
click at [125, 29] on div at bounding box center [112, 27] width 29 height 18
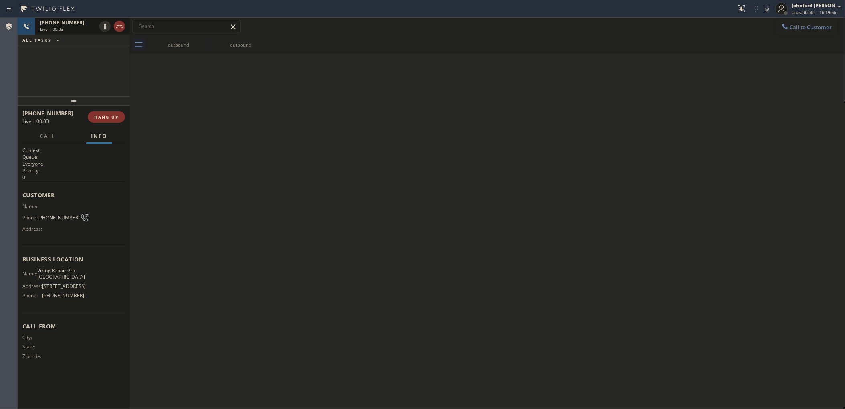
click at [125, 29] on div at bounding box center [112, 27] width 29 height 18
click at [117, 26] on icon at bounding box center [120, 27] width 10 height 10
drag, startPoint x: 119, startPoint y: 115, endPoint x: 161, endPoint y: 119, distance: 41.5
click at [119, 115] on button "COMPLETE" at bounding box center [105, 116] width 40 height 11
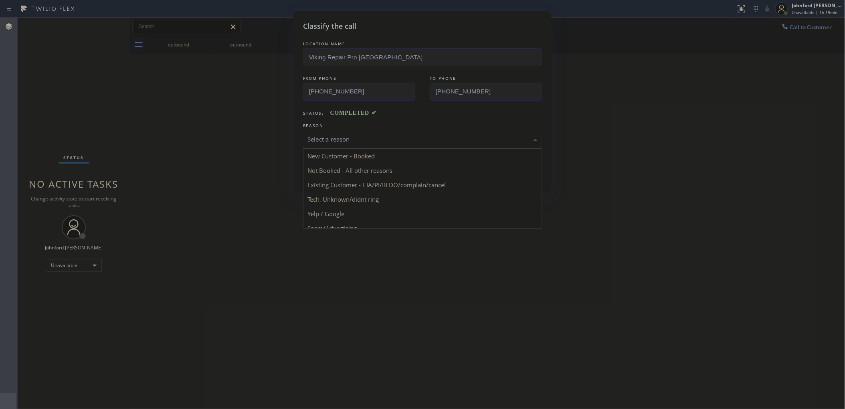
drag, startPoint x: 329, startPoint y: 139, endPoint x: 477, endPoint y: 199, distance: 159.6
click at [336, 138] on div "Select a reason" at bounding box center [422, 139] width 230 height 9
click at [333, 163] on button "Save" at bounding box center [335, 170] width 65 height 26
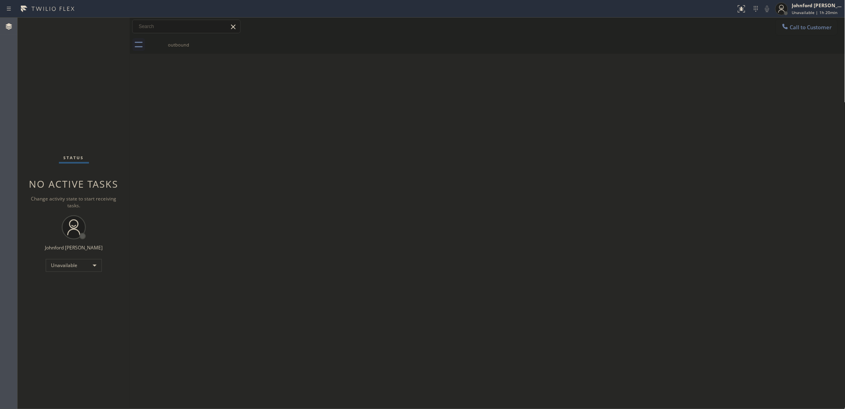
drag, startPoint x: 714, startPoint y: 99, endPoint x: 771, endPoint y: 81, distance: 60.1
click at [717, 98] on div "Back to Dashboard Change Sender ID Customers Technicians Select a contact Outbo…" at bounding box center [487, 213] width 715 height 391
click at [794, 29] on span "Call to Customer" at bounding box center [811, 27] width 42 height 7
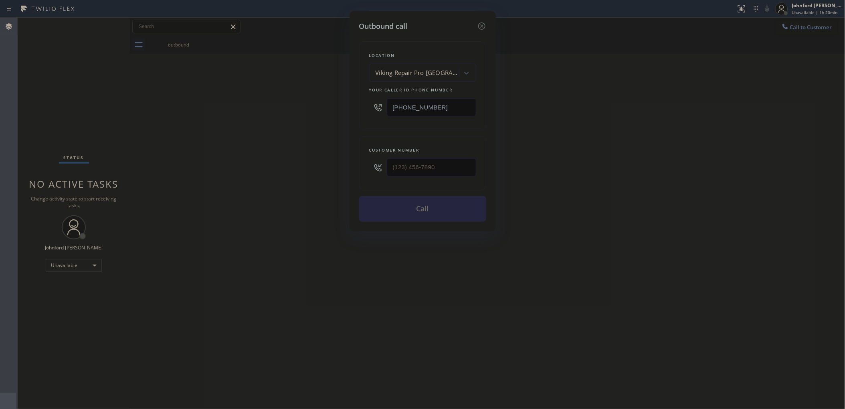
click at [338, 105] on div "Outbound call Location Viking Repair Pro Boca Raton Your caller id phone number…" at bounding box center [422, 204] width 845 height 409
paste input "2) 524-1241"
type input "(562) 524-1241"
click at [652, 95] on div "Outbound call Location Subzero, Wolf & Thermador Repair Lakewood Your caller id…" at bounding box center [422, 204] width 845 height 409
drag, startPoint x: 398, startPoint y: 168, endPoint x: 271, endPoint y: 172, distance: 127.1
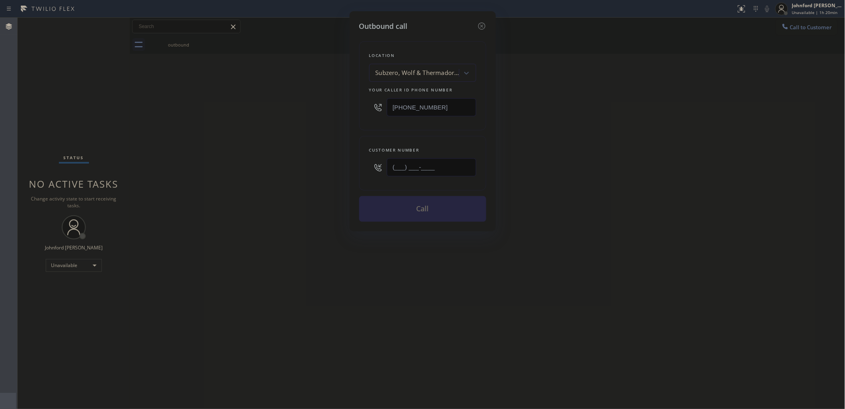
click at [293, 171] on div "Outbound call Location Subzero, Wolf & Thermador Repair Lakewood Your caller id…" at bounding box center [422, 204] width 845 height 409
paste input "562) 337-3591"
type input "(562) 337-3591"
click at [256, 174] on div "Outbound call Location Subzero, Wolf & Thermador Repair Lakewood Your caller id…" at bounding box center [422, 204] width 845 height 409
click at [450, 215] on button "Call" at bounding box center [422, 209] width 127 height 26
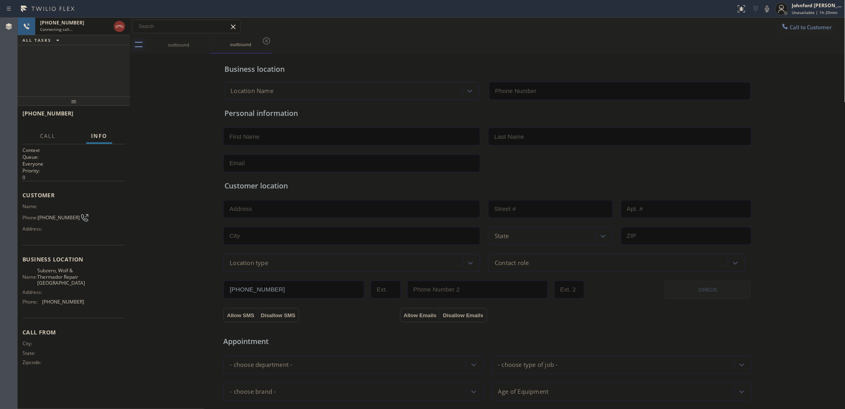
type input "(562) 524-1241"
click at [96, 117] on span "HANG UP" at bounding box center [106, 117] width 24 height 6
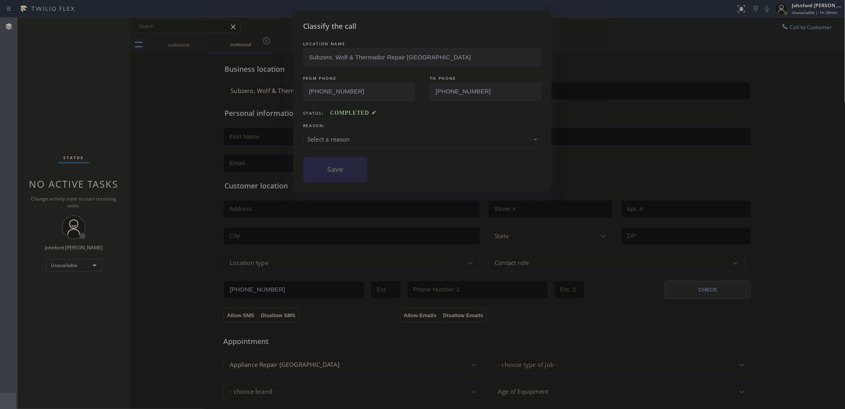
click at [337, 138] on div "Select a reason" at bounding box center [422, 139] width 230 height 9
click at [357, 176] on button "Save" at bounding box center [335, 170] width 65 height 26
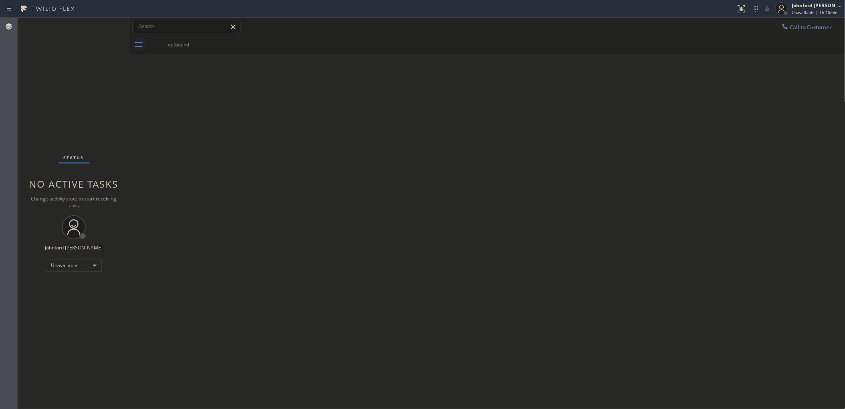
drag, startPoint x: 660, startPoint y: 83, endPoint x: 710, endPoint y: 64, distance: 53.3
click at [668, 83] on div "Back to Dashboard Change Sender ID Customers Technicians Select a contact Outbo…" at bounding box center [487, 213] width 715 height 391
click at [795, 25] on span "Call to Customer" at bounding box center [811, 27] width 42 height 7
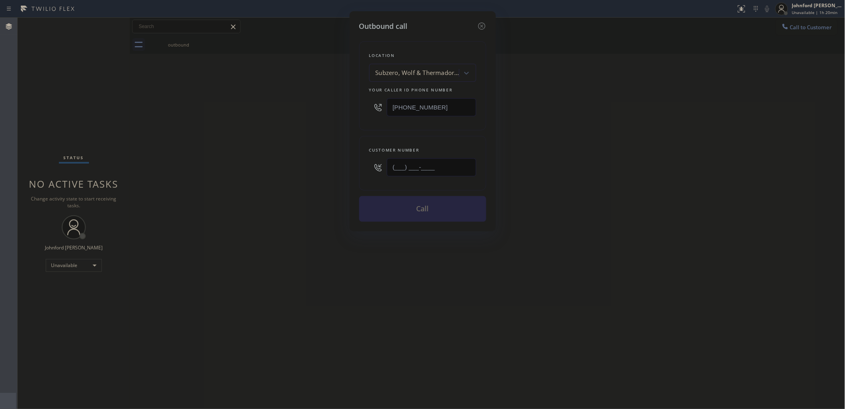
drag, startPoint x: 438, startPoint y: 166, endPoint x: 316, endPoint y: 170, distance: 122.3
click at [341, 169] on div "Outbound call Location Subzero, Wolf & Thermador Repair Lakewood Your caller id…" at bounding box center [422, 204] width 845 height 409
paste input "562) 337-3591"
type input "(562) 337-3591"
click at [316, 170] on div "Outbound call Location Subzero, Wolf & Thermador Repair Lakewood Your caller id…" at bounding box center [422, 204] width 845 height 409
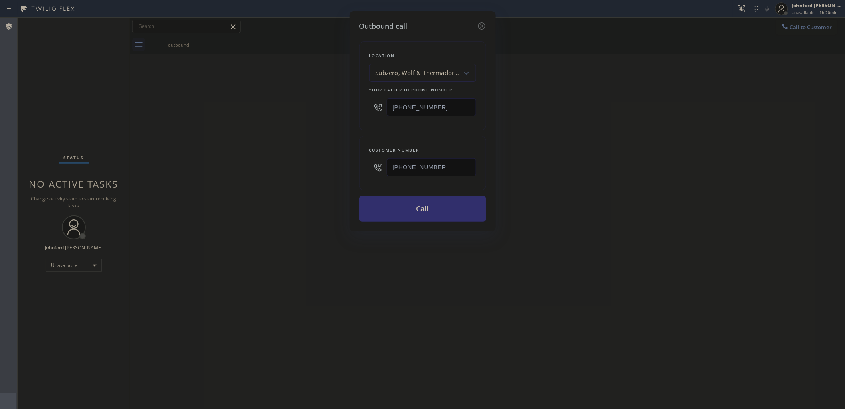
click at [408, 204] on button "Call" at bounding box center [422, 209] width 127 height 26
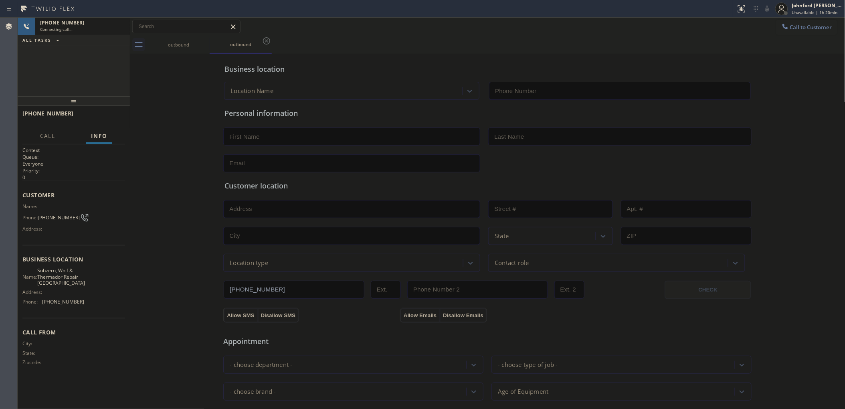
type input "(562) 524-1241"
click at [533, 28] on div "Call to Customer Outbound call Location Subzero, Wolf & Thermador Repair Lakewo…" at bounding box center [487, 27] width 715 height 14
drag, startPoint x: 626, startPoint y: 41, endPoint x: 731, endPoint y: 38, distance: 105.1
click at [627, 41] on div "outbound outbound" at bounding box center [496, 45] width 698 height 18
click at [800, 27] on span "Call to Customer" at bounding box center [811, 27] width 42 height 7
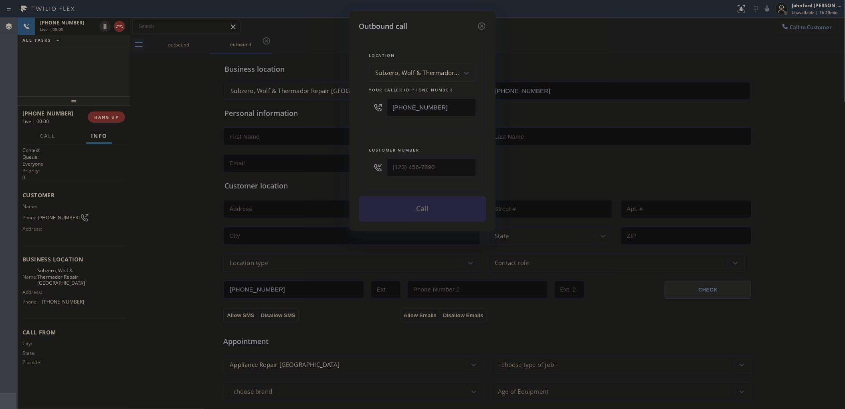
drag, startPoint x: 428, startPoint y: 112, endPoint x: 320, endPoint y: 103, distance: 108.2
click at [349, 109] on div "Outbound call Location Subzero, Wolf & Thermador Repair Lakewood Your caller id…" at bounding box center [422, 121] width 146 height 220
paste input "323) 736-5853"
type input "(323) 736-5853"
drag, startPoint x: 614, startPoint y: 43, endPoint x: 202, endPoint y: 99, distance: 415.7
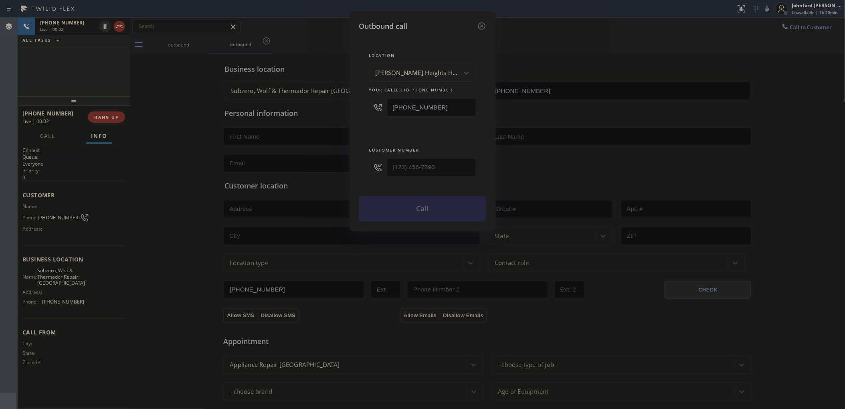
click at [609, 43] on div "Outbound call Location Boyle Heights Heating and Air Your caller id phone numbe…" at bounding box center [422, 204] width 845 height 409
click at [130, 109] on div "Outbound call Location Boyle Heights Heating and Air Your caller id phone numbe…" at bounding box center [422, 204] width 845 height 409
click at [485, 22] on icon at bounding box center [482, 26] width 10 height 10
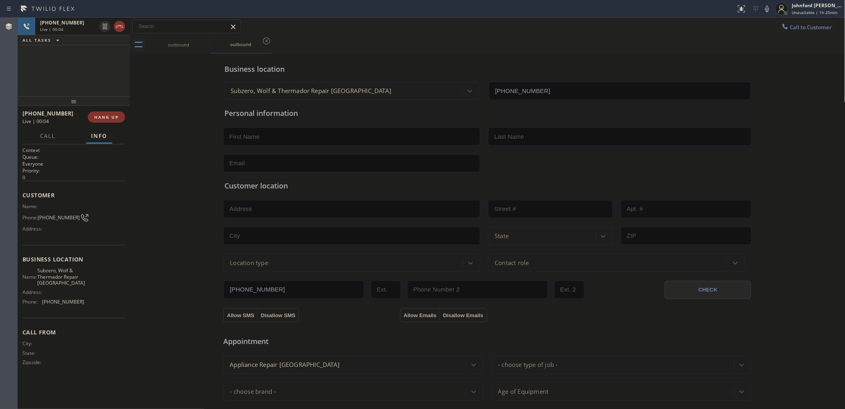
click at [130, 119] on div at bounding box center [130, 213] width 0 height 391
click at [115, 113] on button "HANG UP" at bounding box center [106, 116] width 37 height 11
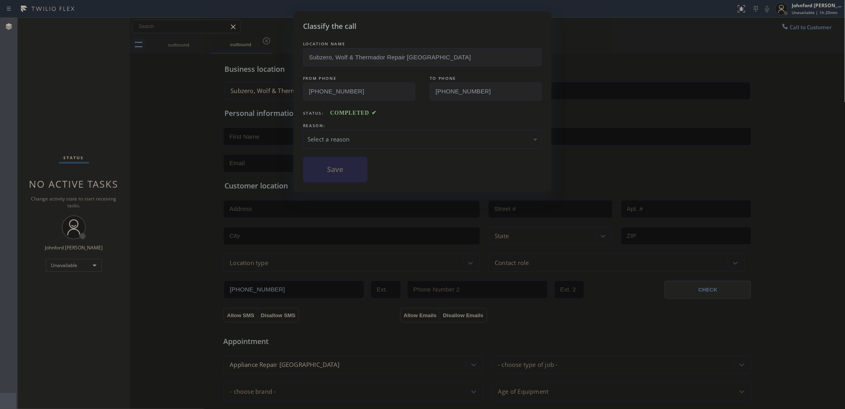
click at [401, 118] on div "LOCATION NAME Subzero, Wolf & Thermador Repair Lakewood FROM PHONE (562) 524-12…" at bounding box center [422, 111] width 239 height 143
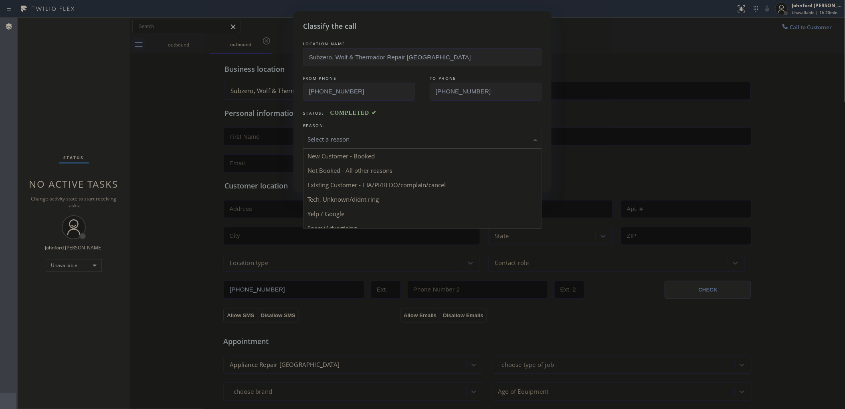
click at [395, 141] on div "Select a reason" at bounding box center [422, 139] width 230 height 9
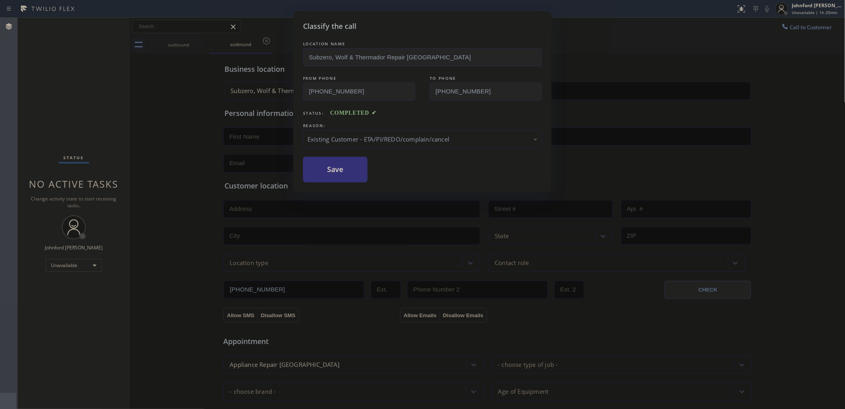
click at [353, 143] on div "Existing Customer - ETA/PI/REDO/complain/cancel" at bounding box center [422, 139] width 239 height 19
click at [341, 165] on button "Save" at bounding box center [335, 170] width 65 height 26
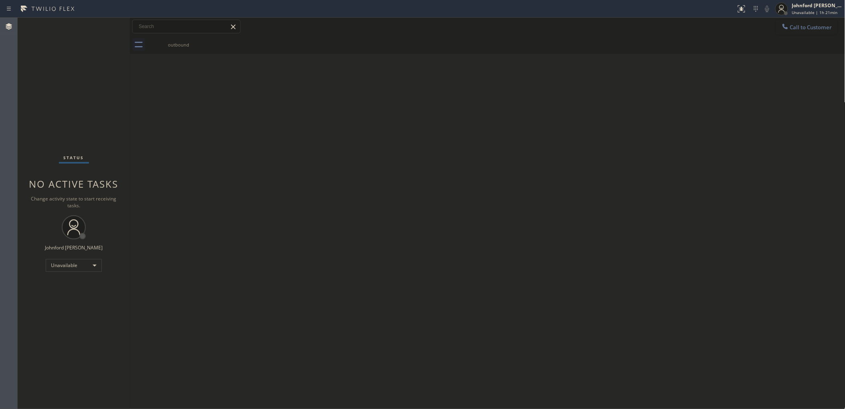
click at [790, 29] on span "Call to Customer" at bounding box center [811, 27] width 42 height 7
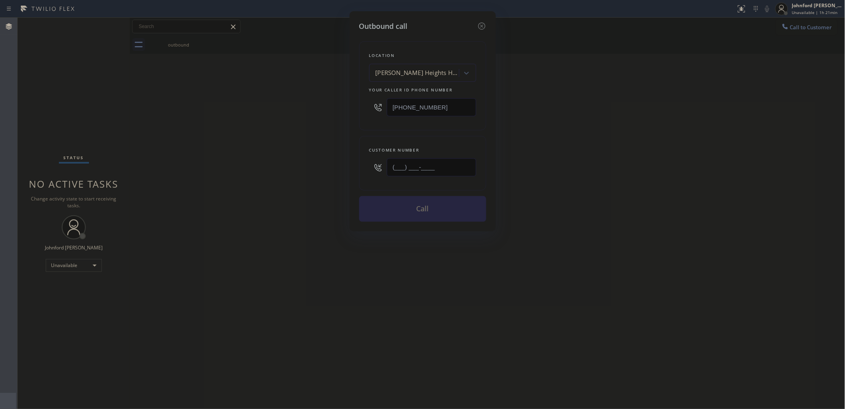
drag, startPoint x: 374, startPoint y: 164, endPoint x: 297, endPoint y: 165, distance: 76.9
click at [302, 164] on div "Outbound call Location Boyle Heights Heating and Air Your caller id phone numbe…" at bounding box center [422, 204] width 845 height 409
paste input "909) 324-4334"
type input "(909) 324-4334"
click at [297, 165] on div "Outbound call Location Boyle Heights Heating and Air Your caller id phone numbe…" at bounding box center [422, 204] width 845 height 409
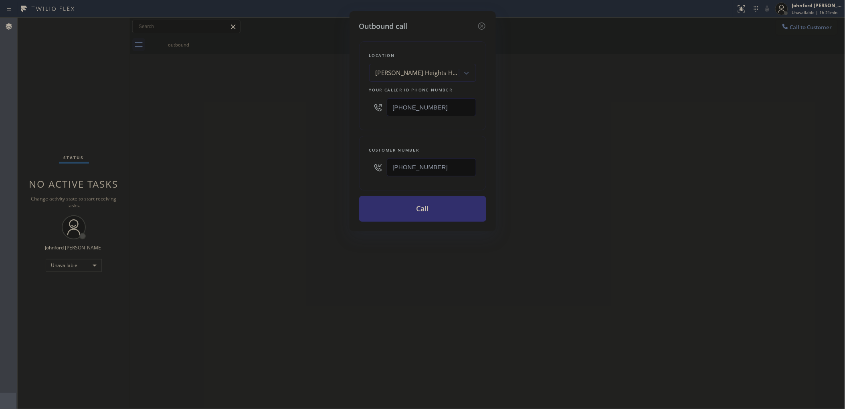
click at [405, 203] on button "Call" at bounding box center [422, 209] width 127 height 26
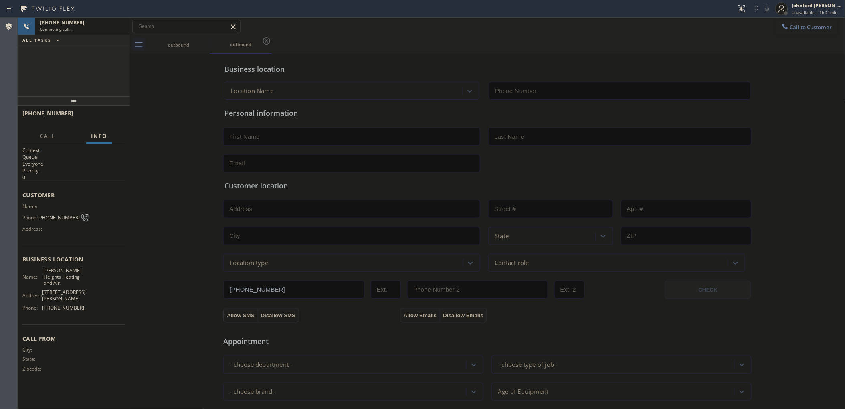
type input "(323) 736-5853"
click at [100, 120] on button "HANG UP" at bounding box center [106, 116] width 37 height 11
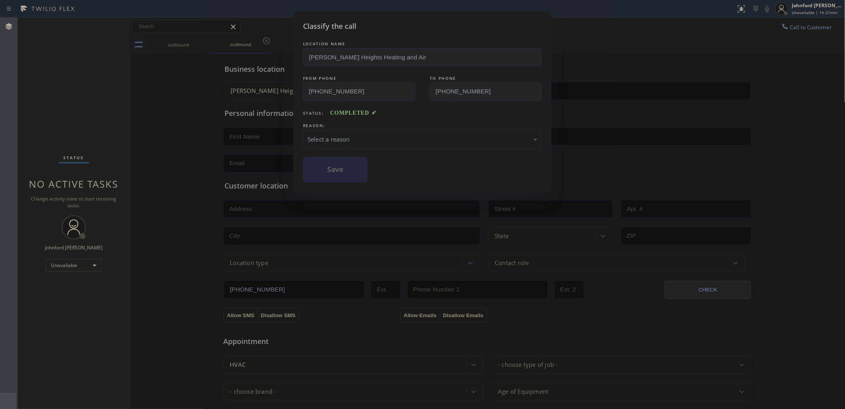
click at [387, 135] on div "Select a reason" at bounding box center [422, 139] width 230 height 9
click at [338, 162] on button "Save" at bounding box center [335, 170] width 65 height 26
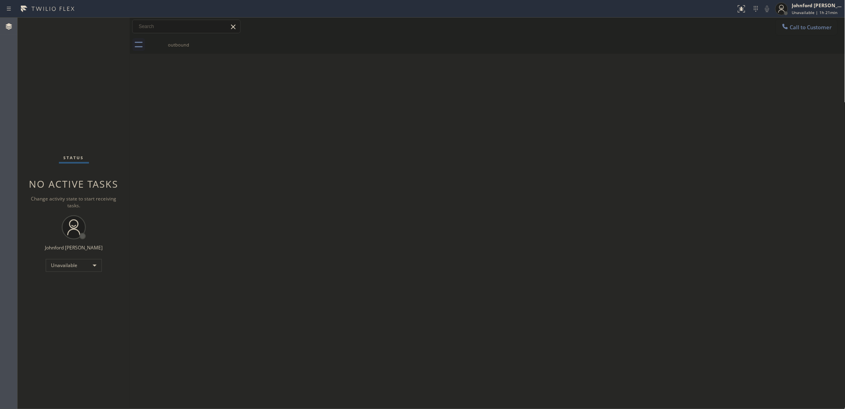
drag, startPoint x: 470, startPoint y: 187, endPoint x: 543, endPoint y: 50, distance: 155.1
click at [470, 186] on div "Back to Dashboard Change Sender ID Customers Technicians Select a contact Outbo…" at bounding box center [487, 213] width 715 height 391
drag, startPoint x: 509, startPoint y: 199, endPoint x: 504, endPoint y: 115, distance: 84.7
click at [509, 194] on div "Back to Dashboard Change Sender ID Customers Technicians Select a contact Outbo…" at bounding box center [487, 213] width 715 height 391
click at [557, 77] on div "Back to Dashboard Change Sender ID Customers Technicians Select a contact Outbo…" at bounding box center [487, 213] width 715 height 391
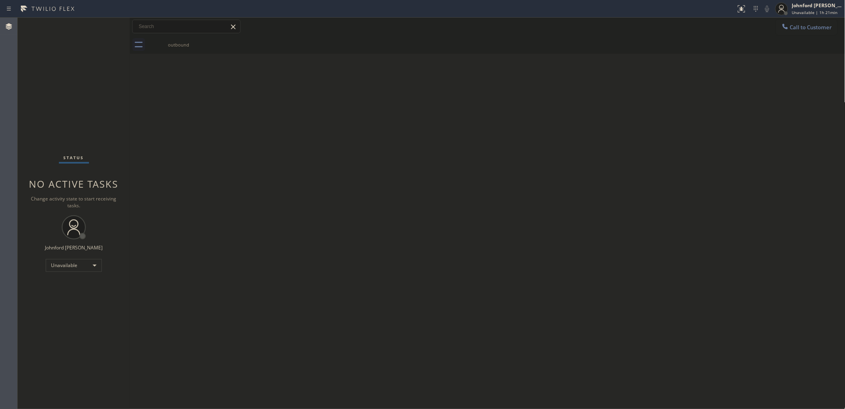
drag, startPoint x: 653, startPoint y: 111, endPoint x: 723, endPoint y: 56, distance: 88.2
click at [658, 105] on div "Back to Dashboard Change Sender ID Customers Technicians Select a contact Outbo…" at bounding box center [487, 213] width 715 height 391
click at [802, 18] on div "Call to Customer Outbound call Location Boyle Heights Heating and Air Your call…" at bounding box center [487, 27] width 715 height 18
drag, startPoint x: 792, startPoint y: 28, endPoint x: 616, endPoint y: 72, distance: 181.3
click at [792, 29] on span "Call to Customer" at bounding box center [811, 27] width 42 height 7
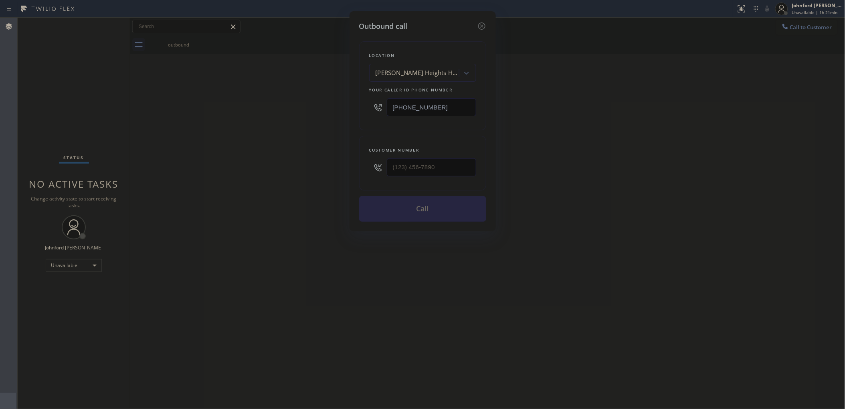
drag, startPoint x: 365, startPoint y: 111, endPoint x: 339, endPoint y: 77, distance: 42.1
click at [329, 107] on div "Outbound call Location Boyle Heights Heating and Air Your caller id phone numbe…" at bounding box center [422, 204] width 845 height 409
paste input "747) 246-7864"
type input "(747) 246-7864"
click at [632, 94] on div "Outbound call Location Best Electric Pros Studio City Los Angeles Your caller i…" at bounding box center [422, 204] width 845 height 409
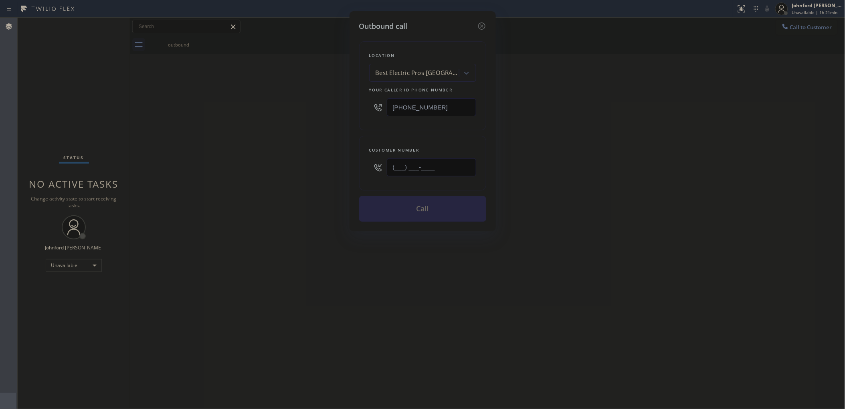
drag, startPoint x: 381, startPoint y: 171, endPoint x: 343, endPoint y: 171, distance: 37.7
click at [359, 171] on div "Customer number (___) ___-____" at bounding box center [422, 163] width 127 height 55
paste input "435) 317-1038"
click at [317, 179] on div "Outbound call Location Best Electric Pros Studio City Los Angeles Your caller i…" at bounding box center [422, 204] width 845 height 409
click at [411, 208] on button "Call" at bounding box center [422, 209] width 127 height 26
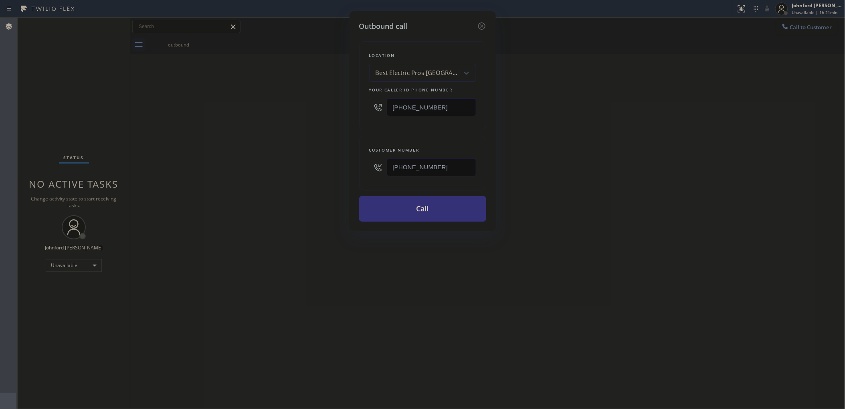
drag, startPoint x: 642, startPoint y: 163, endPoint x: 732, endPoint y: 3, distance: 183.9
click at [656, 153] on div "Outbound call Location Best Electric Pros Studio City Los Angeles Your caller i…" at bounding box center [422, 204] width 845 height 409
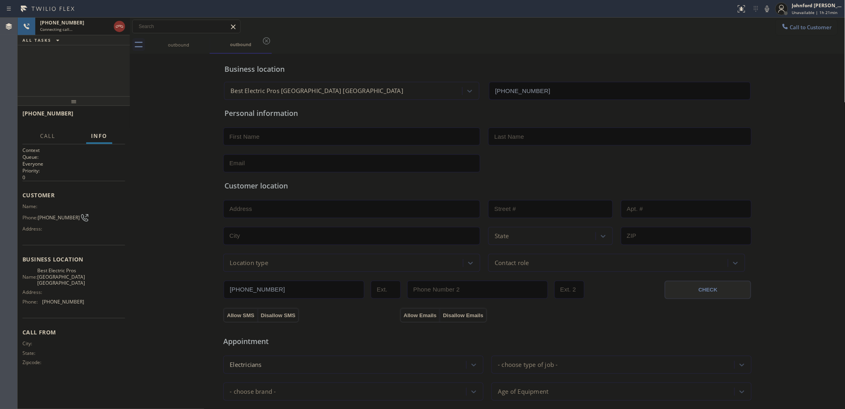
click at [119, 73] on div "+14353171038 Connecting call… ALL TASKS ALL TASKS ACTIVE TASKS TASKS IN WRAP UP" at bounding box center [74, 57] width 112 height 79
click at [564, 60] on div "Business location Best Electric Pros Studio City Los Angeles (747) 246-7864" at bounding box center [487, 78] width 529 height 44
click at [97, 117] on span "HANG UP" at bounding box center [106, 117] width 24 height 6
click at [783, 31] on button "Call to Customer" at bounding box center [806, 27] width 61 height 15
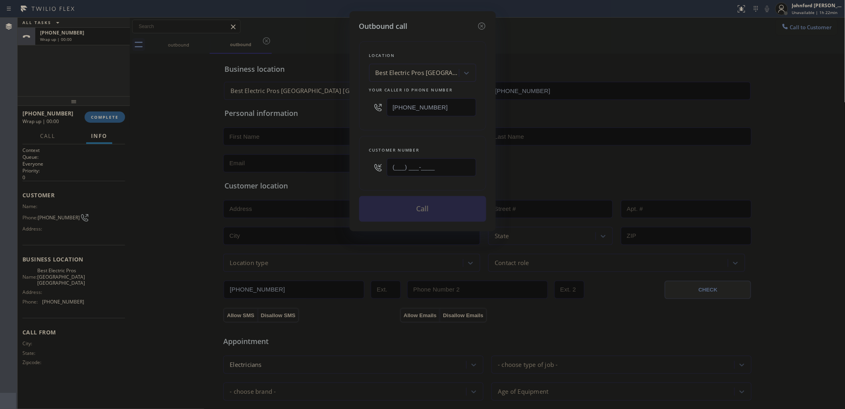
drag, startPoint x: 393, startPoint y: 169, endPoint x: 372, endPoint y: 169, distance: 21.6
click at [372, 169] on div "(___) ___-____" at bounding box center [422, 167] width 107 height 26
paste input "435) 317-1038"
type input "(435) 317-1038"
click at [365, 166] on div "Customer number (435) 317-1038" at bounding box center [422, 163] width 127 height 55
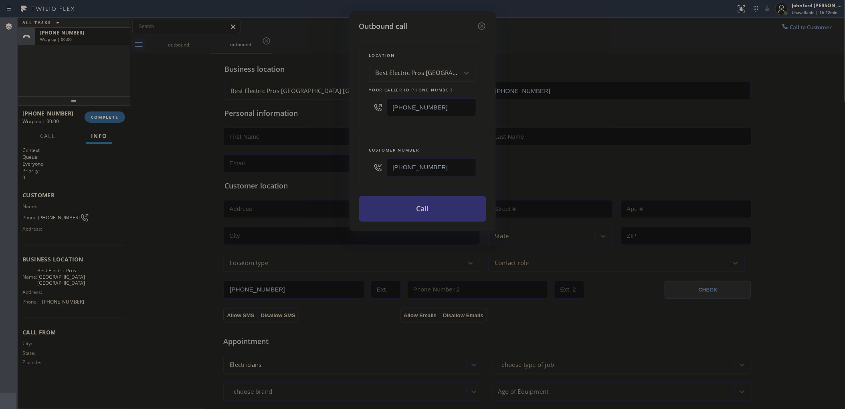
click at [375, 206] on button "Call" at bounding box center [422, 209] width 127 height 26
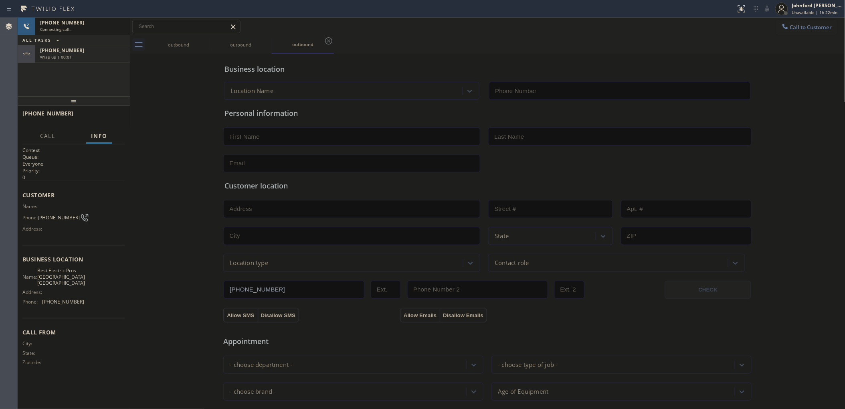
type input "(747) 246-7864"
click at [90, 49] on div "+14353171038" at bounding box center [82, 50] width 85 height 7
click at [107, 117] on span "COMPLETE" at bounding box center [105, 117] width 28 height 6
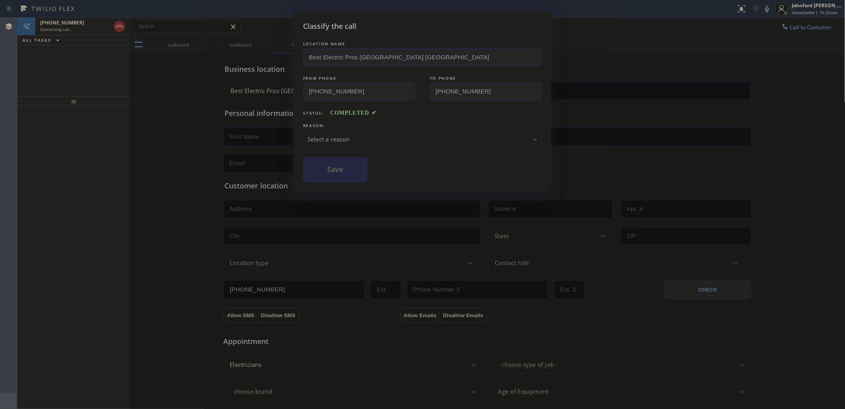
drag, startPoint x: 343, startPoint y: 137, endPoint x: 351, endPoint y: 137, distance: 7.6
click at [348, 137] on div "Select a reason" at bounding box center [422, 139] width 230 height 9
click at [339, 159] on button "Save" at bounding box center [335, 170] width 65 height 26
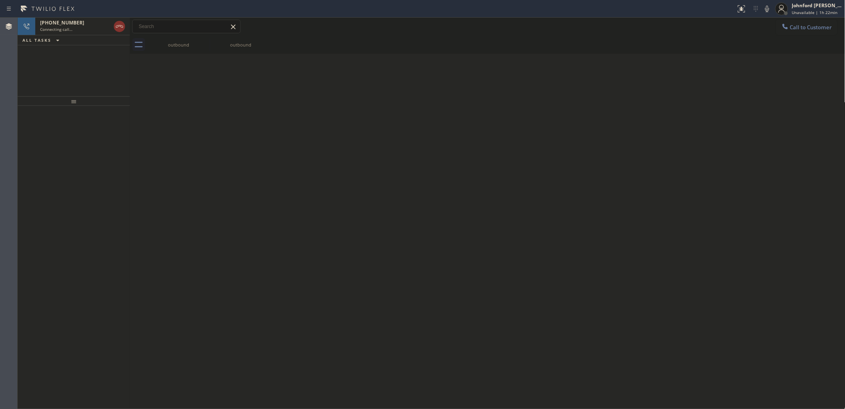
click at [550, 150] on div "Back to Dashboard Change Sender ID Customers Technicians Select a contact Outbo…" at bounding box center [487, 213] width 715 height 391
click at [85, 27] on div "Connecting call…" at bounding box center [75, 29] width 71 height 6
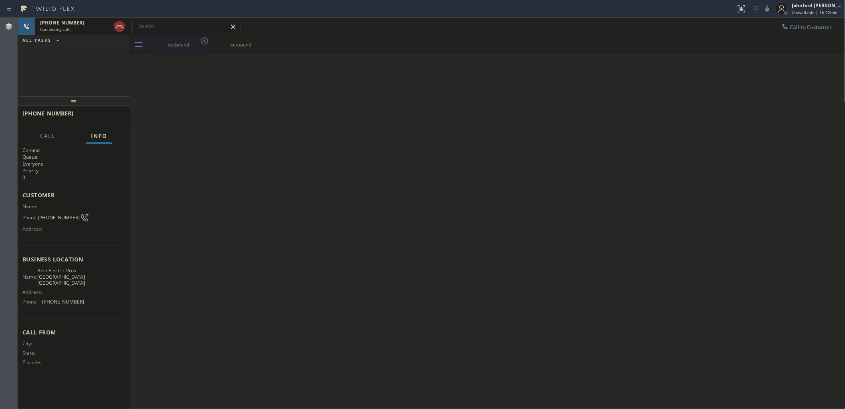
click at [181, 45] on div "outbound" at bounding box center [178, 45] width 61 height 6
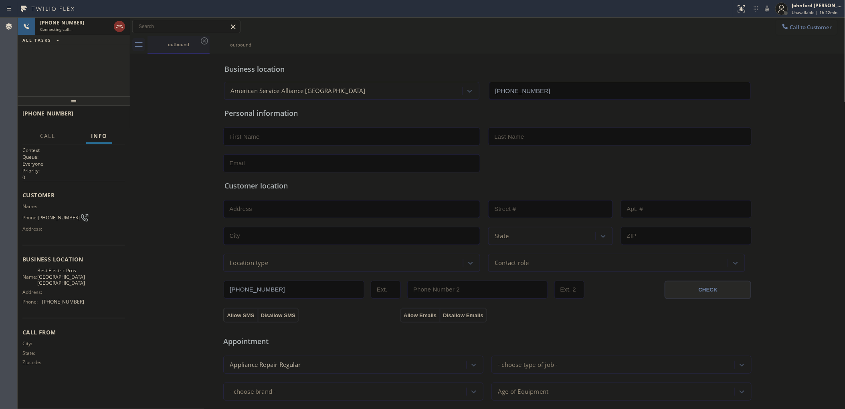
click at [199, 42] on div "outbound" at bounding box center [178, 44] width 61 height 6
click at [89, 30] on div "Connecting call…" at bounding box center [75, 29] width 71 height 6
click at [123, 26] on icon at bounding box center [120, 27] width 10 height 10
click at [109, 111] on button "COMPLETE" at bounding box center [105, 116] width 40 height 11
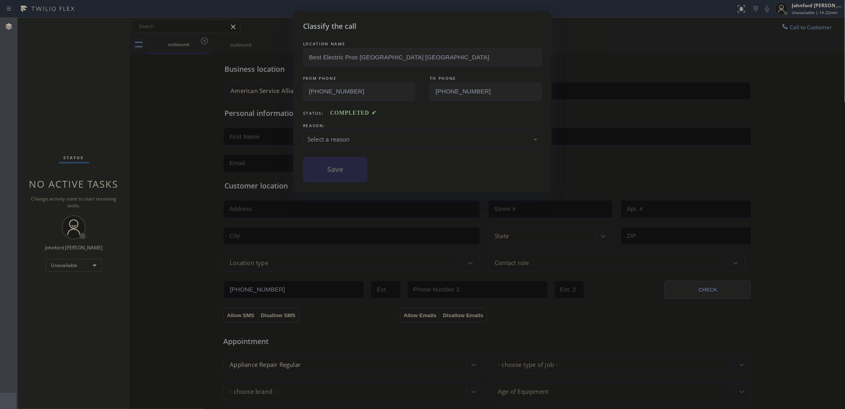
click at [402, 128] on div "REASON: Select a reason" at bounding box center [422, 134] width 239 height 27
click at [422, 139] on div "Select a reason" at bounding box center [422, 139] width 230 height 9
click at [353, 171] on button "Save" at bounding box center [335, 170] width 65 height 26
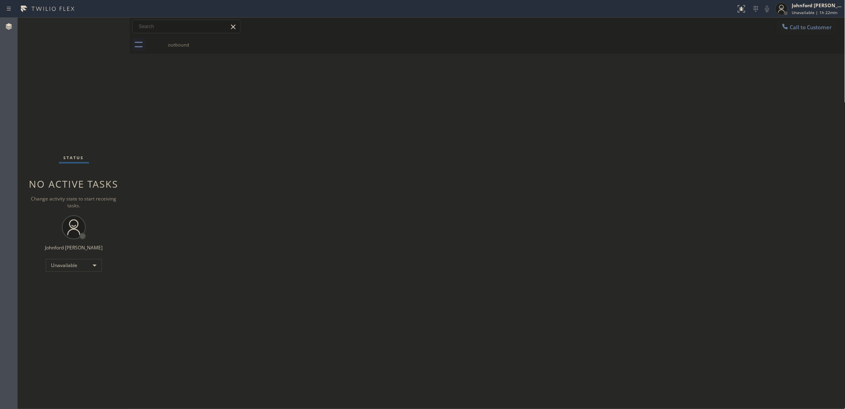
drag, startPoint x: 644, startPoint y: 79, endPoint x: 718, endPoint y: 48, distance: 80.1
click at [648, 79] on div "Back to Dashboard Change Sender ID Customers Technicians Select a contact Outbo…" at bounding box center [487, 213] width 715 height 391
click at [770, 22] on div "Call to Customer Outbound call Location Best Electric Pros Studio City Los Ange…" at bounding box center [487, 27] width 715 height 14
click at [784, 28] on icon at bounding box center [785, 26] width 8 height 8
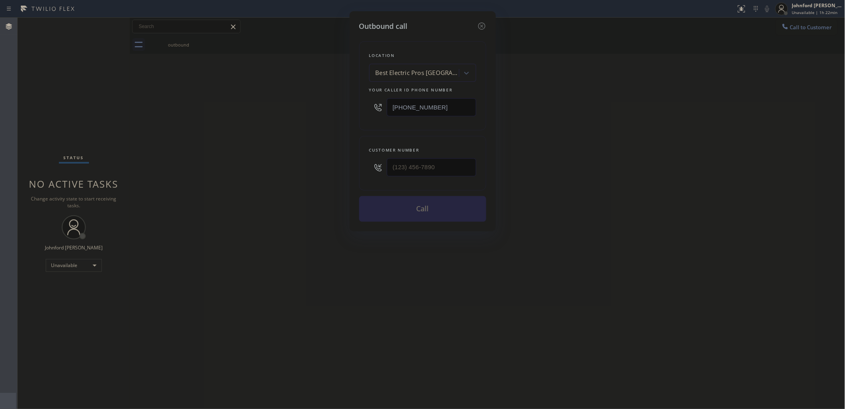
drag, startPoint x: 413, startPoint y: 103, endPoint x: 323, endPoint y: 109, distance: 90.3
click at [331, 107] on div "Outbound call Location Best Electric Pros Studio City Los Angeles Your caller i…" at bounding box center [422, 204] width 845 height 409
paste input "510) 851-8449"
type input "(510) 851-8449"
drag, startPoint x: 702, startPoint y: 128, endPoint x: 693, endPoint y: 131, distance: 10.0
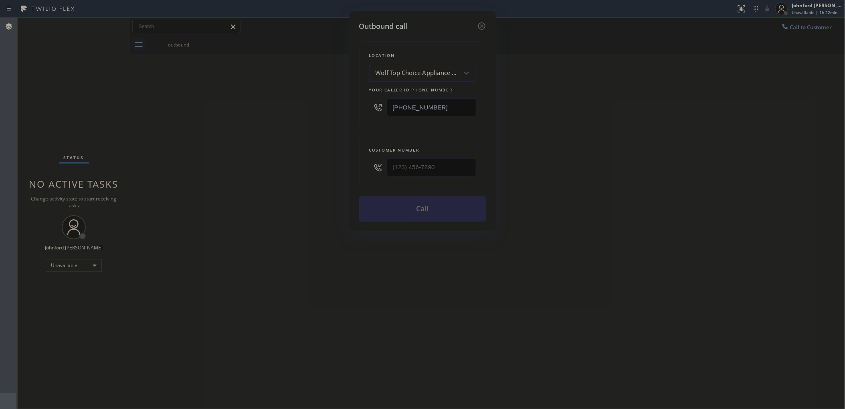
click at [702, 128] on div "Outbound call Location Wolf Top Choice Appliance Repair Fremont Your caller id …" at bounding box center [422, 204] width 845 height 409
drag, startPoint x: 371, startPoint y: 169, endPoint x: 333, endPoint y: 170, distance: 37.3
click at [337, 169] on div "Outbound call Location Wolf Top Choice Appliance Repair Fremont Your caller id …" at bounding box center [422, 204] width 845 height 409
paste input "510) 751-2574"
type input "(510) 751-2574"
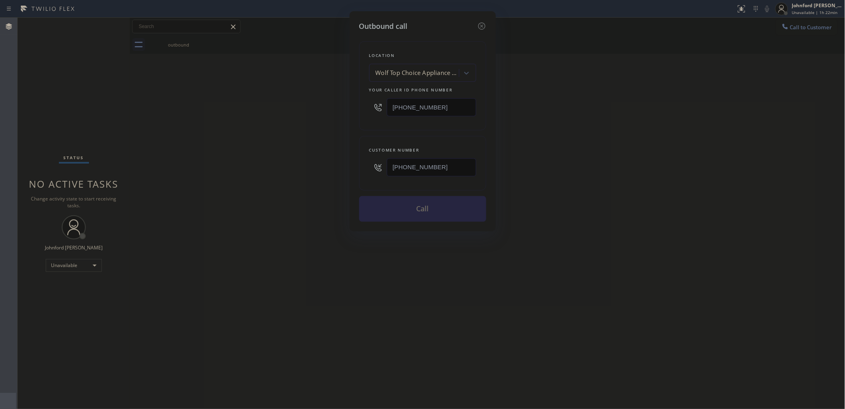
drag, startPoint x: 277, startPoint y: 194, endPoint x: 420, endPoint y: 217, distance: 144.4
click at [275, 195] on div "Outbound call Location Wolf Top Choice Appliance Repair Fremont Your caller id …" at bounding box center [422, 204] width 845 height 409
click at [428, 208] on button "Call" at bounding box center [422, 209] width 127 height 26
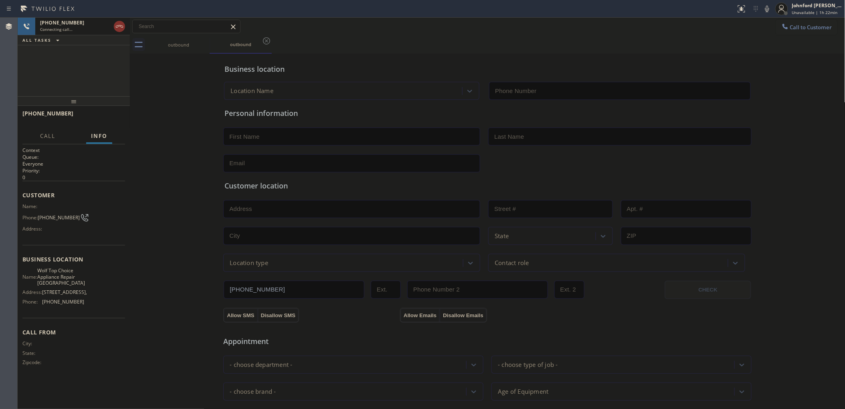
type input "(510) 851-8449"
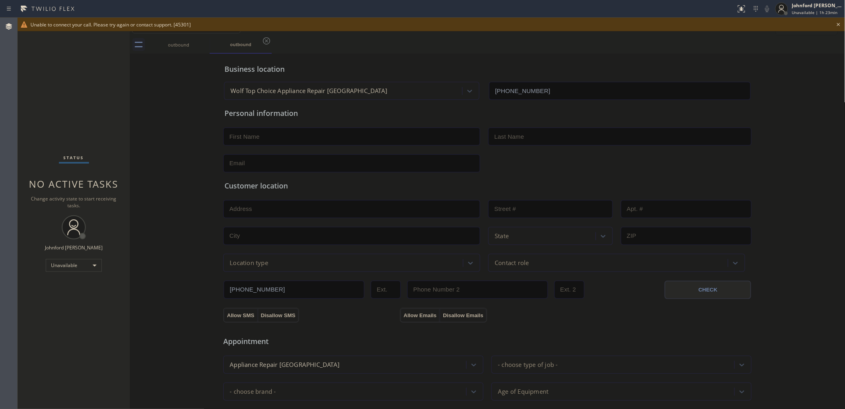
click at [457, 37] on div "outbound outbound" at bounding box center [496, 45] width 698 height 18
click at [840, 21] on icon at bounding box center [839, 25] width 10 height 10
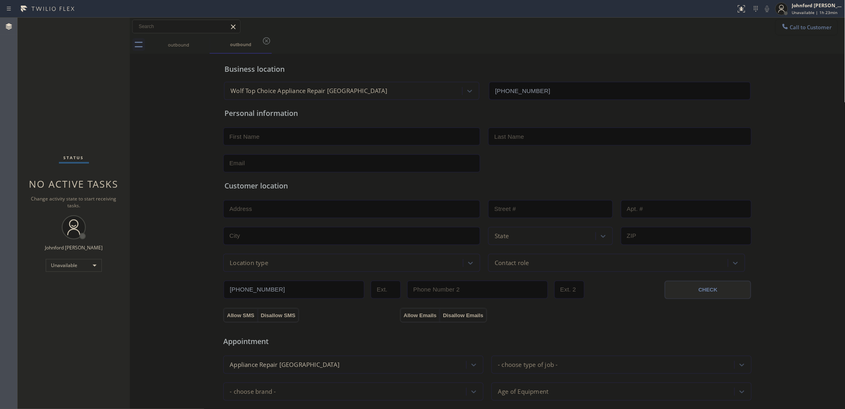
click at [792, 33] on button "Call to Customer" at bounding box center [806, 27] width 61 height 15
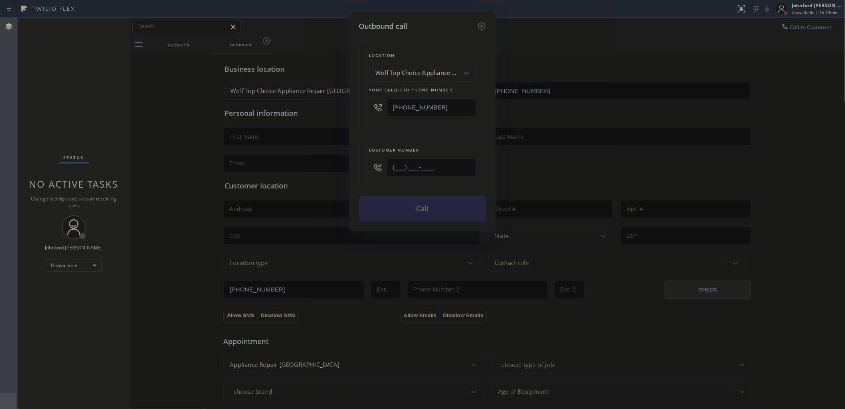
drag, startPoint x: 447, startPoint y: 171, endPoint x: 370, endPoint y: 170, distance: 76.9
click at [371, 170] on div "(___) ___-____" at bounding box center [422, 167] width 107 height 26
paste input "510) 751-2574"
type input "(510) 751-2574"
click at [403, 146] on div "Customer number" at bounding box center [422, 150] width 107 height 8
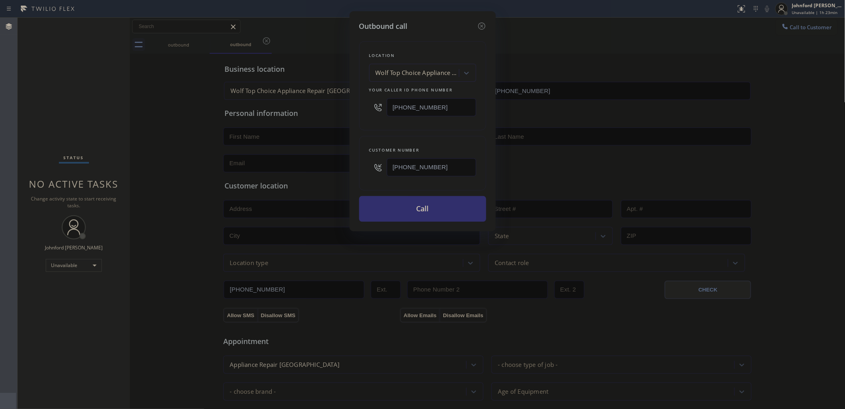
click at [417, 202] on button "Call" at bounding box center [422, 209] width 127 height 26
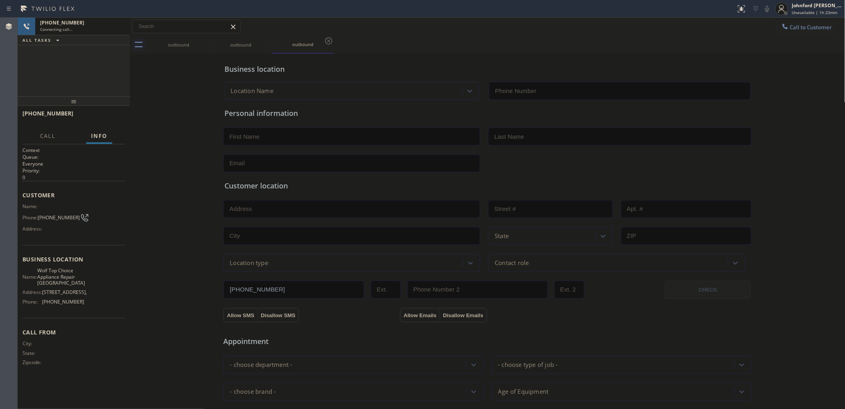
type input "(510) 851-8449"
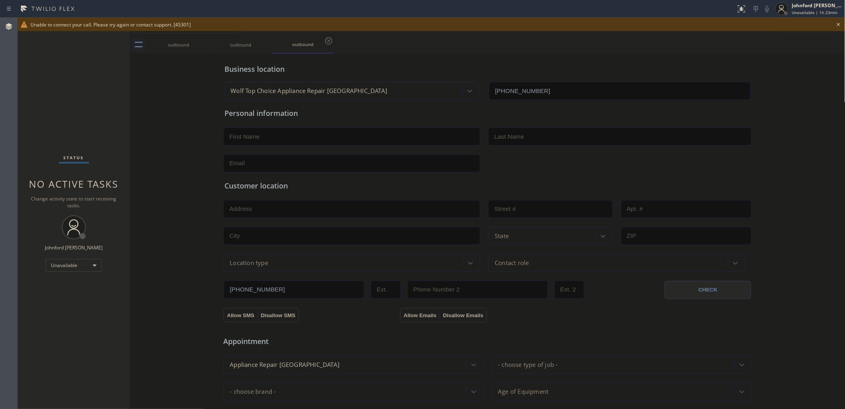
drag, startPoint x: 842, startPoint y: 25, endPoint x: 830, endPoint y: 22, distance: 12.3
click at [841, 25] on icon at bounding box center [839, 25] width 10 height 10
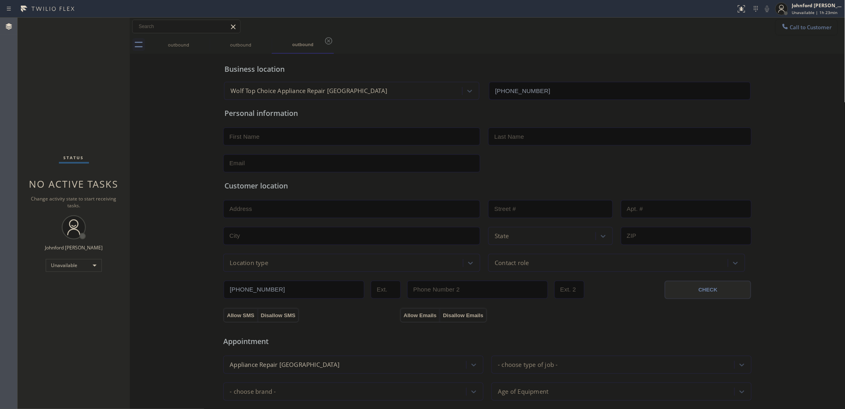
drag, startPoint x: 828, startPoint y: 20, endPoint x: 779, endPoint y: 37, distance: 51.7
click at [826, 20] on button "Call to Customer" at bounding box center [806, 27] width 61 height 15
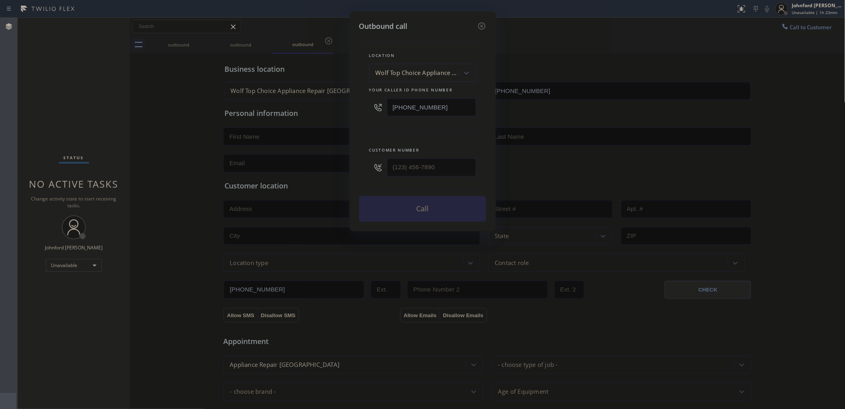
drag, startPoint x: 440, startPoint y: 105, endPoint x: 315, endPoint y: 107, distance: 125.5
click at [339, 107] on div "Outbound call Location Wolf Top Choice Appliance Repair Fremont Your caller id …" at bounding box center [422, 204] width 845 height 409
paste input "text"
type input "(510) 851-8449"
click at [771, 26] on div "Outbound call Location Wolf Top Choice Appliance Repair Fremont Your caller id …" at bounding box center [422, 204] width 845 height 409
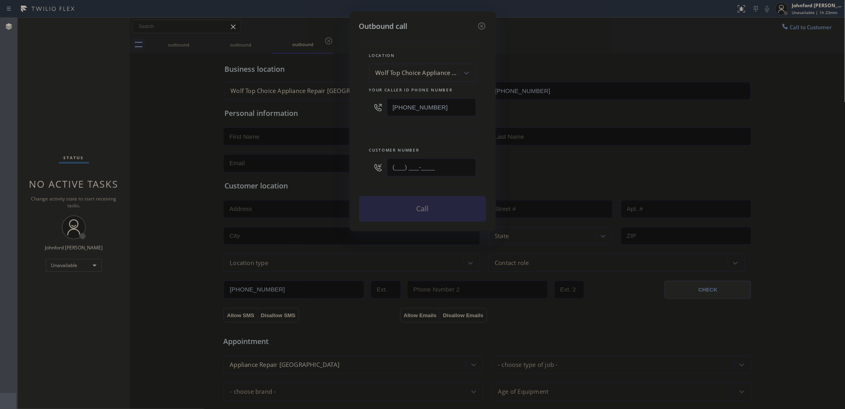
drag, startPoint x: 428, startPoint y: 163, endPoint x: 325, endPoint y: 159, distance: 103.1
click at [337, 164] on div "Outbound call Location Wolf Top Choice Appliance Repair Fremont Your caller id …" at bounding box center [422, 204] width 845 height 409
paste input "510) 751-2574"
type input "(510) 751-2574"
click at [644, 47] on div "Outbound call Location Wolf Top Choice Appliance Repair Fremont Your caller id …" at bounding box center [422, 204] width 845 height 409
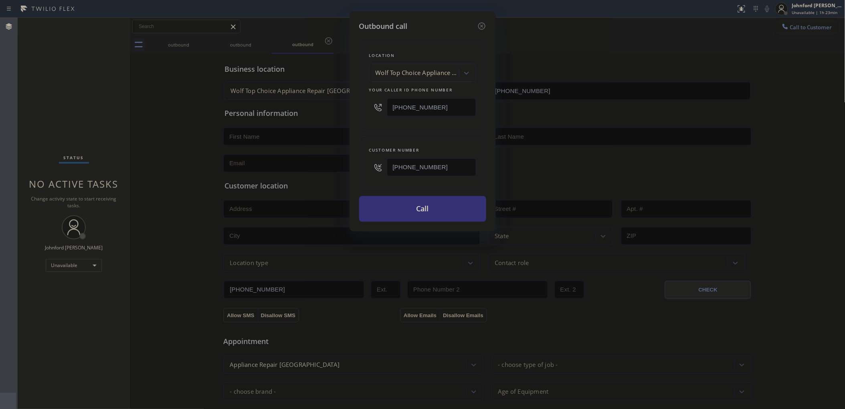
drag, startPoint x: 436, startPoint y: 103, endPoint x: 383, endPoint y: 67, distance: 64.4
click at [382, 103] on div "(510) 851-8449" at bounding box center [422, 107] width 107 height 26
paste input "253) 243-8464"
type input "(253) 243-8464"
click at [586, 21] on div "Outbound call Location Wolf & Sub Zero Professionals University Place Your call…" at bounding box center [422, 204] width 845 height 409
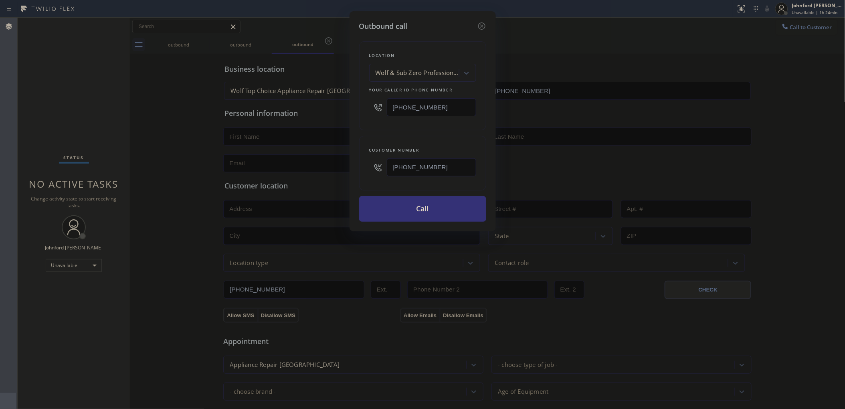
drag, startPoint x: 395, startPoint y: 169, endPoint x: 367, endPoint y: 162, distance: 28.9
click at [373, 165] on div "(510) 751-2574" at bounding box center [422, 167] width 107 height 26
paste input "253) 328-726"
type input "(253) 328-7264"
click at [396, 137] on div "Customer number (253) 328-7264" at bounding box center [422, 163] width 127 height 55
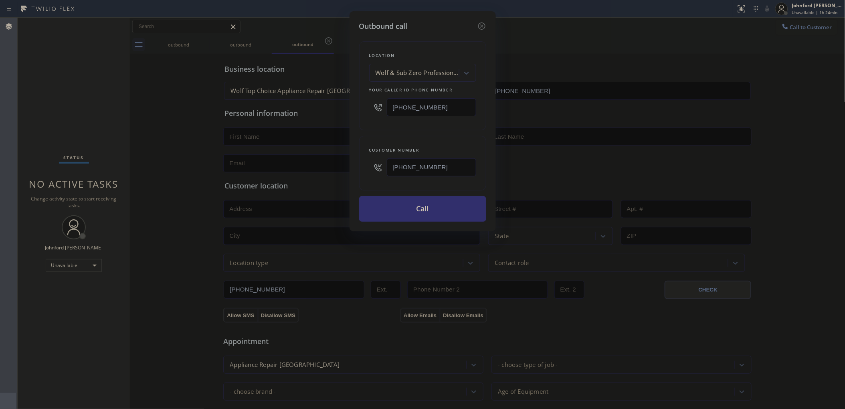
click at [418, 213] on button "Call" at bounding box center [422, 209] width 127 height 26
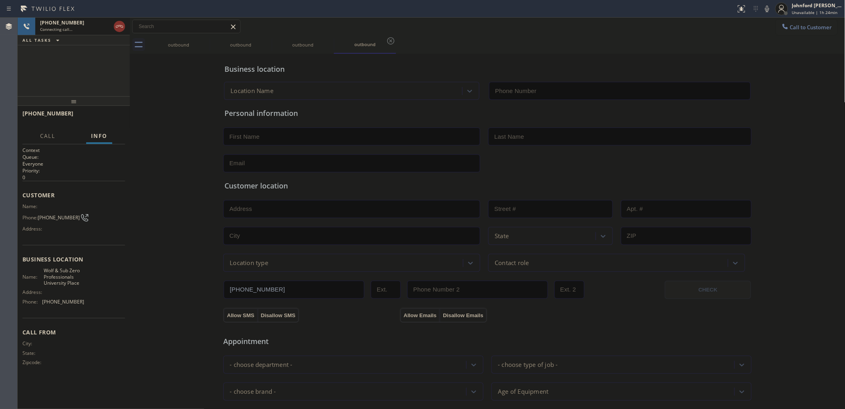
type input "(253) 243-8464"
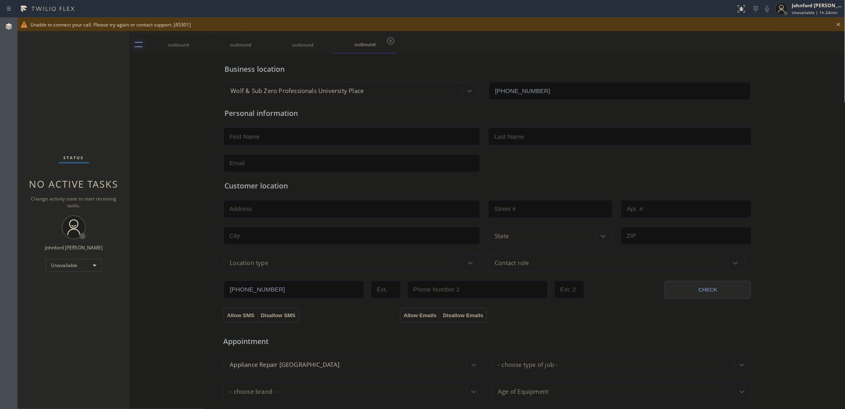
click at [66, 75] on div "Status No active tasks Change activity state to start receiving tasks. [PERSON_…" at bounding box center [74, 213] width 112 height 391
click at [838, 25] on icon at bounding box center [839, 25] width 10 height 10
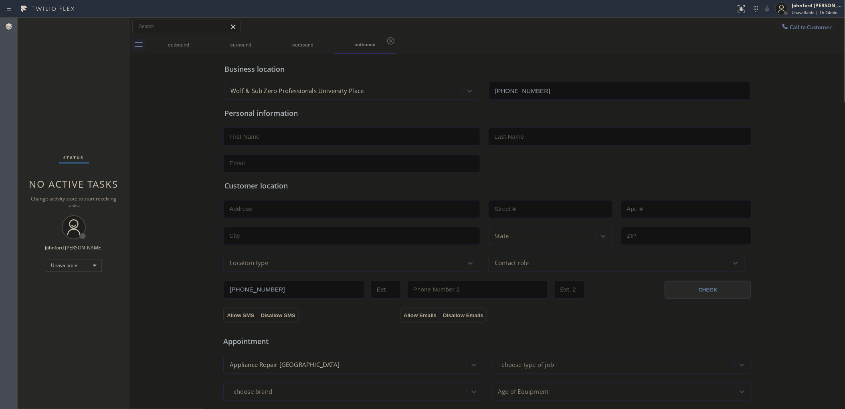
drag, startPoint x: 812, startPoint y: 24, endPoint x: 744, endPoint y: 50, distance: 72.6
click at [802, 24] on button "Call to Customer" at bounding box center [806, 27] width 61 height 15
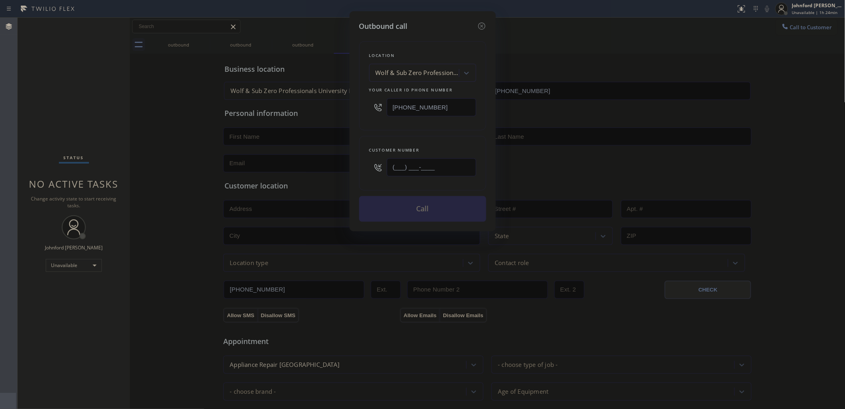
drag, startPoint x: 438, startPoint y: 172, endPoint x: 339, endPoint y: 171, distance: 99.0
click at [339, 171] on div "Outbound call Location Wolf & Sub Zero Professionals University Place Your call…" at bounding box center [422, 204] width 845 height 409
paste input "253) 328-7264"
type input "(253) 328-7264"
click at [351, 137] on div "Outbound call Location Wolf & Sub Zero Professionals University Place Your call…" at bounding box center [422, 121] width 146 height 220
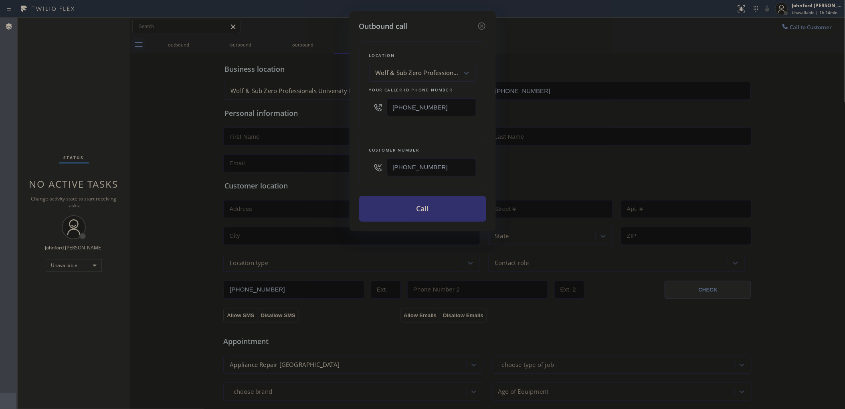
click at [373, 207] on button "Call" at bounding box center [422, 209] width 127 height 26
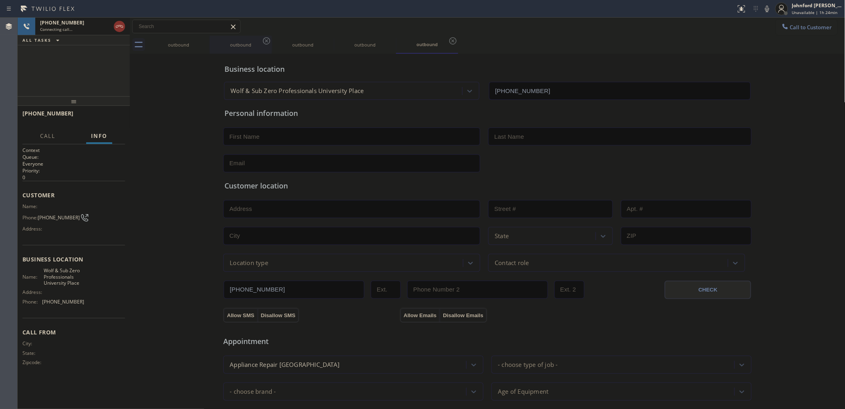
type input "(253) 243-8464"
click at [203, 46] on div "outbound" at bounding box center [178, 45] width 61 height 6
click at [161, 67] on div "Business location American Service Alliance Coral Springs (954) 835-4535 Person…" at bounding box center [487, 329] width 711 height 547
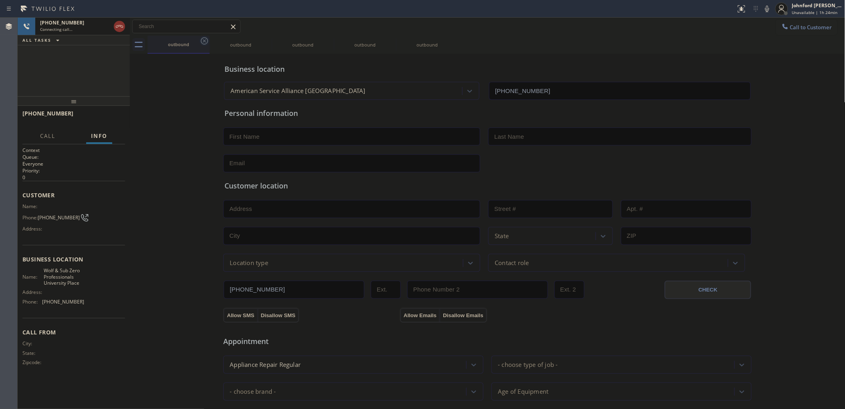
click at [203, 43] on icon at bounding box center [205, 41] width 10 height 10
click at [200, 70] on div "Business location Wolf Top Choice Appliance Repair Fremont (510) 851-8449 Perso…" at bounding box center [487, 329] width 711 height 547
click at [206, 43] on icon at bounding box center [204, 40] width 7 height 7
click at [82, 71] on div "+12533287264 Connecting call… ALL TASKS ALL TASKS ACTIVE TASKS TASKS IN WRAP UP" at bounding box center [74, 57] width 112 height 79
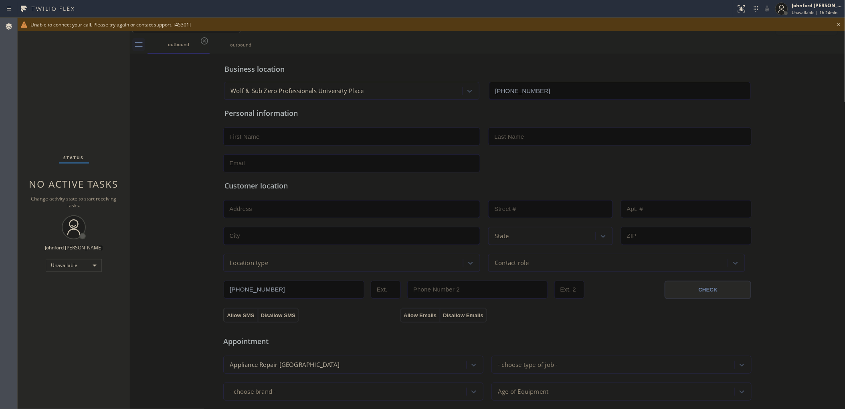
click at [835, 22] on icon at bounding box center [839, 25] width 10 height 10
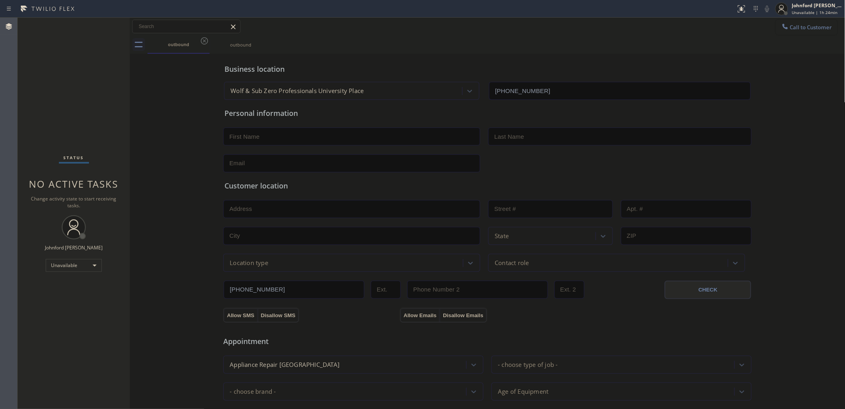
click at [822, 25] on button "Call to Customer" at bounding box center [806, 27] width 61 height 15
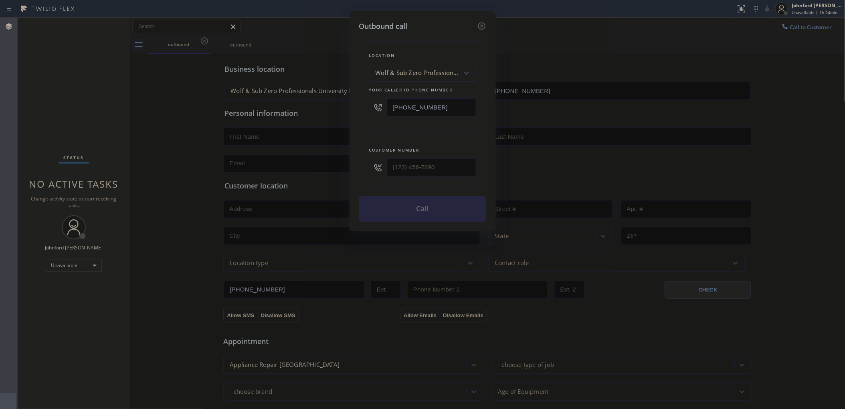
drag, startPoint x: 424, startPoint y: 117, endPoint x: 352, endPoint y: 106, distance: 72.9
click at [363, 112] on div "Location Wolf & Sub Zero Professionals University Place Your caller id phone nu…" at bounding box center [422, 85] width 127 height 89
click at [442, 105] on input "(253) 243-8464" at bounding box center [431, 107] width 89 height 18
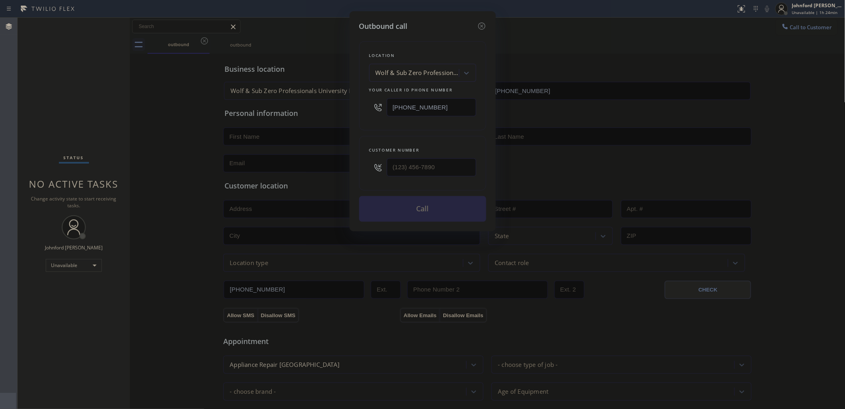
paste input "714) 790-0039"
type input "(714) 790-0039"
drag, startPoint x: 594, startPoint y: 17, endPoint x: 470, endPoint y: 119, distance: 160.4
click at [594, 19] on div "Outbound call Location Villa Park Heating &amp; Air Conditioning2 Your caller i…" at bounding box center [422, 204] width 845 height 409
drag, startPoint x: 394, startPoint y: 160, endPoint x: 376, endPoint y: 160, distance: 18.0
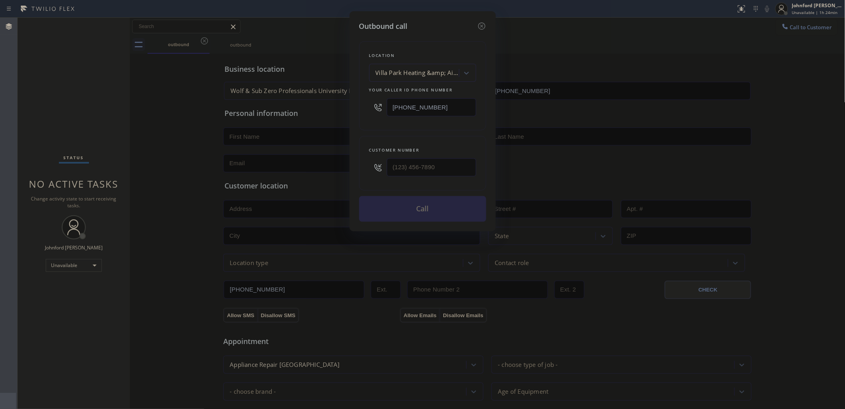
click at [376, 160] on div at bounding box center [422, 167] width 107 height 26
click at [428, 158] on input "(___) ___-____" at bounding box center [431, 167] width 89 height 18
paste input "603) 574-0895"
type input "(603) 574-0895"
drag, startPoint x: 416, startPoint y: 133, endPoint x: 414, endPoint y: 168, distance: 34.9
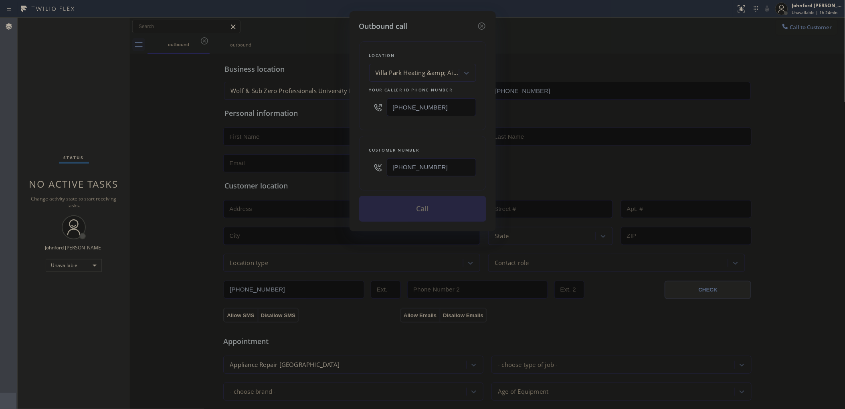
click at [414, 133] on div "Location Villa Park Heating &amp; Air Conditioning2 Your caller id phone number…" at bounding box center [422, 127] width 127 height 190
click at [401, 201] on button "Call" at bounding box center [422, 209] width 127 height 26
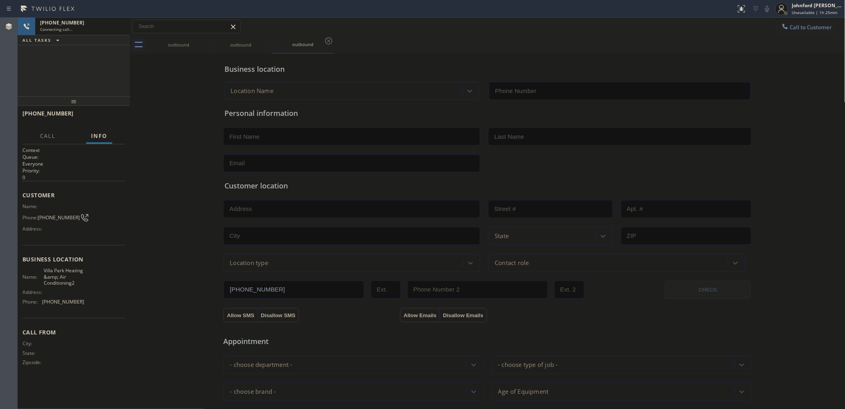
type input "(714) 790-0039"
click at [431, 49] on div "outbound outbound outbound" at bounding box center [496, 45] width 698 height 18
click at [765, 8] on icon at bounding box center [767, 9] width 10 height 10
click at [106, 113] on button "HANG UP" at bounding box center [106, 116] width 37 height 11
click at [790, 27] on span "Call to Customer" at bounding box center [811, 27] width 42 height 7
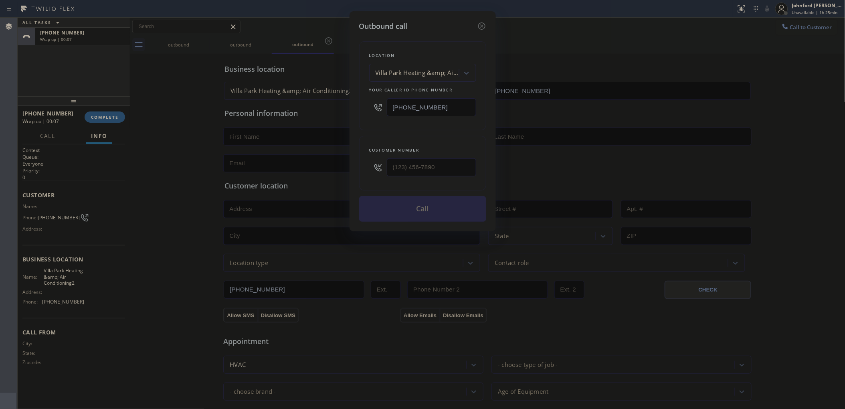
click at [697, 37] on div "Outbound call Location Villa Park Heating &amp; Air Conditioning2 Your caller i…" at bounding box center [422, 204] width 845 height 409
click at [802, 23] on div "Outbound call Location Villa Park Heating &amp; Air Conditioning2 Your caller i…" at bounding box center [422, 204] width 845 height 409
drag, startPoint x: 453, startPoint y: 109, endPoint x: 344, endPoint y: 105, distance: 109.5
click at [347, 105] on div "Outbound call Location Villa Park Heating &amp; Air Conditioning2 Your caller i…" at bounding box center [422, 204] width 845 height 409
paste input "253) 243-8464"
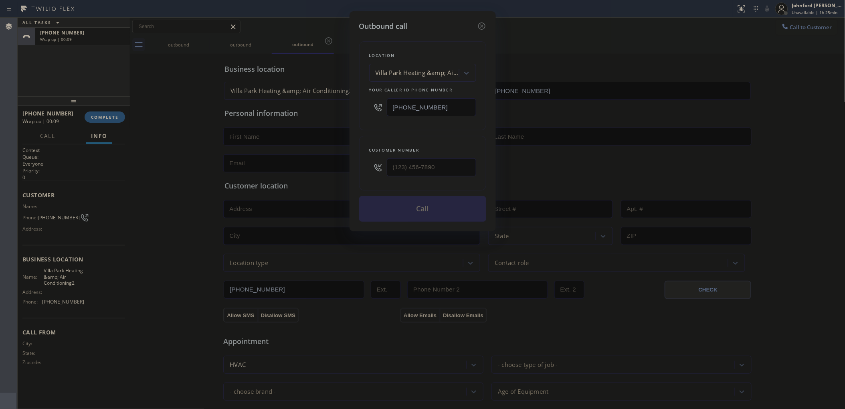
type input "(253) 243-8464"
click at [591, 23] on div "Outbound call Location Wolf & Sub Zero Professionals University Place Your call…" at bounding box center [422, 204] width 845 height 409
drag, startPoint x: 406, startPoint y: 174, endPoint x: 365, endPoint y: 141, distance: 52.0
click at [329, 175] on div "Outbound call Location Wolf & Sub Zero Professionals University Place Your call…" at bounding box center [422, 204] width 845 height 409
paste input "253) 205-0275"
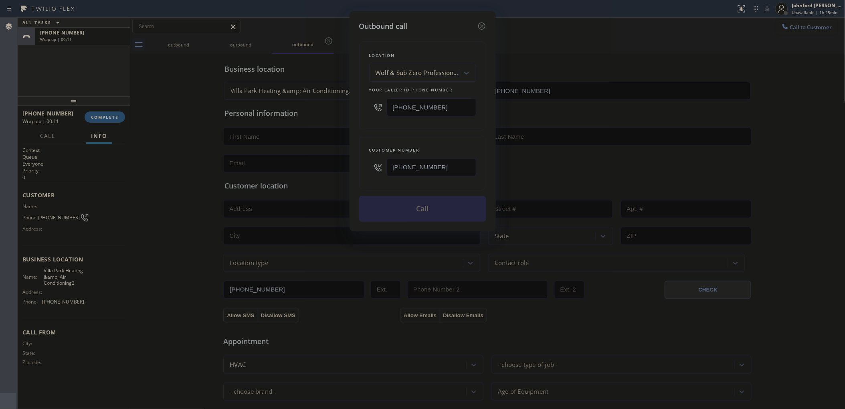
type input "(253) 205-0275"
click at [381, 121] on div "Location Wolf & Sub Zero Professionals University Place Your caller id phone nu…" at bounding box center [422, 85] width 127 height 89
click at [394, 205] on button "Call" at bounding box center [422, 209] width 127 height 26
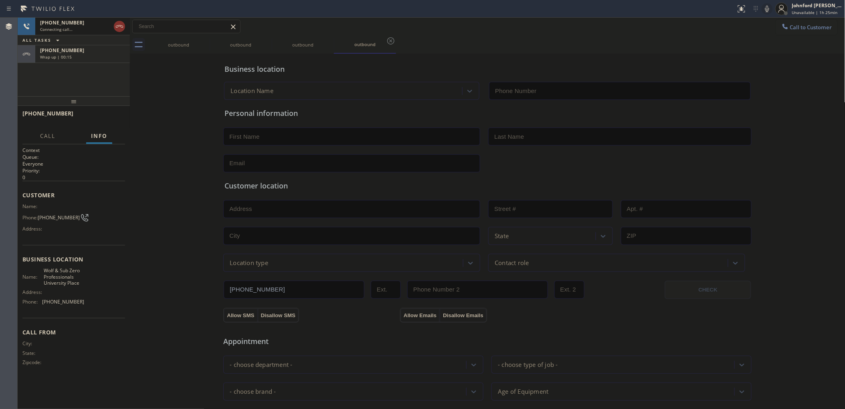
type input "(253) 243-8464"
click at [74, 44] on div "ALL TASKS ALL TASKS ACTIVE TASKS TASKS IN WRAP UP" at bounding box center [74, 40] width 112 height 10
drag, startPoint x: 83, startPoint y: 56, endPoint x: 109, endPoint y: 103, distance: 53.3
click at [84, 57] on div "Wrap up | 00:17" at bounding box center [82, 57] width 85 height 6
click at [112, 123] on div "+16035740895 Wrap up | 00:17 COMPLETE" at bounding box center [73, 117] width 103 height 21
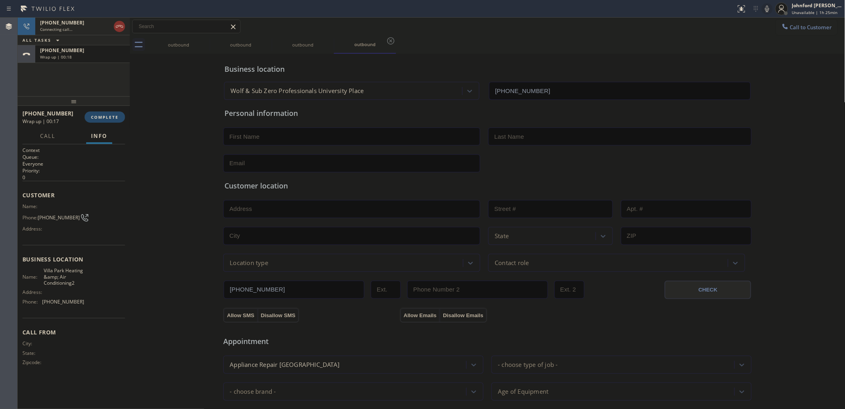
click at [105, 121] on button "COMPLETE" at bounding box center [105, 116] width 40 height 11
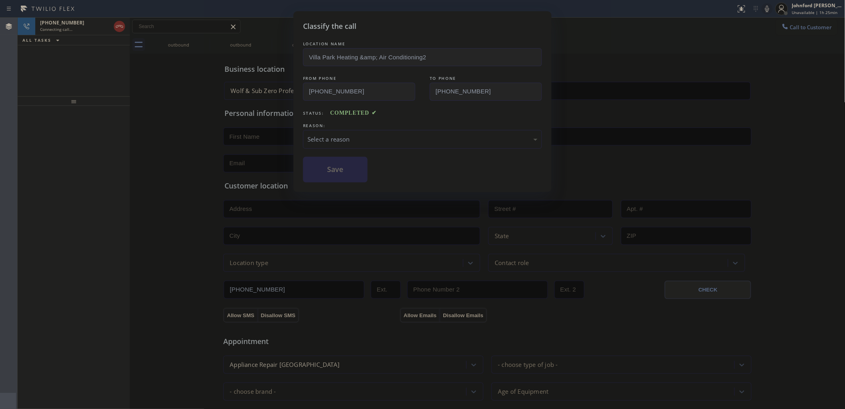
click at [412, 130] on div "Select a reason" at bounding box center [422, 139] width 239 height 19
click at [346, 141] on div "Tech, Unknown/didnt ring" at bounding box center [422, 139] width 230 height 9
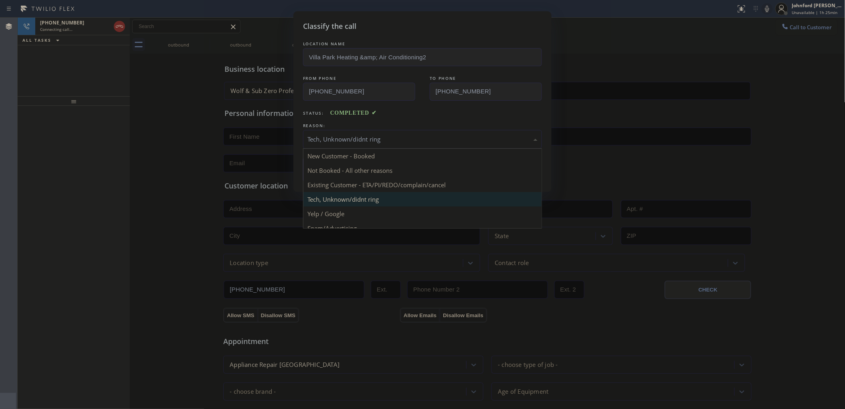
drag, startPoint x: 339, startPoint y: 212, endPoint x: 343, endPoint y: 194, distance: 19.3
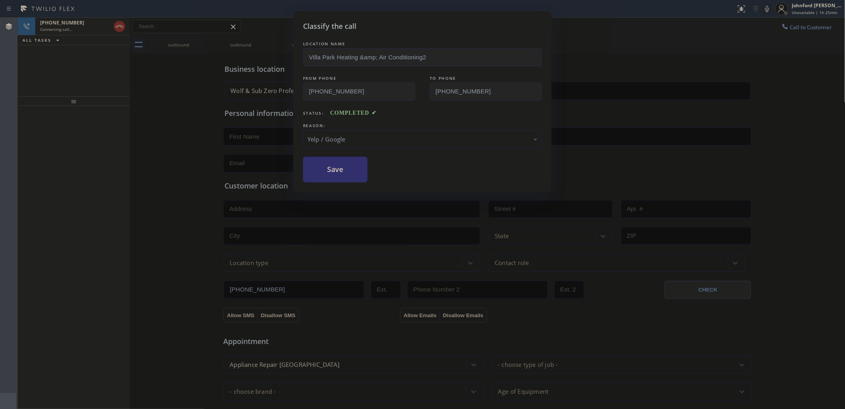
click at [341, 163] on button "Save" at bounding box center [335, 170] width 65 height 26
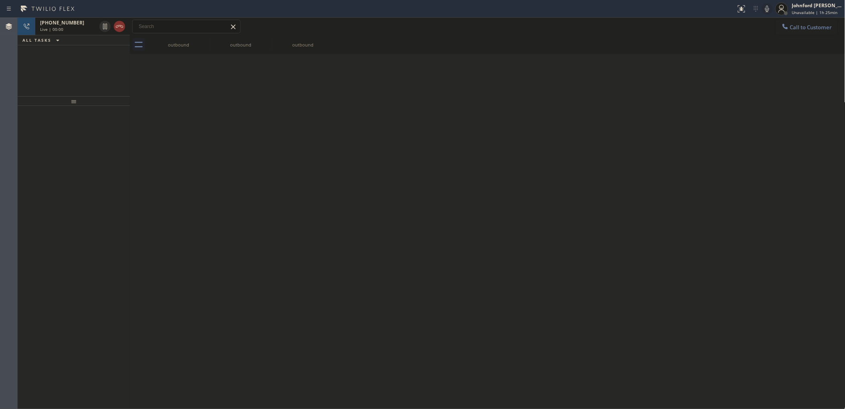
click at [69, 25] on span "+12532050275" at bounding box center [62, 22] width 44 height 7
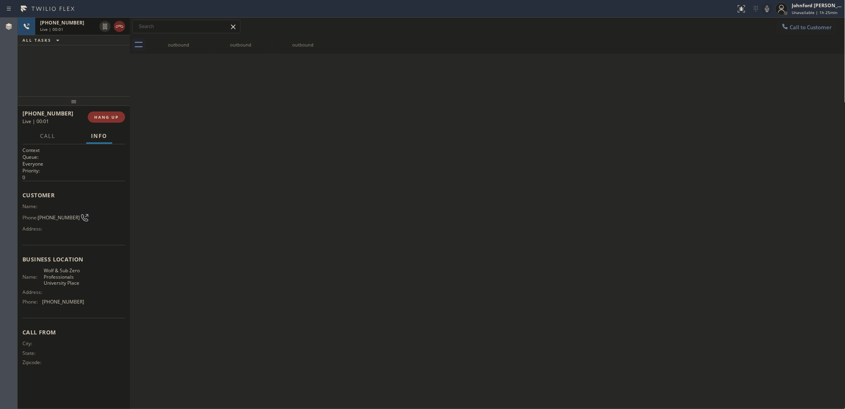
click at [115, 25] on icon at bounding box center [120, 27] width 10 height 10
click at [110, 111] on button "COMPLETE" at bounding box center [105, 116] width 40 height 11
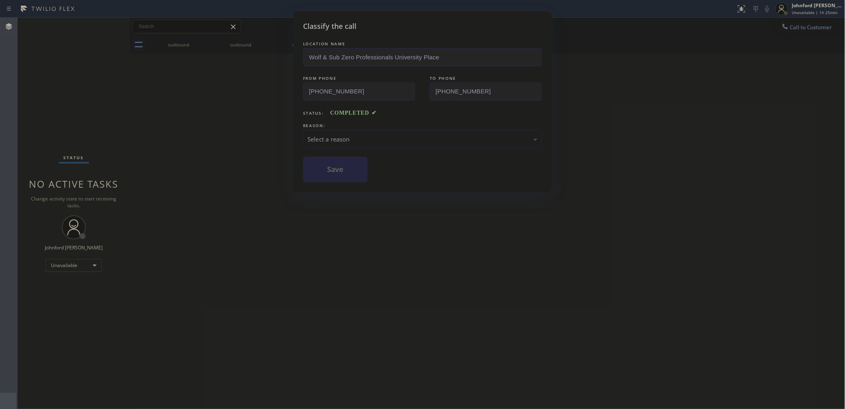
click at [372, 135] on div "Select a reason" at bounding box center [422, 139] width 230 height 9
click at [361, 142] on div "Tech, Unknown/didnt ring" at bounding box center [422, 139] width 239 height 19
click at [349, 130] on div "Tech, Unknown/didnt ring" at bounding box center [422, 139] width 239 height 19
click at [353, 181] on div "Classify the call LOCATION NAME Wolf & Sub Zero Professionals University Place …" at bounding box center [422, 101] width 258 height 181
click at [353, 168] on button "Save" at bounding box center [335, 170] width 65 height 26
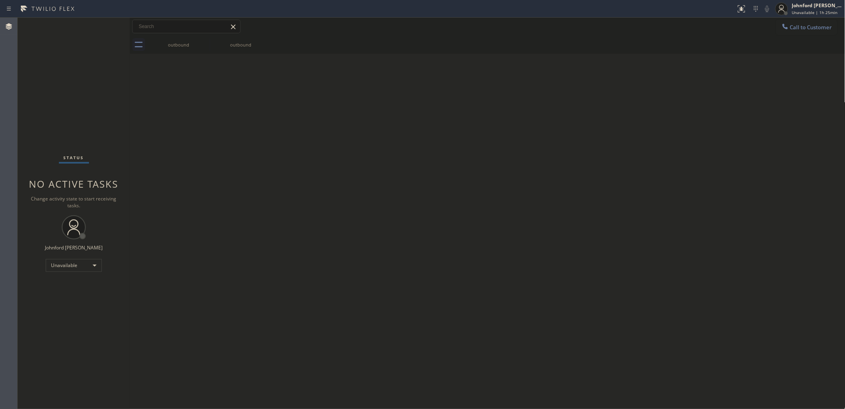
click at [235, 119] on div "Back to Dashboard Change Sender ID Customers Technicians Select a contact Outbo…" at bounding box center [487, 213] width 715 height 391
click at [650, 67] on div "Back to Dashboard Change Sender ID Customers Technicians Select a contact Outbo…" at bounding box center [487, 213] width 715 height 391
click at [788, 29] on icon at bounding box center [785, 26] width 8 height 8
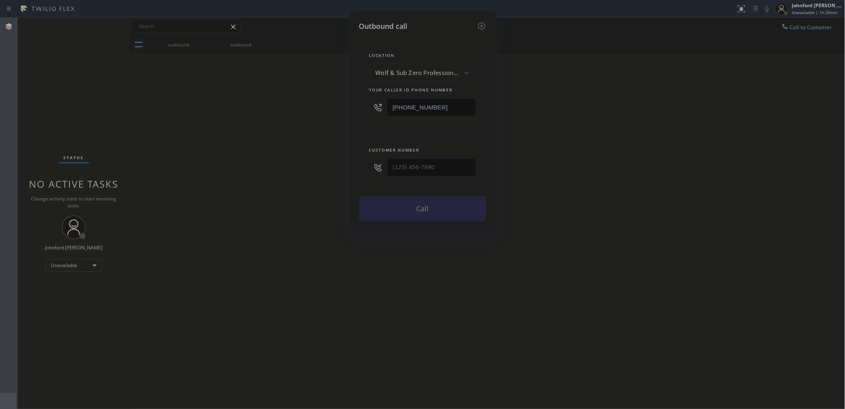
drag, startPoint x: 395, startPoint y: 107, endPoint x: 318, endPoint y: 103, distance: 77.5
click at [321, 104] on div "Outbound call Location Wolf & Sub Zero Professionals University Place Your call…" at bounding box center [422, 204] width 845 height 409
drag, startPoint x: 413, startPoint y: 111, endPoint x: 355, endPoint y: 106, distance: 57.5
click at [355, 106] on div "Outbound call Location Search location Your caller id phone number (___) ___-__…" at bounding box center [422, 121] width 146 height 220
paste input "408) 549-7996"
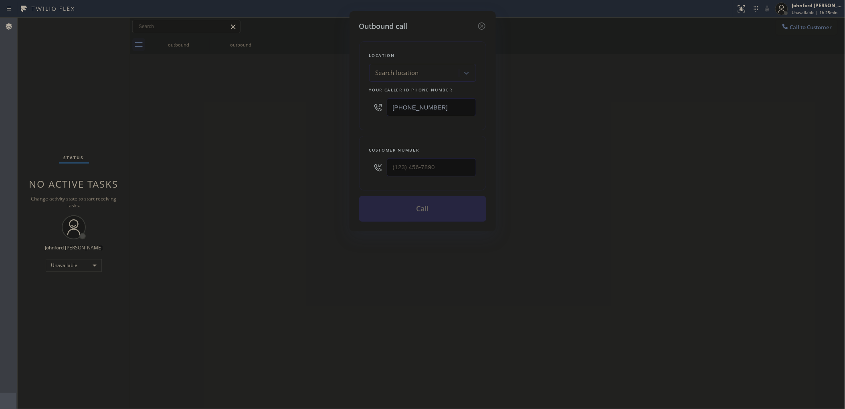
type input "(408) 549-7996"
click at [580, 46] on div "Outbound call Location Electric Wire Services Cupertino Your caller id phone nu…" at bounding box center [422, 204] width 845 height 409
drag, startPoint x: 419, startPoint y: 171, endPoint x: 341, endPoint y: 173, distance: 78.6
click at [350, 173] on div "Outbound call Location Electric Wire Services Cupertino Your caller id phone nu…" at bounding box center [422, 121] width 146 height 220
paste input "713) 714-3645"
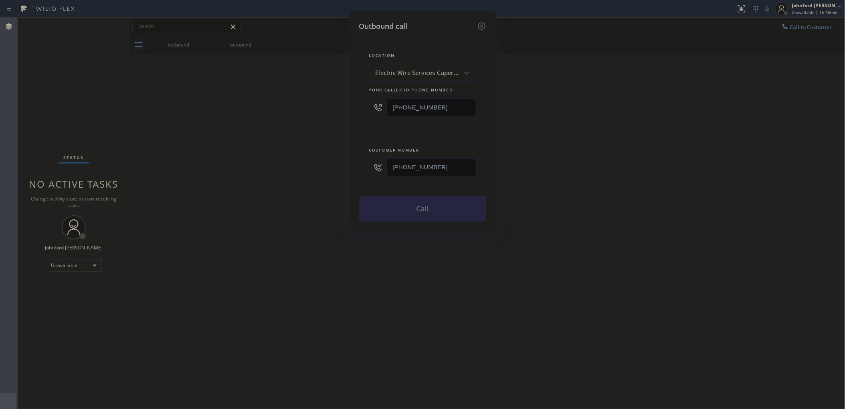
type input "(713) 714-3645"
click at [327, 176] on div "Outbound call Location Electric Wire Services Cupertino Your caller id phone nu…" at bounding box center [422, 204] width 845 height 409
click at [413, 204] on button "Call" at bounding box center [422, 209] width 127 height 26
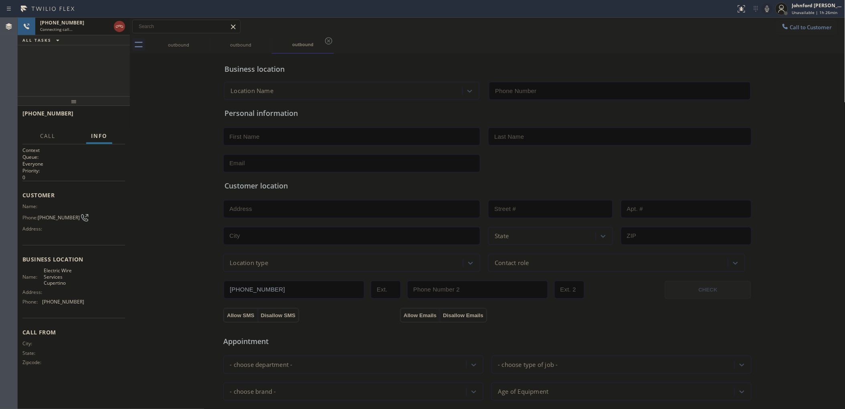
type input "(408) 549-7996"
click at [113, 118] on span "HANG UP" at bounding box center [106, 117] width 24 height 6
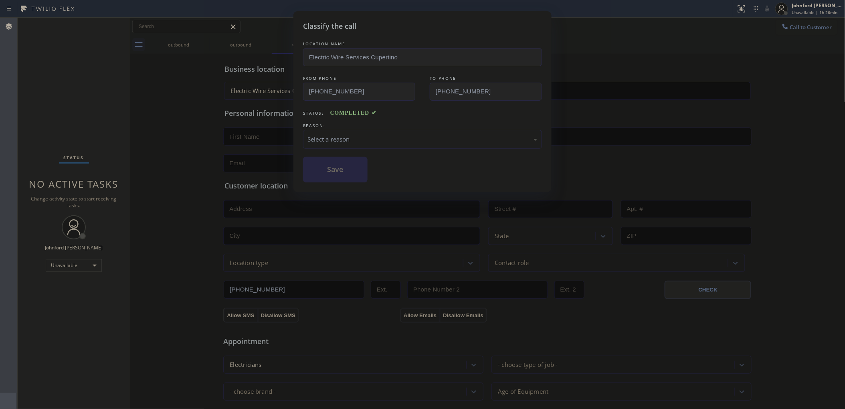
click at [323, 124] on div "REASON:" at bounding box center [422, 125] width 239 height 8
drag, startPoint x: 325, startPoint y: 130, endPoint x: 323, endPoint y: 143, distance: 13.4
click at [324, 131] on div "Select a reason" at bounding box center [422, 139] width 239 height 19
click at [324, 171] on button "Save" at bounding box center [335, 170] width 65 height 26
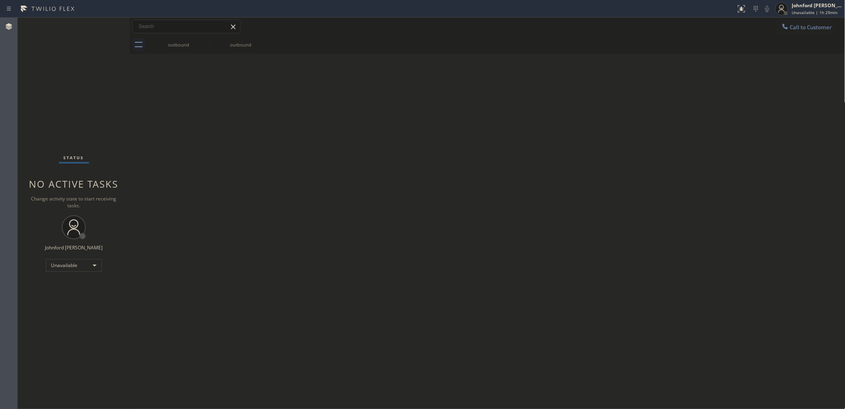
click at [672, 155] on div "Back to Dashboard Change Sender ID Customers Technicians Select a contact Outbo…" at bounding box center [487, 213] width 715 height 391
click at [71, 93] on div "Status No active tasks Change activity state to start receiving tasks. [PERSON_…" at bounding box center [74, 213] width 112 height 391
click at [44, 124] on div "Status No active tasks Change activity state to start receiving tasks. [PERSON_…" at bounding box center [74, 213] width 112 height 391
click at [183, 123] on div "Back to Dashboard Change Sender ID Customers Technicians Select a contact Outbo…" at bounding box center [487, 213] width 715 height 391
click at [61, 265] on div "Unavailable" at bounding box center [74, 265] width 56 height 13
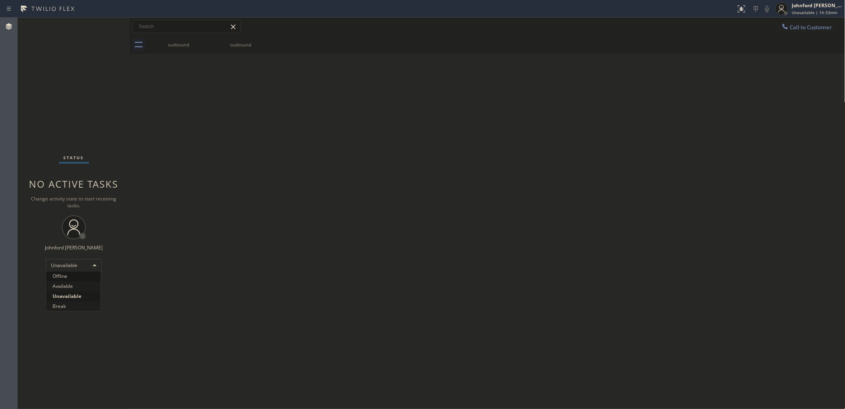
click at [59, 277] on li "Offline" at bounding box center [73, 276] width 55 height 10
click at [809, 10] on span "Offline | 0s" at bounding box center [803, 13] width 22 height 6
click at [778, 78] on span "Log out" at bounding box center [778, 78] width 16 height 7
